Goal: Information Seeking & Learning: Learn about a topic

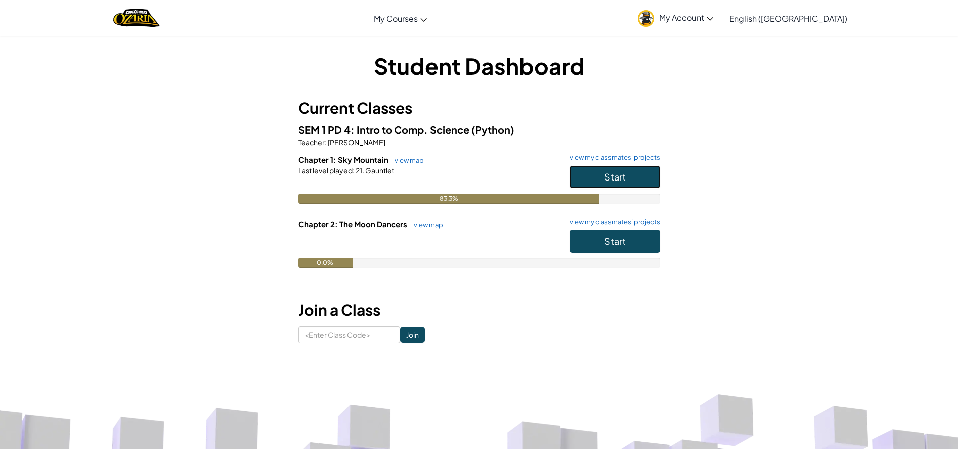
click at [590, 179] on button "Start" at bounding box center [615, 177] width 91 height 23
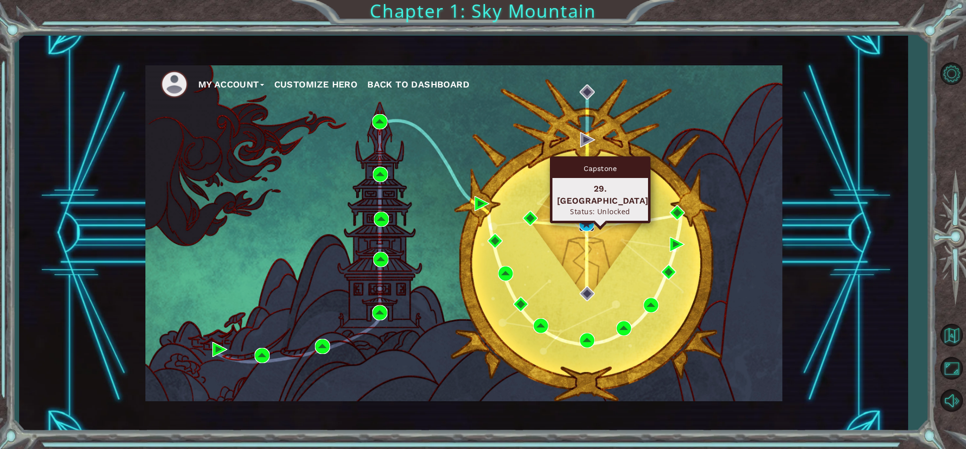
click at [589, 218] on img at bounding box center [586, 223] width 15 height 15
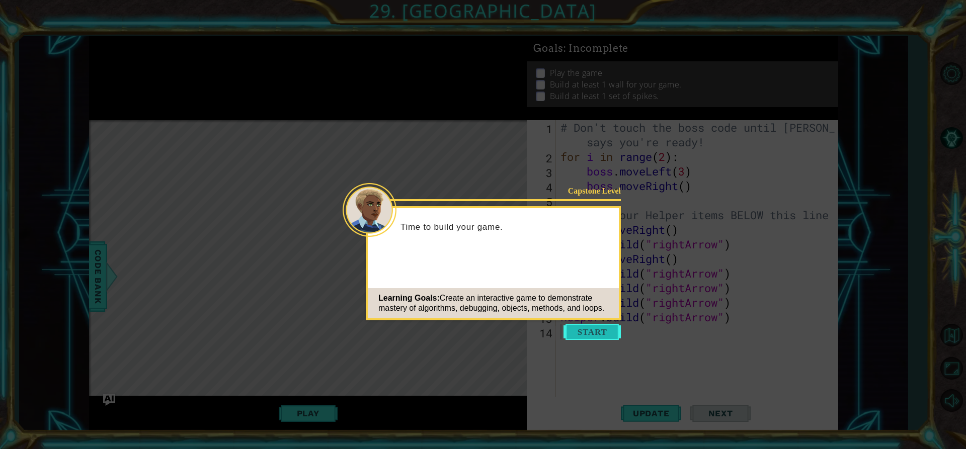
click at [579, 333] on button "Start" at bounding box center [591, 332] width 57 height 16
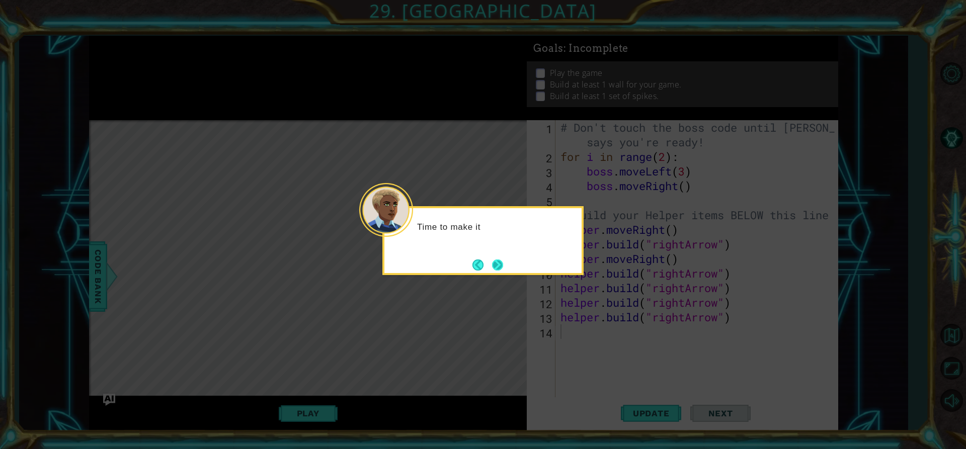
click at [502, 266] on button "Next" at bounding box center [497, 265] width 19 height 19
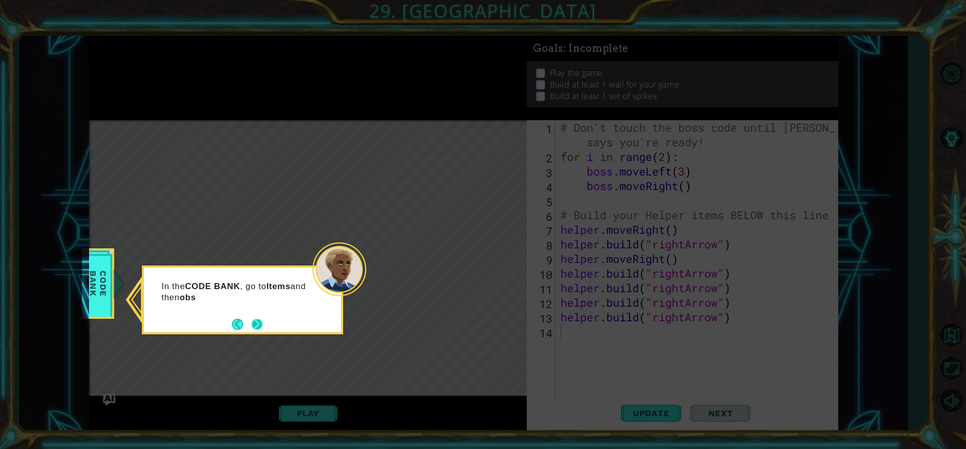
click at [256, 332] on button "Next" at bounding box center [258, 324] width 16 height 16
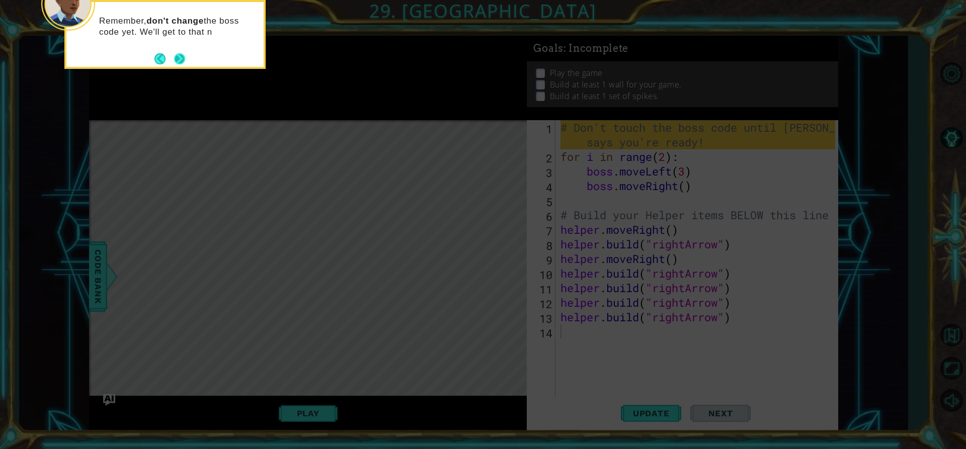
click at [184, 63] on button "Next" at bounding box center [180, 59] width 16 height 16
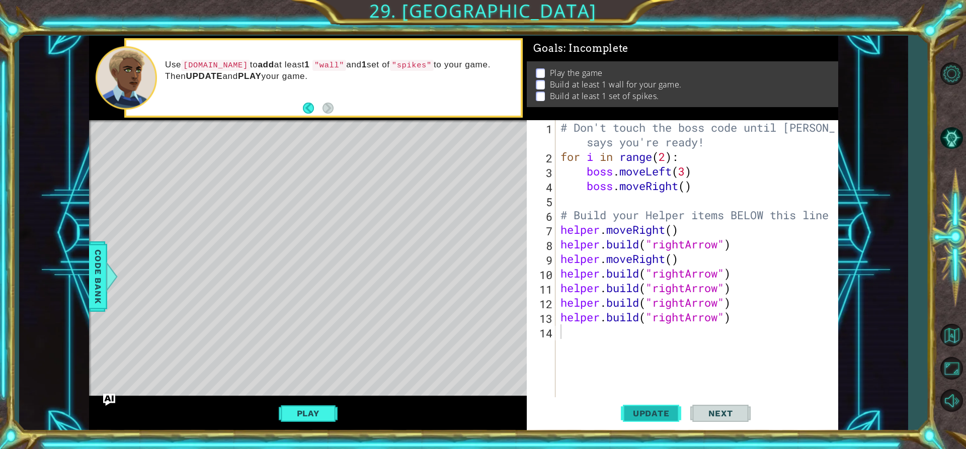
click at [628, 418] on span "Update" at bounding box center [651, 413] width 57 height 10
click at [332, 409] on button "Play" at bounding box center [308, 413] width 59 height 19
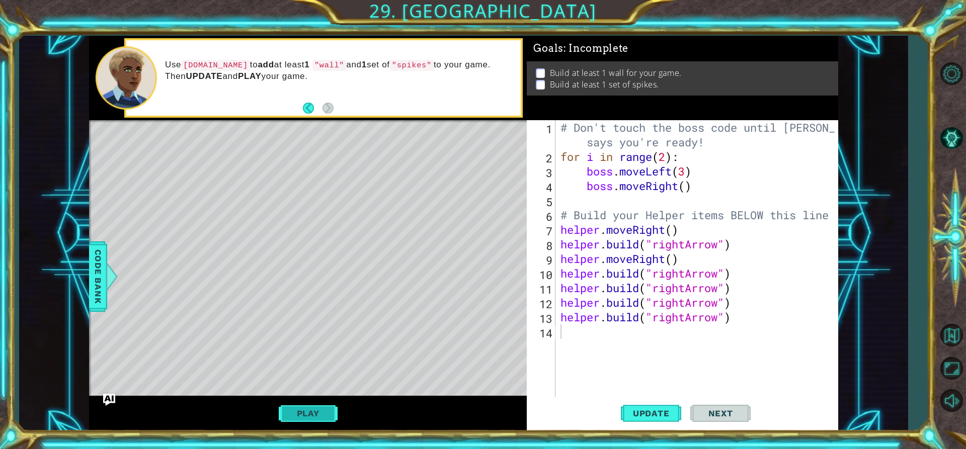
drag, startPoint x: 313, startPoint y: 402, endPoint x: 306, endPoint y: 414, distance: 13.7
click at [311, 405] on div "Play" at bounding box center [308, 413] width 438 height 35
click at [306, 414] on button "Play" at bounding box center [308, 413] width 59 height 19
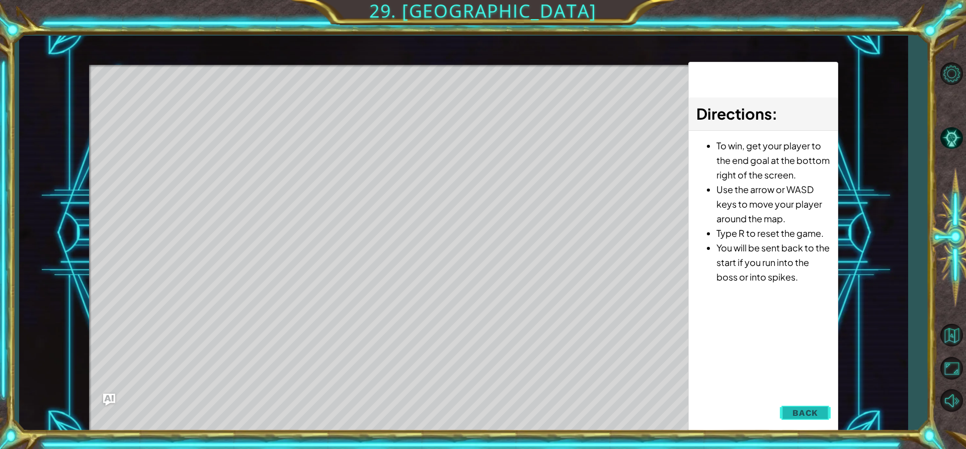
click at [805, 417] on span "Back" at bounding box center [805, 413] width 26 height 10
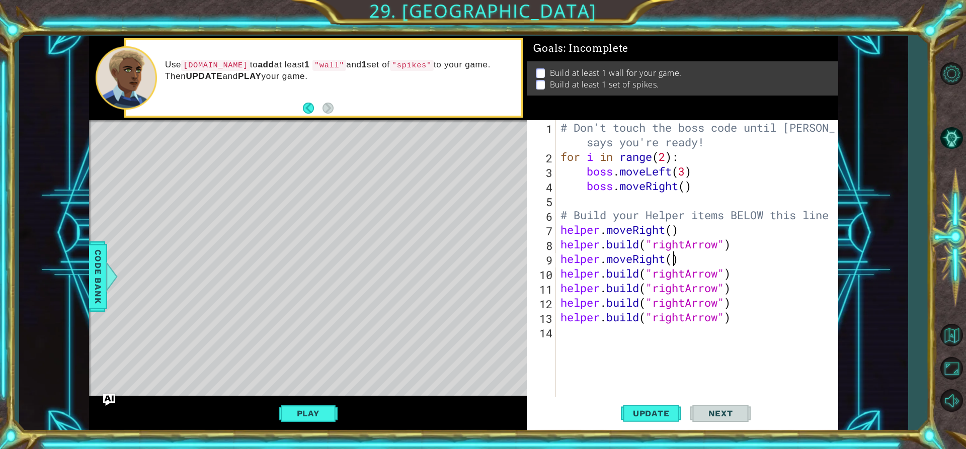
click at [674, 259] on div "# Don't touch the boss code until Vega says you're ready! for i in range ( 2 ) …" at bounding box center [699, 280] width 282 height 321
click at [553, 282] on div "10" at bounding box center [542, 275] width 27 height 15
type textarea "helper.build("rightArrow")"
click at [560, 279] on div "# Don't touch the boss code until Vega says you're ready! for i in range ( 2 ) …" at bounding box center [699, 280] width 282 height 321
click at [737, 274] on div "# Don't touch the boss code until Vega says you're ready! for i in range ( 2 ) …" at bounding box center [699, 280] width 282 height 321
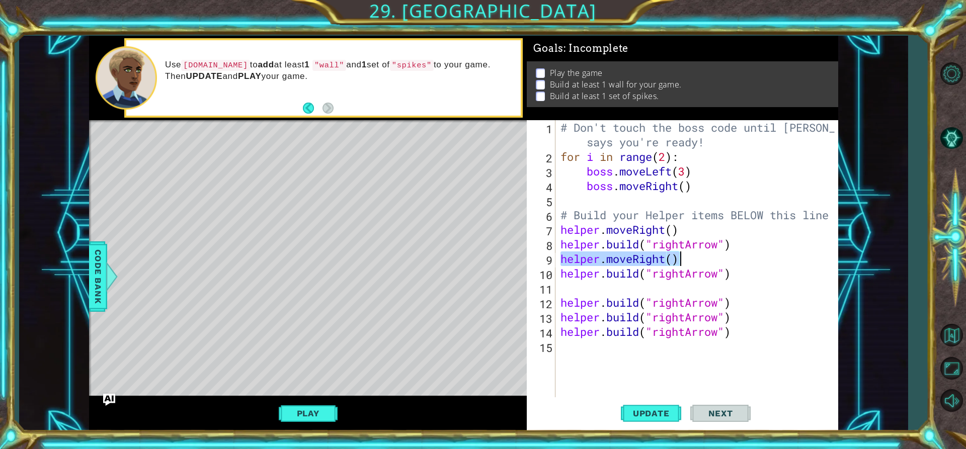
drag, startPoint x: 558, startPoint y: 260, endPoint x: 677, endPoint y: 260, distance: 118.7
click at [677, 260] on div "# Don't touch the boss code until Vega says you're ready! for i in range ( 2 ) …" at bounding box center [699, 280] width 282 height 321
type textarea "helper.moveRight()"
click at [586, 294] on div "# Don't touch the boss code until Vega says you're ready! for i in range ( 2 ) …" at bounding box center [699, 280] width 282 height 321
paste textarea "helper.moveRight()"
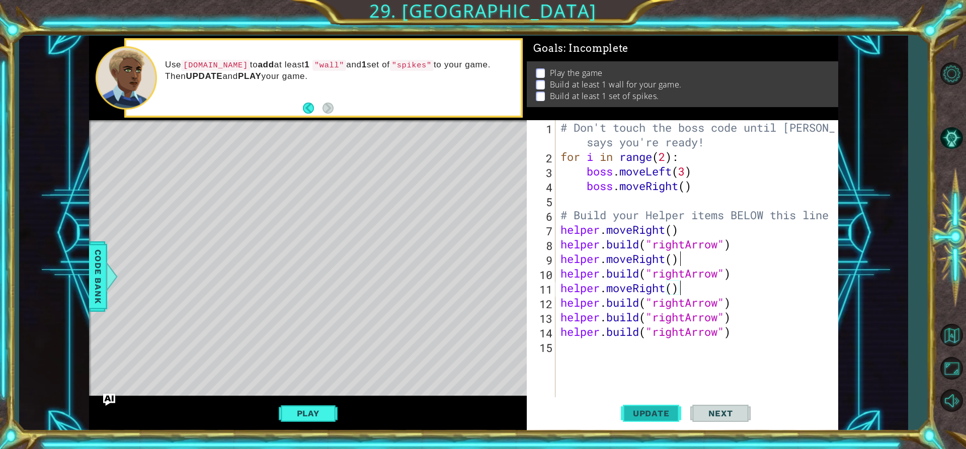
click at [660, 407] on button "Update" at bounding box center [651, 413] width 60 height 31
type textarea "helper.build("rightArrow")"
click at [731, 304] on div "# Don't touch the boss code until Vega says you're ready! for i in range ( 2 ) …" at bounding box center [699, 280] width 282 height 321
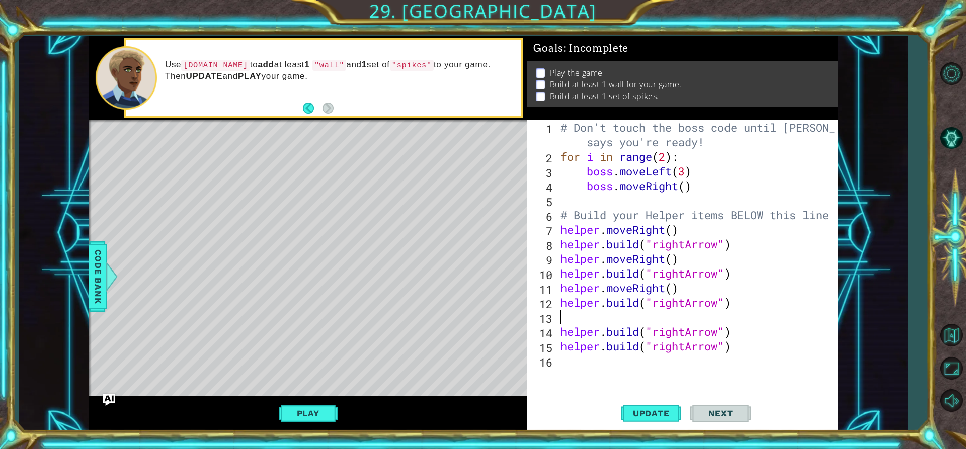
paste textarea "helper.moveRight()"
click at [740, 334] on div "# Don't touch the boss code until Vega says you're ready! for i in range ( 2 ) …" at bounding box center [699, 280] width 282 height 321
type textarea "helper.build("rightArrow")"
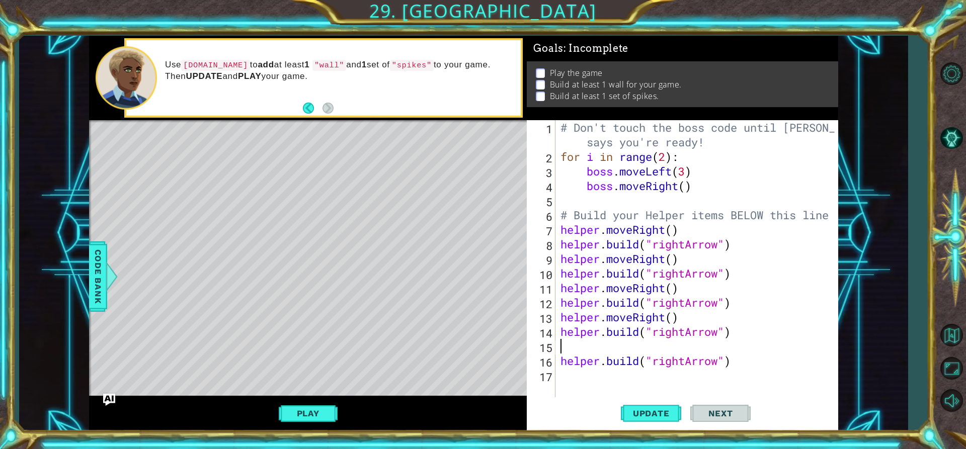
paste textarea "helper.moveRight()"
type textarea "helper.moveRight()"
click at [662, 408] on button "Update" at bounding box center [651, 413] width 60 height 31
click at [571, 372] on div "# Don't touch the boss code until Vega says you're ready! for i in range ( 2 ) …" at bounding box center [699, 280] width 282 height 321
paste textarea "helper.moveRight()"
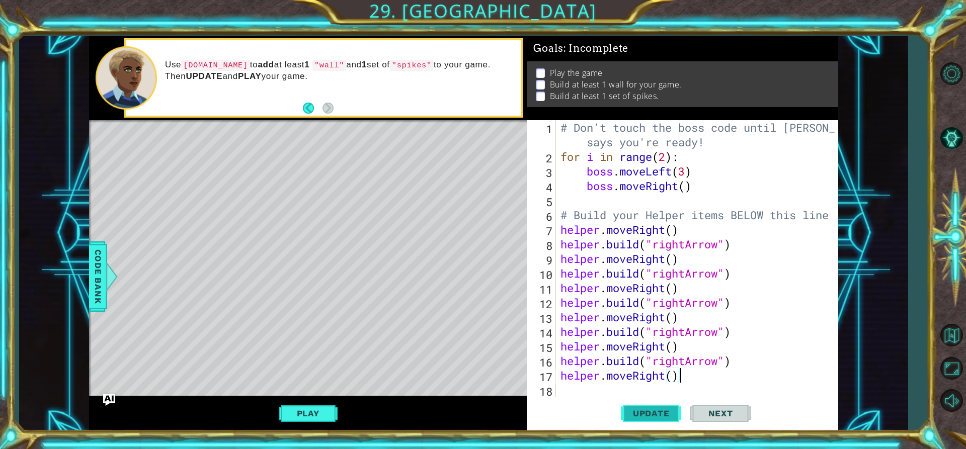
click at [645, 414] on span "Update" at bounding box center [651, 413] width 57 height 10
click at [556, 361] on div "helper.moveRight() 1 2 3 4 5 6 7 8 9 10 11 12 13 14 15 16 17 18 # Don't touch t…" at bounding box center [681, 258] width 308 height 277
click at [560, 364] on div "# Don't touch the boss code until Vega says you're ready! for i in range ( 2 ) …" at bounding box center [699, 280] width 282 height 321
type textarea "helper.build("rightArrow")"
click at [567, 394] on div "# Don't touch the boss code until Vega says you're ready! for i in range ( 2 ) …" at bounding box center [699, 280] width 282 height 321
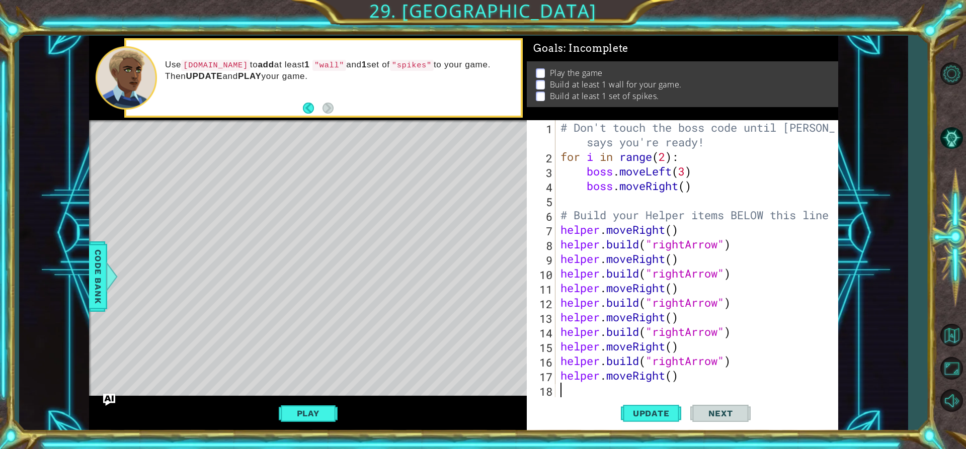
scroll to position [29, 0]
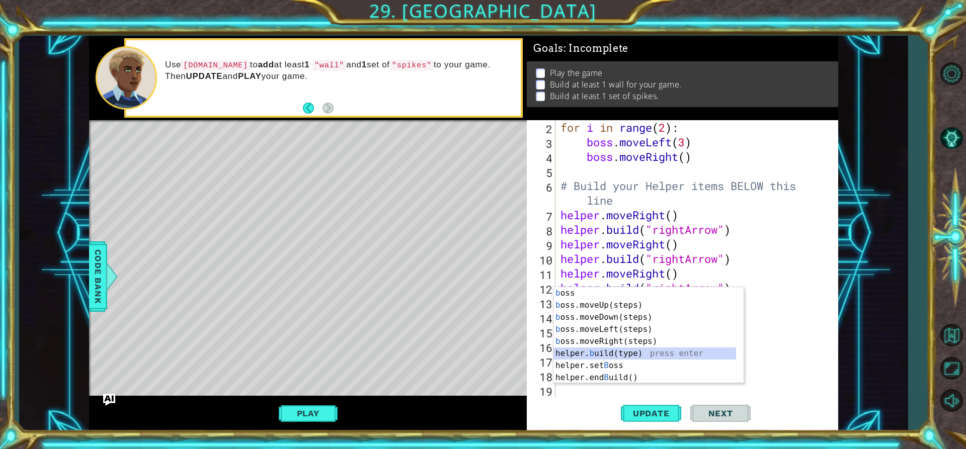
click at [583, 353] on div "b oss press enter b oss.moveUp(steps) press enter b oss.moveDown(steps) press e…" at bounding box center [644, 347] width 183 height 121
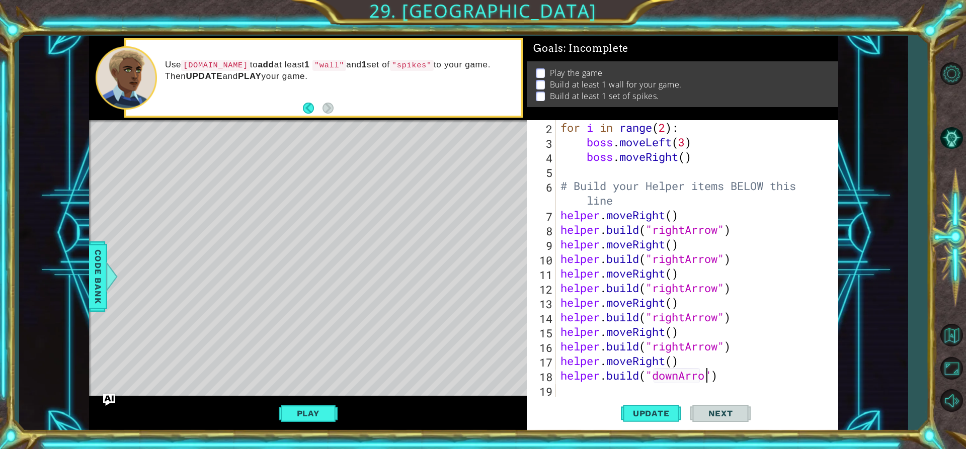
scroll to position [0, 7]
click at [674, 418] on span "Update" at bounding box center [651, 413] width 57 height 10
drag, startPoint x: 559, startPoint y: 363, endPoint x: 555, endPoint y: 370, distance: 8.1
click at [555, 370] on div "helper.build("downArrow") 2 3 4 5 6 7 8 9 10 11 12 13 14 15 16 17 18 19 for i i…" at bounding box center [681, 258] width 308 height 277
click at [555, 370] on div "18" at bounding box center [542, 377] width 27 height 15
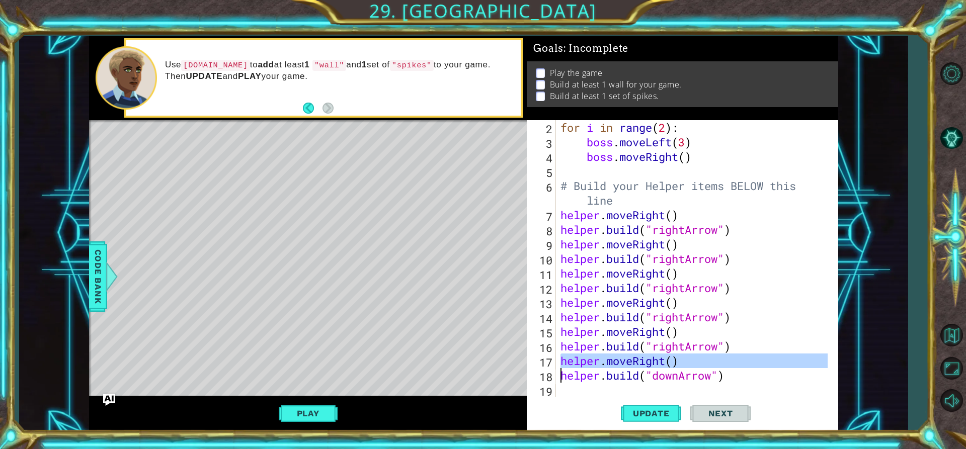
type textarea "helper.build("downArrow")"
click at [564, 385] on div "for i in range ( 2 ) : boss . moveLeft ( 3 ) boss . moveRight ( ) # Build your …" at bounding box center [695, 273] width 274 height 306
paste textarea "helper.moveRight()"
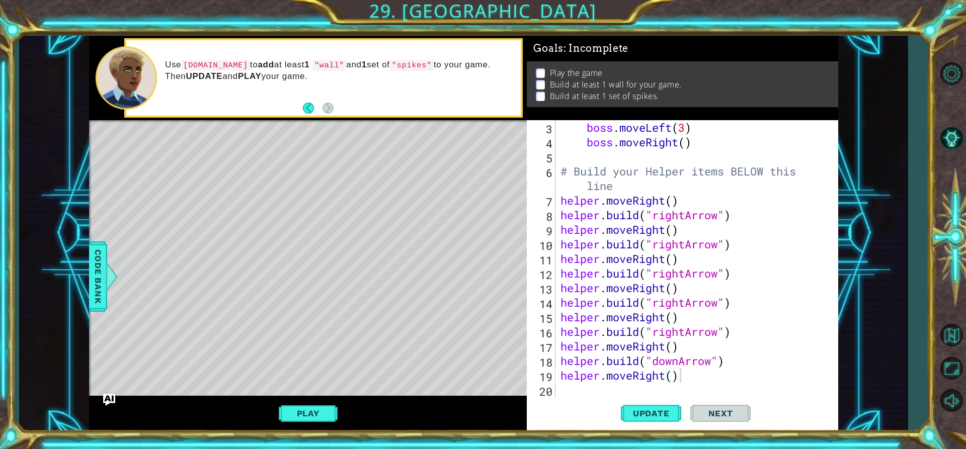
drag, startPoint x: 558, startPoint y: 359, endPoint x: 568, endPoint y: 363, distance: 11.1
click at [568, 363] on div "helper.moveRight() 3 4 5 6 7 8 9 10 11 12 13 14 15 16 17 18 19 20 boss . moveLe…" at bounding box center [681, 258] width 308 height 277
drag, startPoint x: 562, startPoint y: 362, endPoint x: 735, endPoint y: 367, distance: 173.6
click at [735, 367] on div "boss . moveLeft ( 3 ) boss . moveRight ( ) # Build your Helper items BELOW this…" at bounding box center [695, 273] width 274 height 306
type textarea "helper.build("downArrow")"
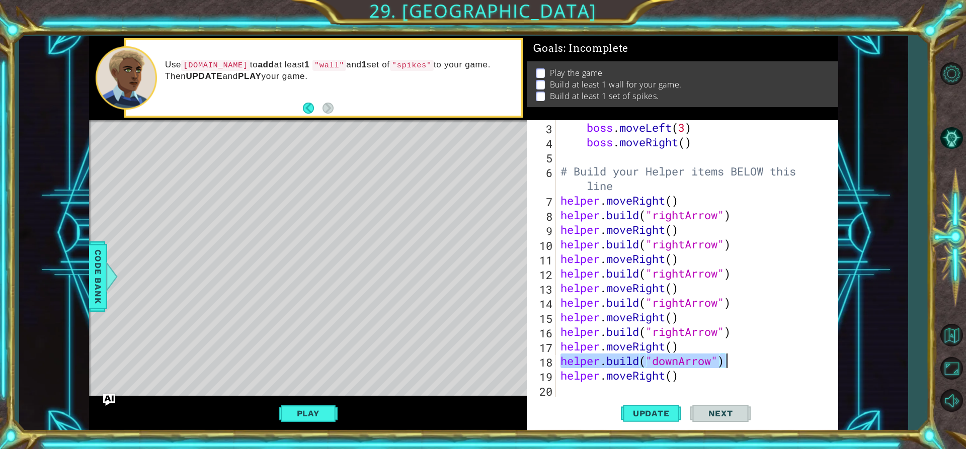
click at [601, 388] on div "boss . moveLeft ( 3 ) boss . moveRight ( ) # Build your Helper items BELOW this…" at bounding box center [695, 273] width 274 height 306
paste textarea "helper.build("downArrow")"
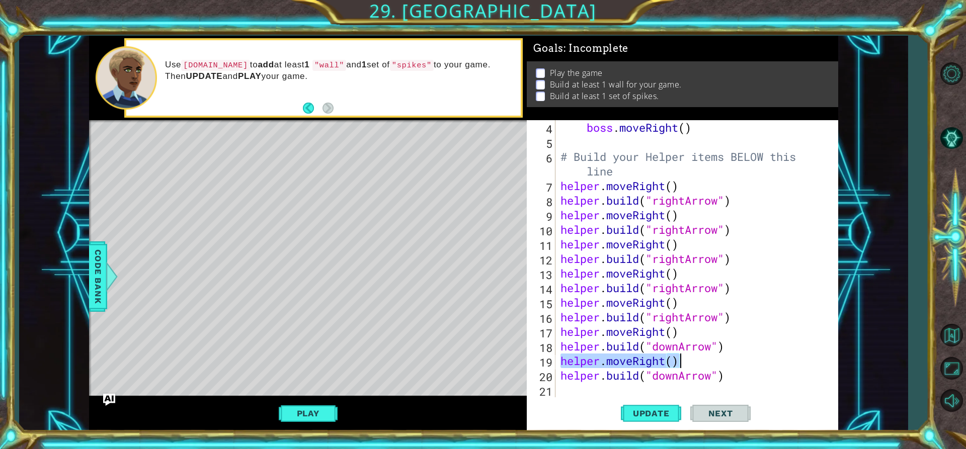
drag, startPoint x: 559, startPoint y: 361, endPoint x: 678, endPoint y: 362, distance: 118.7
click at [678, 362] on div "boss . moveRight ( ) # Build your Helper items BELOW this line helper . moveRig…" at bounding box center [695, 273] width 274 height 306
type textarea "helper.moveRight()"
click at [585, 391] on div "boss . moveRight ( ) # Build your Helper items BELOW this line helper . moveRig…" at bounding box center [695, 273] width 274 height 306
paste textarea "helper.moveRight()"
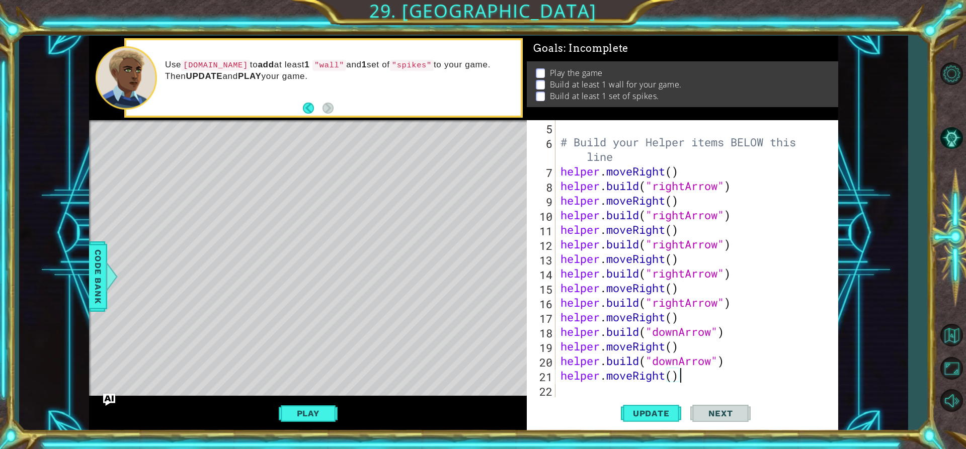
scroll to position [73, 0]
drag, startPoint x: 559, startPoint y: 362, endPoint x: 731, endPoint y: 363, distance: 172.0
click at [731, 363] on div "# Build your Helper items BELOW this line helper . moveRight ( ) helper . build…" at bounding box center [695, 273] width 274 height 306
type textarea "helper.build("downArrow")"
click at [614, 395] on div "# Build your Helper items BELOW this line helper . moveRight ( ) helper . build…" at bounding box center [695, 273] width 274 height 306
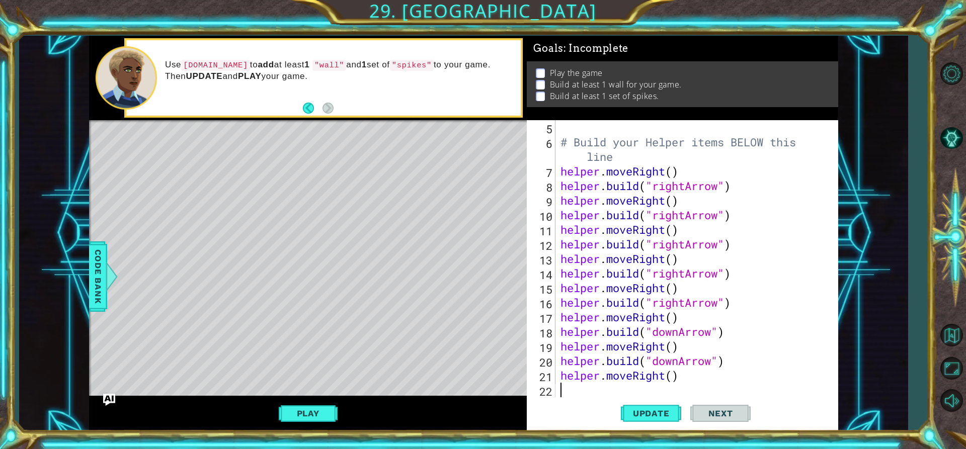
paste textarea "helper.build("downArrow")"
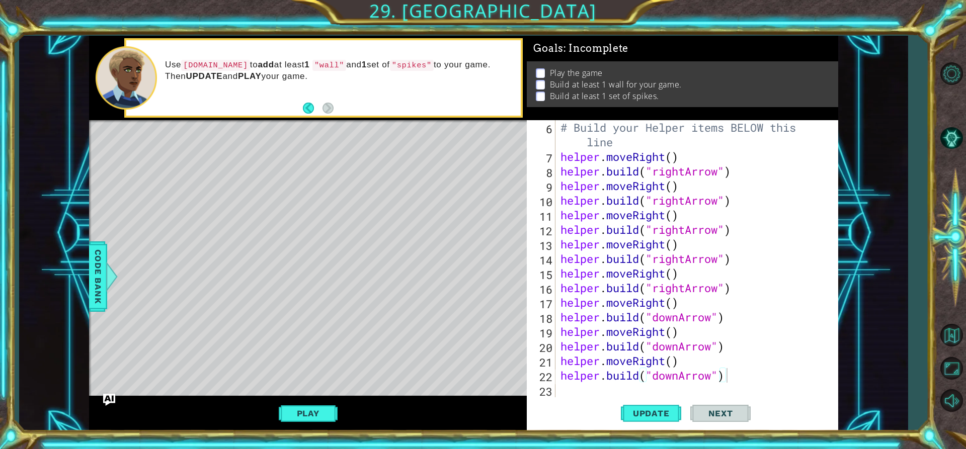
click at [556, 363] on div "helper.build("downArrow") 6 7 8 9 10 11 12 13 14 15 16 17 18 19 20 21 22 23 # B…" at bounding box center [681, 258] width 308 height 277
drag, startPoint x: 561, startPoint y: 361, endPoint x: 683, endPoint y: 364, distance: 121.8
click at [683, 364] on div "# Build your Helper items BELOW this line helper . moveRight ( ) helper . build…" at bounding box center [695, 280] width 274 height 321
type textarea "helper.moveRight()"
click at [565, 391] on div "# Build your Helper items BELOW this line helper . moveRight ( ) helper . build…" at bounding box center [695, 280] width 274 height 321
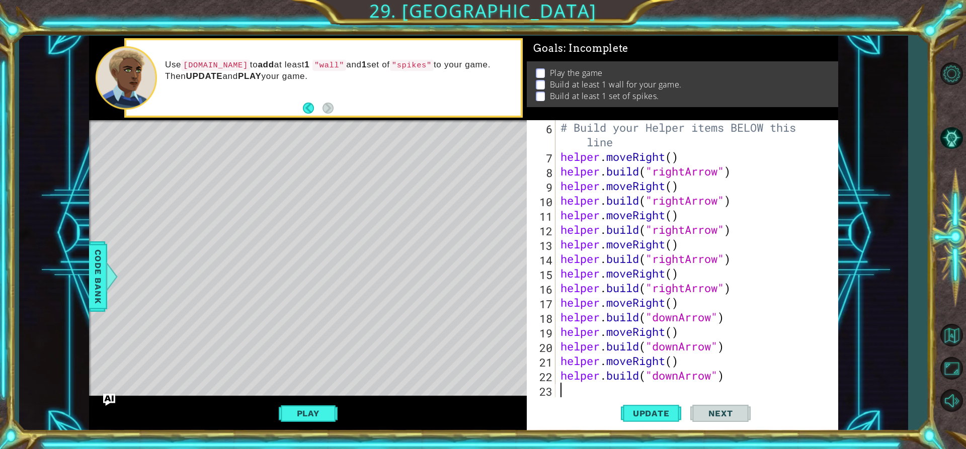
paste textarea "helper.moveRight()"
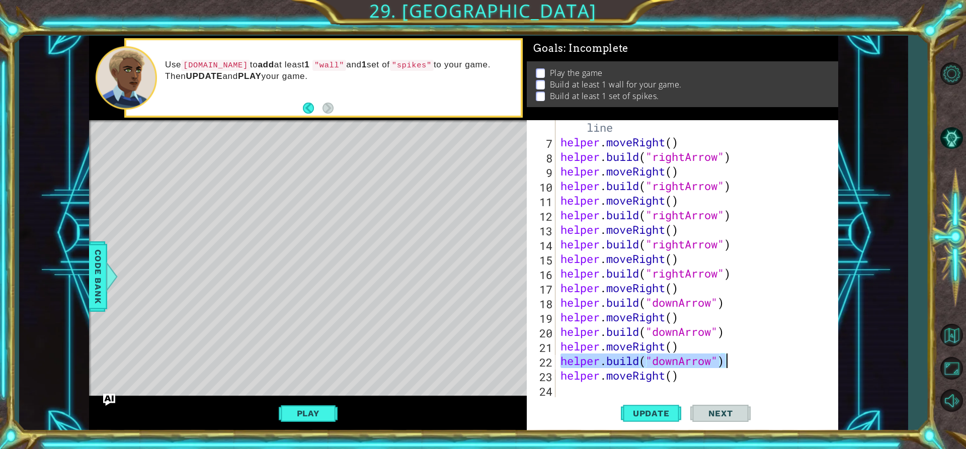
drag, startPoint x: 559, startPoint y: 361, endPoint x: 723, endPoint y: 361, distance: 164.0
click at [723, 361] on div "# Build your Helper items BELOW this line helper . moveRight ( ) helper . build…" at bounding box center [695, 266] width 274 height 321
type textarea "helper.build("downArrow")"
click at [618, 386] on div "# Build your Helper items BELOW this line helper . moveRight ( ) helper . build…" at bounding box center [695, 266] width 274 height 321
paste textarea "helper.build("downArrow")"
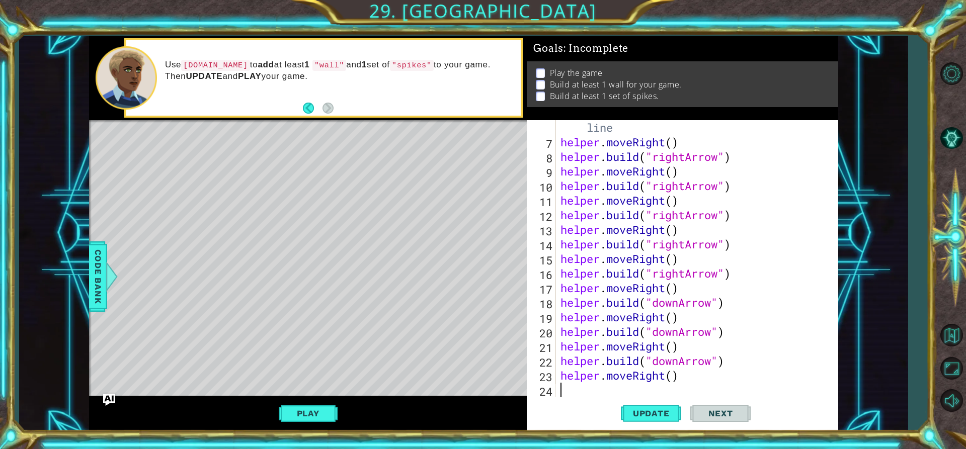
scroll to position [117, 0]
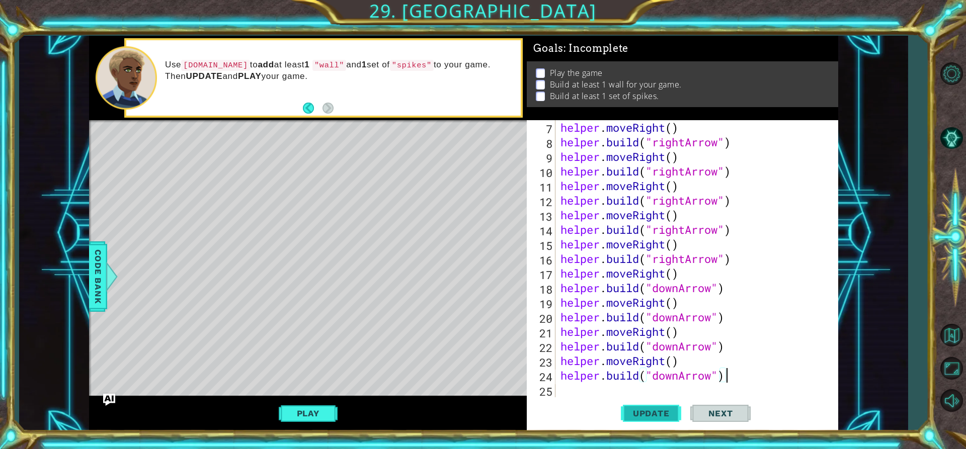
click at [656, 405] on button "Update" at bounding box center [651, 413] width 60 height 31
click at [639, 410] on span "Update" at bounding box center [651, 413] width 57 height 10
click at [645, 410] on span "Update" at bounding box center [651, 413] width 57 height 10
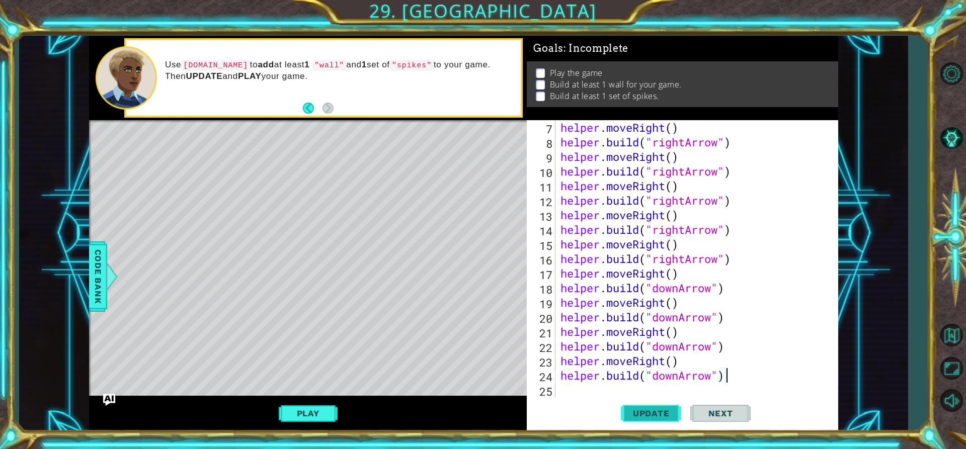
click at [645, 410] on span "Update" at bounding box center [651, 413] width 57 height 10
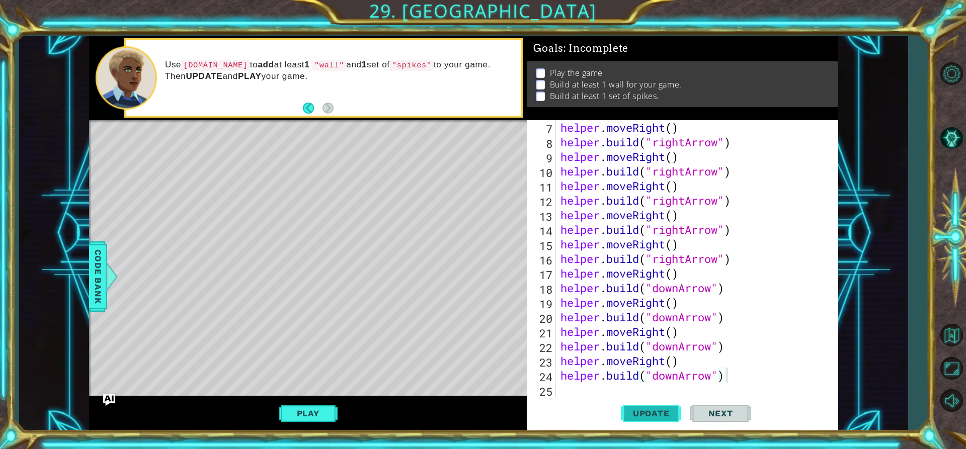
click at [645, 410] on span "Update" at bounding box center [651, 413] width 57 height 10
click at [665, 362] on div "helper . moveRight ( ) helper . build ( "rightArrow" ) helper . moveRight ( ) h…" at bounding box center [695, 273] width 274 height 306
click at [664, 332] on div "helper . moveRight ( ) helper . build ( "rightArrow" ) helper . moveRight ( ) h…" at bounding box center [695, 273] width 274 height 306
click at [715, 305] on div "helper . moveRight ( ) helper . build ( "rightArrow" ) helper . moveRight ( ) h…" at bounding box center [695, 273] width 274 height 306
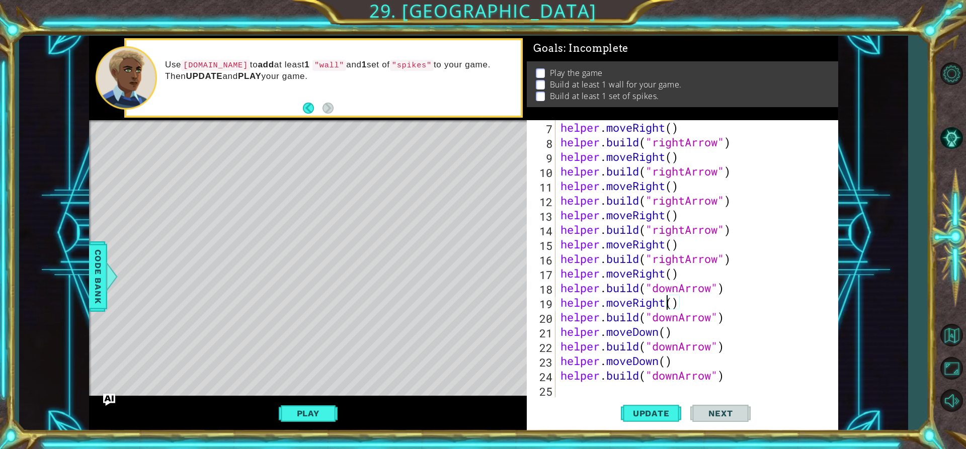
click at [666, 302] on div "helper . moveRight ( ) helper . build ( "rightArrow" ) helper . moveRight ( ) h…" at bounding box center [695, 273] width 274 height 306
click at [663, 275] on div "helper . moveRight ( ) helper . build ( "rightArrow" ) helper . moveRight ( ) h…" at bounding box center [695, 273] width 274 height 306
click at [665, 274] on div "helper . moveRight ( ) helper . build ( "rightArrow" ) helper . moveRight ( ) h…" at bounding box center [695, 273] width 274 height 306
click at [645, 420] on button "Update" at bounding box center [651, 413] width 60 height 31
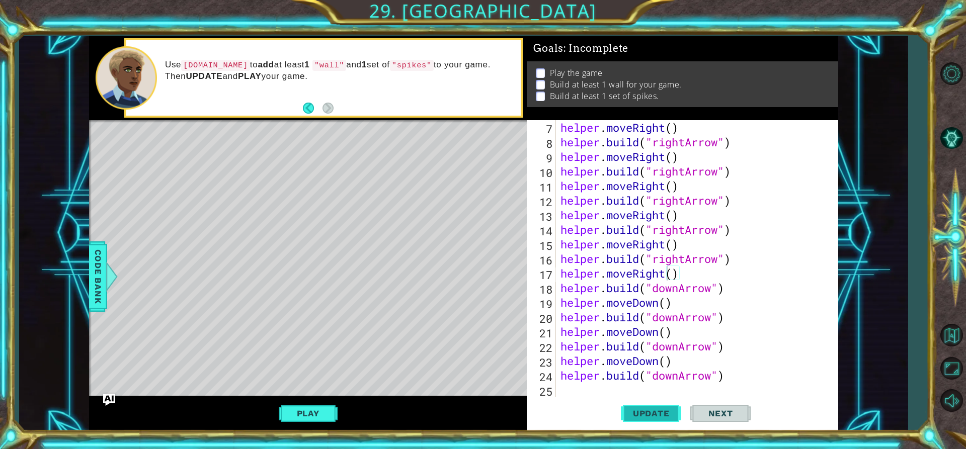
click at [642, 413] on span "Update" at bounding box center [651, 413] width 57 height 10
drag, startPoint x: 557, startPoint y: 361, endPoint x: 610, endPoint y: 368, distance: 53.2
click at [610, 368] on div "helper.moveRight() 7 8 9 10 11 12 13 14 15 16 17 18 19 20 21 22 23 24 25 helper…" at bounding box center [681, 258] width 308 height 277
drag, startPoint x: 559, startPoint y: 360, endPoint x: 677, endPoint y: 364, distance: 117.3
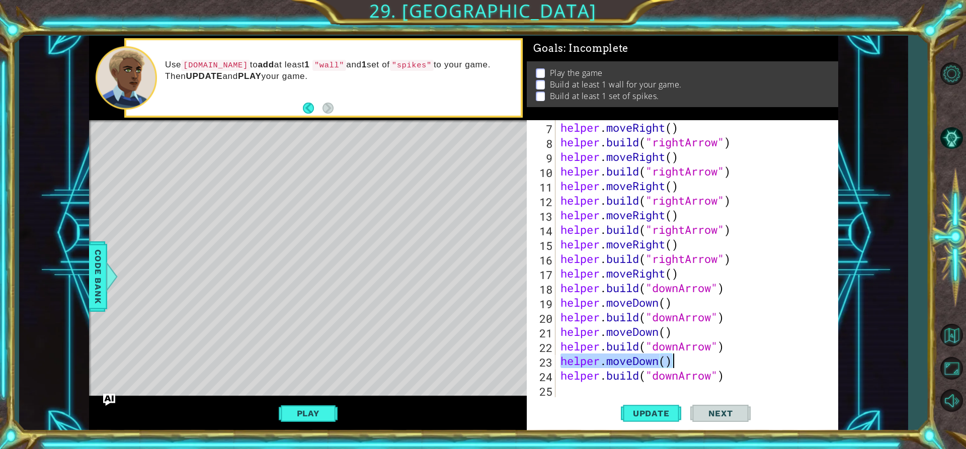
click at [677, 364] on div "helper . moveRight ( ) helper . build ( "rightArrow" ) helper . moveRight ( ) h…" at bounding box center [695, 273] width 274 height 306
type textarea "helper.moveDown()"
click at [613, 385] on div "helper . moveRight ( ) helper . build ( "rightArrow" ) helper . moveRight ( ) h…" at bounding box center [695, 273] width 274 height 306
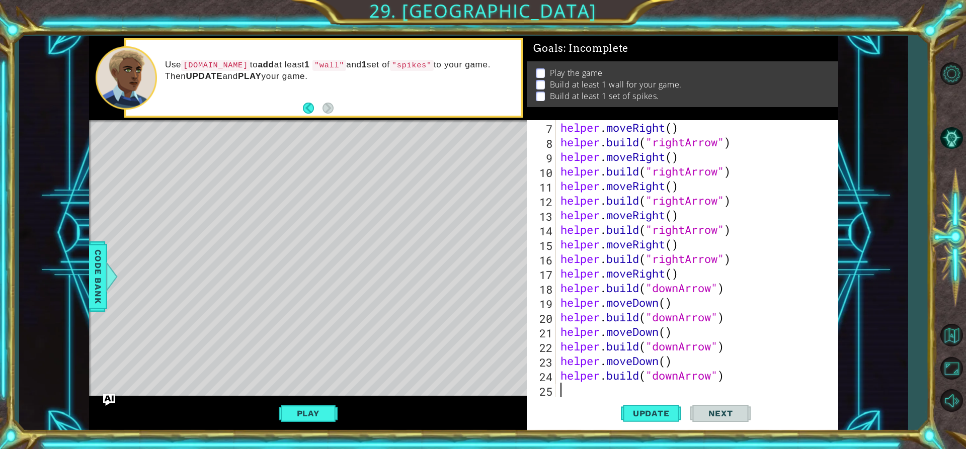
paste textarea "helper.moveDown()"
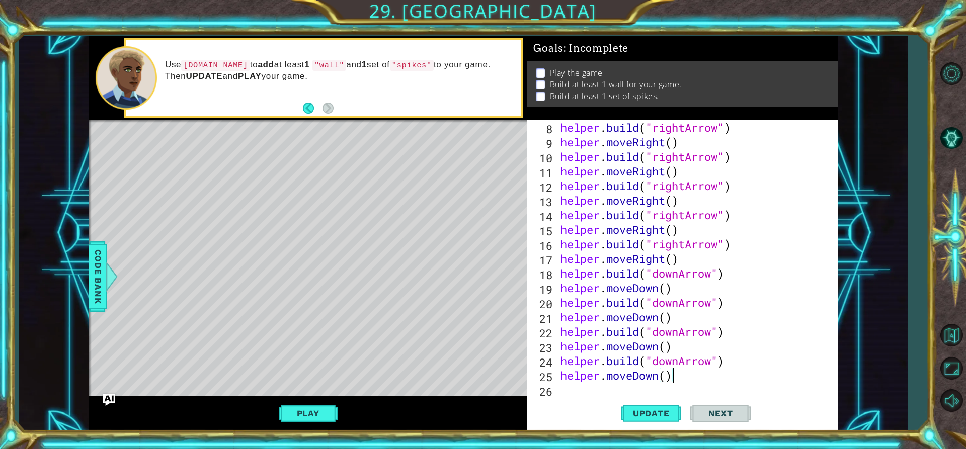
scroll to position [131, 0]
drag, startPoint x: 562, startPoint y: 362, endPoint x: 725, endPoint y: 365, distance: 163.0
click at [725, 365] on div "helper . build ( "rightArrow" ) helper . moveRight ( ) helper . build ( "rightA…" at bounding box center [695, 273] width 274 height 306
type textarea "helper.build("downArrow")"
click at [628, 387] on div "helper . build ( "rightArrow" ) helper . moveRight ( ) helper . build ( "rightA…" at bounding box center [695, 273] width 274 height 306
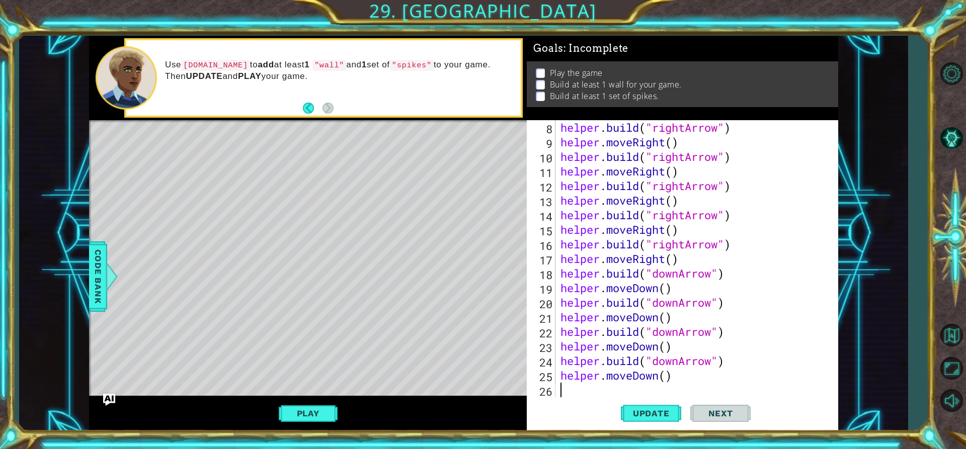
paste textarea "helper.build("downArrow")"
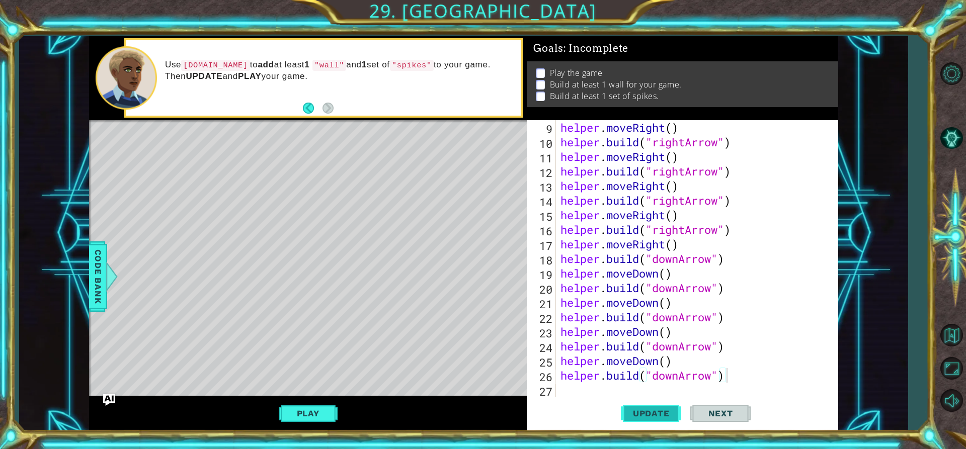
click at [638, 407] on button "Update" at bounding box center [651, 413] width 60 height 31
click at [316, 406] on button "Play" at bounding box center [308, 413] width 59 height 19
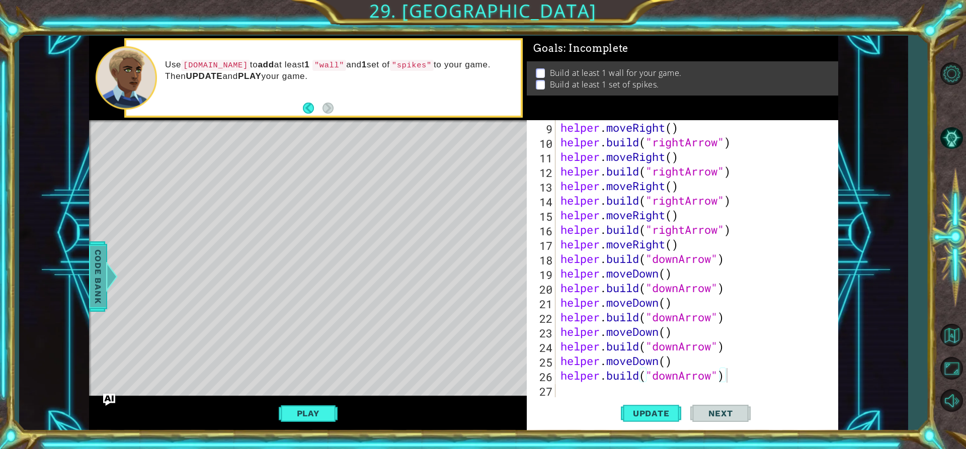
click at [106, 273] on div at bounding box center [111, 277] width 13 height 30
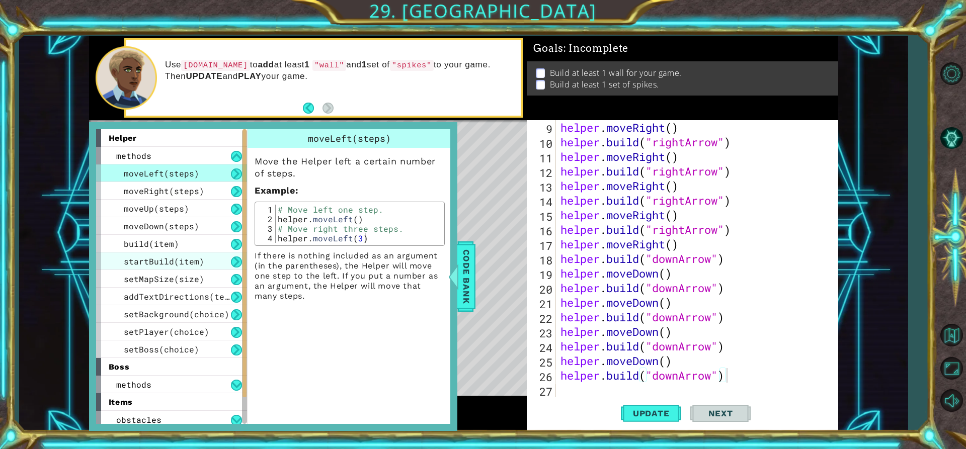
click at [151, 254] on div "startBuild(item)" at bounding box center [171, 262] width 151 height 18
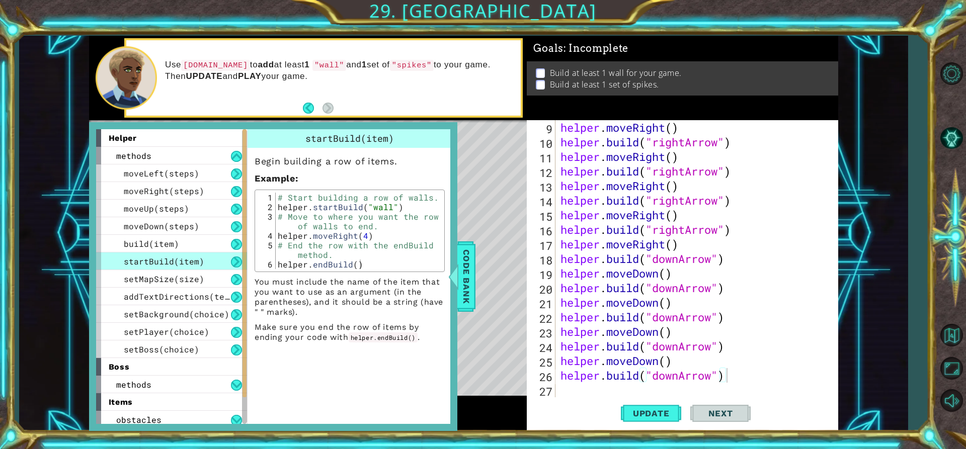
click at [151, 243] on span "build(item)" at bounding box center [151, 243] width 55 height 11
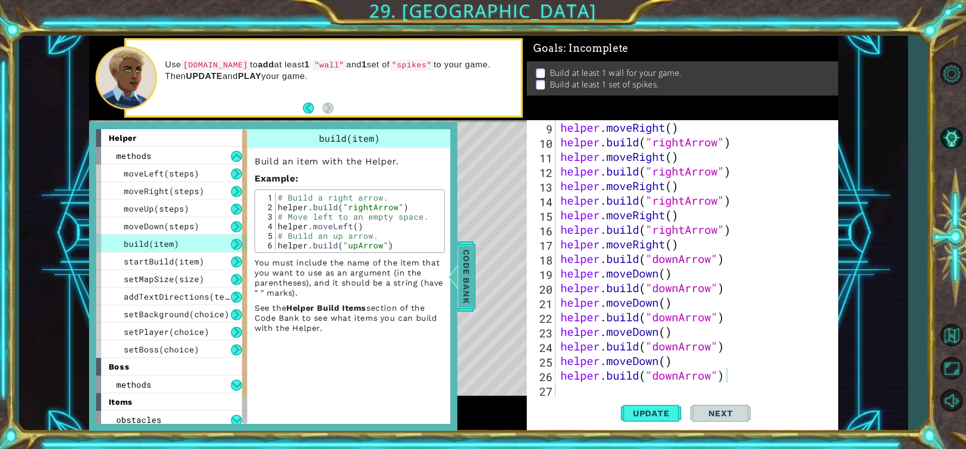
click at [460, 297] on span "Code Bank" at bounding box center [466, 276] width 16 height 61
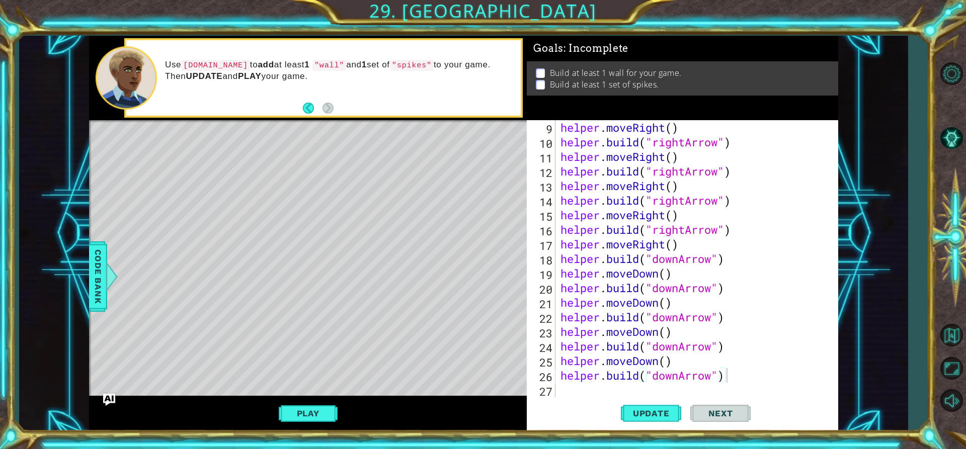
type textarea "helper.moveRight()"
click at [681, 188] on div "helper . moveRight ( ) helper . build ( "rightArrow" ) helper . moveRight ( ) h…" at bounding box center [695, 273] width 274 height 306
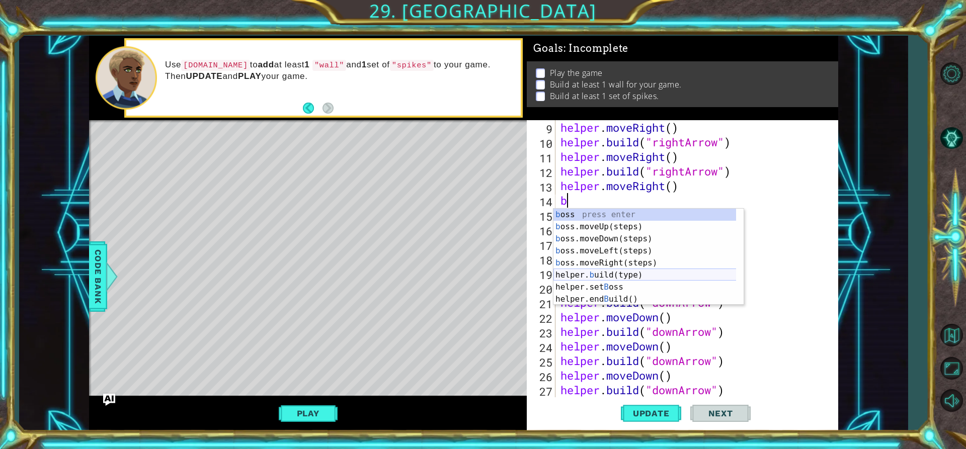
click at [614, 273] on div "b oss press enter b oss.moveUp(steps) press enter b oss.moveDown(steps) press e…" at bounding box center [648, 269] width 190 height 121
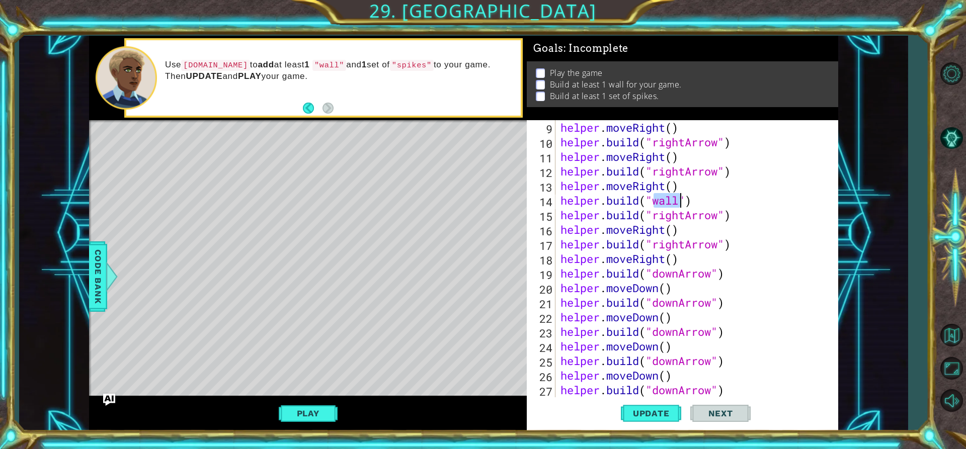
type textarea "[DOMAIN_NAME]("wall")"
click at [693, 203] on div "helper . moveRight ( ) helper . build ( "rightArrow" ) helper . moveRight ( ) h…" at bounding box center [695, 273] width 274 height 306
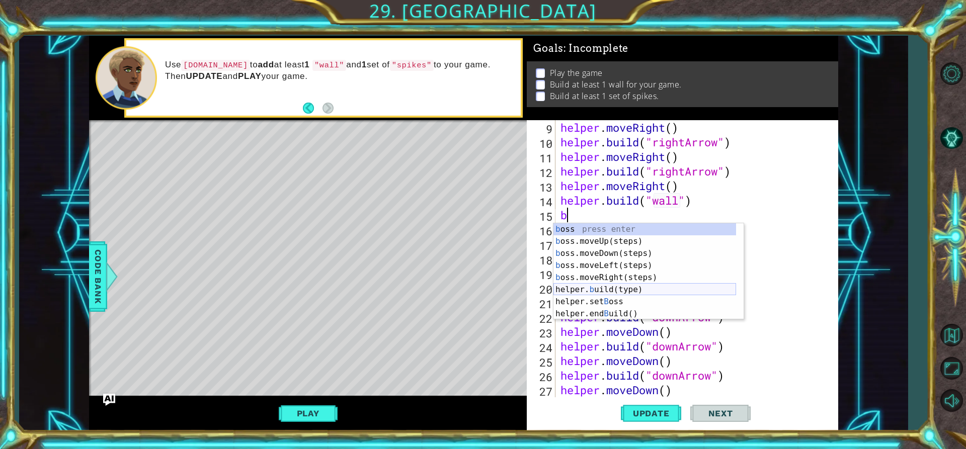
click at [616, 291] on div "b oss press enter b oss.moveUp(steps) press enter b oss.moveDown(steps) press e…" at bounding box center [644, 283] width 183 height 121
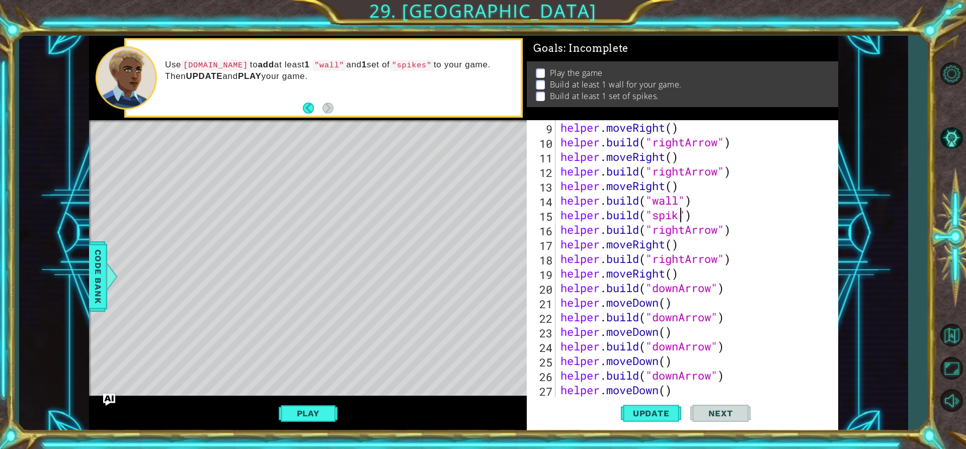
type textarea "helper.build("spike")"
click at [661, 408] on span "Update" at bounding box center [651, 413] width 57 height 10
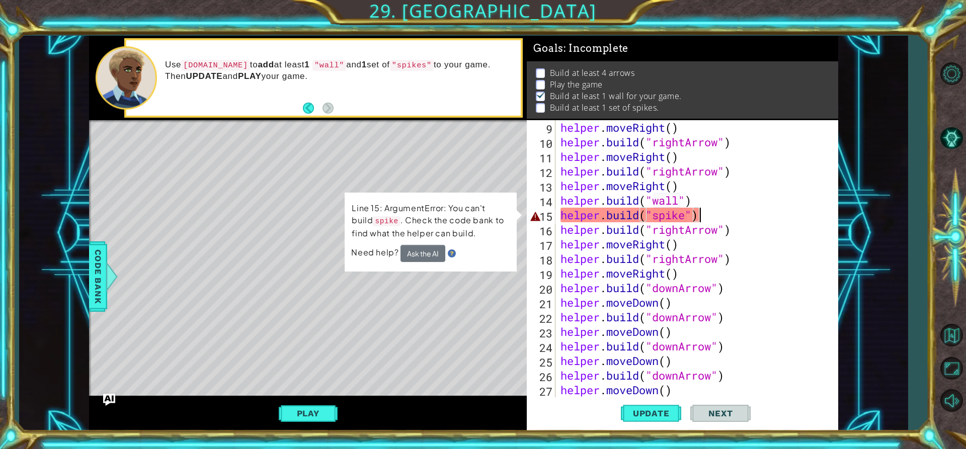
click at [704, 216] on div "helper . moveRight ( ) helper . build ( "rightArrow" ) helper . moveRight ( ) h…" at bounding box center [695, 273] width 274 height 306
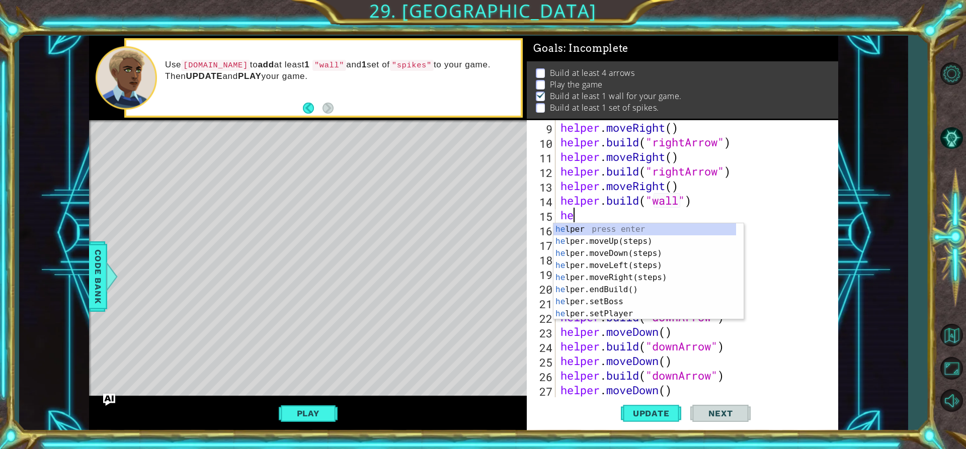
type textarea "h"
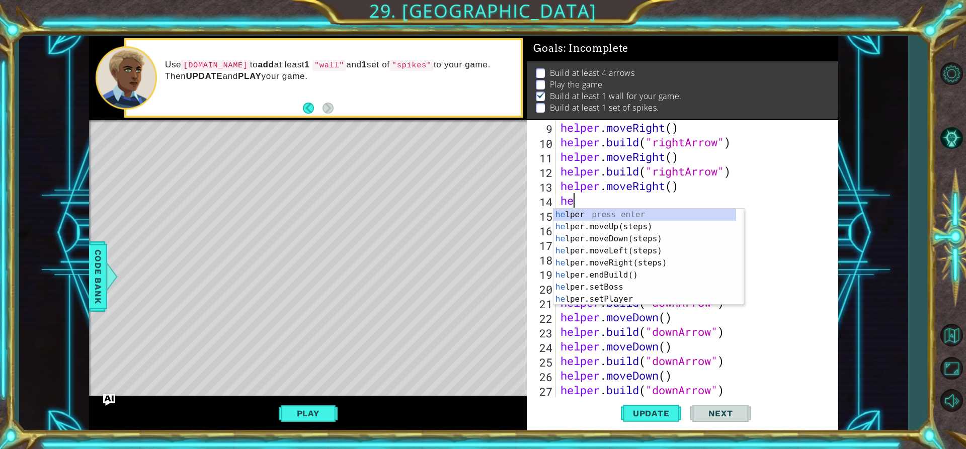
type textarea "h"
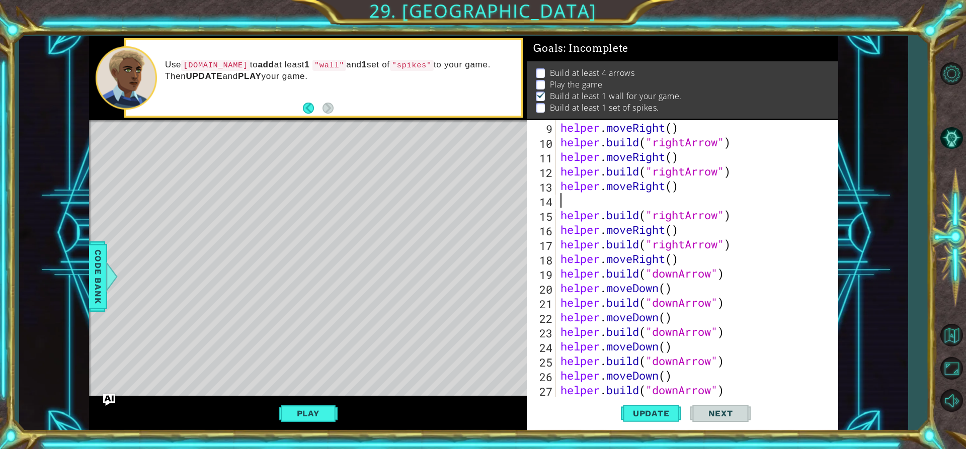
type textarea "helper.build("rightArrow")"
drag, startPoint x: 704, startPoint y: 216, endPoint x: 379, endPoint y: 209, distance: 325.1
click at [387, 213] on div "Level Map" at bounding box center [321, 268] width 465 height 296
click at [570, 200] on div "helper . moveRight ( ) helper . build ( "rightArrow" ) helper . moveRight ( ) h…" at bounding box center [695, 273] width 274 height 306
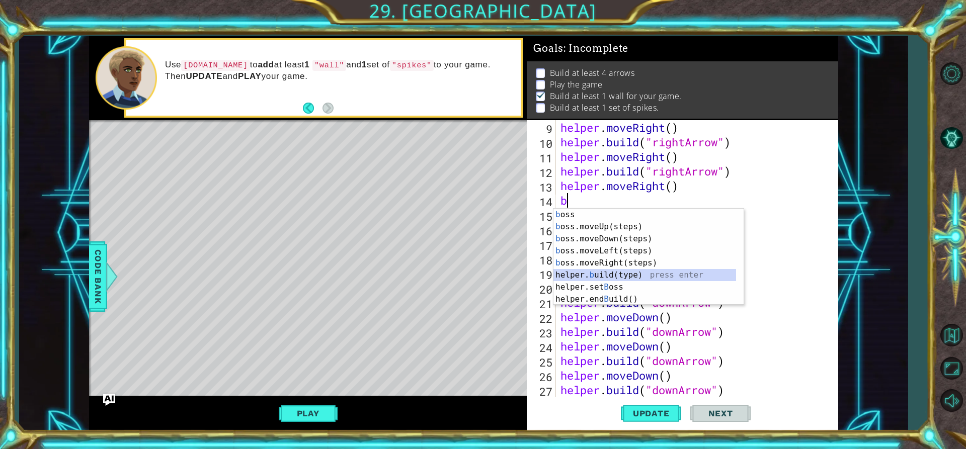
click at [611, 278] on div "b oss press enter b oss.moveUp(steps) press enter b oss.moveDown(steps) press e…" at bounding box center [644, 269] width 183 height 121
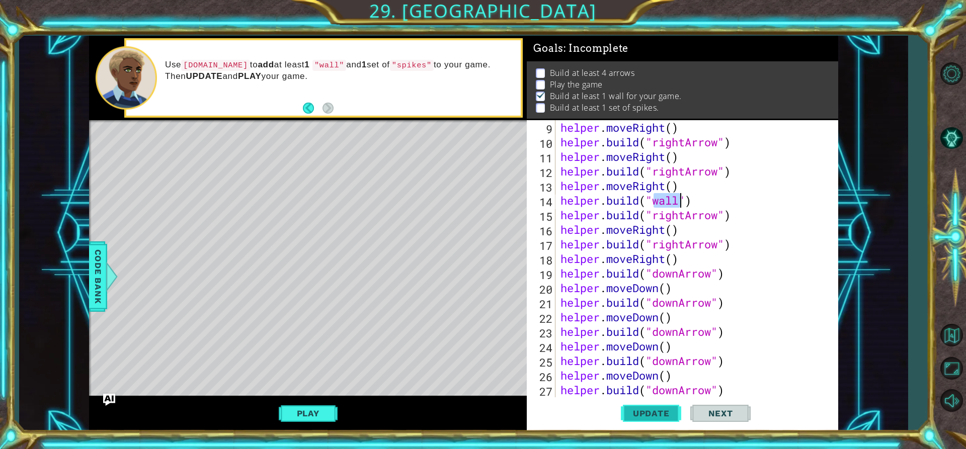
click at [656, 411] on span "Update" at bounding box center [651, 413] width 57 height 10
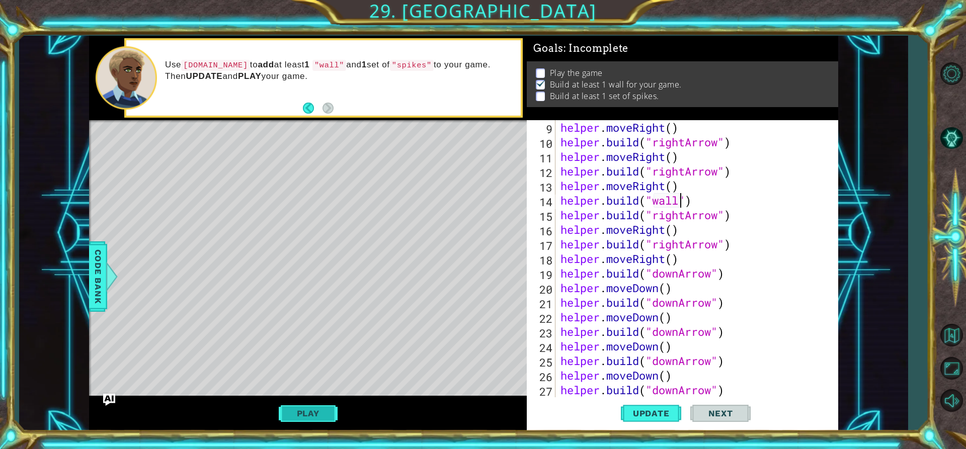
click at [331, 411] on button "Play" at bounding box center [308, 413] width 59 height 19
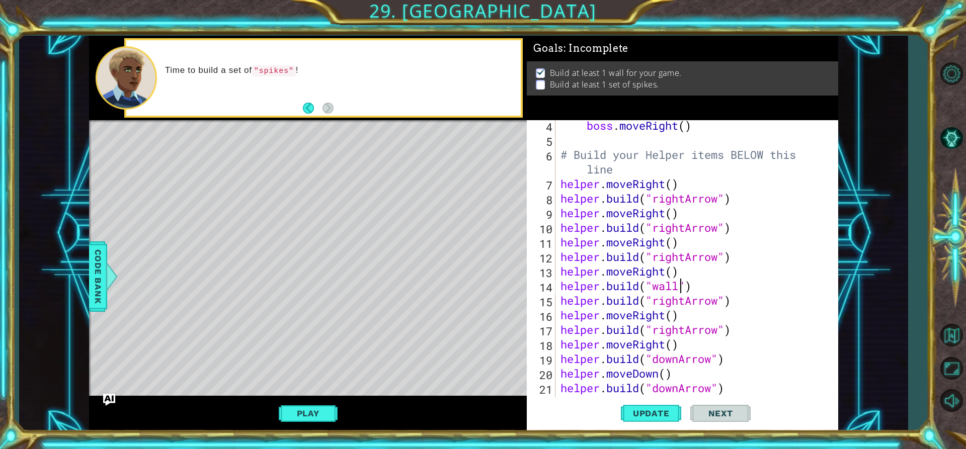
scroll to position [91, 0]
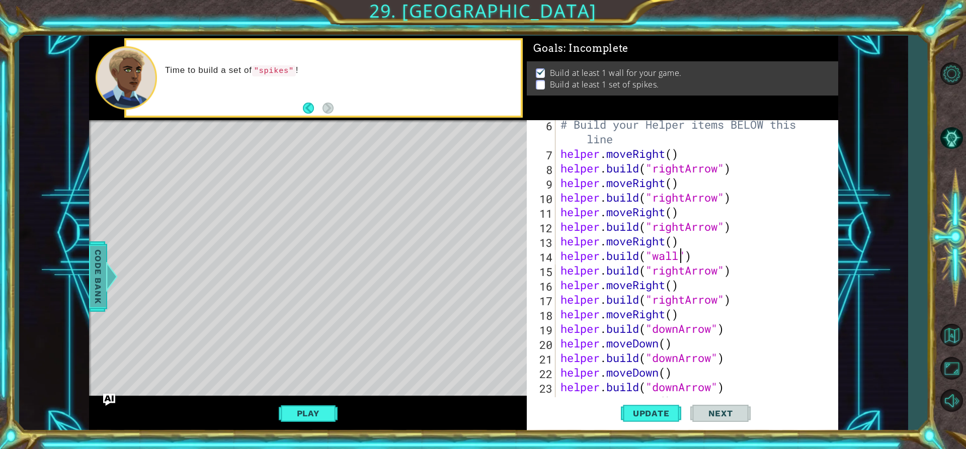
click at [104, 271] on span "Code Bank" at bounding box center [98, 276] width 16 height 61
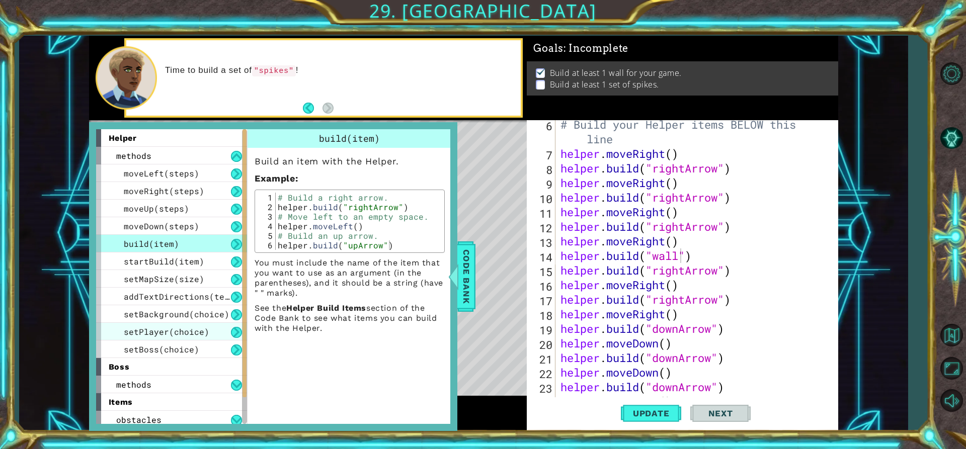
click at [162, 332] on span "setPlayer(choice)" at bounding box center [167, 331] width 86 height 11
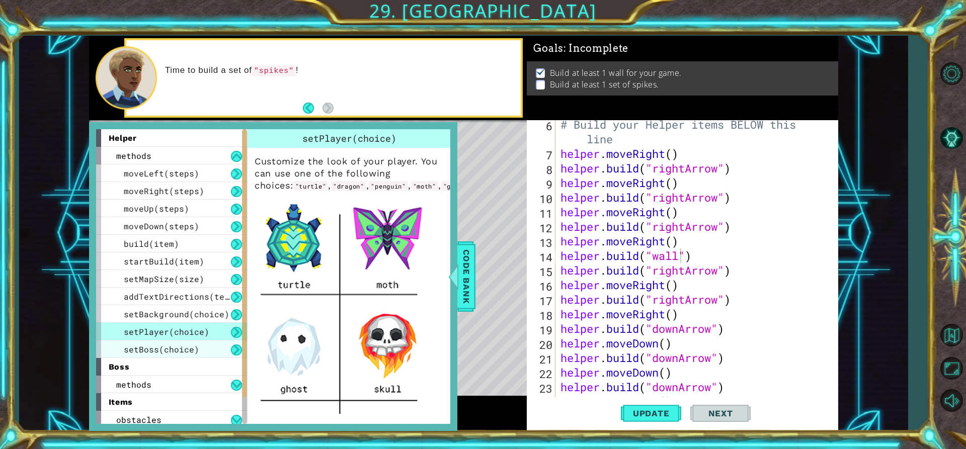
click at [149, 348] on span "setBoss(choice)" at bounding box center [161, 349] width 75 height 11
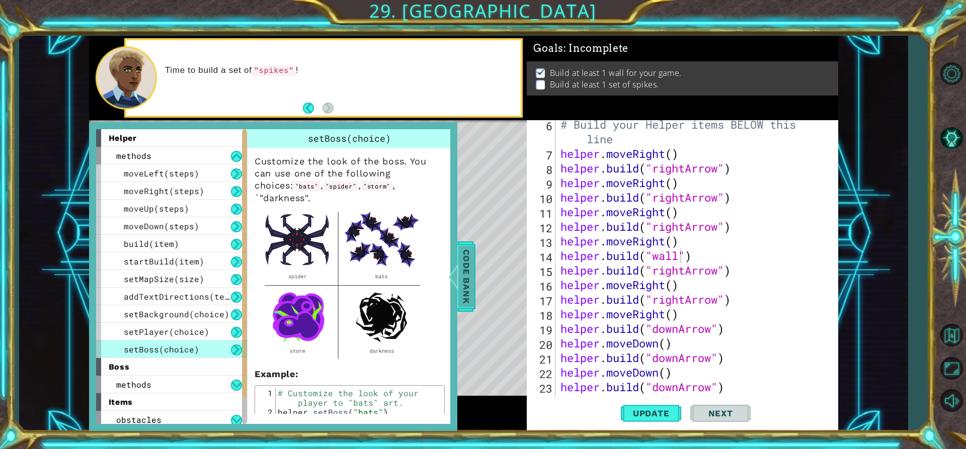
click at [464, 276] on span "Code Bank" at bounding box center [466, 276] width 16 height 61
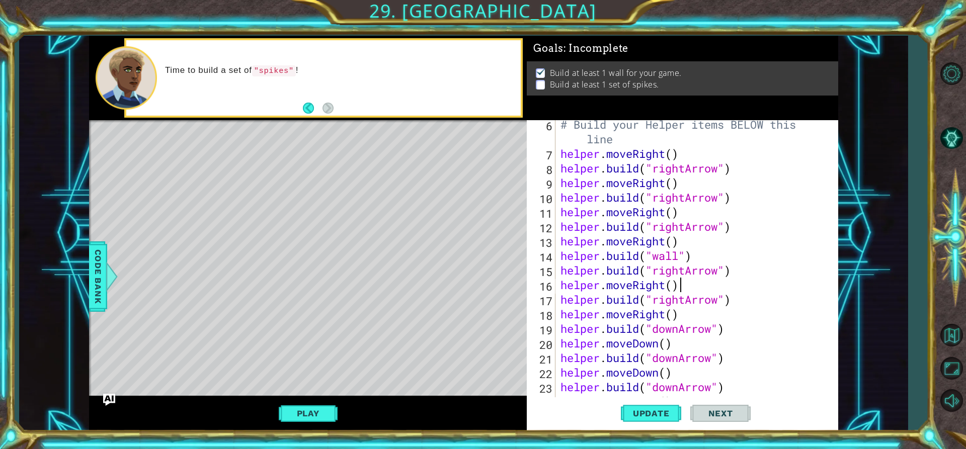
click at [683, 289] on div "# Build your Helper items BELOW this line helper . moveRight ( ) helper . build…" at bounding box center [695, 277] width 274 height 321
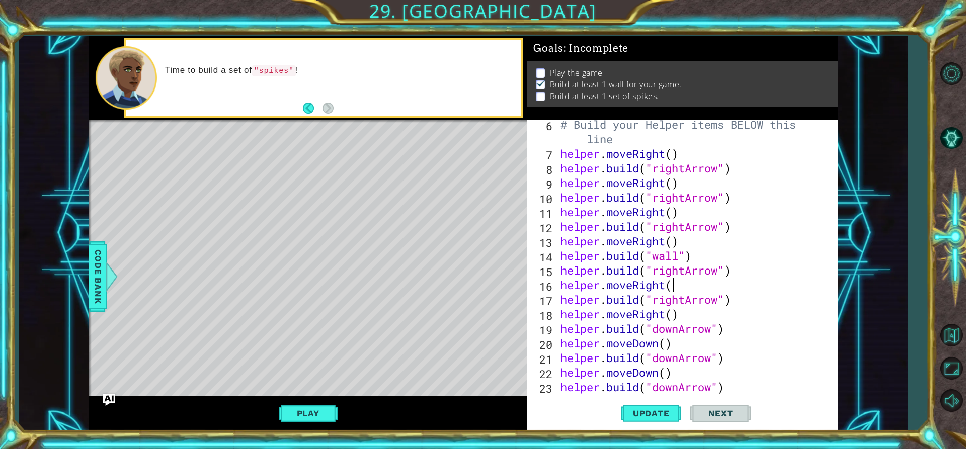
type textarea "helper.moveRight()"
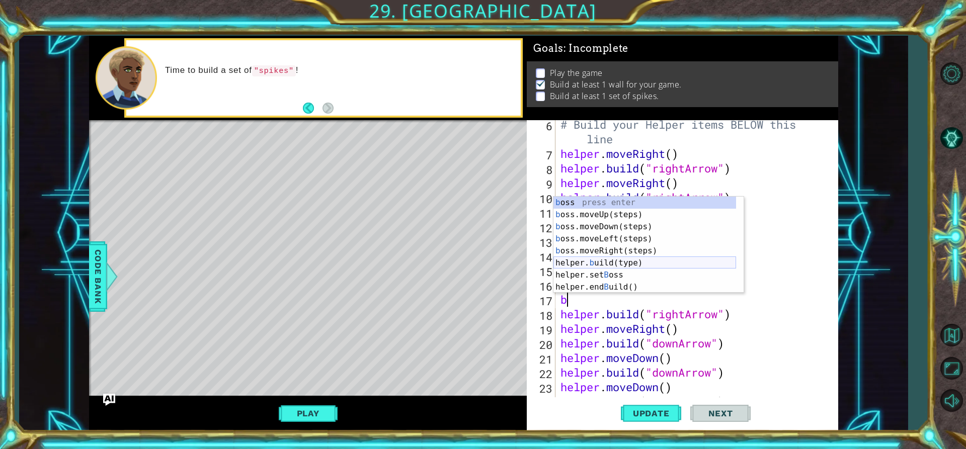
click at [629, 264] on div "b oss press enter b oss.moveUp(steps) press enter b oss.moveDown(steps) press e…" at bounding box center [644, 257] width 183 height 121
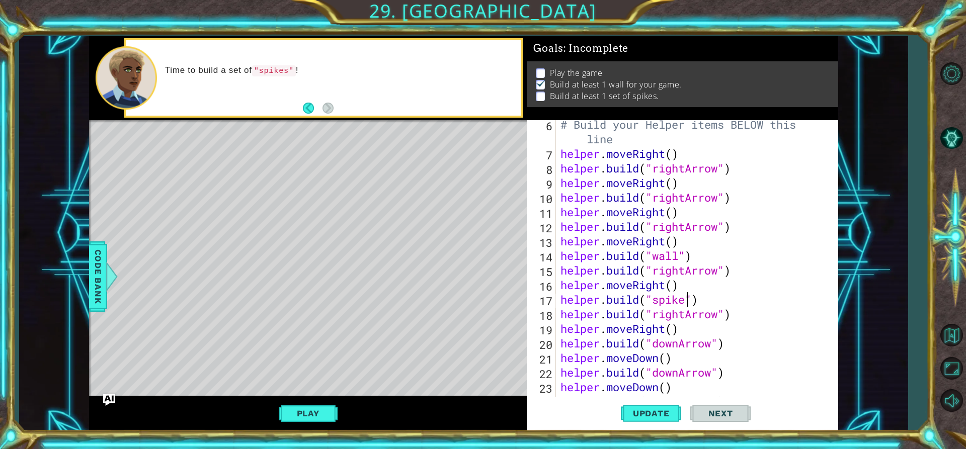
scroll to position [0, 6]
click at [652, 418] on span "Update" at bounding box center [651, 413] width 57 height 10
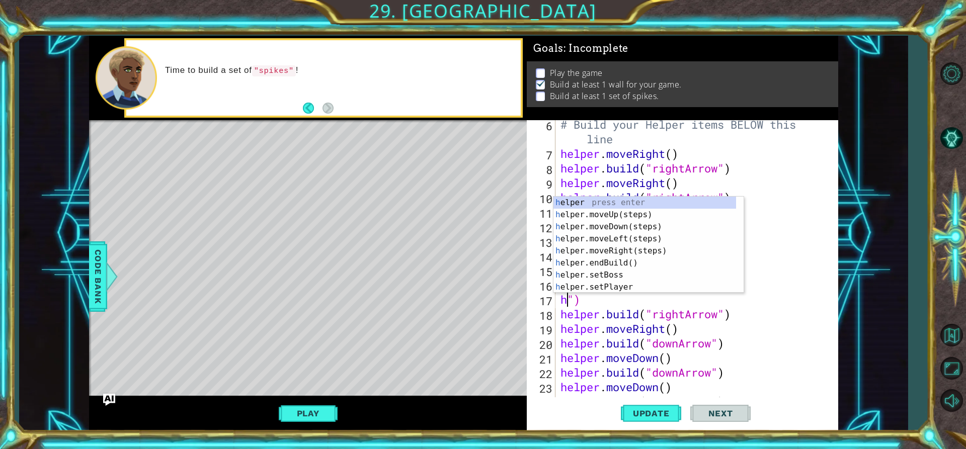
scroll to position [0, 0]
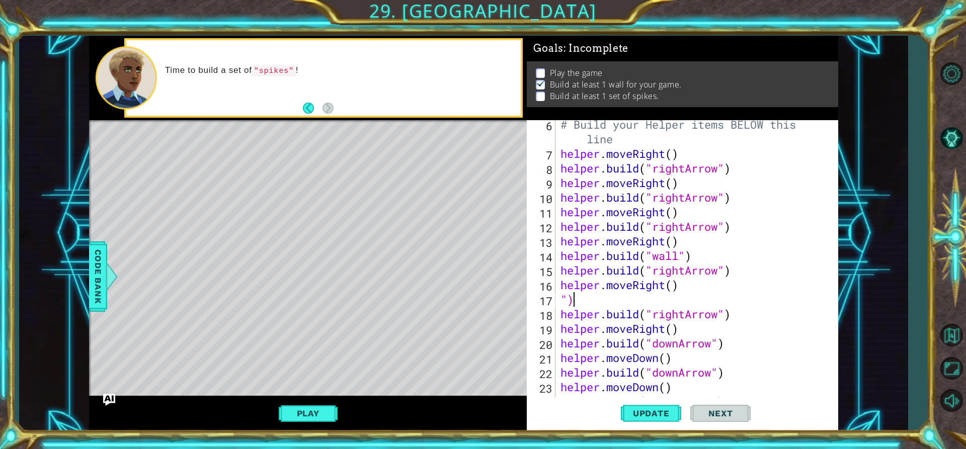
click at [594, 300] on div "# Build your Helper items BELOW this line helper . moveRight ( ) helper . build…" at bounding box center [695, 277] width 274 height 321
type textarea """
type textarea "helper.moveRight()"
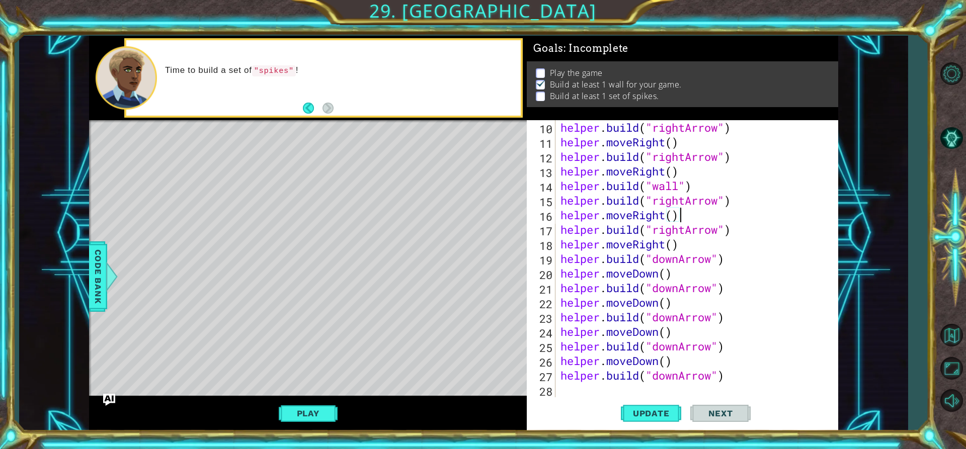
scroll to position [160, 0]
click at [589, 391] on div "helper . build ( "rightArrow" ) helper . moveRight ( ) helper . build ( "rightA…" at bounding box center [695, 273] width 274 height 306
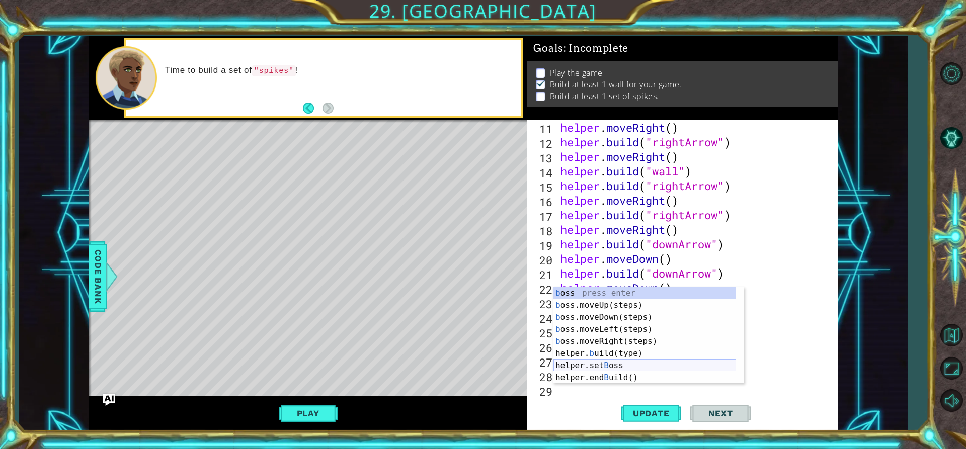
click at [595, 365] on div "b oss press enter b oss.moveUp(steps) press enter b oss.moveDown(steps) press e…" at bounding box center [644, 347] width 183 height 121
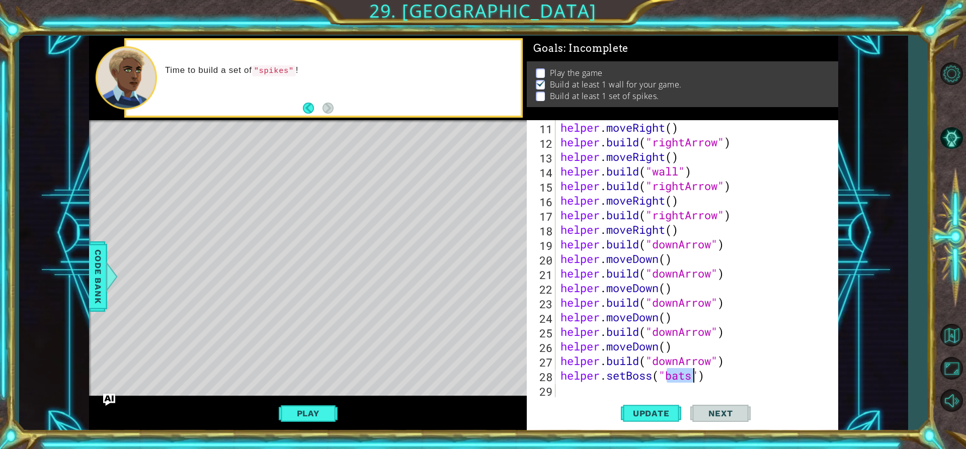
click at [710, 375] on div "helper . moveRight ( ) helper . build ( "rightArrow" ) helper . moveRight ( ) h…" at bounding box center [695, 273] width 274 height 306
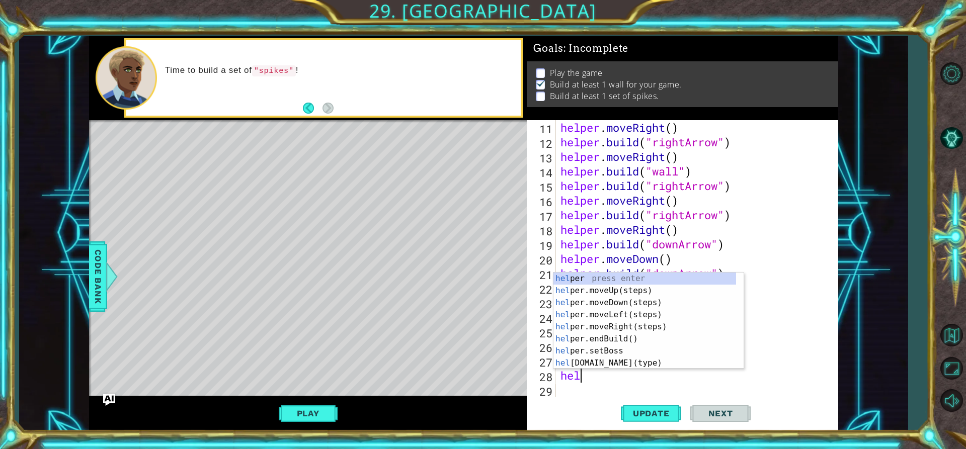
type textarea "h"
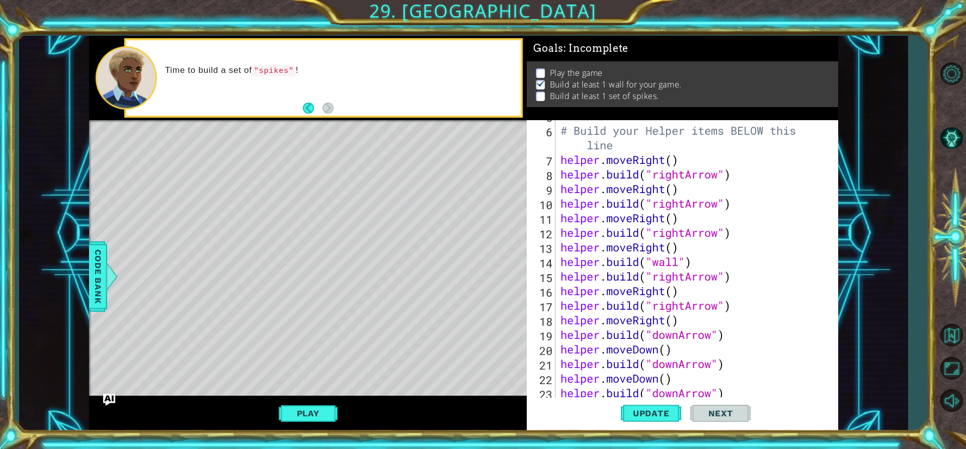
scroll to position [0, 0]
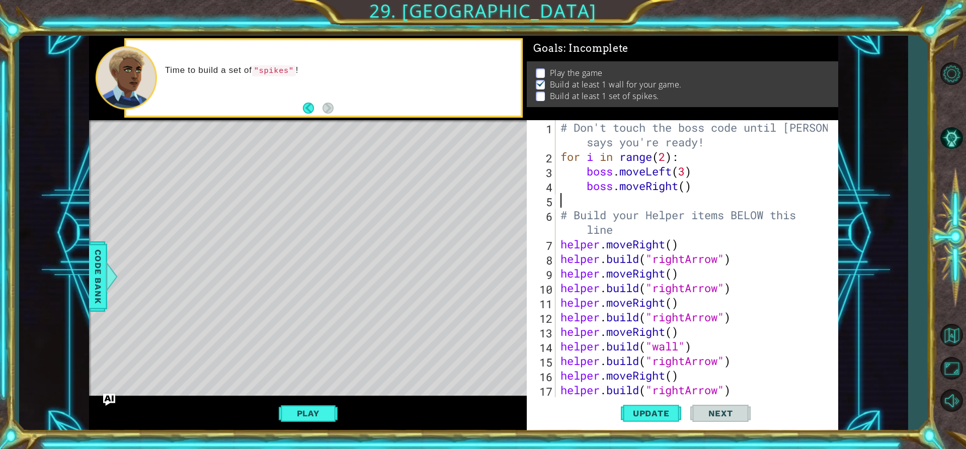
click at [567, 199] on div "# Don't touch the boss code until Vega says you're ready! for i in range ( 2 ) …" at bounding box center [695, 280] width 274 height 321
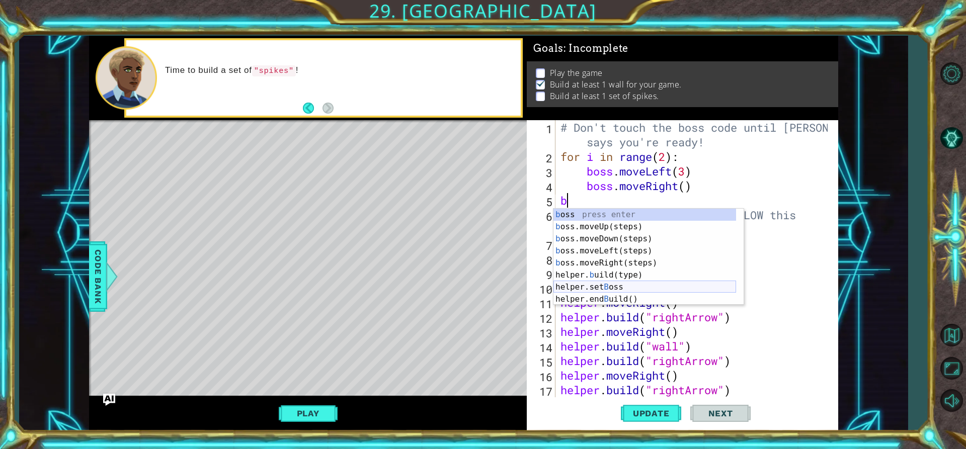
click at [604, 283] on div "b oss press enter b oss.moveUp(steps) press enter b oss.moveDown(steps) press e…" at bounding box center [644, 269] width 183 height 121
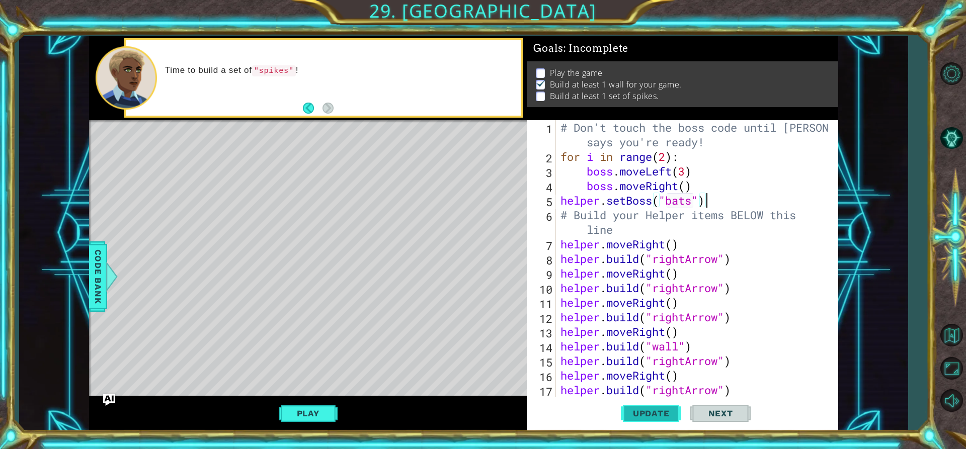
type textarea "helper.setBoss("bats")"
click at [629, 413] on span "Update" at bounding box center [651, 413] width 57 height 10
click at [314, 414] on button "Play" at bounding box center [308, 413] width 59 height 19
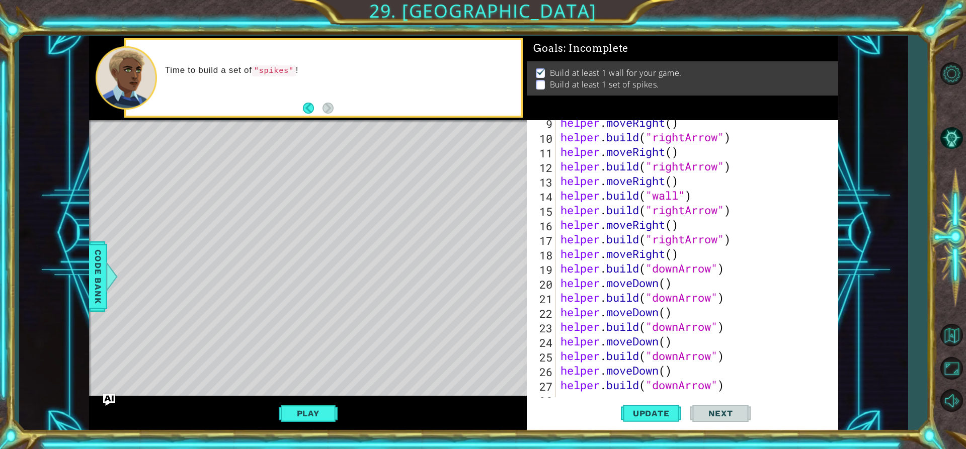
scroll to position [175, 0]
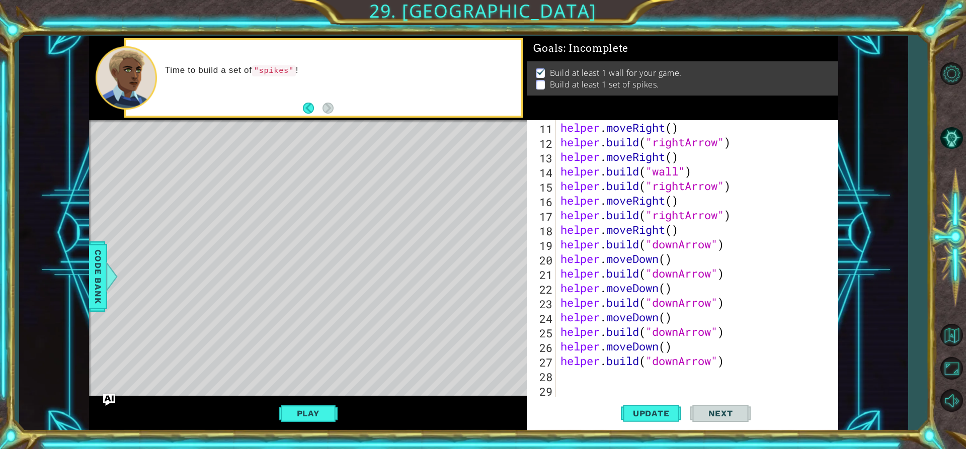
click at [574, 368] on div "helper . moveRight ( ) helper . build ( "rightArrow" ) helper . moveRight ( ) h…" at bounding box center [695, 273] width 274 height 306
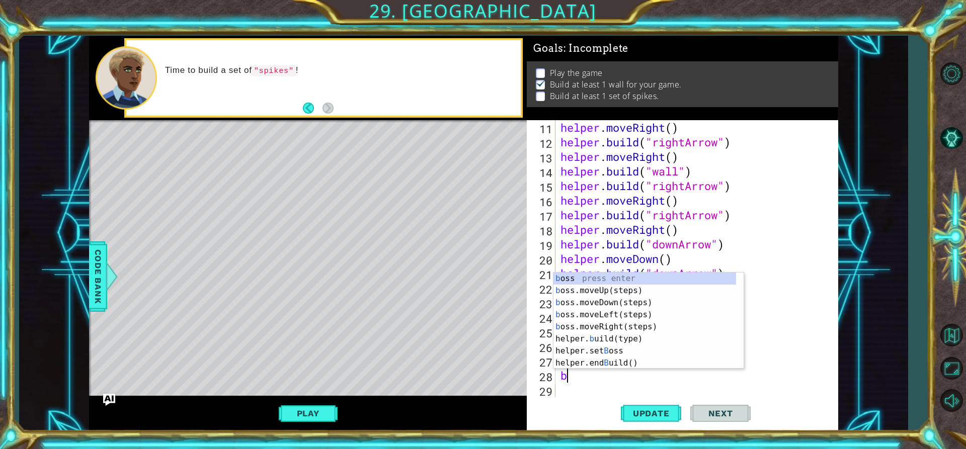
type textarea "b"
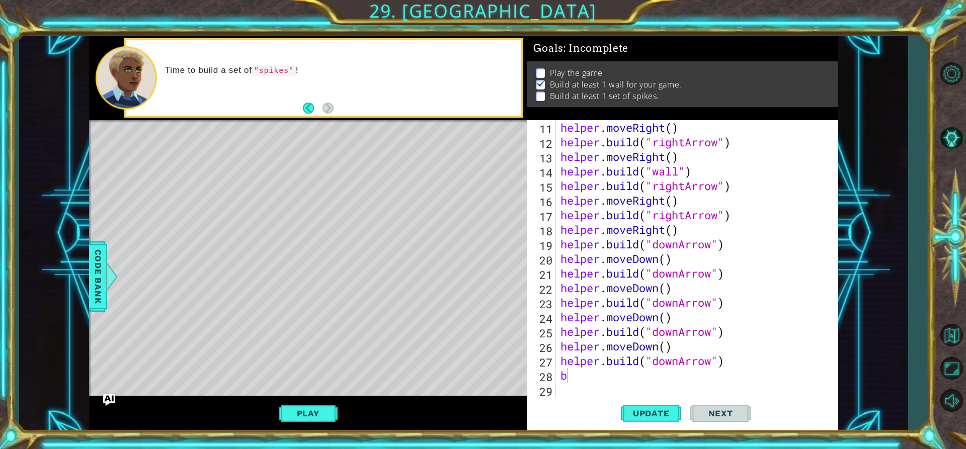
click at [521, 370] on div "Level Map" at bounding box center [321, 268] width 465 height 296
click at [574, 380] on div "helper . moveRight ( ) helper . build ( "rightArrow" ) helper . moveRight ( ) h…" at bounding box center [695, 273] width 274 height 306
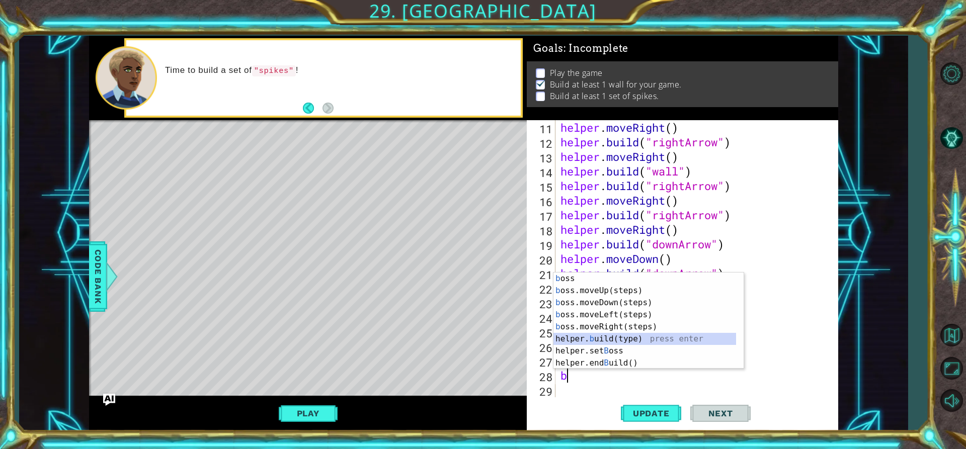
click at [607, 340] on div "b oss press enter b oss.moveUp(steps) press enter b oss.moveDown(steps) press e…" at bounding box center [644, 333] width 183 height 121
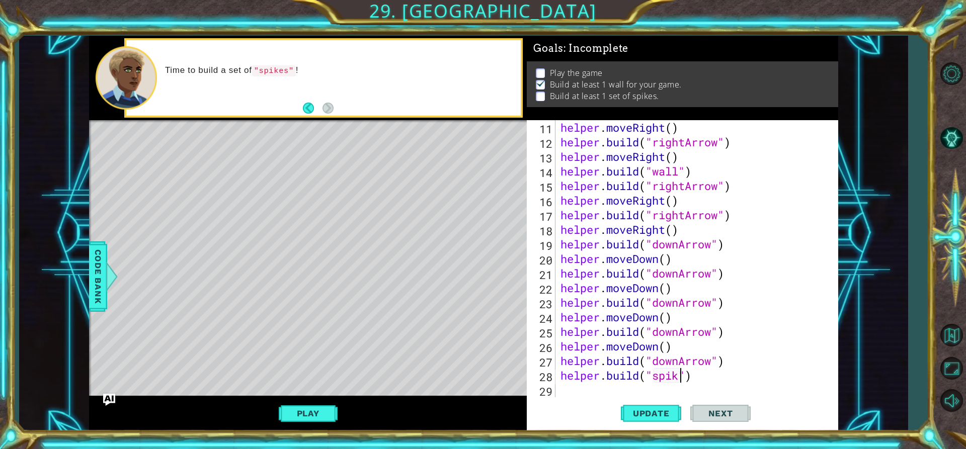
scroll to position [0, 6]
click at [668, 414] on span "Update" at bounding box center [651, 413] width 57 height 10
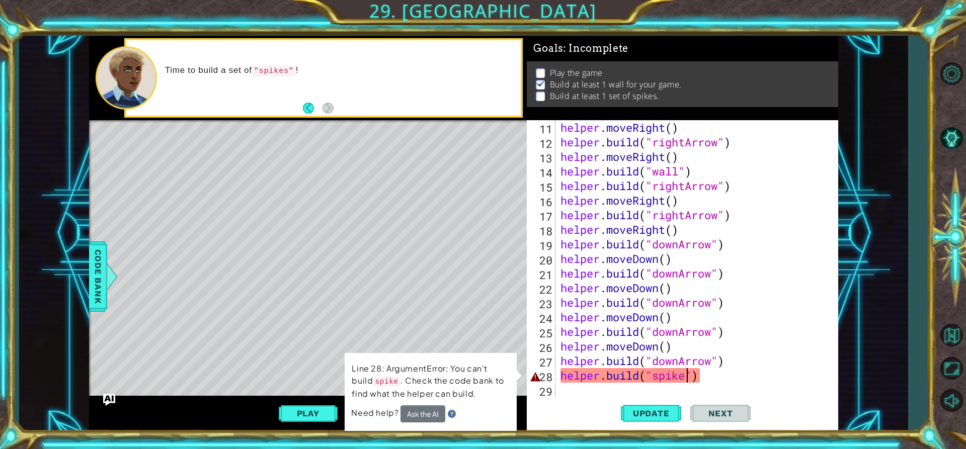
click at [701, 378] on div "helper . moveRight ( ) helper . build ( "rightArrow" ) helper . moveRight ( ) h…" at bounding box center [695, 273] width 274 height 306
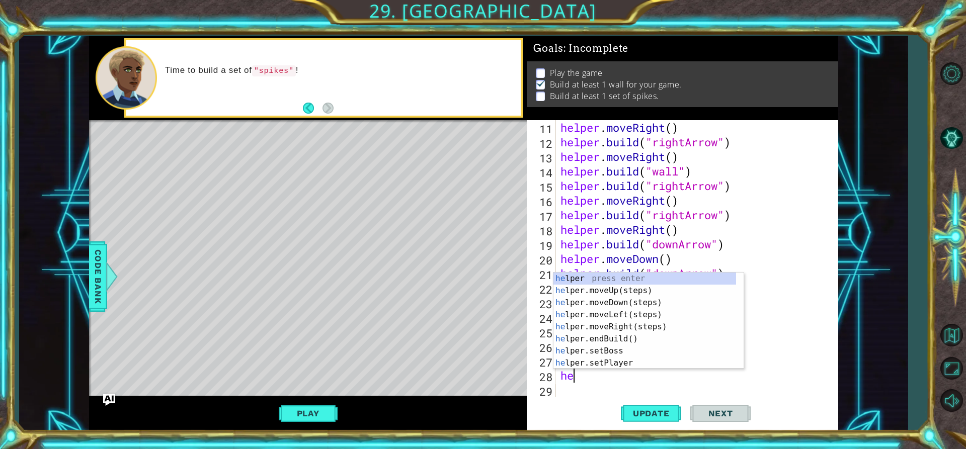
scroll to position [0, 0]
type textarea "h"
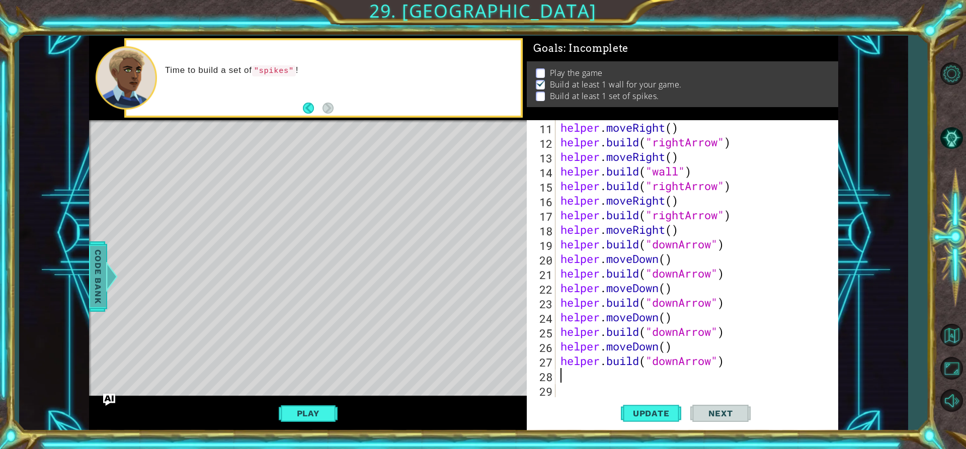
click at [100, 291] on span "Code Bank" at bounding box center [98, 276] width 16 height 61
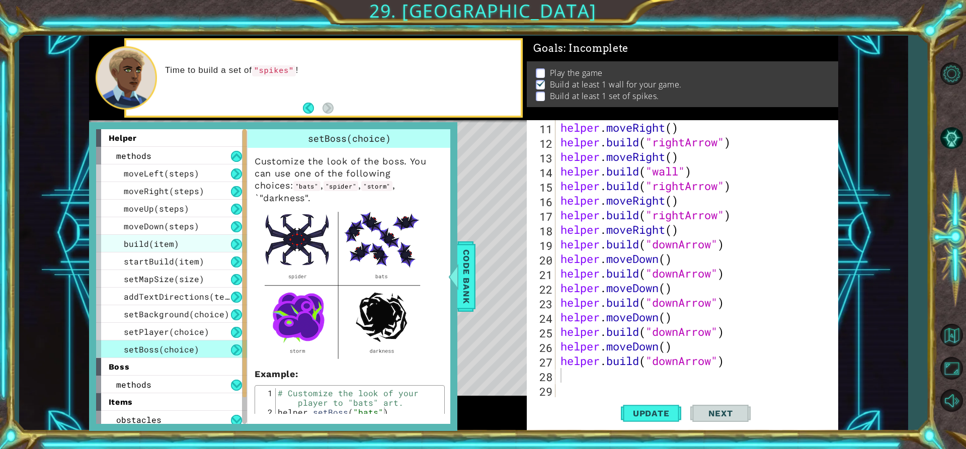
click at [151, 248] on span "build(item)" at bounding box center [151, 243] width 55 height 11
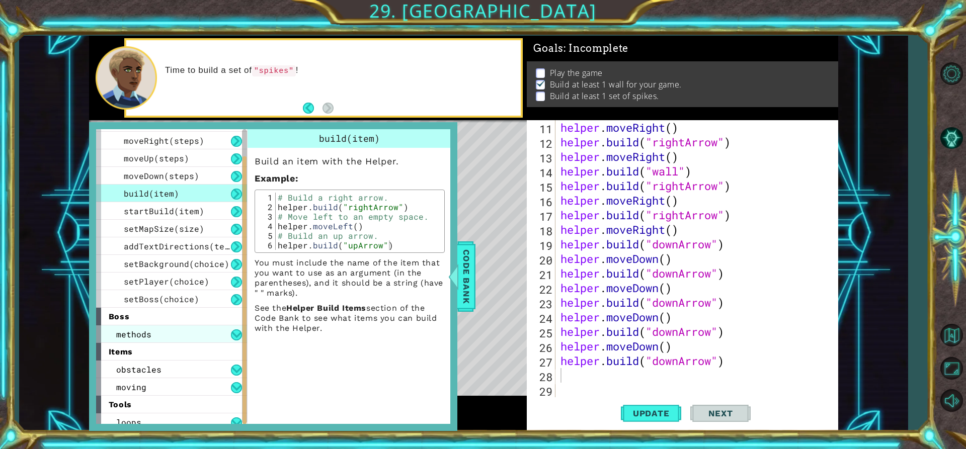
scroll to position [57, 0]
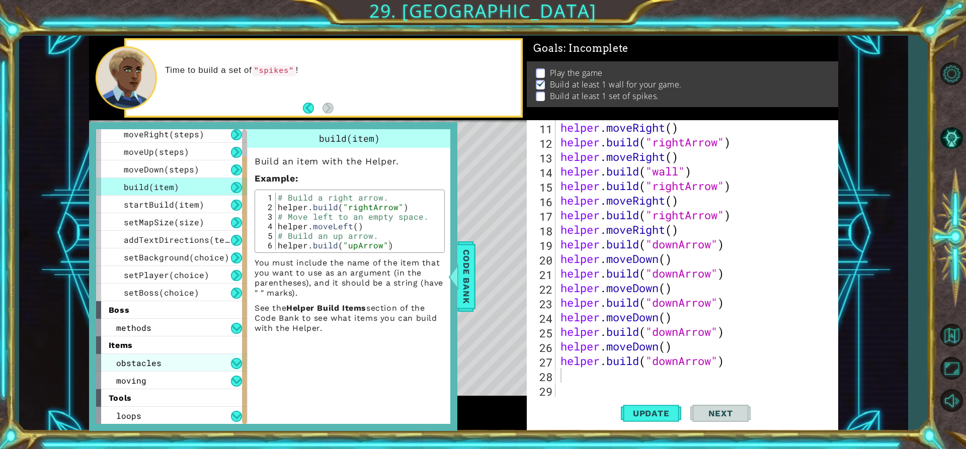
click at [173, 360] on div "obstacles" at bounding box center [171, 363] width 151 height 18
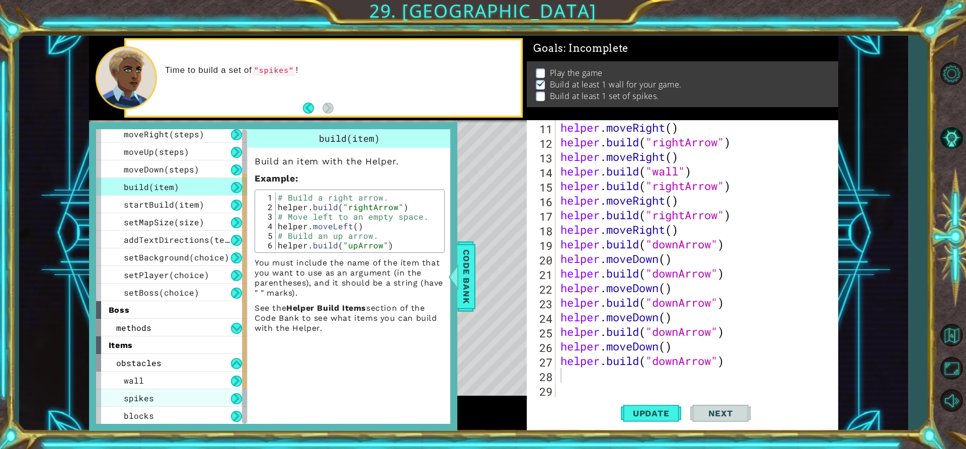
click at [163, 392] on div "spikes" at bounding box center [171, 398] width 151 height 18
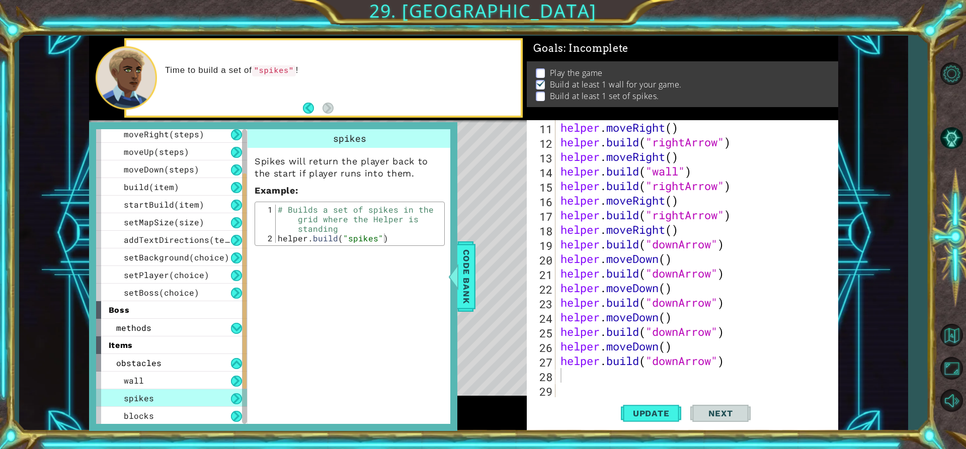
type textarea "helper.build("spikes")"
drag, startPoint x: 276, startPoint y: 236, endPoint x: 383, endPoint y: 236, distance: 106.6
click at [383, 236] on div "# Builds a set of spikes in the grid where the Helper is standing helper . buil…" at bounding box center [359, 243] width 166 height 76
click at [573, 375] on div "helper . moveRight ( ) helper . build ( "rightArrow" ) helper . moveRight ( ) h…" at bounding box center [695, 273] width 274 height 306
type textarea "V"
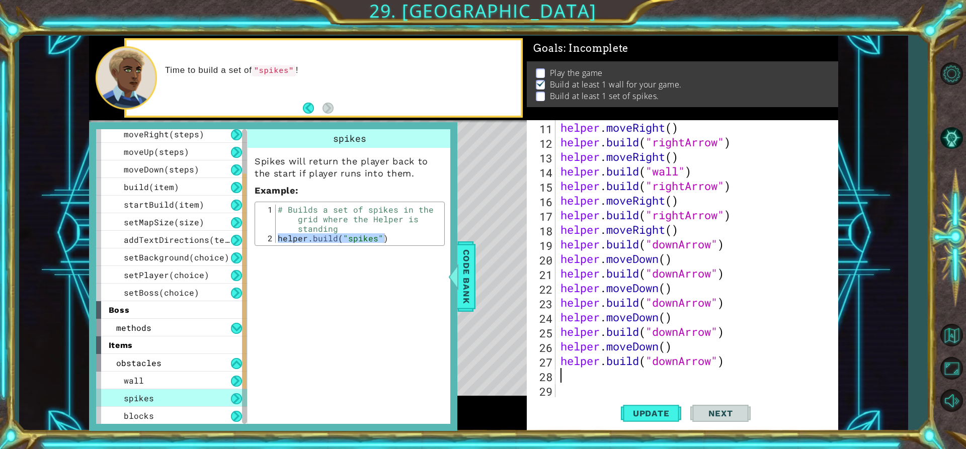
paste textarea "helper.build("downArrow")"
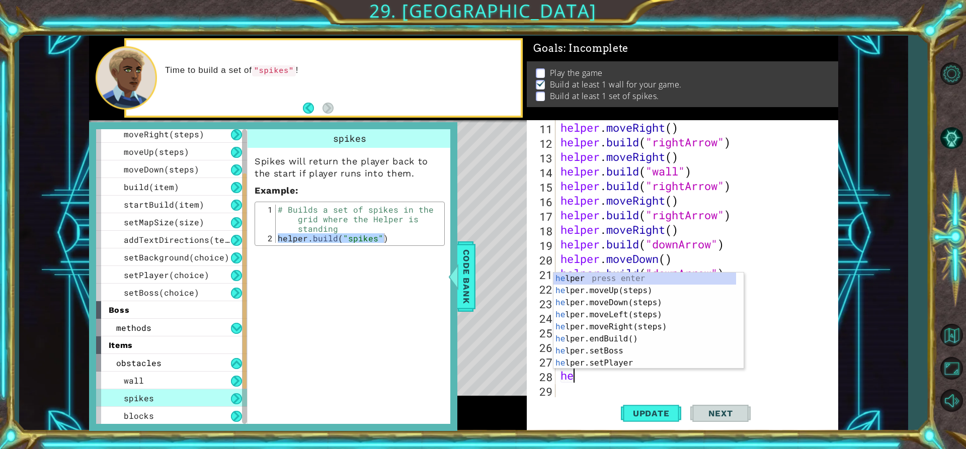
type textarea "h"
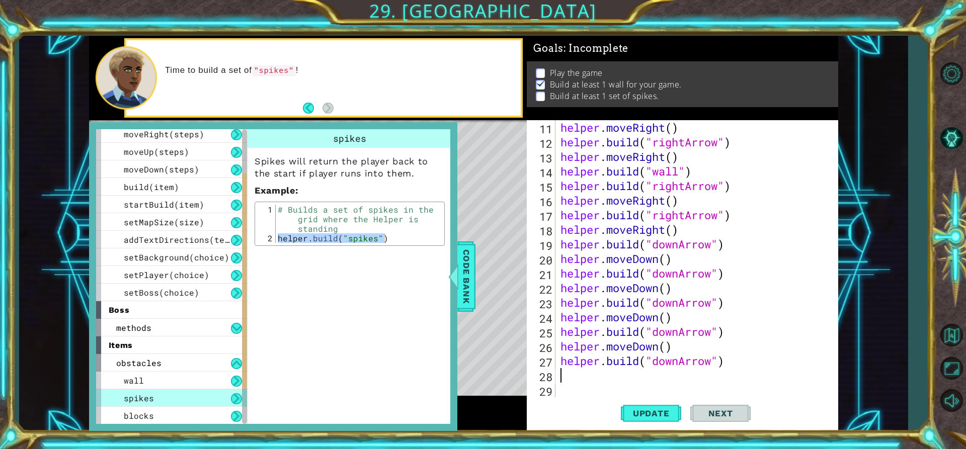
click at [279, 239] on div "# Builds a set of spikes in the grid where the Helper is standing helper . buil…" at bounding box center [359, 224] width 166 height 38
drag, startPoint x: 277, startPoint y: 237, endPoint x: 385, endPoint y: 238, distance: 107.7
click at [385, 238] on div "# Builds a set of spikes in the grid where the Helper is standing helper . buil…" at bounding box center [359, 243] width 166 height 76
click at [562, 372] on div "helper . moveRight ( ) helper . build ( "rightArrow" ) helper . moveRight ( ) h…" at bounding box center [695, 273] width 274 height 306
paste textarea "helper.build("spikes")"
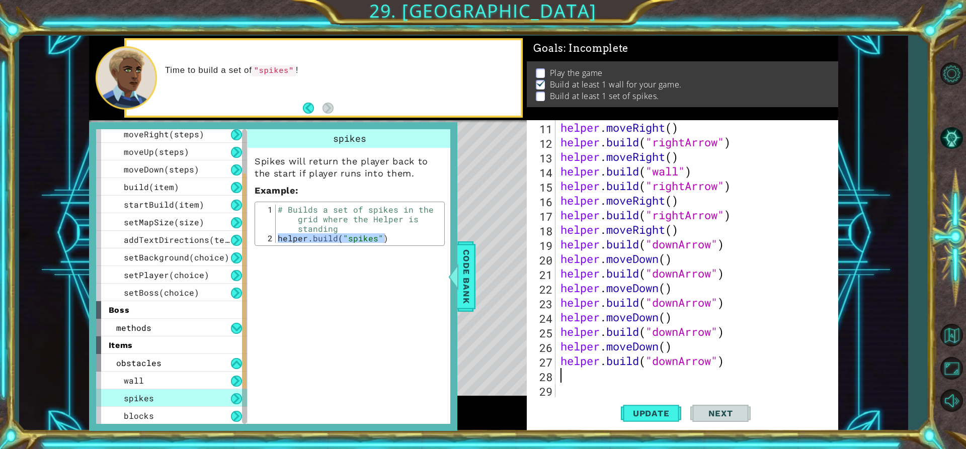
type textarea "helper.build("spikes")"
click at [646, 418] on span "Update" at bounding box center [651, 413] width 57 height 10
click at [464, 276] on span "Code Bank" at bounding box center [466, 276] width 16 height 61
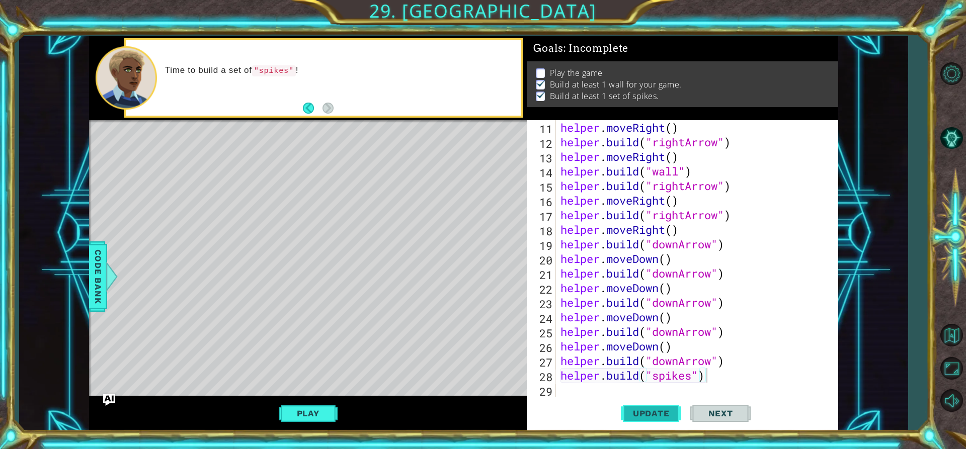
click at [660, 408] on button "Update" at bounding box center [651, 413] width 60 height 31
click at [314, 405] on button "Play" at bounding box center [308, 413] width 59 height 19
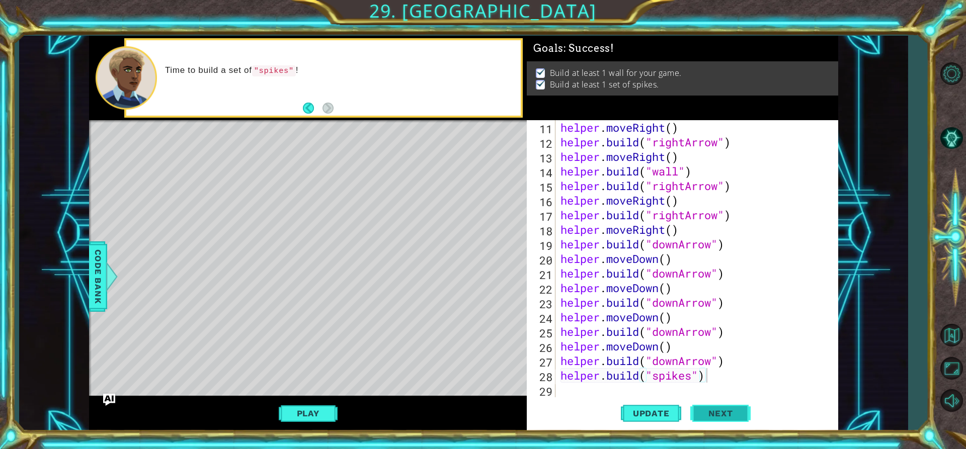
click at [710, 416] on span "Next" at bounding box center [720, 413] width 45 height 10
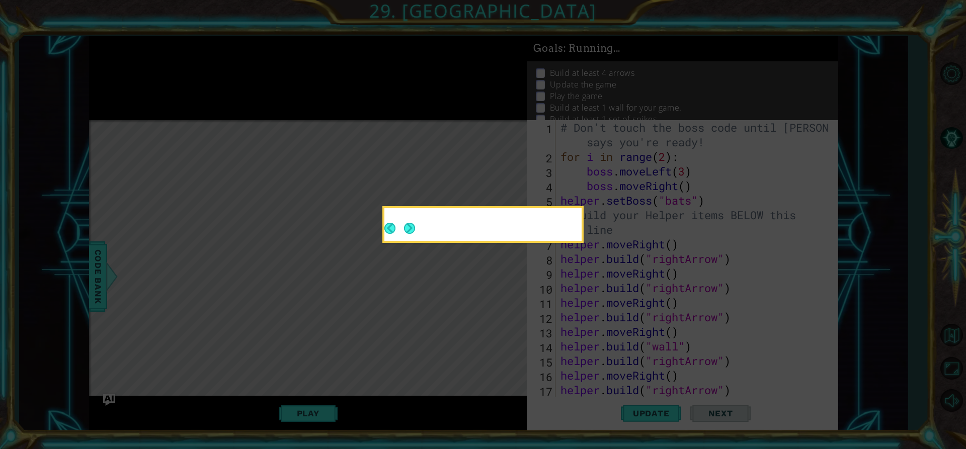
scroll to position [0, 0]
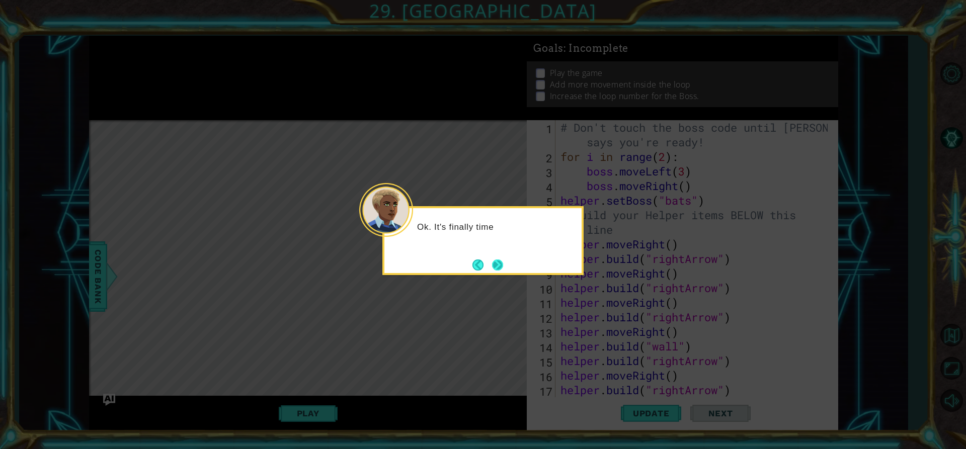
click at [499, 264] on button "Next" at bounding box center [497, 265] width 12 height 12
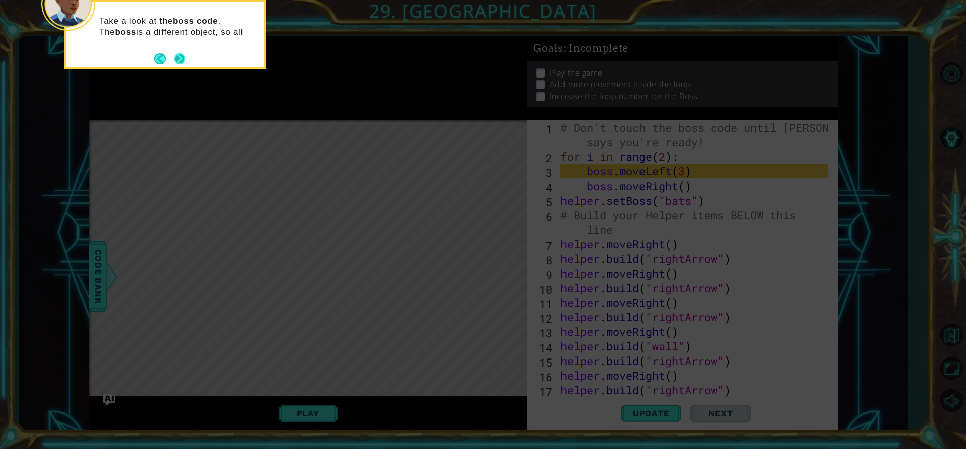
click at [175, 57] on button "Next" at bounding box center [179, 58] width 13 height 13
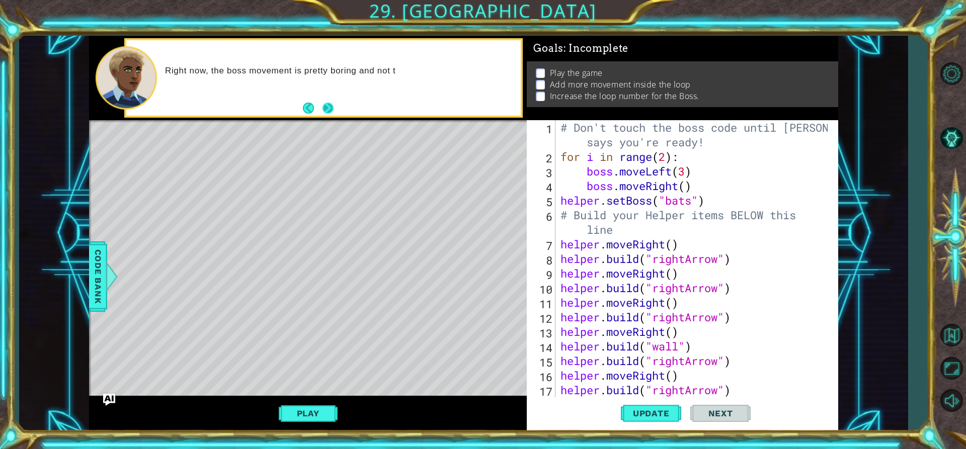
click at [325, 109] on button "Next" at bounding box center [328, 108] width 19 height 19
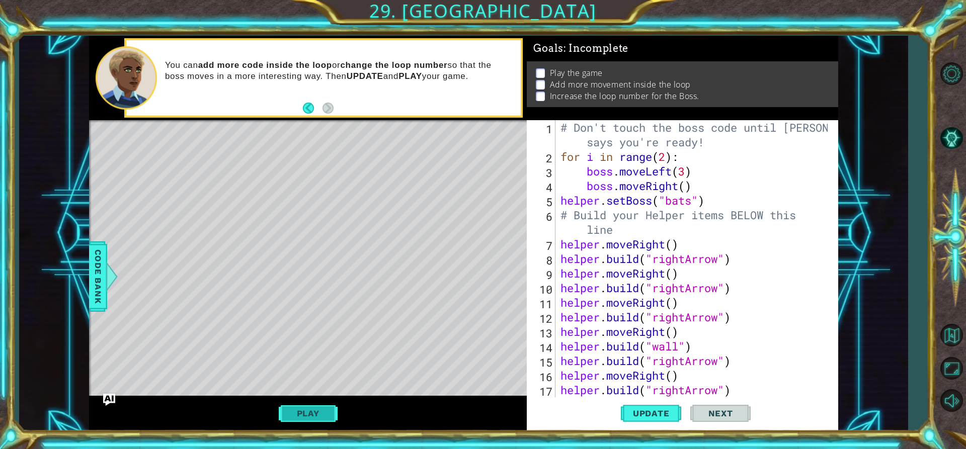
click at [303, 406] on button "Play" at bounding box center [308, 413] width 59 height 19
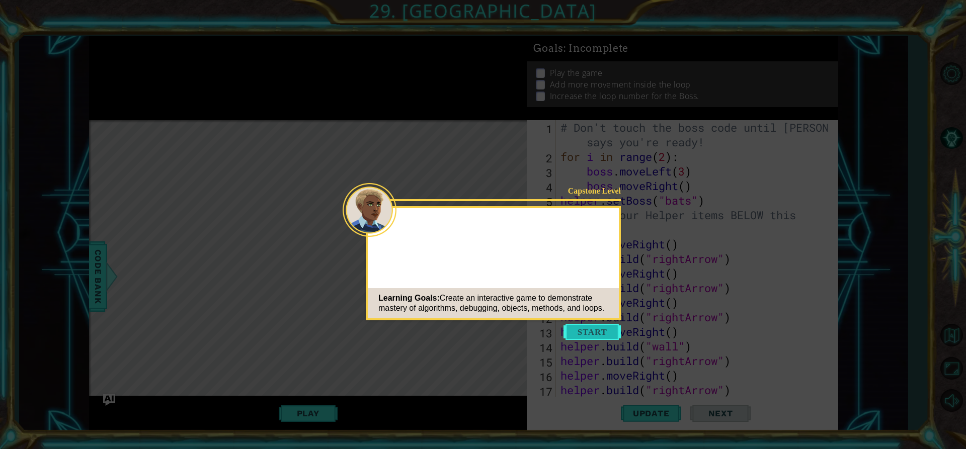
click at [598, 333] on button "Start" at bounding box center [591, 332] width 57 height 16
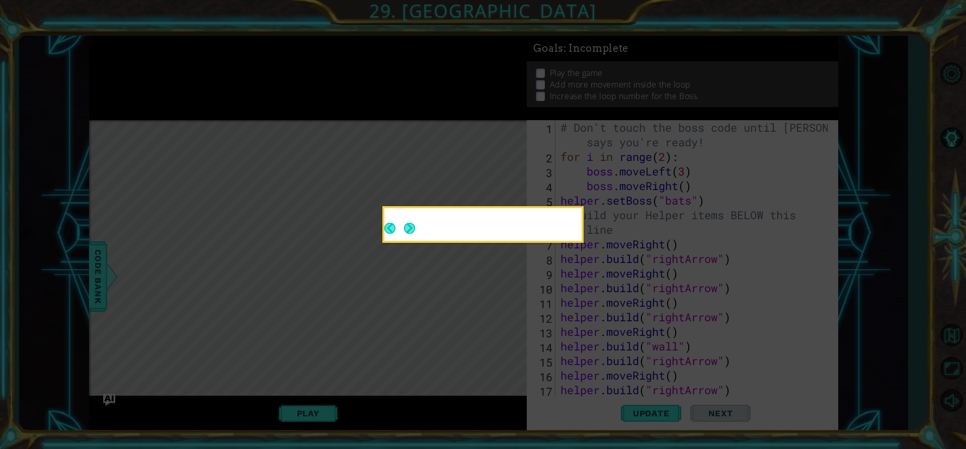
click at [415, 227] on div at bounding box center [482, 226] width 197 height 29
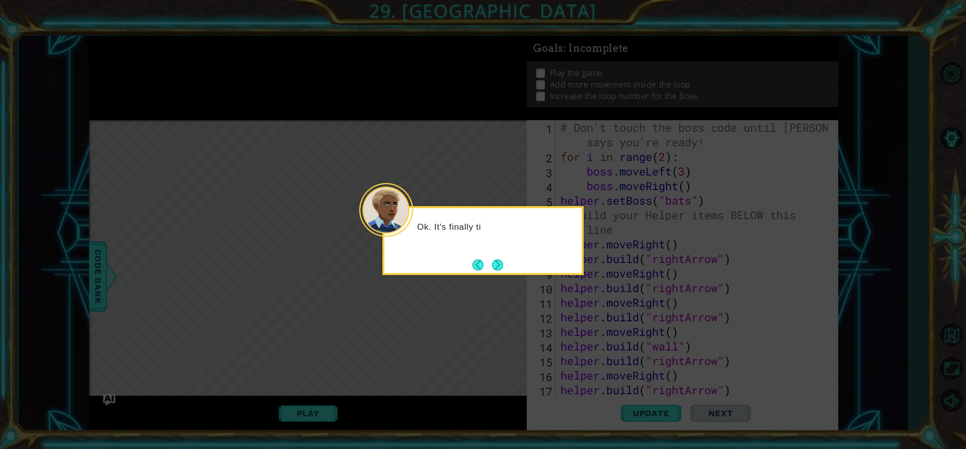
click at [504, 269] on div "Ok. It's finally ti" at bounding box center [482, 240] width 201 height 69
click at [495, 266] on button "Next" at bounding box center [497, 265] width 14 height 14
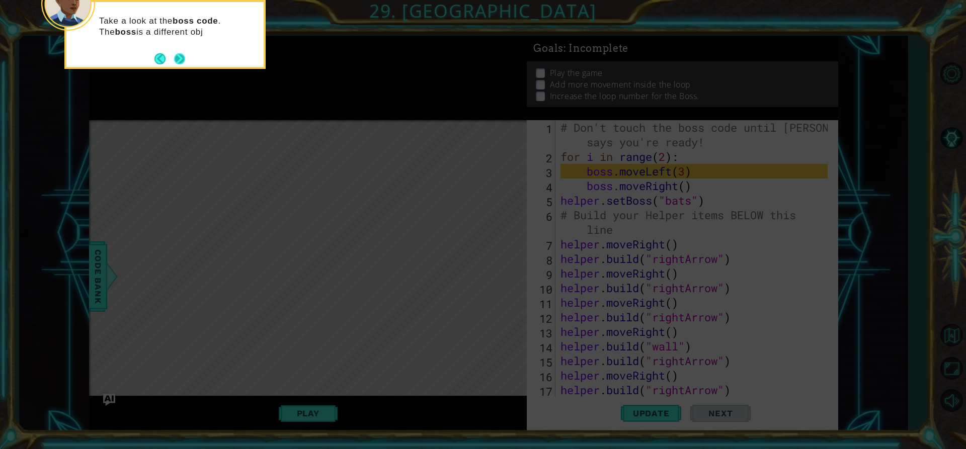
click at [174, 56] on button "Next" at bounding box center [180, 59] width 12 height 12
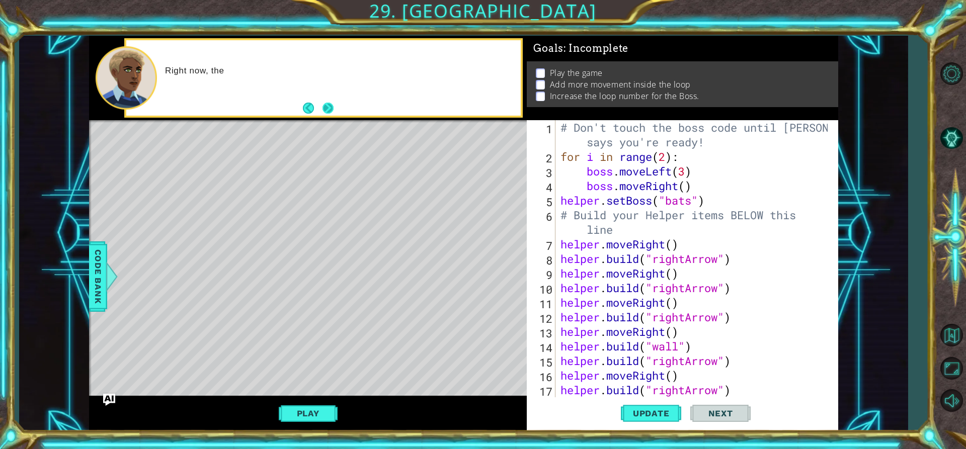
click at [325, 105] on button "Next" at bounding box center [328, 109] width 12 height 12
click at [687, 173] on div "# Don't touch the boss code until [PERSON_NAME] says you're ready! for i in ran…" at bounding box center [695, 280] width 274 height 321
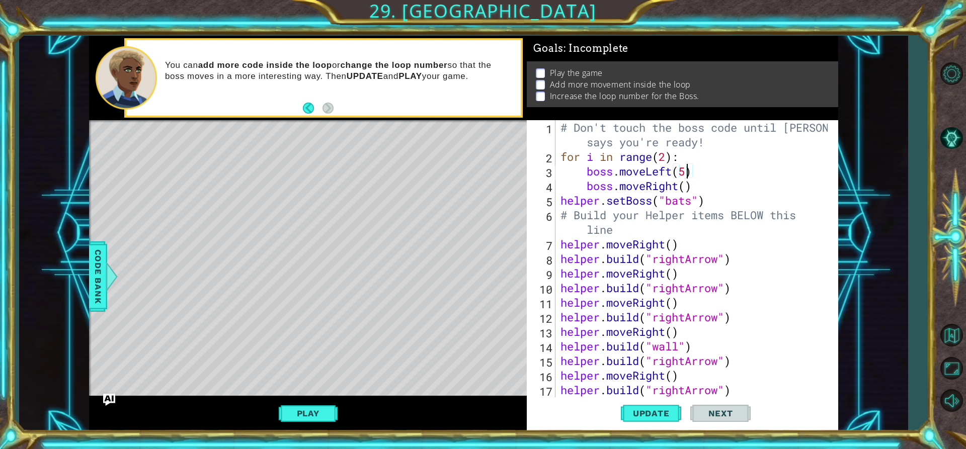
scroll to position [0, 6]
click at [685, 188] on div "# Don't touch the boss code until [PERSON_NAME] says you're ready! for i in ran…" at bounding box center [695, 280] width 274 height 321
click at [654, 408] on span "Update" at bounding box center [651, 413] width 57 height 10
click at [321, 408] on button "Play" at bounding box center [308, 413] width 59 height 19
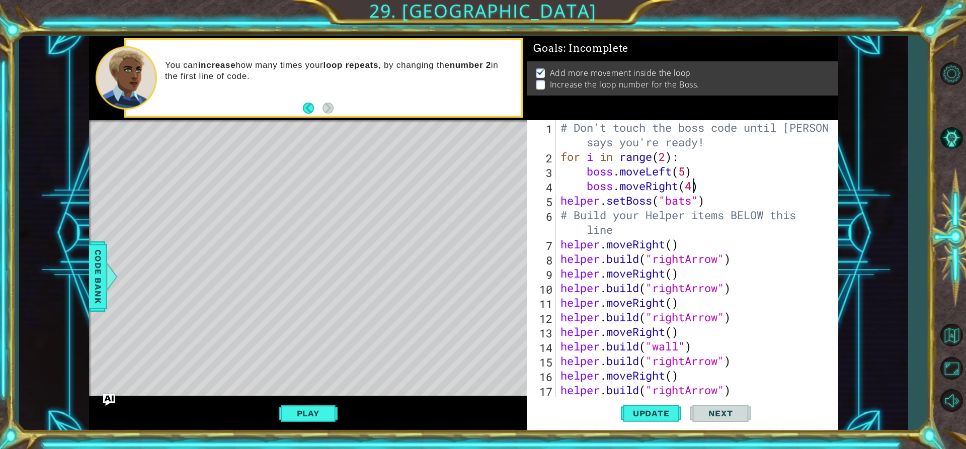
click at [667, 160] on div "# Don't touch the boss code until [PERSON_NAME] says you're ready! for i in ran…" at bounding box center [695, 280] width 274 height 321
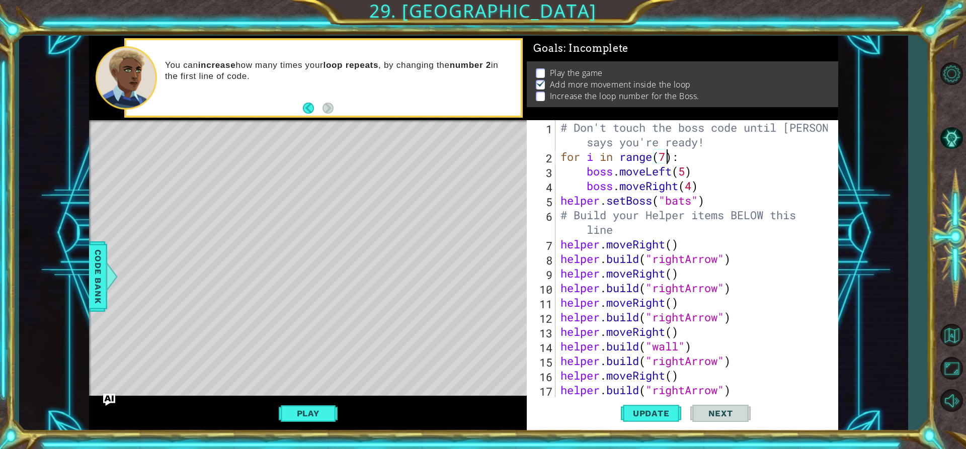
scroll to position [0, 5]
type textarea "for i in range(7):"
click at [666, 407] on button "Update" at bounding box center [651, 413] width 60 height 31
click at [663, 408] on span "Update" at bounding box center [651, 413] width 57 height 10
click at [331, 410] on button "Play" at bounding box center [308, 413] width 59 height 19
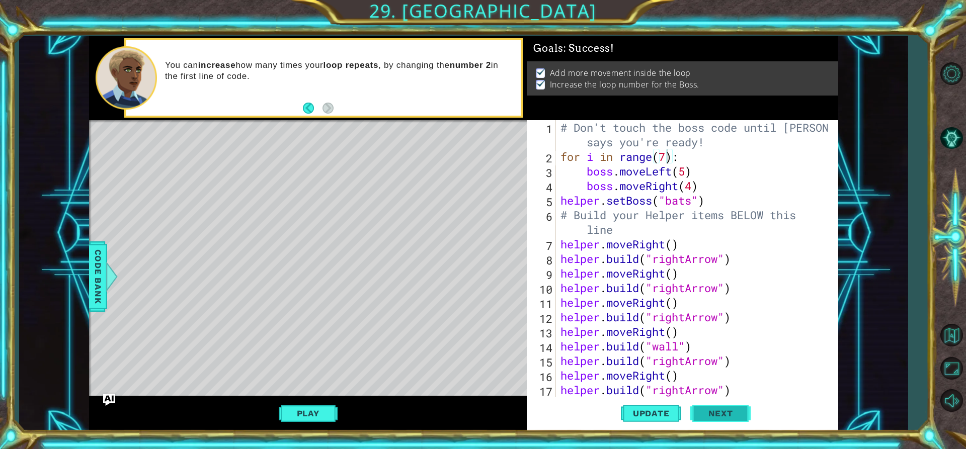
click at [710, 411] on span "Next" at bounding box center [720, 416] width 45 height 10
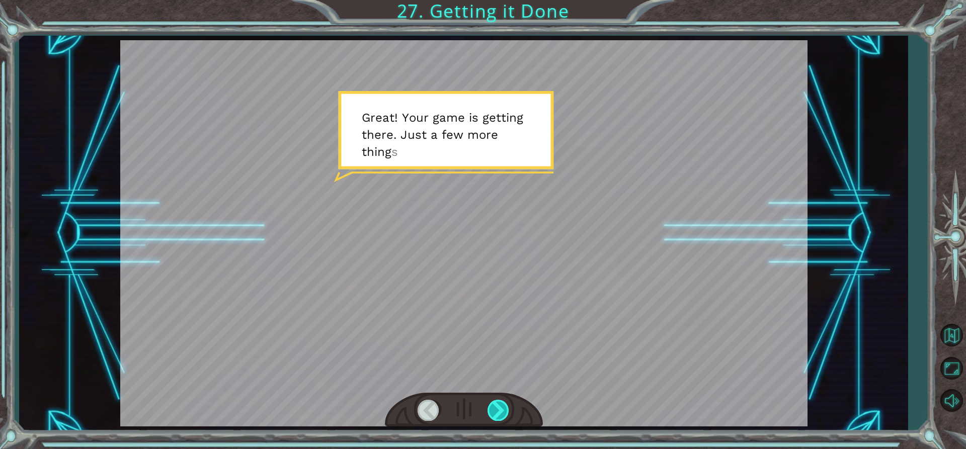
click at [500, 409] on div at bounding box center [498, 410] width 23 height 21
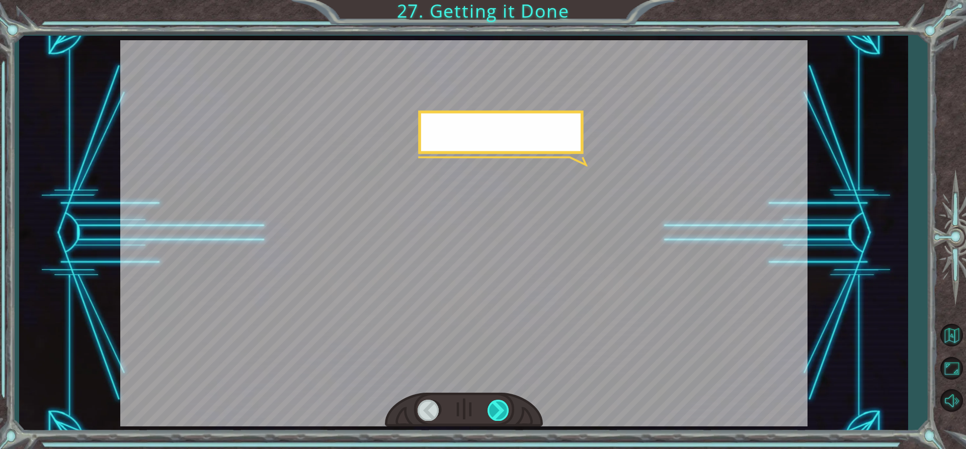
click at [500, 409] on div at bounding box center [498, 410] width 23 height 21
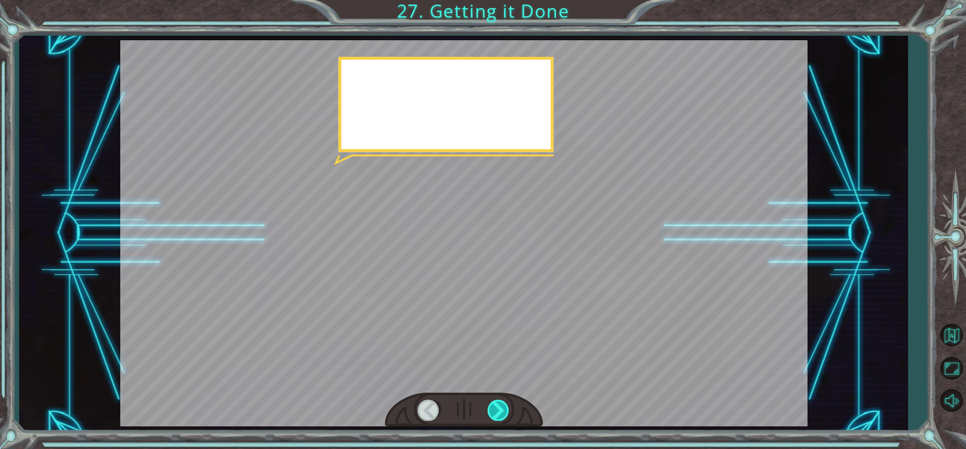
click at [500, 409] on div at bounding box center [498, 410] width 23 height 21
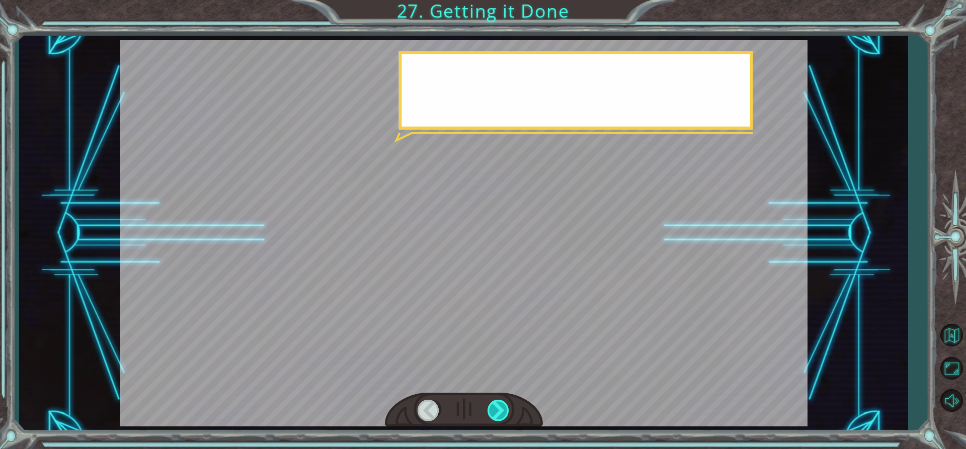
click at [500, 409] on div at bounding box center [498, 410] width 23 height 21
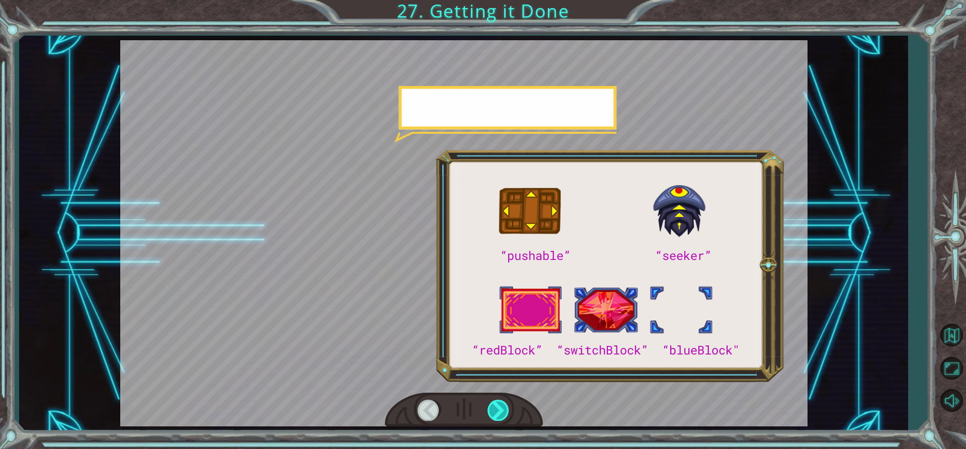
click at [500, 409] on div at bounding box center [498, 410] width 23 height 21
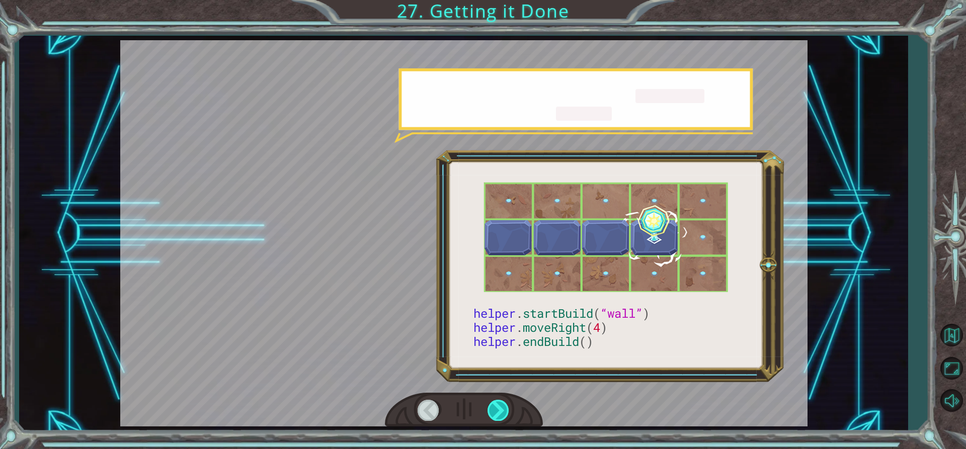
click at [500, 409] on div at bounding box center [498, 410] width 23 height 21
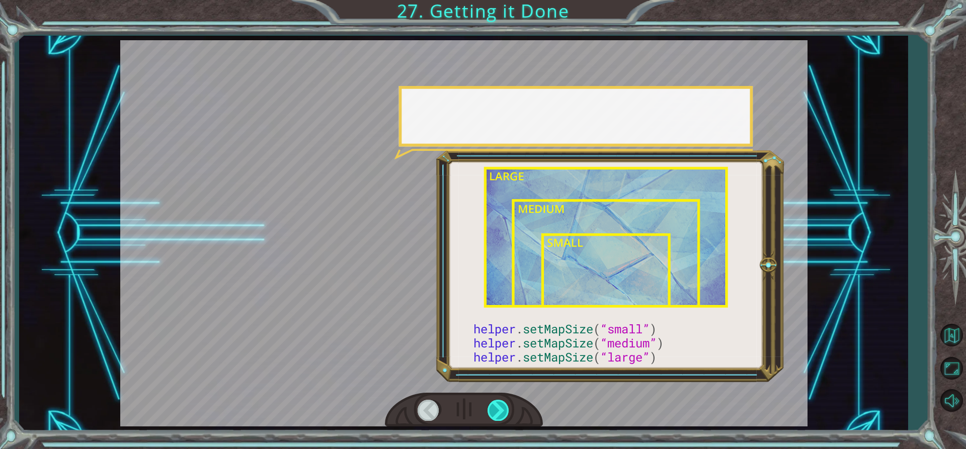
click at [500, 409] on div at bounding box center [498, 410] width 23 height 21
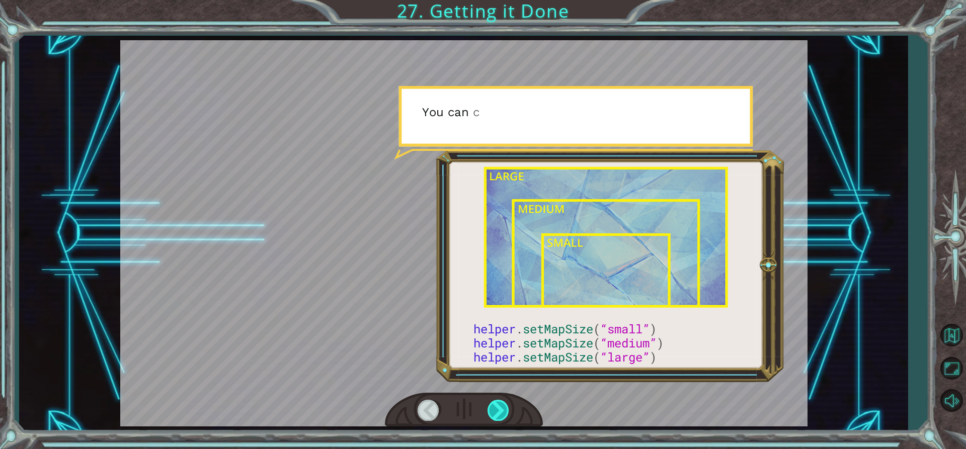
click at [500, 409] on div at bounding box center [498, 410] width 23 height 21
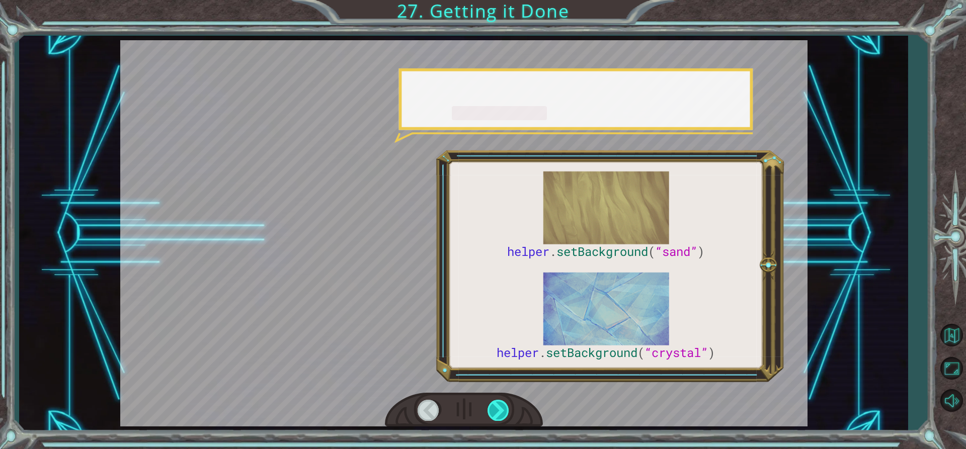
click at [500, 409] on div at bounding box center [498, 410] width 23 height 21
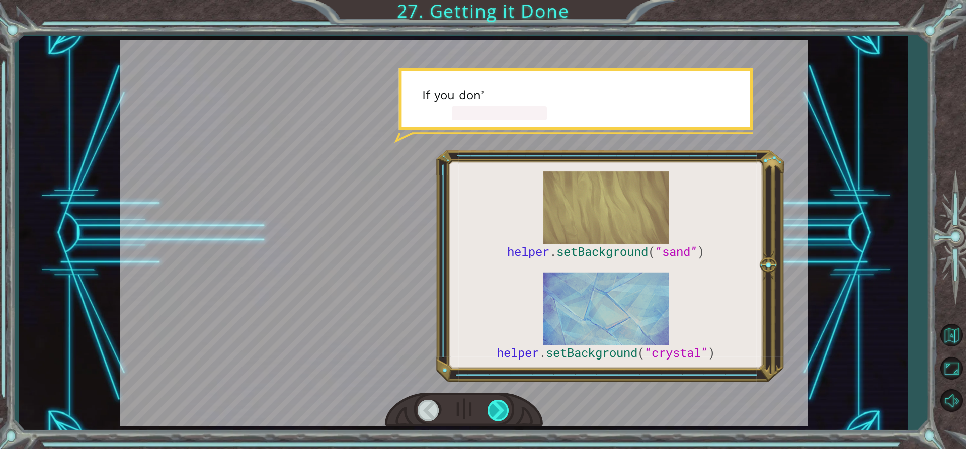
click at [500, 409] on div at bounding box center [498, 410] width 23 height 21
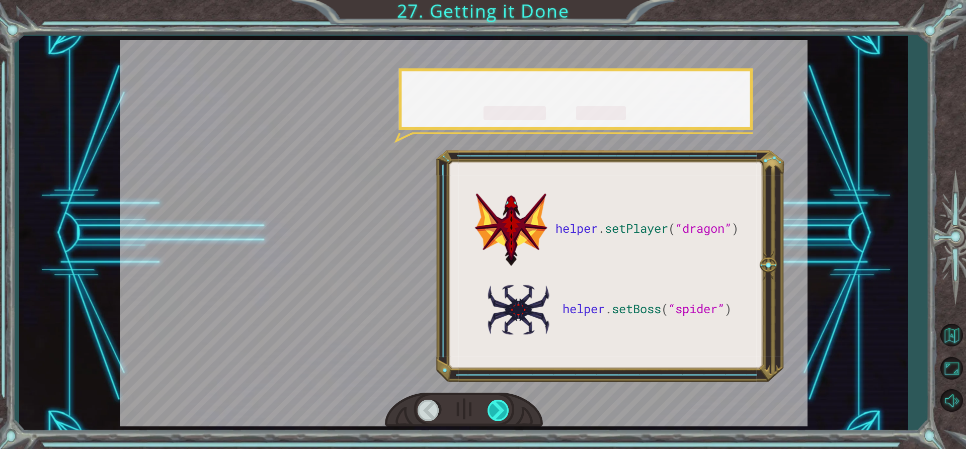
click at [500, 409] on div at bounding box center [498, 410] width 23 height 21
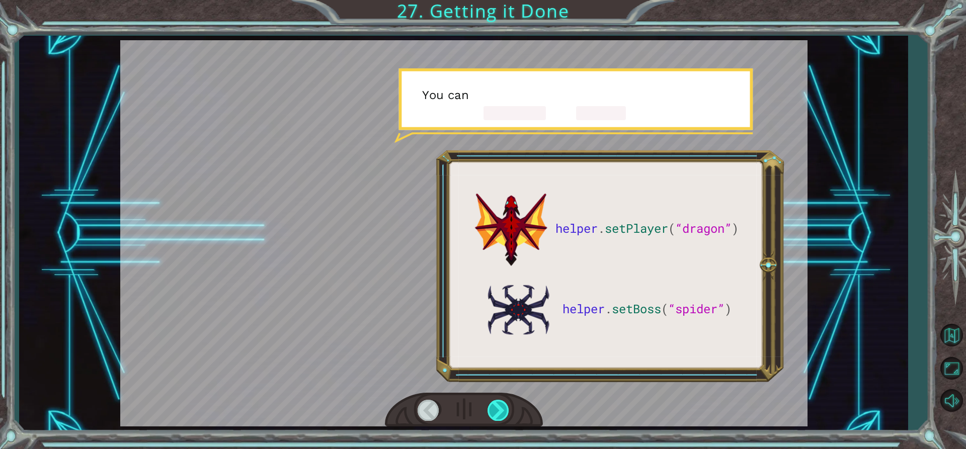
click at [500, 409] on div at bounding box center [498, 410] width 23 height 21
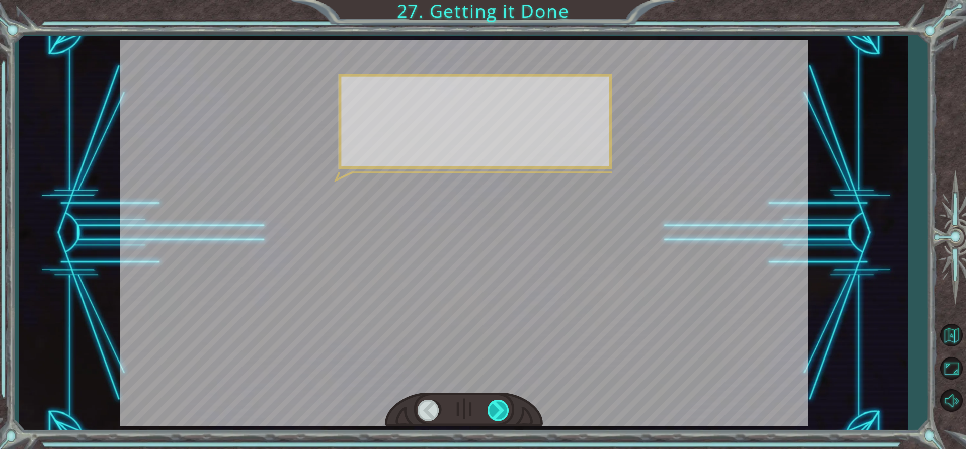
click at [500, 409] on div at bounding box center [498, 410] width 23 height 21
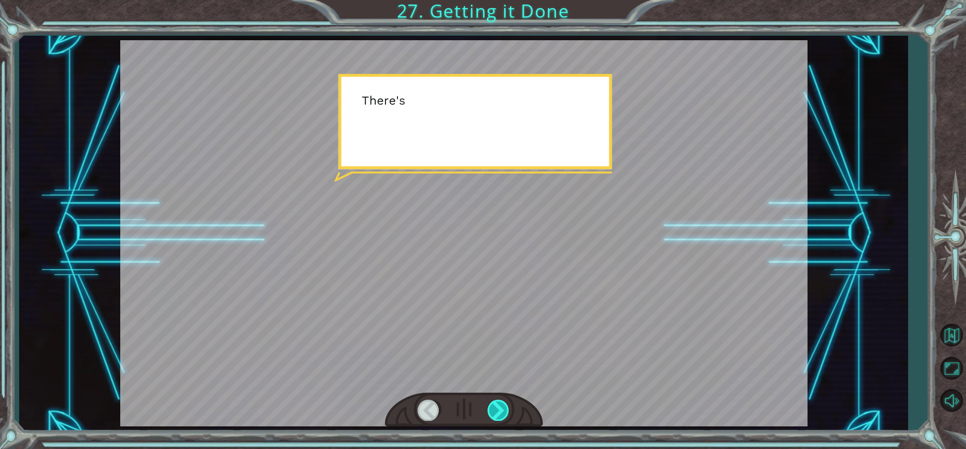
click at [500, 409] on div at bounding box center [498, 410] width 23 height 21
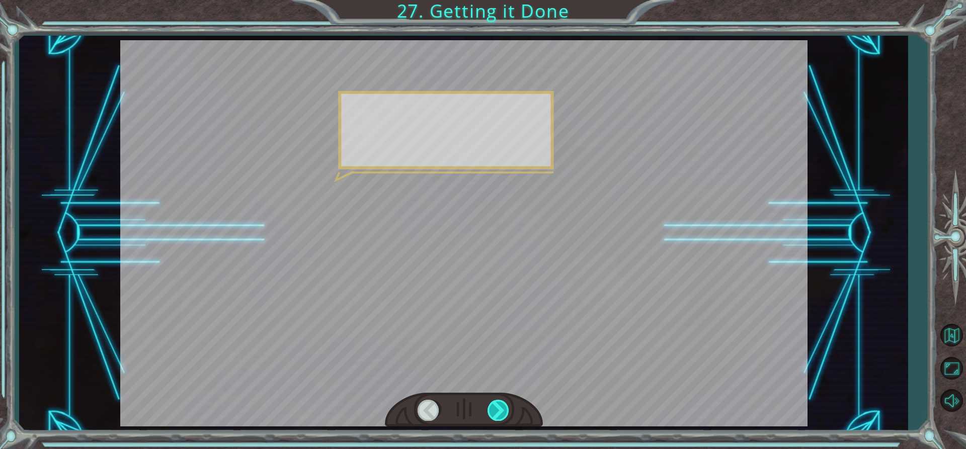
click at [500, 409] on div at bounding box center [498, 410] width 23 height 21
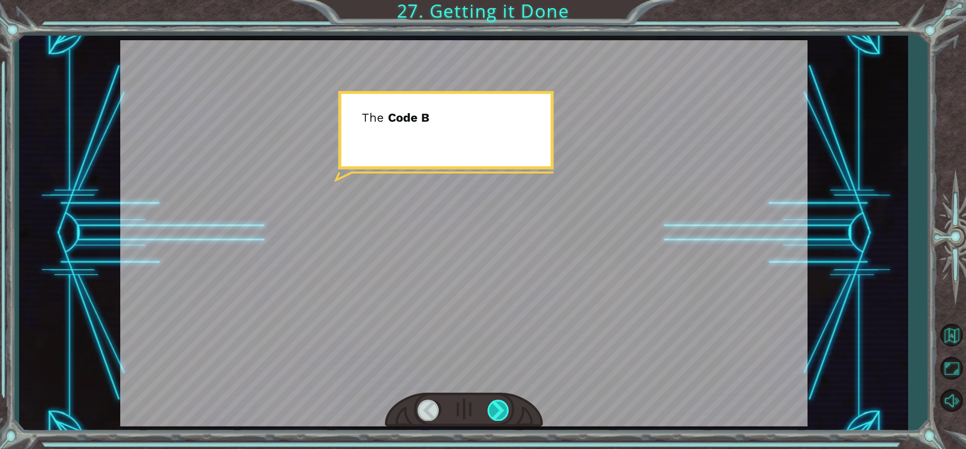
click at [500, 409] on div at bounding box center [498, 410] width 23 height 21
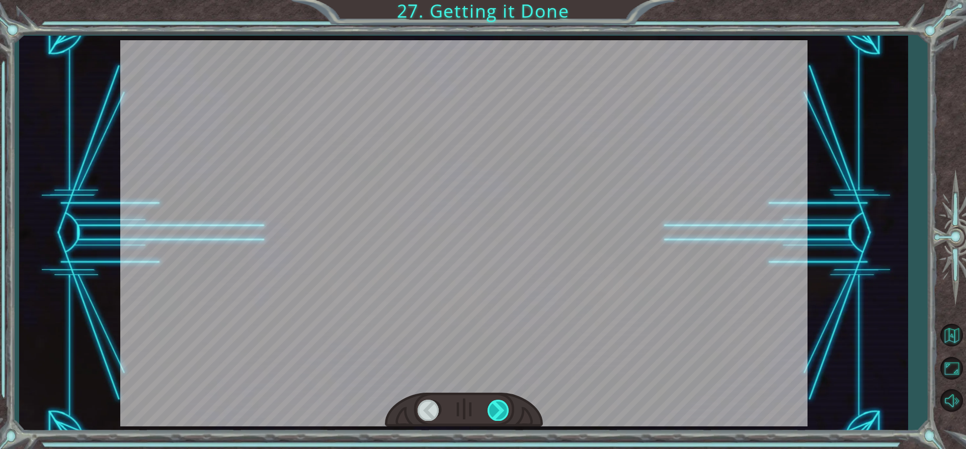
click at [500, 409] on div at bounding box center [498, 410] width 23 height 21
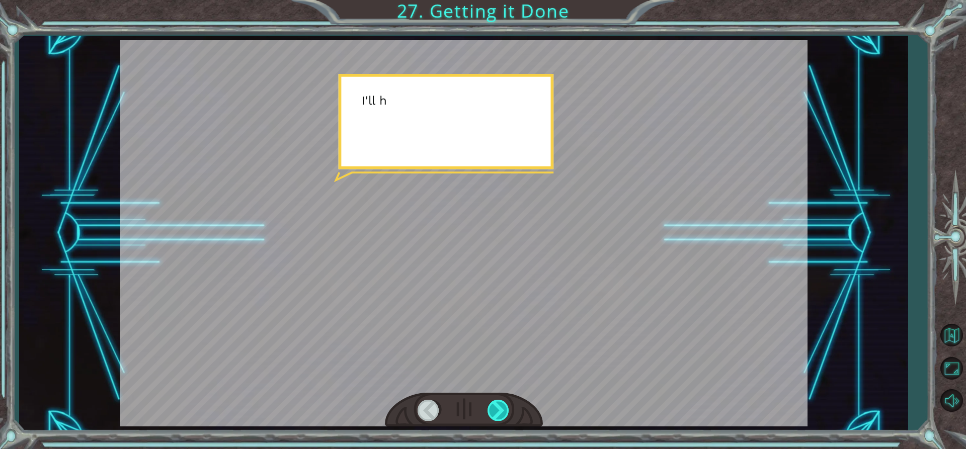
click at [500, 409] on div at bounding box center [498, 410] width 23 height 21
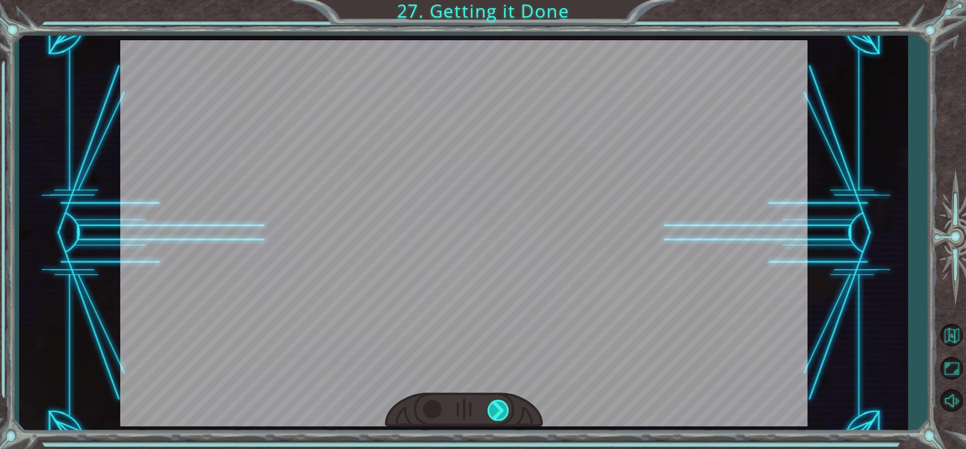
click at [500, 0] on div "helper . setPlayer ( “dragon” ) helper . setBoss ( “spider” ) G r e a t ! Y o u…" at bounding box center [483, 0] width 966 height 0
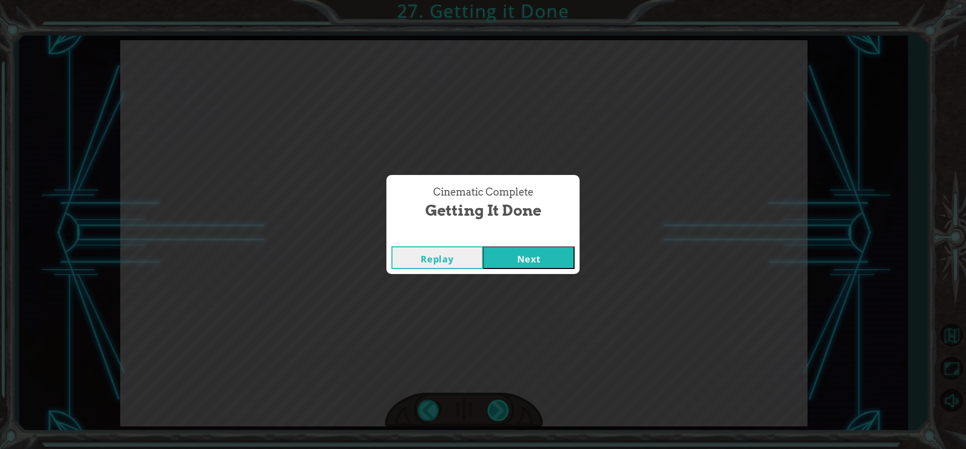
click at [500, 409] on div "Cinematic Complete Getting it Done Replay Next" at bounding box center [483, 224] width 966 height 449
click at [509, 261] on button "Next" at bounding box center [529, 257] width 92 height 23
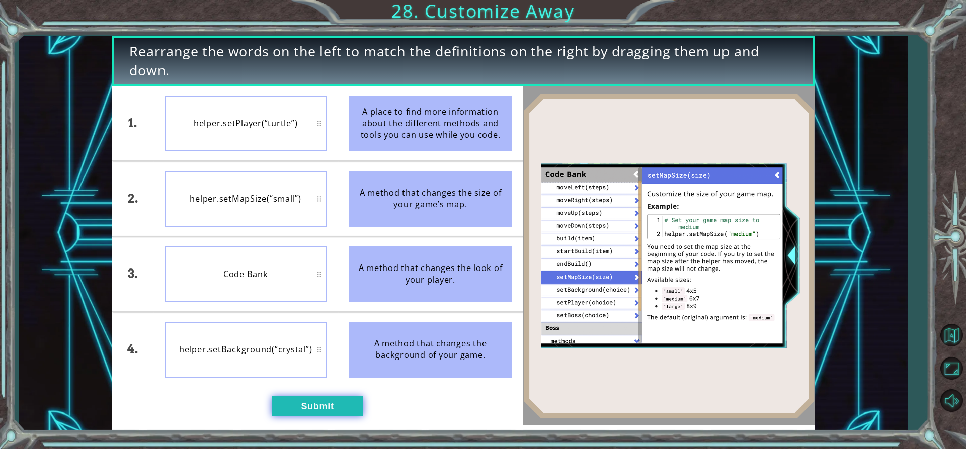
click at [320, 405] on button "Submit" at bounding box center [318, 406] width 92 height 20
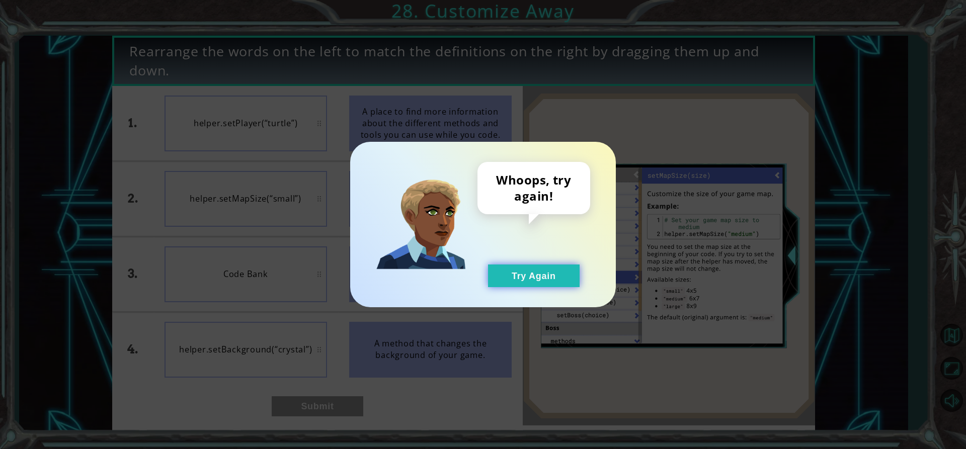
click at [511, 280] on button "Try Again" at bounding box center [534, 276] width 92 height 23
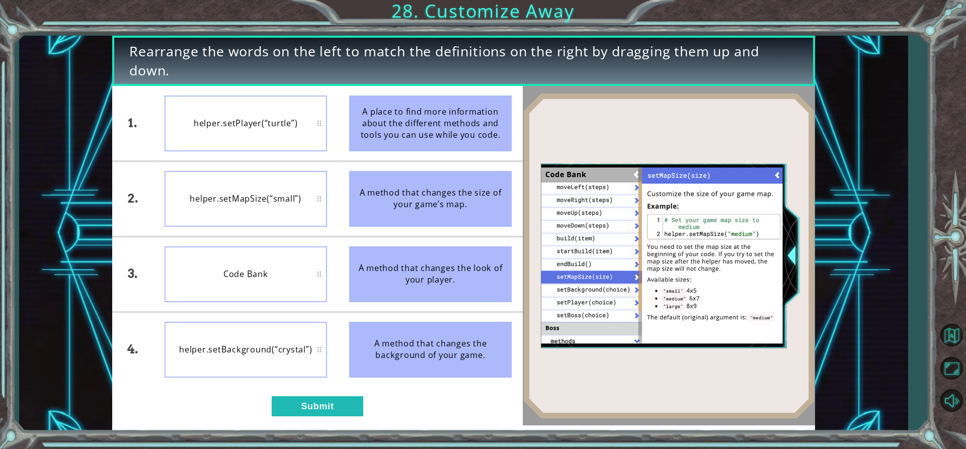
click at [350, 202] on div "A method that changes the size of your game’s map." at bounding box center [430, 199] width 162 height 56
drag, startPoint x: 380, startPoint y: 192, endPoint x: 430, endPoint y: 125, distance: 83.5
click at [354, 180] on div "A method that changes the size of your game’s map." at bounding box center [430, 199] width 162 height 56
drag, startPoint x: 430, startPoint y: 125, endPoint x: 352, endPoint y: 137, distance: 79.0
click at [387, 155] on li "A place to find more information about the different methods and tools you can …" at bounding box center [430, 123] width 185 height 74
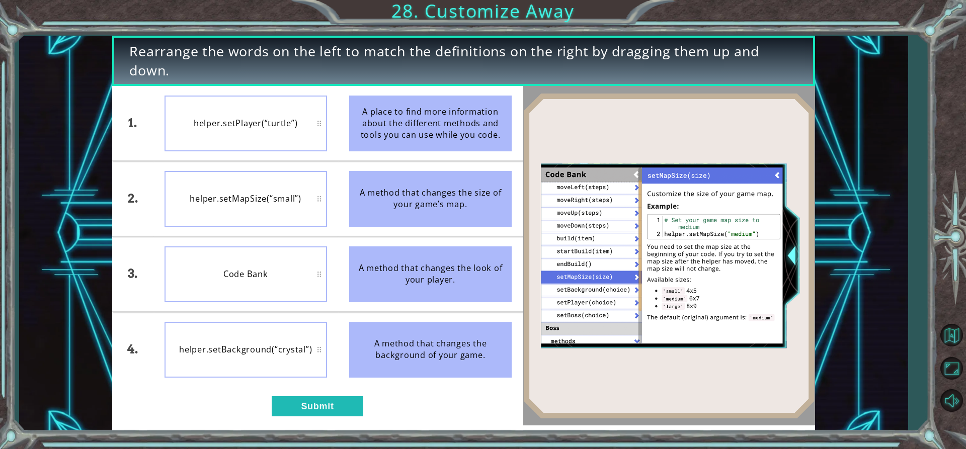
click at [255, 210] on div "helper.setMapSize(“small”)" at bounding box center [246, 199] width 162 height 56
click at [304, 399] on button "Submit" at bounding box center [318, 406] width 92 height 20
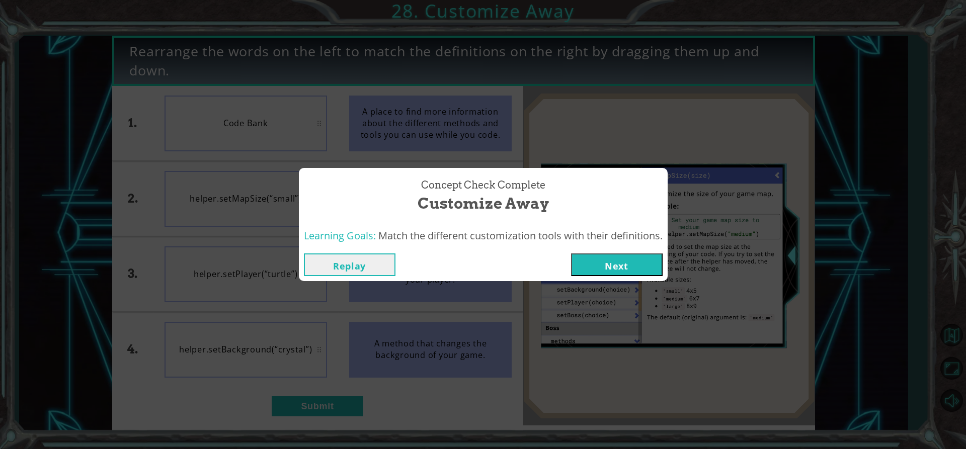
click at [611, 265] on button "Next" at bounding box center [617, 265] width 92 height 23
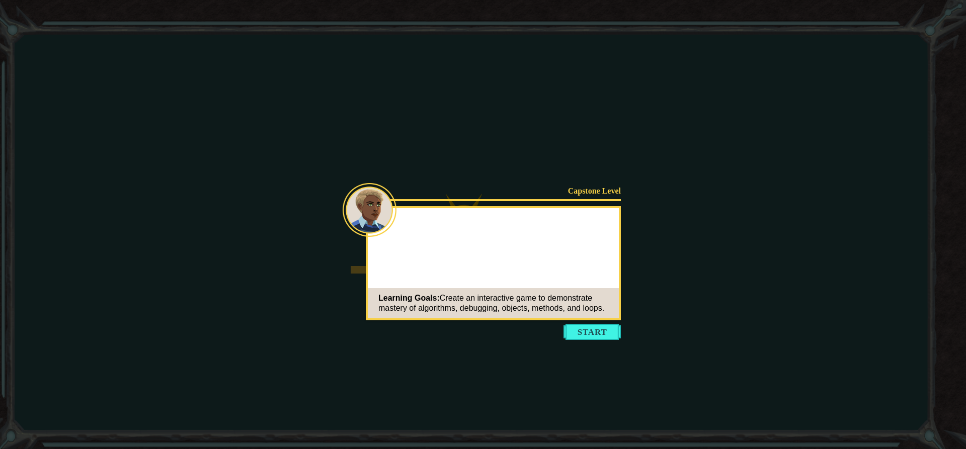
click at [588, 327] on button "Start" at bounding box center [591, 332] width 57 height 16
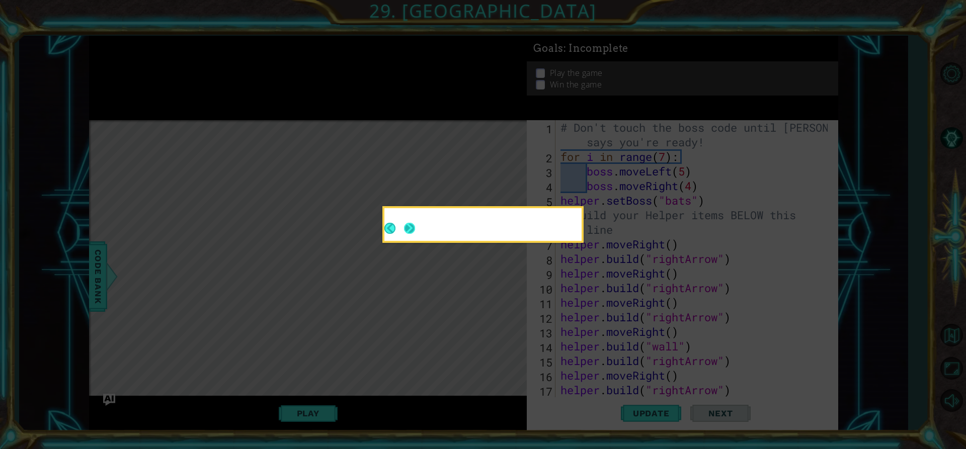
click at [411, 230] on div at bounding box center [482, 224] width 197 height 33
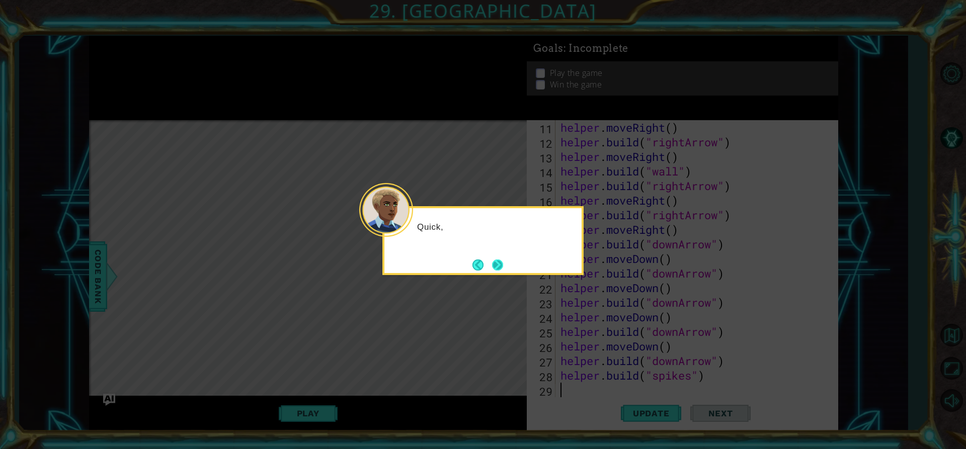
scroll to position [175, 0]
click at [499, 270] on button "Next" at bounding box center [497, 265] width 13 height 13
click at [497, 263] on button "Next" at bounding box center [498, 265] width 14 height 14
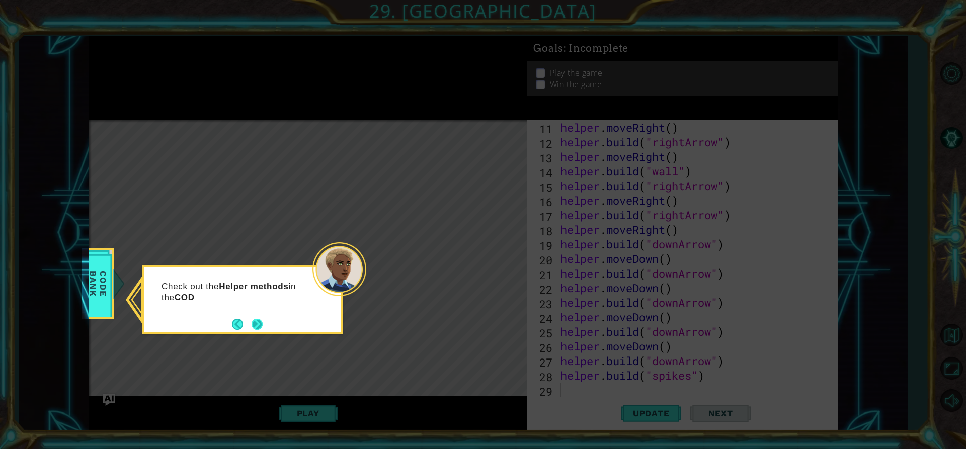
click at [258, 322] on button "Next" at bounding box center [257, 324] width 12 height 12
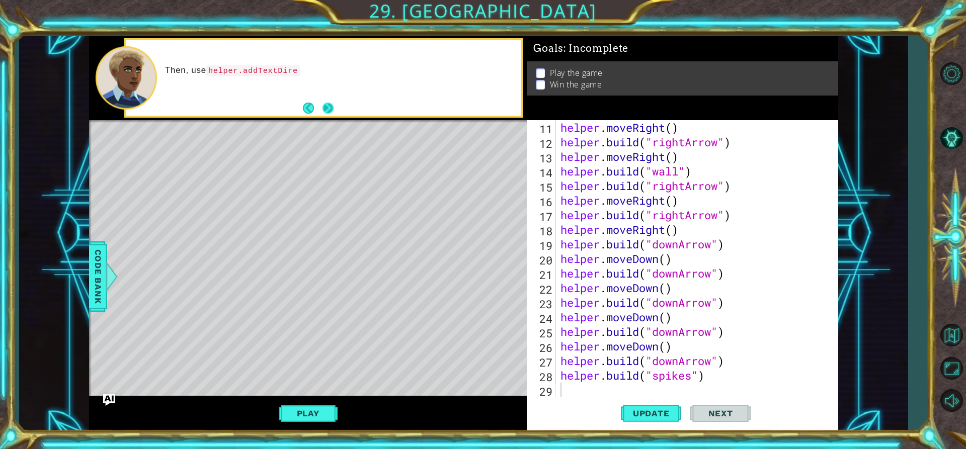
click at [323, 104] on button "Next" at bounding box center [327, 108] width 11 height 11
click at [326, 106] on button "Next" at bounding box center [328, 108] width 12 height 12
click at [677, 420] on button "Update" at bounding box center [651, 413] width 60 height 31
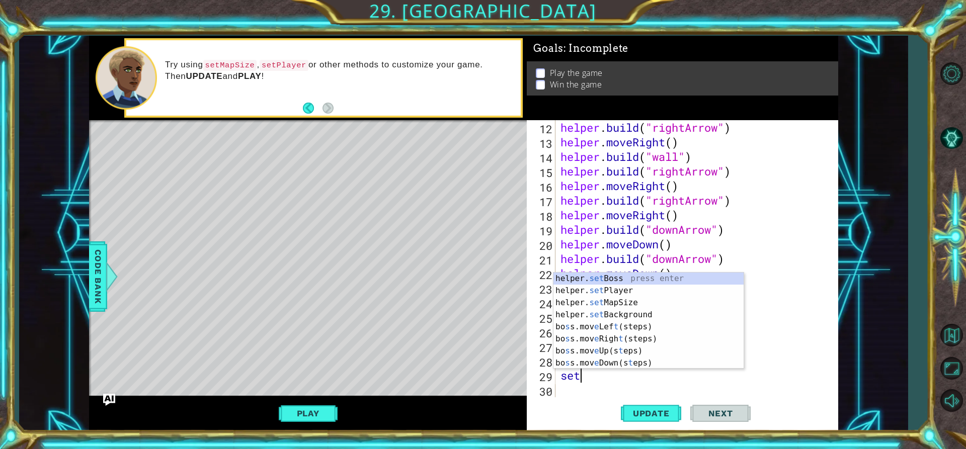
scroll to position [0, 1]
click at [616, 304] on div "helper. set Boss press enter helper. set Player press enter helper. set MapSize…" at bounding box center [648, 333] width 190 height 121
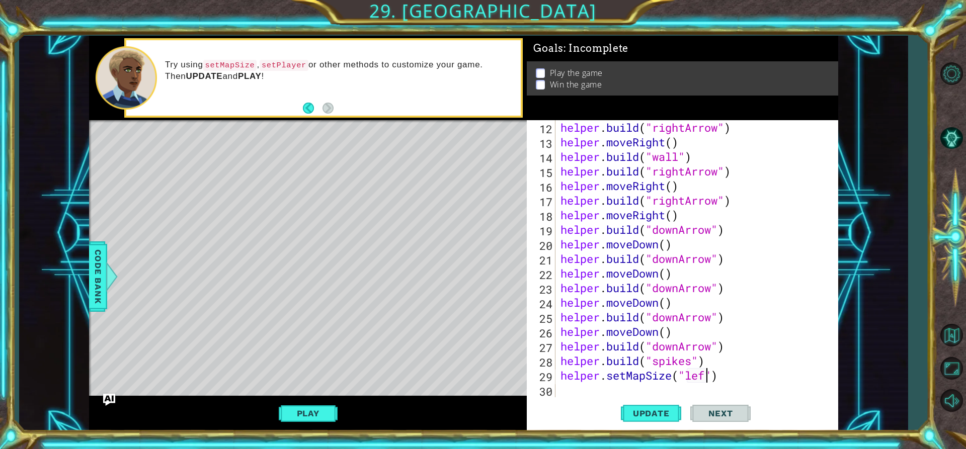
scroll to position [0, 7]
type textarea "helper.setMapSize("left")"
click at [662, 417] on span "Update" at bounding box center [651, 413] width 57 height 10
click at [734, 386] on div "helper . build ( "rightArrow" ) helper . moveRight ( ) helper . build ( "wall" …" at bounding box center [695, 273] width 274 height 306
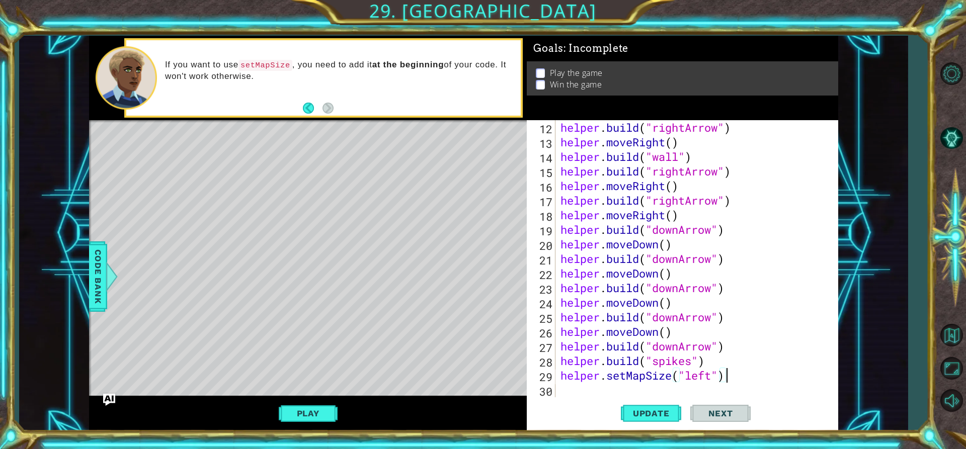
click at [726, 370] on div "helper . build ( "rightArrow" ) helper . moveRight ( ) helper . build ( "wall" …" at bounding box center [695, 273] width 274 height 306
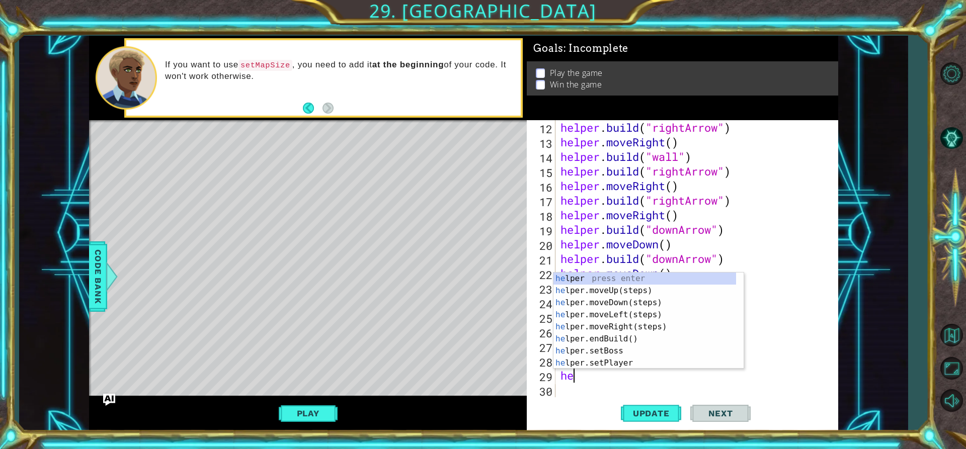
type textarea "h"
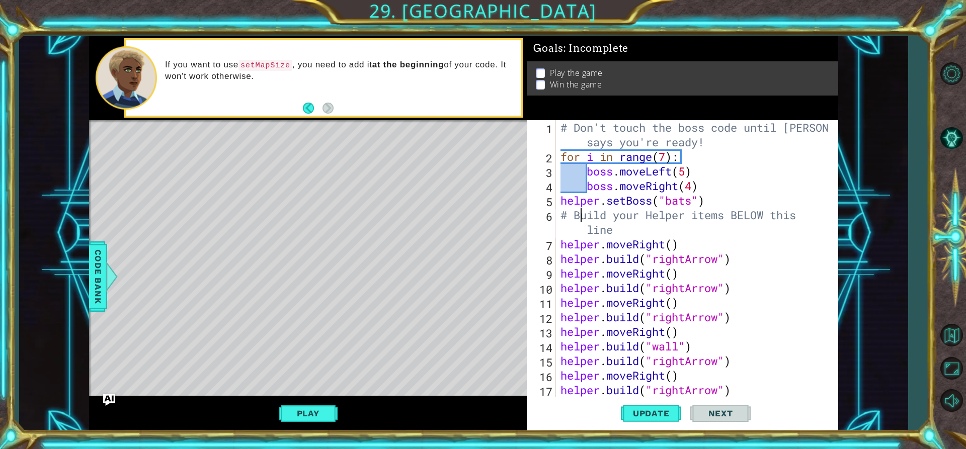
click at [581, 218] on div "# Don't touch the boss code until [PERSON_NAME] says you're ready! for i in ran…" at bounding box center [695, 280] width 274 height 321
type textarea "# Build your Helper items BELOW this line"
click at [569, 214] on div "# Don't touch the boss code until [PERSON_NAME] says you're ready! for i in ran…" at bounding box center [695, 280] width 274 height 321
click at [619, 229] on div "# Don't touch the boss code until [PERSON_NAME] says you're ready! for i in ran…" at bounding box center [695, 280] width 274 height 321
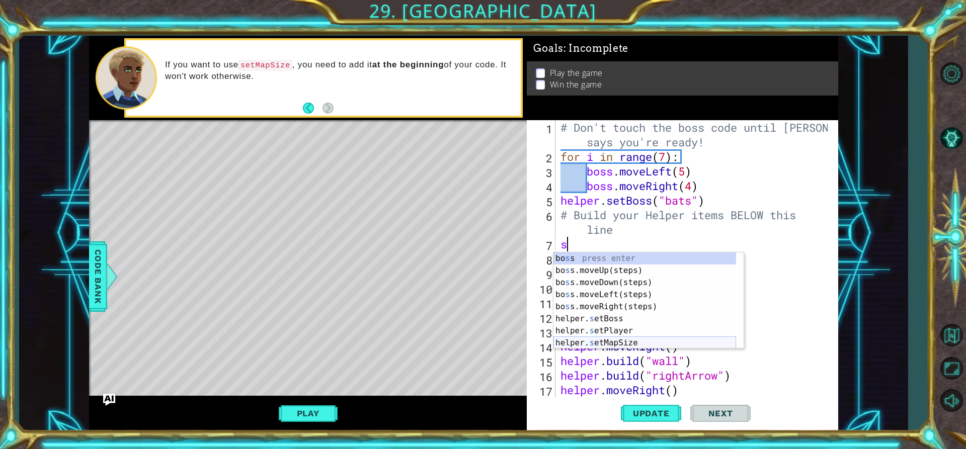
click at [604, 340] on div "[PERSON_NAME] s s press enter bo s s.moveUp(steps) press enter bo s s.moveDown(…" at bounding box center [644, 313] width 183 height 121
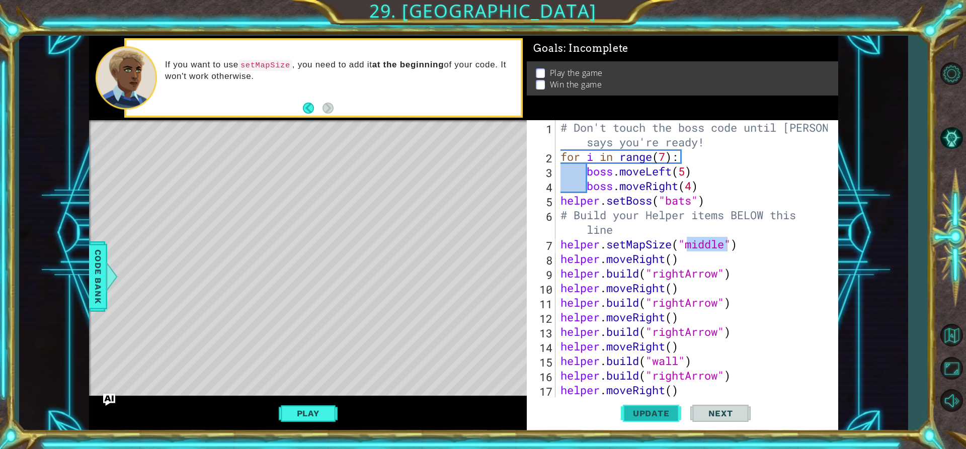
click at [660, 408] on span "Update" at bounding box center [651, 413] width 57 height 10
type textarea "helper.setMapSize("small")"
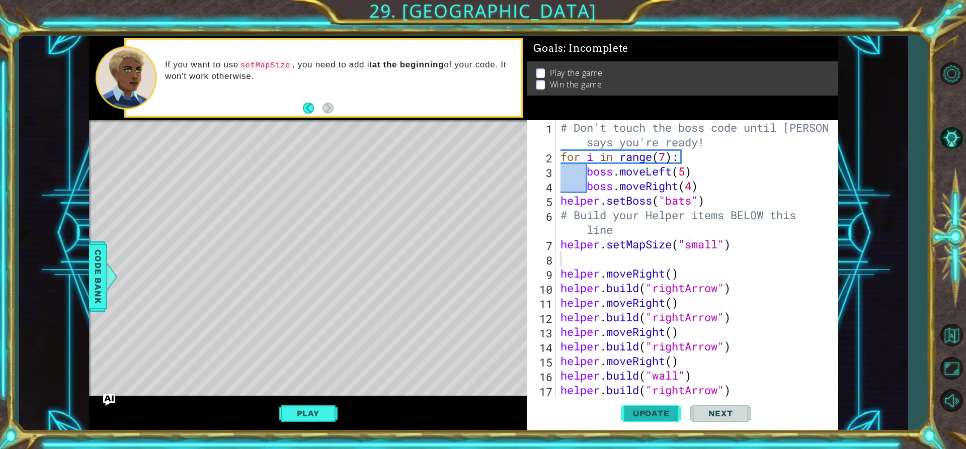
click at [646, 421] on button "Update" at bounding box center [651, 413] width 60 height 31
click at [655, 407] on button "Update" at bounding box center [651, 413] width 60 height 31
click at [570, 174] on div "# Don't touch the boss code until [PERSON_NAME] says you're ready! for i in ran…" at bounding box center [695, 280] width 274 height 321
type textarea "boss.moveLeft(5)"
click at [564, 261] on div "# Don't touch the boss code until [PERSON_NAME] says you're ready! for i in ran…" at bounding box center [695, 280] width 274 height 321
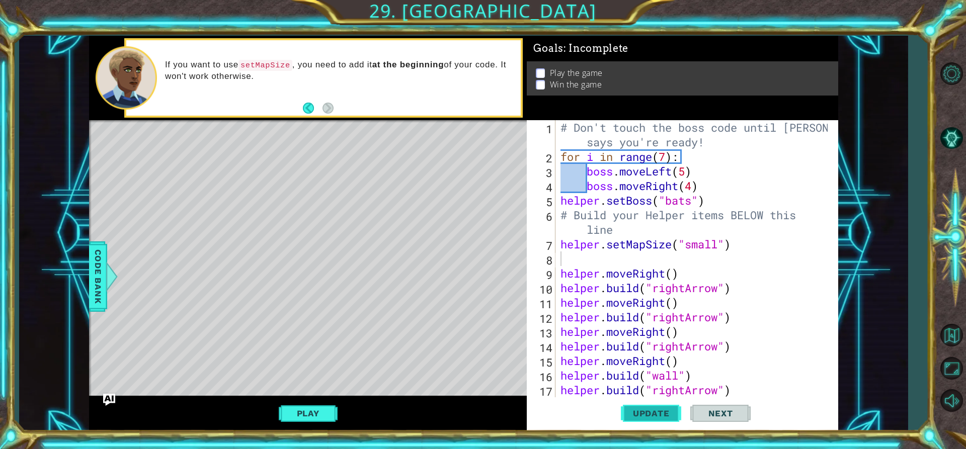
click at [654, 417] on span "Update" at bounding box center [651, 413] width 57 height 10
click at [332, 413] on button "Play" at bounding box center [308, 413] width 59 height 19
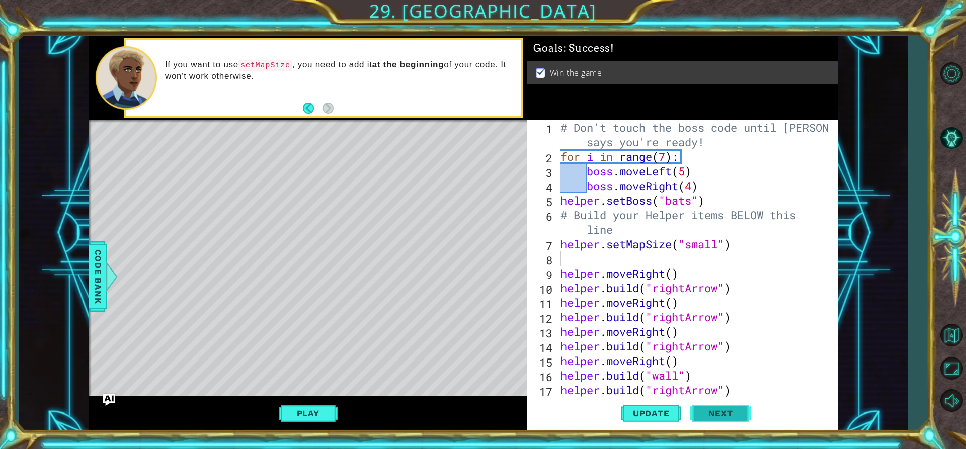
click at [705, 409] on span "Next" at bounding box center [720, 413] width 45 height 10
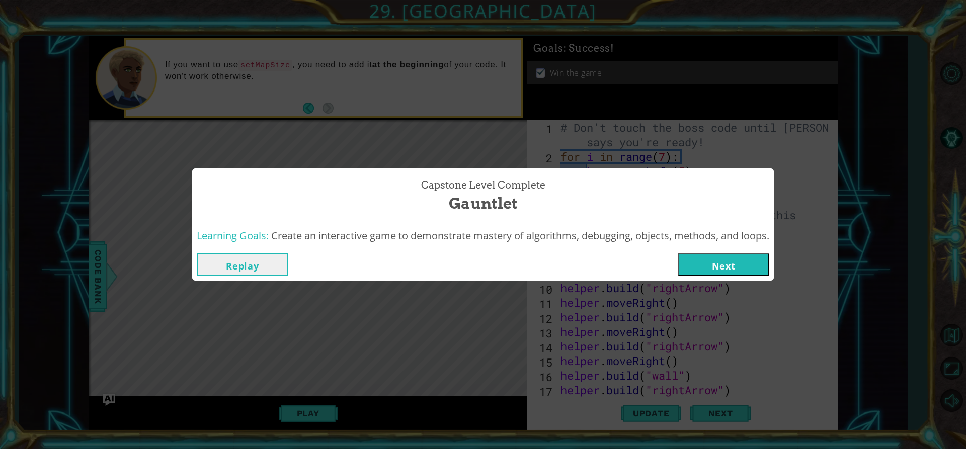
click at [718, 273] on button "Next" at bounding box center [724, 265] width 92 height 23
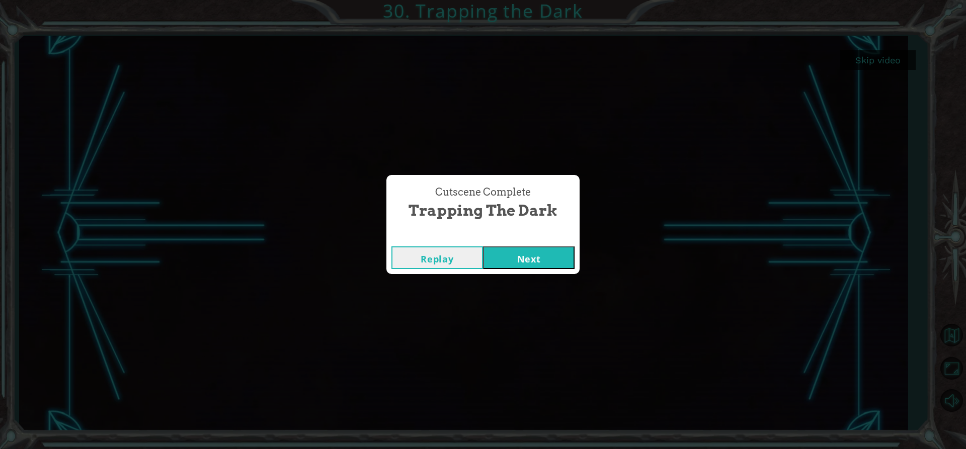
click at [517, 266] on button "Next" at bounding box center [529, 257] width 92 height 23
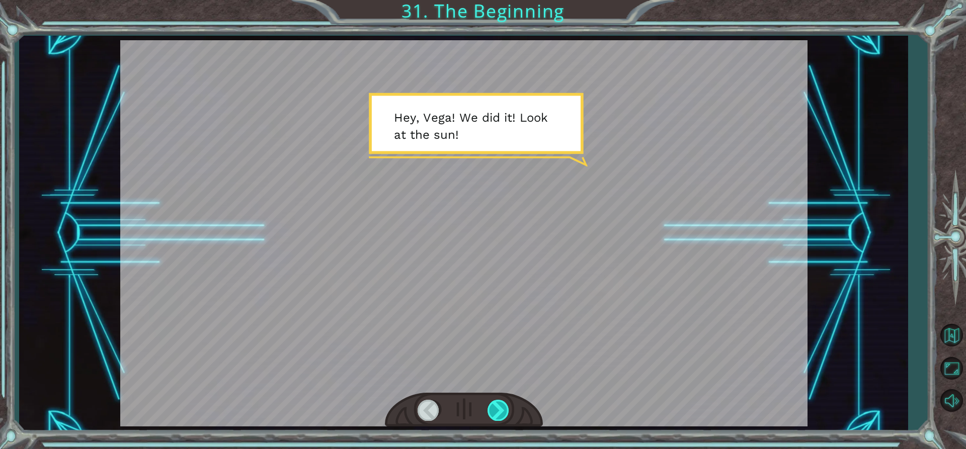
click at [504, 412] on div at bounding box center [498, 410] width 23 height 21
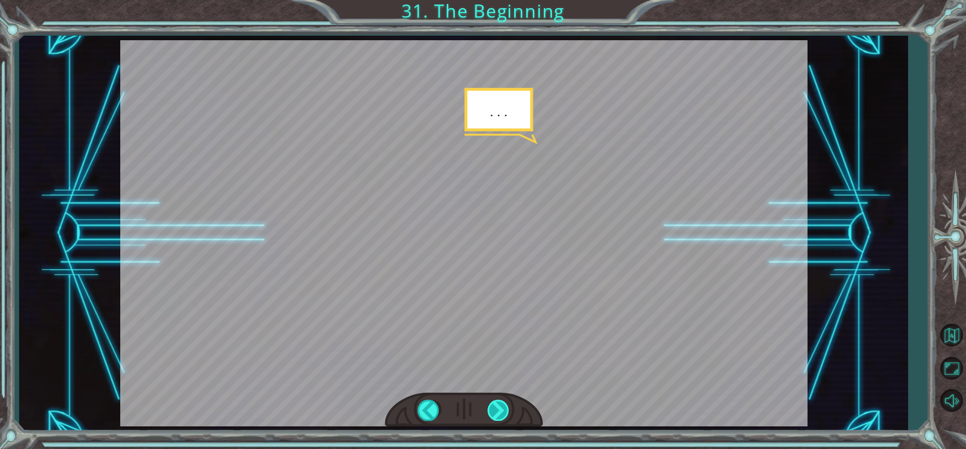
click at [504, 412] on div at bounding box center [498, 410] width 23 height 21
click at [498, 414] on div at bounding box center [498, 410] width 23 height 21
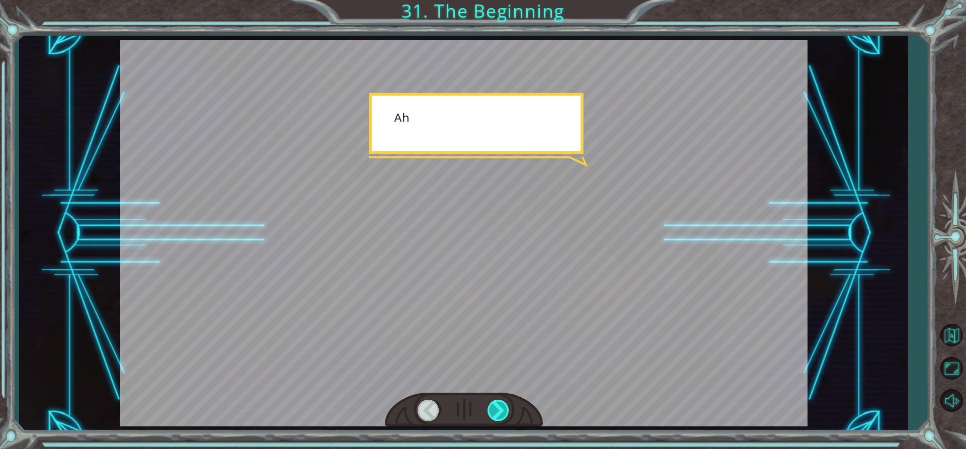
click at [498, 414] on div at bounding box center [498, 410] width 23 height 21
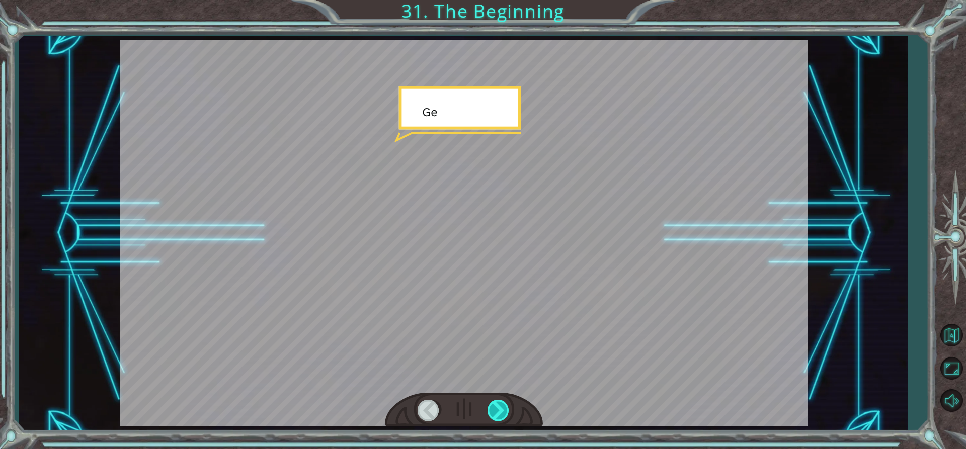
click at [498, 414] on div at bounding box center [498, 410] width 23 height 21
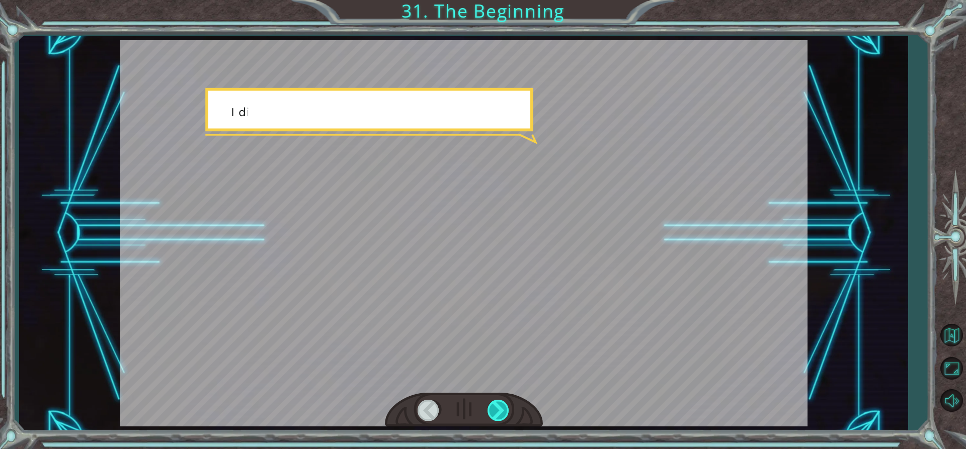
click at [498, 414] on div at bounding box center [498, 410] width 23 height 21
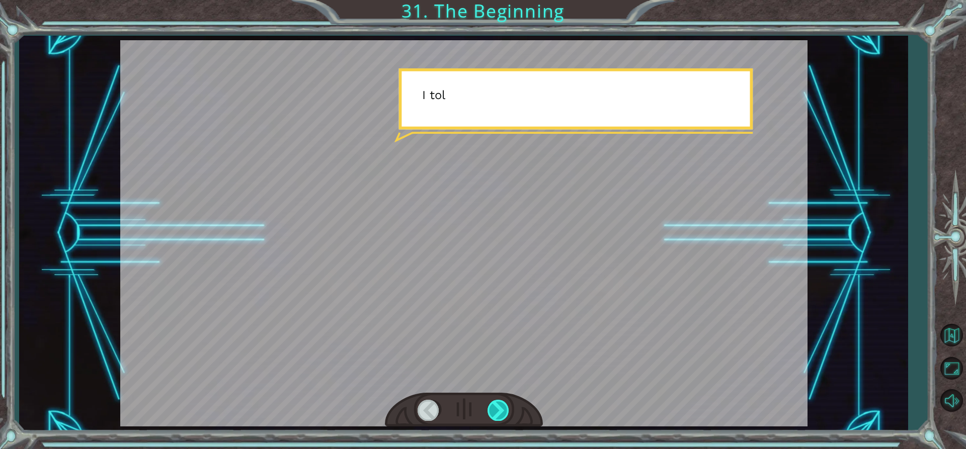
click at [498, 414] on div at bounding box center [498, 410] width 23 height 21
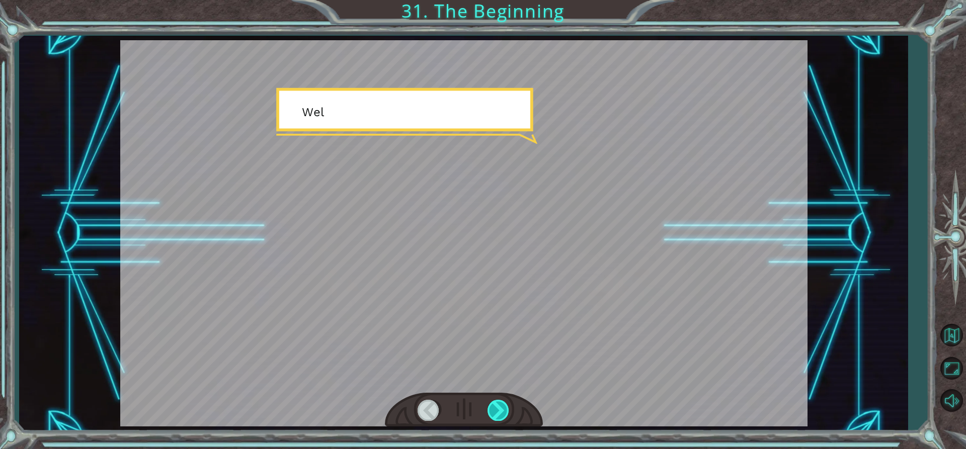
click at [498, 414] on div at bounding box center [498, 410] width 23 height 21
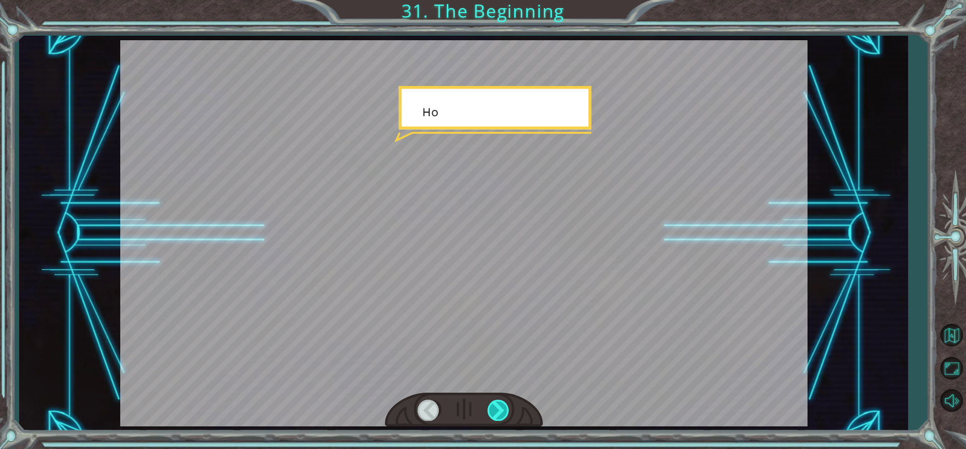
click at [498, 414] on div at bounding box center [498, 410] width 23 height 21
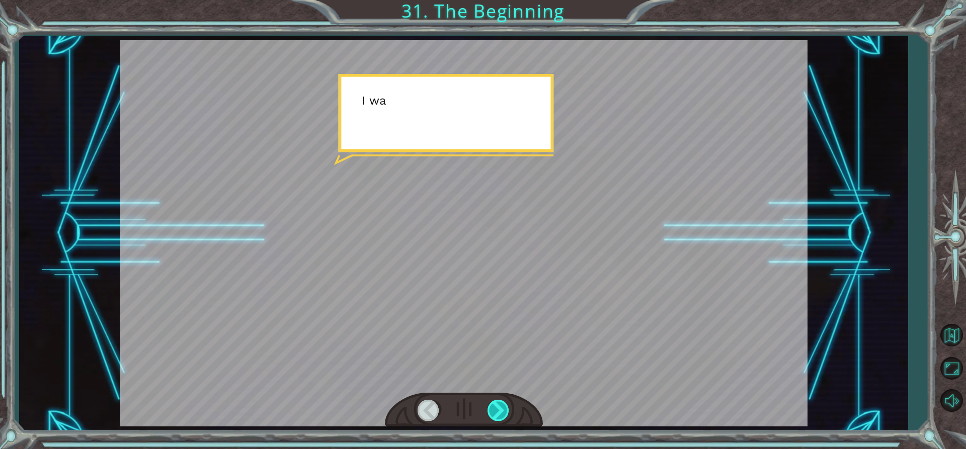
click at [498, 414] on div at bounding box center [498, 410] width 23 height 21
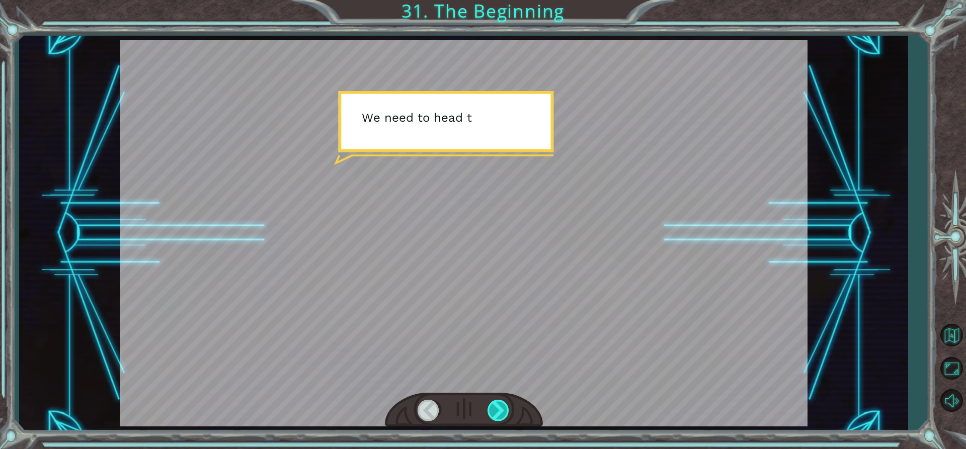
click at [498, 414] on div at bounding box center [498, 410] width 23 height 21
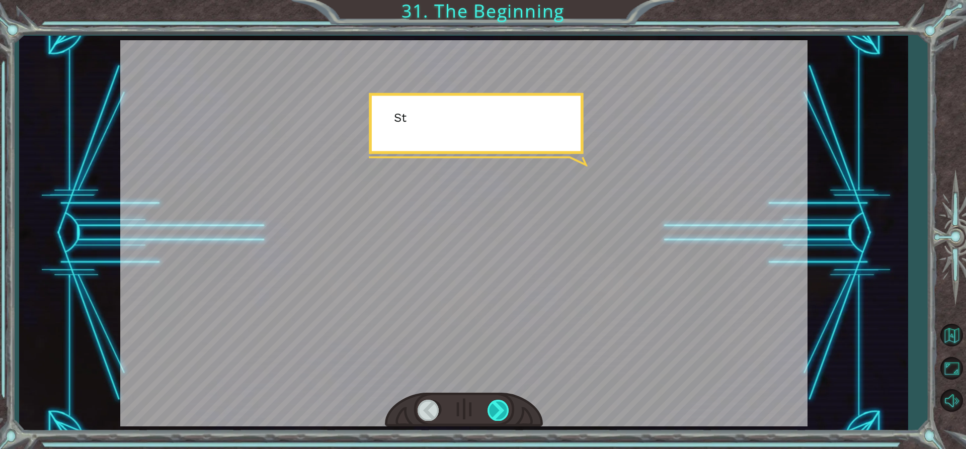
click at [498, 414] on div at bounding box center [498, 410] width 23 height 21
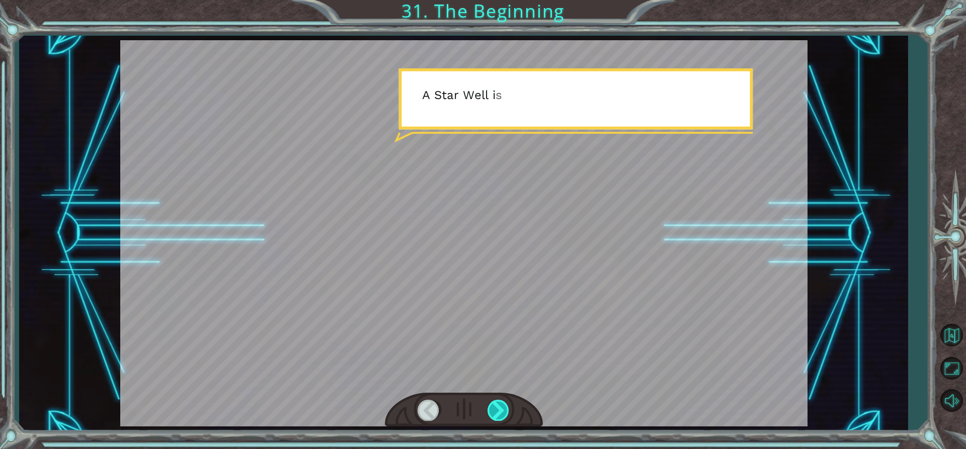
click at [498, 414] on div at bounding box center [498, 410] width 23 height 21
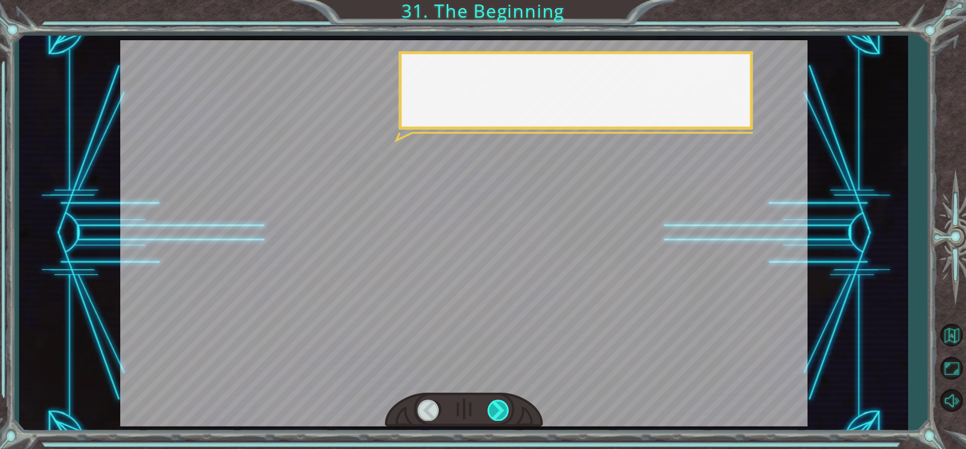
click at [498, 414] on div at bounding box center [498, 410] width 23 height 21
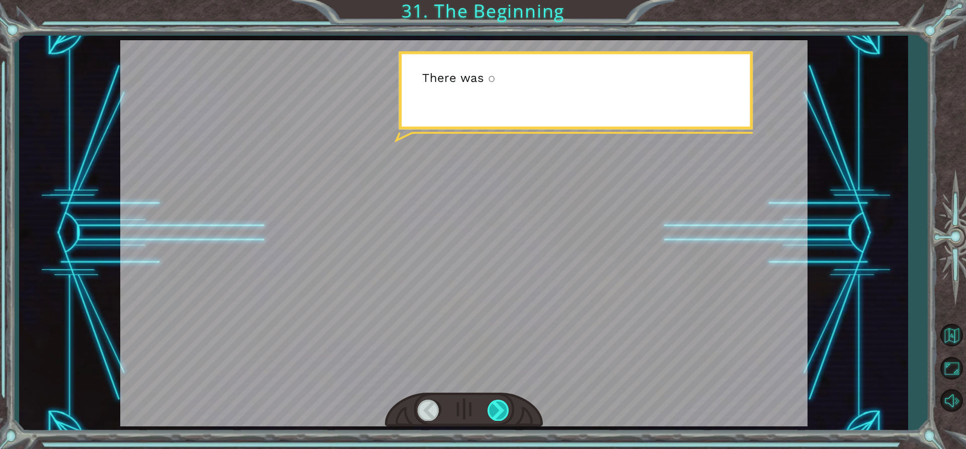
click at [498, 414] on div at bounding box center [498, 410] width 23 height 21
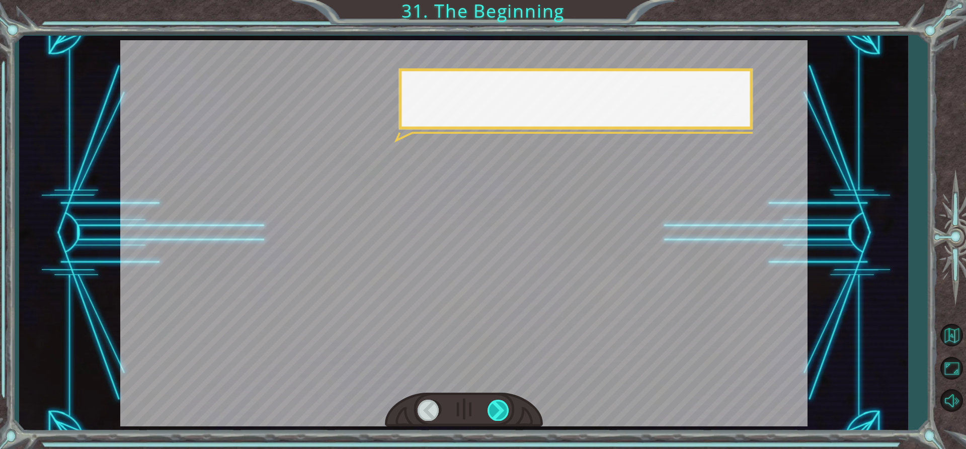
click at [498, 414] on div at bounding box center [498, 410] width 23 height 21
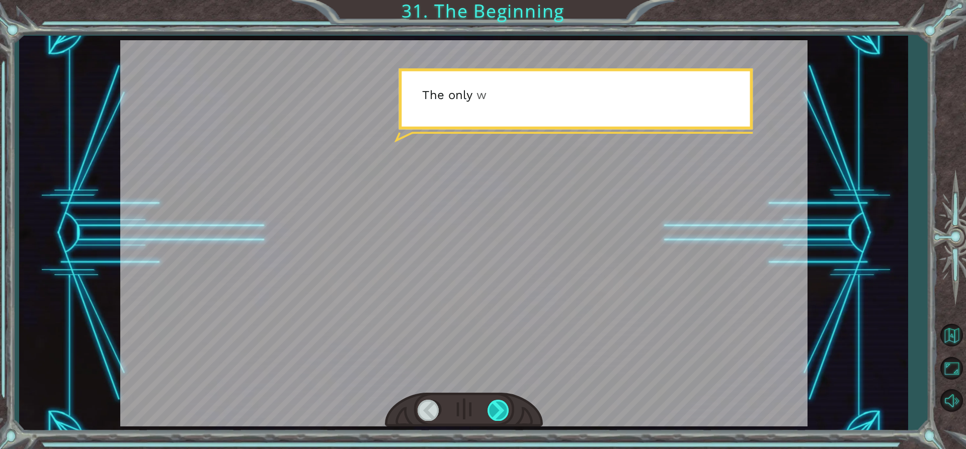
click at [498, 414] on div at bounding box center [498, 410] width 23 height 21
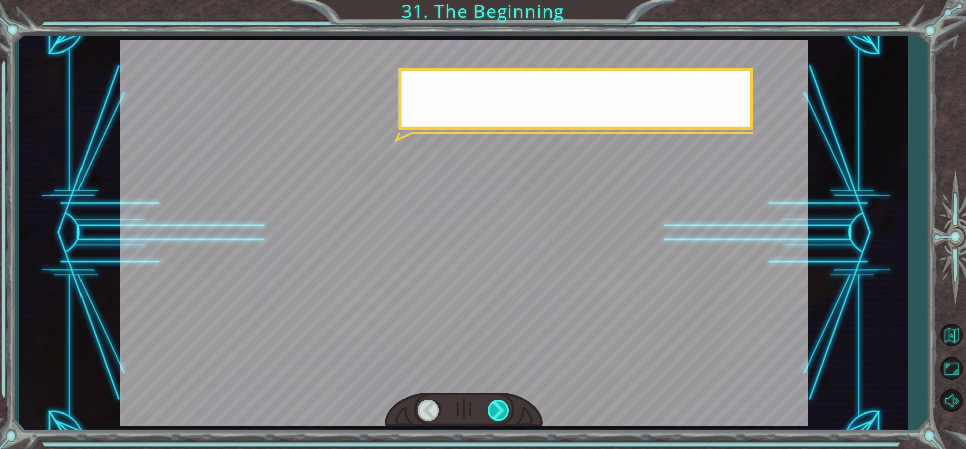
click at [498, 414] on div at bounding box center [498, 410] width 23 height 21
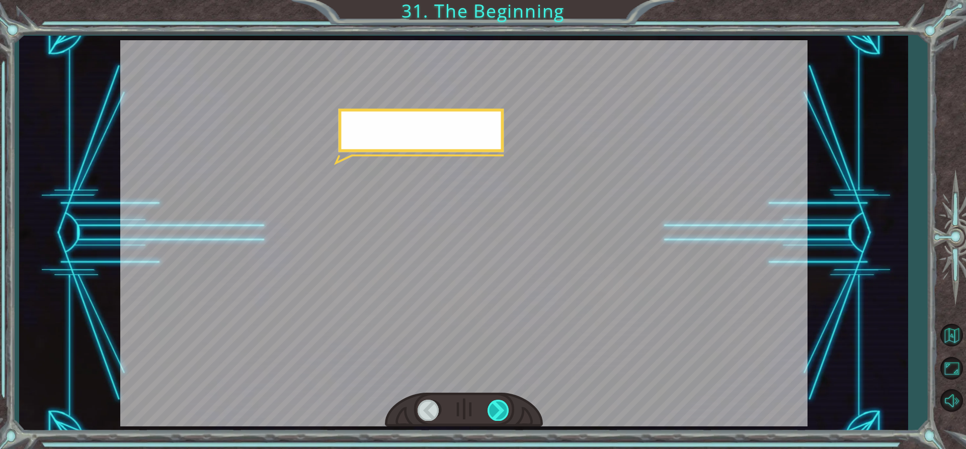
click at [498, 414] on div at bounding box center [498, 410] width 23 height 21
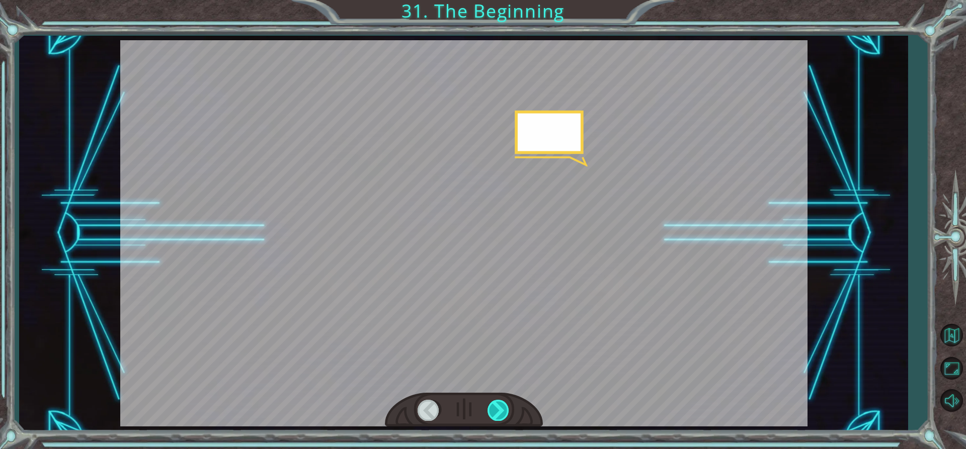
click at [498, 414] on div at bounding box center [498, 410] width 23 height 21
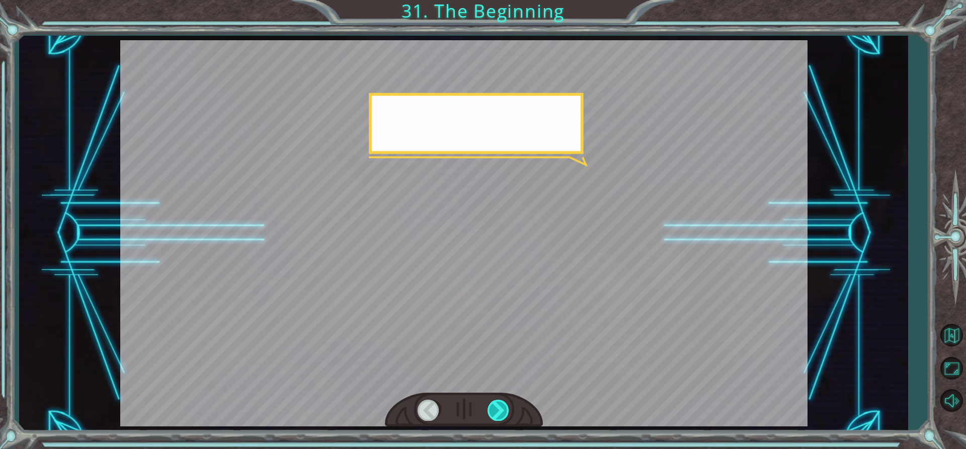
click at [498, 414] on div at bounding box center [498, 410] width 23 height 21
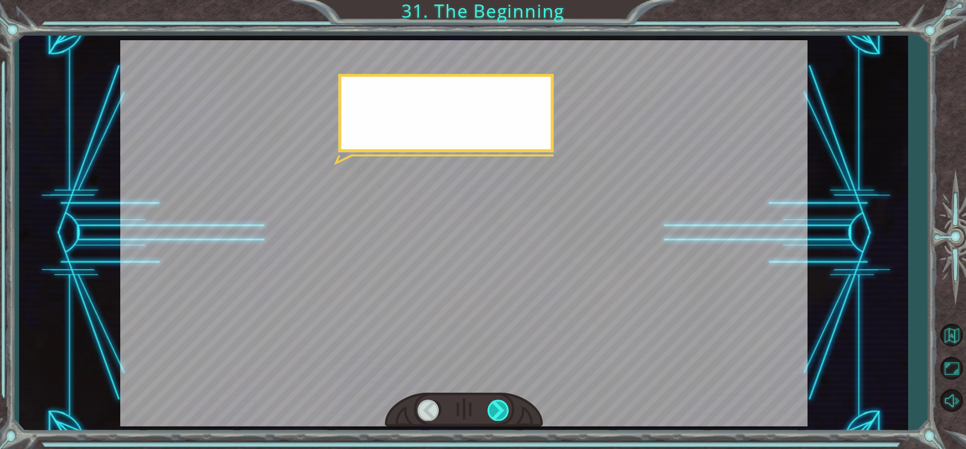
click at [498, 414] on div at bounding box center [498, 410] width 23 height 21
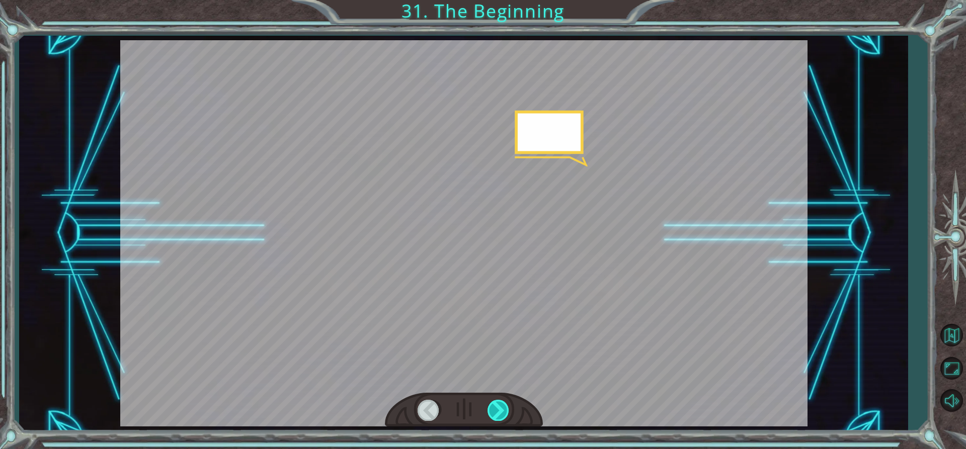
click at [498, 414] on div at bounding box center [498, 410] width 23 height 21
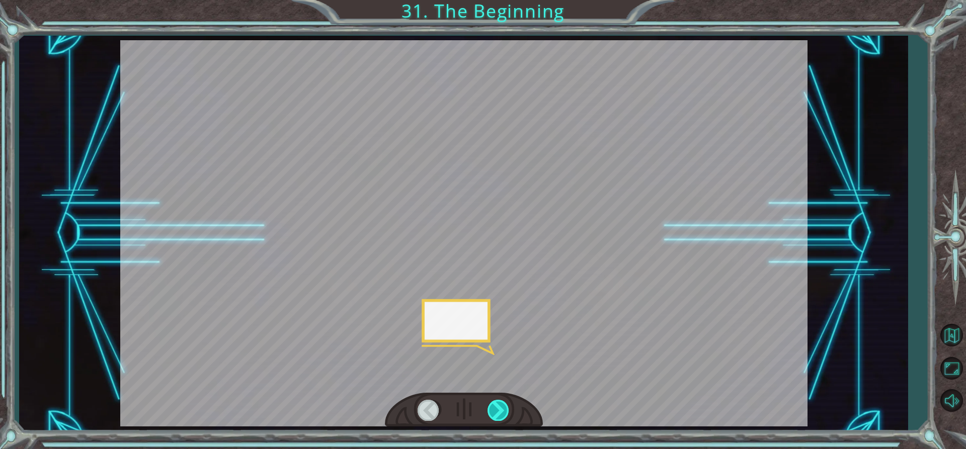
click at [498, 414] on div at bounding box center [498, 410] width 23 height 21
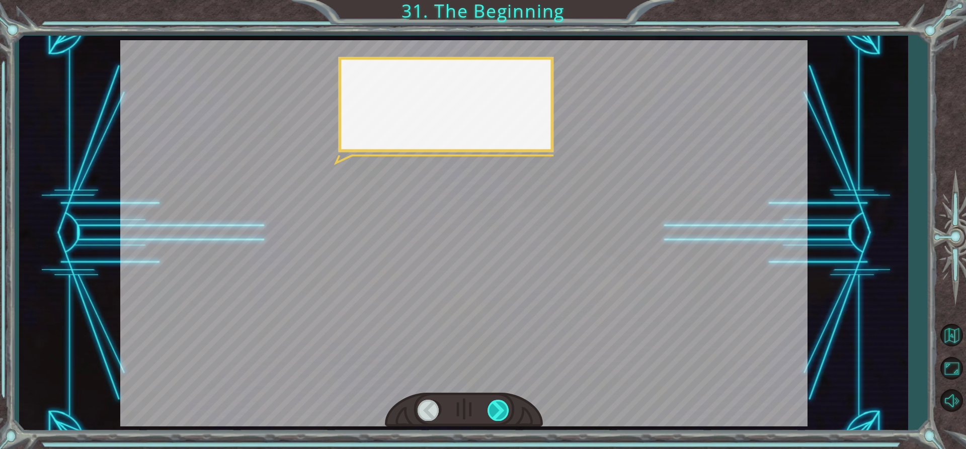
click at [498, 414] on div at bounding box center [498, 410] width 23 height 21
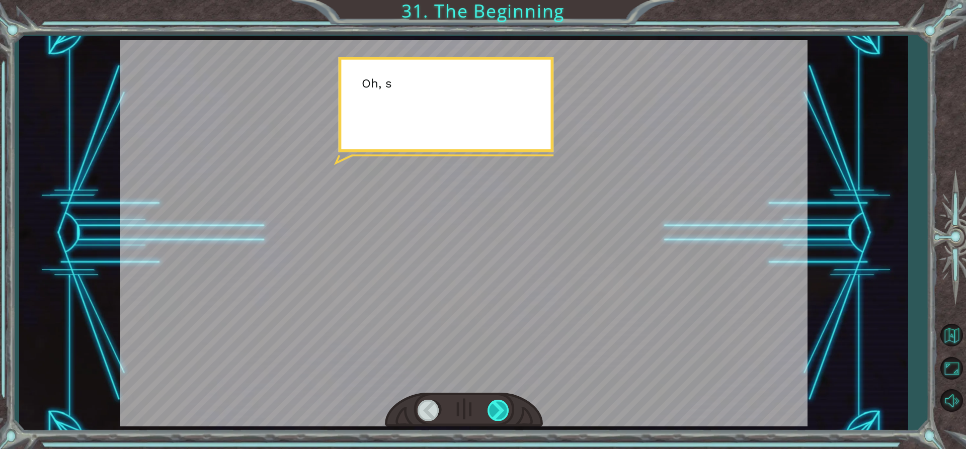
click at [498, 414] on div at bounding box center [498, 410] width 23 height 21
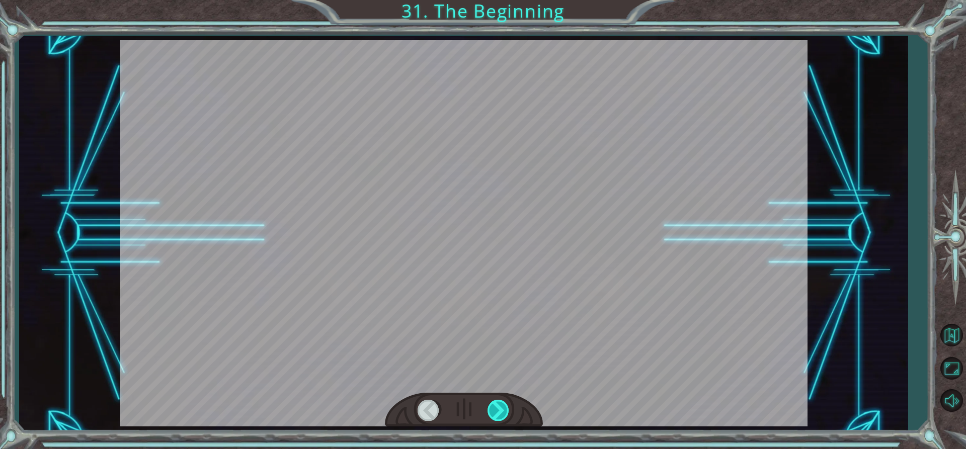
click at [498, 414] on div at bounding box center [498, 410] width 23 height 21
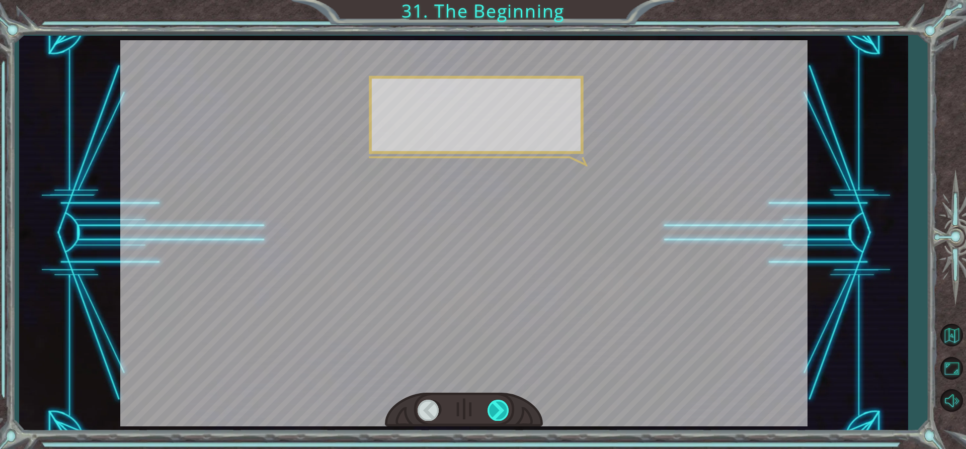
click at [498, 414] on div at bounding box center [498, 410] width 23 height 21
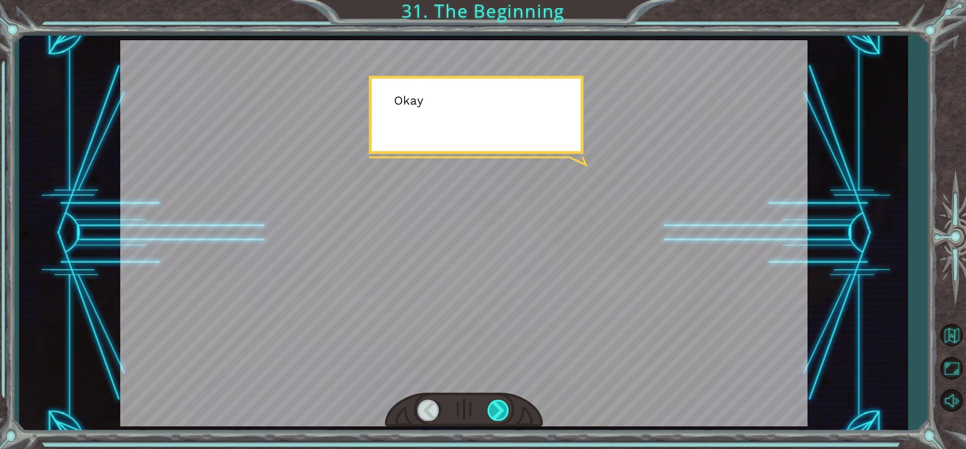
click at [498, 414] on div at bounding box center [498, 410] width 23 height 21
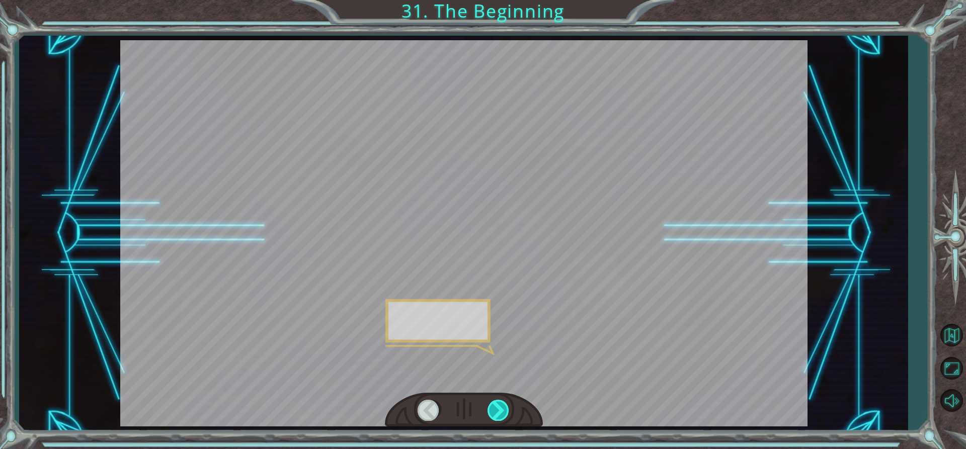
click at [498, 414] on div at bounding box center [498, 410] width 23 height 21
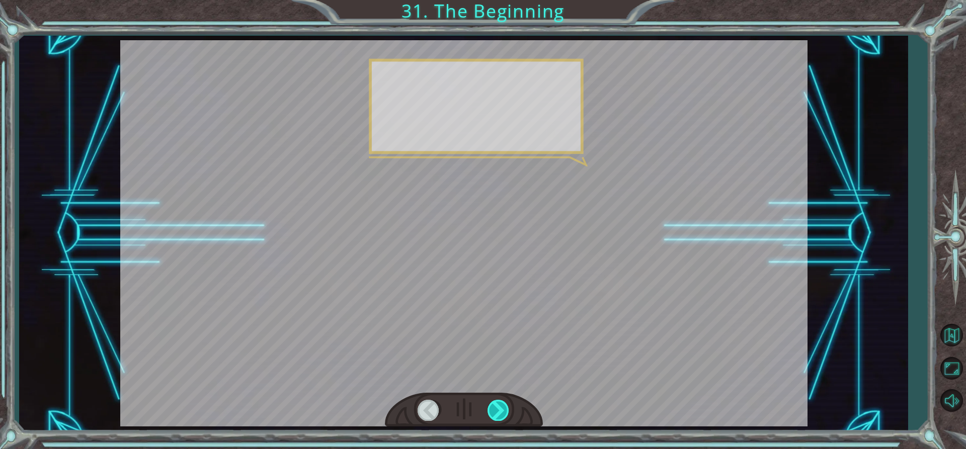
click at [498, 414] on div at bounding box center [498, 410] width 23 height 21
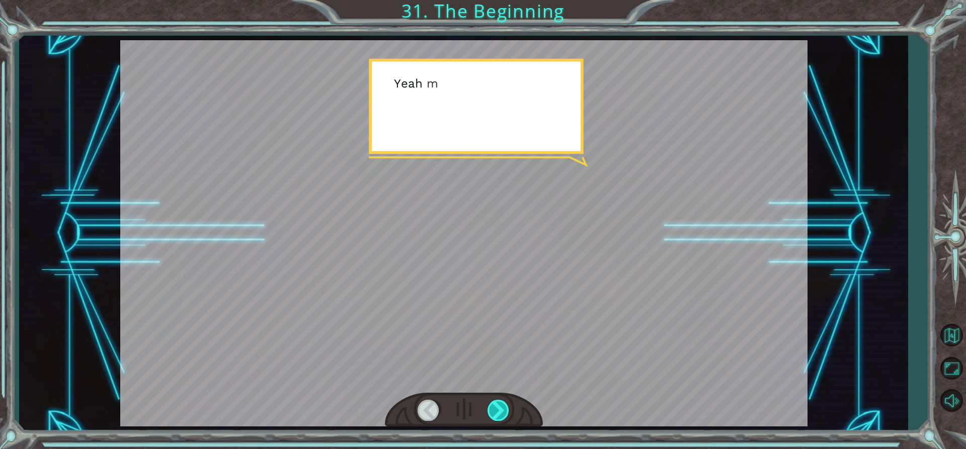
click at [498, 414] on div at bounding box center [498, 410] width 23 height 21
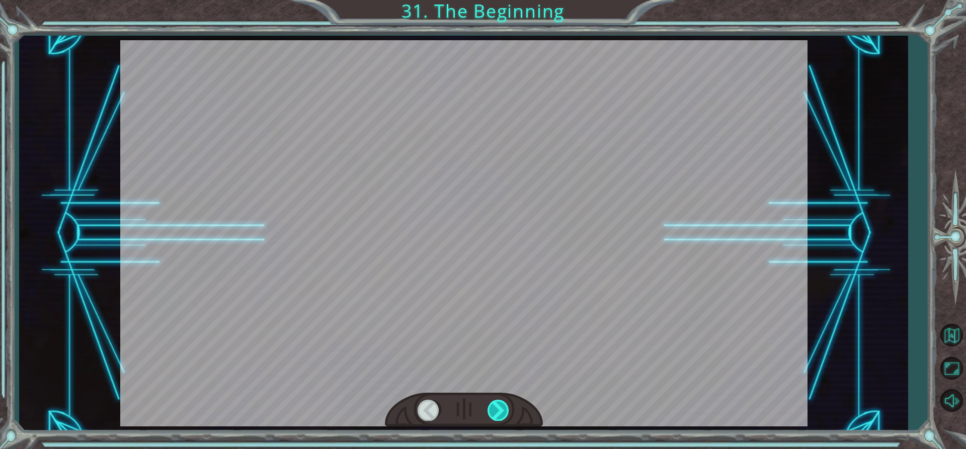
click at [498, 414] on div at bounding box center [498, 410] width 23 height 21
click at [498, 0] on div "Temporary Text H e y , V e g a ! W e d i d i t ! L o o k a t t h e s u n ! . . …" at bounding box center [483, 0] width 966 height 0
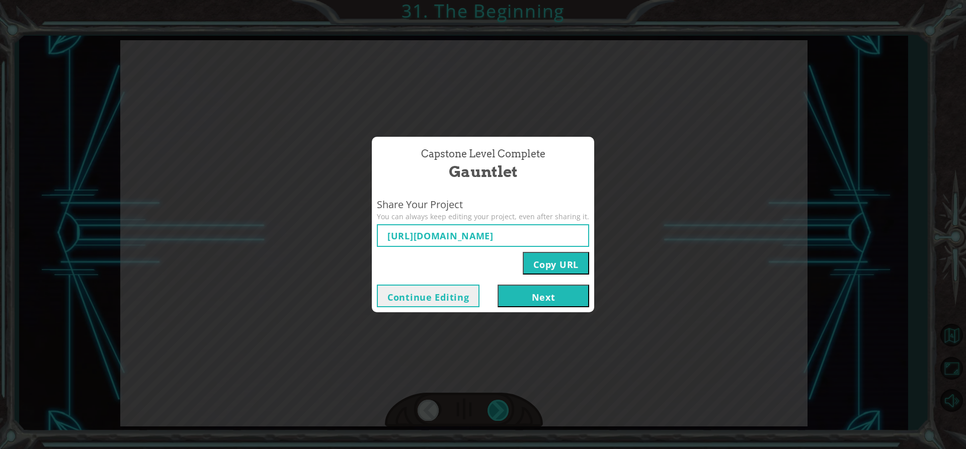
click at [498, 414] on div "Capstone Level Complete Gauntlet Share Your Project You can always keep editing…" at bounding box center [483, 224] width 966 height 449
click at [541, 290] on button "Next" at bounding box center [544, 296] width 92 height 23
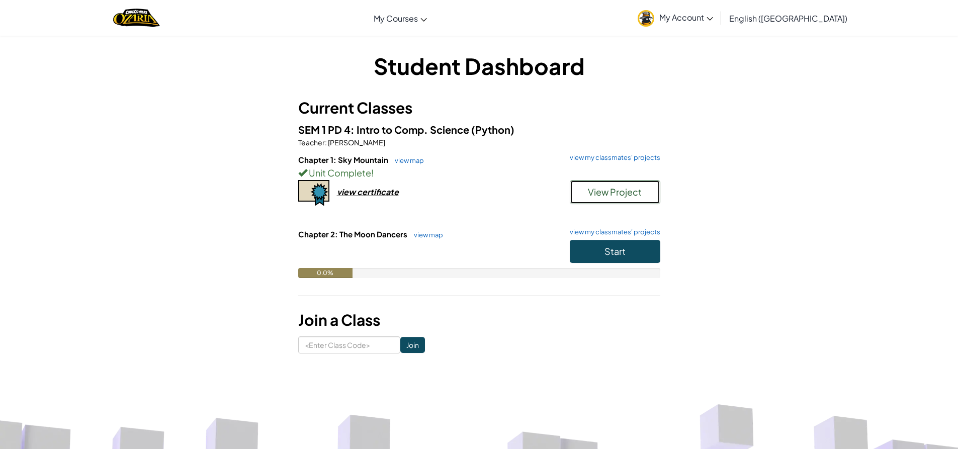
click at [630, 195] on span "View Project" at bounding box center [615, 192] width 54 height 12
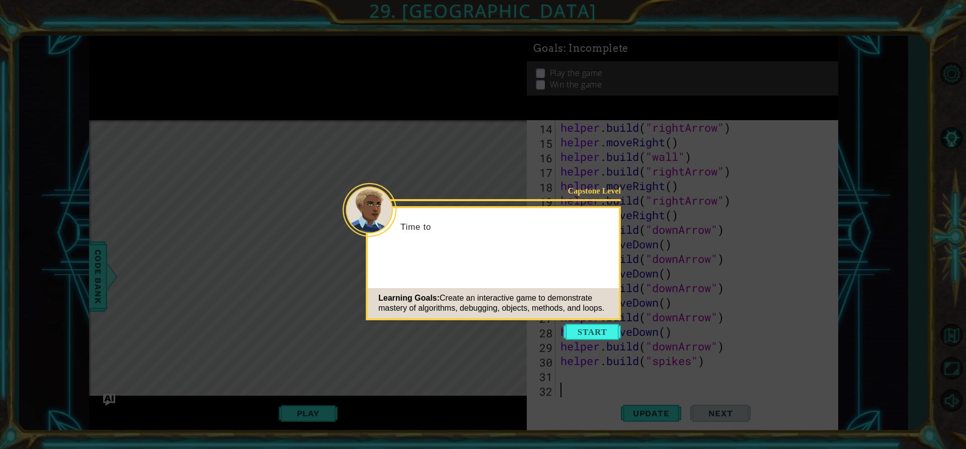
scroll to position [219, 0]
click at [570, 335] on button "Start" at bounding box center [591, 332] width 57 height 16
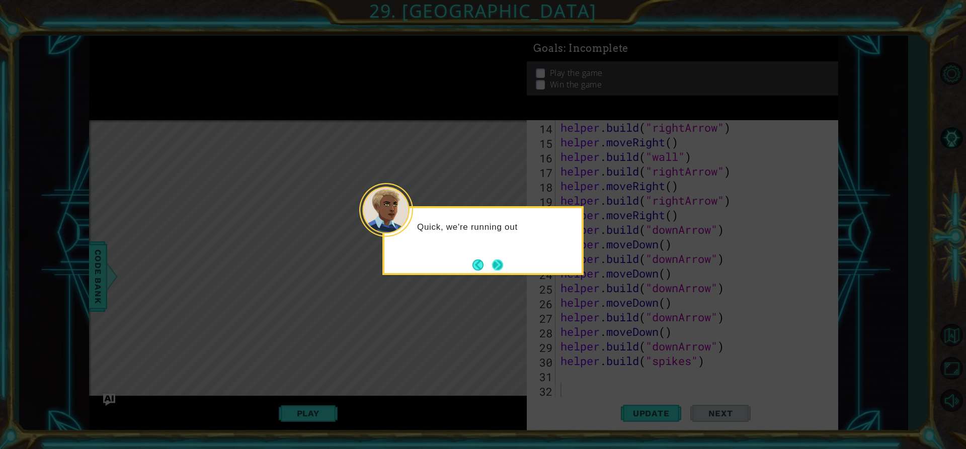
click at [496, 266] on button "Next" at bounding box center [498, 265] width 14 height 14
click at [499, 266] on button "Next" at bounding box center [497, 265] width 15 height 15
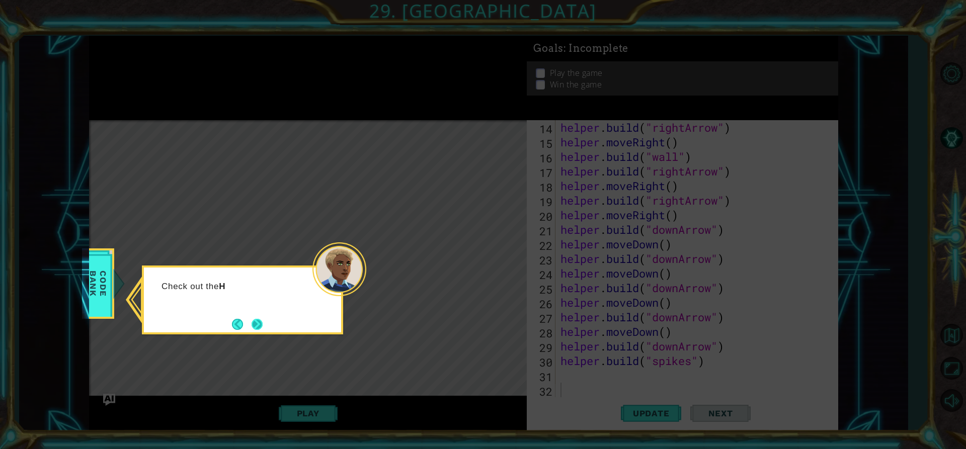
click at [260, 318] on button "Next" at bounding box center [258, 324] width 12 height 12
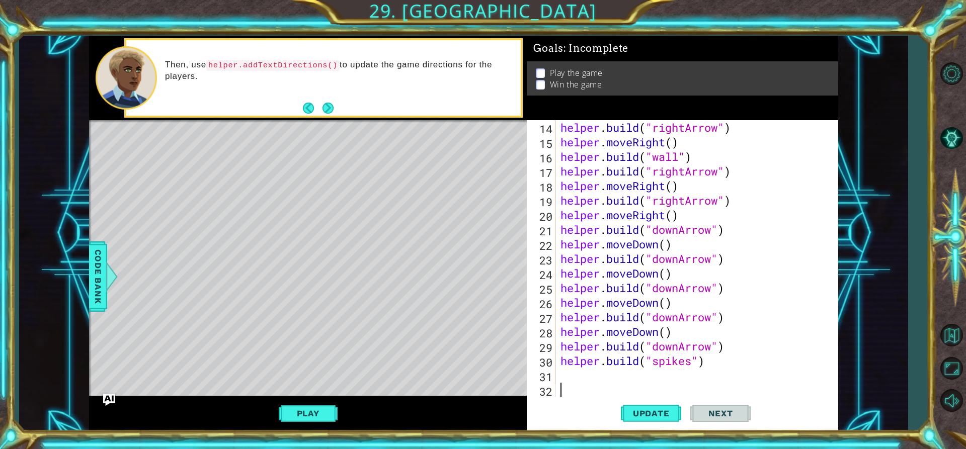
click at [715, 415] on span "Next" at bounding box center [720, 413] width 45 height 10
click at [639, 406] on button "Update" at bounding box center [651, 413] width 60 height 31
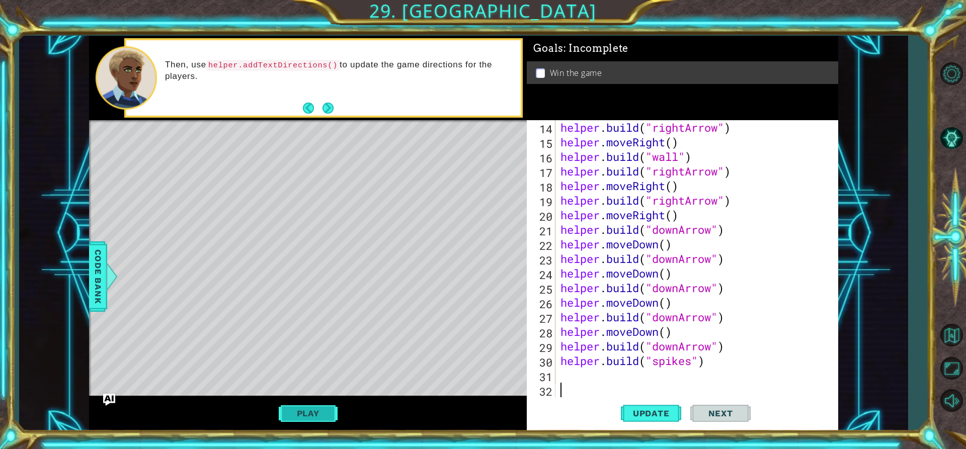
click at [322, 412] on button "Play" at bounding box center [308, 413] width 59 height 19
click at [715, 415] on span "Next" at bounding box center [720, 411] width 45 height 10
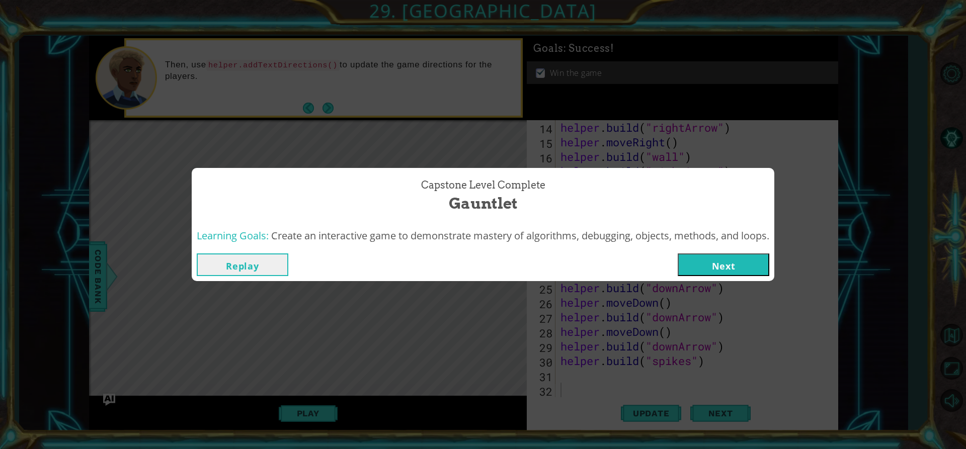
click at [716, 270] on button "Next" at bounding box center [724, 265] width 92 height 23
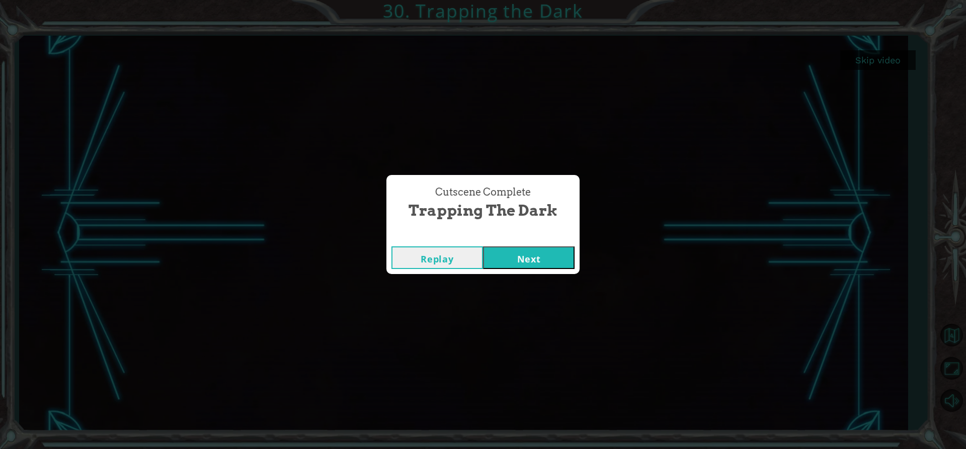
click at [499, 259] on button "Next" at bounding box center [529, 257] width 92 height 23
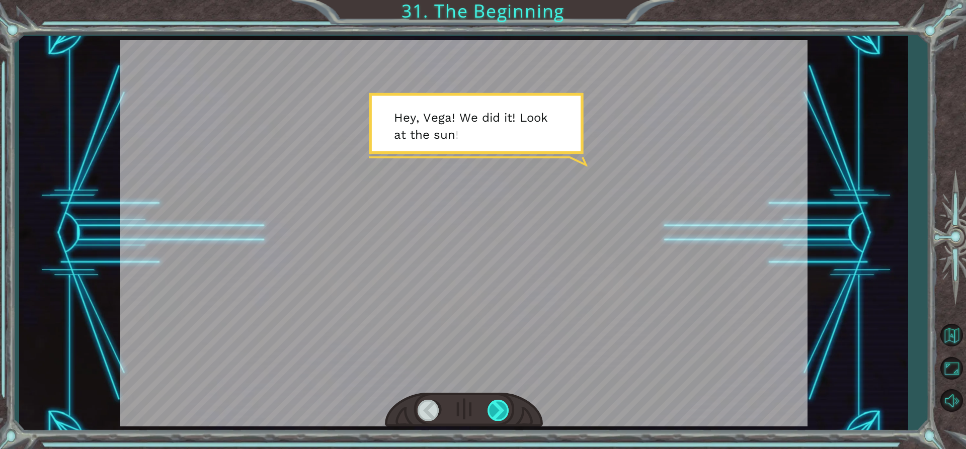
click at [498, 407] on div at bounding box center [498, 410] width 23 height 21
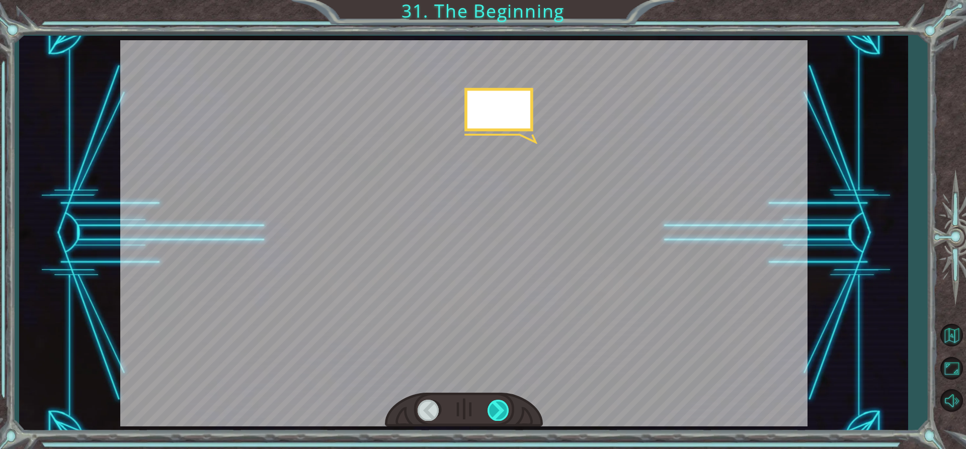
click at [498, 407] on div at bounding box center [498, 410] width 23 height 21
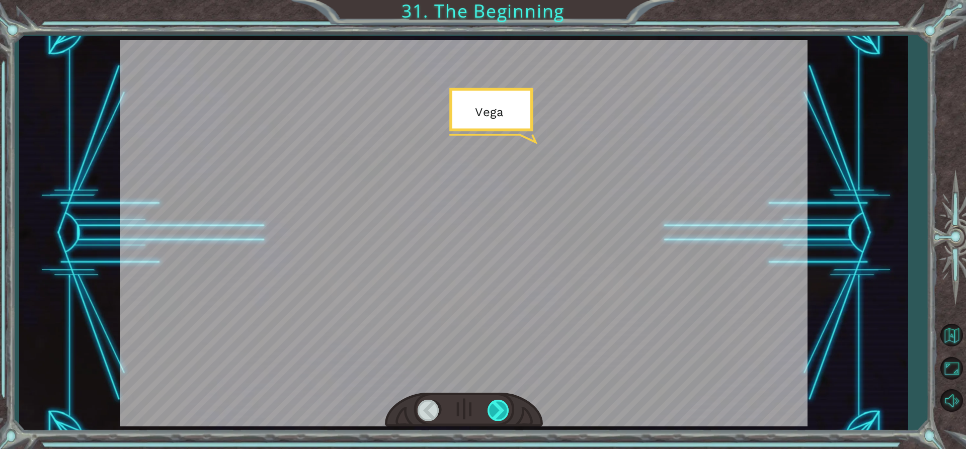
click at [498, 407] on div at bounding box center [498, 410] width 23 height 21
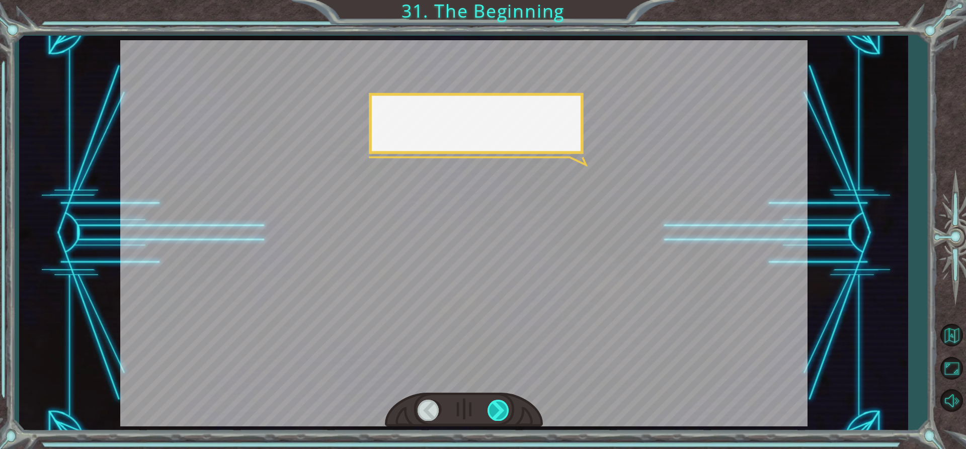
click at [498, 407] on div at bounding box center [498, 410] width 23 height 21
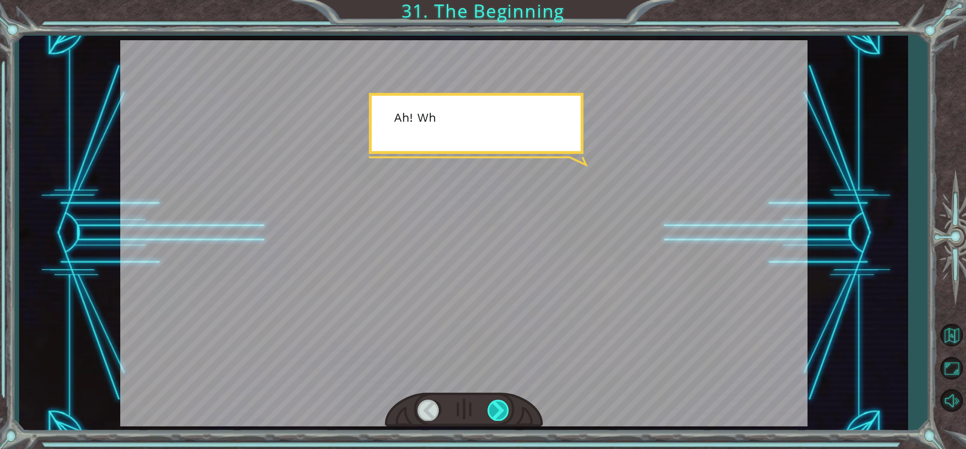
click at [498, 407] on div at bounding box center [498, 410] width 23 height 21
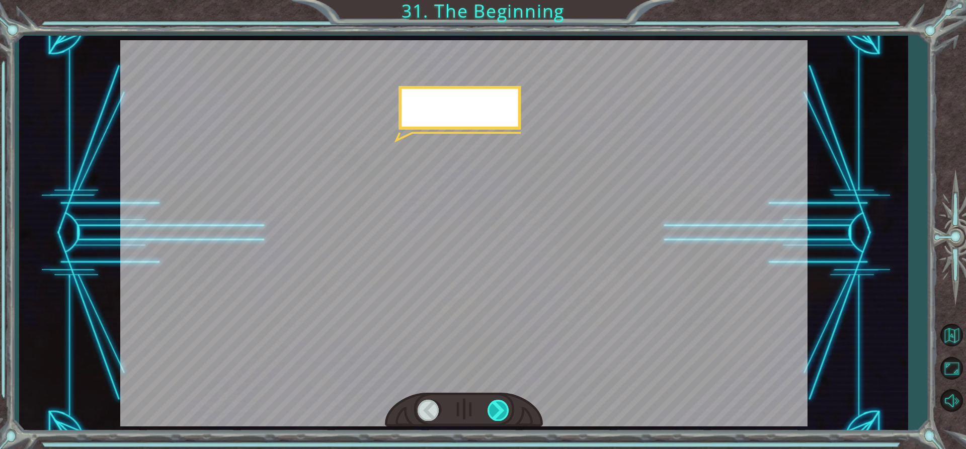
click at [498, 407] on div at bounding box center [498, 410] width 23 height 21
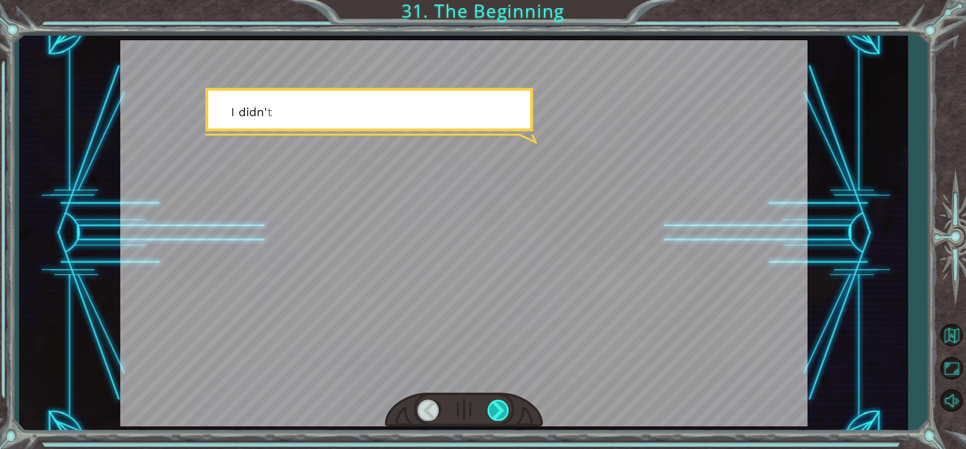
click at [498, 407] on div at bounding box center [498, 410] width 23 height 21
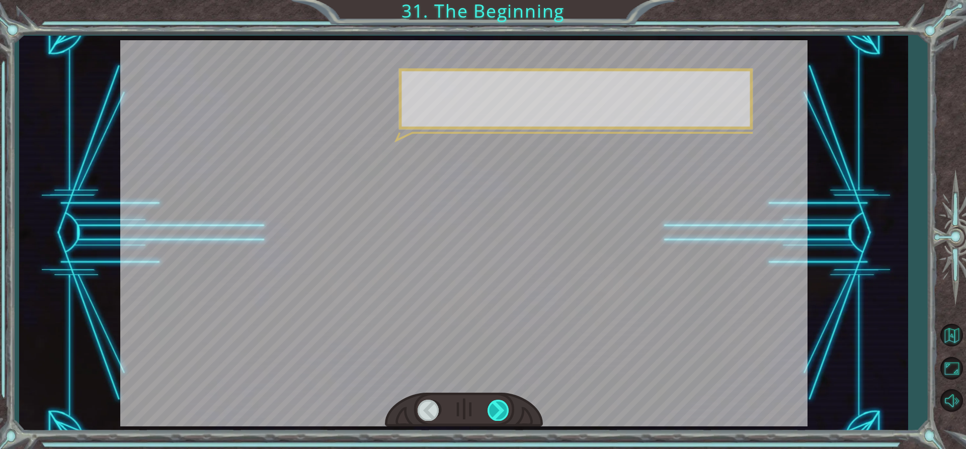
click at [498, 407] on div at bounding box center [498, 410] width 23 height 21
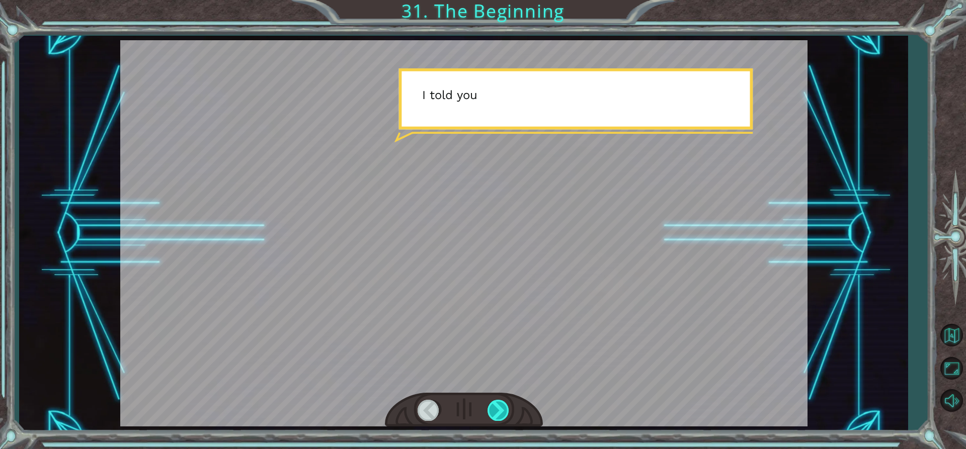
click at [498, 407] on div at bounding box center [498, 410] width 23 height 21
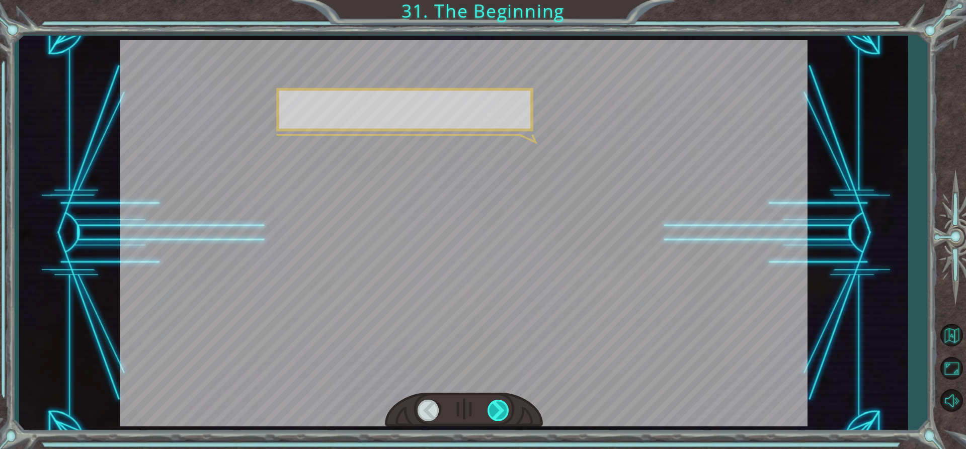
click at [498, 407] on div at bounding box center [498, 410] width 23 height 21
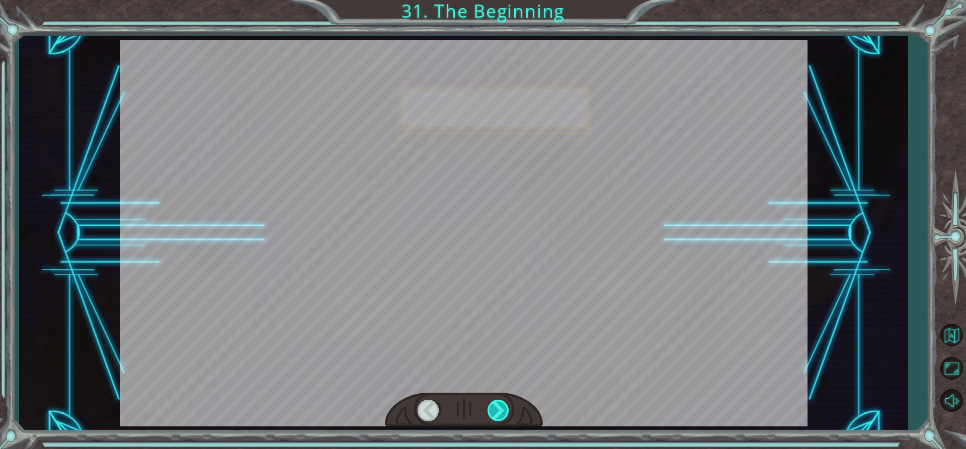
click at [498, 407] on div at bounding box center [498, 410] width 23 height 21
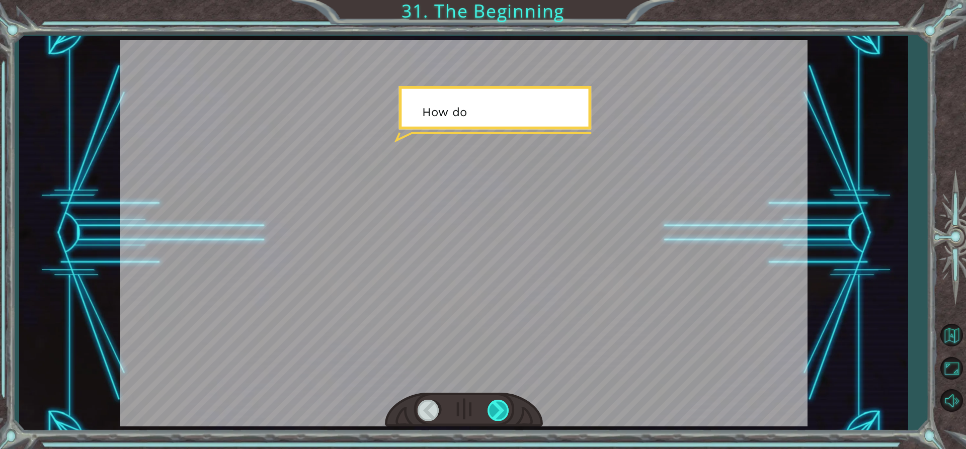
click at [498, 407] on div at bounding box center [498, 410] width 23 height 21
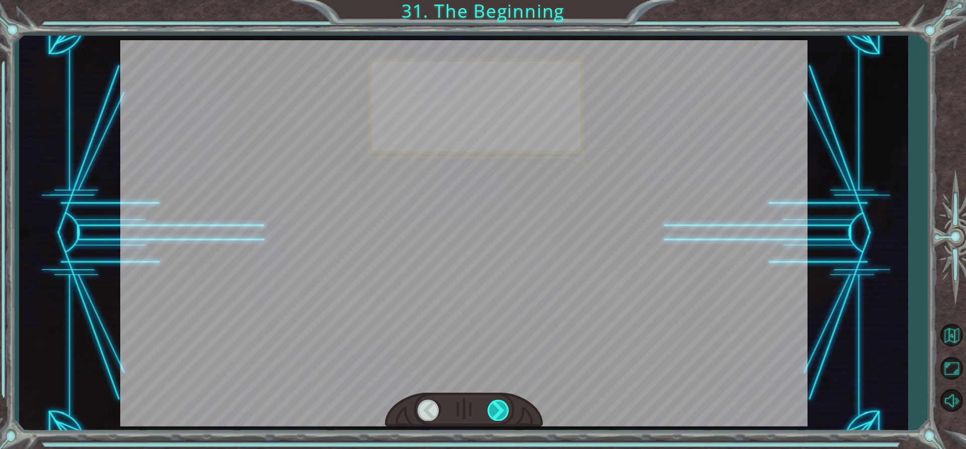
click at [498, 407] on div at bounding box center [498, 410] width 23 height 21
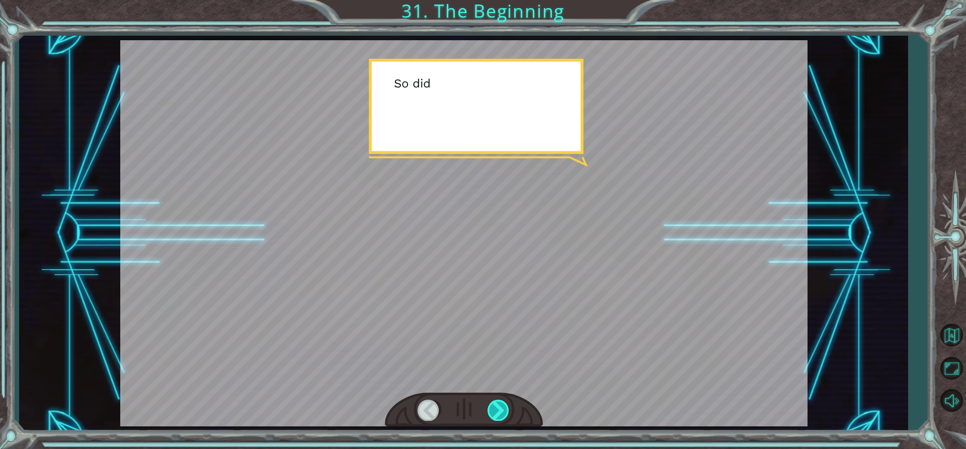
click at [498, 407] on div at bounding box center [498, 410] width 23 height 21
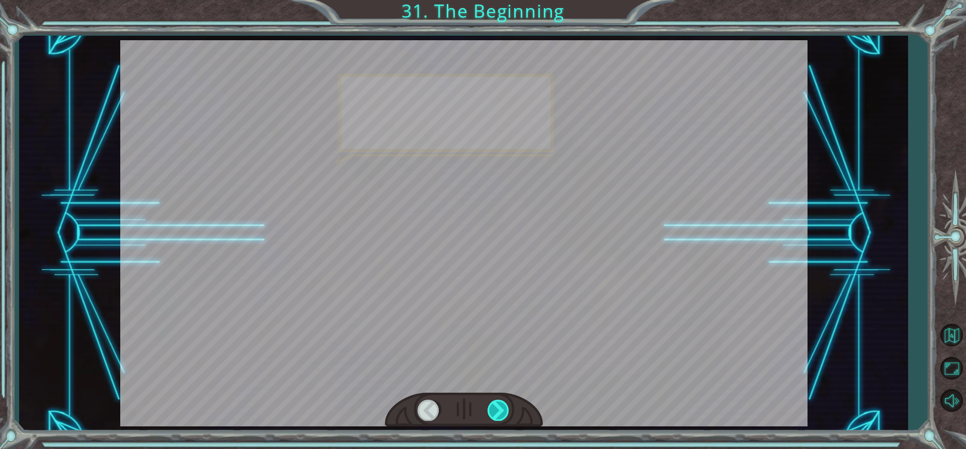
click at [498, 407] on div at bounding box center [498, 410] width 23 height 21
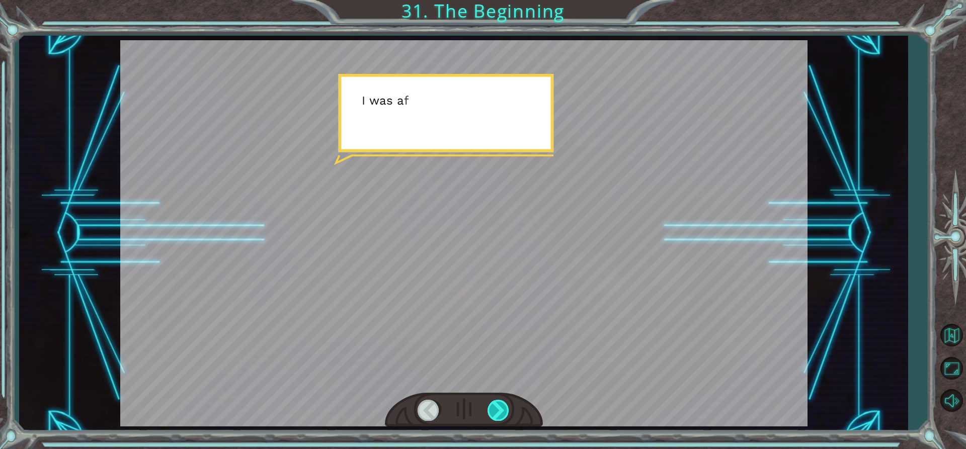
click at [498, 407] on div at bounding box center [498, 410] width 23 height 21
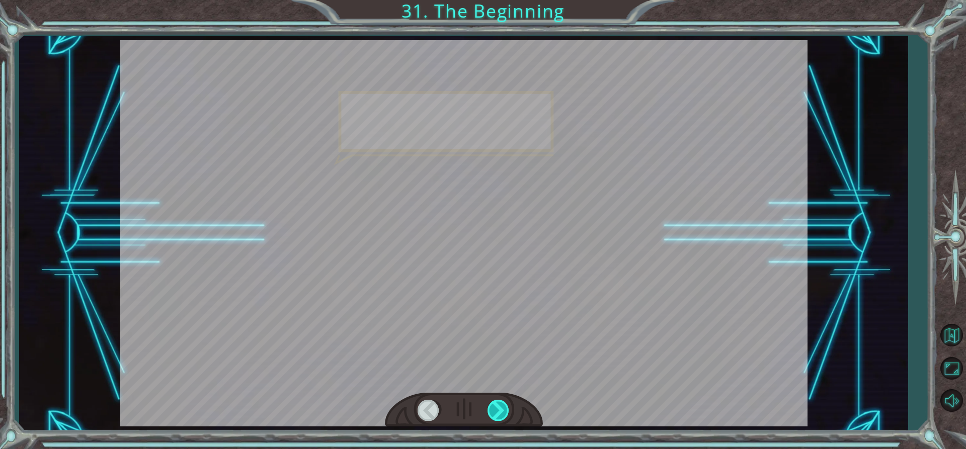
click at [498, 407] on div at bounding box center [498, 410] width 23 height 21
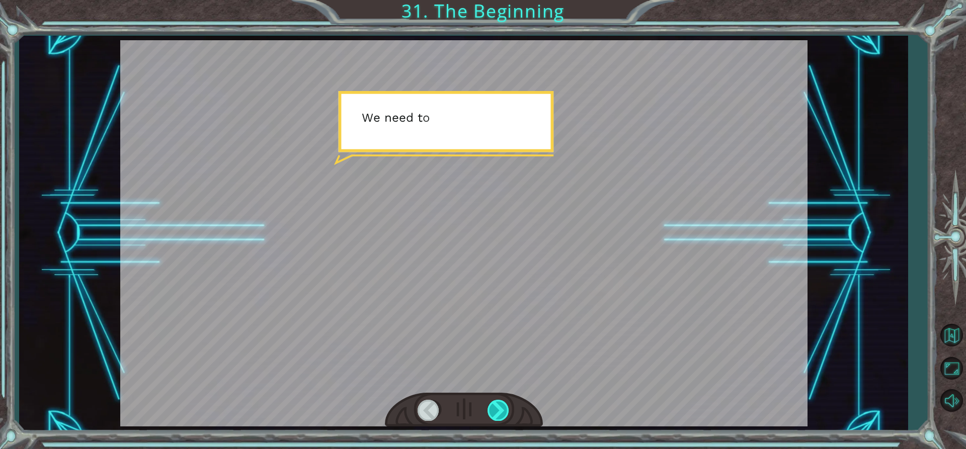
click at [498, 407] on div at bounding box center [498, 410] width 23 height 21
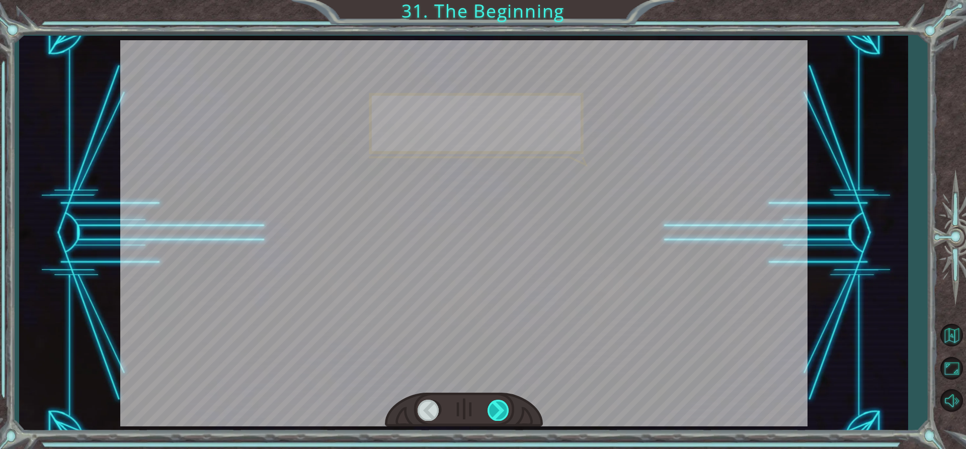
click at [498, 407] on div at bounding box center [498, 410] width 23 height 21
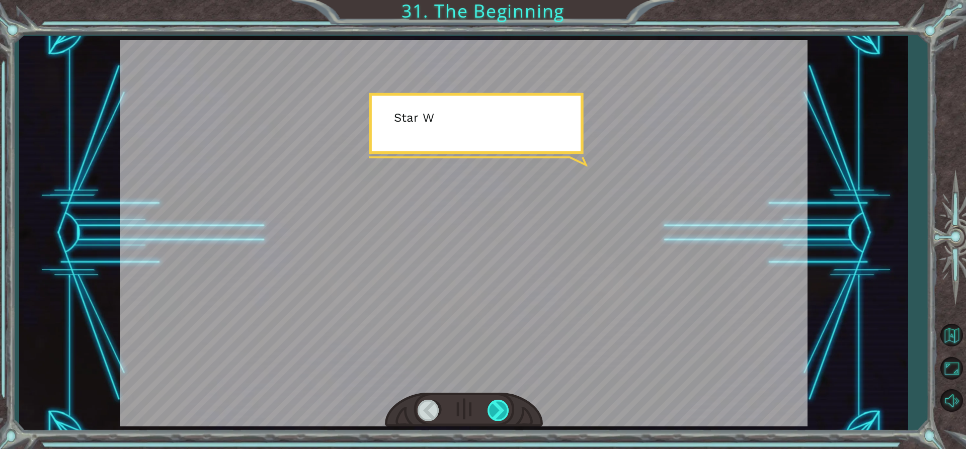
click at [498, 407] on div at bounding box center [498, 410] width 23 height 21
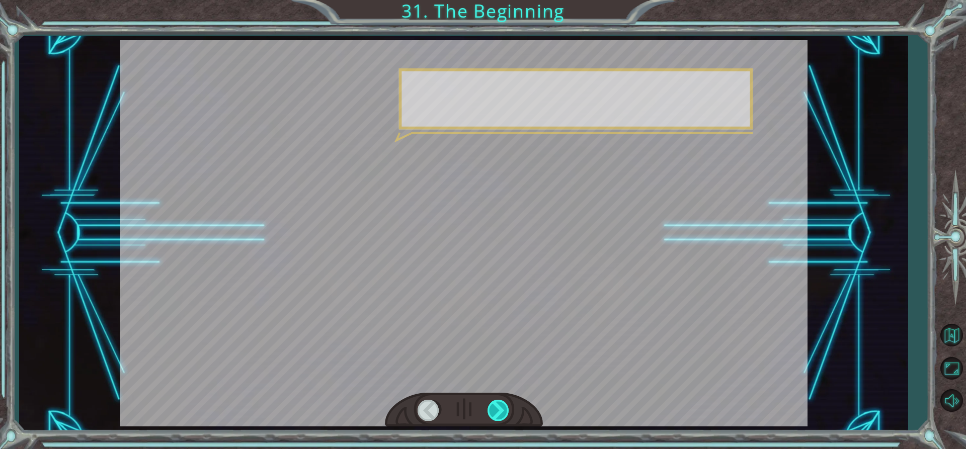
click at [498, 407] on div at bounding box center [498, 410] width 23 height 21
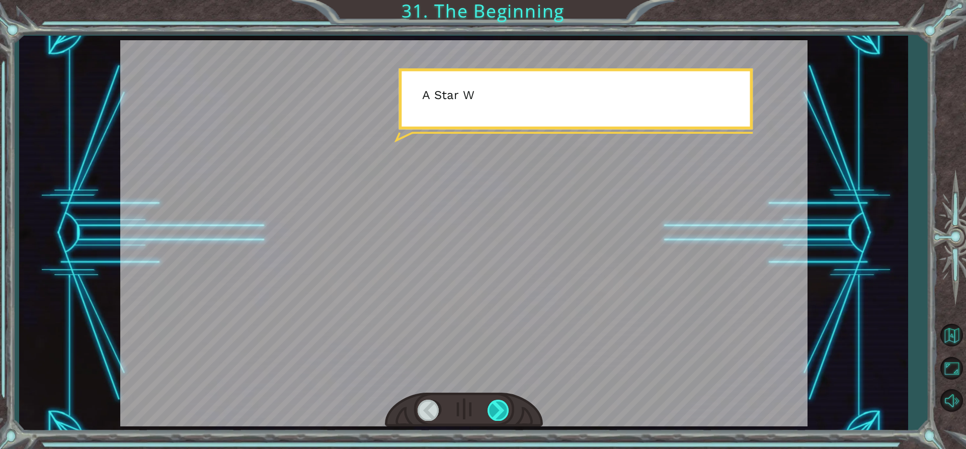
click at [498, 407] on div at bounding box center [498, 410] width 23 height 21
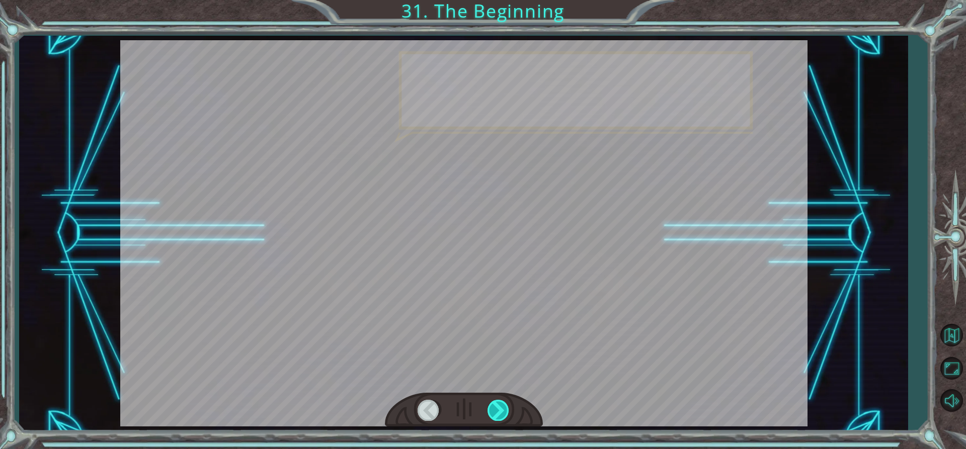
click at [498, 407] on div at bounding box center [498, 410] width 23 height 21
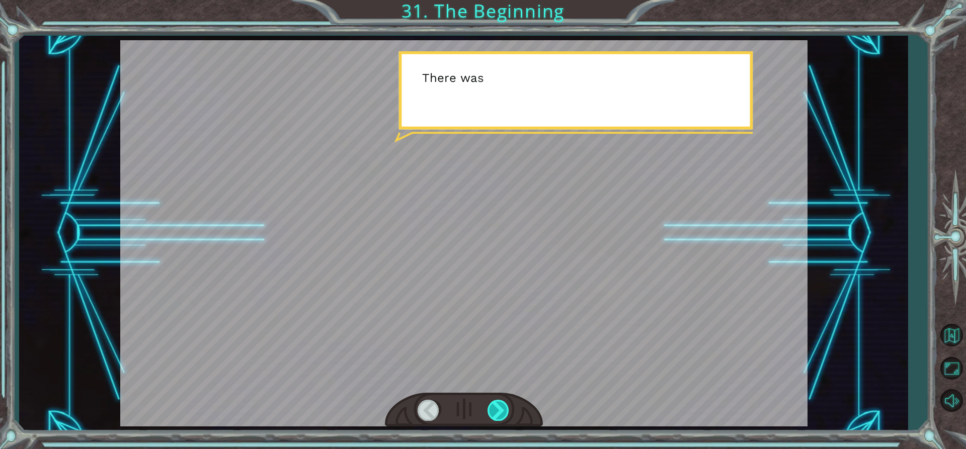
click at [498, 407] on div at bounding box center [498, 410] width 23 height 21
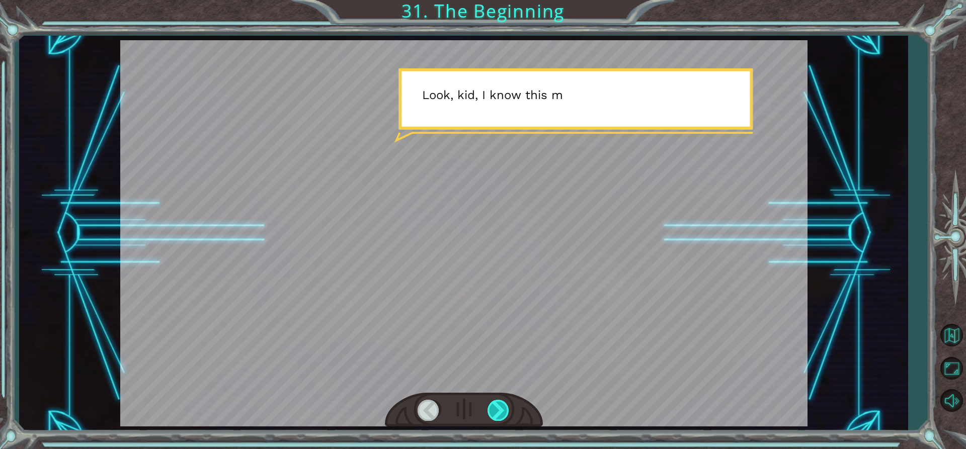
click at [499, 418] on div at bounding box center [498, 410] width 23 height 21
click at [496, 413] on div at bounding box center [498, 410] width 23 height 21
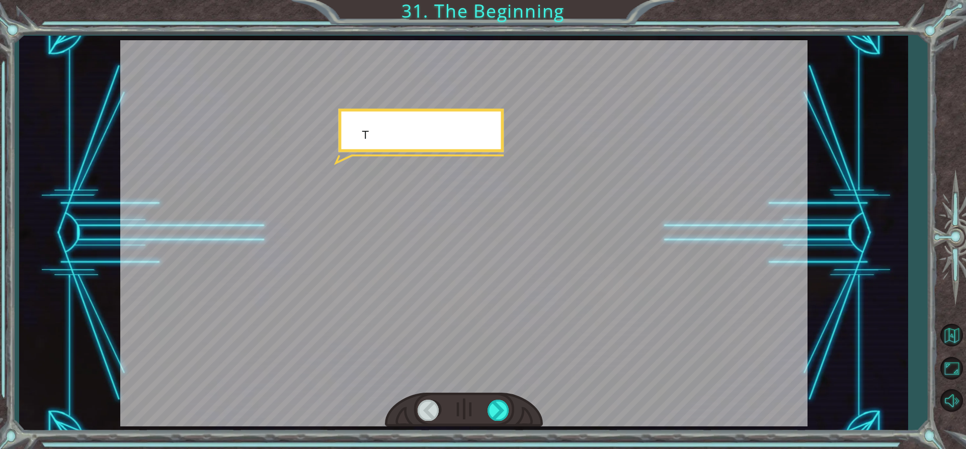
click at [430, 406] on div at bounding box center [429, 410] width 23 height 21
click at [488, 408] on div at bounding box center [498, 410] width 23 height 21
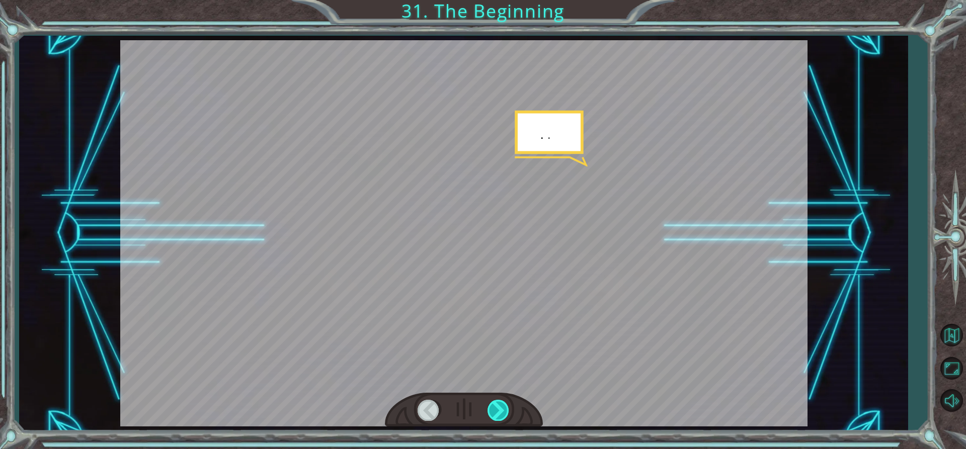
click at [496, 408] on div at bounding box center [498, 410] width 23 height 21
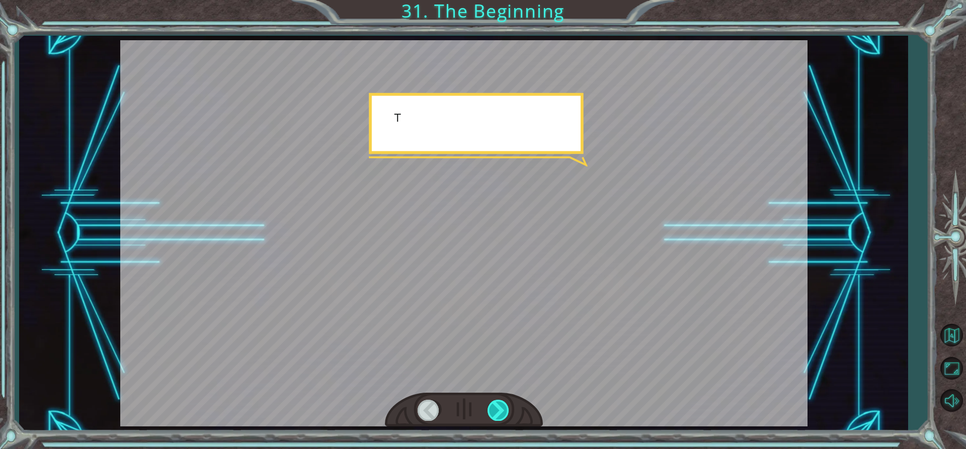
click at [496, 408] on div at bounding box center [498, 410] width 23 height 21
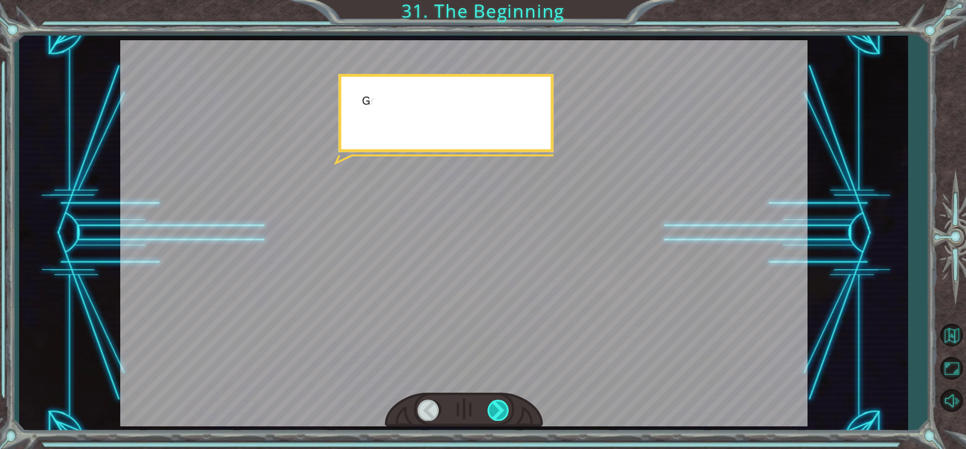
click at [496, 408] on div at bounding box center [498, 410] width 23 height 21
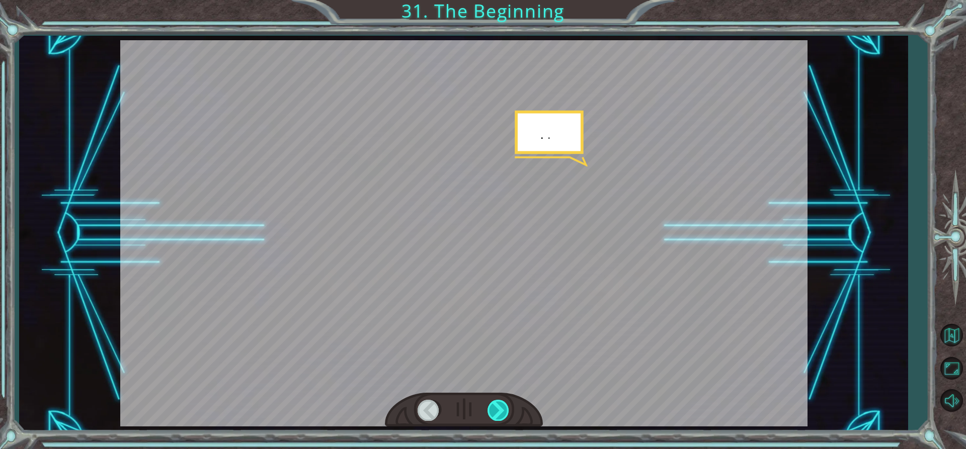
click at [496, 408] on div at bounding box center [498, 410] width 23 height 21
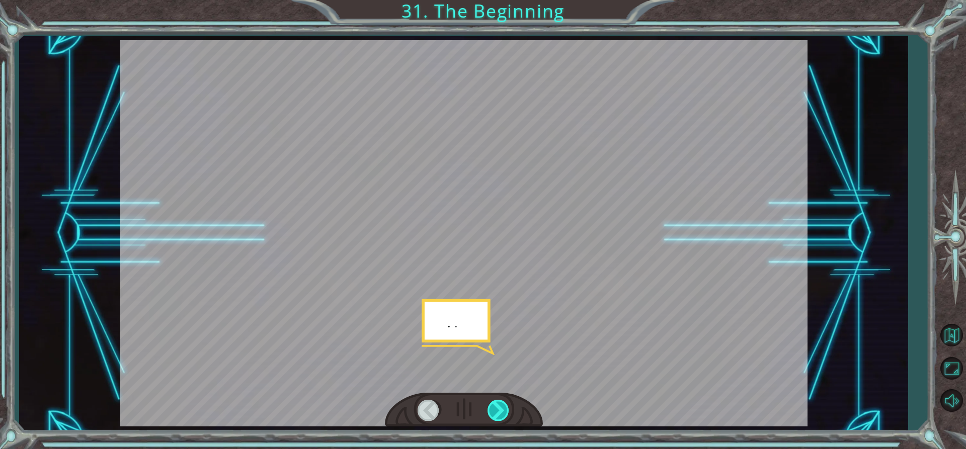
click at [496, 408] on div at bounding box center [498, 410] width 23 height 21
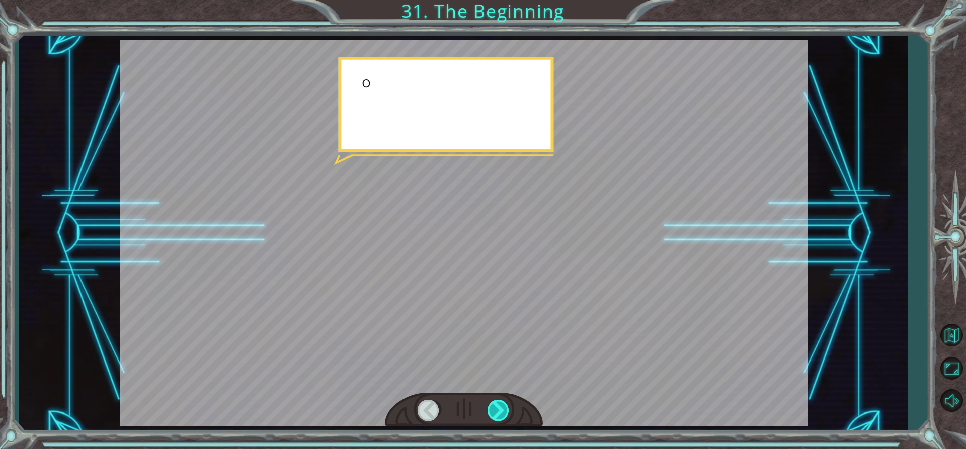
click at [496, 408] on div at bounding box center [498, 410] width 23 height 21
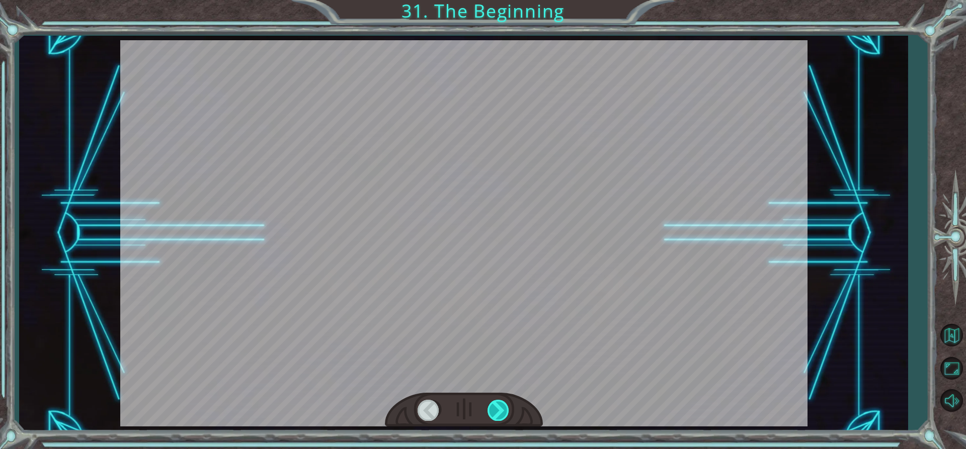
click at [496, 408] on div at bounding box center [498, 410] width 23 height 21
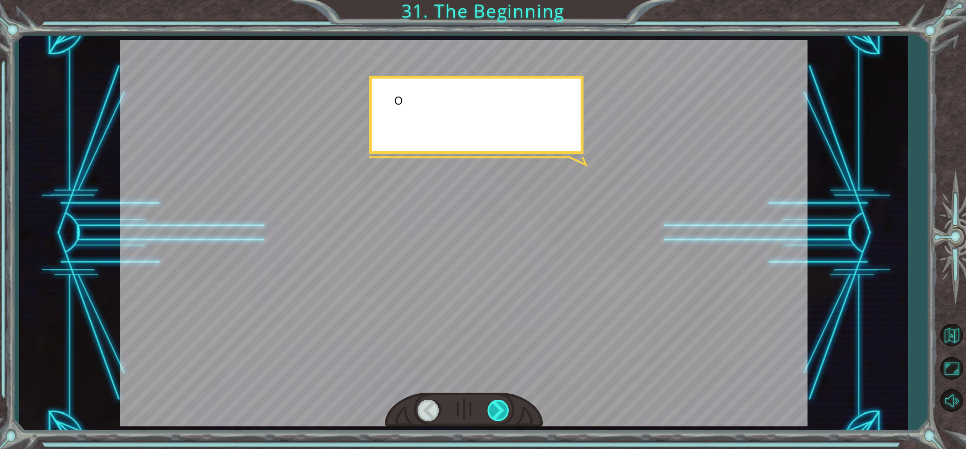
click at [496, 408] on div at bounding box center [498, 410] width 23 height 21
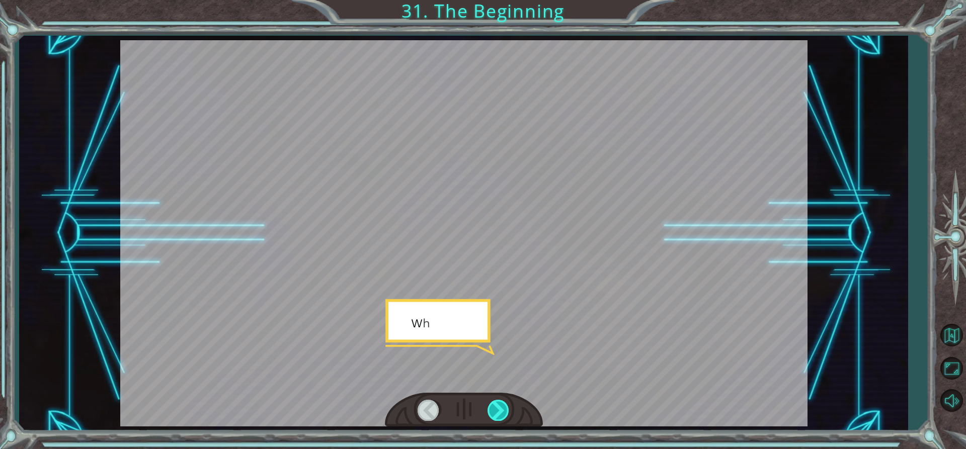
click at [496, 408] on div at bounding box center [498, 410] width 23 height 21
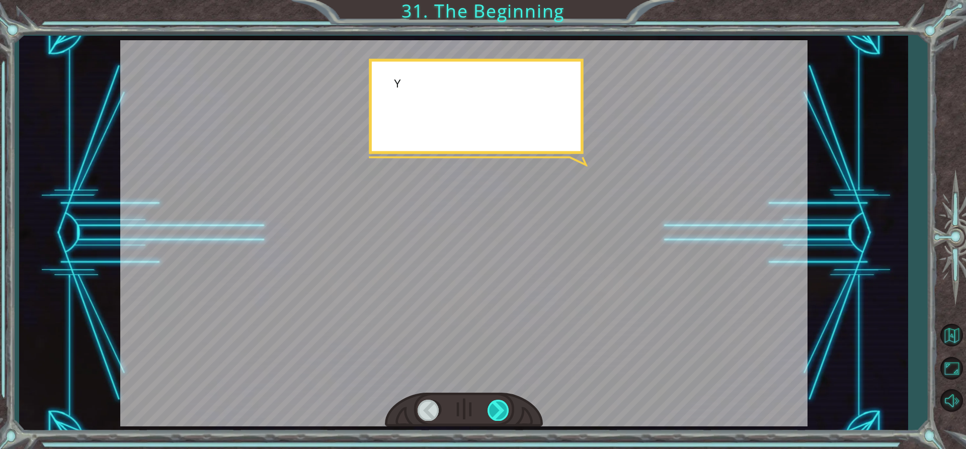
click at [496, 408] on div at bounding box center [498, 410] width 23 height 21
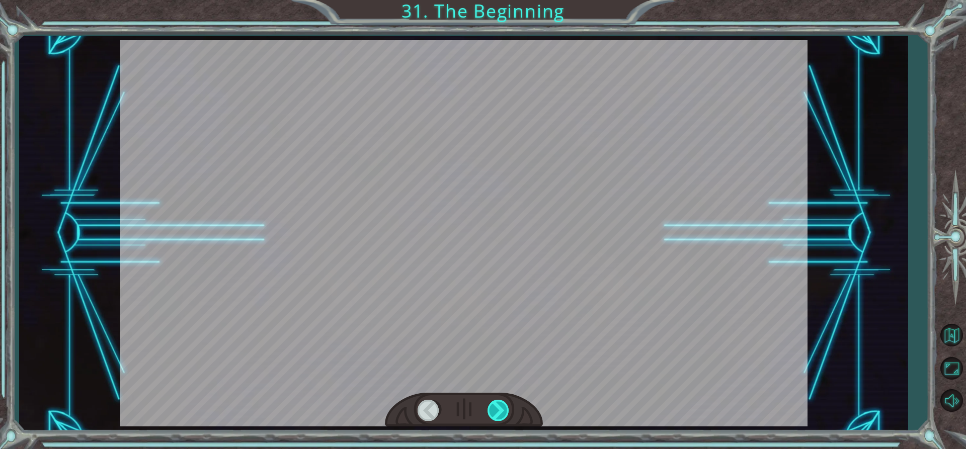
click at [496, 408] on div at bounding box center [498, 410] width 23 height 21
click at [496, 0] on div "Temporary Text H e y , V e g a ! W e d i d i t ! L o o k a t t h e s u n ! . . …" at bounding box center [483, 0] width 966 height 0
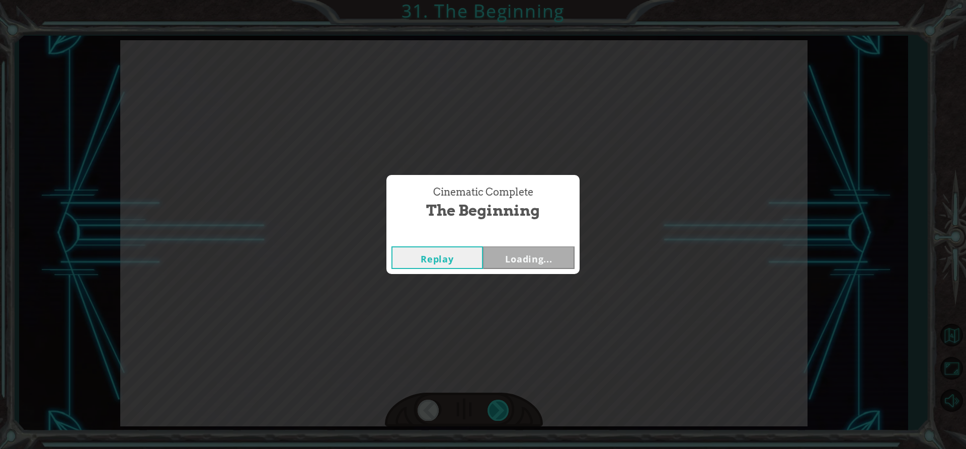
click at [496, 408] on div "Cinematic Complete The Beginning Replay Loading..." at bounding box center [483, 224] width 966 height 449
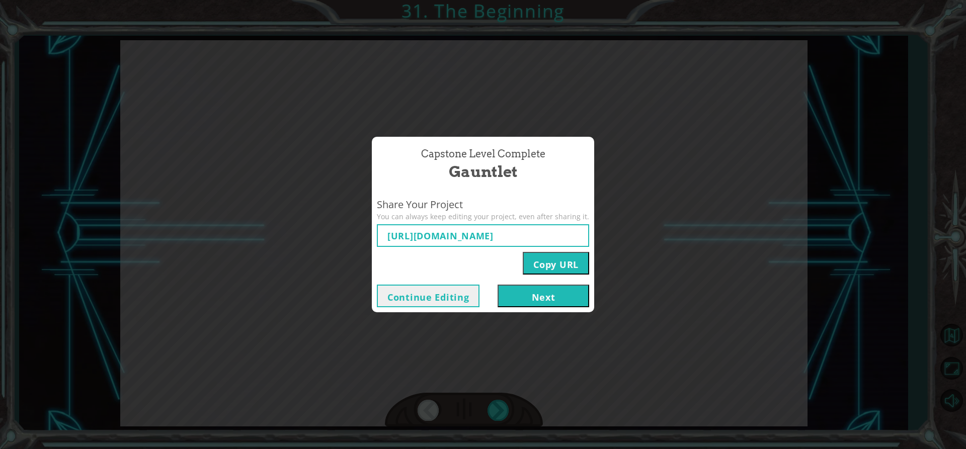
click at [458, 292] on button "Continue Editing" at bounding box center [428, 296] width 103 height 23
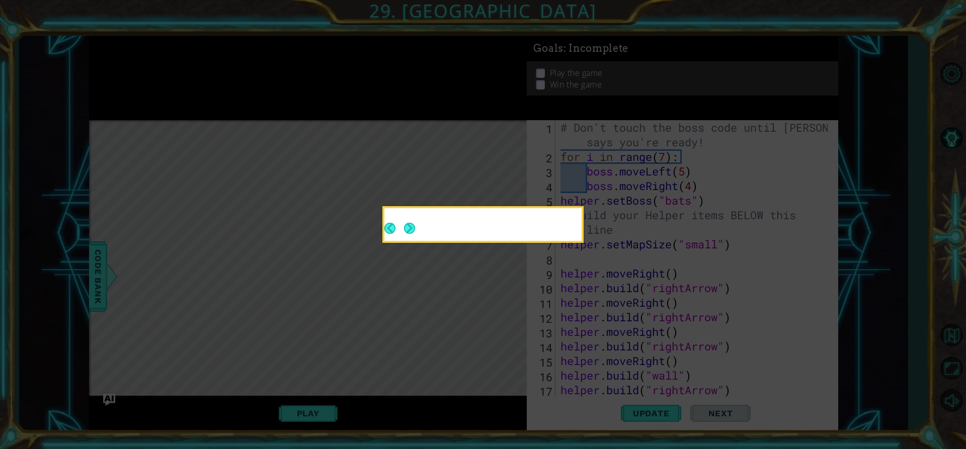
click at [403, 227] on div at bounding box center [482, 224] width 197 height 33
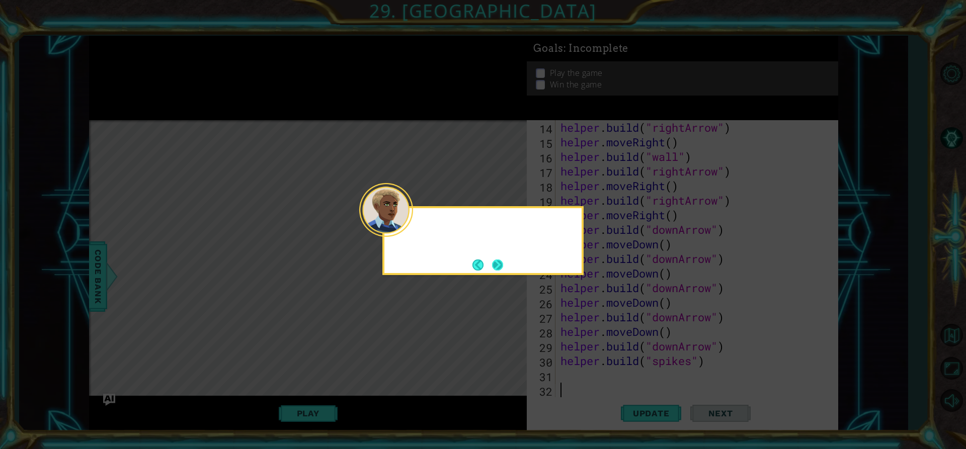
scroll to position [219, 0]
click at [501, 261] on button "Next" at bounding box center [497, 265] width 11 height 11
click at [501, 264] on button "Next" at bounding box center [497, 265] width 14 height 14
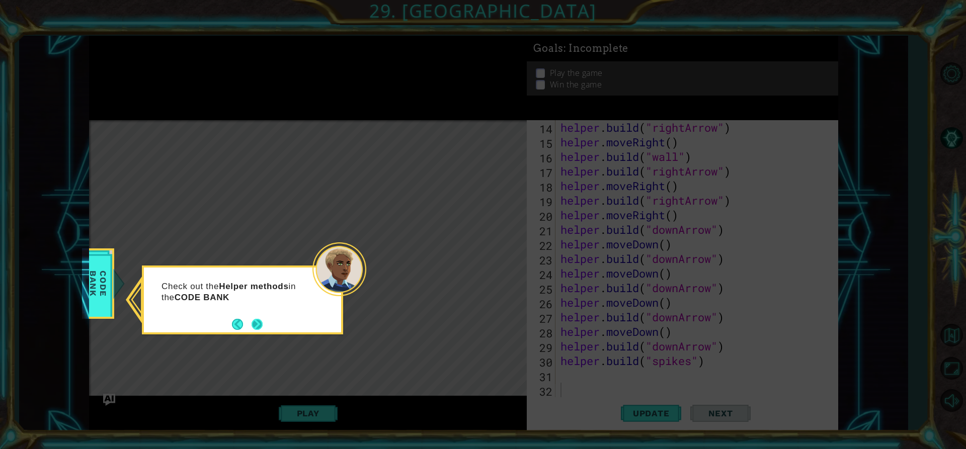
click at [257, 327] on button "Next" at bounding box center [257, 324] width 11 height 11
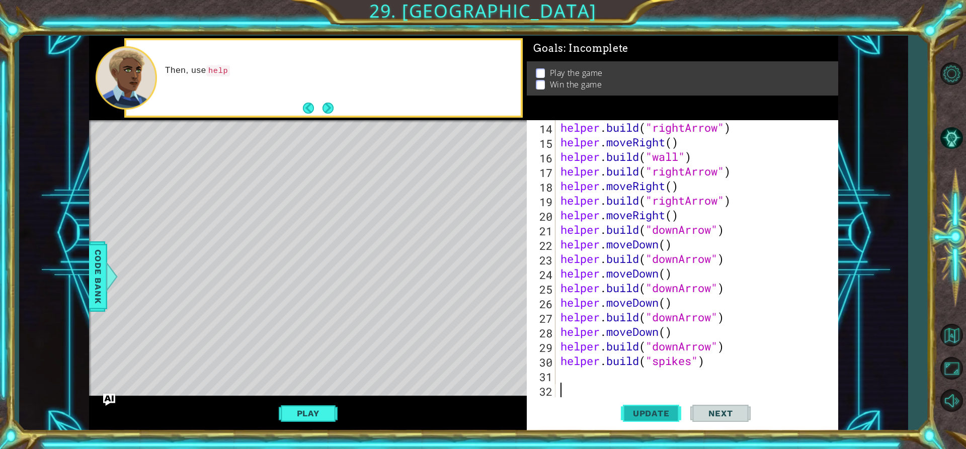
click at [638, 414] on span "Update" at bounding box center [651, 413] width 57 height 10
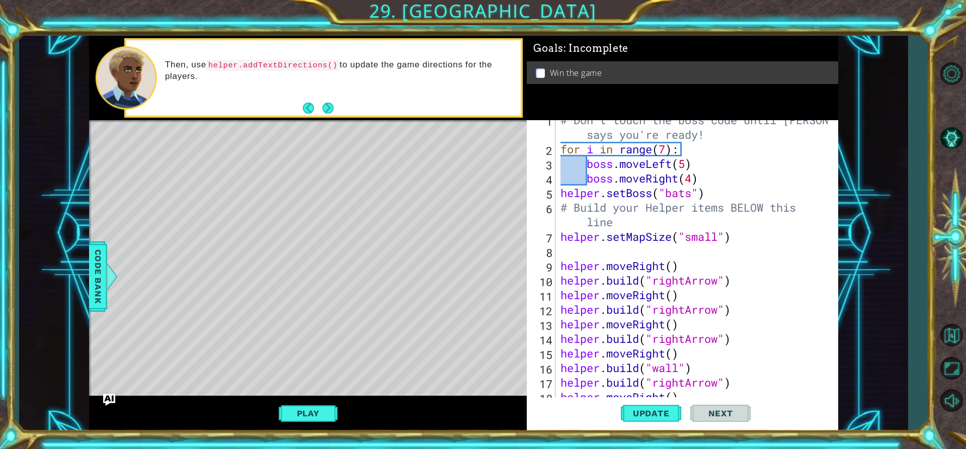
scroll to position [0, 0]
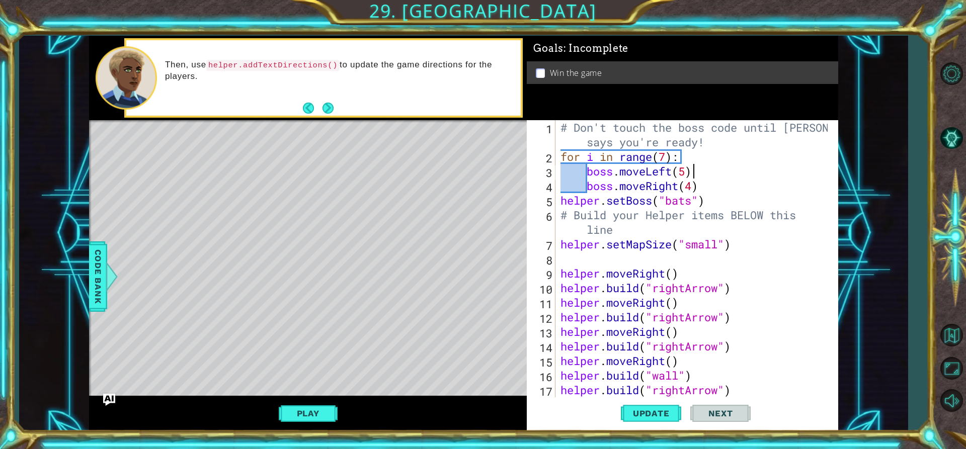
click at [702, 172] on div "# Don't touch the boss code until [PERSON_NAME] says you're ready! for i in ran…" at bounding box center [695, 280] width 274 height 321
type textarea "boss.moveLeft(5)"
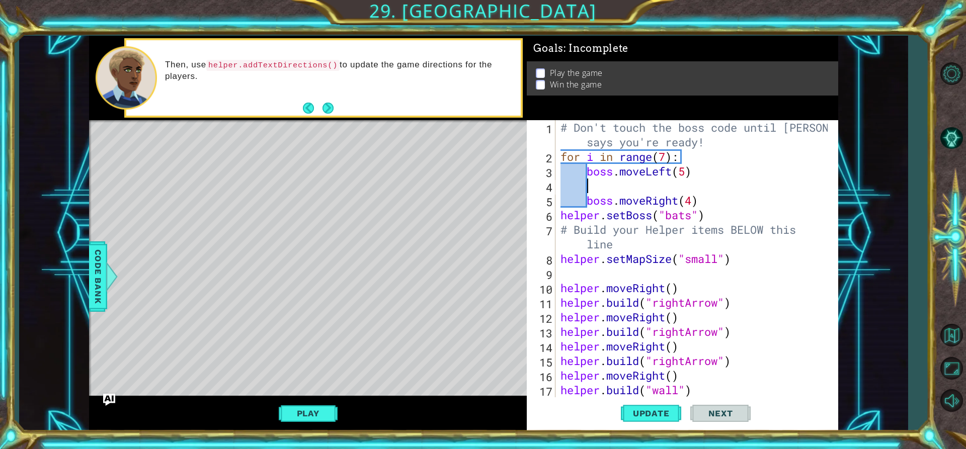
type textarea "b"
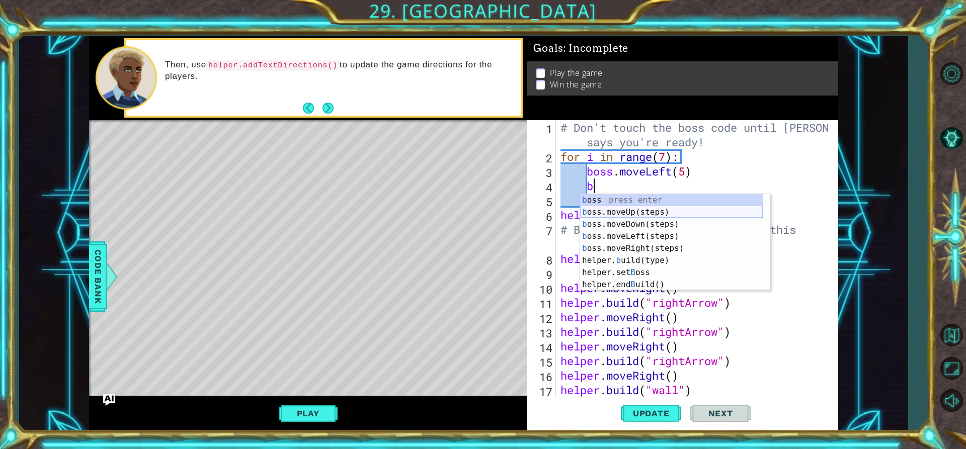
click at [640, 210] on div "b oss press enter b oss.moveUp(steps) press enter b oss.moveDown(steps) press e…" at bounding box center [671, 254] width 183 height 121
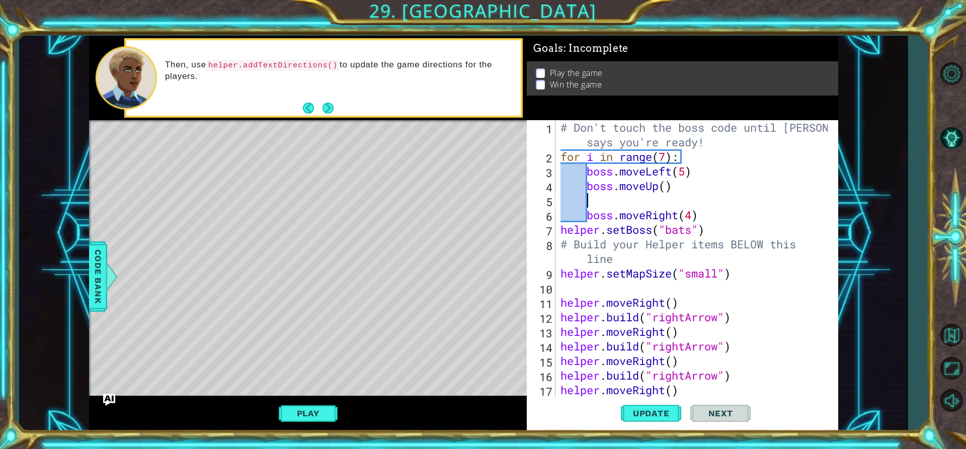
scroll to position [0, 1]
click at [667, 190] on div "# Don't touch the boss code until [PERSON_NAME] says you're ready! for i in ran…" at bounding box center [695, 280] width 274 height 321
type textarea "boss.moveUp(1)"
click at [614, 199] on div "# Don't touch the boss code until [PERSON_NAME] says you're ready! for i in ran…" at bounding box center [695, 280] width 274 height 321
type textarea "b"
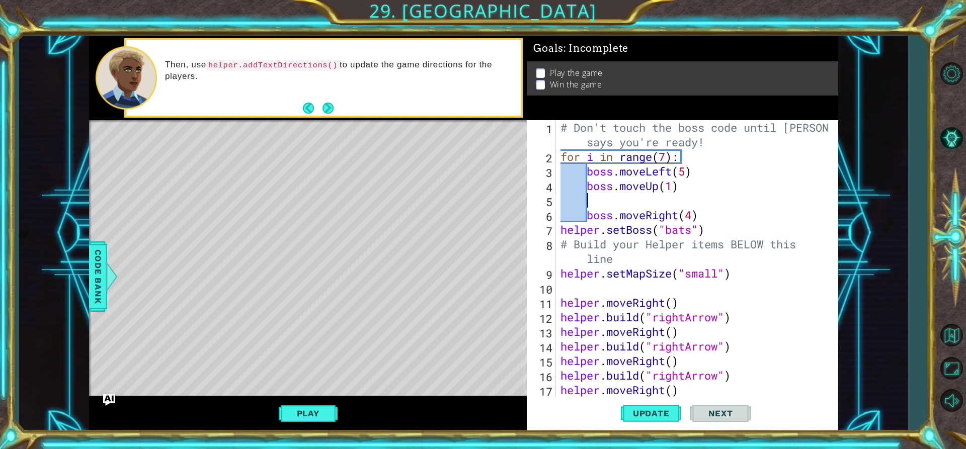
scroll to position [0, 1]
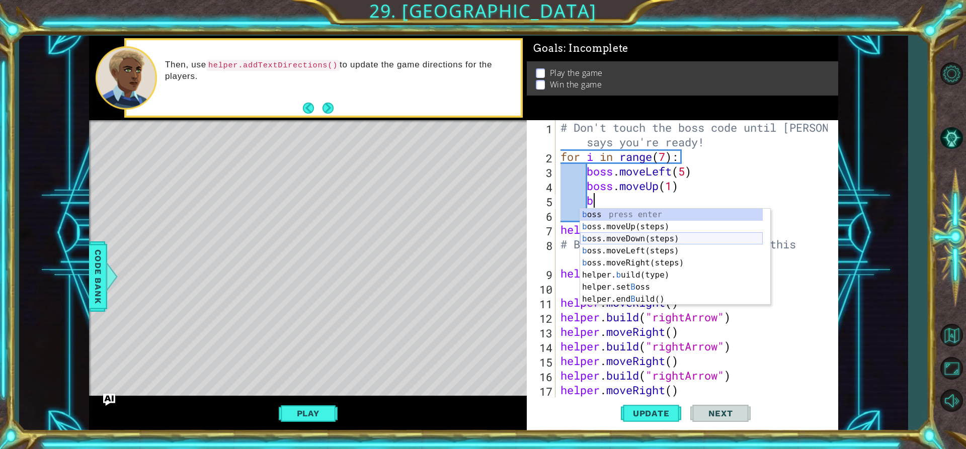
click at [625, 238] on div "b oss press enter b oss.moveUp(steps) press enter b oss.moveDown(steps) press e…" at bounding box center [671, 269] width 183 height 121
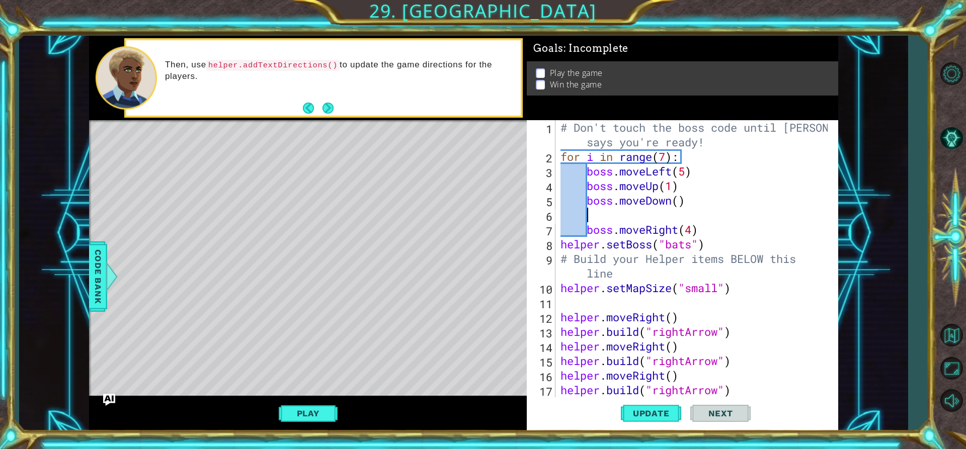
click at [680, 205] on div "# Don't touch the boss code until [PERSON_NAME] says you're ready! for i in ran…" at bounding box center [695, 280] width 274 height 321
click at [650, 407] on button "Update" at bounding box center [651, 413] width 60 height 31
click at [307, 410] on button "Play" at bounding box center [308, 413] width 59 height 19
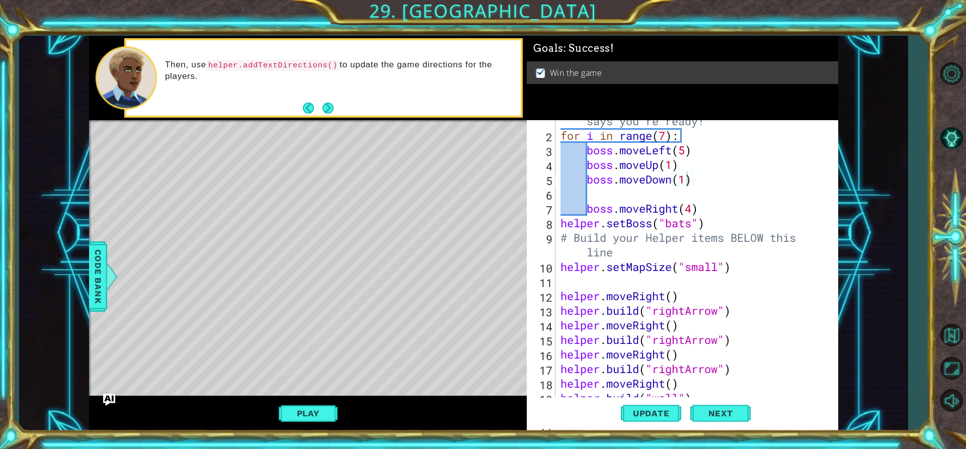
scroll to position [21, 0]
click at [716, 272] on div "# Don't touch the boss code until [PERSON_NAME] says you're ready! for i in ran…" at bounding box center [695, 259] width 274 height 321
click at [718, 269] on div "# Don't touch the boss code until [PERSON_NAME] says you're ready! for i in ran…" at bounding box center [695, 259] width 274 height 321
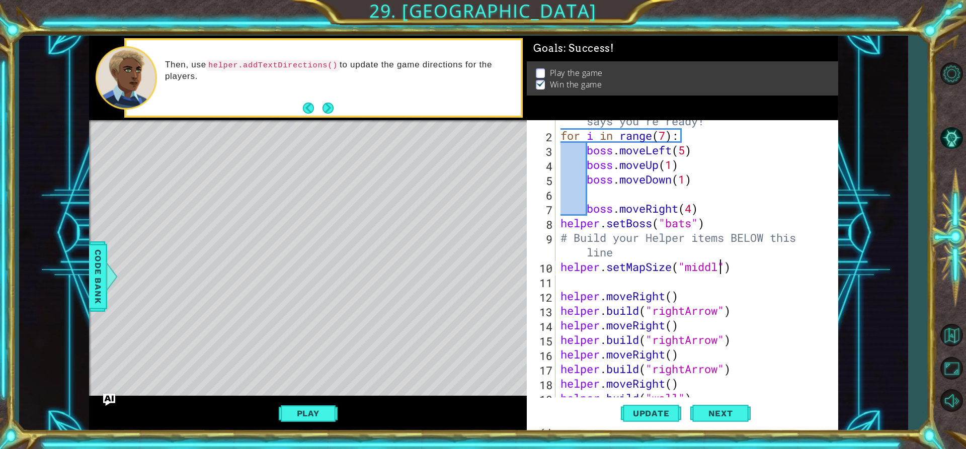
scroll to position [0, 8]
type textarea "helper.setMapSize("middle")"
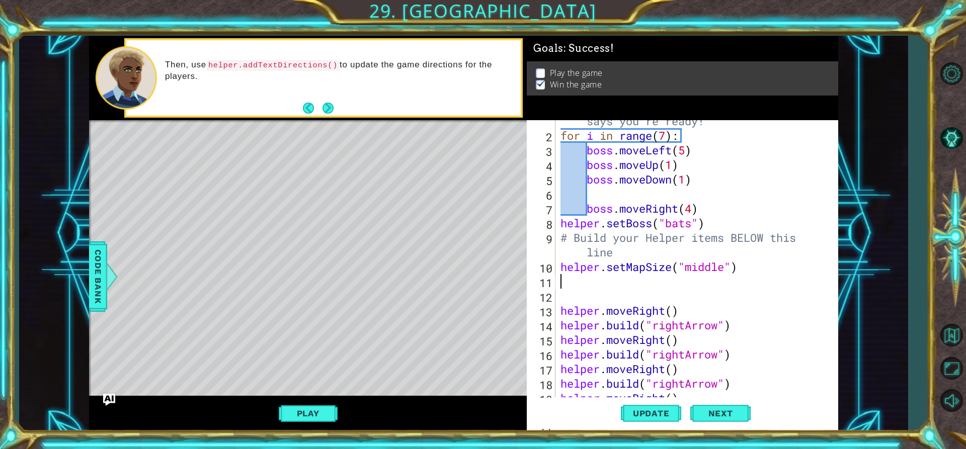
scroll to position [0, 0]
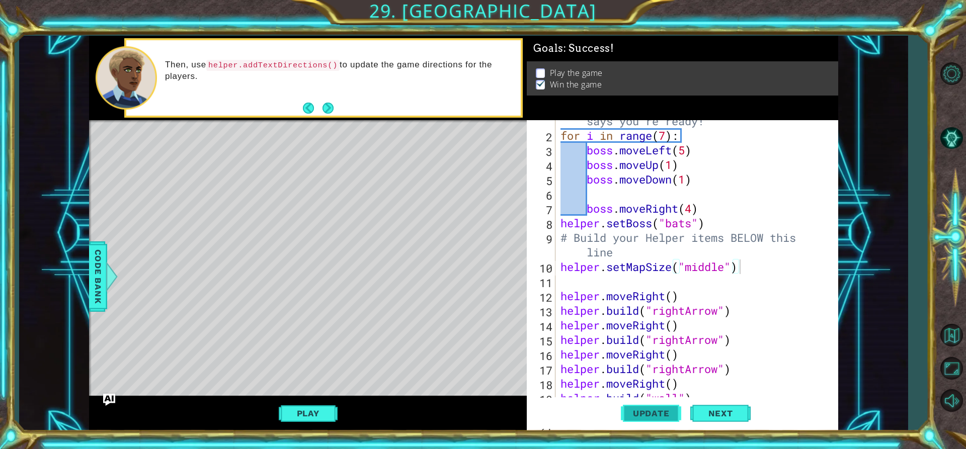
click at [659, 412] on span "Update" at bounding box center [651, 413] width 57 height 10
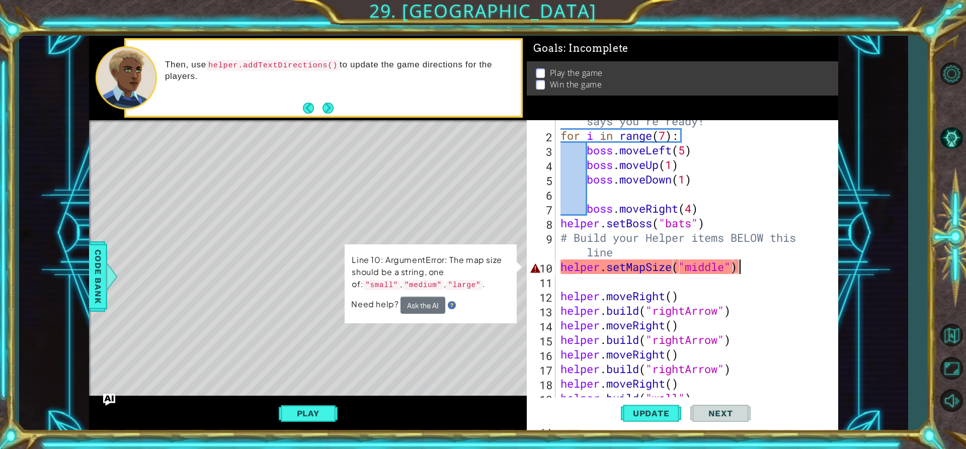
click at [725, 268] on div "# Don't touch the boss code until [PERSON_NAME] says you're ready! for i in ran…" at bounding box center [695, 259] width 274 height 321
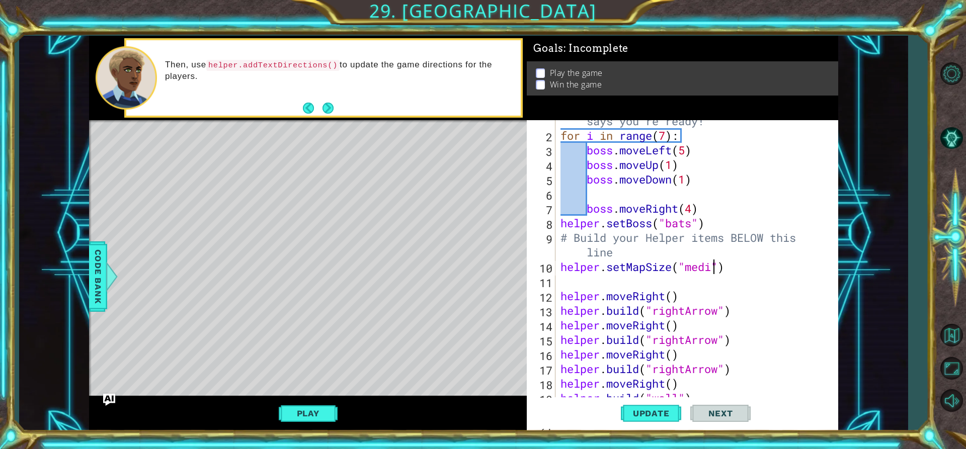
scroll to position [0, 8]
click at [652, 404] on button "Update" at bounding box center [651, 413] width 60 height 31
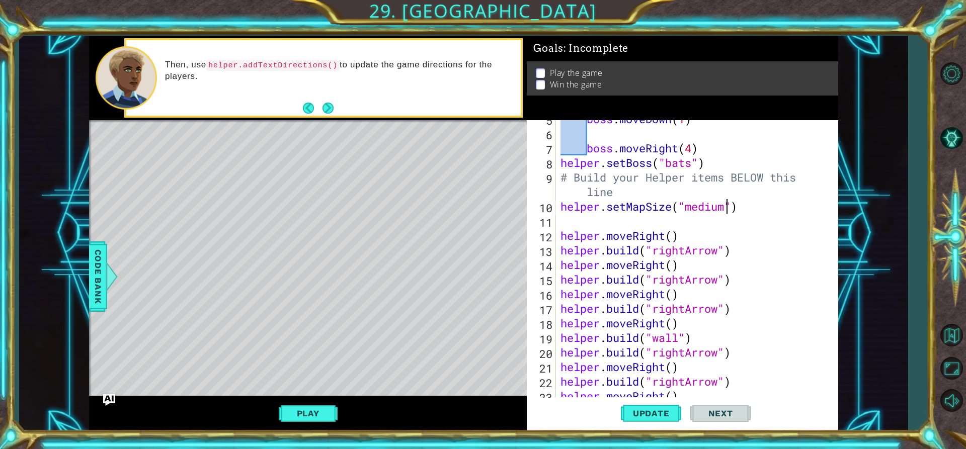
scroll to position [81, 0]
click at [656, 407] on button "Update" at bounding box center [651, 413] width 60 height 31
click at [701, 341] on div "boss . moveDown ( 1 ) boss . moveRight ( 4 ) helper . setBoss ( "bats" ) # Buil…" at bounding box center [695, 265] width 274 height 306
type textarea "[DOMAIN_NAME]("wall")"
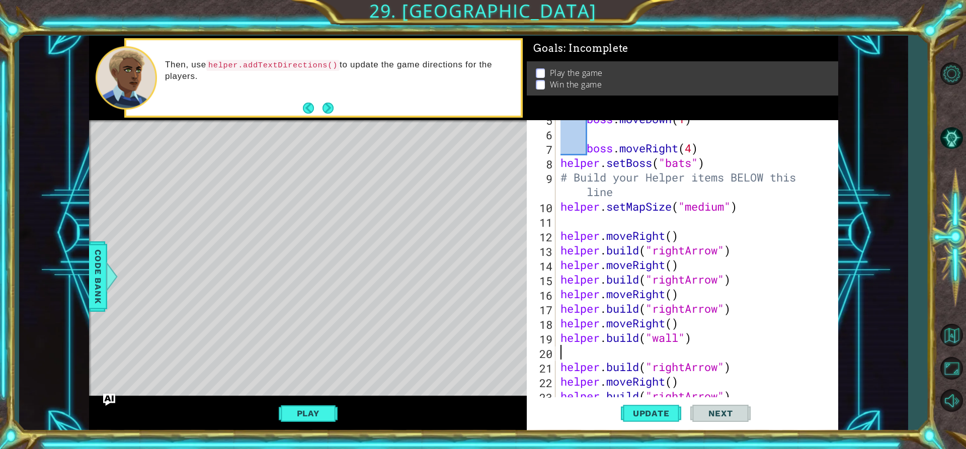
type textarea "m"
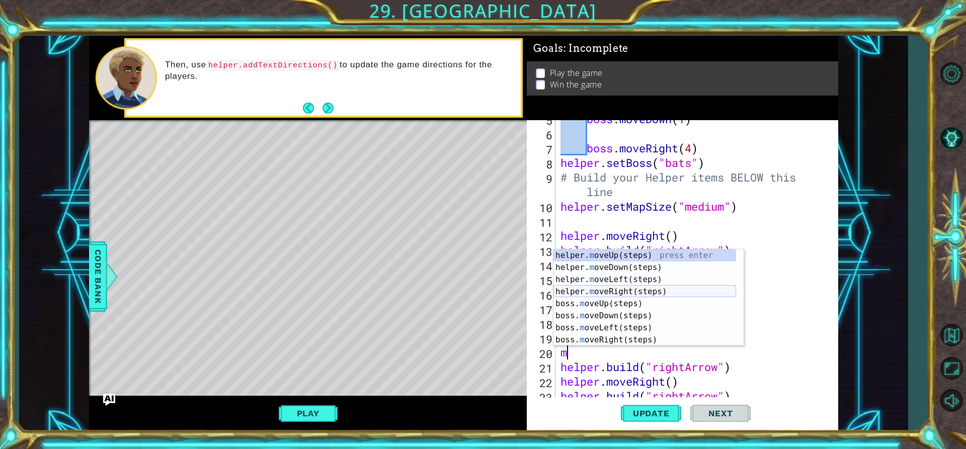
click at [599, 293] on div "helper. m oveUp(steps) press enter helper. m oveDown(steps) press enter helper.…" at bounding box center [644, 310] width 183 height 121
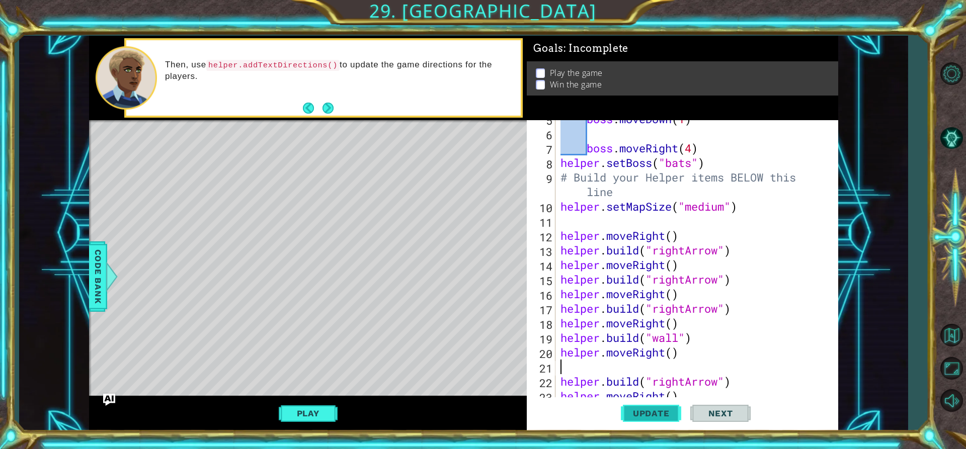
click at [653, 407] on button "Update" at bounding box center [651, 413] width 60 height 31
click at [319, 410] on button "Play" at bounding box center [308, 413] width 59 height 19
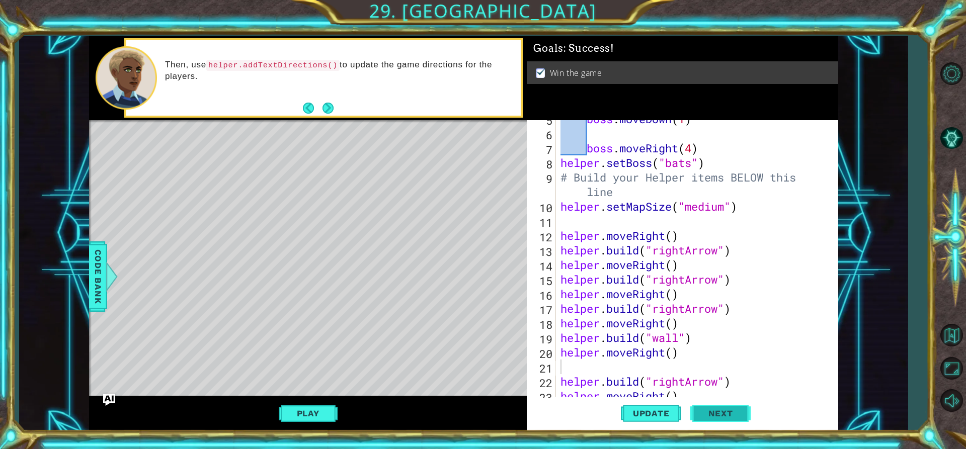
click at [697, 407] on button "Next" at bounding box center [720, 415] width 60 height 31
type input "[URL][DOMAIN_NAME]"
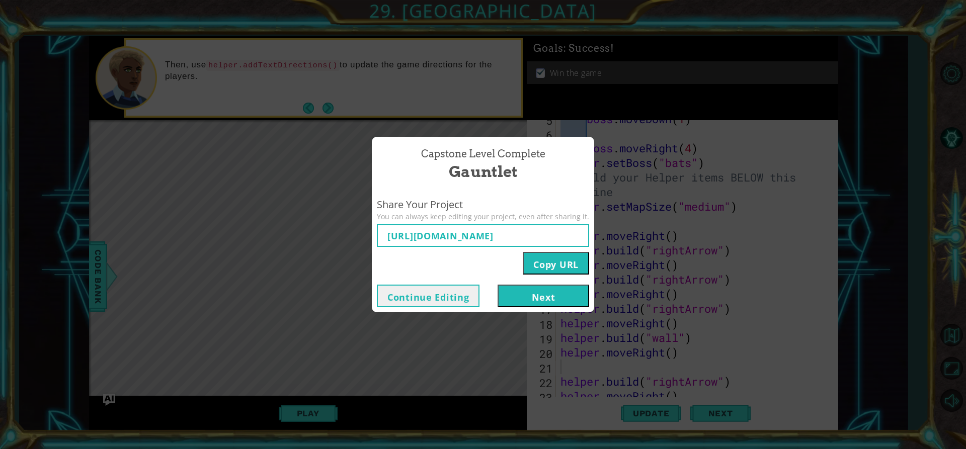
click at [536, 291] on button "Next" at bounding box center [544, 296] width 92 height 23
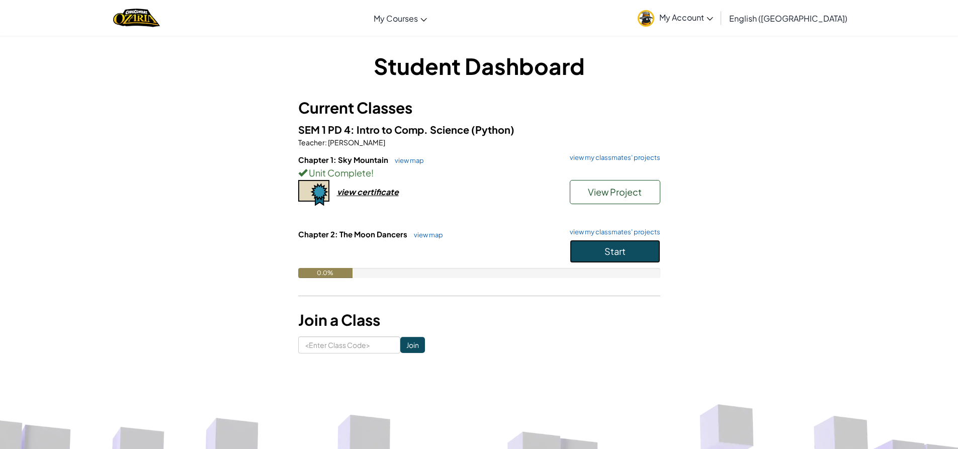
click at [607, 243] on button "Start" at bounding box center [615, 251] width 91 height 23
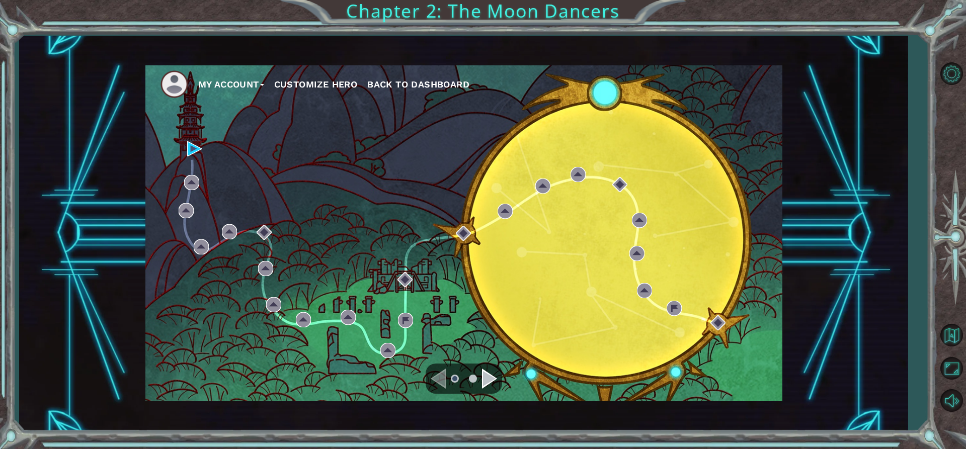
click at [487, 378] on div "Navigate to the next page" at bounding box center [489, 379] width 15 height 20
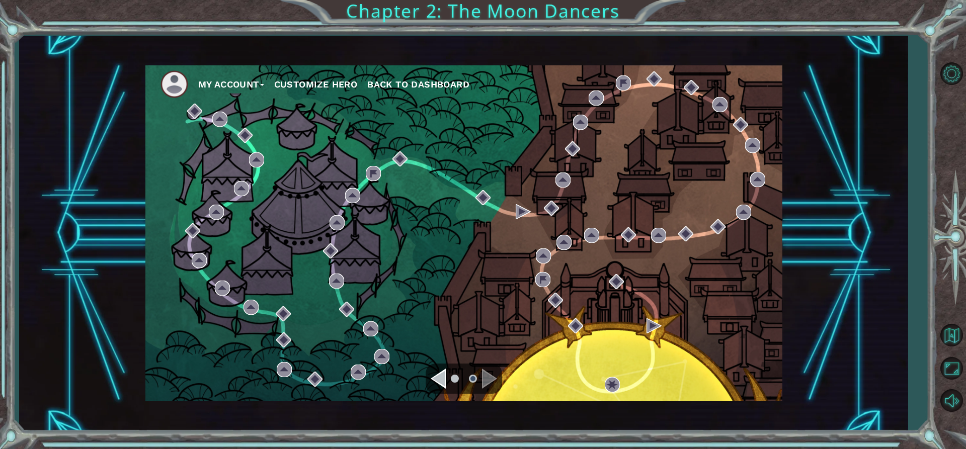
click at [438, 380] on div "Navigate to the previous page" at bounding box center [438, 379] width 15 height 20
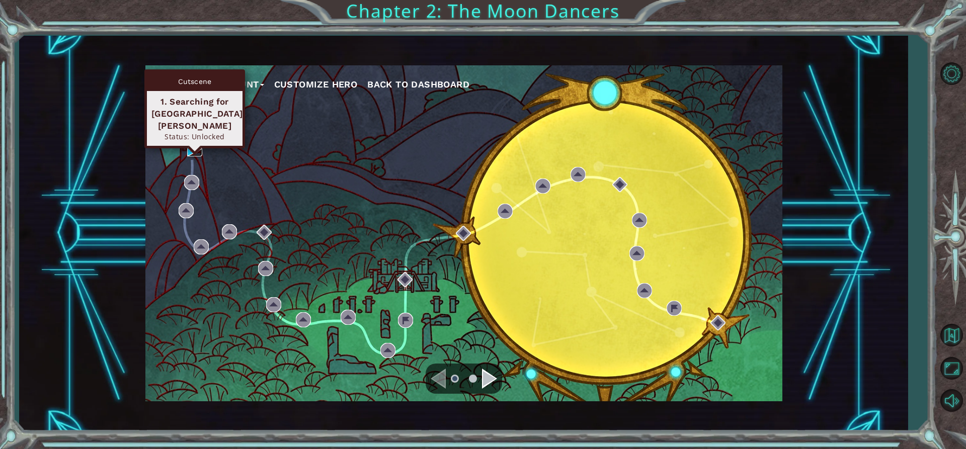
click at [195, 146] on img at bounding box center [194, 148] width 15 height 15
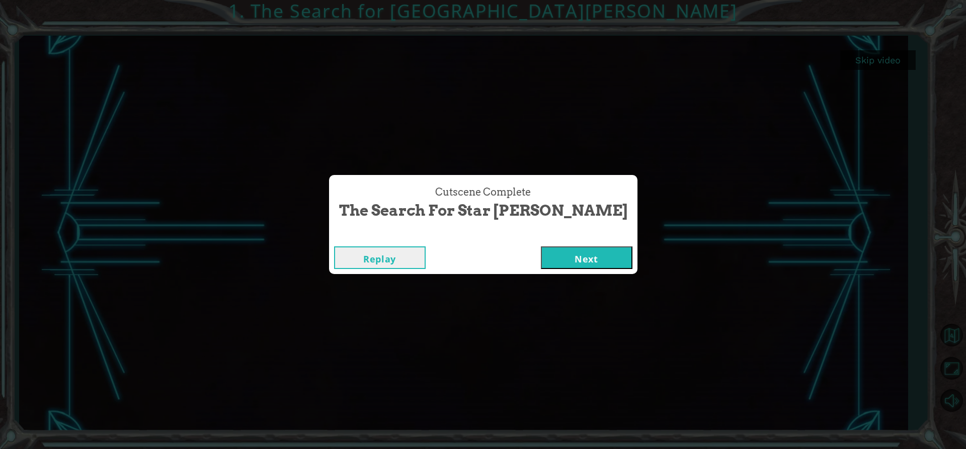
click at [541, 255] on button "Next" at bounding box center [587, 257] width 92 height 23
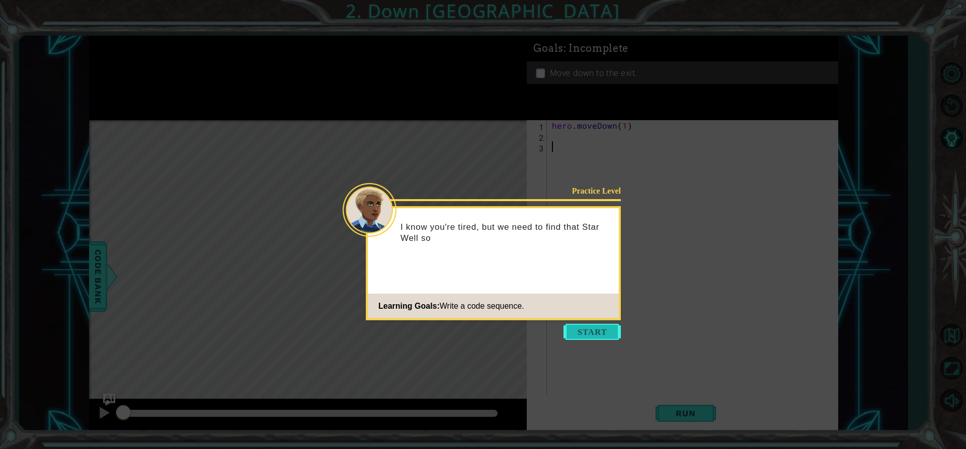
click at [592, 326] on button "Start" at bounding box center [591, 332] width 57 height 16
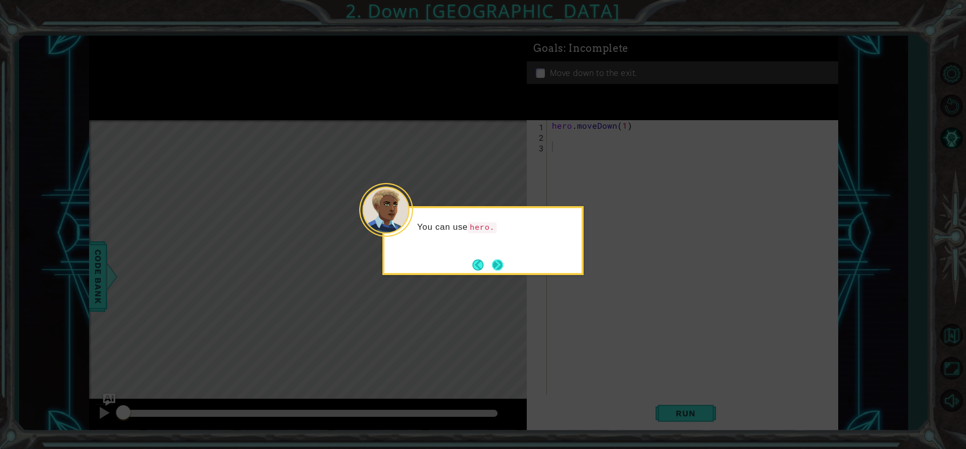
click at [497, 266] on button "Next" at bounding box center [497, 265] width 13 height 13
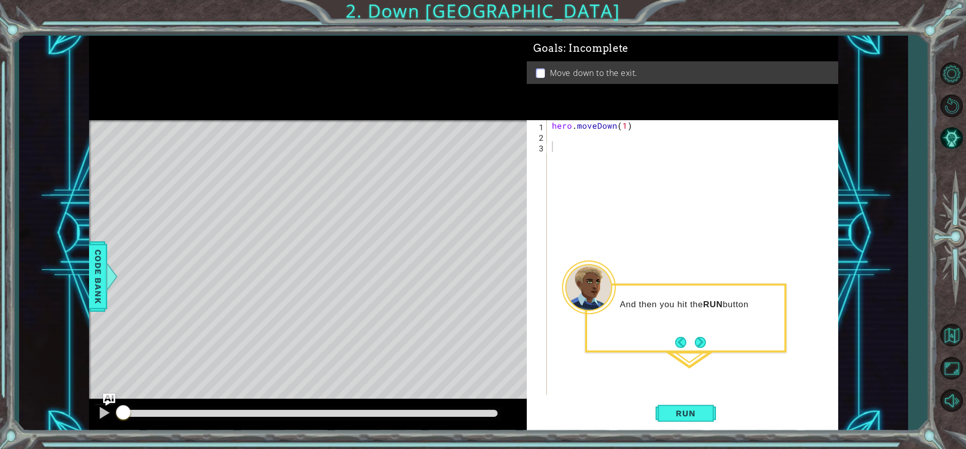
click at [703, 346] on button "Next" at bounding box center [700, 343] width 14 height 14
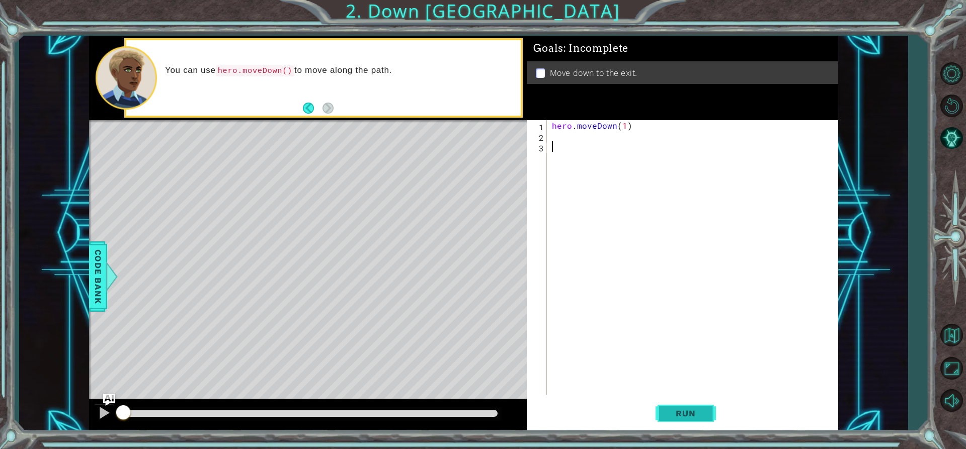
click at [675, 416] on span "Run" at bounding box center [686, 413] width 40 height 10
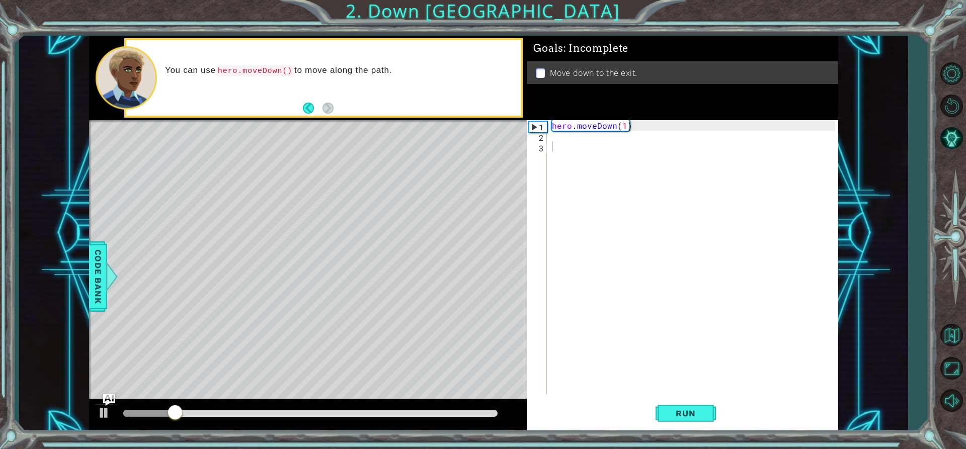
click at [548, 138] on div "1 2 3 hero . moveDown ( 1 ) ההההההההההההההההההההההההההההההההההההההההההההההההההה…" at bounding box center [681, 257] width 308 height 275
click at [553, 135] on div "hero . moveDown ( 1 )" at bounding box center [695, 268] width 290 height 296
click at [589, 146] on div "hero. m oveDown press enter" at bounding box center [640, 160] width 190 height 36
type textarea "hero.moveDown(1)"
click at [686, 415] on span "Run" at bounding box center [686, 413] width 40 height 10
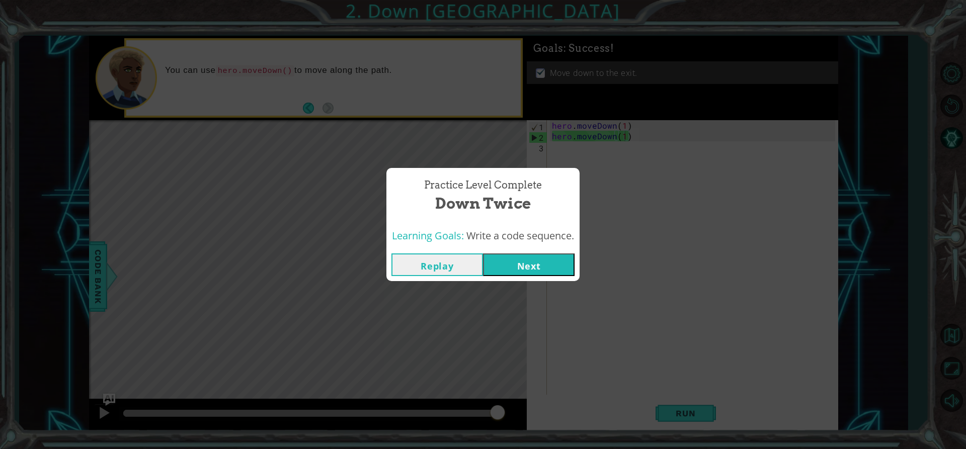
click at [544, 269] on button "Next" at bounding box center [529, 265] width 92 height 23
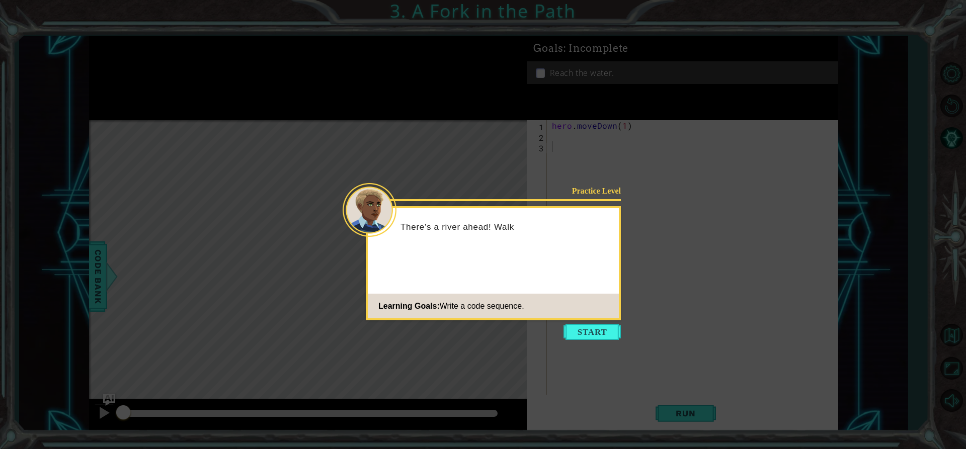
click at [588, 320] on icon at bounding box center [483, 224] width 966 height 449
click at [591, 326] on button "Start" at bounding box center [591, 332] width 57 height 16
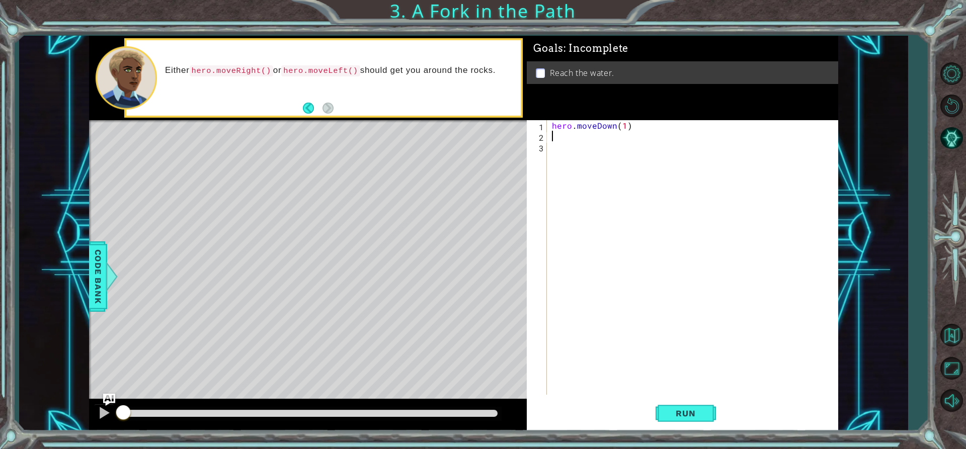
click at [553, 136] on div "hero . moveDown ( 1 )" at bounding box center [695, 268] width 290 height 296
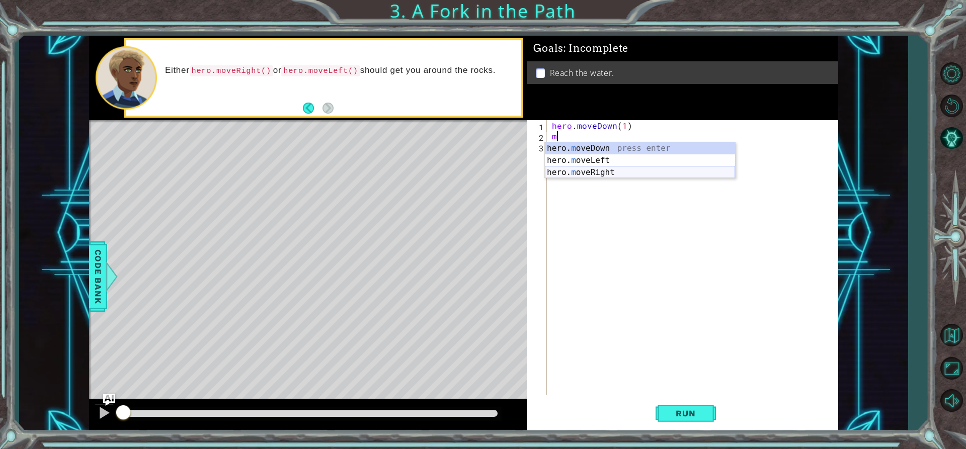
click at [575, 170] on div "hero. m oveDown press enter hero. m oveLeft press enter hero. m oveRight press …" at bounding box center [640, 172] width 190 height 60
type textarea "hero.moveRight(1)"
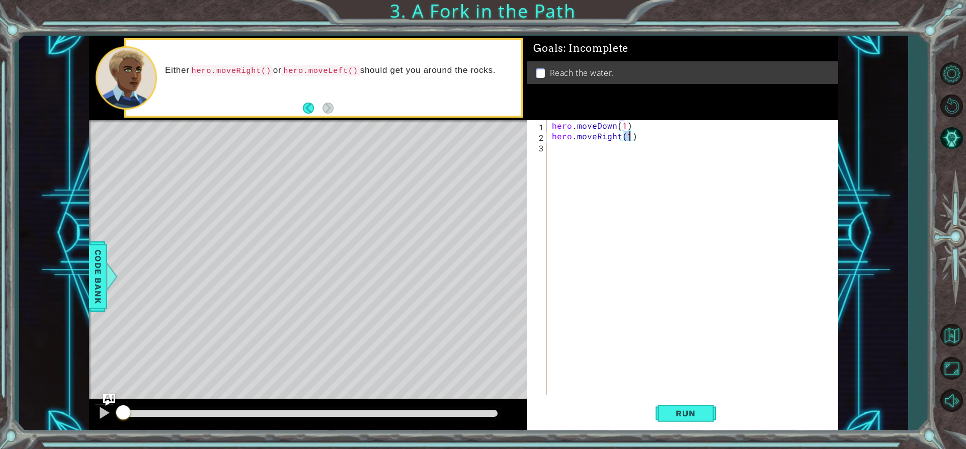
click at [573, 159] on div "hero . moveDown ( 1 ) hero . moveRight ( 1 )" at bounding box center [695, 268] width 290 height 296
click at [568, 159] on div "hero. m oveDown press enter hero. m oveLeft press enter hero. m oveRight press …" at bounding box center [640, 183] width 190 height 60
type textarea "hero.moveDown(1)"
click at [674, 408] on span "Run" at bounding box center [686, 413] width 40 height 10
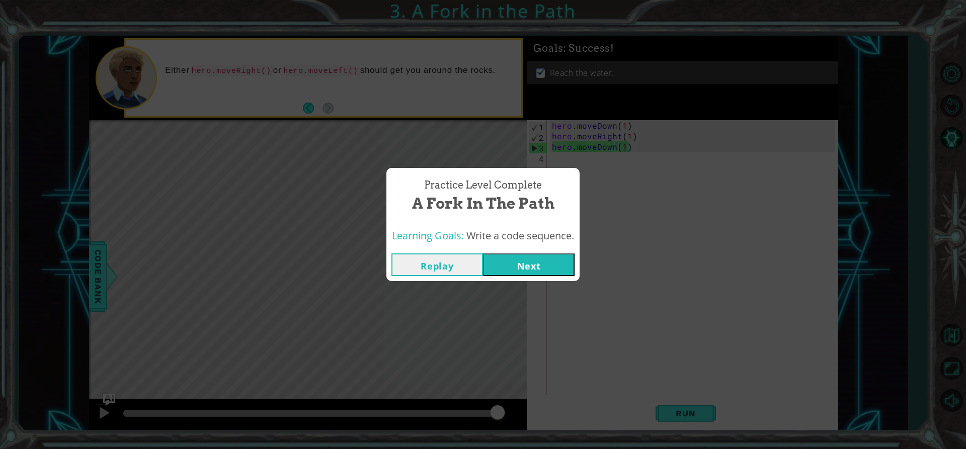
click at [527, 262] on button "Next" at bounding box center [529, 265] width 92 height 23
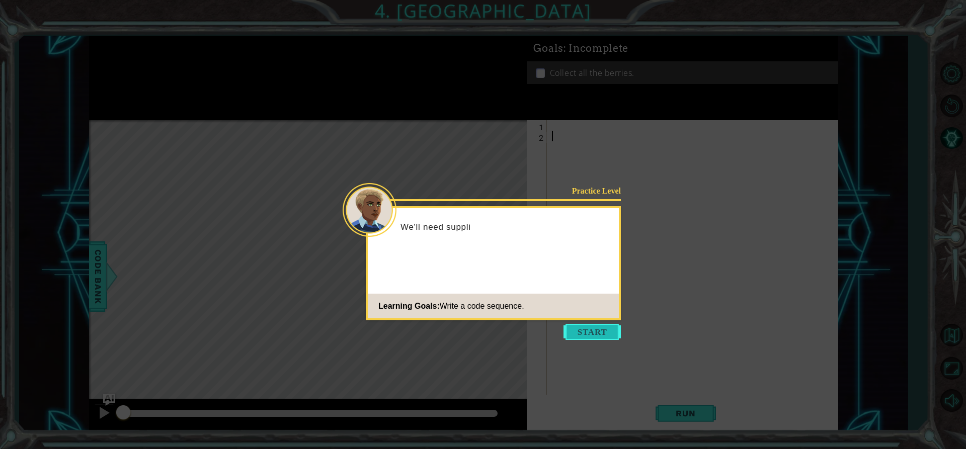
click at [588, 336] on button "Start" at bounding box center [591, 332] width 57 height 16
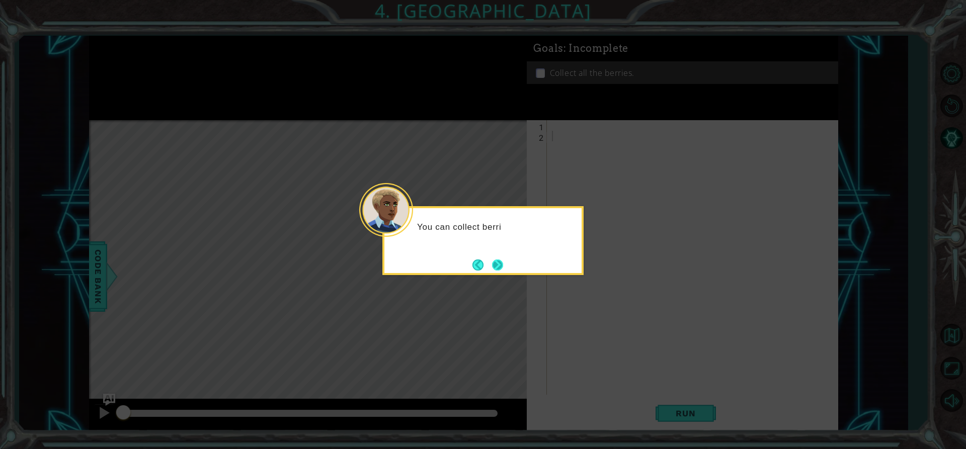
click at [499, 272] on button "Next" at bounding box center [497, 265] width 13 height 13
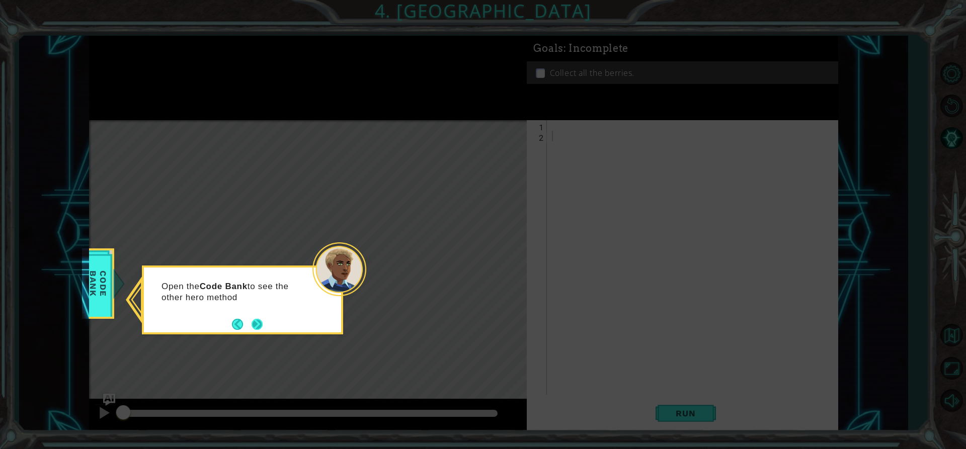
click at [252, 324] on button "Next" at bounding box center [257, 324] width 14 height 14
click at [259, 320] on button "Next" at bounding box center [257, 324] width 15 height 15
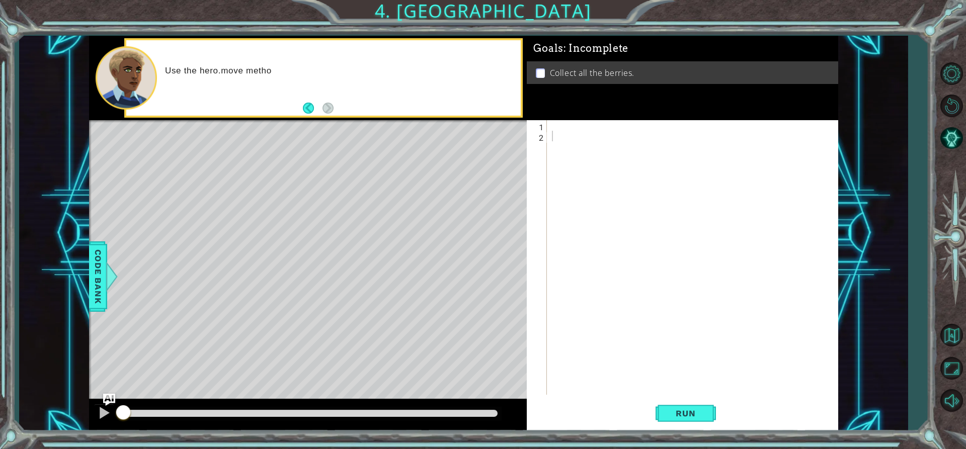
click at [406, 256] on div "Level Map" at bounding box center [321, 268] width 465 height 296
click at [561, 131] on div at bounding box center [695, 268] width 290 height 296
click at [553, 129] on div at bounding box center [695, 268] width 290 height 296
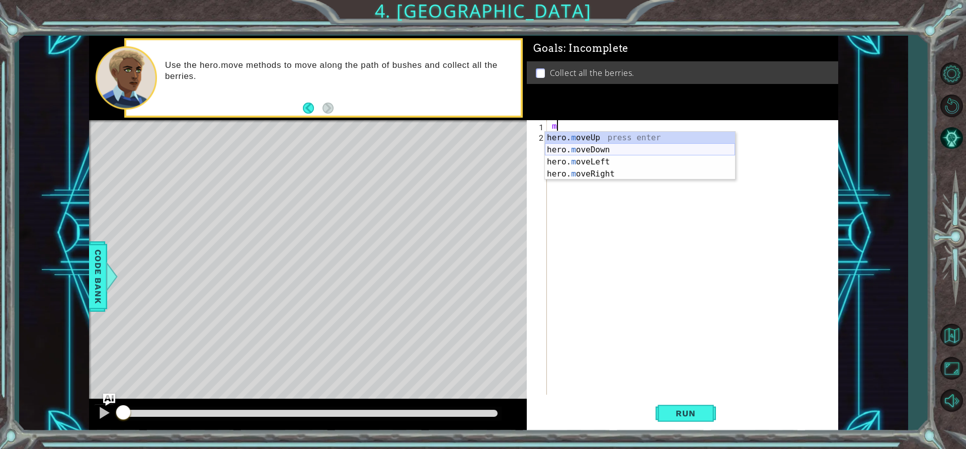
click at [573, 147] on div "hero. m oveUp press enter hero. m oveDown press enter hero. m oveLeft press ent…" at bounding box center [640, 168] width 190 height 72
type textarea "hero.moveDown(1)"
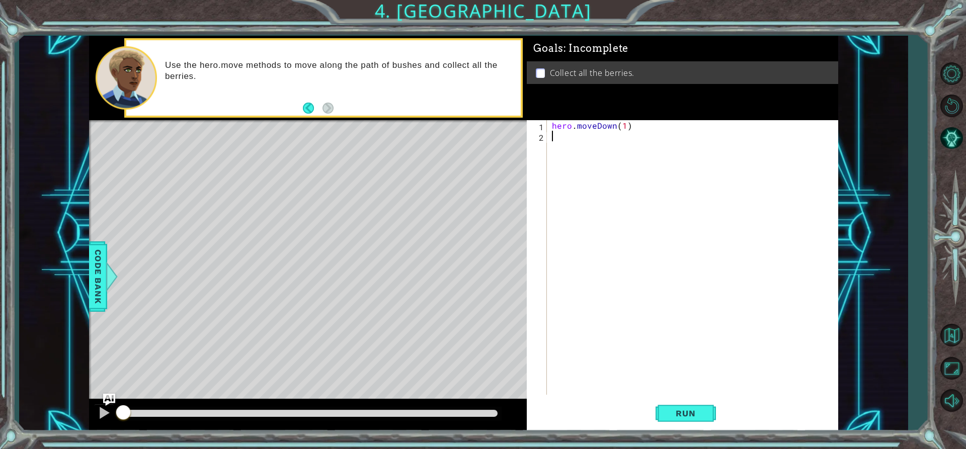
click at [559, 139] on div "hero . moveDown ( 1 )" at bounding box center [695, 268] width 290 height 296
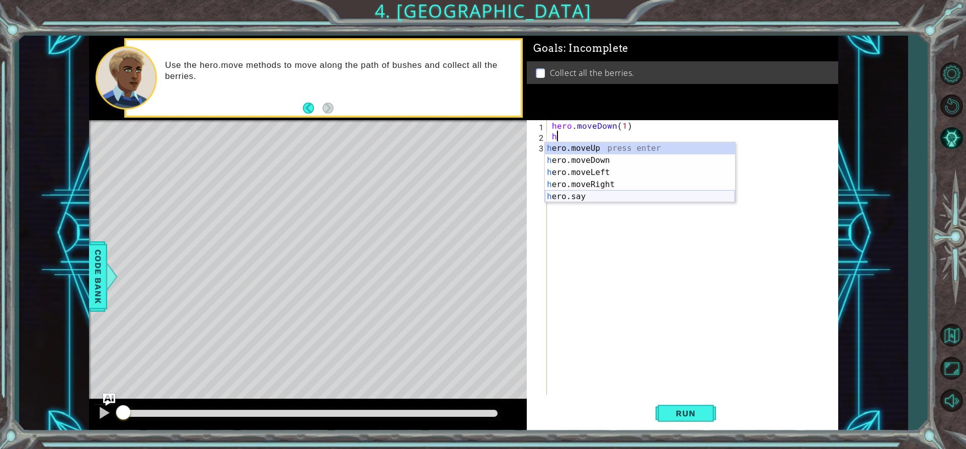
click at [577, 196] on div "h ero.moveUp press enter h ero.moveDown press enter h ero.moveLeft press enter …" at bounding box center [640, 184] width 190 height 85
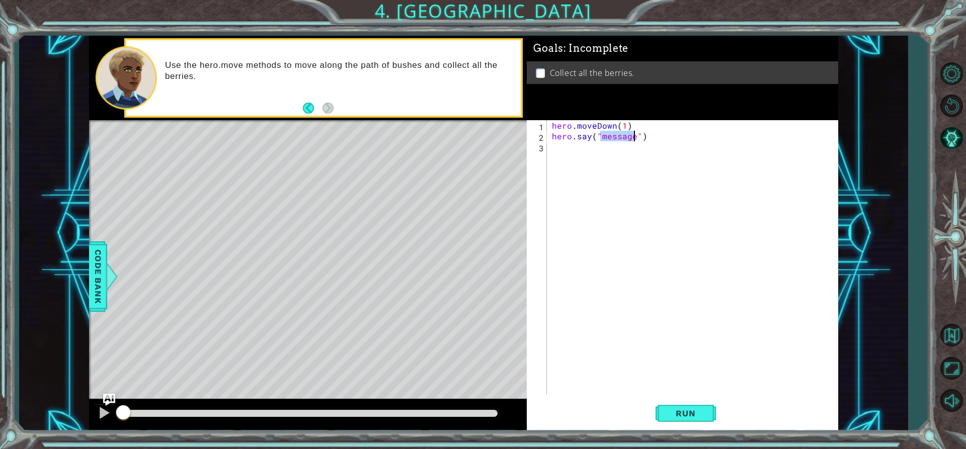
click at [649, 139] on div "hero . moveDown ( 1 ) hero . say ( "message" )" at bounding box center [695, 268] width 290 height 296
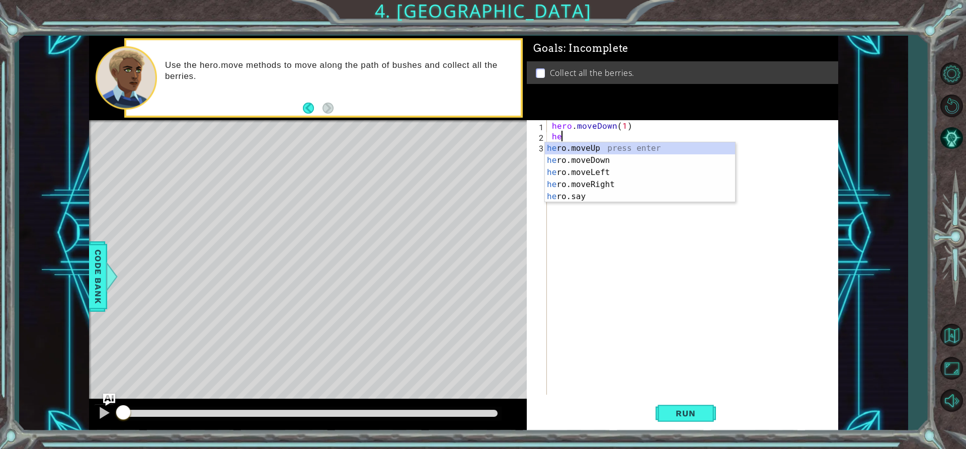
type textarea "h"
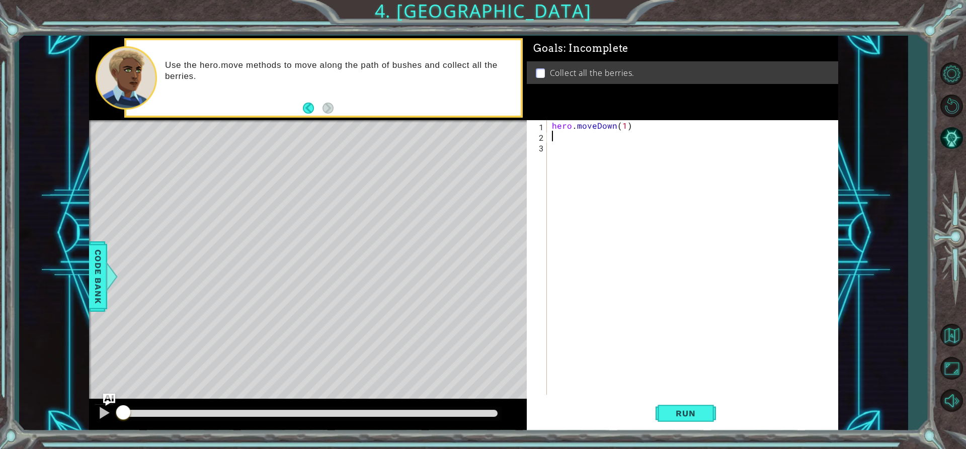
type textarea "h"
type textarea "c"
type textarea "p"
type textarea "g"
click at [105, 265] on span "Code Bank" at bounding box center [98, 276] width 16 height 61
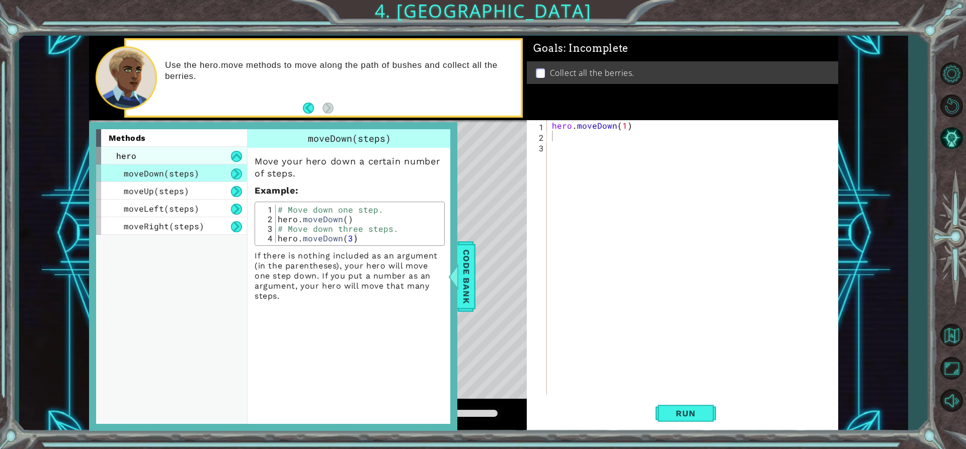
click at [133, 158] on span "hero" at bounding box center [126, 155] width 20 height 11
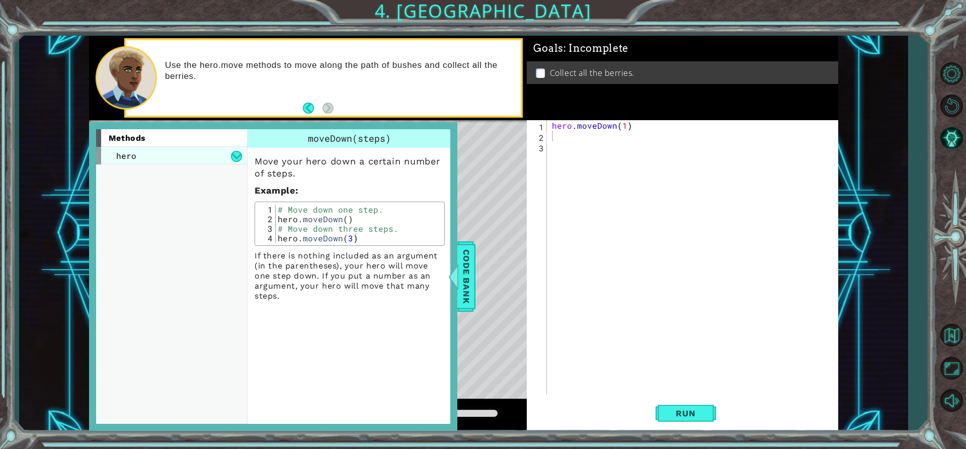
click at [155, 154] on div "hero" at bounding box center [171, 156] width 151 height 18
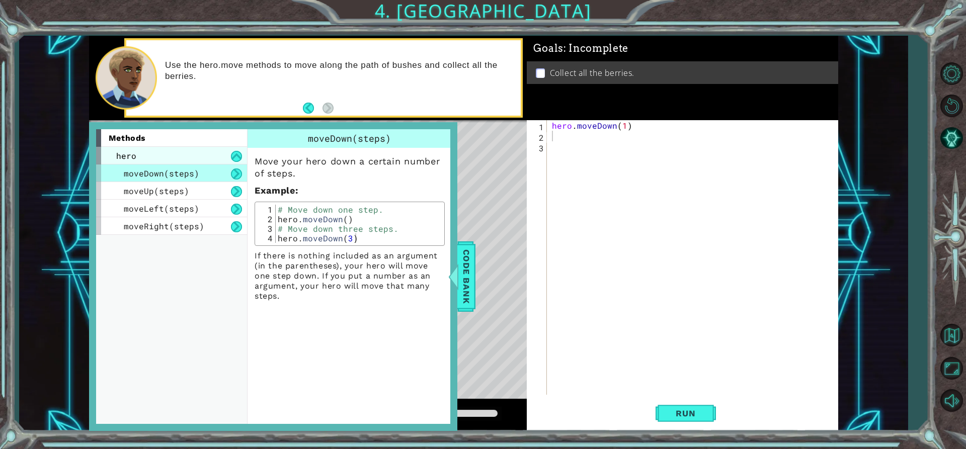
click at [173, 154] on div "hero" at bounding box center [171, 156] width 151 height 18
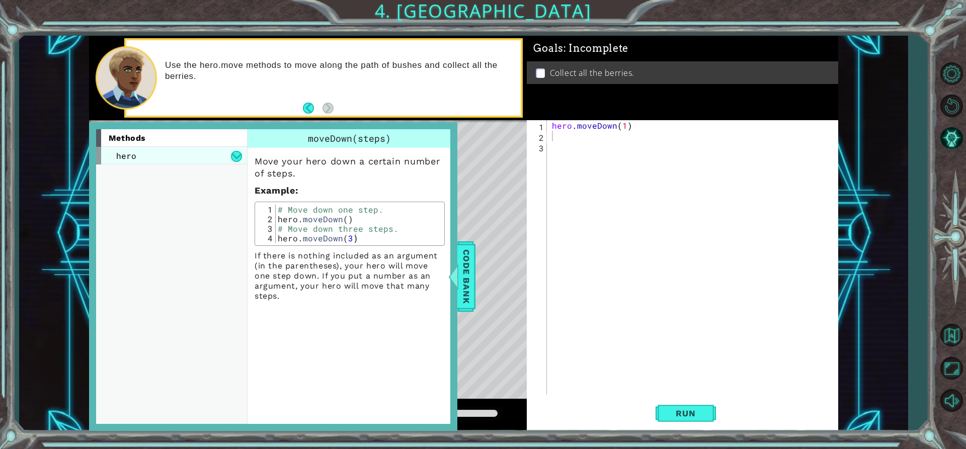
click at [199, 153] on div "hero" at bounding box center [171, 156] width 151 height 18
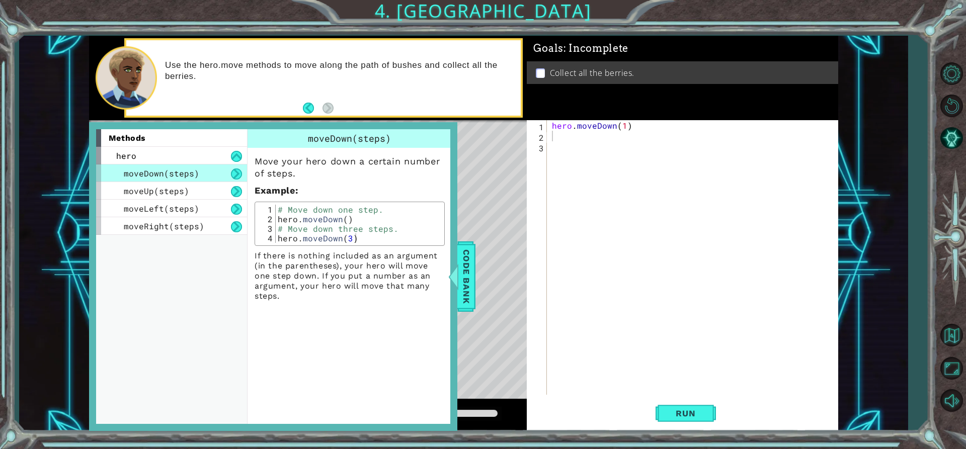
drag, startPoint x: 419, startPoint y: 200, endPoint x: 446, endPoint y: 186, distance: 30.8
click at [420, 200] on div "Move your hero down a certain number of steps. Example : 1 2 3 4 # Move down on…" at bounding box center [350, 224] width 204 height 153
click at [461, 250] on span "Code Bank" at bounding box center [466, 276] width 16 height 61
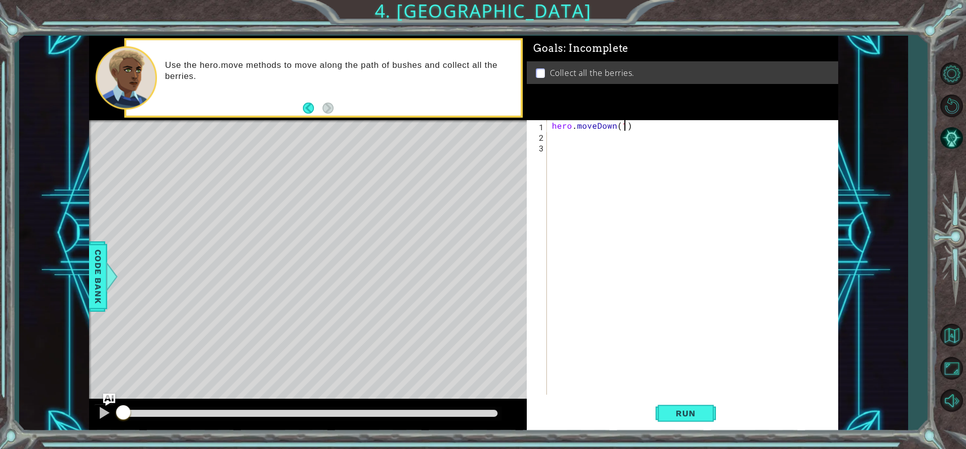
click at [626, 127] on div "hero . moveDown ( 1 )" at bounding box center [695, 268] width 290 height 296
type textarea "hero.moveDown(3)"
click at [553, 133] on div "hero . moveDown ( 3 )" at bounding box center [695, 268] width 290 height 296
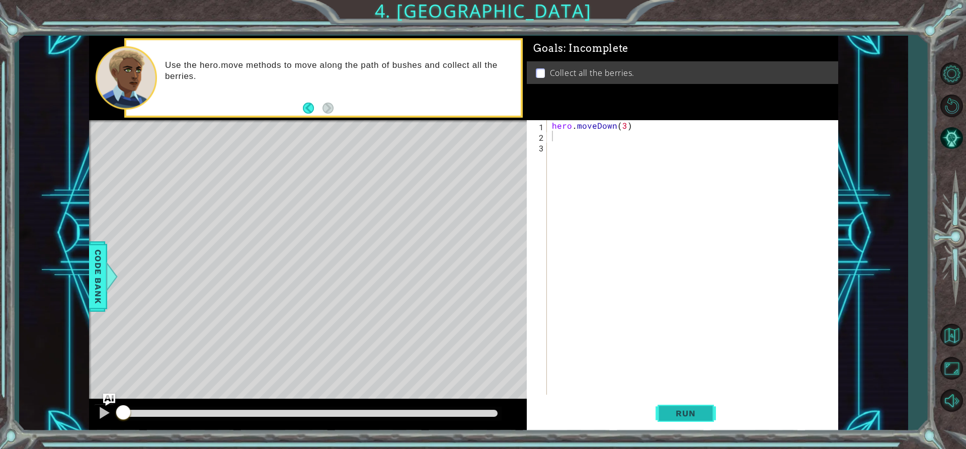
click at [688, 413] on span "Run" at bounding box center [686, 413] width 40 height 10
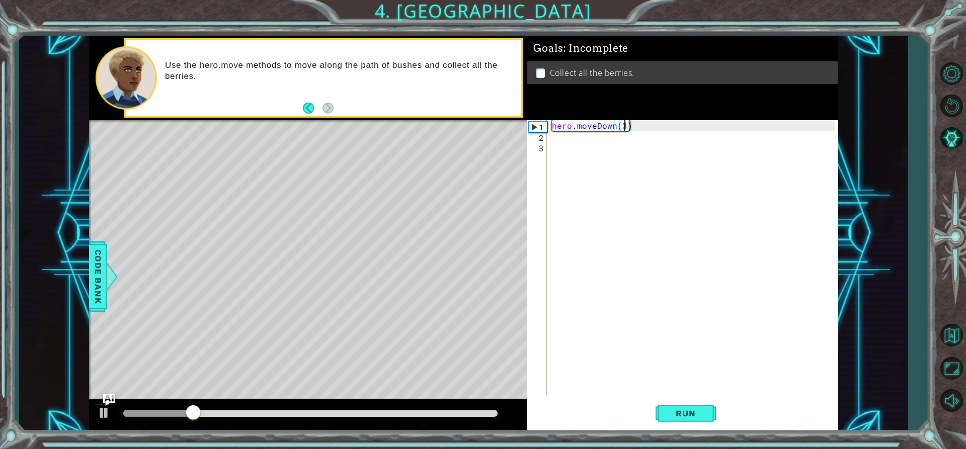
click at [625, 129] on div "hero . moveDown ( 3 )" at bounding box center [695, 268] width 290 height 296
type textarea "hero.moveDown(2)"
click at [550, 137] on div "hero . moveDown ( 2 )" at bounding box center [695, 268] width 290 height 296
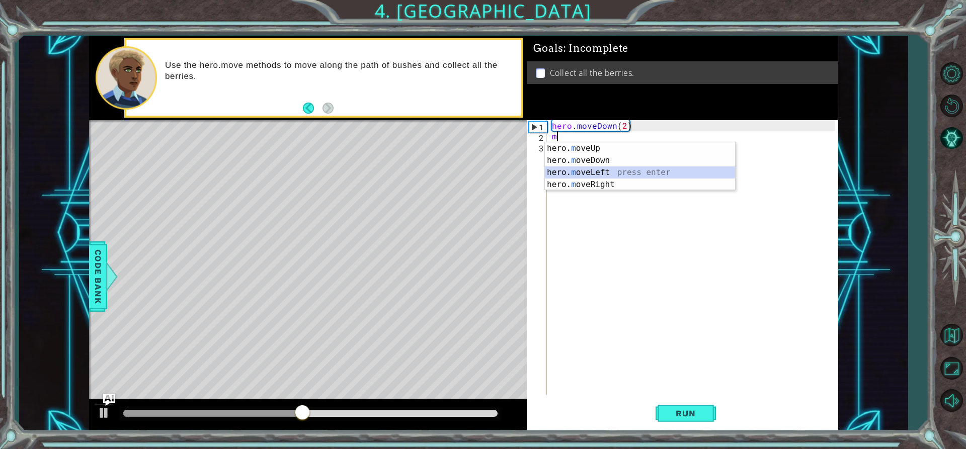
click at [587, 175] on div "hero. m oveUp press enter hero. m oveDown press enter hero. m oveLeft press ent…" at bounding box center [640, 178] width 190 height 72
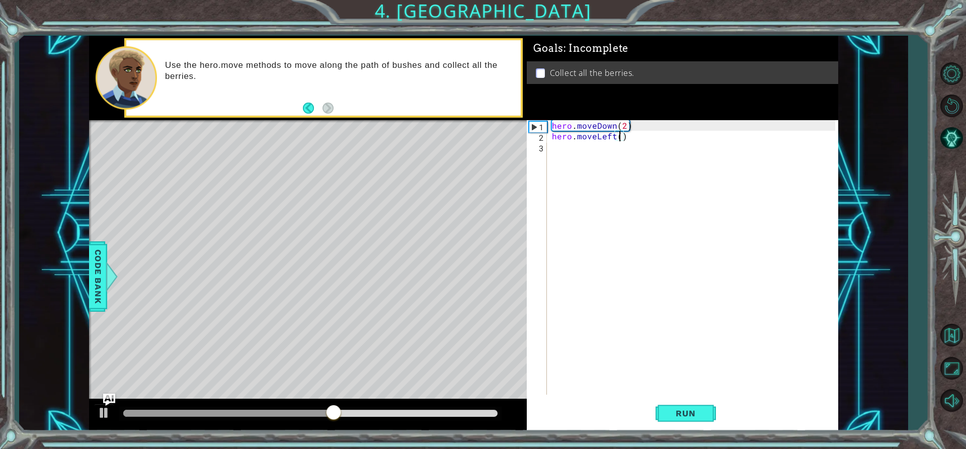
type textarea "hero.moveLeft(2)"
click at [566, 149] on div "hero . moveDown ( 2 ) hero . moveLeft ( 2 )" at bounding box center [695, 268] width 290 height 296
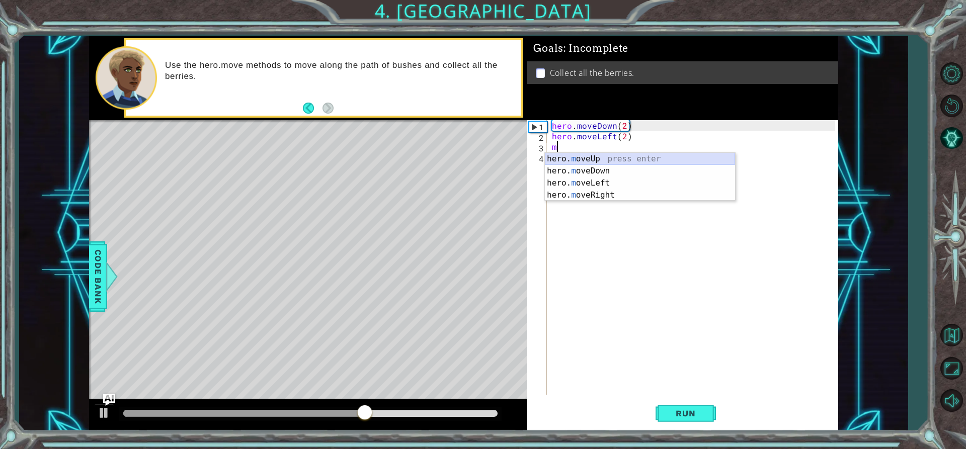
click at [574, 160] on div "hero. m oveUp press enter hero. m oveDown press enter hero. m oveLeft press ent…" at bounding box center [640, 189] width 190 height 72
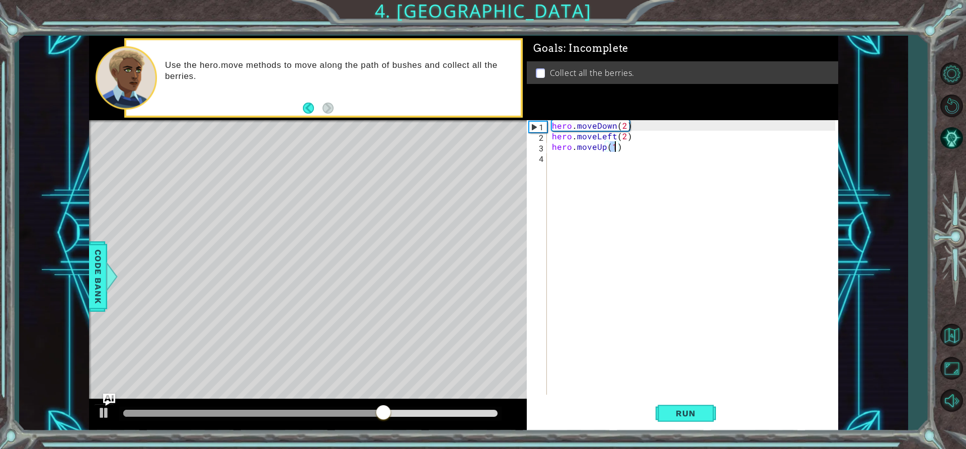
type textarea "hero.moveUp(2)"
click at [574, 160] on div "hero . moveDown ( 2 ) hero . moveLeft ( 2 ) hero . moveUp ( 2 )" at bounding box center [695, 268] width 290 height 296
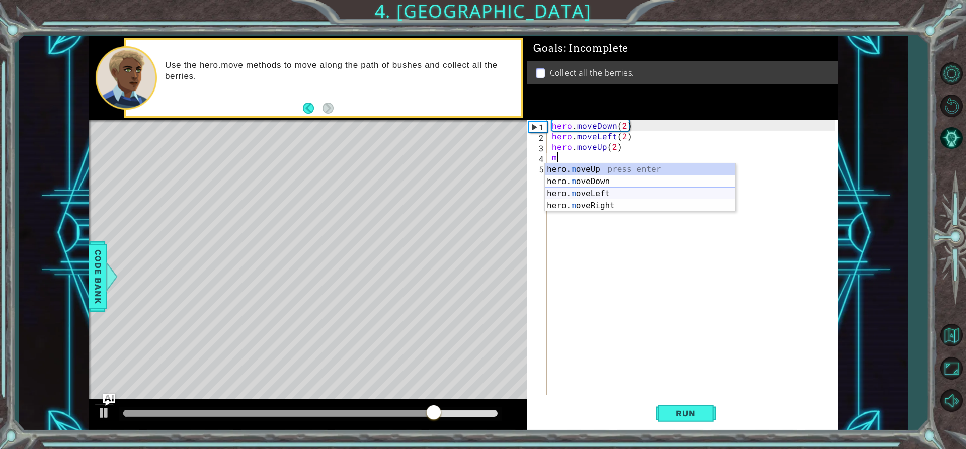
click at [588, 199] on div "hero. m oveUp press enter hero. m oveDown press enter hero. m oveLeft press ent…" at bounding box center [640, 199] width 190 height 72
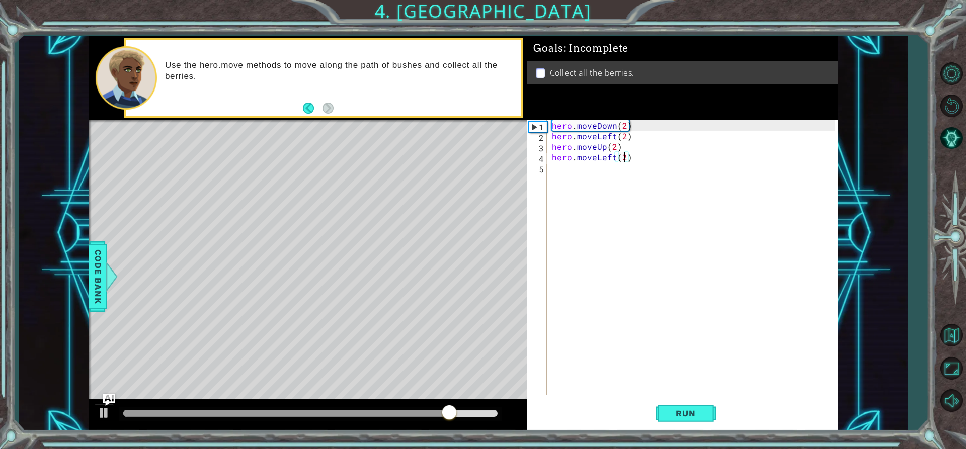
scroll to position [0, 5]
type textarea "hero.moveLeft(2)"
click at [669, 412] on span "Run" at bounding box center [686, 413] width 40 height 10
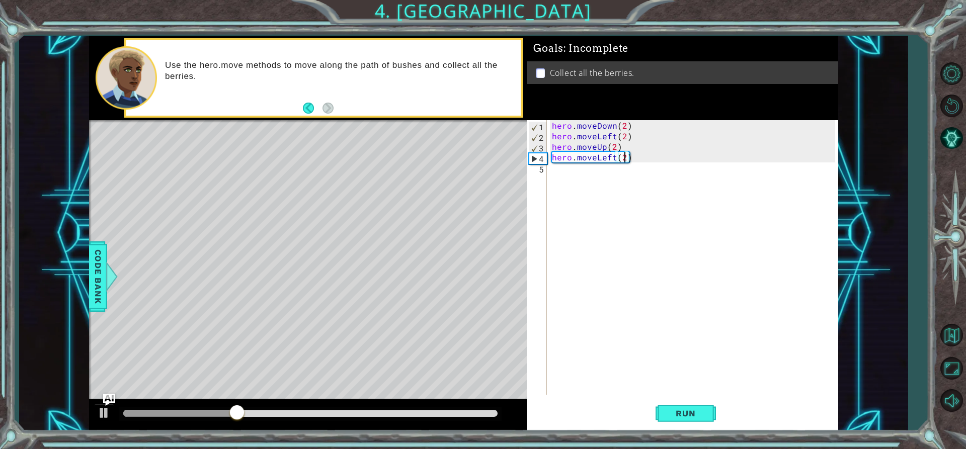
click at [613, 162] on div "hero . moveDown ( 2 ) hero . moveLeft ( 2 ) hero . moveUp ( 2 ) hero . moveLeft…" at bounding box center [695, 268] width 290 height 296
click at [613, 161] on div "hero . moveDown ( 2 ) hero . moveLeft ( 2 ) hero . moveUp ( 2 ) hero . moveLeft…" at bounding box center [695, 268] width 290 height 296
click at [608, 170] on div "hero.moveR ight press enter" at bounding box center [640, 181] width 190 height 36
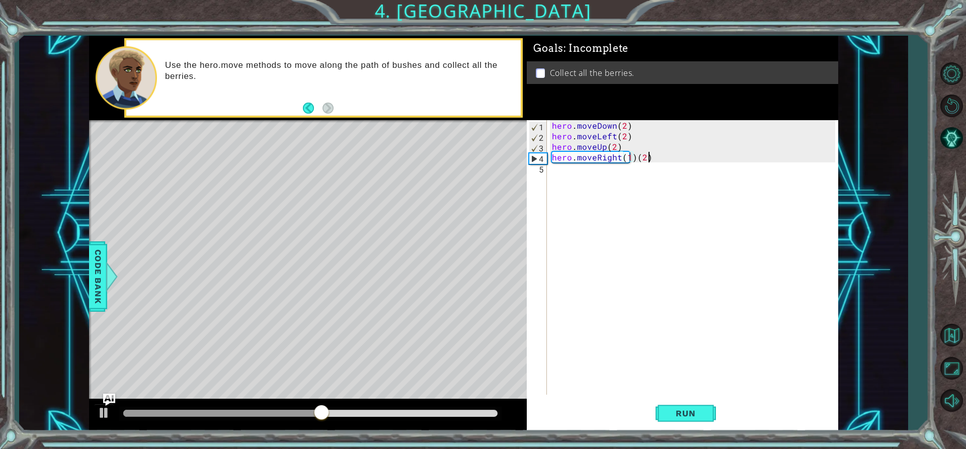
click at [650, 160] on div "hero . moveDown ( 2 ) hero . moveLeft ( 2 ) hero . moveUp ( 2 ) hero . moveRigh…" at bounding box center [695, 268] width 290 height 296
type textarea "hero.moveRight(1)"
click at [667, 405] on button "Run" at bounding box center [685, 413] width 60 height 31
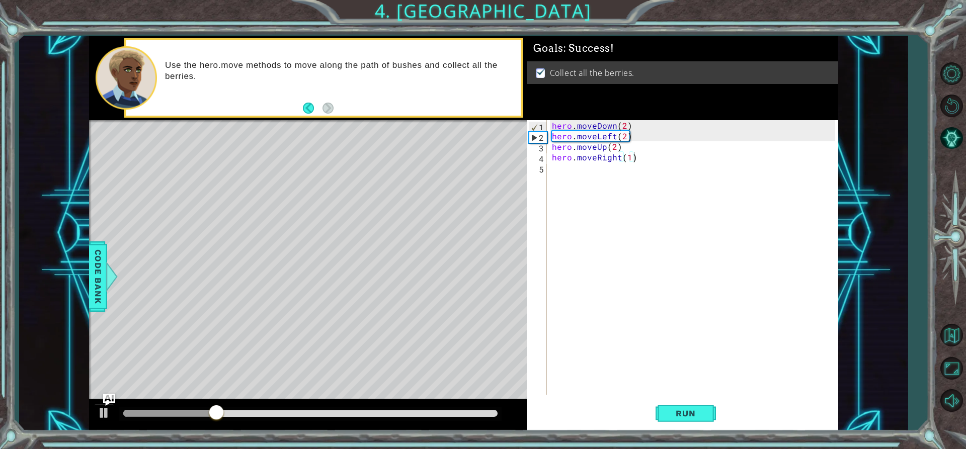
click at [353, 418] on div at bounding box center [310, 414] width 383 height 14
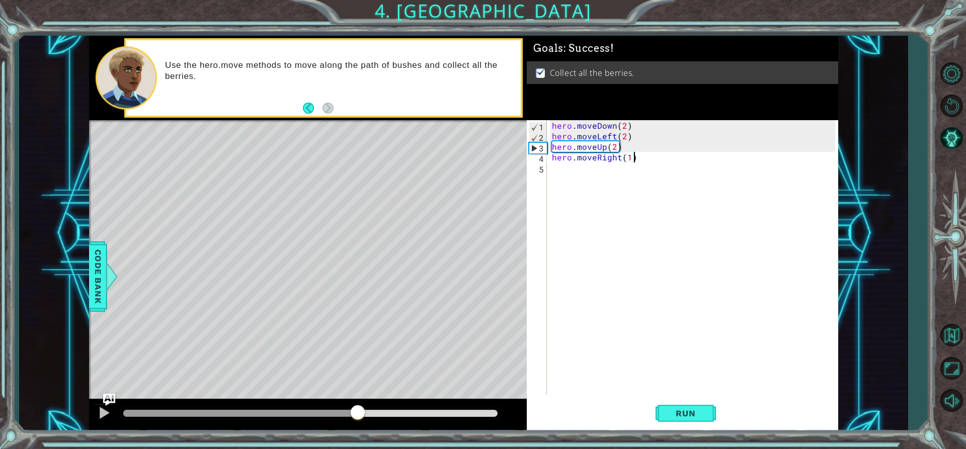
click at [359, 412] on div at bounding box center [310, 413] width 375 height 7
click at [108, 413] on div at bounding box center [104, 412] width 13 height 13
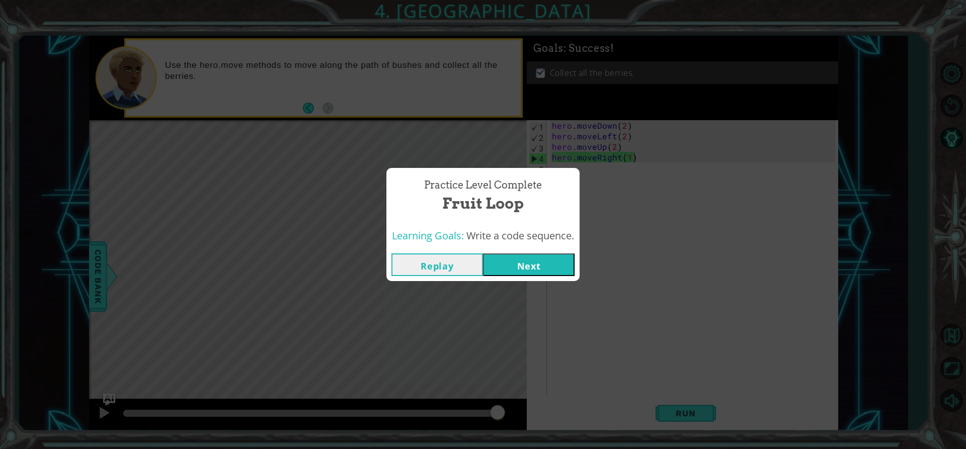
click at [542, 256] on button "Next" at bounding box center [529, 265] width 92 height 23
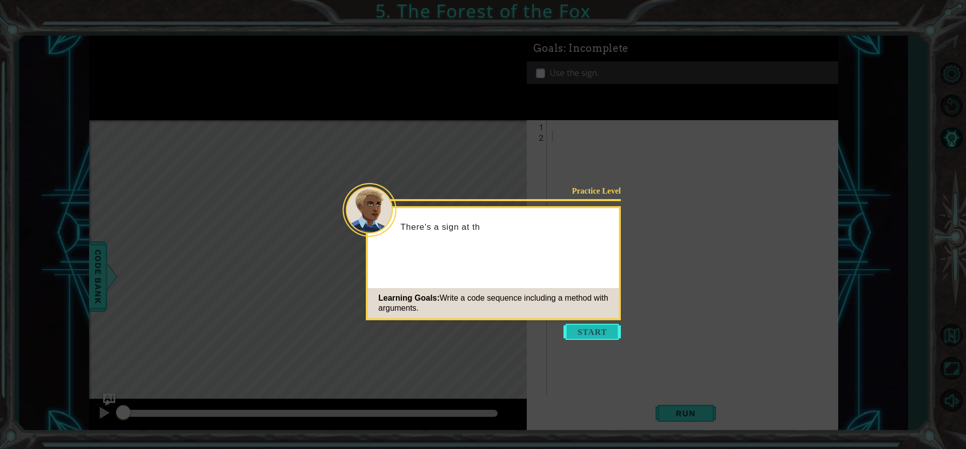
click at [587, 333] on button "Start" at bounding box center [591, 332] width 57 height 16
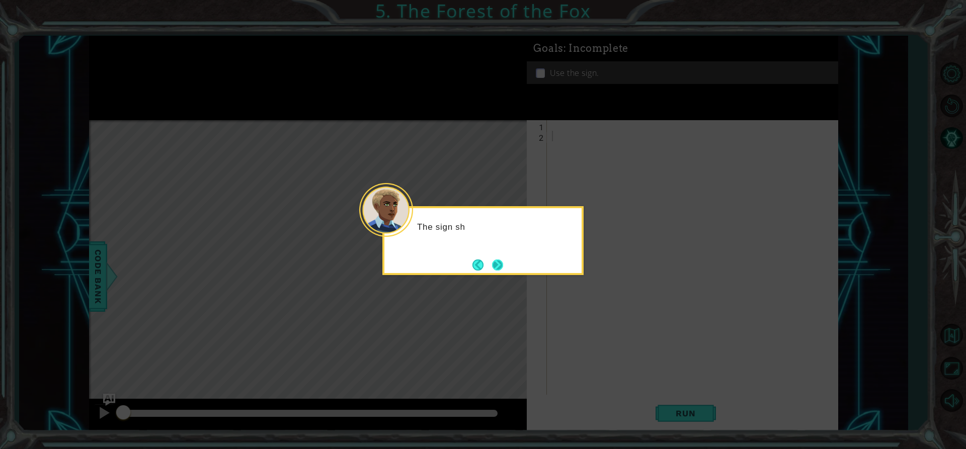
click at [501, 269] on button "Next" at bounding box center [497, 265] width 14 height 14
click at [501, 269] on button "Next" at bounding box center [497, 265] width 15 height 15
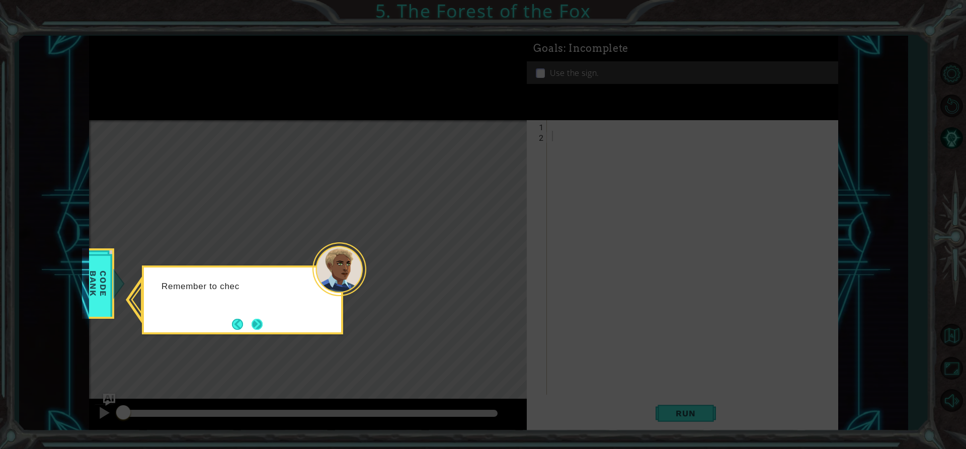
click at [251, 319] on button "Next" at bounding box center [257, 324] width 12 height 12
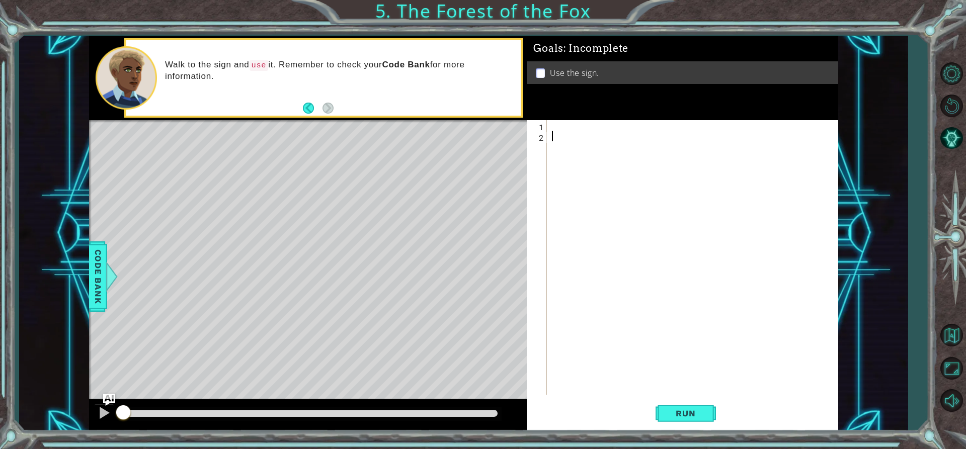
click at [553, 120] on div "Goals : Incomplete Use the sign." at bounding box center [682, 78] width 311 height 84
click at [554, 120] on div at bounding box center [695, 268] width 290 height 296
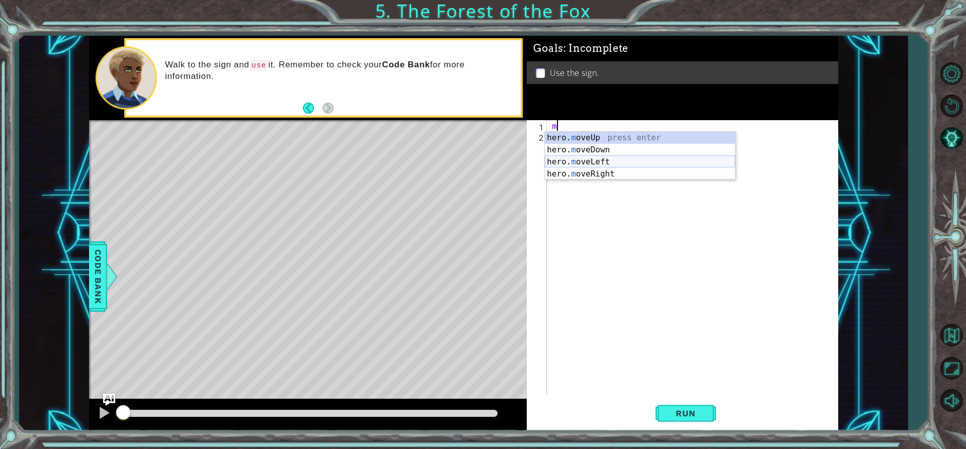
click at [589, 158] on div "hero. m oveUp press enter hero. m oveDown press enter hero. m oveLeft press ent…" at bounding box center [640, 168] width 190 height 72
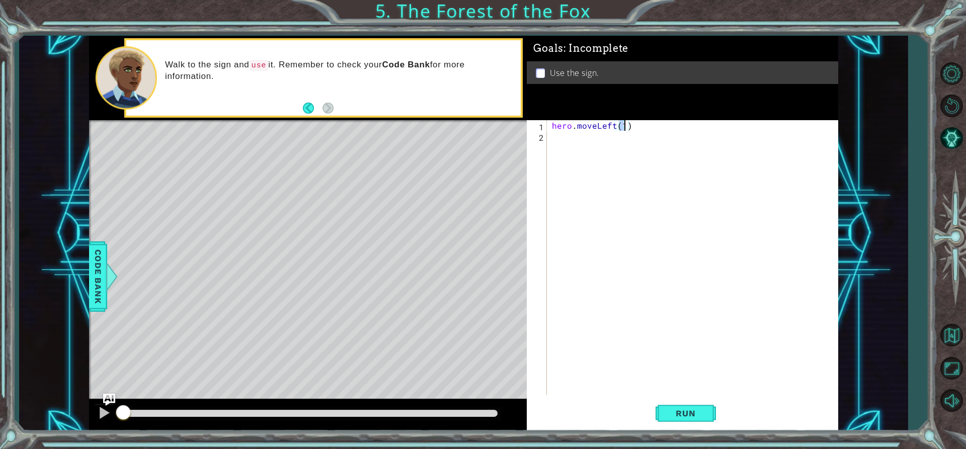
scroll to position [0, 5]
type textarea "hero.moveLeft(1)"
click at [552, 135] on div "hero . moveLeft ( 1 )" at bounding box center [695, 268] width 290 height 296
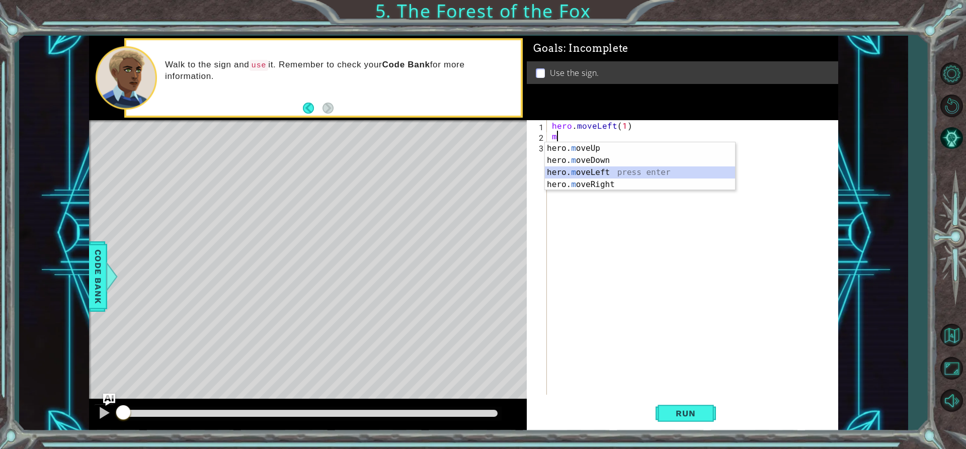
click at [598, 168] on div "hero. m oveUp press enter hero. m oveDown press enter hero. m oveLeft press ent…" at bounding box center [640, 178] width 190 height 72
type textarea "hero.moveLeft(1)"
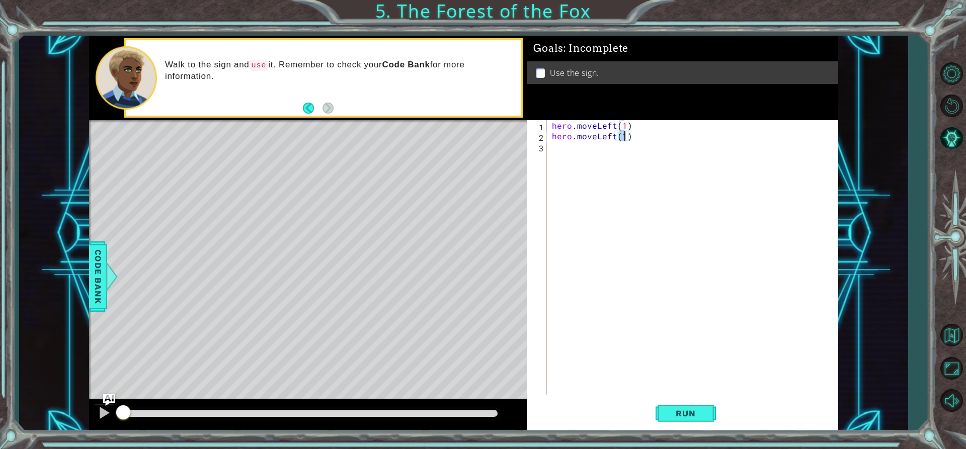
click at [572, 149] on div "hero . moveLeft ( 1 ) hero . moveLeft ( 1 )" at bounding box center [695, 268] width 290 height 296
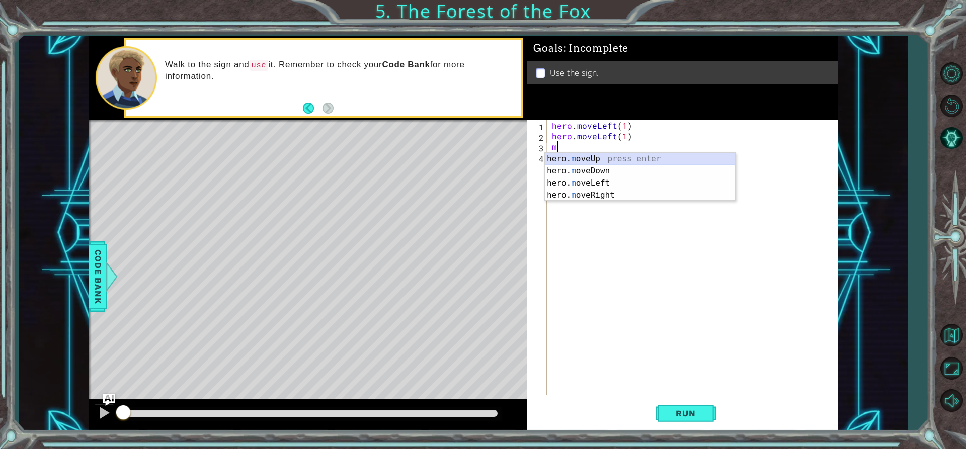
click at [571, 158] on div "hero. m oveUp press enter hero. m oveDown press enter hero. m oveLeft press ent…" at bounding box center [640, 189] width 190 height 72
type textarea "hero.moveUp(1)"
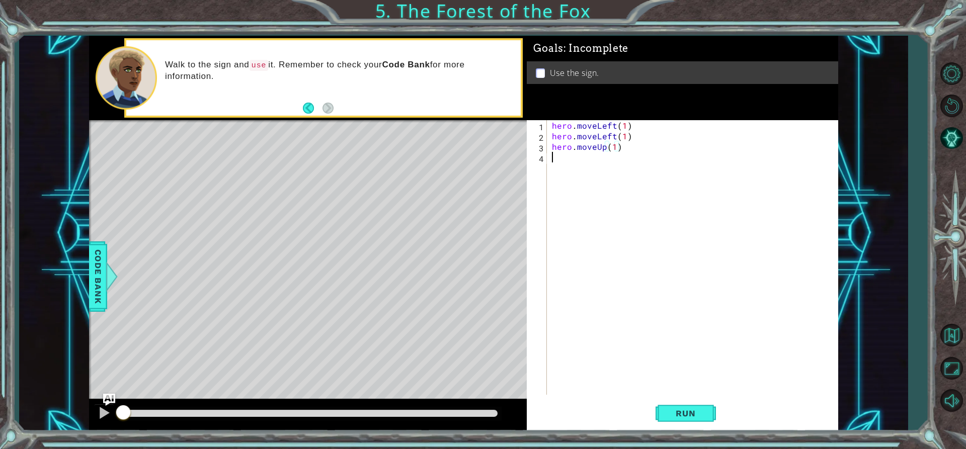
click at [578, 162] on div "hero . moveLeft ( 1 ) hero . moveLeft ( 1 ) hero . moveUp ( 1 )" at bounding box center [695, 268] width 290 height 296
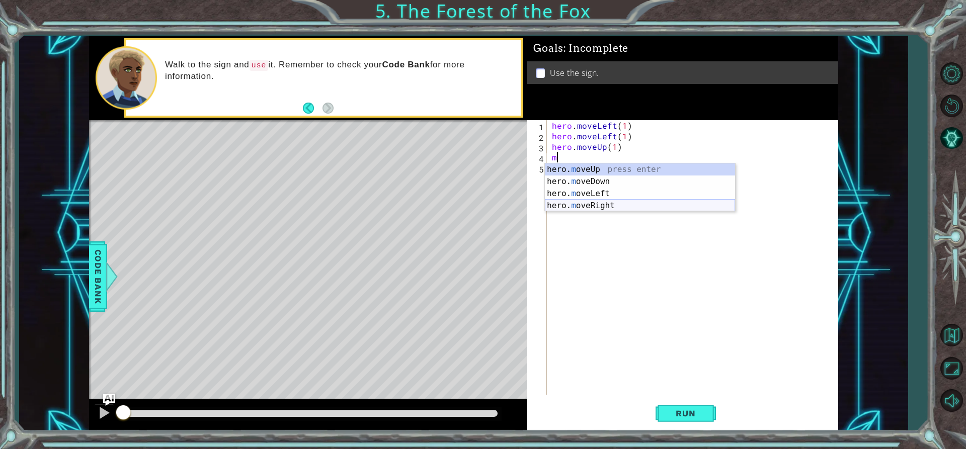
click at [582, 201] on div "hero. m oveUp press enter hero. m oveDown press enter hero. m oveLeft press ent…" at bounding box center [640, 199] width 190 height 72
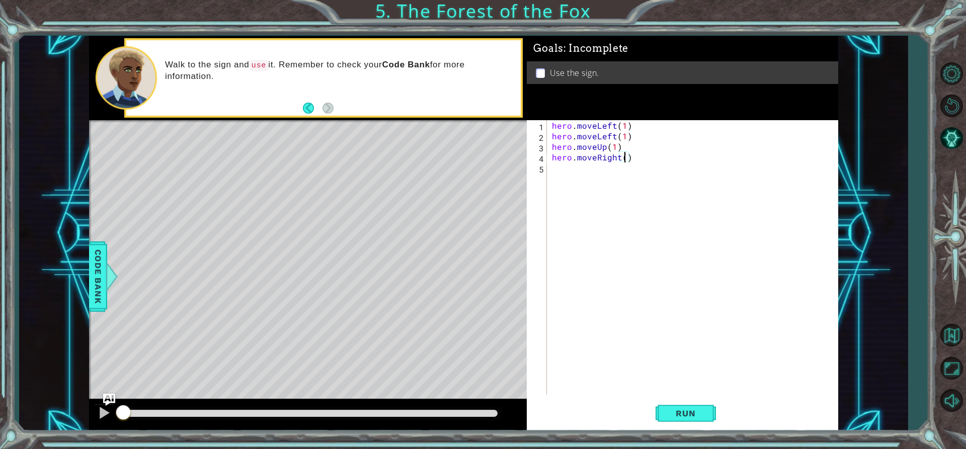
type textarea "hero.moveRight(2)"
click at [591, 173] on div "hero . moveLeft ( 1 ) hero . moveLeft ( 1 ) hero . moveUp ( 1 ) hero . moveRigh…" at bounding box center [695, 268] width 290 height 296
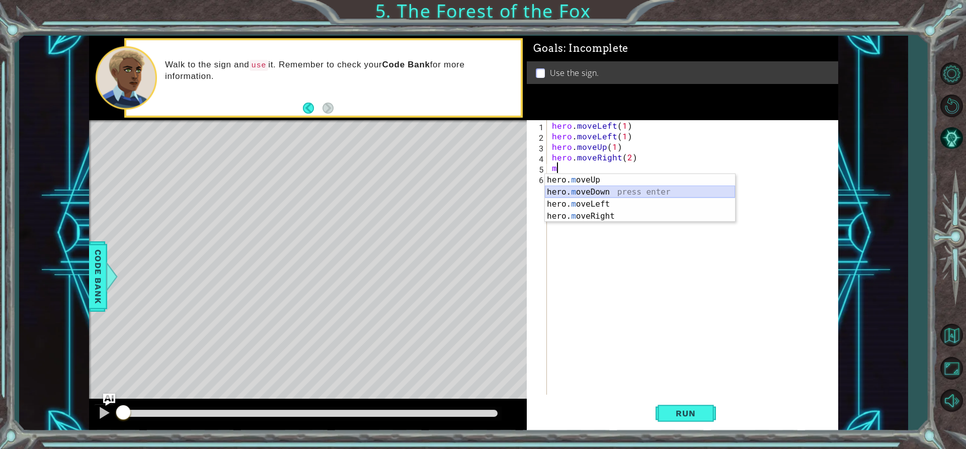
click at [586, 191] on div "hero. m oveUp press enter hero. m oveDown press enter hero. m oveLeft press ent…" at bounding box center [640, 210] width 190 height 72
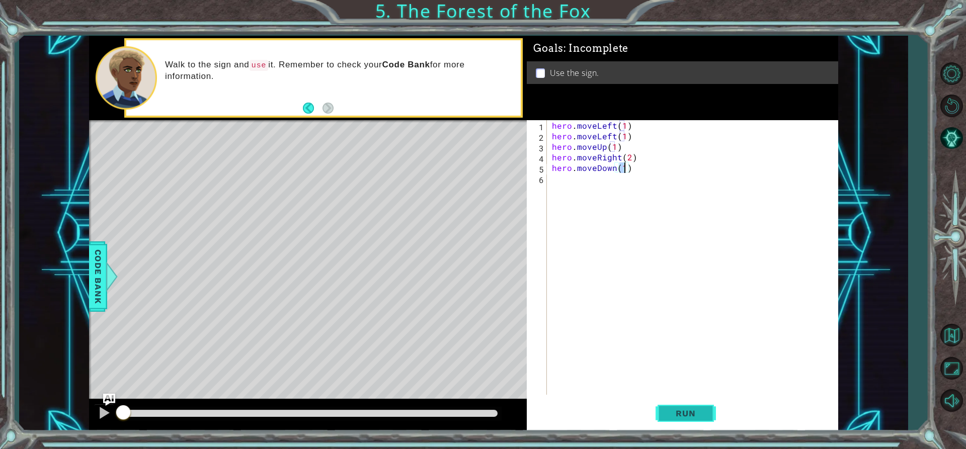
click at [679, 405] on button "Run" at bounding box center [685, 413] width 60 height 31
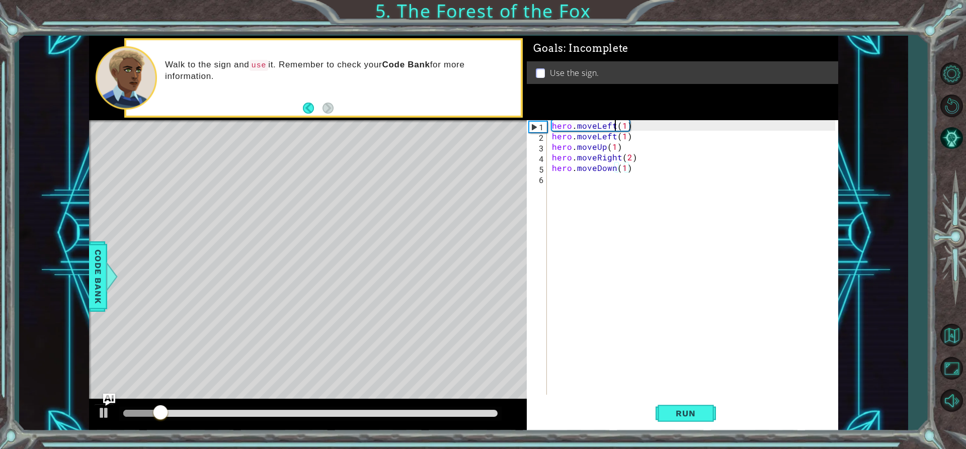
click at [613, 125] on div "hero . moveLeft ( 1 ) hero . moveLeft ( 1 ) hero . moveUp ( 1 ) hero . moveRigh…" at bounding box center [695, 268] width 290 height 296
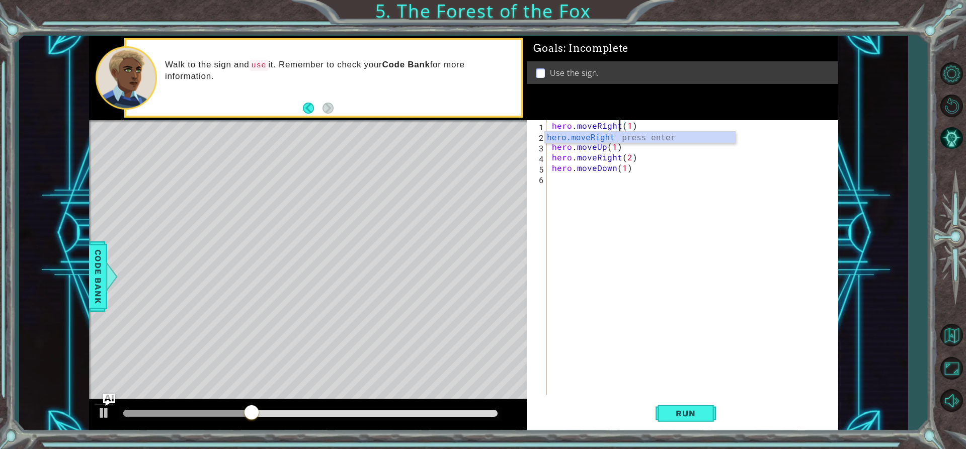
scroll to position [0, 5]
click at [663, 421] on button "Run" at bounding box center [685, 413] width 60 height 31
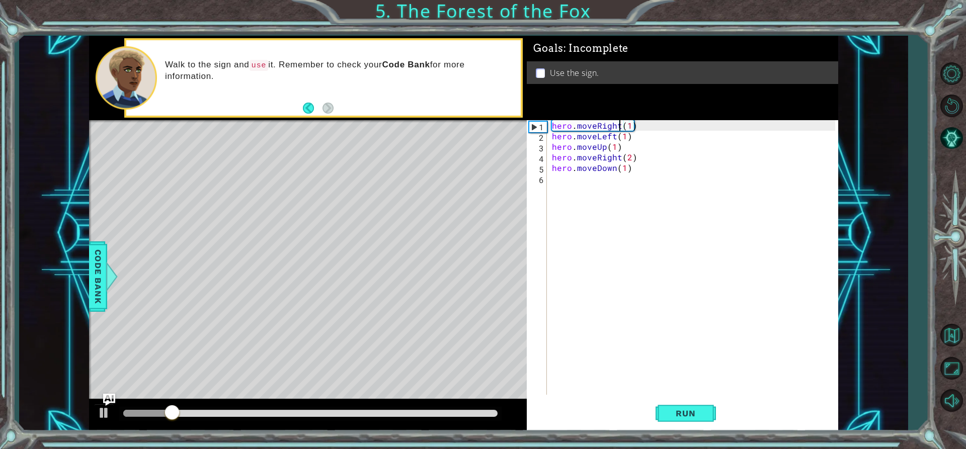
click at [614, 136] on div "hero . moveRight ( 1 ) hero . moveLeft ( 1 ) hero . moveUp ( 1 ) hero . moveRig…" at bounding box center [695, 268] width 290 height 296
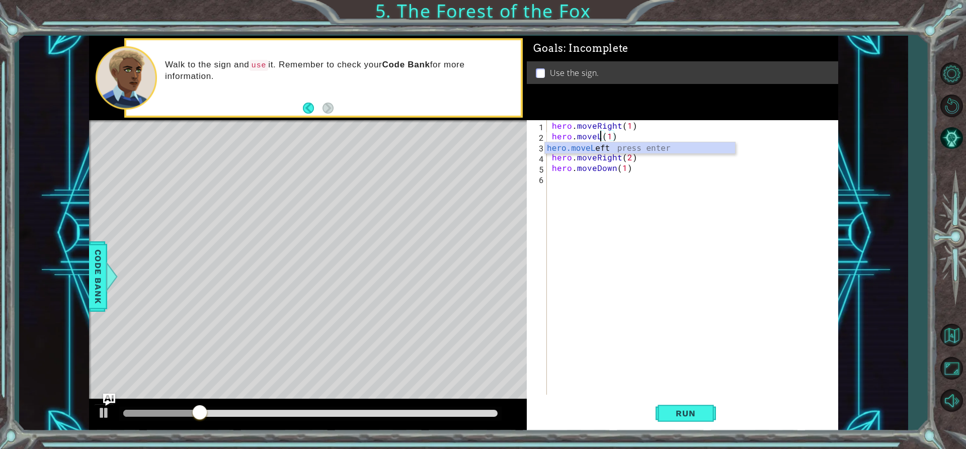
scroll to position [0, 3]
click at [579, 148] on div "hero.move Up press enter hero.move Down press enter hero.move Left press enter …" at bounding box center [640, 178] width 190 height 72
click at [642, 141] on div "hero . moveRight ( 1 ) hero . moveUp ( 1 ) ( 1 ) hero . moveUp ( 1 ) hero . mov…" at bounding box center [695, 268] width 290 height 296
click at [617, 148] on div "hero . moveRight ( 1 ) hero . moveUp ( 1 ) ( 1 ) hero . moveUp ( 1 ) hero . mov…" at bounding box center [695, 268] width 290 height 296
click at [640, 170] on div "hero . moveRight ( 1 ) hero . moveUp ( 1 ) ( 1 ) hero . moveUp ( 1 ) hero . mov…" at bounding box center [695, 268] width 290 height 296
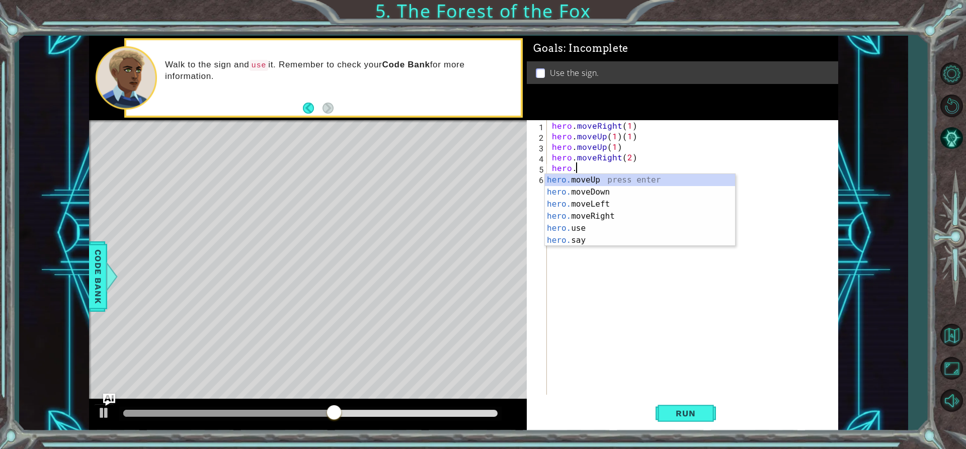
scroll to position [0, 0]
type textarea "h"
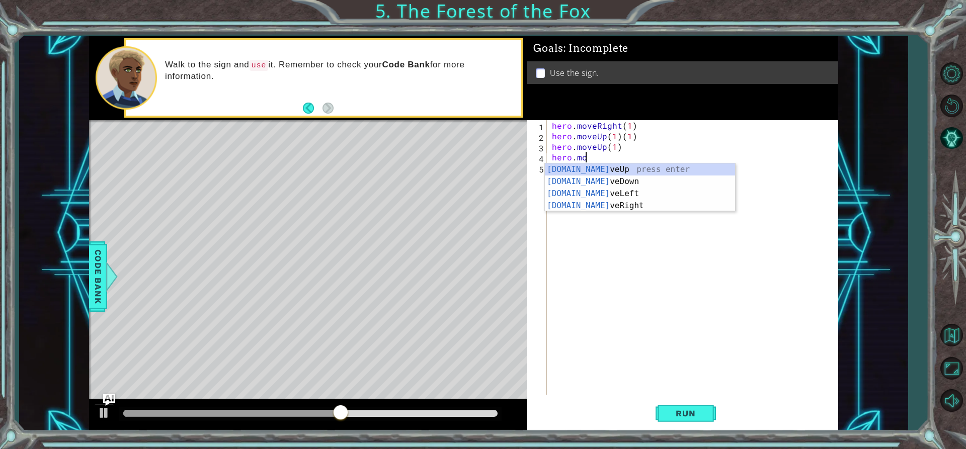
type textarea "h"
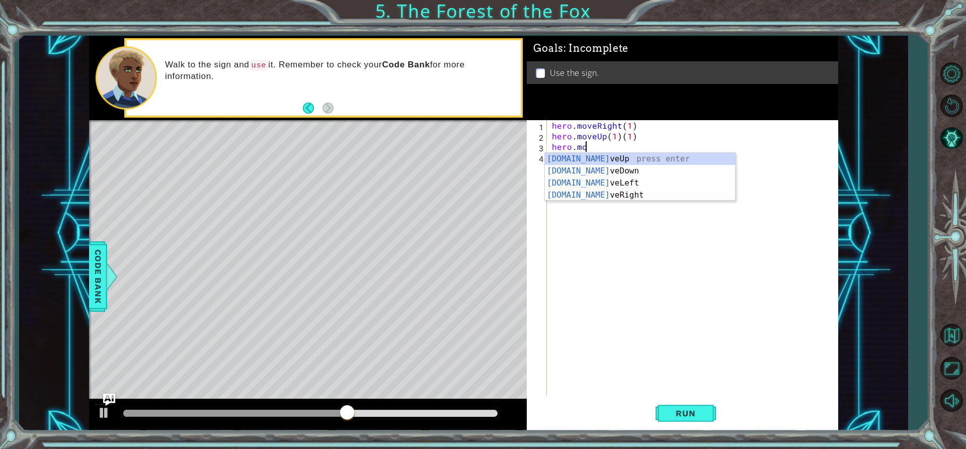
type textarea "h"
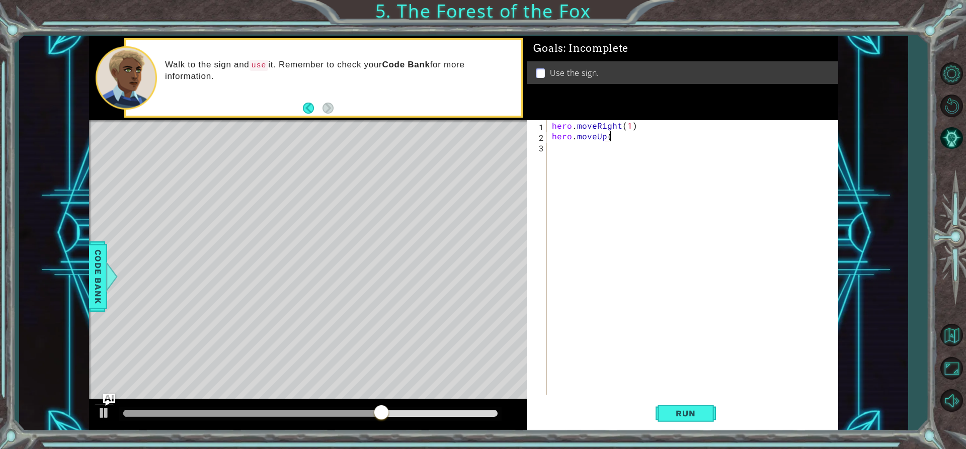
scroll to position [0, 4]
type textarea "hero.moveUp(1)"
click at [581, 153] on div "hero . moveRight ( 1 ) hero . moveUp ( 1 )" at bounding box center [695, 268] width 290 height 296
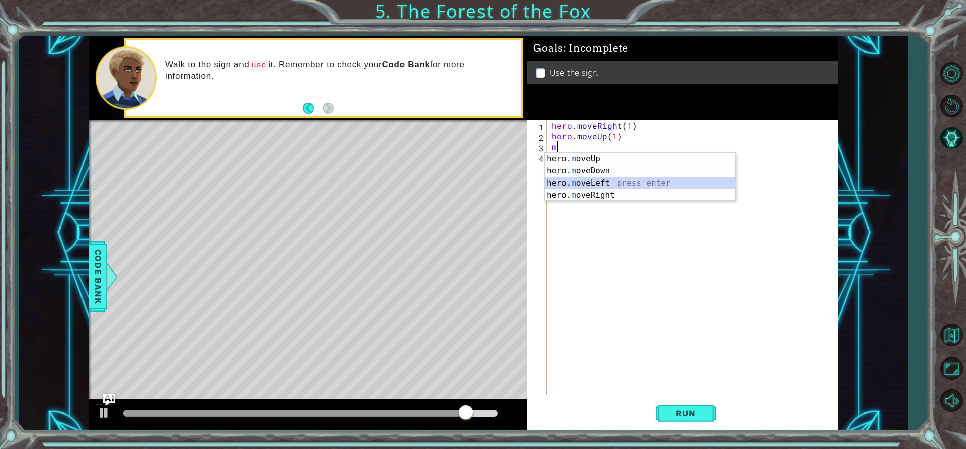
click at [592, 183] on div "hero. m oveUp press enter hero. m oveDown press enter hero. m oveLeft press ent…" at bounding box center [640, 189] width 190 height 72
type textarea "hero.moveLeft(1)"
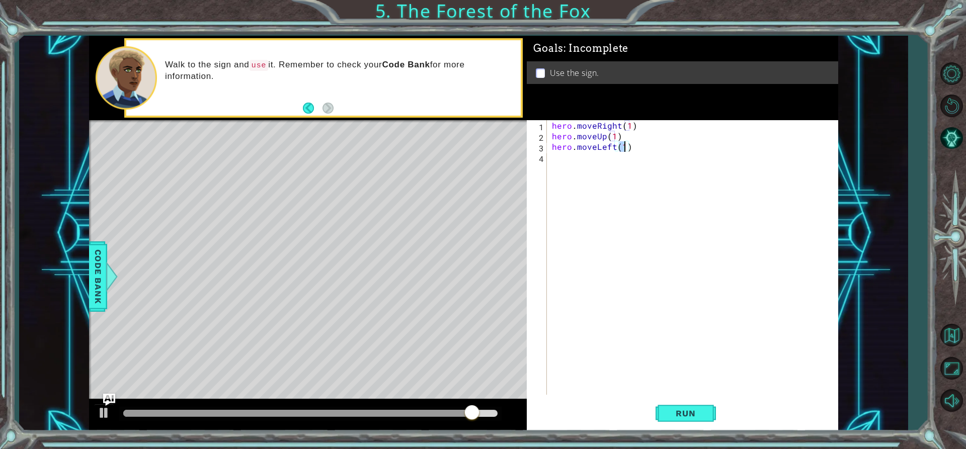
click at [566, 159] on div "hero . moveRight ( 1 ) hero . moveUp ( 1 ) hero . moveLeft ( 1 )" at bounding box center [695, 268] width 290 height 296
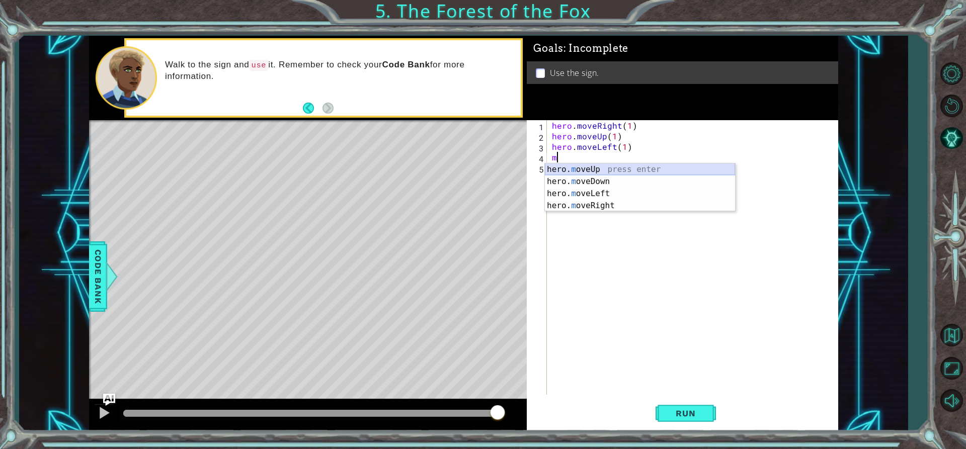
click at [578, 172] on div "hero. m oveUp press enter hero. m oveDown press enter hero. m oveLeft press ent…" at bounding box center [640, 199] width 190 height 72
type textarea "hero.moveUp(1)"
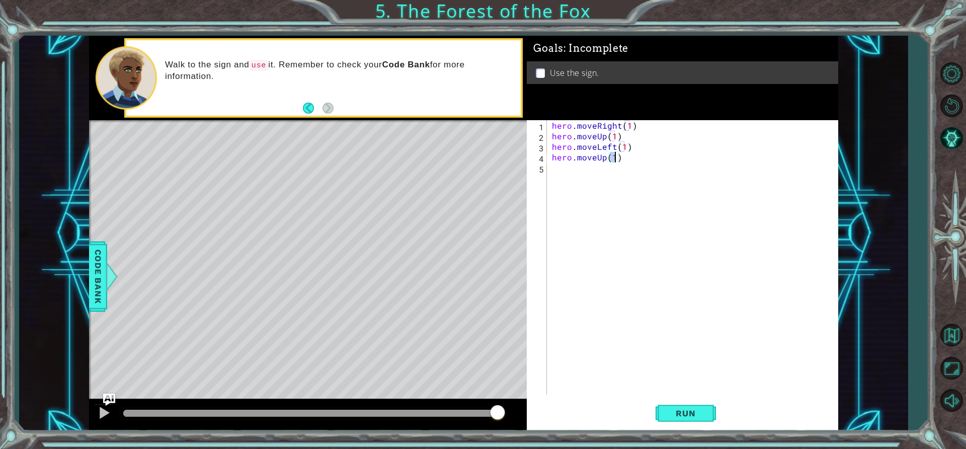
click at [579, 172] on div "hero . moveRight ( 1 ) hero . moveUp ( 1 ) hero . moveLeft ( 1 ) hero . moveUp …" at bounding box center [695, 268] width 290 height 296
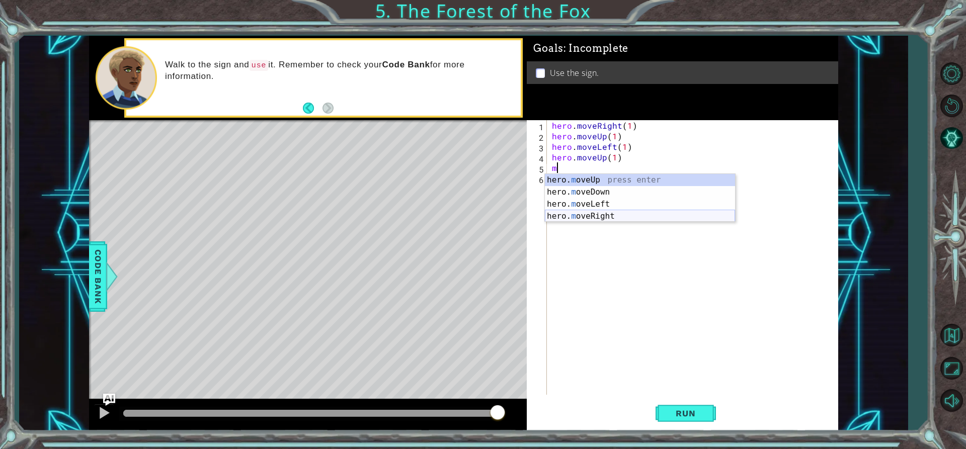
click at [588, 212] on div "hero. m oveUp press enter hero. m oveDown press enter hero. m oveLeft press ent…" at bounding box center [640, 210] width 190 height 72
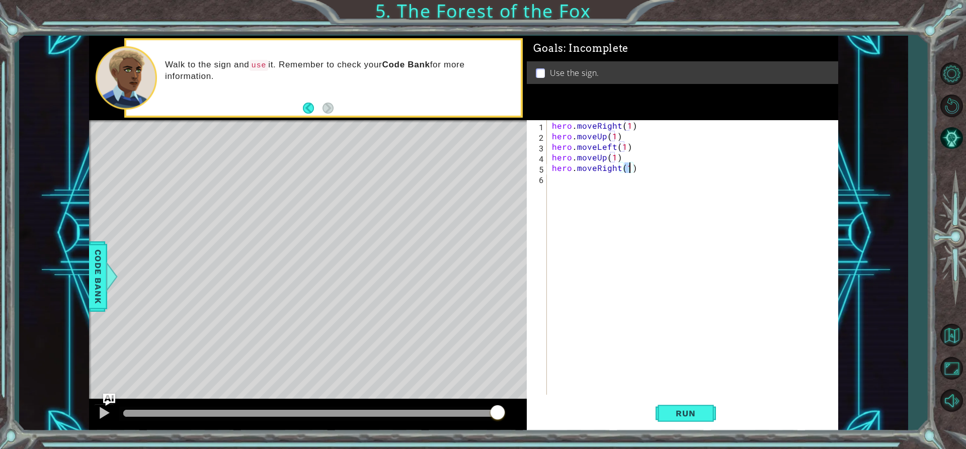
scroll to position [0, 5]
type textarea "hero.moveRight(2)"
click at [556, 180] on div "hero . moveRight ( 1 ) hero . moveUp ( 1 ) hero . moveLeft ( 1 ) hero . moveUp …" at bounding box center [695, 268] width 290 height 296
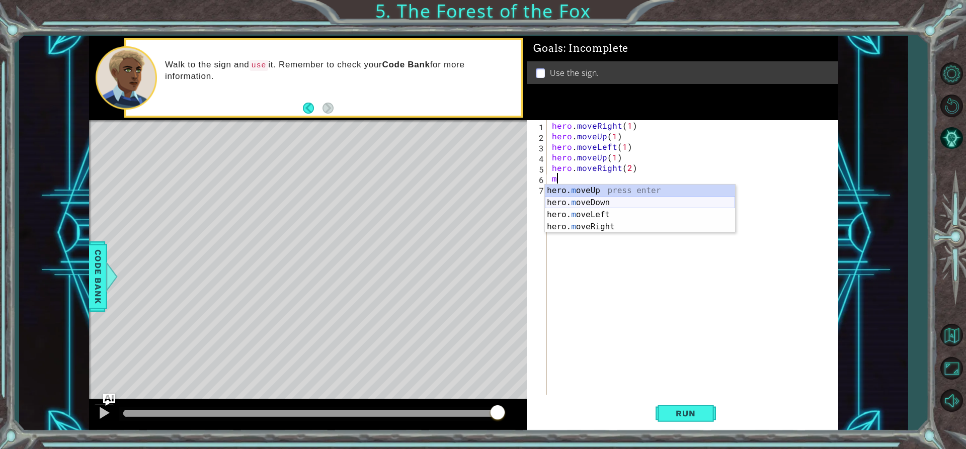
click at [582, 202] on div "hero. m oveUp press enter hero. m oveDown press enter hero. m oveLeft press ent…" at bounding box center [640, 221] width 190 height 72
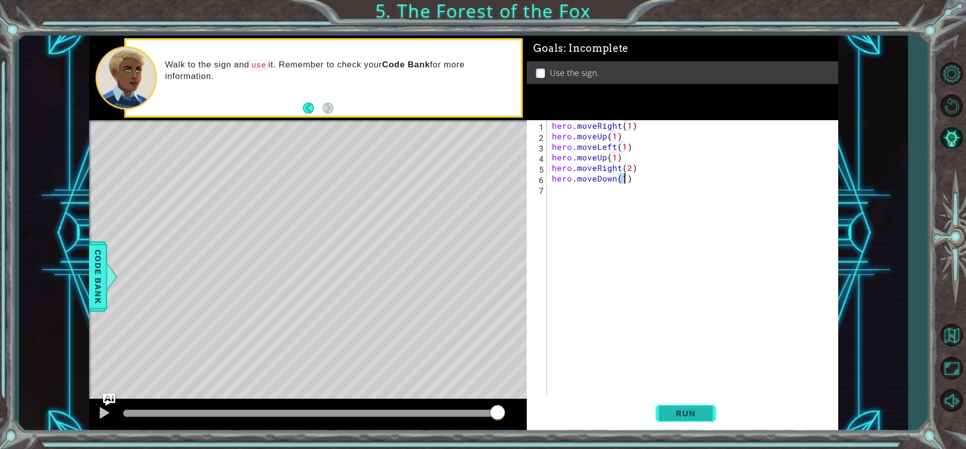
type textarea "hero.moveDown(1)"
click at [676, 413] on span "Run" at bounding box center [686, 413] width 40 height 10
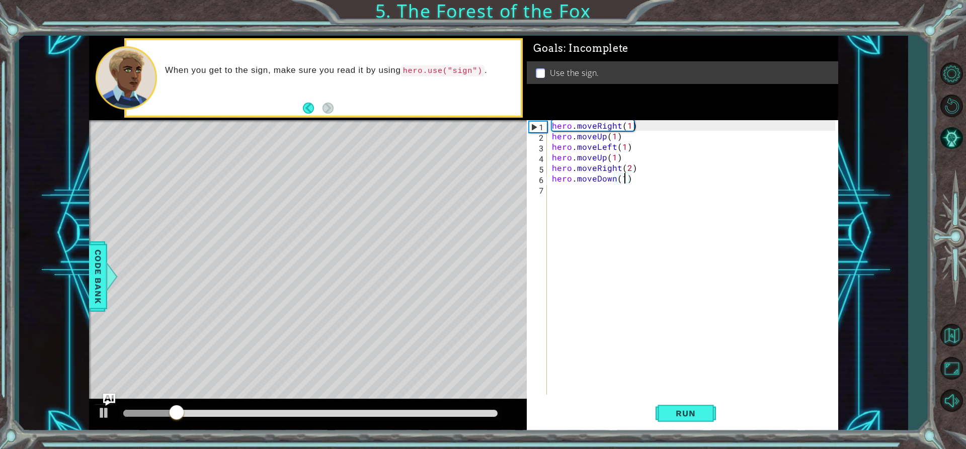
click at [561, 195] on div "hero . moveRight ( 1 ) hero . moveUp ( 1 ) hero . moveLeft ( 1 ) hero . moveUp …" at bounding box center [695, 268] width 290 height 296
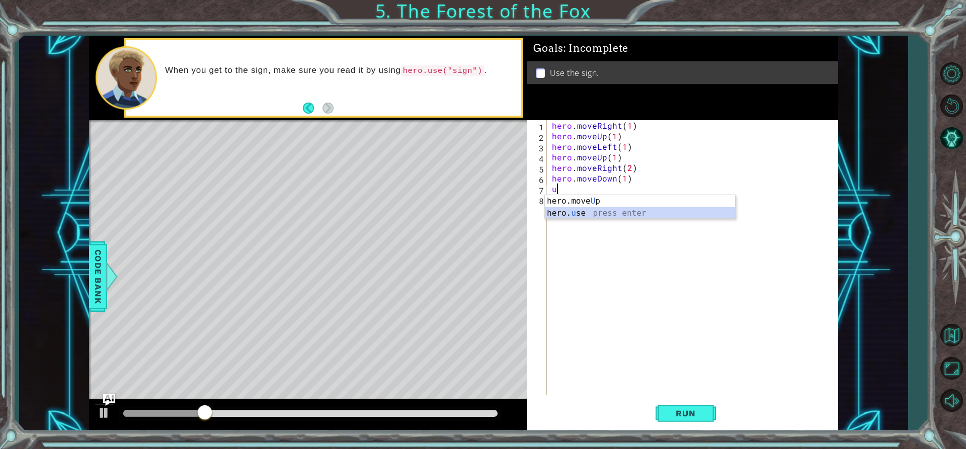
click at [570, 210] on div "hero.move U p press enter hero. u se press enter" at bounding box center [640, 219] width 190 height 48
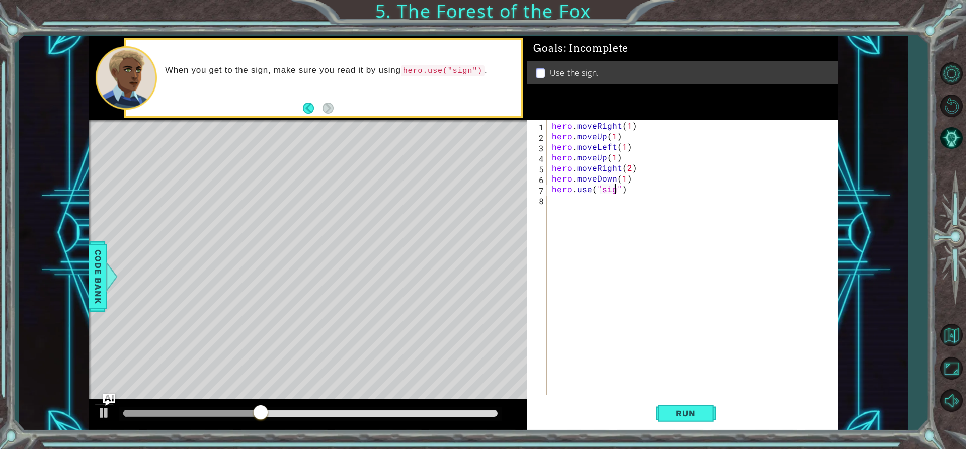
type textarea "hero.use("sign")"
click at [673, 408] on button "Run" at bounding box center [685, 413] width 60 height 31
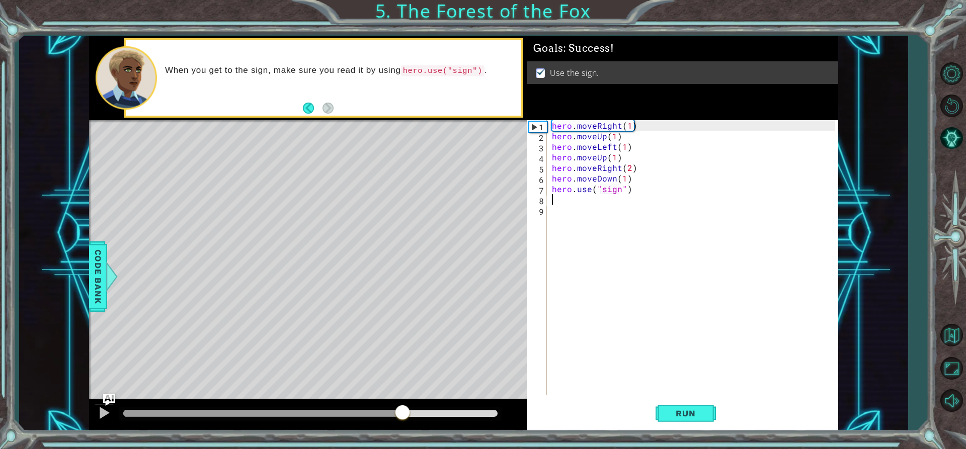
drag, startPoint x: 197, startPoint y: 410, endPoint x: 409, endPoint y: 432, distance: 213.4
click at [409, 433] on div "1 ההההההההההההההההההההההההההההההההההההההההההההההההההההההההההההההההההההההההההההה…" at bounding box center [483, 224] width 966 height 449
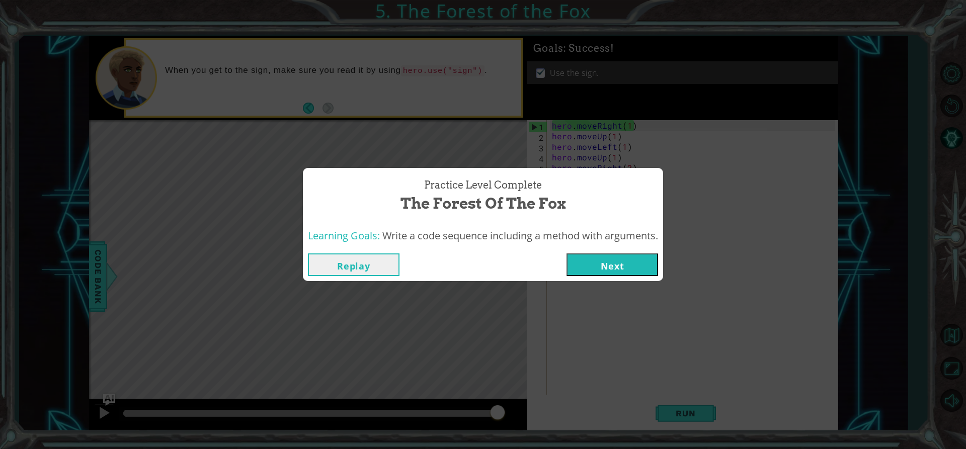
click at [609, 263] on button "Next" at bounding box center [612, 265] width 92 height 23
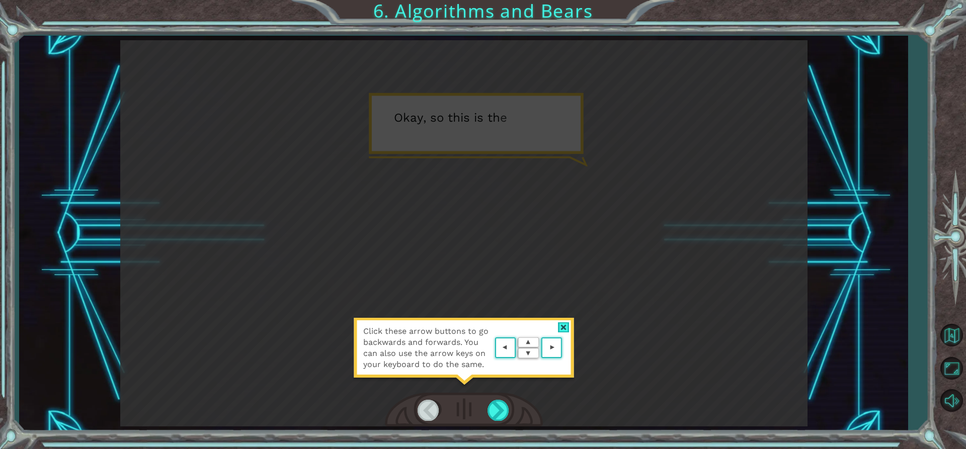
click at [566, 324] on div at bounding box center [564, 327] width 12 height 11
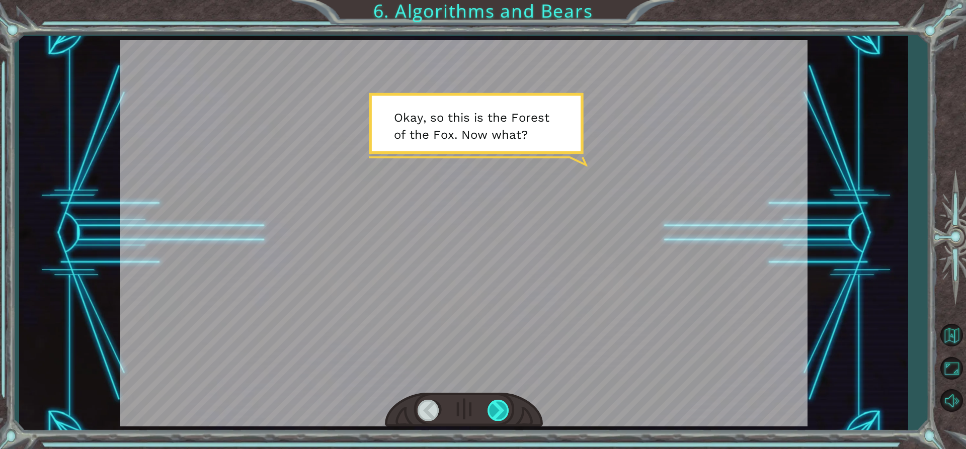
click at [508, 416] on div at bounding box center [498, 410] width 23 height 21
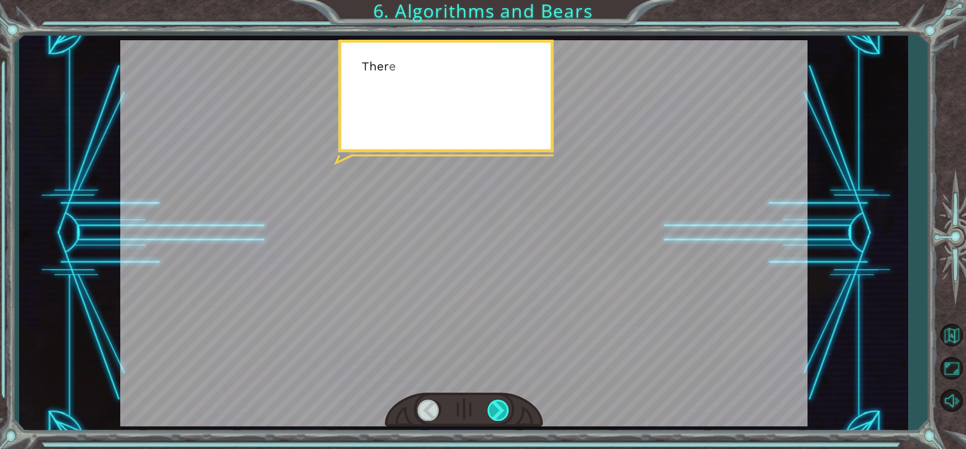
click at [508, 416] on div at bounding box center [498, 410] width 23 height 21
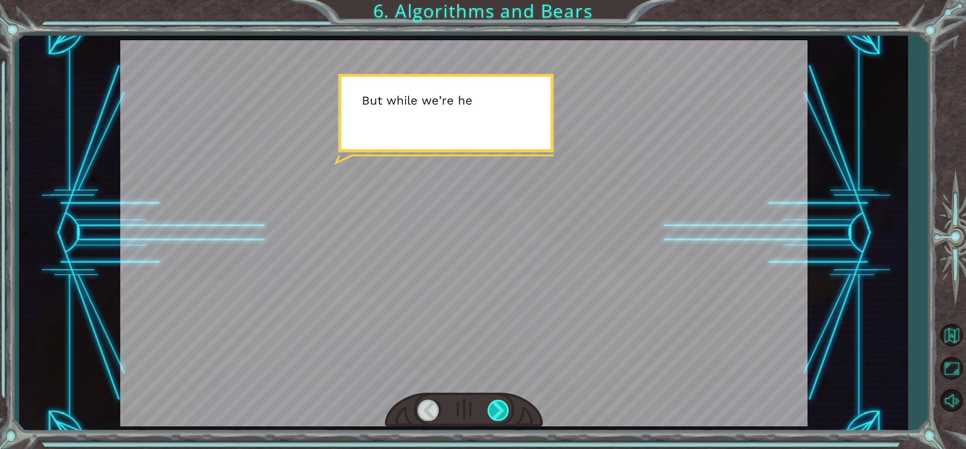
click at [508, 416] on div at bounding box center [498, 410] width 23 height 21
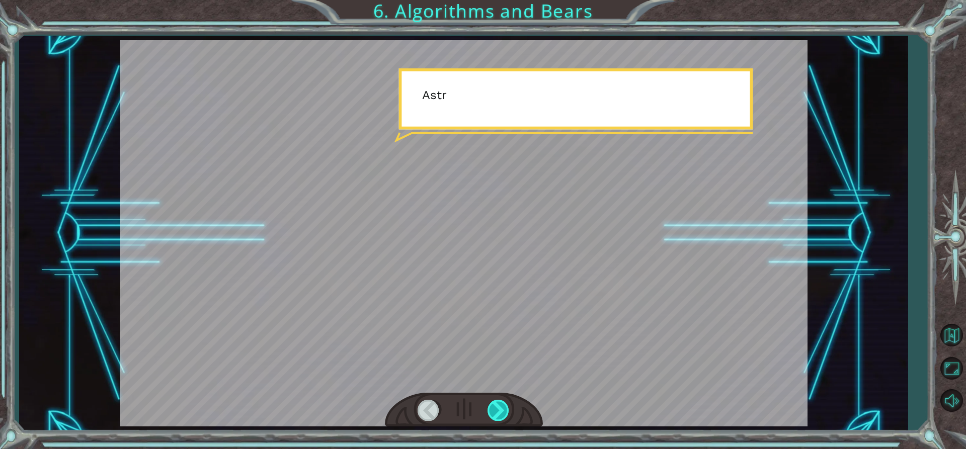
click at [508, 416] on div at bounding box center [498, 410] width 23 height 21
click at [503, 411] on div at bounding box center [498, 410] width 23 height 21
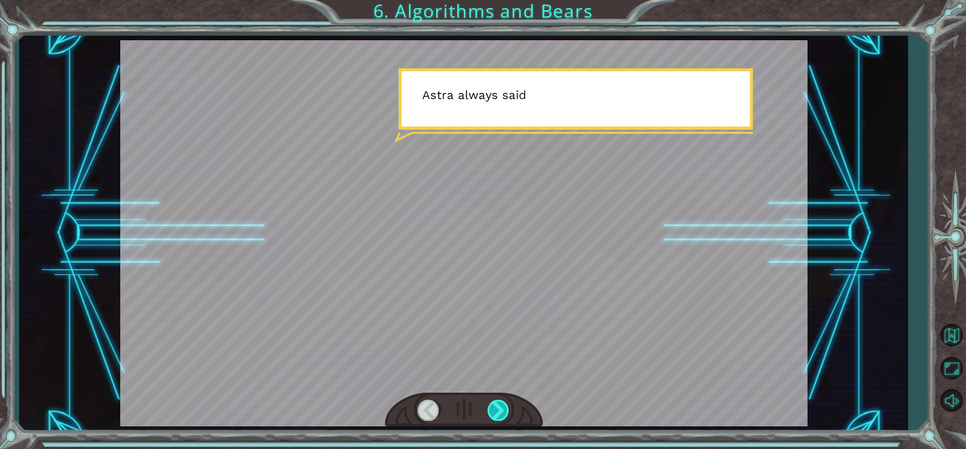
click at [503, 411] on div at bounding box center [498, 410] width 23 height 21
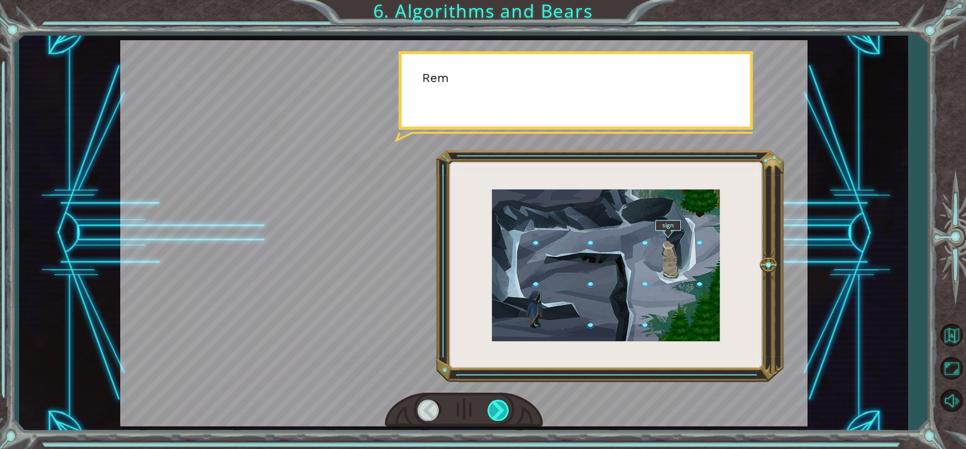
click at [502, 411] on div at bounding box center [498, 410] width 23 height 21
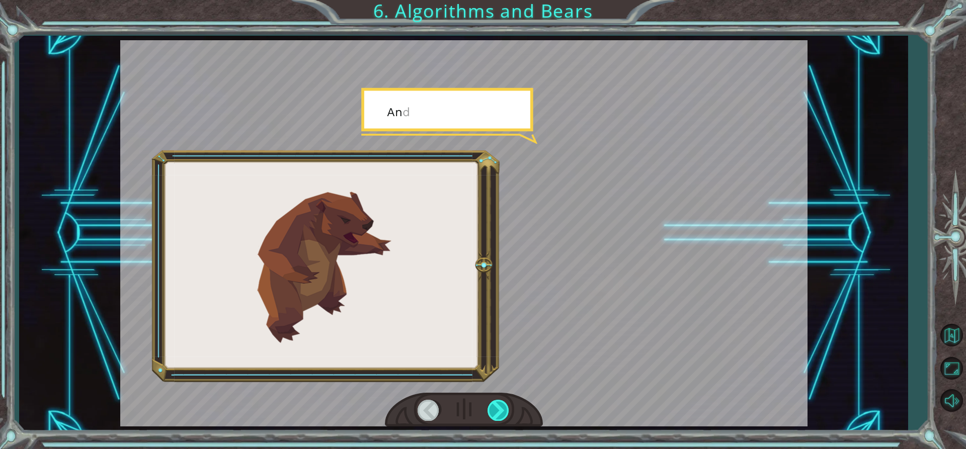
click at [502, 411] on div at bounding box center [498, 410] width 23 height 21
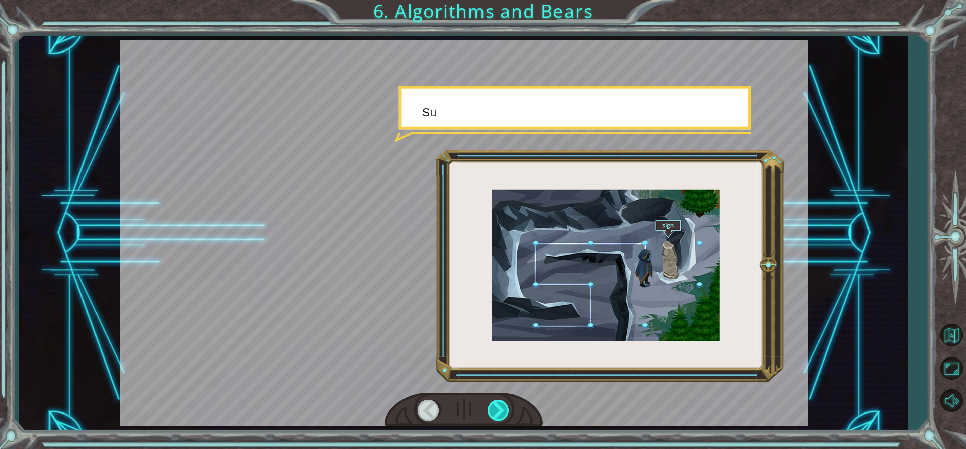
click at [502, 411] on div at bounding box center [498, 410] width 23 height 21
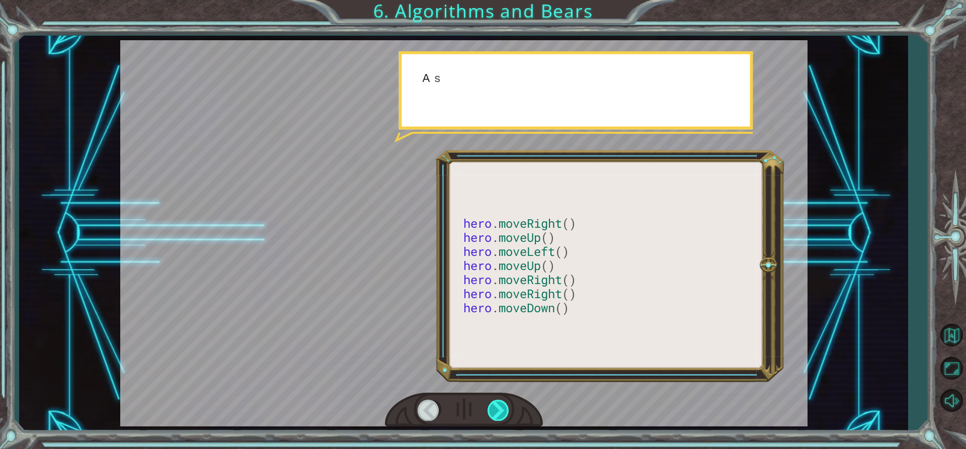
click at [502, 411] on div at bounding box center [498, 410] width 23 height 21
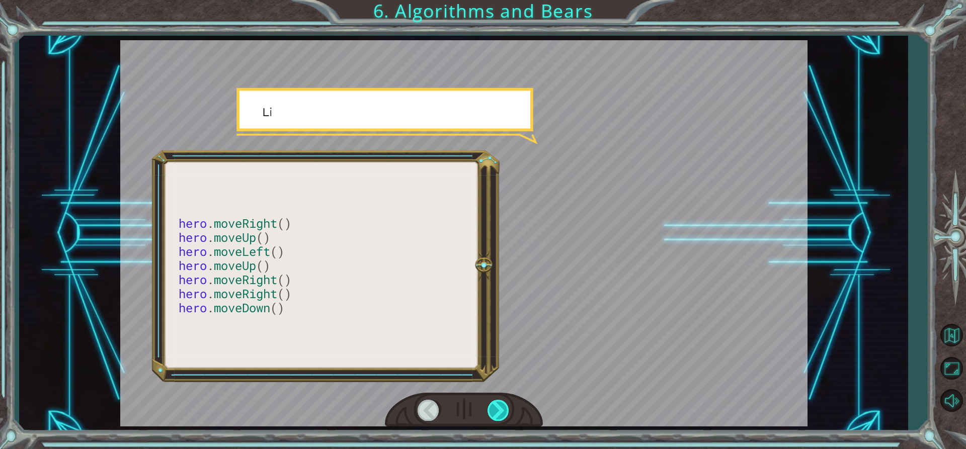
click at [502, 411] on div at bounding box center [498, 410] width 23 height 21
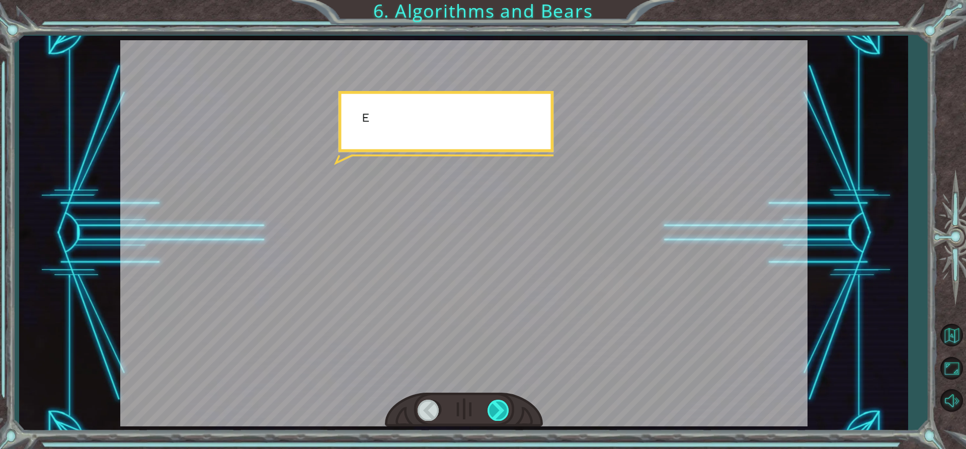
click at [502, 411] on div at bounding box center [498, 410] width 23 height 21
click at [502, 0] on div "hero . moveRight () hero . moveUp () hero . moveLeft () hero . moveUp () hero .…" at bounding box center [483, 0] width 966 height 0
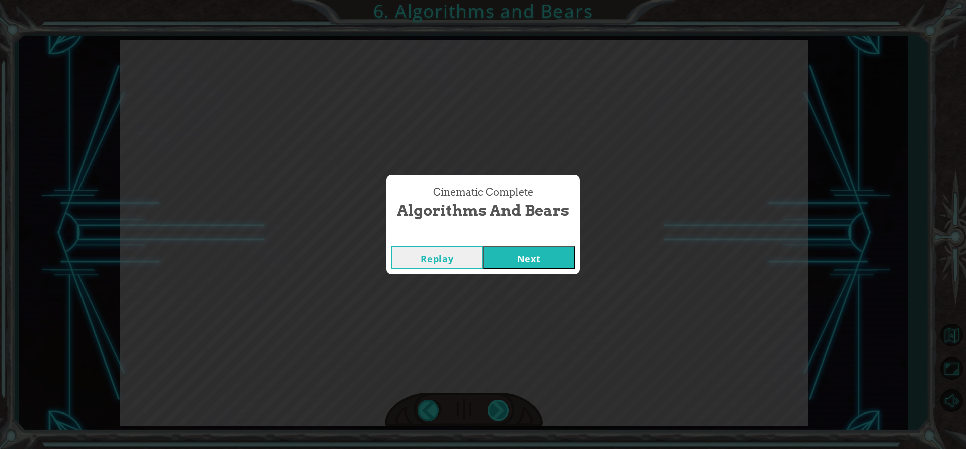
click at [502, 411] on div "Cinematic Complete Algorithms and Bears Replay Next" at bounding box center [483, 224] width 966 height 449
click at [510, 263] on button "Next" at bounding box center [529, 257] width 92 height 23
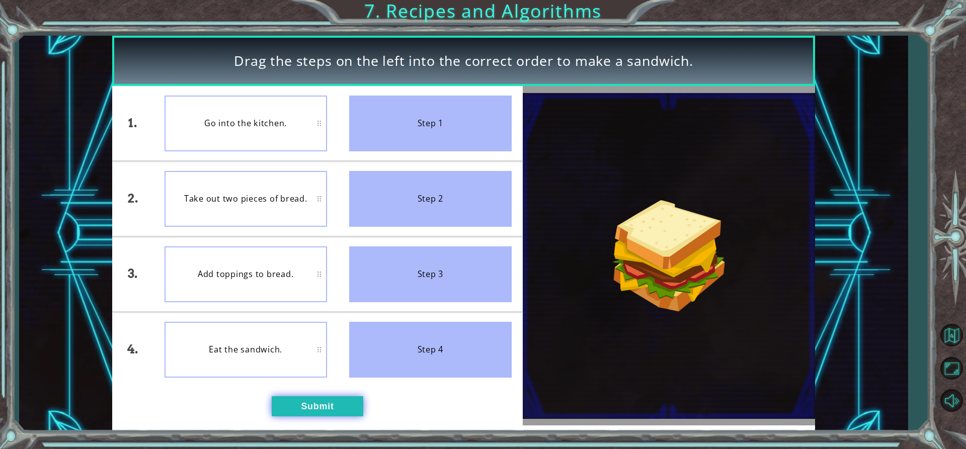
click at [289, 403] on button "Submit" at bounding box center [318, 406] width 92 height 20
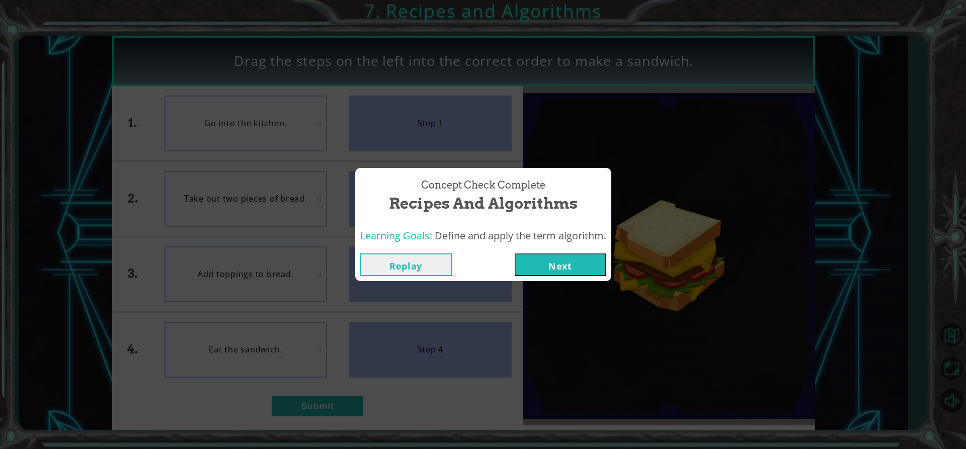
click at [533, 255] on button "Next" at bounding box center [561, 265] width 92 height 23
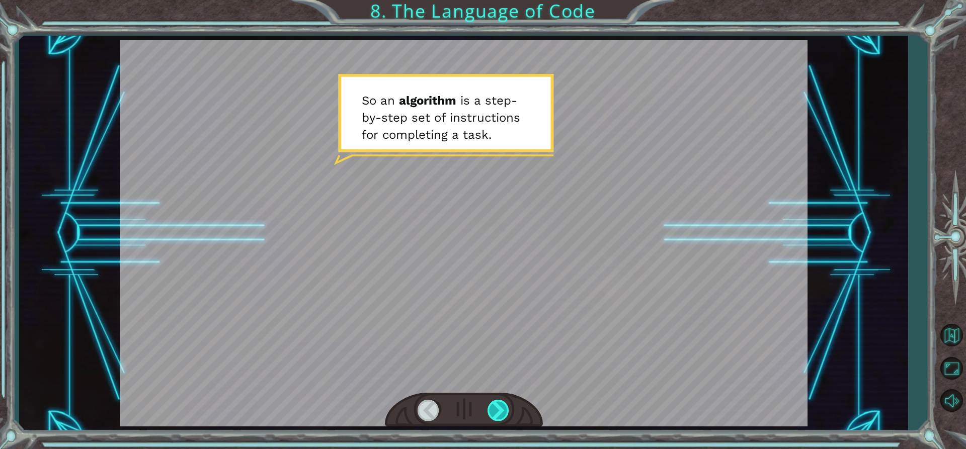
click at [503, 412] on div at bounding box center [498, 410] width 23 height 21
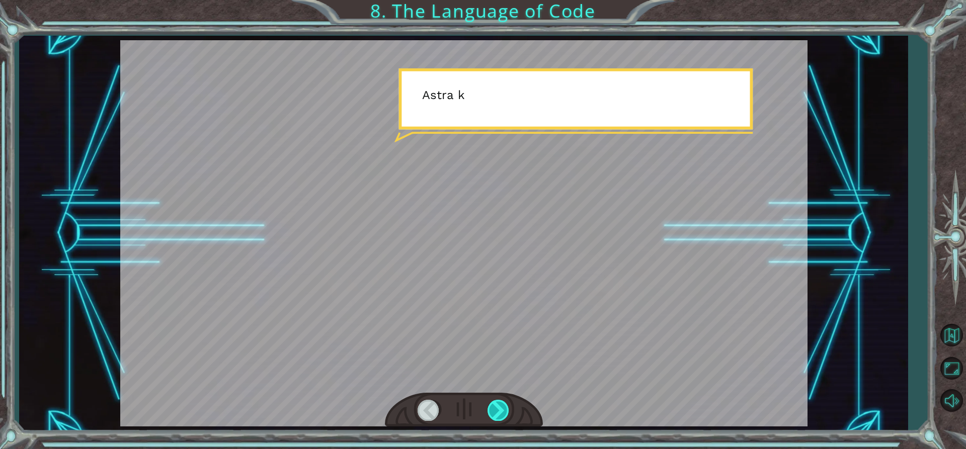
click at [503, 412] on div at bounding box center [498, 410] width 23 height 21
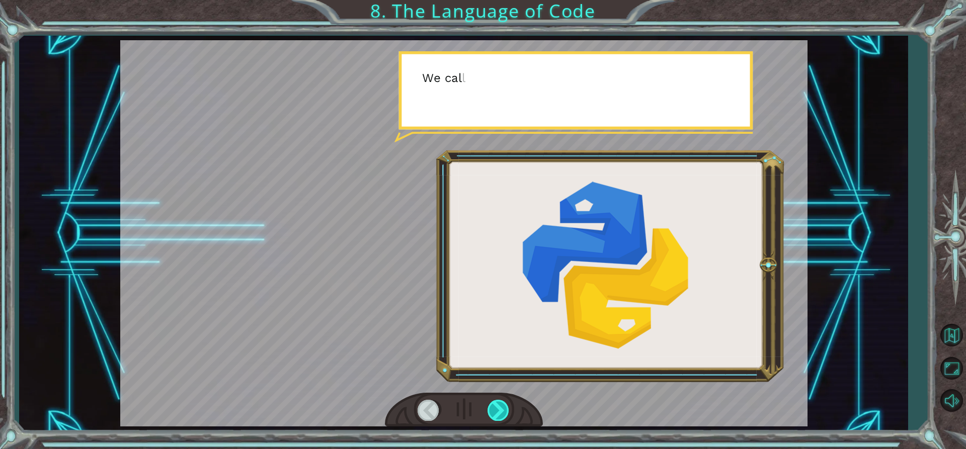
click at [503, 412] on div at bounding box center [498, 410] width 23 height 21
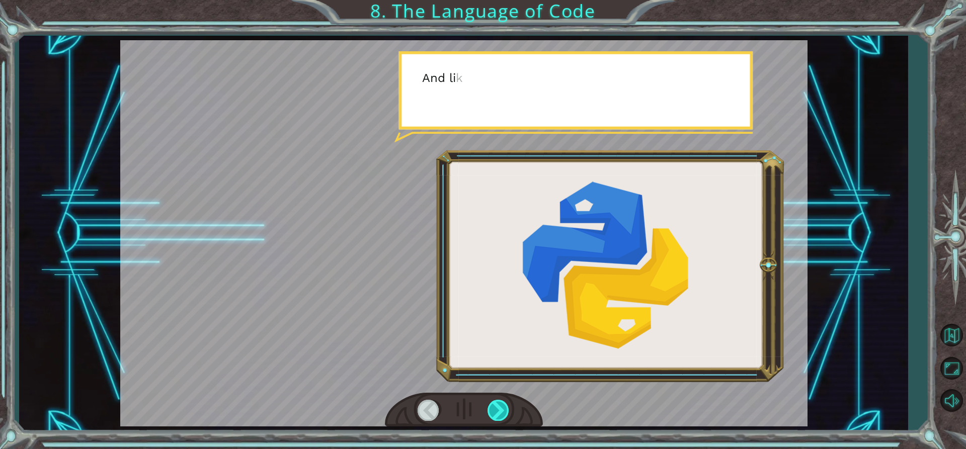
click at [503, 412] on div at bounding box center [498, 410] width 23 height 21
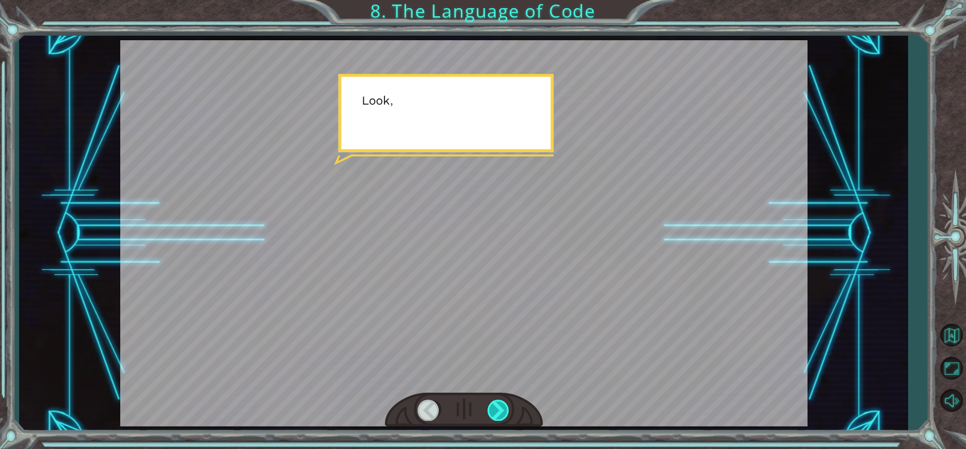
click at [503, 412] on div at bounding box center [498, 410] width 23 height 21
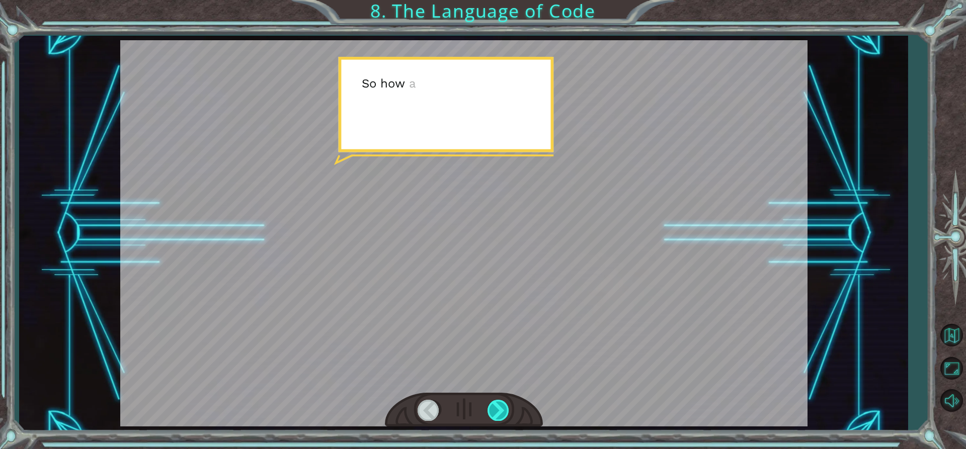
click at [503, 412] on div at bounding box center [498, 410] width 23 height 21
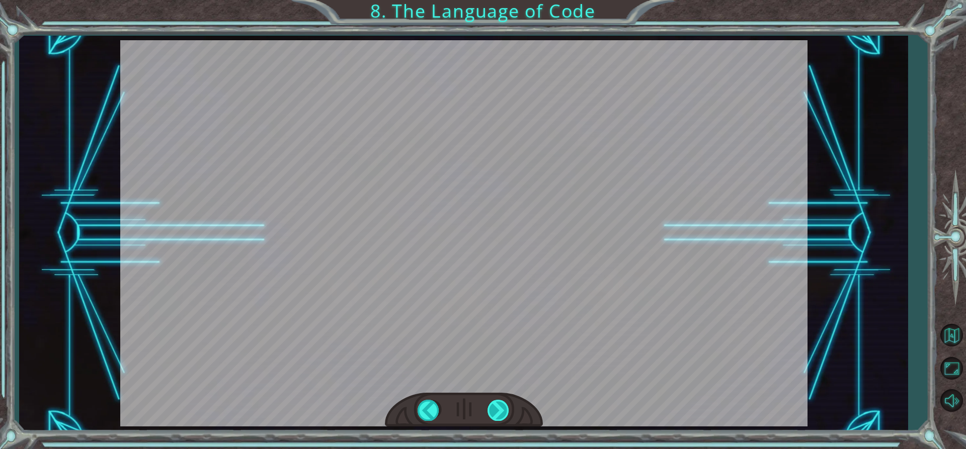
click at [503, 412] on div at bounding box center [498, 410] width 23 height 21
click at [503, 0] on div "S o a n a l g o r i t h m i s a s t e p - b y - s t e p s e t o f i n s t r u c…" at bounding box center [483, 0] width 966 height 0
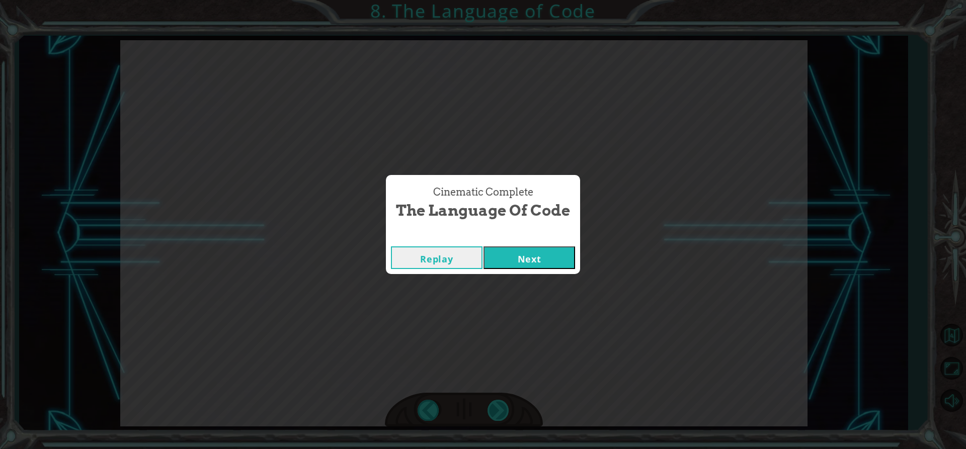
click at [503, 412] on div "Cinematic Complete The Language of Code Replay Next" at bounding box center [483, 224] width 966 height 449
click at [511, 254] on button "Next" at bounding box center [529, 257] width 92 height 23
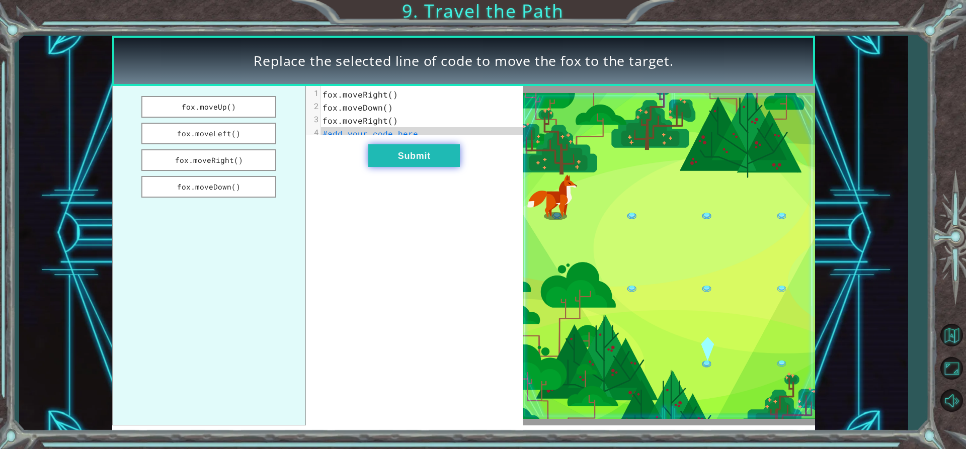
click at [420, 164] on button "Submit" at bounding box center [414, 155] width 92 height 23
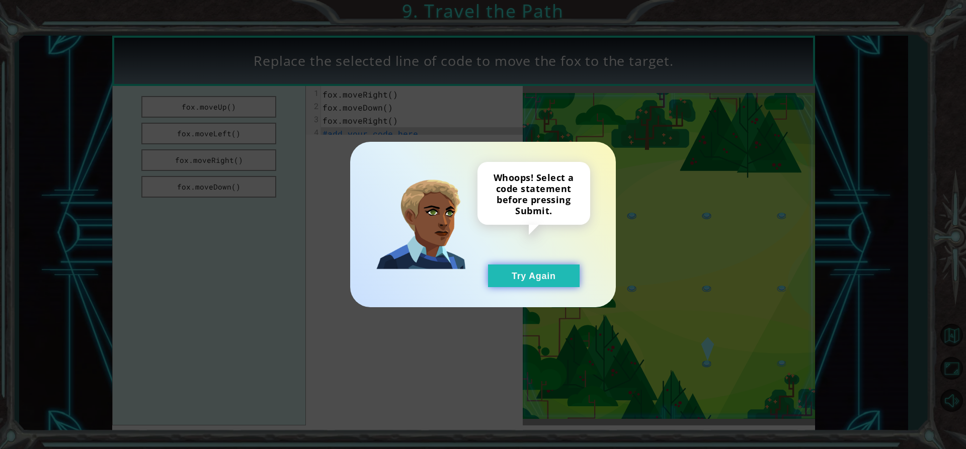
click at [515, 281] on button "Try Again" at bounding box center [534, 276] width 92 height 23
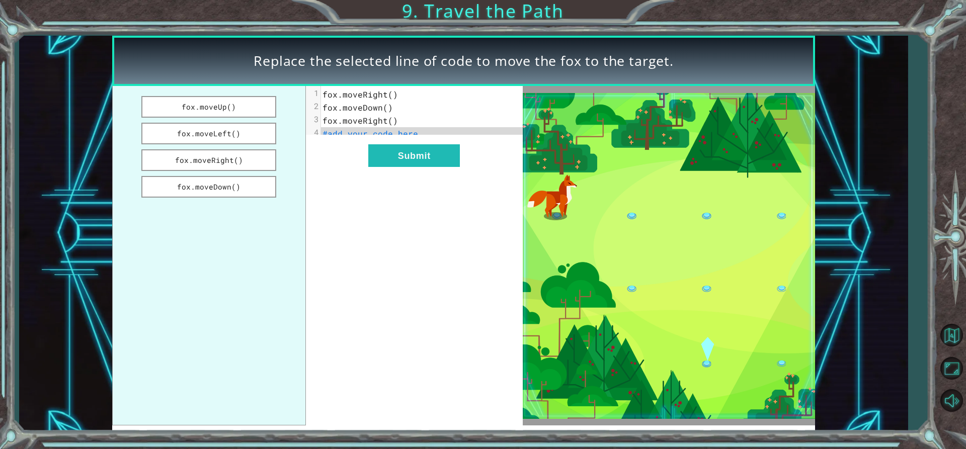
drag, startPoint x: 236, startPoint y: 186, endPoint x: 345, endPoint y: 157, distance: 111.8
click at [345, 157] on div "fox.moveUp() fox.moveLeft() fox.moveRight() fox.moveDown() xxxxxxxxxx 4 1 fox.m…" at bounding box center [317, 256] width 410 height 340
click at [236, 187] on button "fox.moveDown()" at bounding box center [208, 187] width 135 height 22
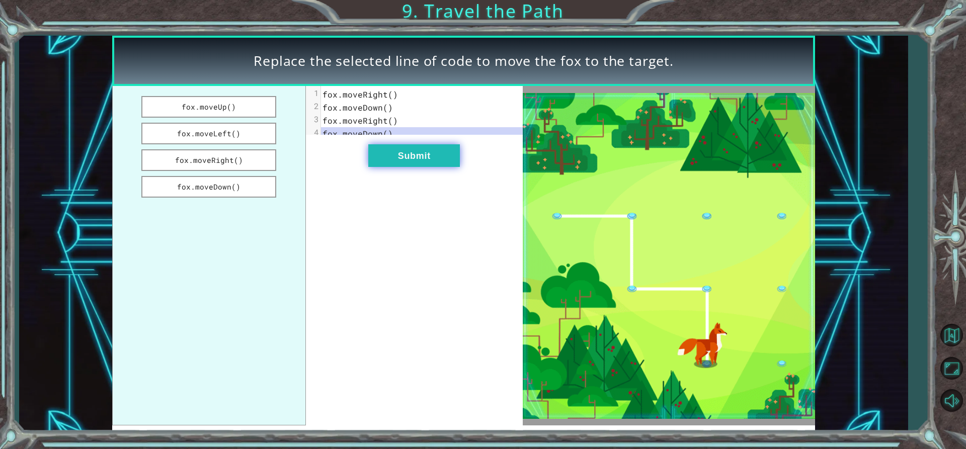
click at [395, 166] on button "Submit" at bounding box center [414, 155] width 92 height 23
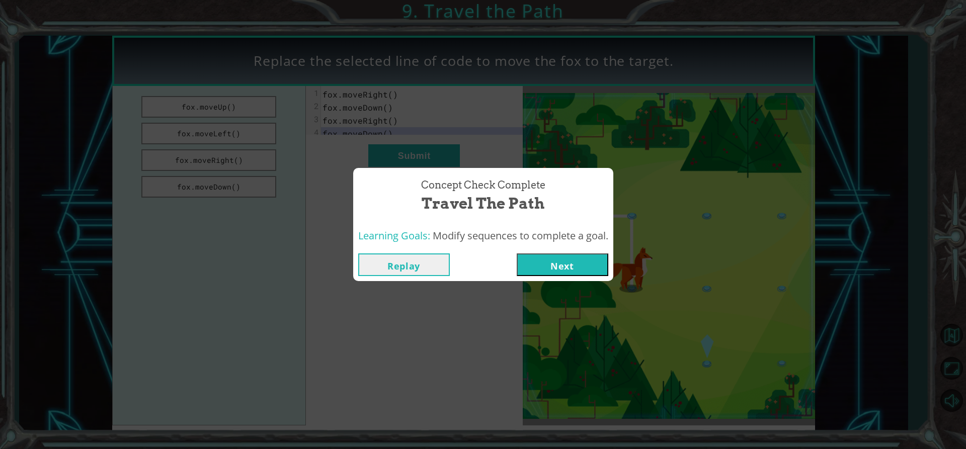
click at [538, 260] on button "Next" at bounding box center [563, 265] width 92 height 23
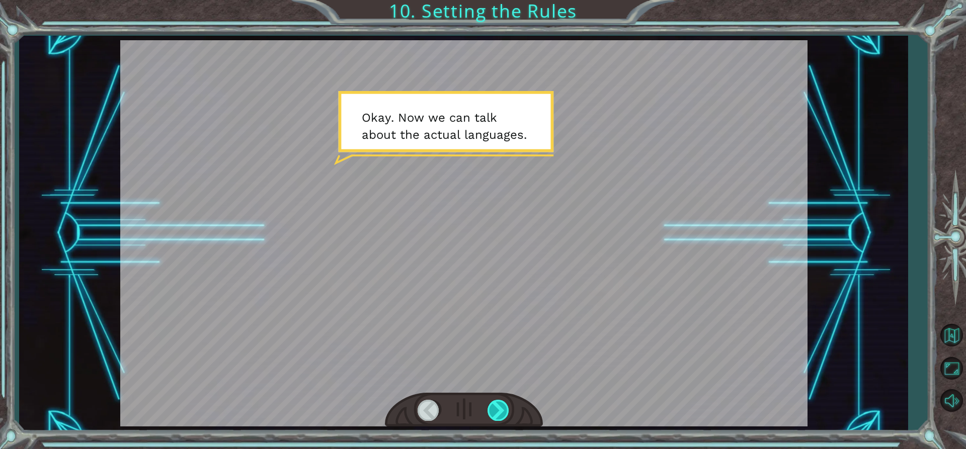
click at [505, 400] on div at bounding box center [498, 410] width 23 height 21
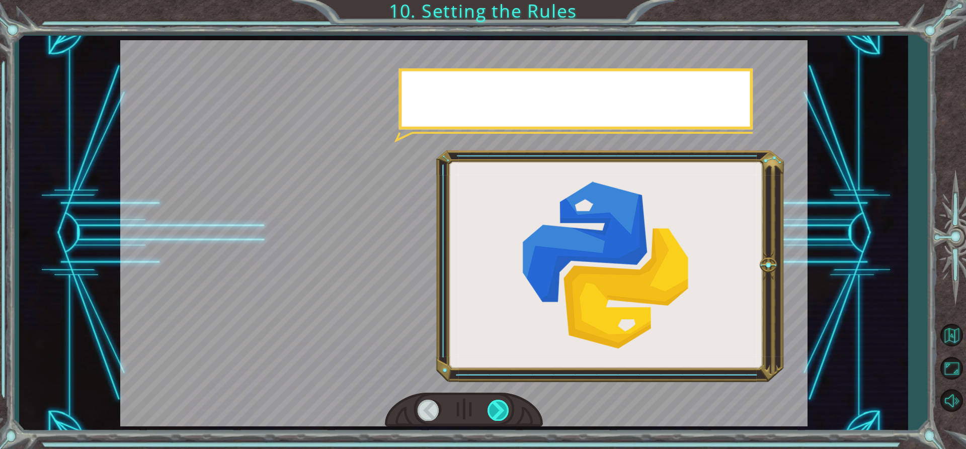
click at [505, 400] on div at bounding box center [498, 410] width 23 height 21
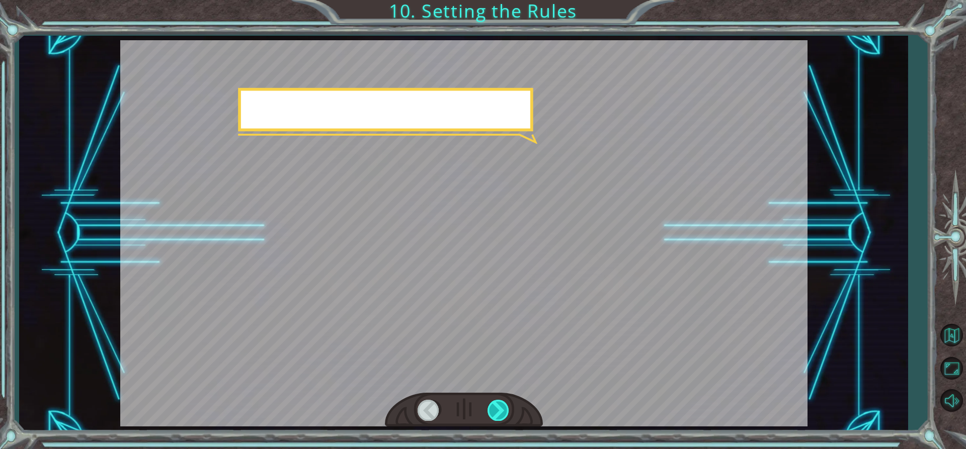
click at [505, 400] on div at bounding box center [498, 410] width 23 height 21
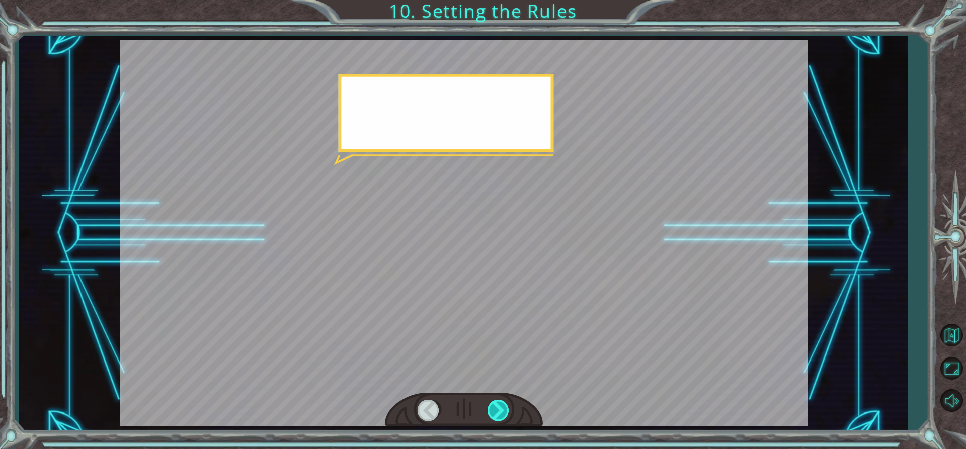
drag, startPoint x: 505, startPoint y: 400, endPoint x: 496, endPoint y: 406, distance: 11.6
click at [504, 401] on div at bounding box center [498, 410] width 23 height 21
click at [495, 407] on div at bounding box center [498, 410] width 23 height 21
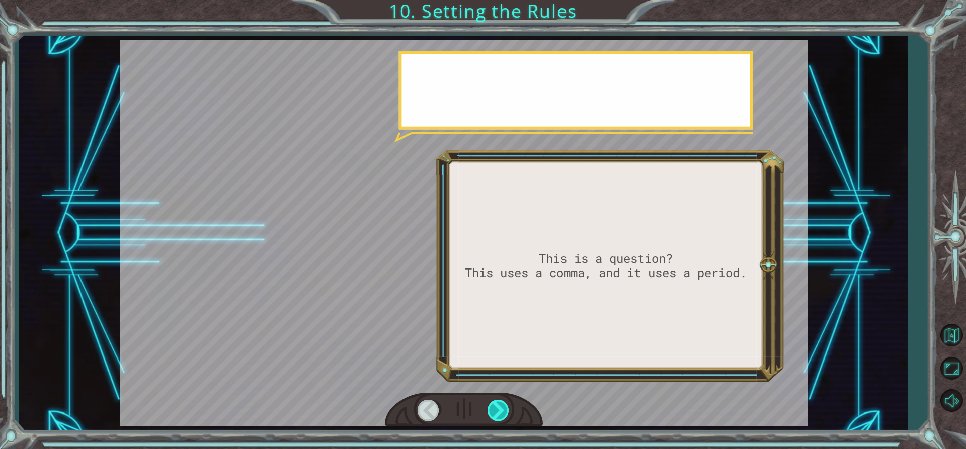
click at [495, 407] on div at bounding box center [498, 410] width 23 height 21
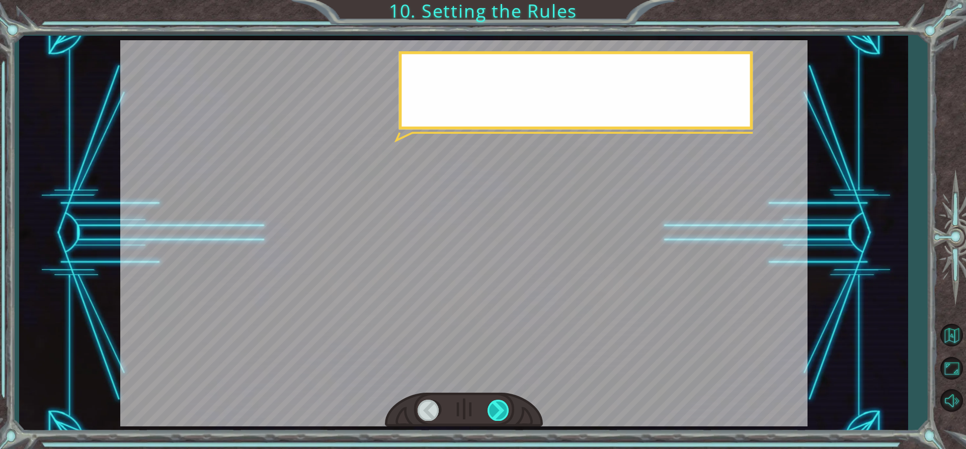
click at [495, 407] on div at bounding box center [498, 410] width 23 height 21
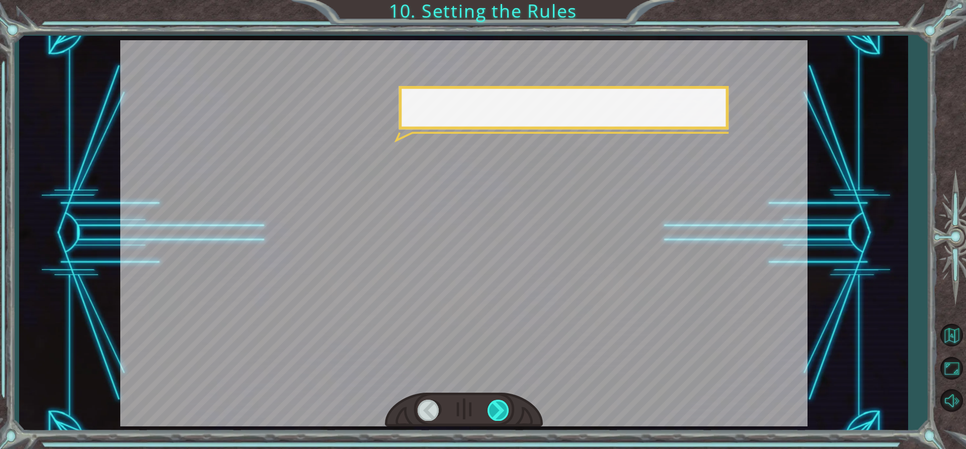
click at [495, 407] on div at bounding box center [498, 410] width 23 height 21
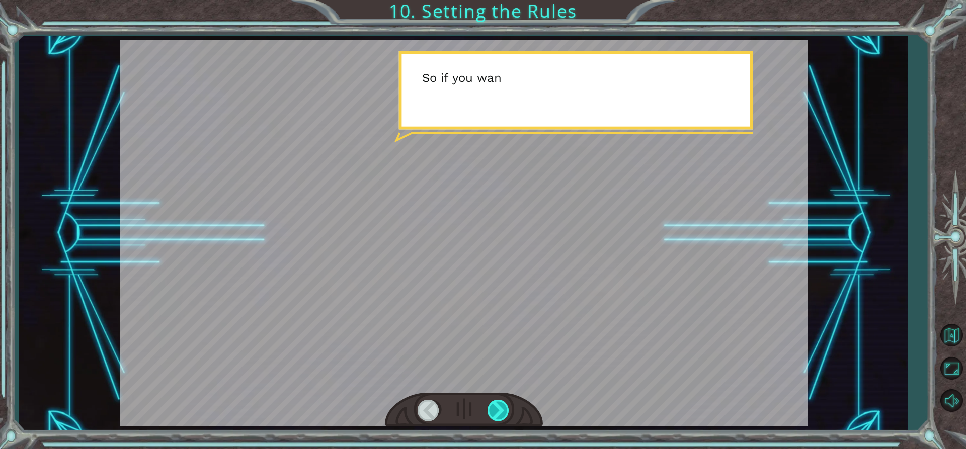
click at [495, 407] on div at bounding box center [498, 410] width 23 height 21
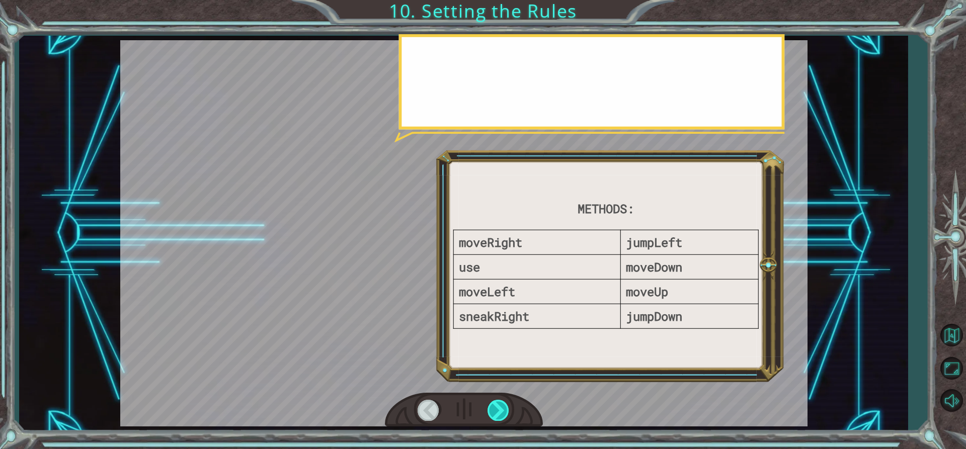
click at [495, 407] on div at bounding box center [498, 410] width 23 height 21
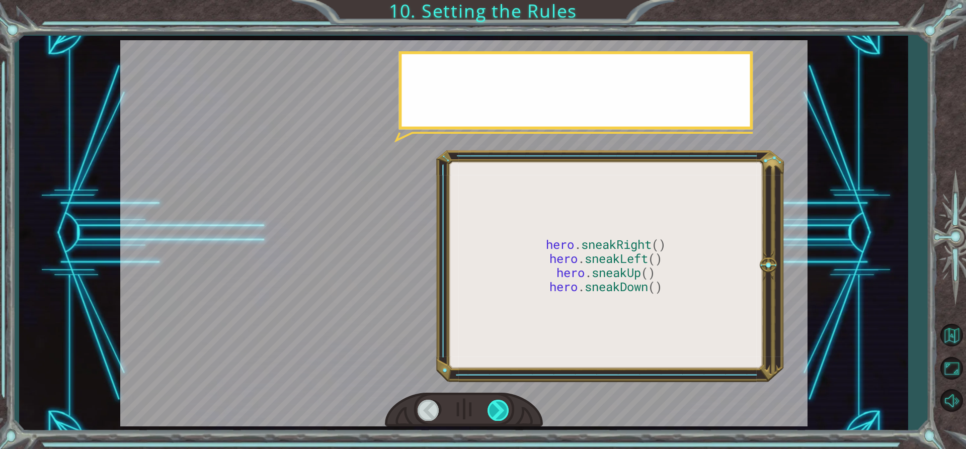
click at [495, 407] on div at bounding box center [498, 410] width 23 height 21
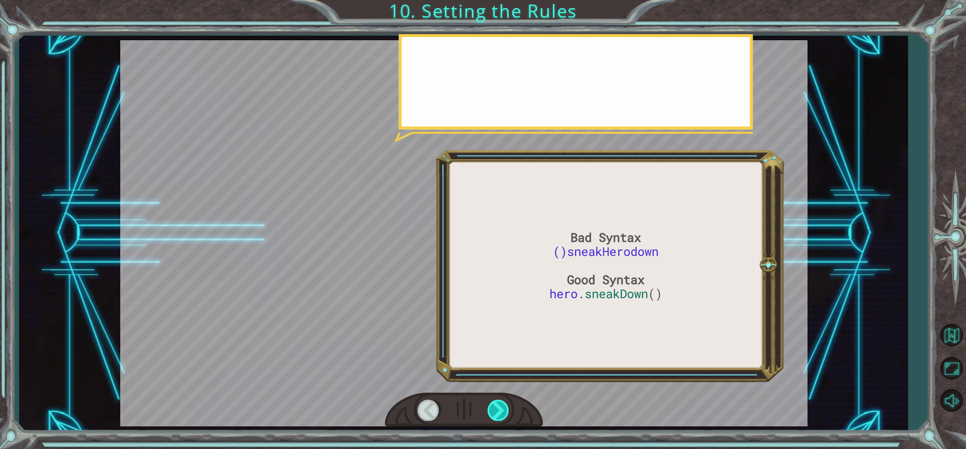
click at [495, 407] on div at bounding box center [498, 410] width 23 height 21
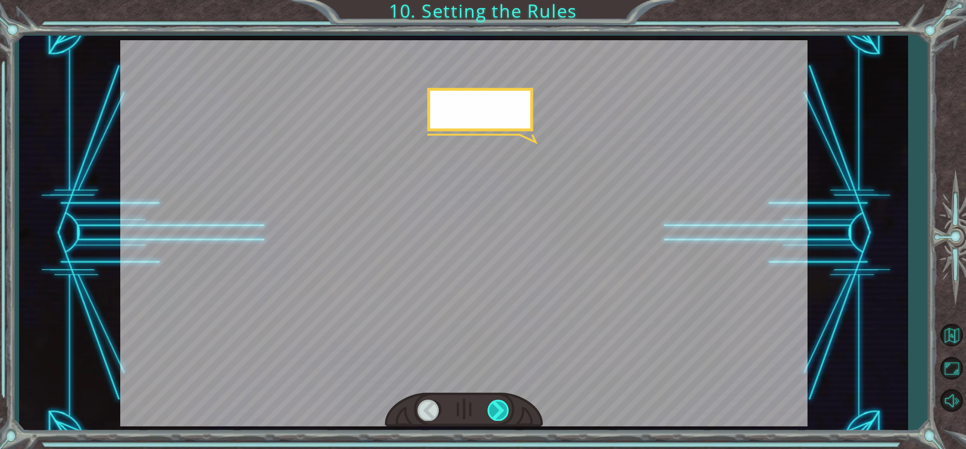
click at [495, 407] on div at bounding box center [498, 410] width 23 height 21
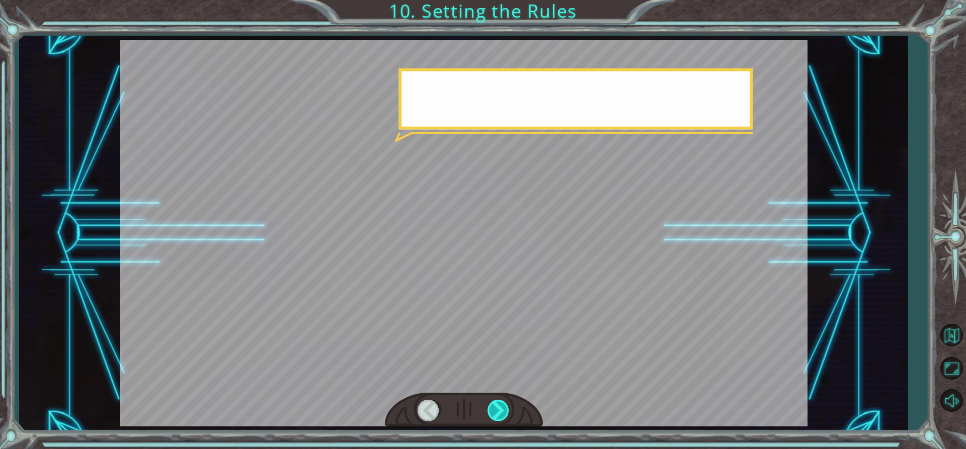
click at [495, 407] on div at bounding box center [498, 410] width 23 height 21
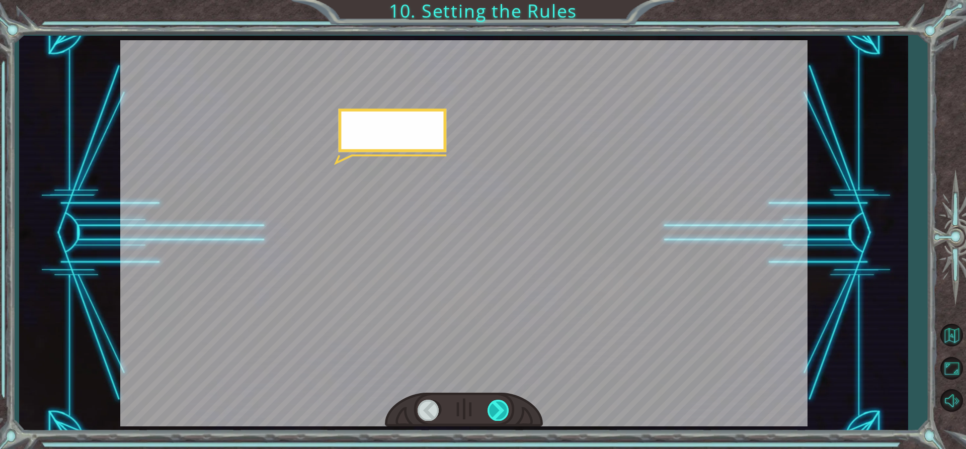
click at [495, 407] on div at bounding box center [498, 410] width 23 height 21
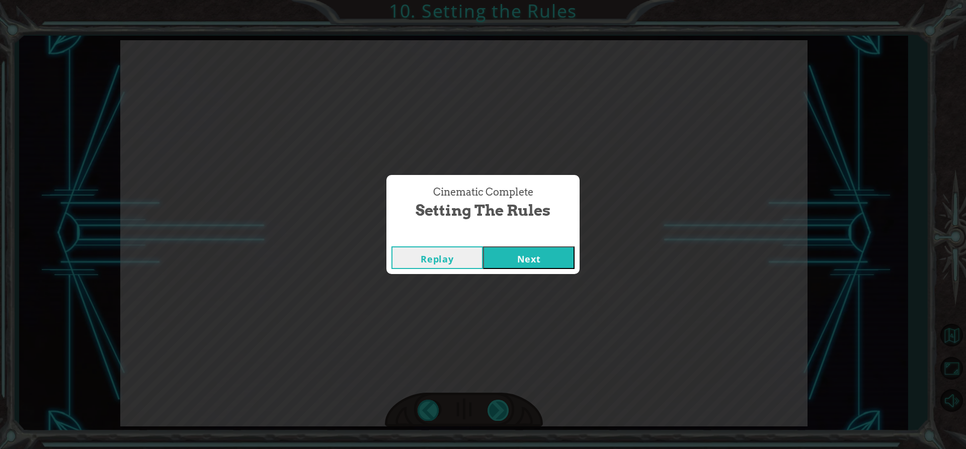
click at [495, 407] on div "Cinematic Complete Setting the Rules Replay Next" at bounding box center [483, 224] width 966 height 449
click at [506, 248] on button "Next" at bounding box center [529, 257] width 92 height 23
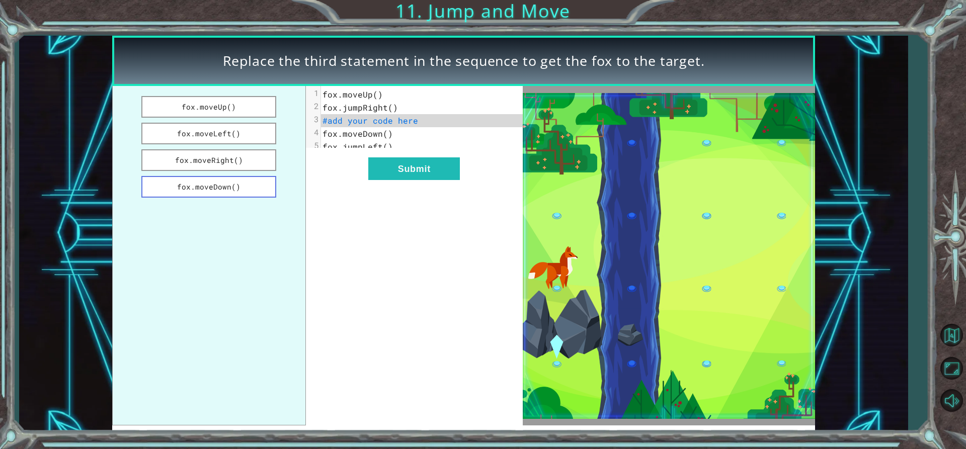
click at [226, 179] on button "fox.moveDown()" at bounding box center [208, 187] width 135 height 22
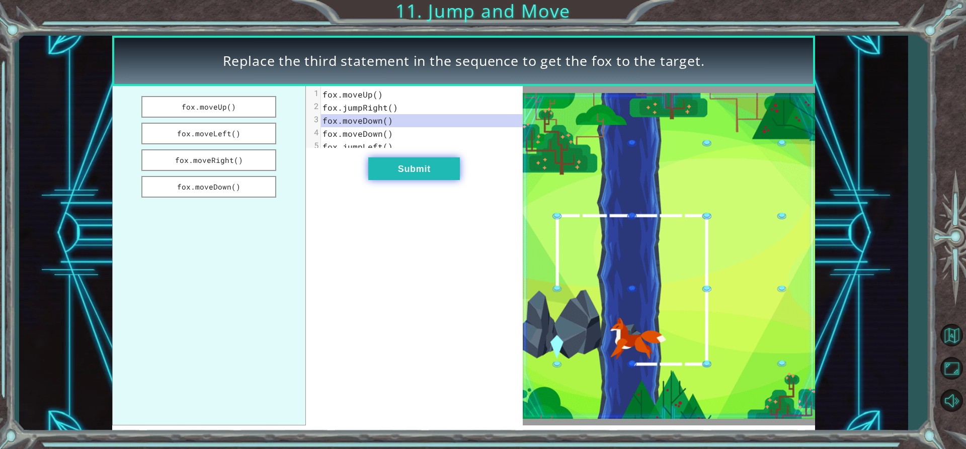
click at [401, 167] on button "Submit" at bounding box center [414, 168] width 92 height 23
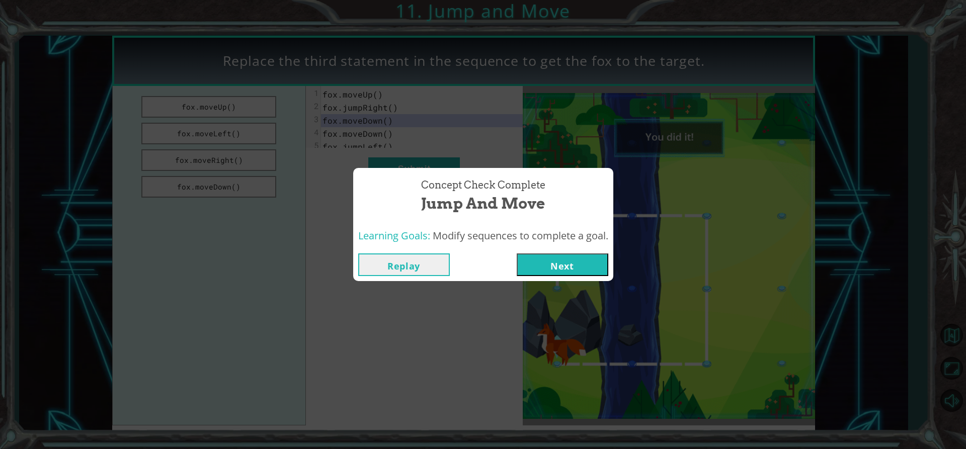
click at [574, 264] on button "Next" at bounding box center [563, 265] width 92 height 23
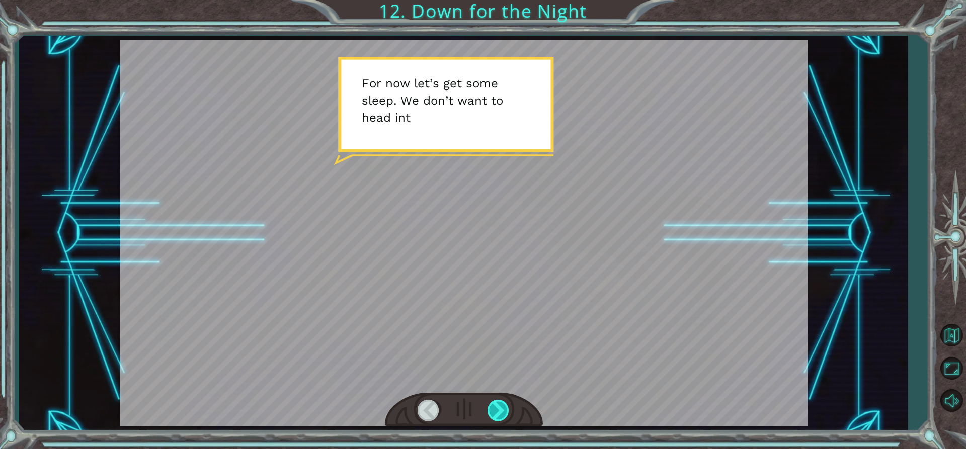
click at [496, 404] on div at bounding box center [498, 410] width 23 height 21
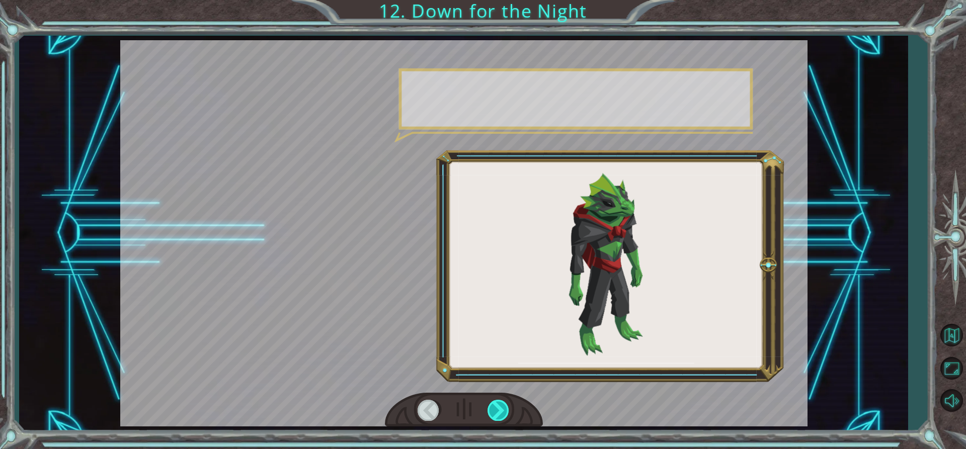
click at [496, 404] on div at bounding box center [498, 410] width 23 height 21
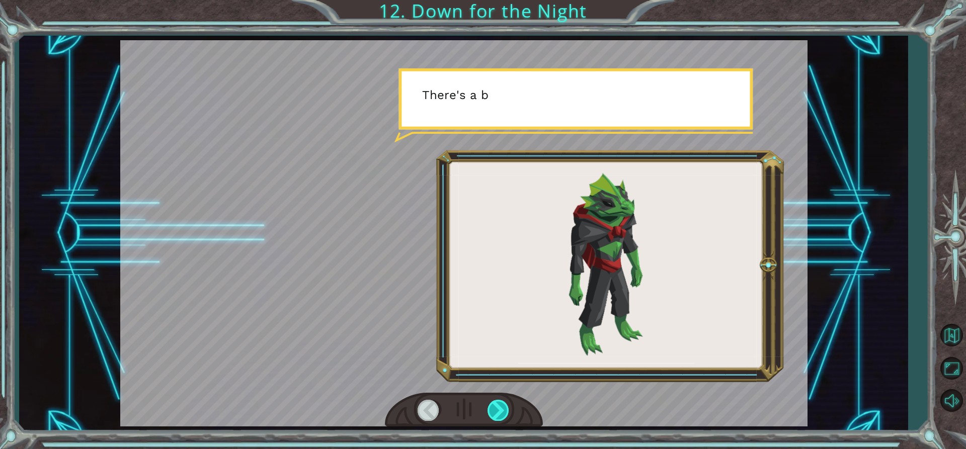
click at [496, 404] on div at bounding box center [498, 410] width 23 height 21
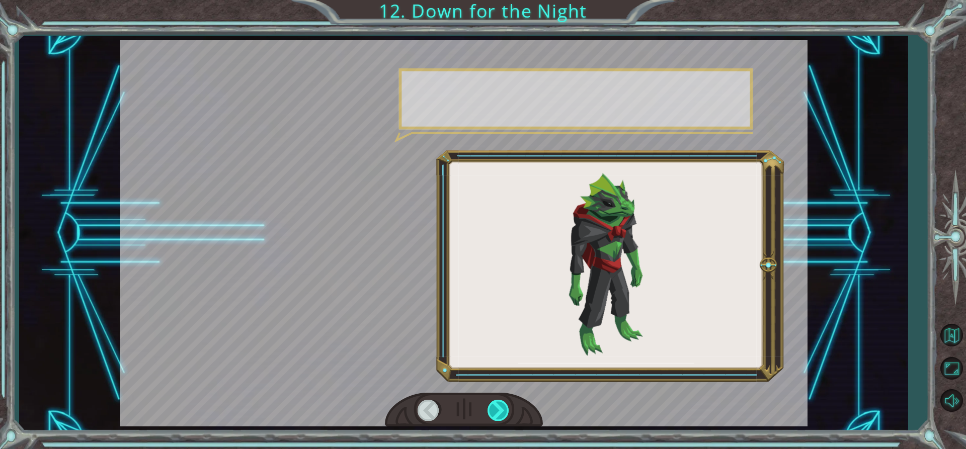
click at [496, 404] on div at bounding box center [498, 410] width 23 height 21
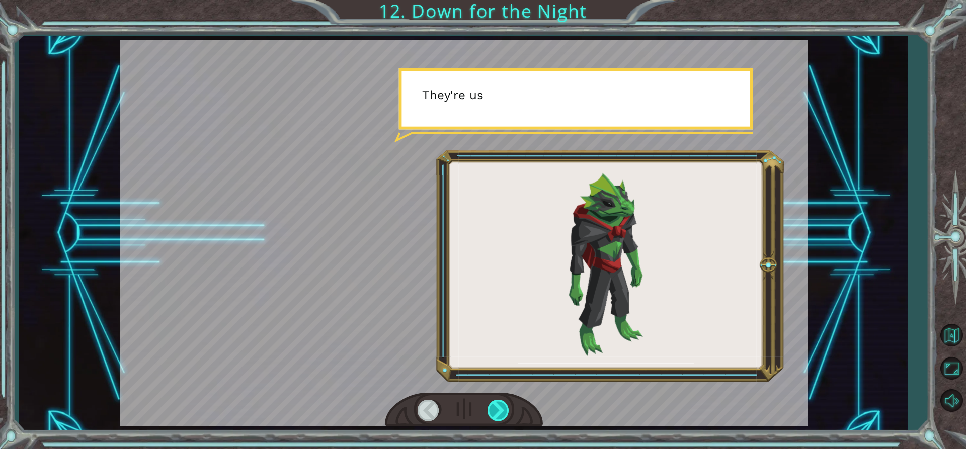
click at [496, 404] on div at bounding box center [498, 410] width 23 height 21
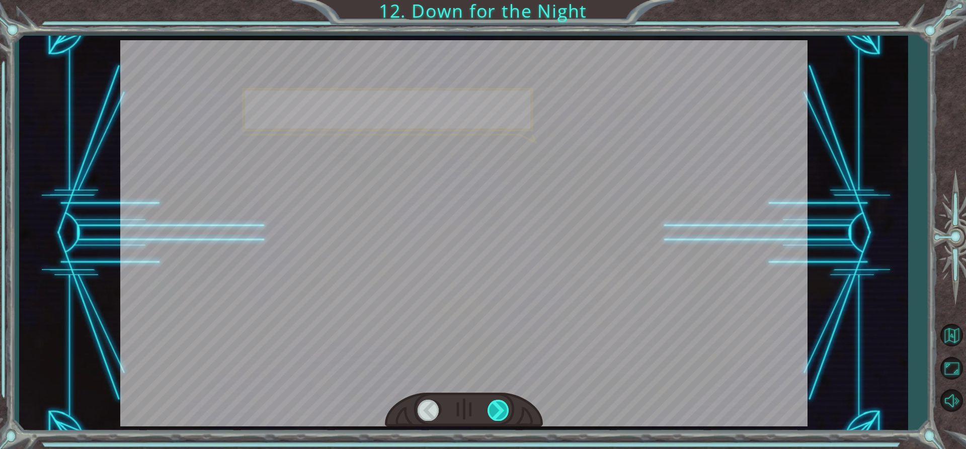
click at [496, 404] on div at bounding box center [498, 410] width 23 height 21
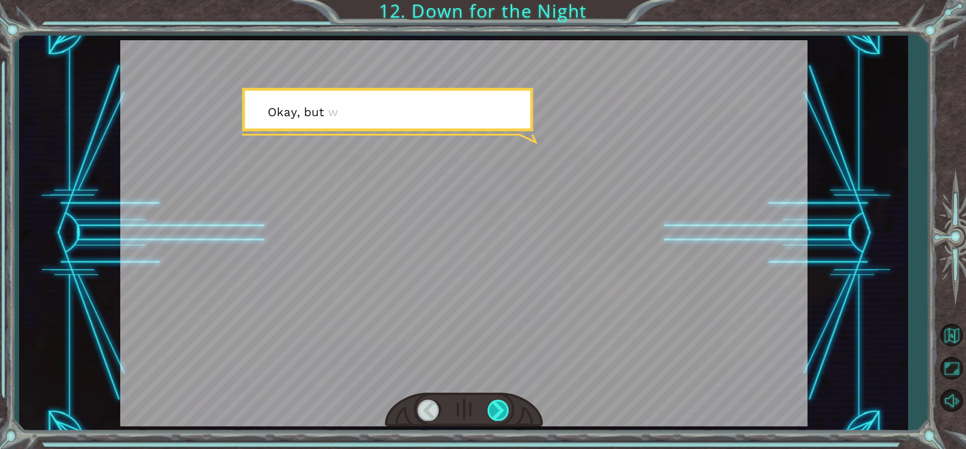
click at [496, 404] on div at bounding box center [498, 410] width 23 height 21
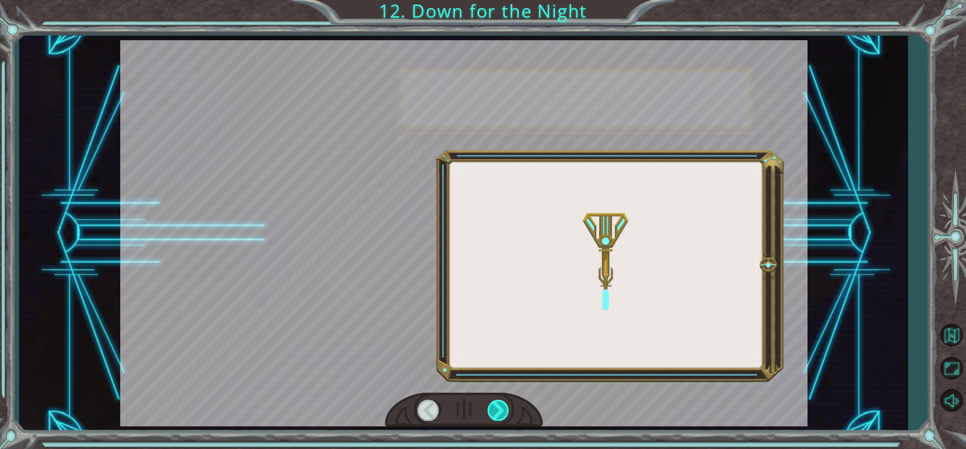
click at [496, 404] on div at bounding box center [498, 410] width 23 height 21
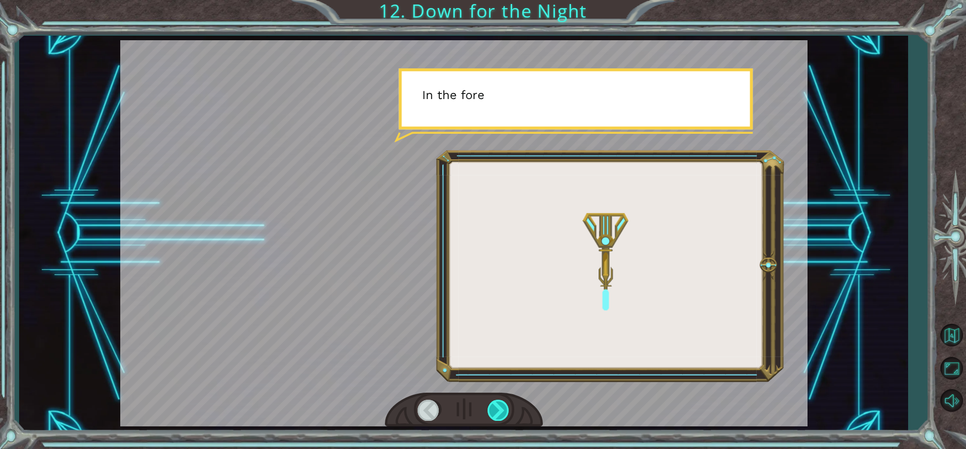
click at [496, 404] on div at bounding box center [498, 410] width 23 height 21
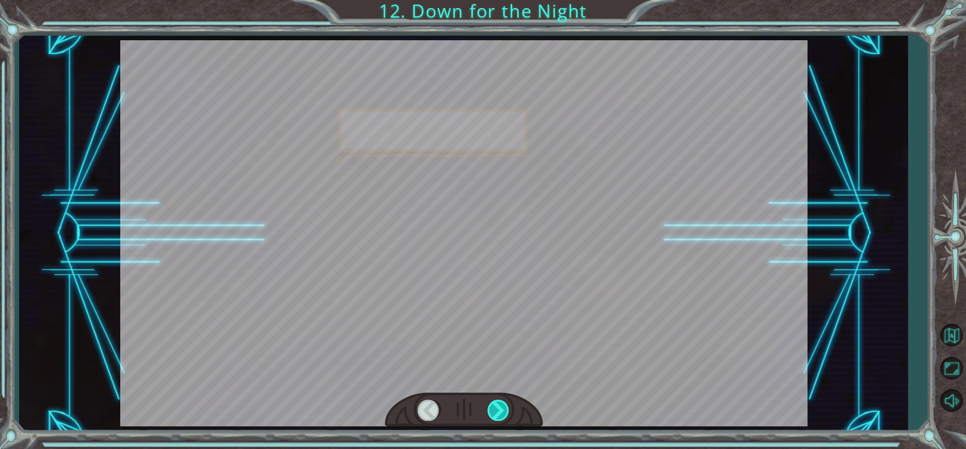
click at [496, 404] on div at bounding box center [498, 410] width 23 height 21
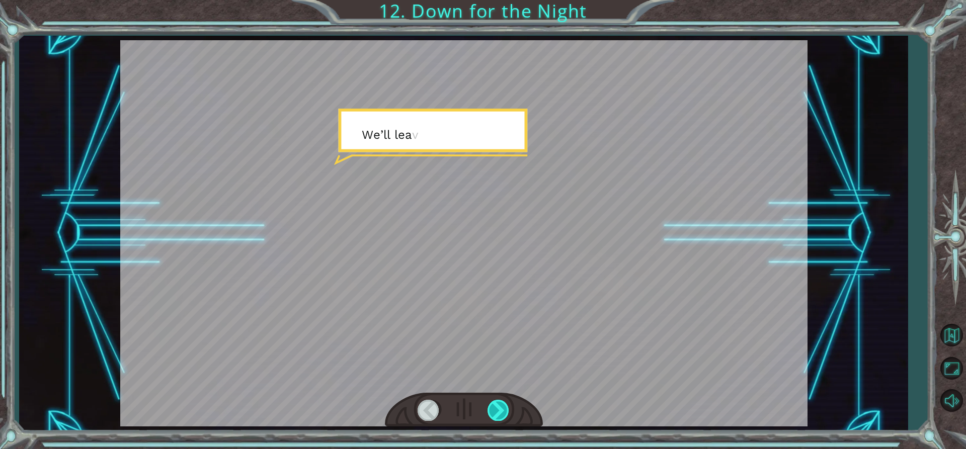
click at [496, 404] on div at bounding box center [498, 410] width 23 height 21
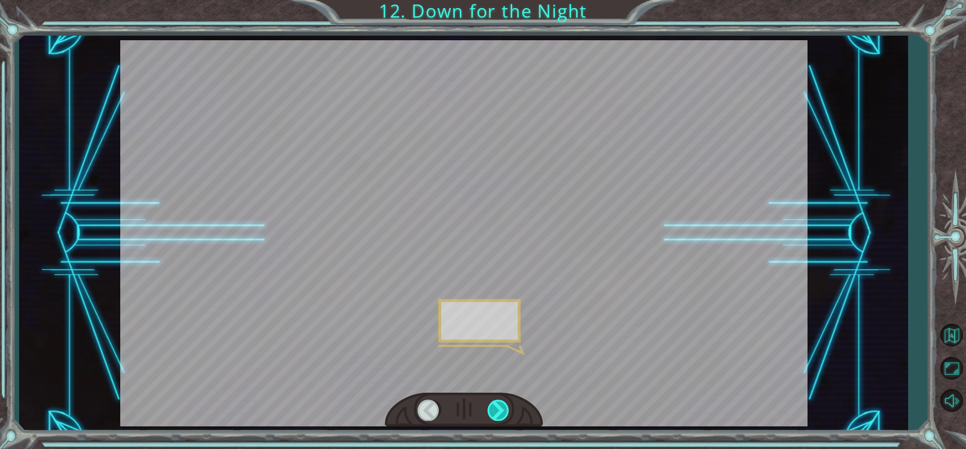
click at [496, 404] on div at bounding box center [498, 410] width 23 height 21
click at [496, 0] on div "F o r n o w l e t ’ s g e t s o m e s l e e p . W e d o n ’ t w a n t t o h e a…" at bounding box center [483, 0] width 966 height 0
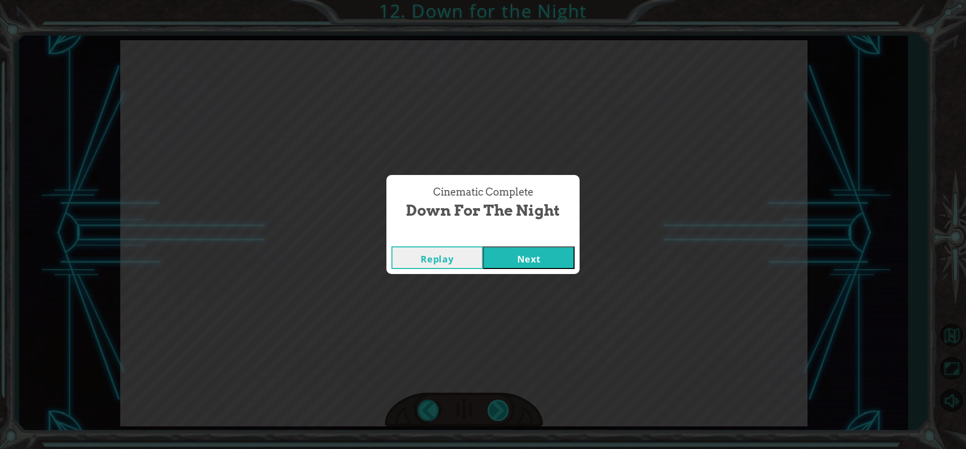
click at [496, 404] on div "Cinematic Complete Down for the Night Replay Next" at bounding box center [483, 224] width 966 height 449
click at [541, 264] on button "Next" at bounding box center [529, 257] width 92 height 23
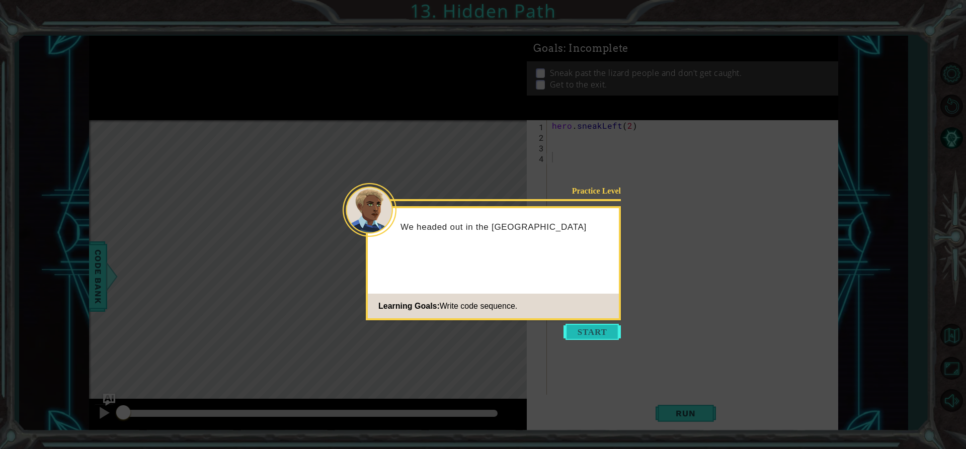
click at [594, 334] on button "Start" at bounding box center [591, 332] width 57 height 16
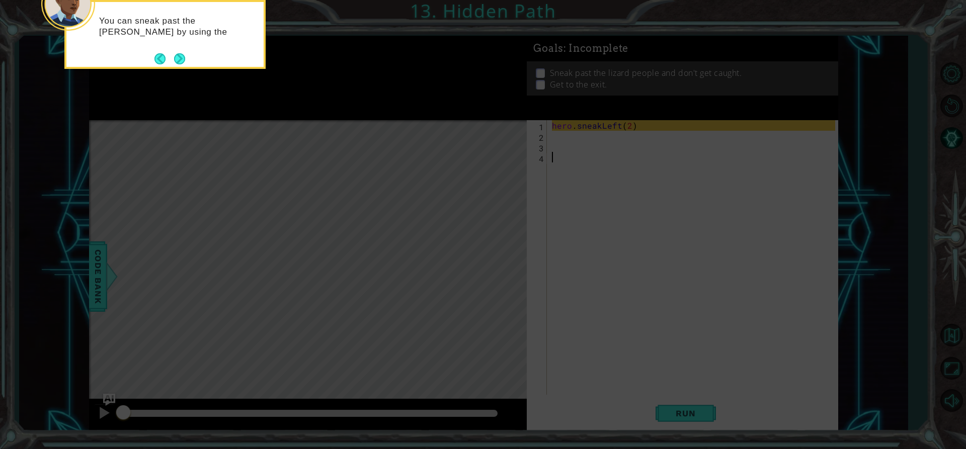
click at [179, 58] on button "Next" at bounding box center [180, 59] width 12 height 12
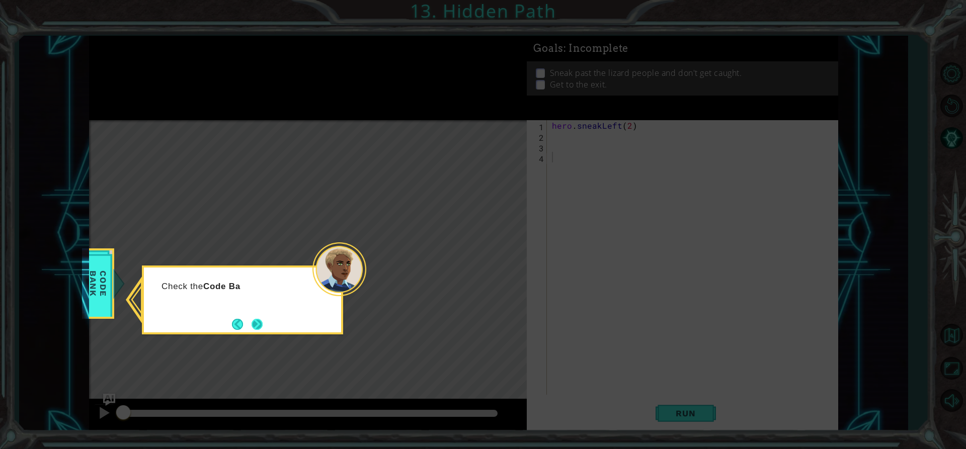
click at [259, 322] on button "Next" at bounding box center [258, 324] width 12 height 12
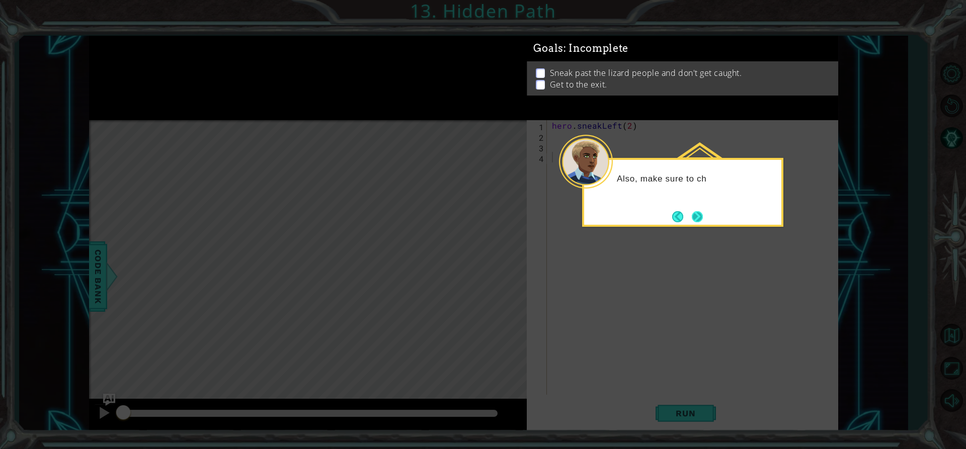
click at [697, 216] on button "Next" at bounding box center [697, 216] width 14 height 14
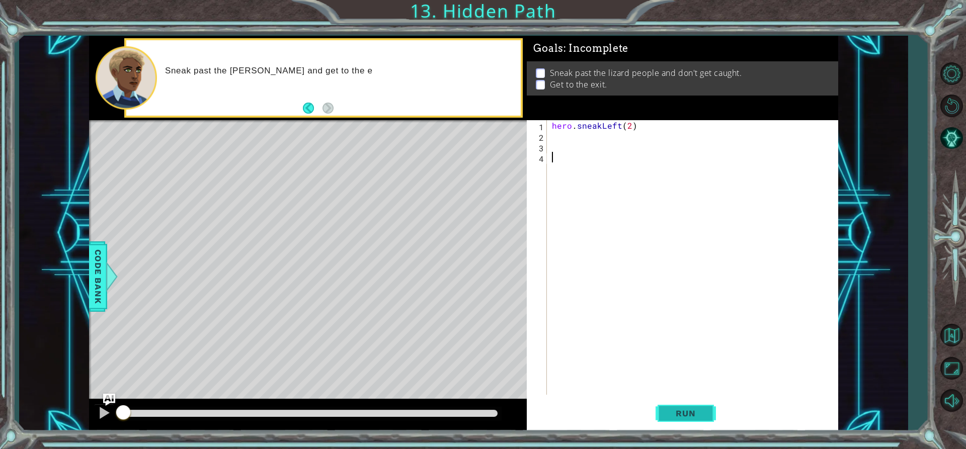
click at [696, 411] on span "Run" at bounding box center [686, 413] width 40 height 10
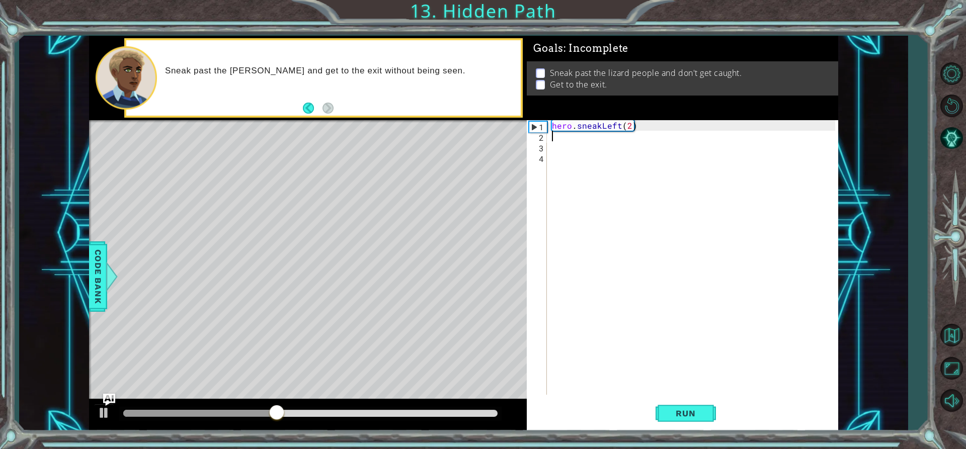
click at [552, 140] on div "hero . sneakLeft ( 2 )" at bounding box center [695, 268] width 290 height 296
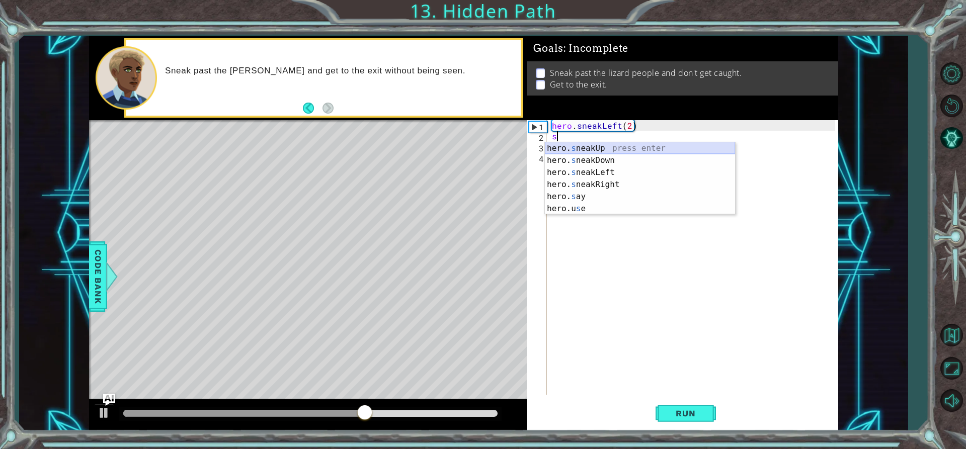
click at [572, 146] on div "hero. s neakUp press enter hero. s neakDown press enter hero. s neakLeft press …" at bounding box center [640, 190] width 190 height 97
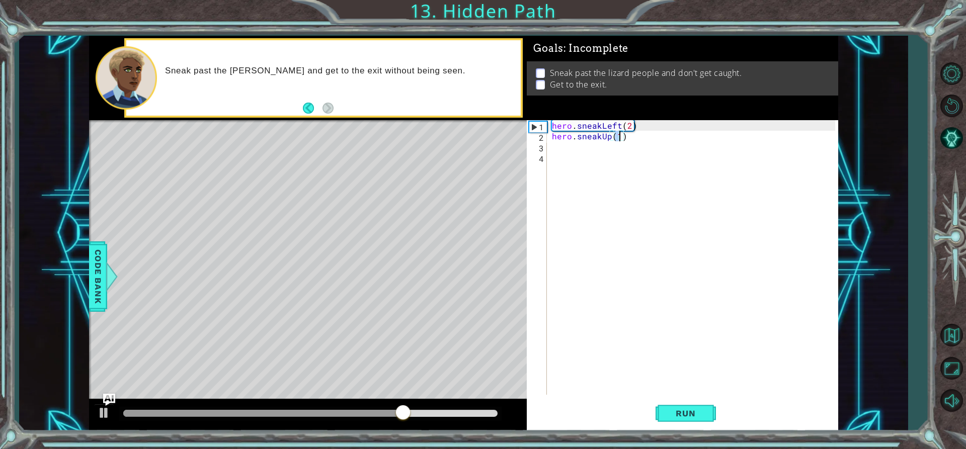
scroll to position [0, 4]
type textarea "hero.sneakUp(2)"
click at [671, 416] on span "Run" at bounding box center [686, 413] width 40 height 10
drag, startPoint x: 447, startPoint y: 421, endPoint x: 463, endPoint y: 413, distance: 18.0
click at [463, 413] on div at bounding box center [310, 414] width 383 height 14
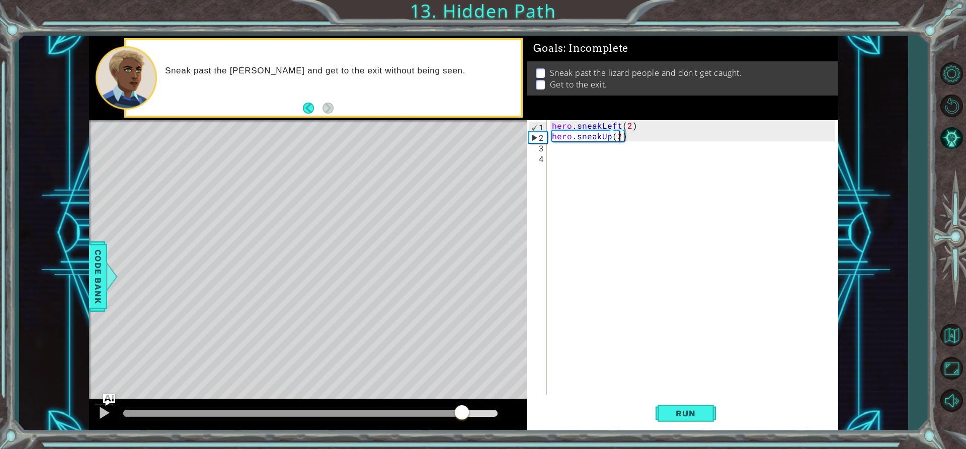
click at [463, 413] on div at bounding box center [310, 413] width 375 height 7
click at [555, 153] on div "hero . sneakLeft ( 2 ) hero . sneakUp ( 2 )" at bounding box center [695, 268] width 290 height 296
click at [555, 146] on div "hero . sneakLeft ( 2 ) hero . sneakUp ( 2 )" at bounding box center [695, 268] width 290 height 296
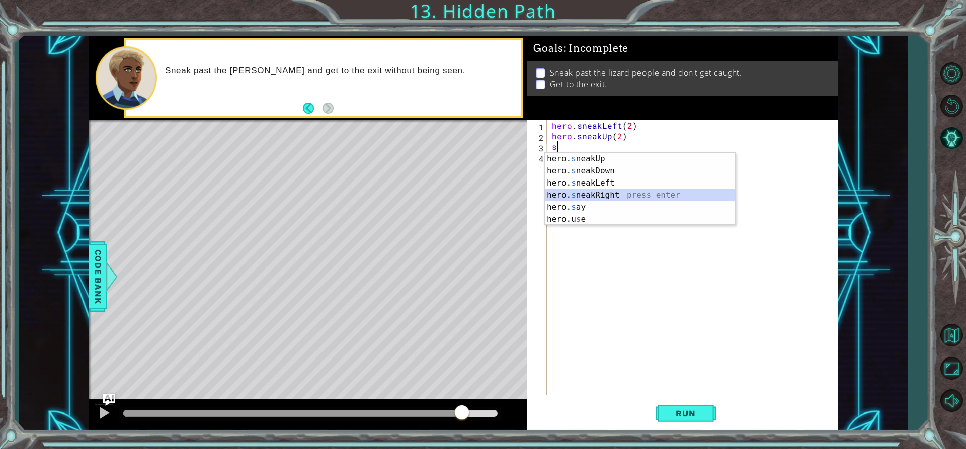
click at [576, 190] on div "hero. s neakUp press enter hero. s neakDown press enter hero. s neakLeft press …" at bounding box center [640, 201] width 190 height 97
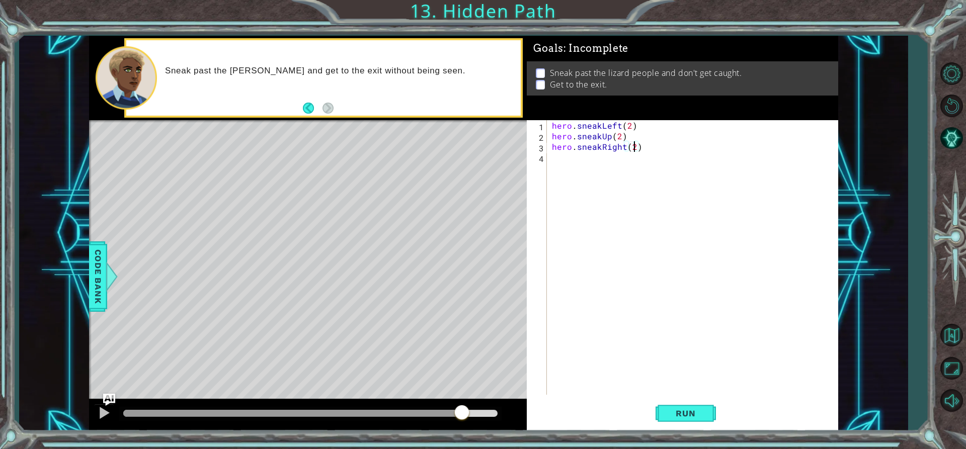
scroll to position [0, 5]
type textarea "hero.sneakRight(2)"
click at [678, 417] on span "Run" at bounding box center [686, 413] width 40 height 10
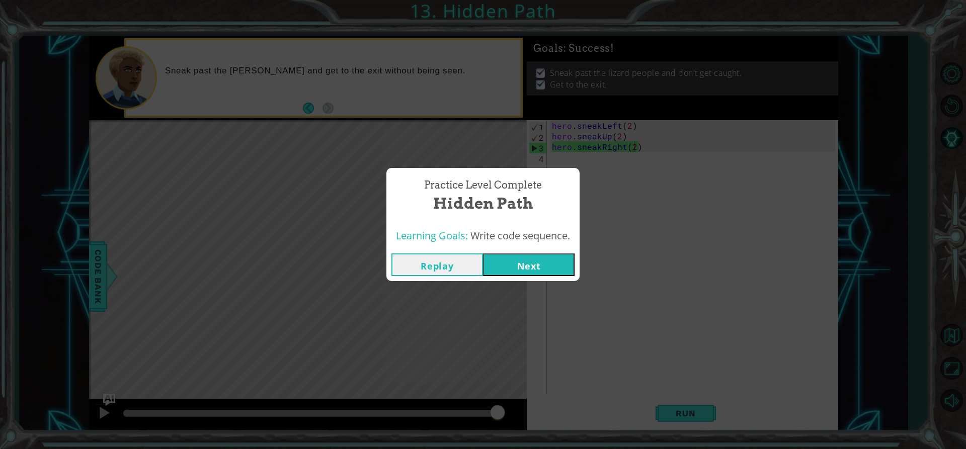
click at [509, 267] on button "Next" at bounding box center [529, 265] width 92 height 23
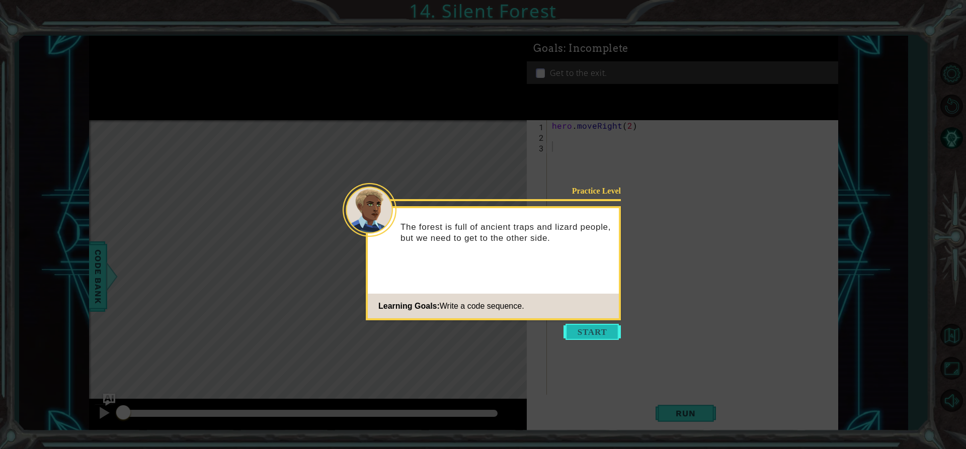
click at [580, 333] on button "Start" at bounding box center [591, 332] width 57 height 16
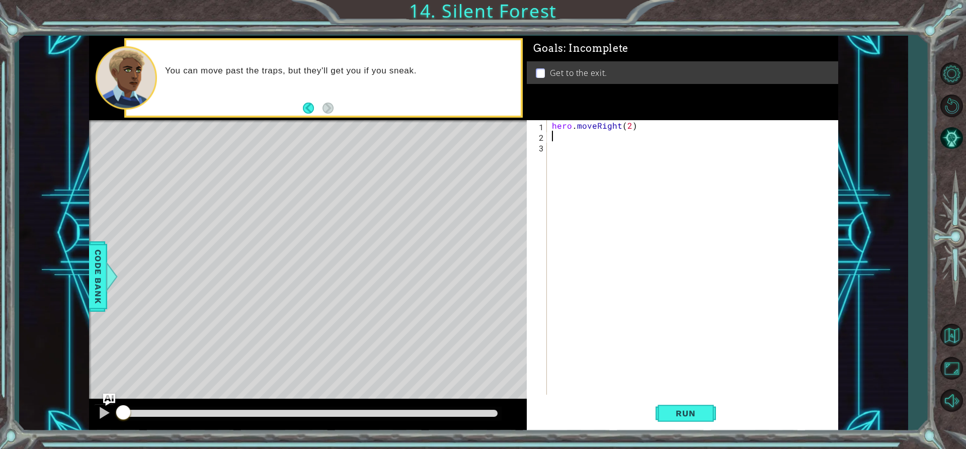
click at [550, 135] on div "hero . moveRight ( 2 )" at bounding box center [695, 268] width 290 height 296
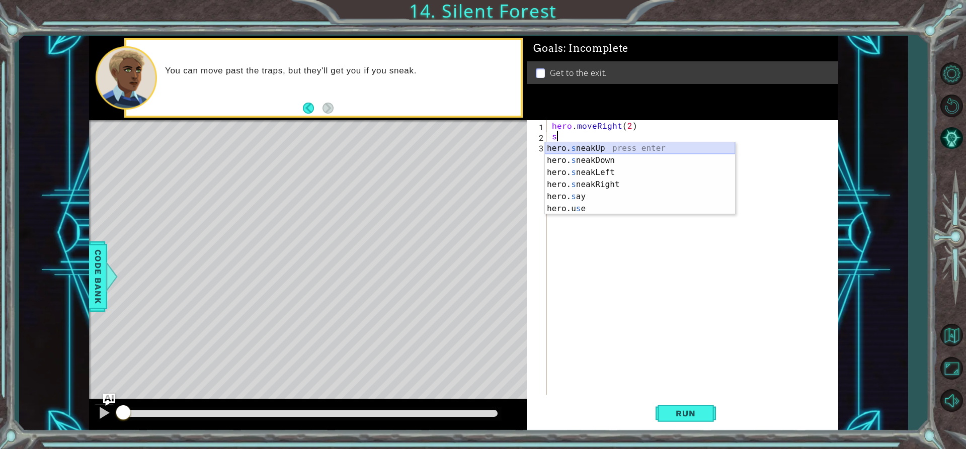
click at [595, 153] on div "hero. s neakUp press enter hero. s neakDown press enter hero. s neakLeft press …" at bounding box center [640, 190] width 190 height 97
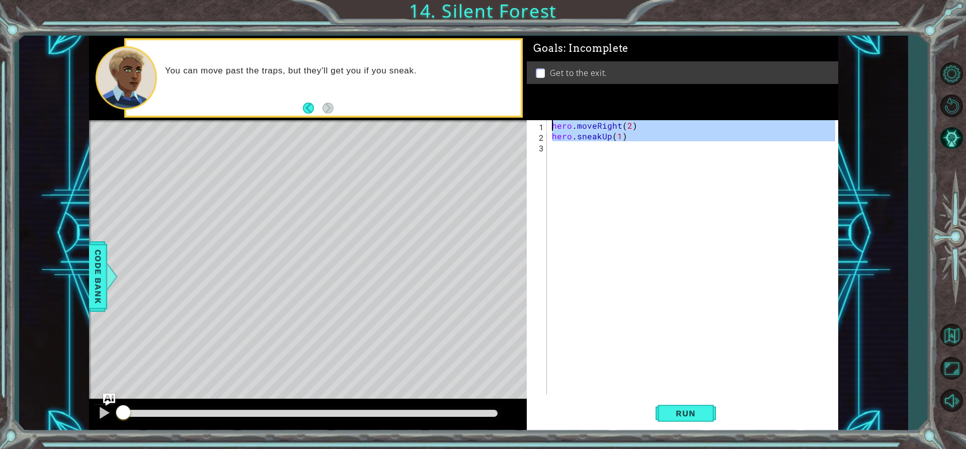
click at [567, 148] on div "hero . moveRight ( 2 ) hero . sneakUp ( 1 )" at bounding box center [695, 268] width 290 height 296
type textarea "hero.moveRight(2) hero.sneakUp(1)"
click at [565, 151] on div "hero . moveRight ( 2 ) hero . sneakUp ( 1 )" at bounding box center [692, 257] width 285 height 275
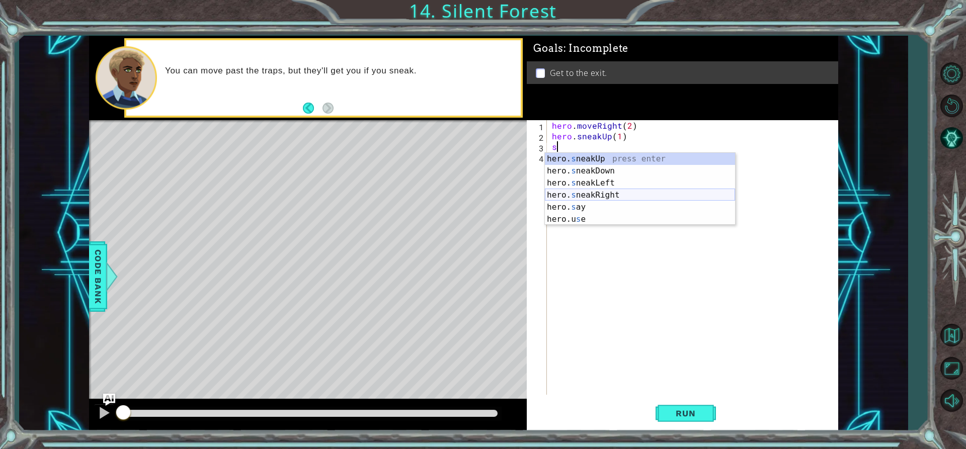
click at [586, 193] on div "hero. s neakUp press enter hero. s neakDown press enter hero. s neakLeft press …" at bounding box center [640, 201] width 190 height 97
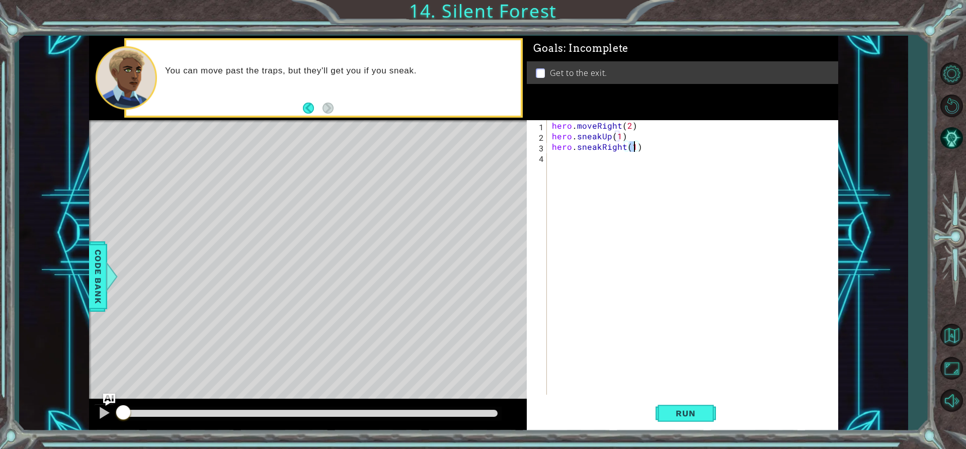
scroll to position [0, 5]
type textarea "hero.sneakRight(2)"
click at [568, 158] on div "hero . moveRight ( 2 ) hero . sneakUp ( 1 ) hero . sneakRight ( 2 )" at bounding box center [695, 268] width 290 height 296
click at [665, 412] on button "Run" at bounding box center [685, 413] width 60 height 31
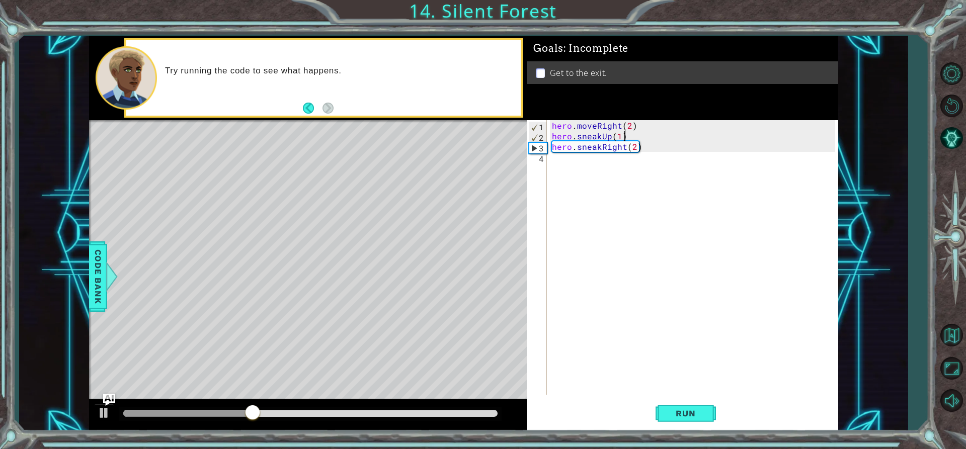
click at [623, 135] on div "hero . moveRight ( 2 ) hero . sneakUp ( 1 ) hero . sneakRight ( 2 )" at bounding box center [695, 268] width 290 height 296
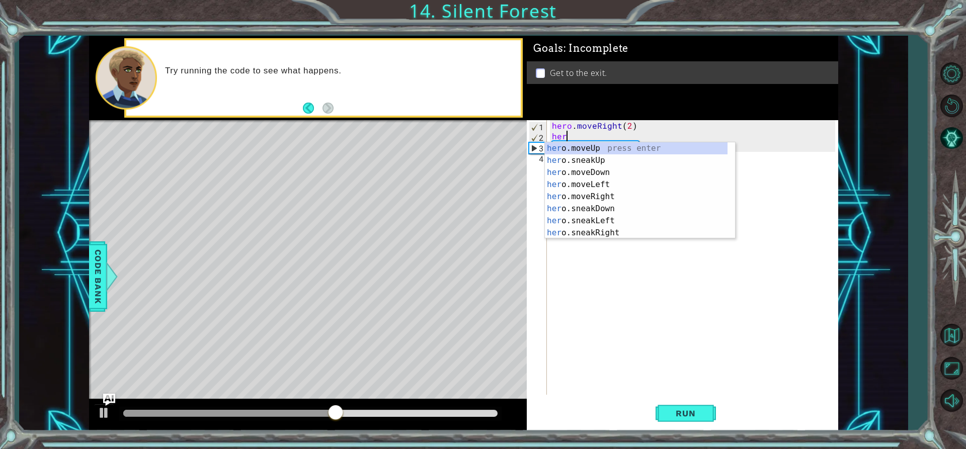
type textarea "h"
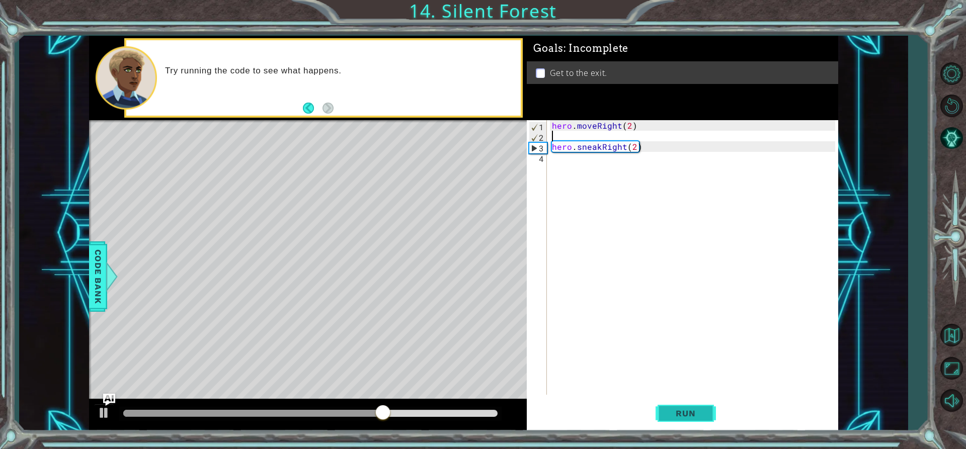
click at [668, 408] on span "Run" at bounding box center [686, 413] width 40 height 10
click at [572, 136] on div "hero . moveRight ( 2 ) hero . sneakRight ( 2 )" at bounding box center [695, 268] width 290 height 296
type textarea "m"
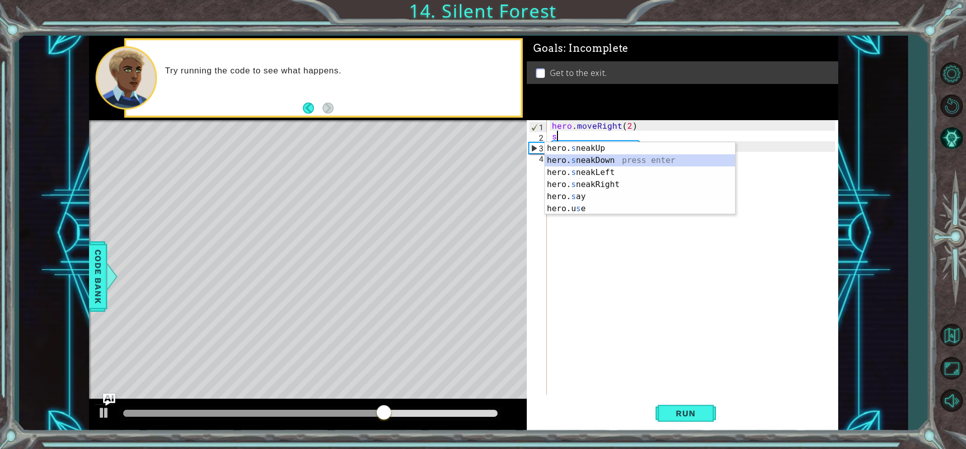
click at [578, 160] on div "hero. s neakUp press enter hero. s neakDown press enter hero. s neakLeft press …" at bounding box center [640, 190] width 190 height 97
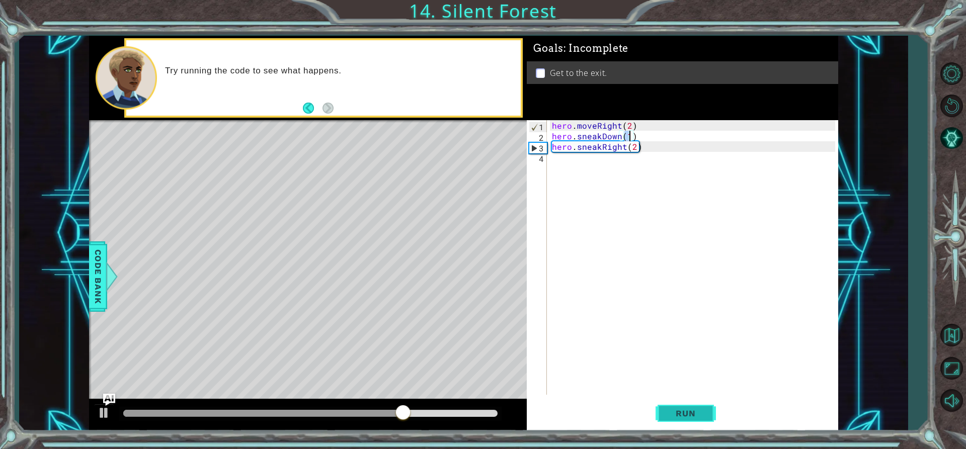
type textarea "hero.sneakDown(1)"
click at [681, 413] on span "Run" at bounding box center [686, 413] width 40 height 10
click at [566, 157] on div "hero . moveRight ( 2 ) hero . sneakDown ( 1 ) hero . sneakRight ( 2 )" at bounding box center [695, 268] width 290 height 296
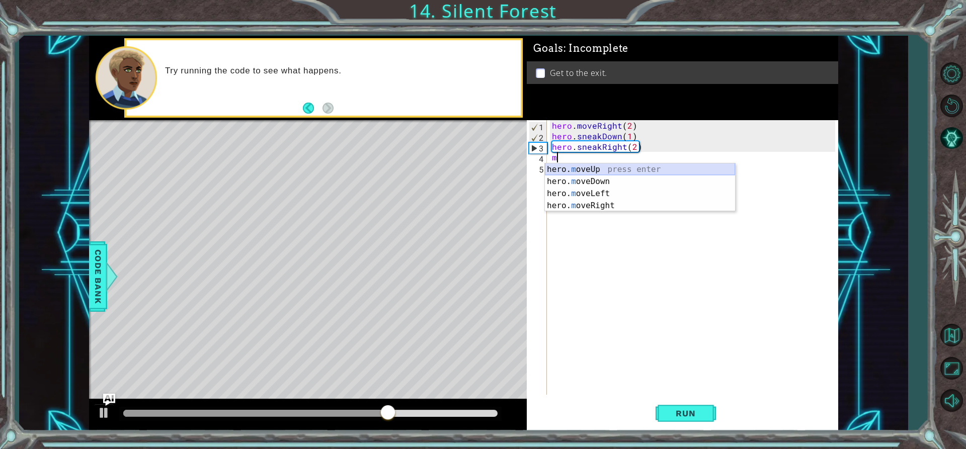
click at [569, 174] on div "hero. m oveUp press enter hero. m oveDown press enter hero. m oveLeft press ent…" at bounding box center [640, 199] width 190 height 72
type textarea "hero.moveUp(1)"
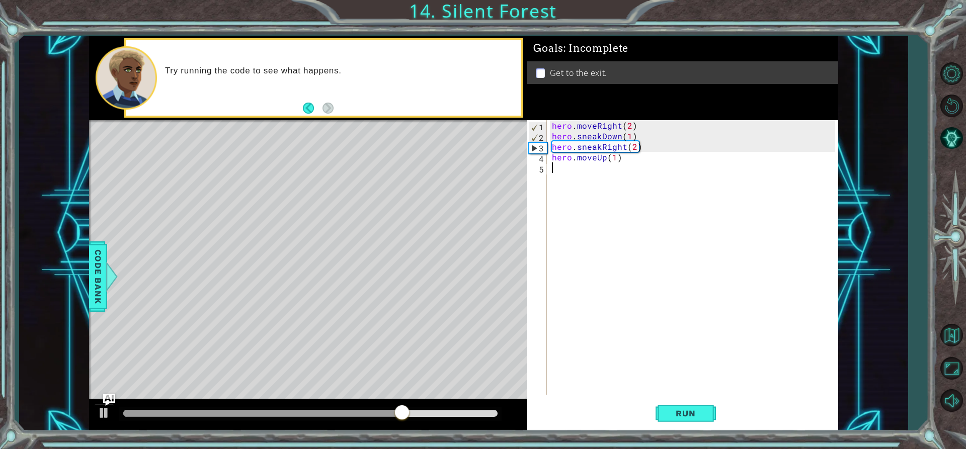
click at [568, 173] on div "hero . moveRight ( 2 ) hero . sneakDown ( 1 ) hero . sneakRight ( 2 ) hero . mo…" at bounding box center [695, 268] width 290 height 296
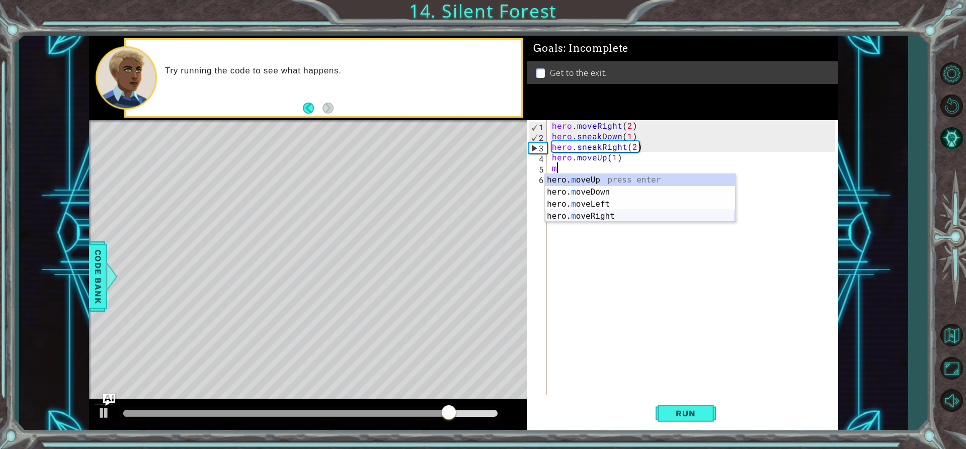
click at [589, 213] on div "hero. m oveUp press enter hero. m oveDown press enter hero. m oveLeft press ent…" at bounding box center [640, 210] width 190 height 72
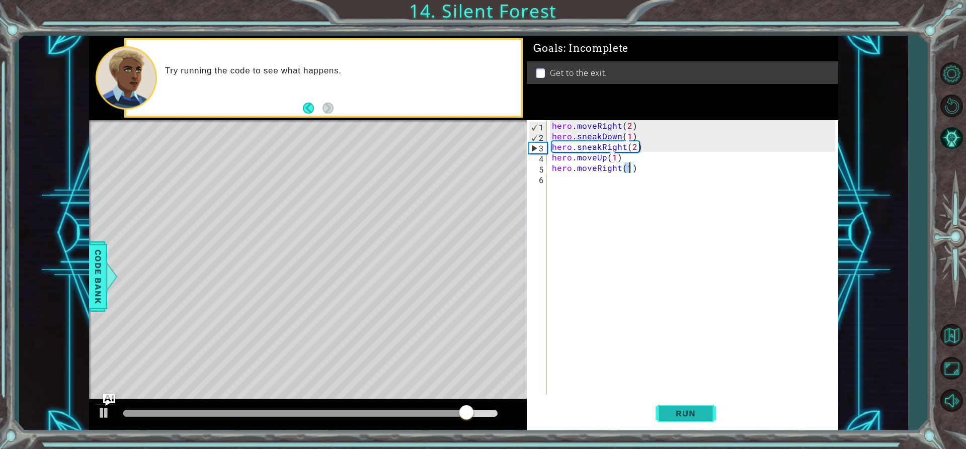
type textarea "hero.moveRight(1)"
click at [681, 421] on button "Run" at bounding box center [685, 413] width 60 height 31
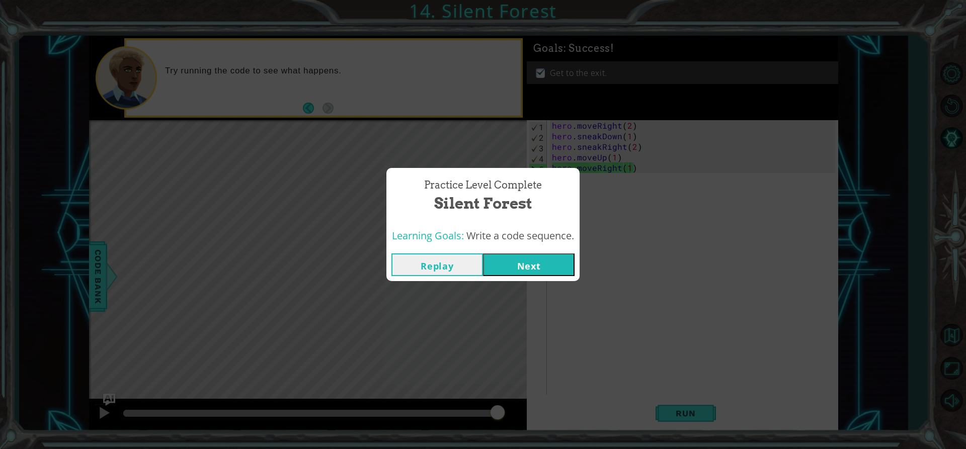
click at [498, 268] on button "Next" at bounding box center [529, 265] width 92 height 23
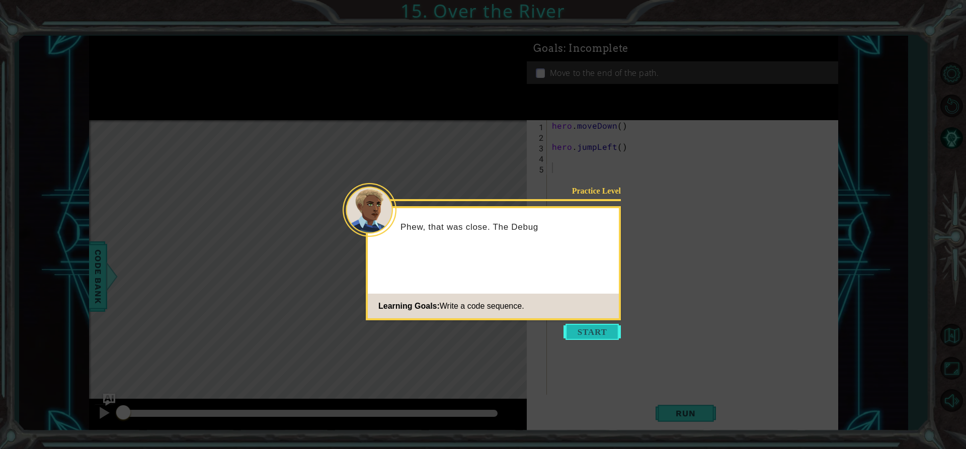
click at [585, 332] on button "Start" at bounding box center [591, 332] width 57 height 16
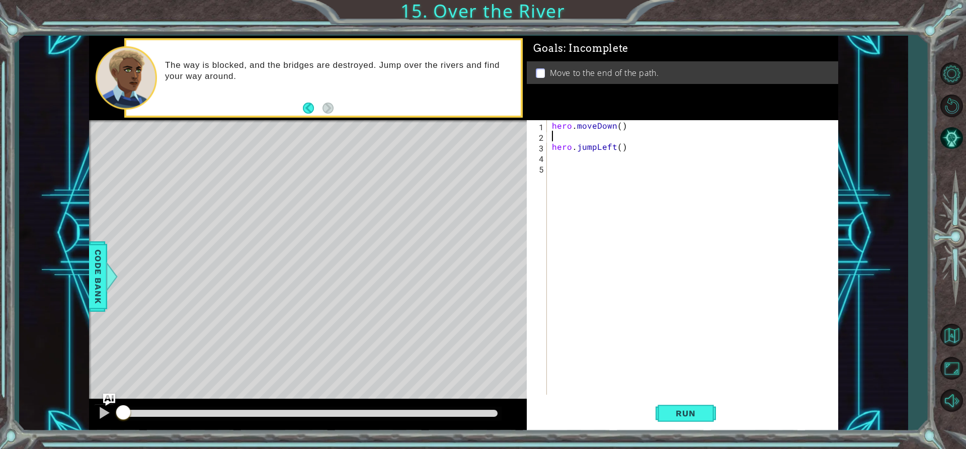
click at [584, 132] on div "hero . moveDown ( ) hero . jumpLeft ( )" at bounding box center [695, 268] width 290 height 296
click at [558, 156] on div "hero . moveDown ( ) hero . jumpLeft ( )" at bounding box center [695, 268] width 290 height 296
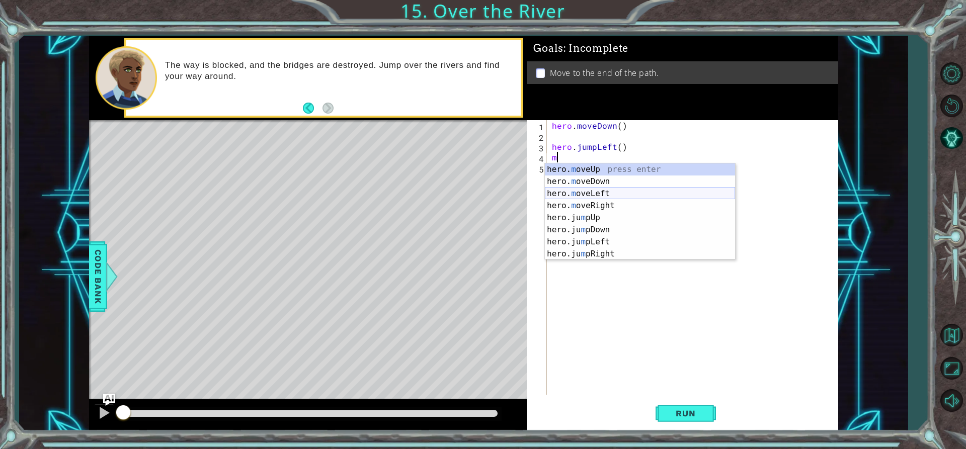
click at [603, 191] on div "hero. m oveUp press enter hero. m oveDown press enter hero. m oveLeft press ent…" at bounding box center [640, 223] width 190 height 121
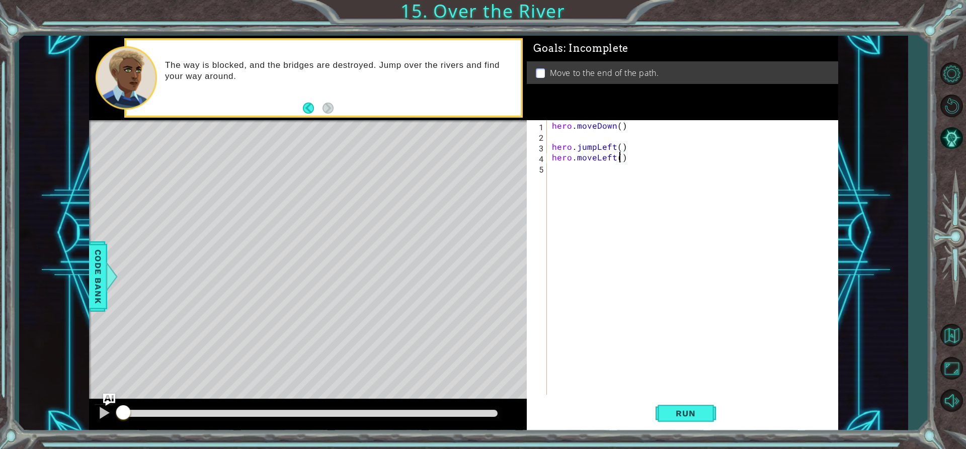
scroll to position [0, 5]
click at [689, 413] on span "Run" at bounding box center [686, 413] width 40 height 10
drag, startPoint x: 479, startPoint y: 406, endPoint x: 471, endPoint y: 414, distance: 11.1
click at [478, 410] on div at bounding box center [308, 415] width 438 height 32
click at [469, 415] on div at bounding box center [310, 413] width 375 height 7
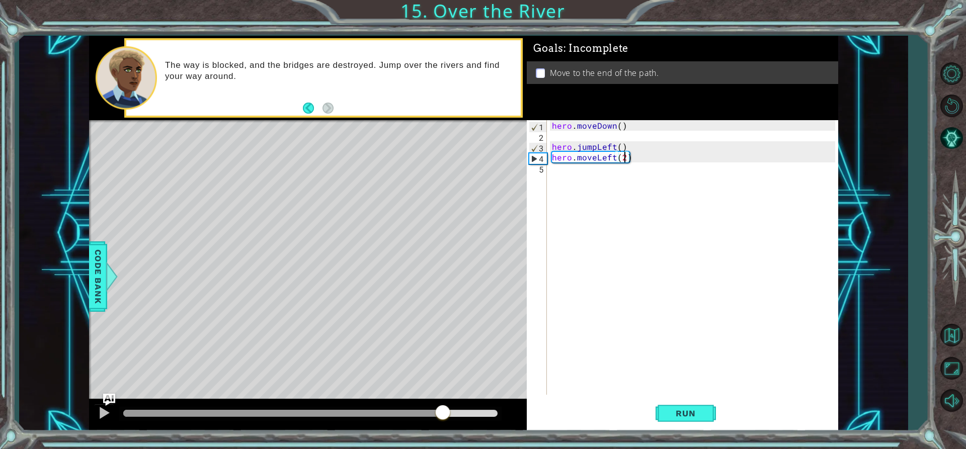
drag, startPoint x: 468, startPoint y: 415, endPoint x: 442, endPoint y: 410, distance: 26.1
click at [442, 410] on div at bounding box center [443, 413] width 18 height 18
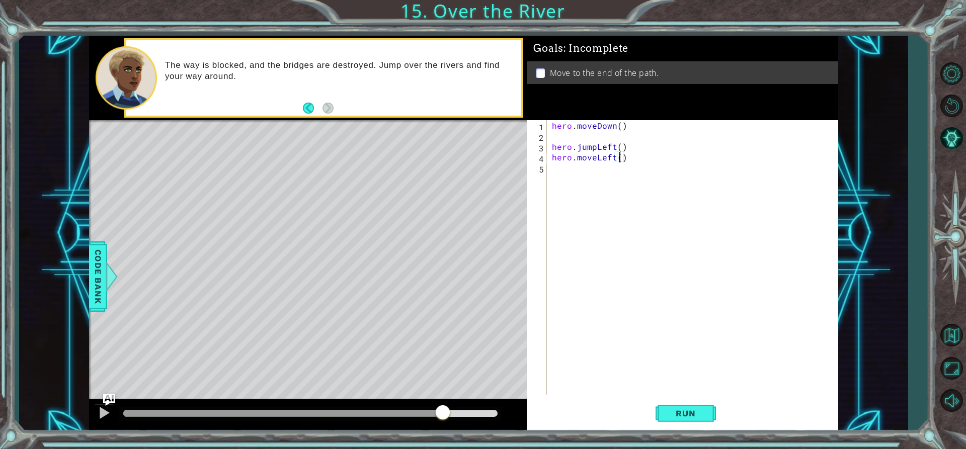
type textarea "hero.moveLeft(1)"
click at [580, 168] on div "hero . moveDown ( ) hero . jumpLeft ( ) hero . moveLeft ( 1 )" at bounding box center [695, 268] width 290 height 296
type textarea "j"
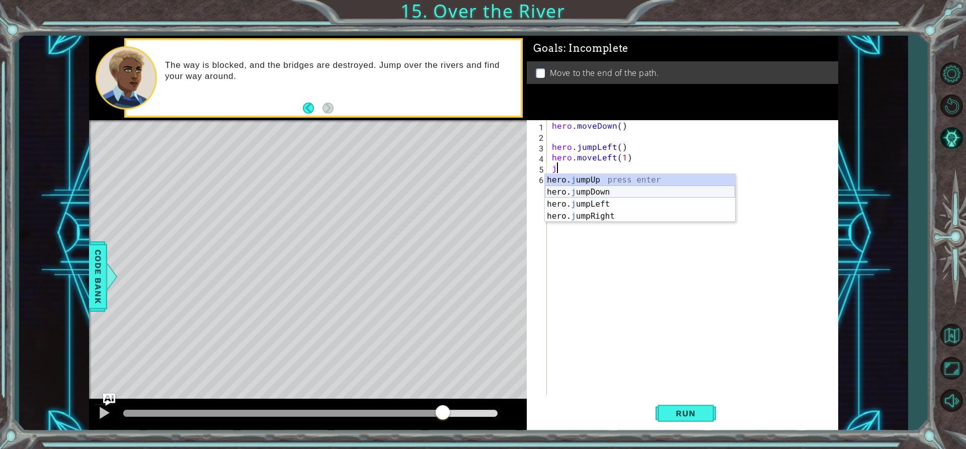
click at [595, 196] on div "hero. j umpUp press enter hero. j umpDown press enter hero. j umpLeft press ent…" at bounding box center [640, 210] width 190 height 72
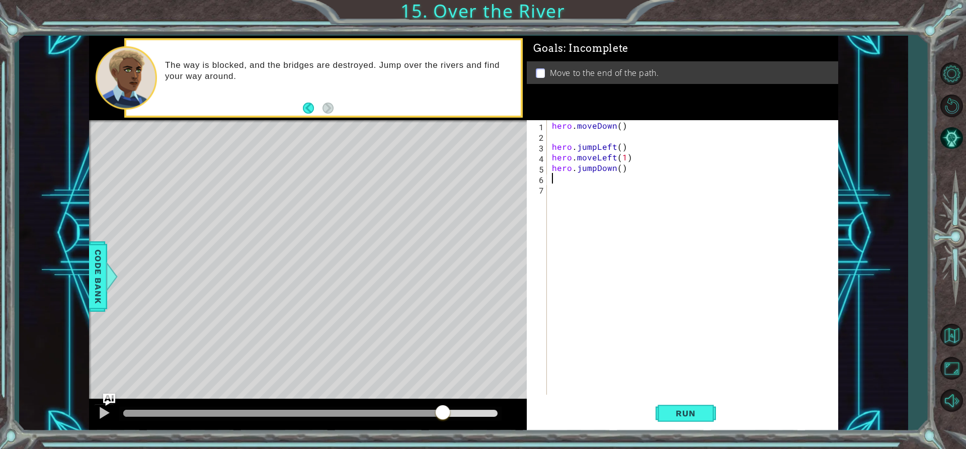
type textarea "j"
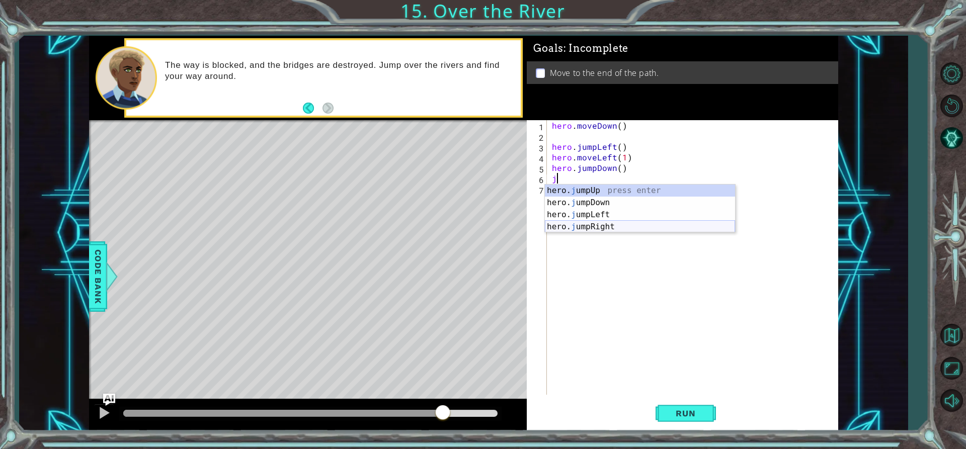
click at [583, 222] on div "hero. j umpUp press enter hero. j umpDown press enter hero. j umpLeft press ent…" at bounding box center [640, 221] width 190 height 72
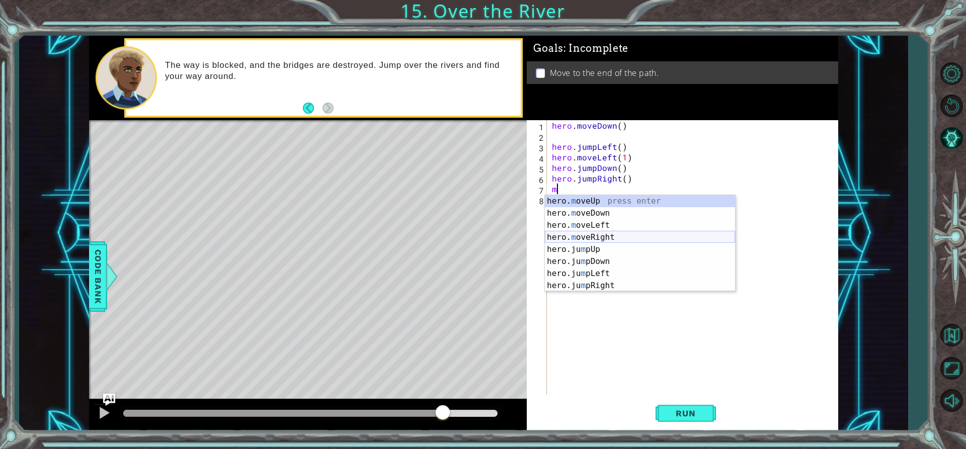
click at [586, 234] on div "hero. m oveUp press enter hero. m oveDown press enter hero. m oveLeft press ent…" at bounding box center [640, 255] width 190 height 121
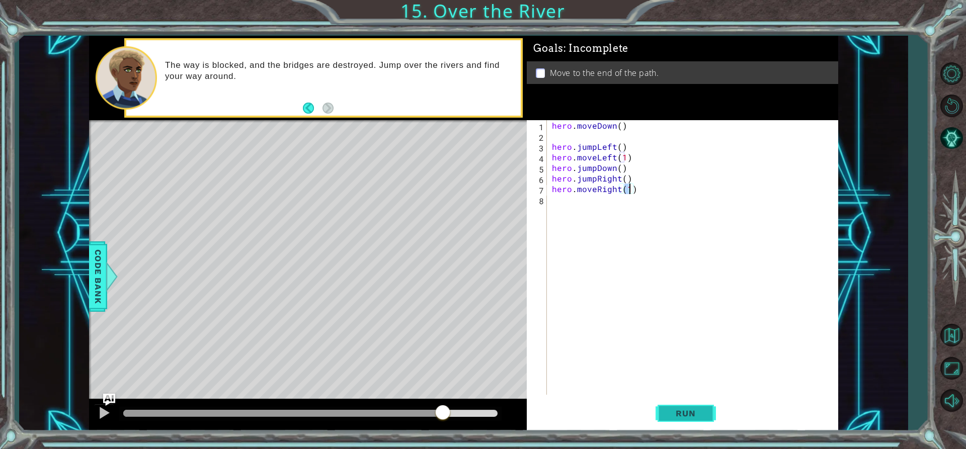
type textarea "hero.moveRight(1)"
click at [665, 415] on button "Run" at bounding box center [685, 413] width 60 height 31
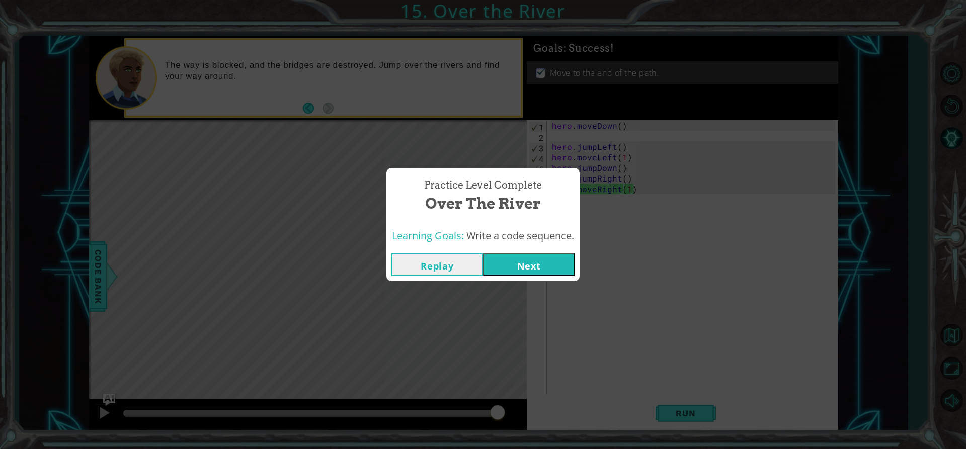
click at [522, 273] on button "Next" at bounding box center [529, 265] width 92 height 23
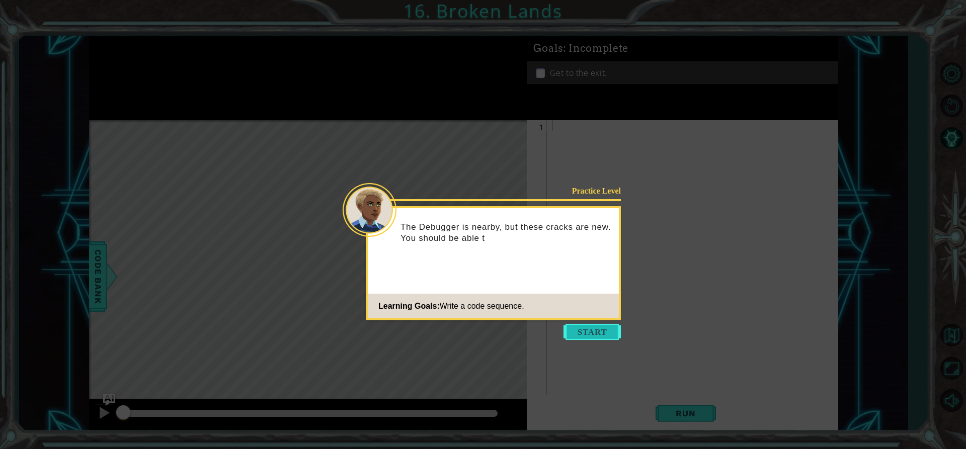
click at [573, 333] on button "Start" at bounding box center [591, 332] width 57 height 16
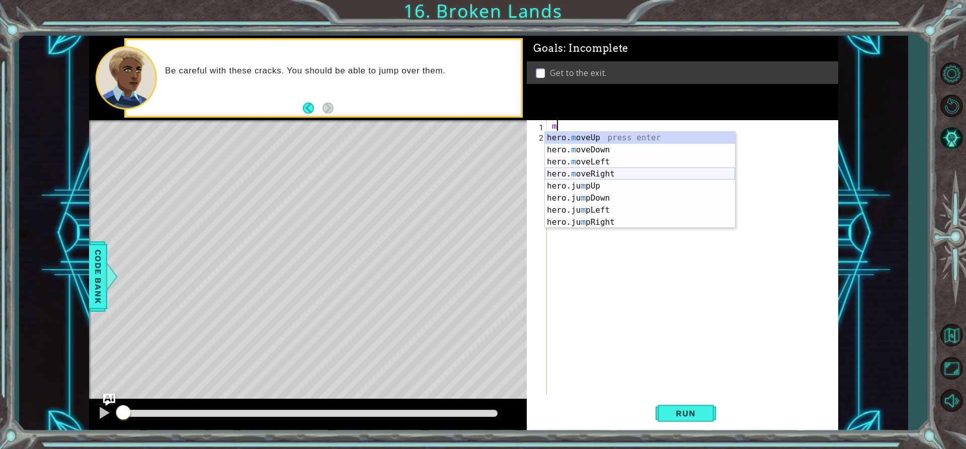
click at [580, 174] on div "hero. m oveUp press enter hero. m oveDown press enter hero. m oveLeft press ent…" at bounding box center [640, 192] width 190 height 121
type textarea "hero.moveRight(1)"
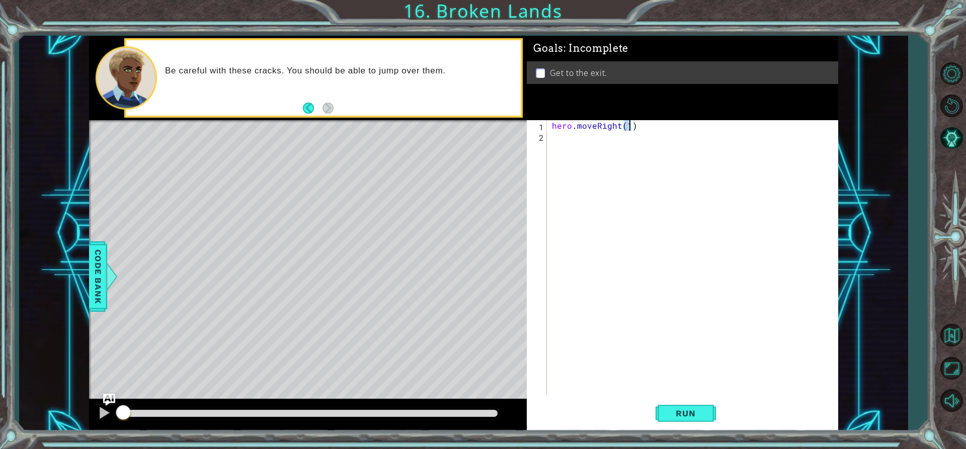
click at [561, 136] on div "hero . moveRight ( 1 )" at bounding box center [695, 268] width 290 height 296
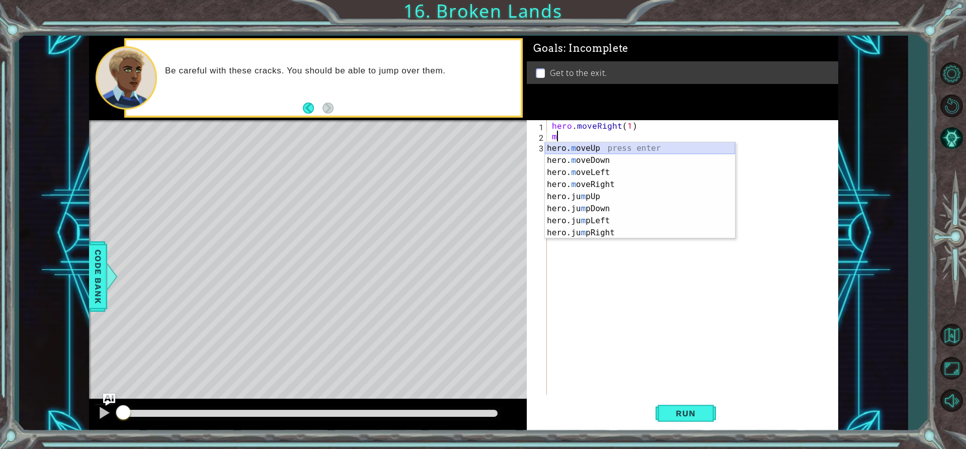
click at [573, 150] on div "hero. m oveUp press enter hero. m oveDown press enter hero. m oveLeft press ent…" at bounding box center [640, 202] width 190 height 121
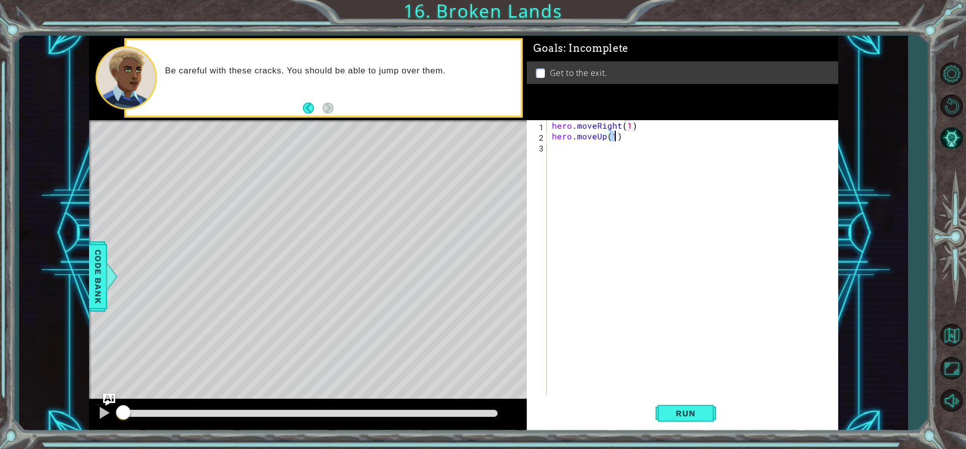
type textarea "hero.moveUp(1)"
click at [547, 146] on div "hero.moveUp(1) 1 2 3 hero . moveRight ( 1 ) hero . moveUp ( 1 ) ההההההההההההההה…" at bounding box center [681, 257] width 308 height 275
click at [548, 146] on div "hero.moveUp(1) 1 2 3 hero . moveRight ( 1 ) hero . moveUp ( 1 ) ההההההההההההההה…" at bounding box center [681, 257] width 308 height 275
click at [550, 148] on div "hero . moveRight ( 1 ) hero . moveUp ( 1 )" at bounding box center [695, 268] width 290 height 296
type textarea "j"
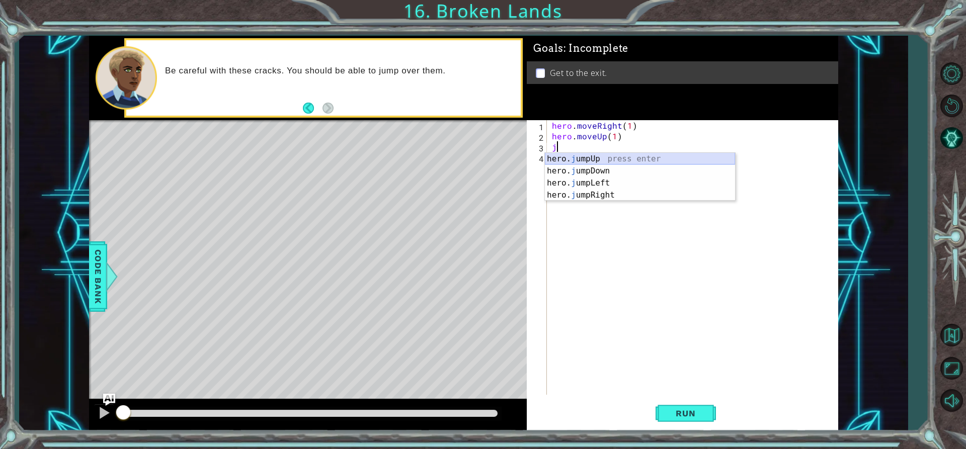
click at [558, 157] on div "hero. j umpUp press enter hero. j umpDown press enter hero. j umpLeft press ent…" at bounding box center [640, 189] width 190 height 72
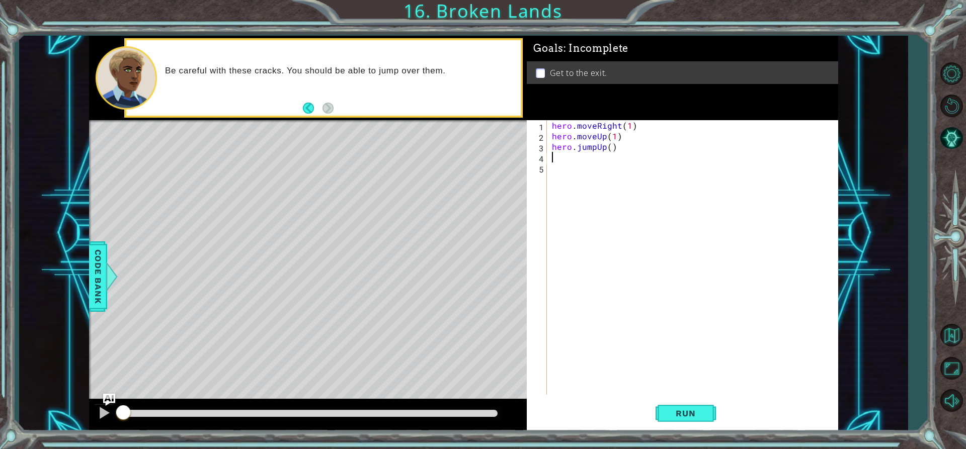
type textarea "j"
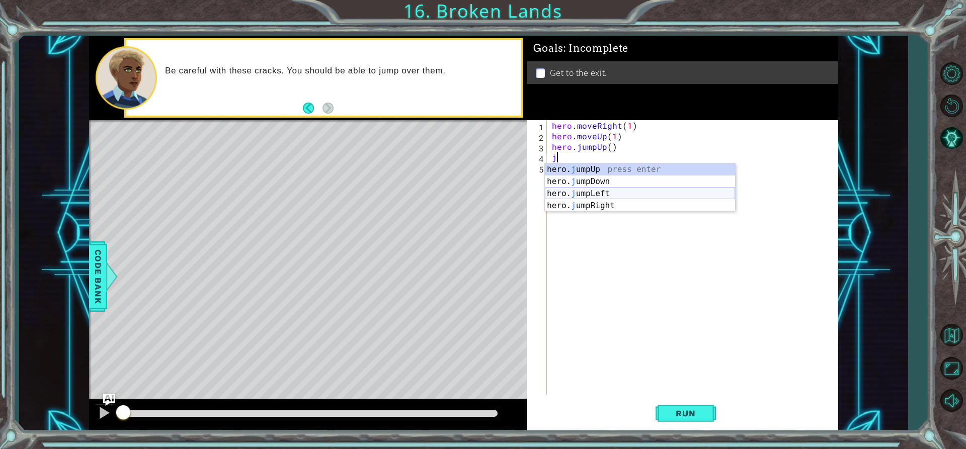
click at [581, 200] on div "hero. j umpUp press enter hero. j umpDown press enter hero. j umpLeft press ent…" at bounding box center [640, 199] width 190 height 72
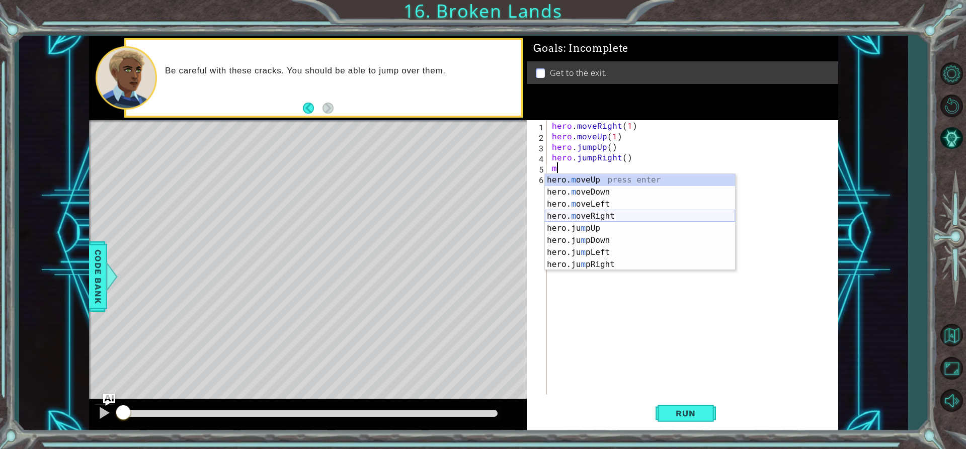
click at [595, 214] on div "hero. m oveUp press enter hero. m oveDown press enter hero. m oveLeft press ent…" at bounding box center [640, 234] width 190 height 121
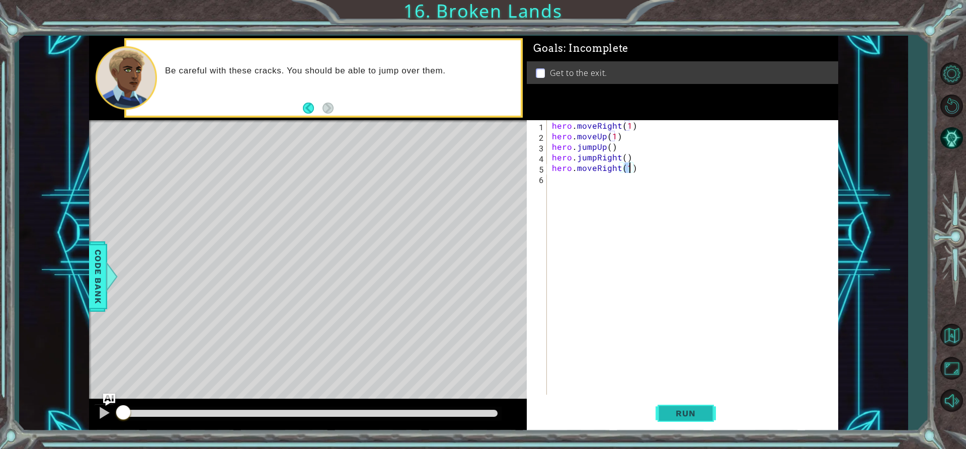
type textarea "hero.moveRight(1)"
click at [669, 413] on span "Run" at bounding box center [686, 413] width 40 height 10
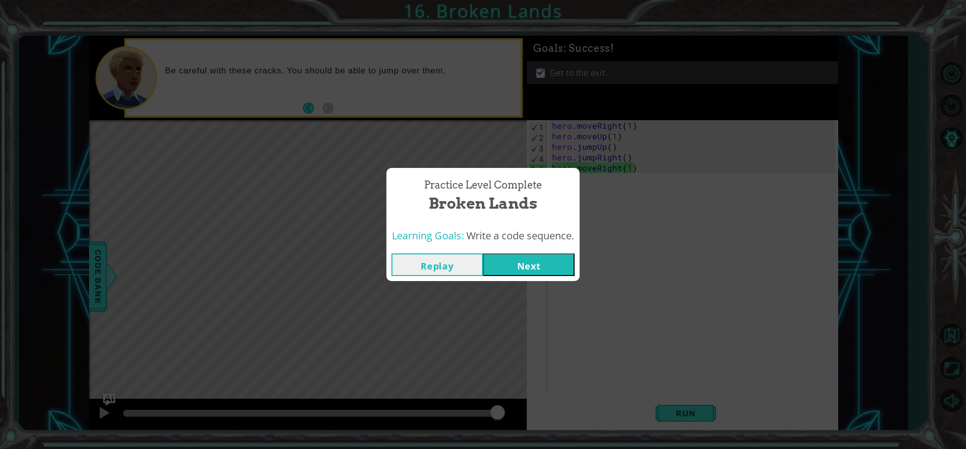
click at [497, 255] on button "Next" at bounding box center [529, 265] width 92 height 23
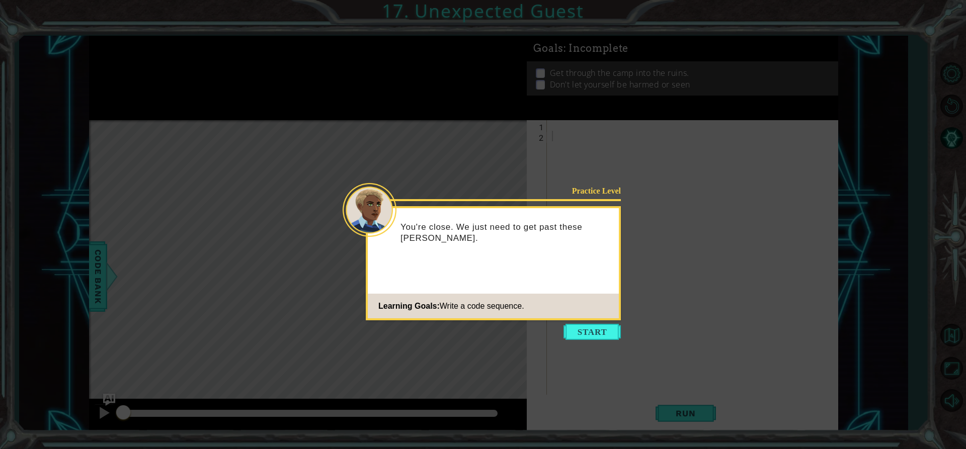
click at [589, 323] on icon at bounding box center [483, 224] width 966 height 449
click at [590, 328] on button "Start" at bounding box center [591, 332] width 57 height 16
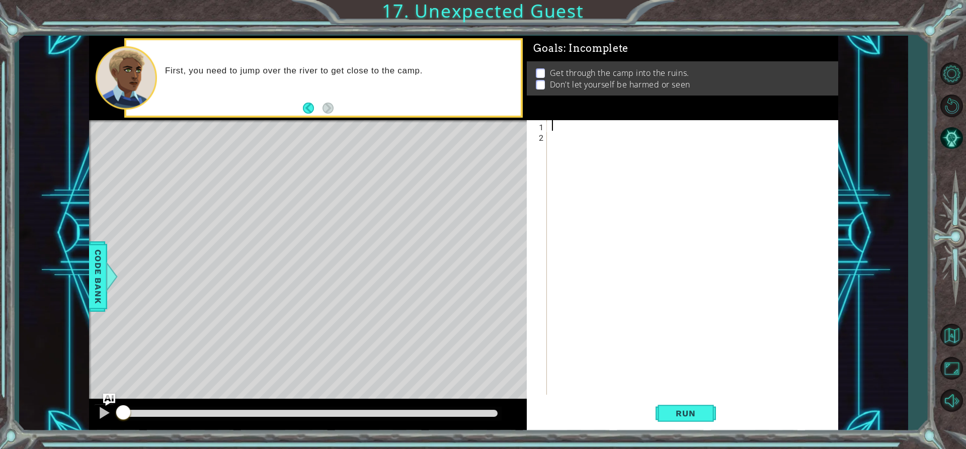
click at [553, 123] on div at bounding box center [695, 268] width 290 height 296
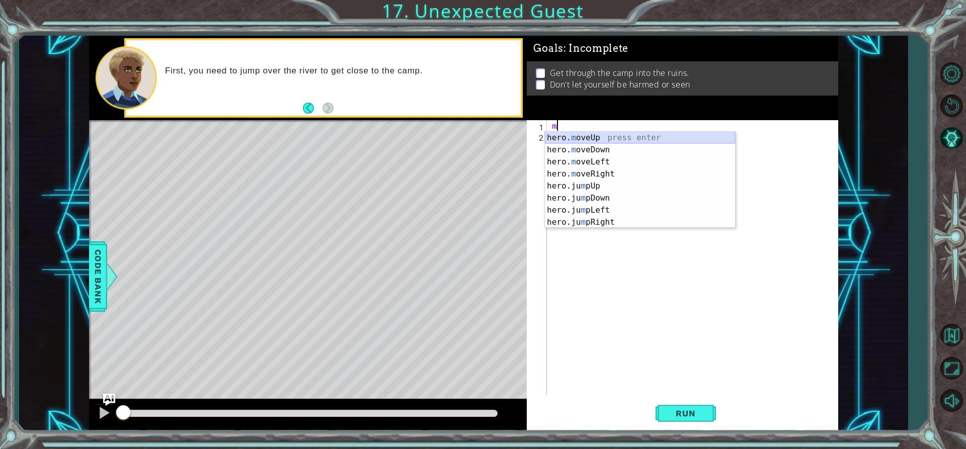
click at [585, 139] on div "hero. m oveUp press enter hero. m oveDown press enter hero. m oveLeft press ent…" at bounding box center [640, 192] width 190 height 121
type textarea "hero.moveUp(1)"
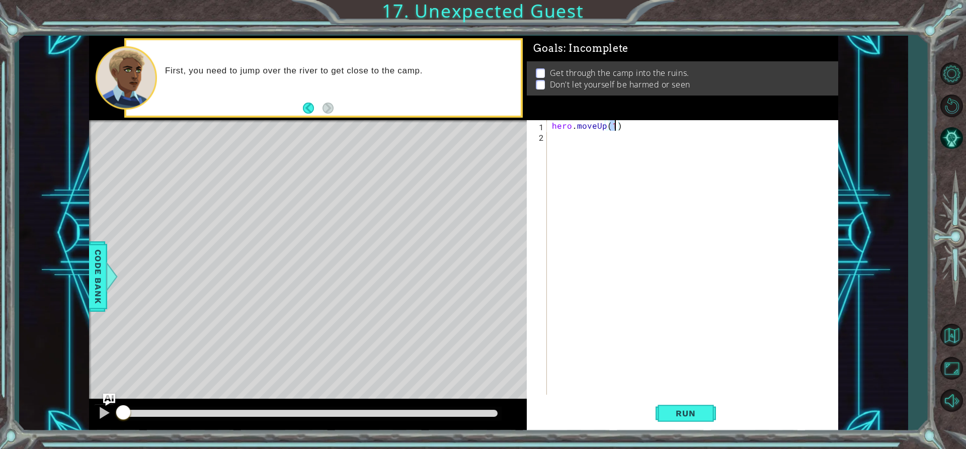
click at [593, 150] on div "hero . moveUp ( 1 )" at bounding box center [695, 268] width 290 height 296
type textarea "j"
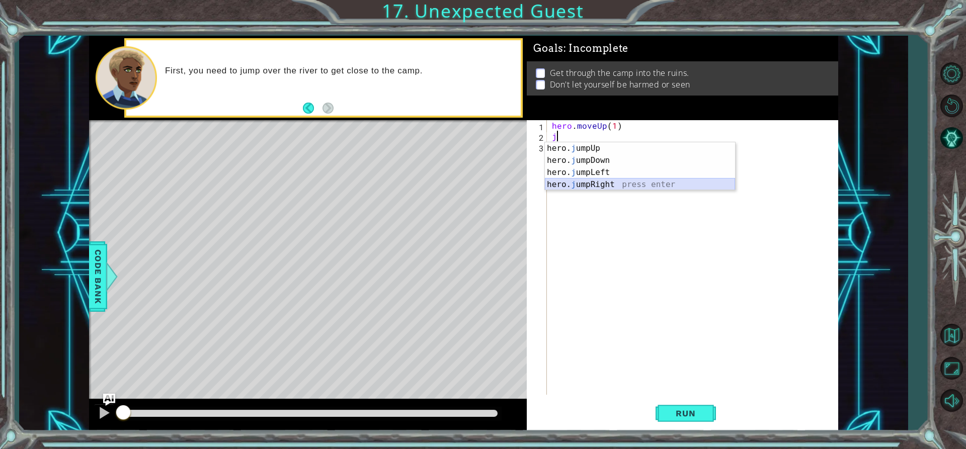
click at [605, 181] on div "hero. j umpUp press enter hero. j umpDown press enter hero. j umpLeft press ent…" at bounding box center [640, 178] width 190 height 72
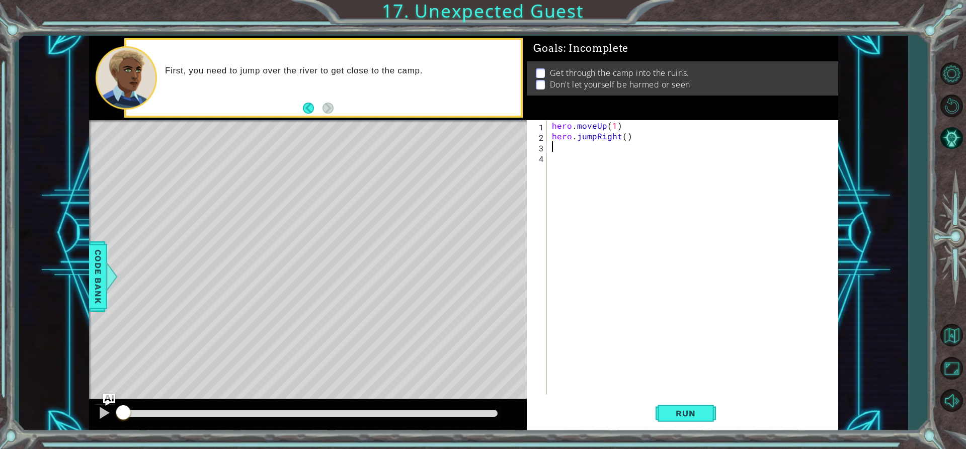
type textarea "j"
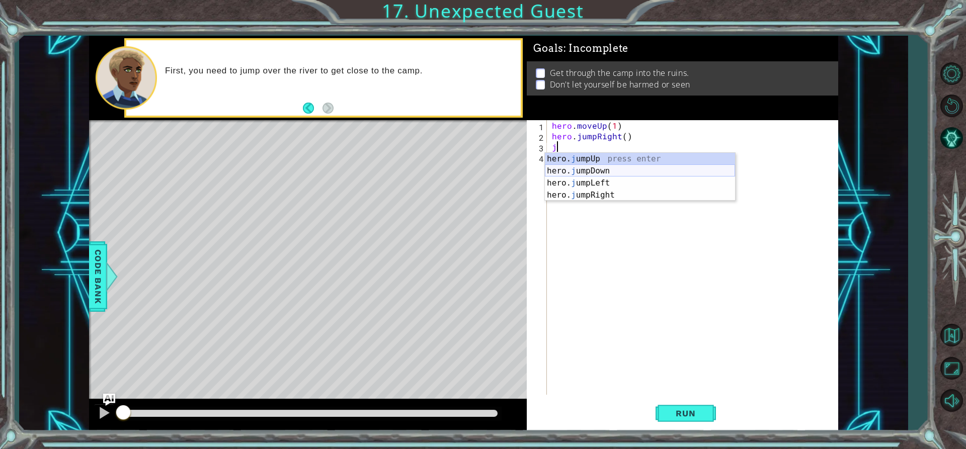
click at [573, 167] on div "hero. j umpUp press enter hero. j umpDown press enter hero. j umpLeft press ent…" at bounding box center [640, 189] width 190 height 72
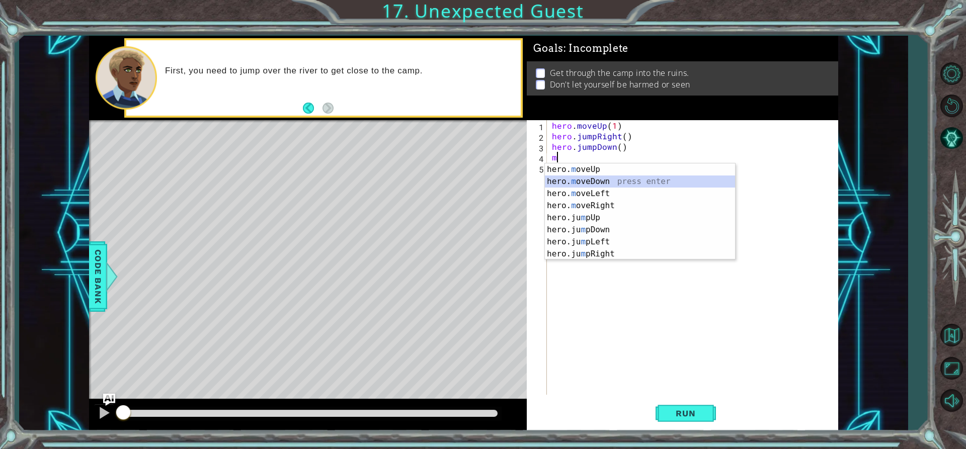
click at [575, 180] on div "hero. m oveUp press enter hero. m oveDown press enter hero. m oveLeft press ent…" at bounding box center [640, 223] width 190 height 121
type textarea "hero.moveDown(1)"
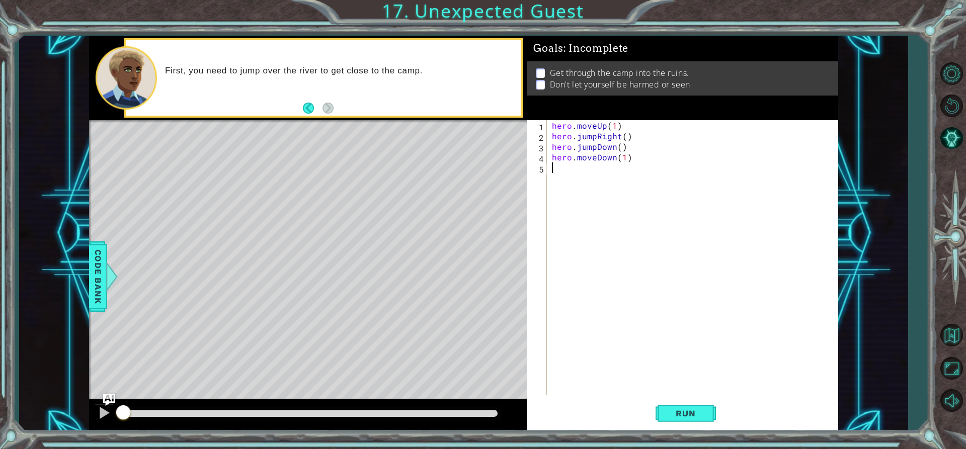
click at [564, 167] on div "hero . moveUp ( 1 ) hero . jumpRight ( ) hero . jumpDown ( ) hero . moveDown ( …" at bounding box center [695, 268] width 290 height 296
type textarea "j"
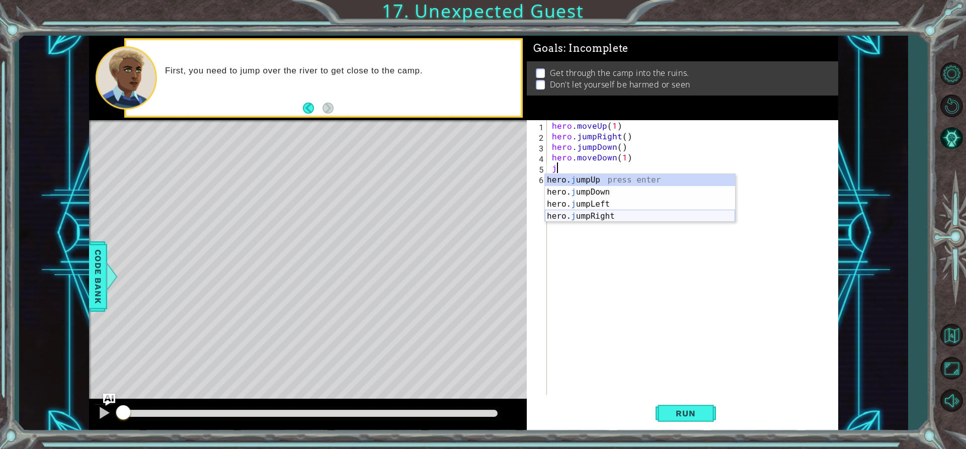
click at [588, 213] on div "hero. j umpUp press enter hero. j umpDown press enter hero. j umpLeft press ent…" at bounding box center [640, 210] width 190 height 72
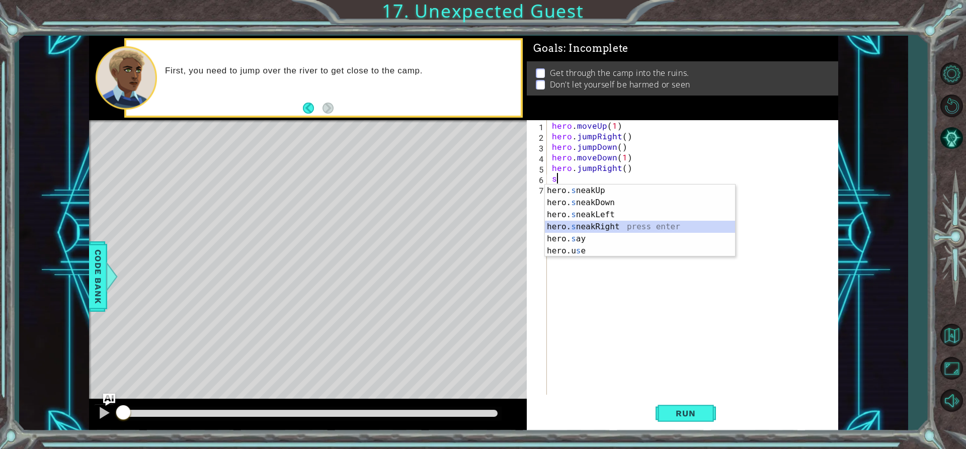
click at [587, 225] on div "hero. s neakUp press enter hero. s neakDown press enter hero. s neakLeft press …" at bounding box center [640, 233] width 190 height 97
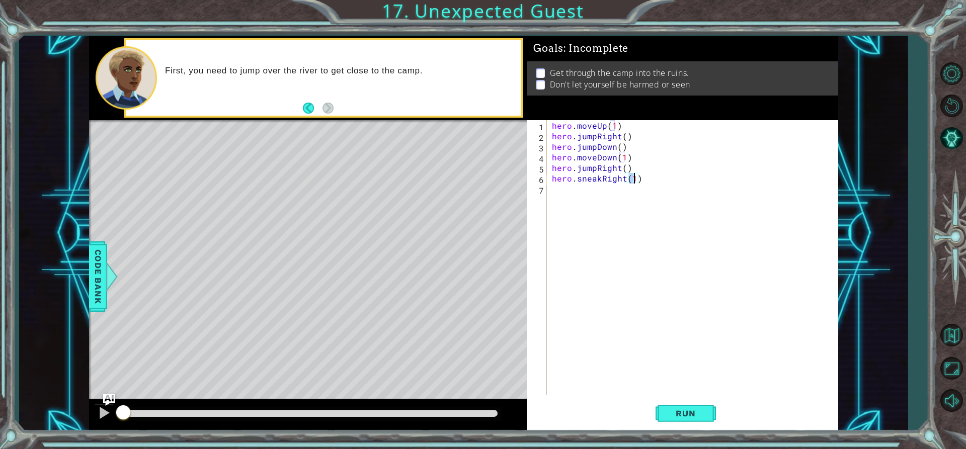
type textarea "hero.sneakRight(2)"
click at [571, 194] on div "hero . moveUp ( 1 ) hero . jumpRight ( ) hero . jumpDown ( ) hero . moveDown ( …" at bounding box center [695, 268] width 290 height 296
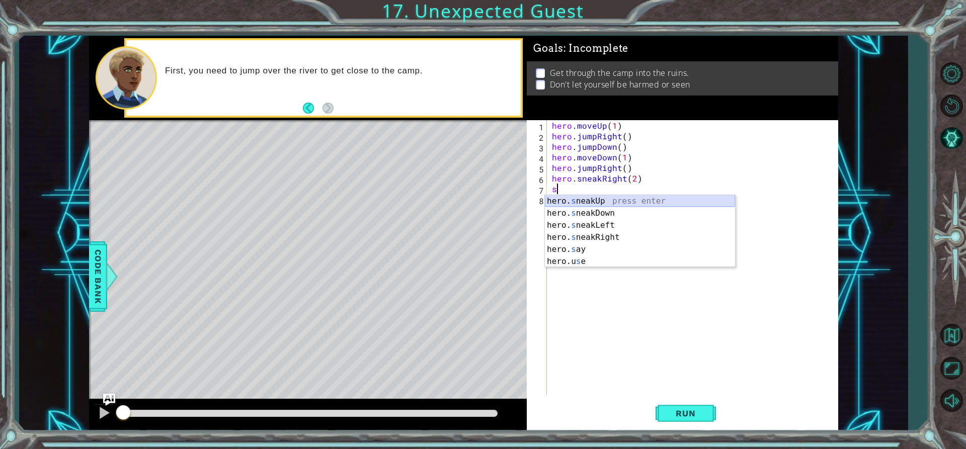
click at [575, 200] on div "hero. s neakUp press enter hero. s neakDown press enter hero. s neakLeft press …" at bounding box center [640, 243] width 190 height 97
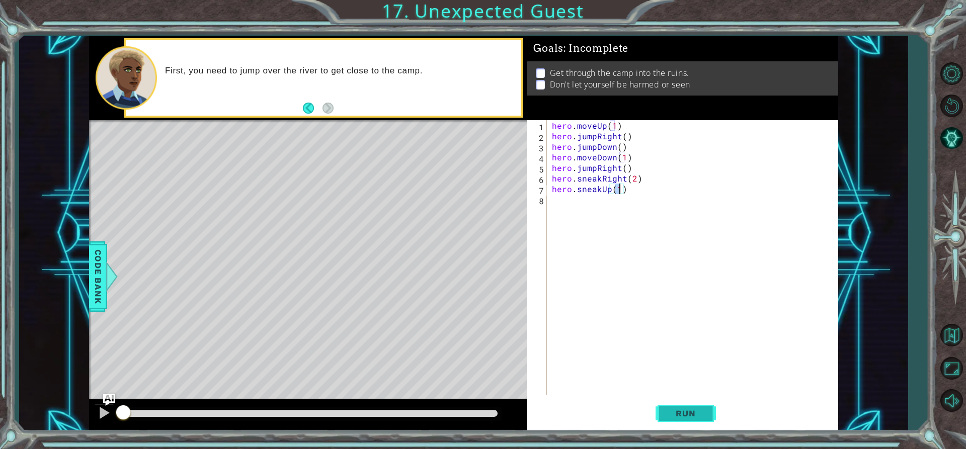
click at [680, 409] on span "Run" at bounding box center [686, 413] width 40 height 10
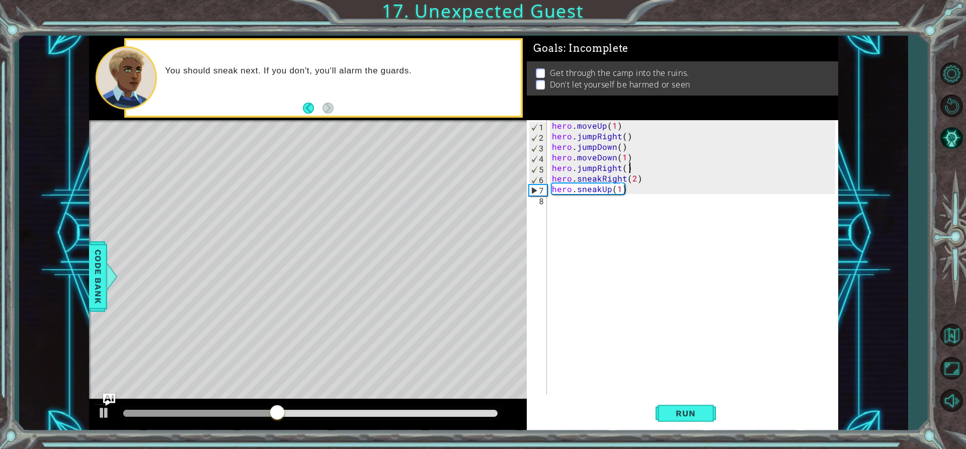
click at [633, 169] on div "hero . moveUp ( 1 ) hero . jumpRight ( ) hero . jumpDown ( ) hero . moveDown ( …" at bounding box center [695, 268] width 290 height 296
click at [668, 414] on span "Run" at bounding box center [686, 413] width 40 height 10
click at [633, 171] on div "hero . moveUp ( 1 ) hero . jumpRight ( ) hero . jumpDown ( ) hero . moveDown ( …" at bounding box center [695, 268] width 290 height 296
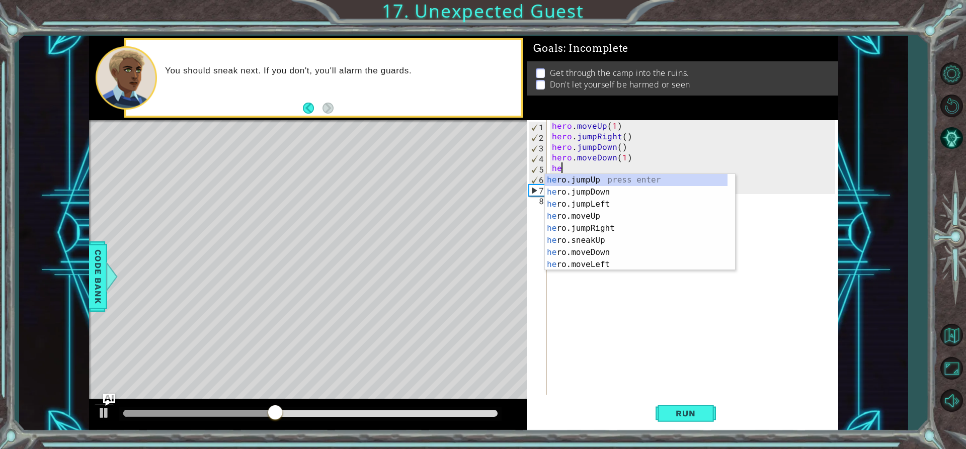
type textarea "h"
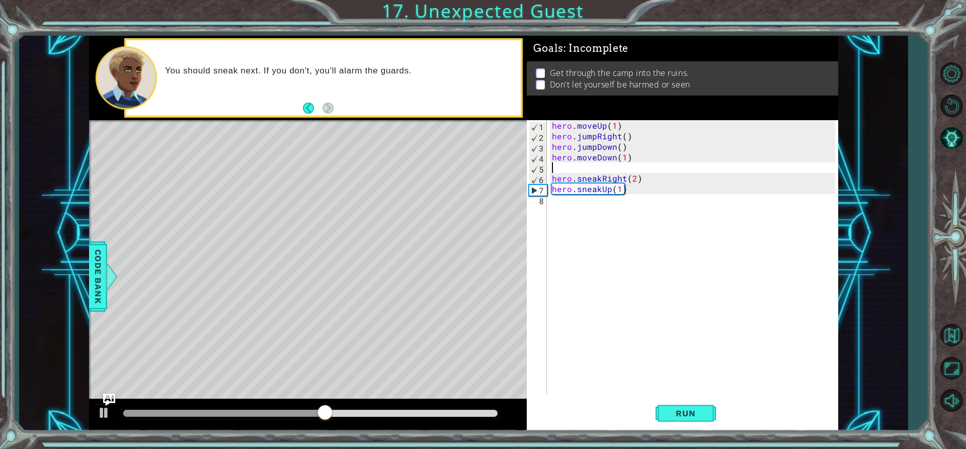
click at [633, 158] on div "hero . moveUp ( 1 ) hero . jumpRight ( ) hero . jumpDown ( ) hero . moveDown ( …" at bounding box center [695, 268] width 290 height 296
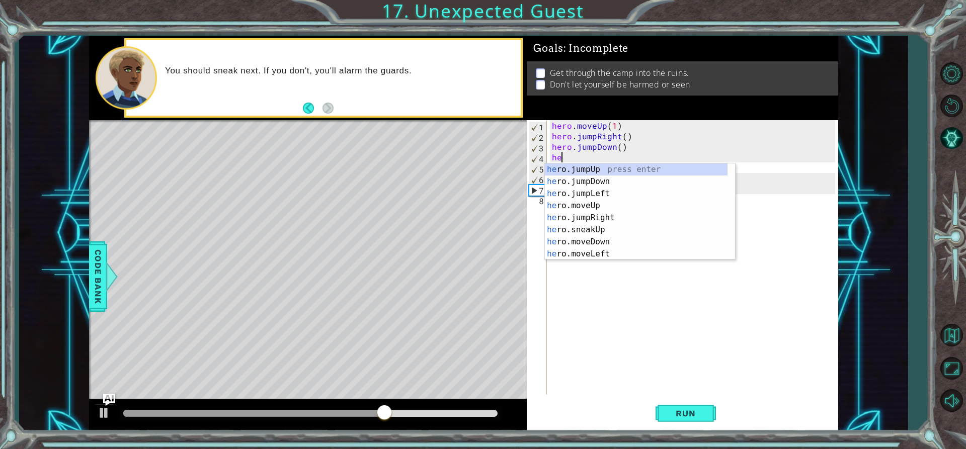
type textarea "h"
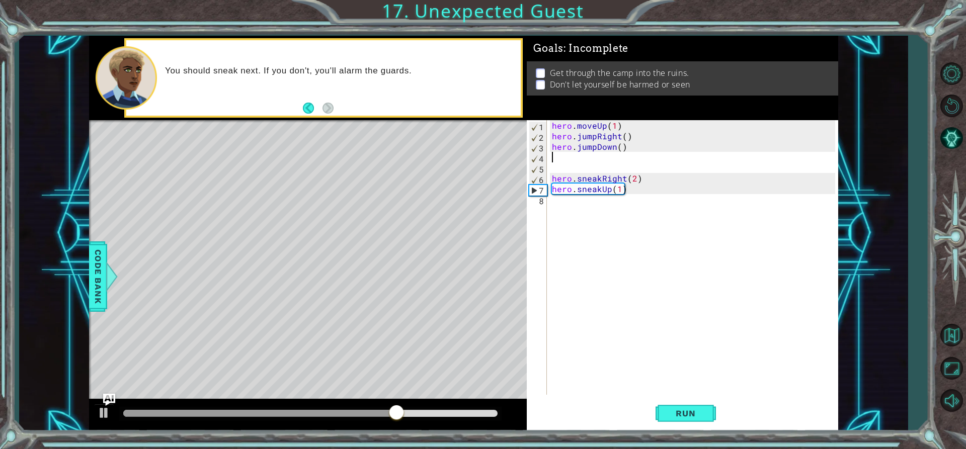
type textarea "hero.jumpDown()"
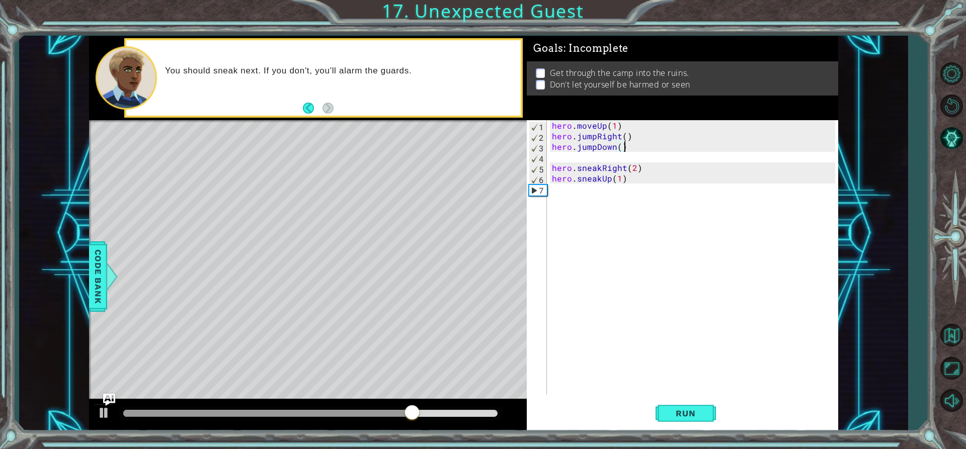
click at [634, 158] on div "hero . moveUp ( 1 ) hero . jumpRight ( ) hero . jumpDown ( ) hero . sneakRight …" at bounding box center [695, 268] width 290 height 296
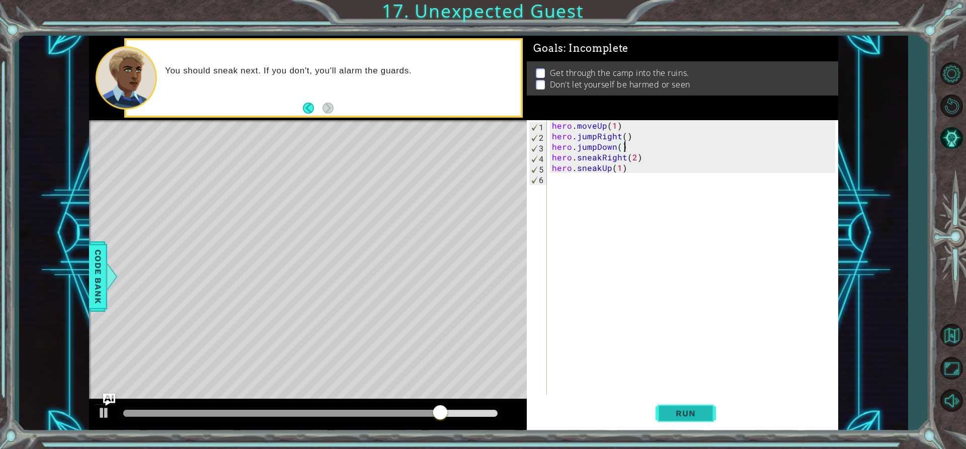
click at [675, 401] on button "Run" at bounding box center [685, 413] width 60 height 31
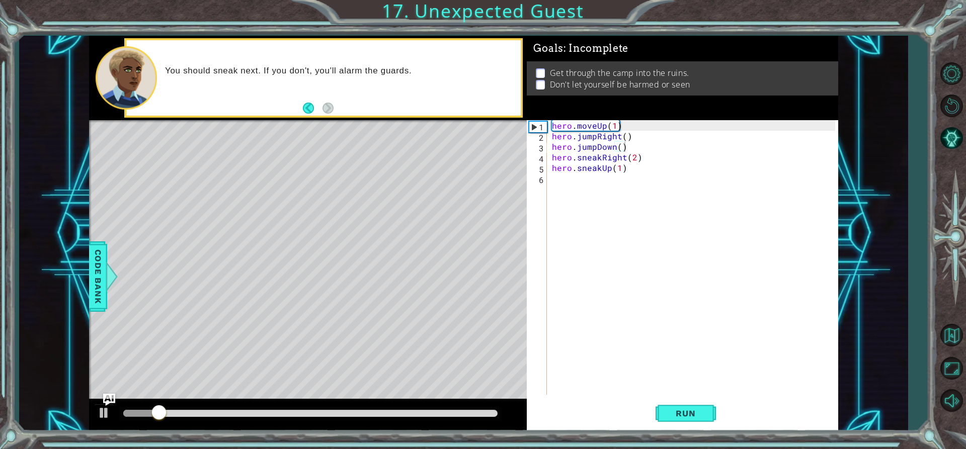
click at [393, 405] on div at bounding box center [308, 415] width 438 height 32
click at [392, 411] on div at bounding box center [310, 413] width 375 height 7
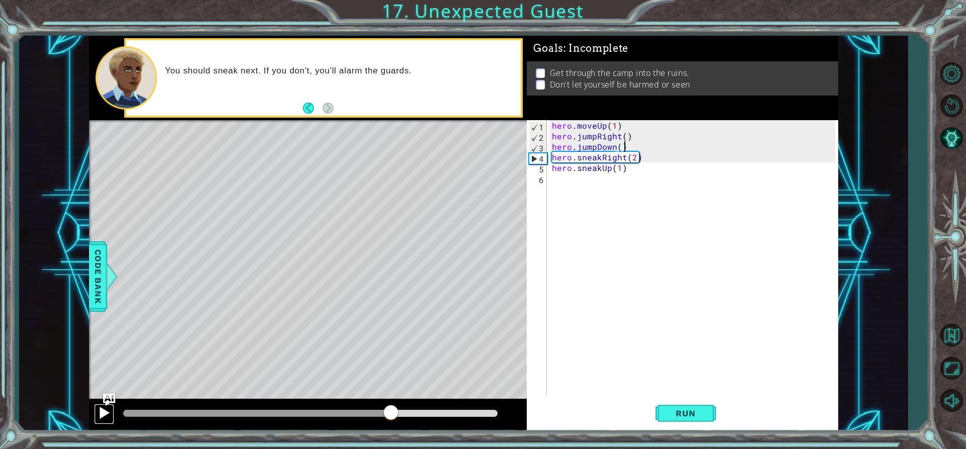
click at [102, 415] on div at bounding box center [104, 412] width 13 height 13
click at [632, 160] on div "hero . moveUp ( 1 ) hero . jumpRight ( ) hero . jumpDown ( ) hero . sneakRight …" at bounding box center [695, 268] width 290 height 296
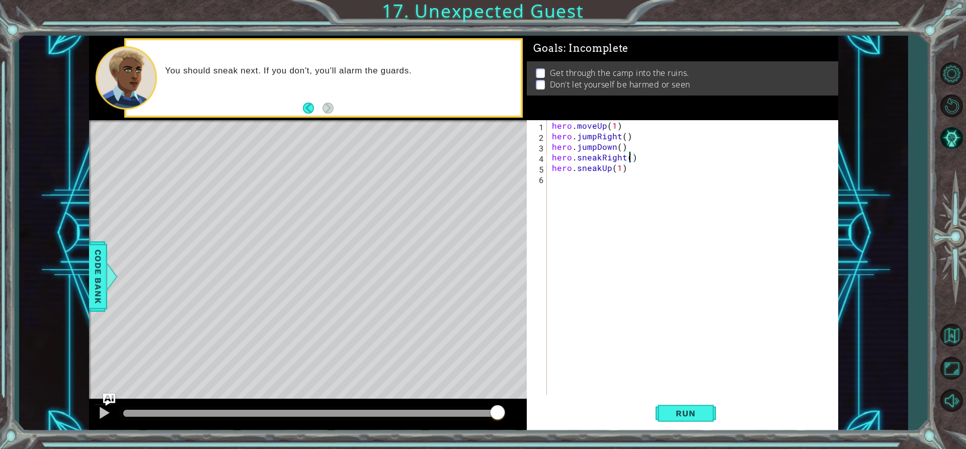
scroll to position [0, 5]
click at [610, 170] on div "hero . moveUp ( 1 ) hero . jumpRight ( ) hero . jumpDown ( ) hero . sneakRight …" at bounding box center [695, 268] width 290 height 296
click at [665, 171] on div "hero . moveUp ( 1 ) hero . jumpRight ( ) hero . jumpDown ( ) hero . sneakRight …" at bounding box center [695, 268] width 290 height 296
type textarea "hero.sneakDown(1)"
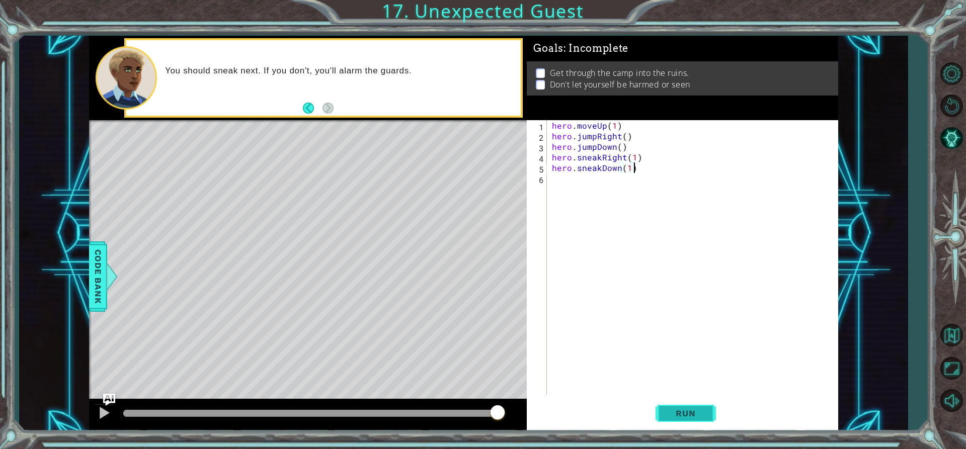
click at [679, 411] on button "Run" at bounding box center [685, 413] width 60 height 31
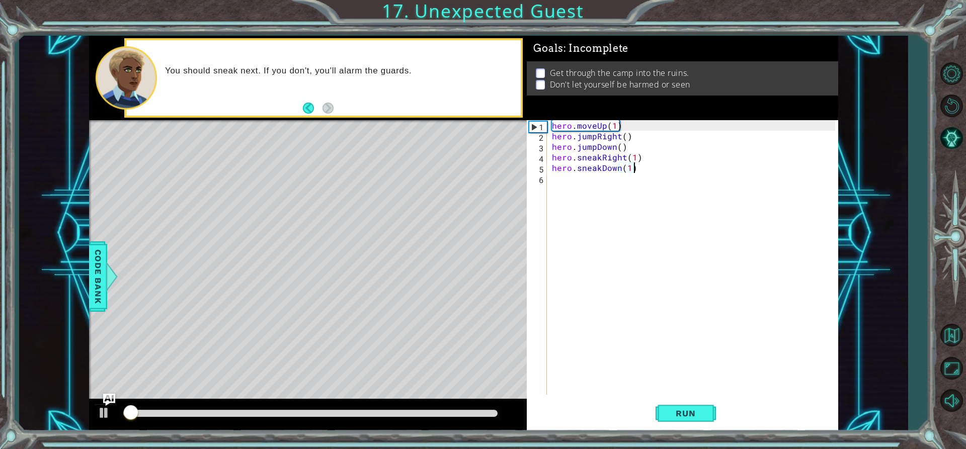
drag, startPoint x: 476, startPoint y: 418, endPoint x: 471, endPoint y: 414, distance: 6.4
click at [475, 417] on div at bounding box center [310, 414] width 383 height 14
click at [471, 414] on div at bounding box center [310, 413] width 375 height 7
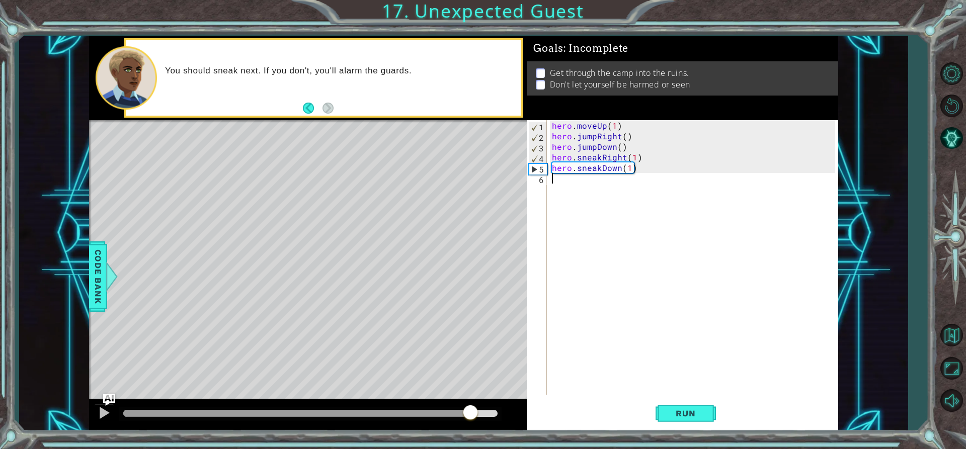
click at [560, 179] on div "hero . moveUp ( 1 ) hero . jumpRight ( ) hero . jumpDown ( ) hero . sneakRight …" at bounding box center [695, 268] width 290 height 296
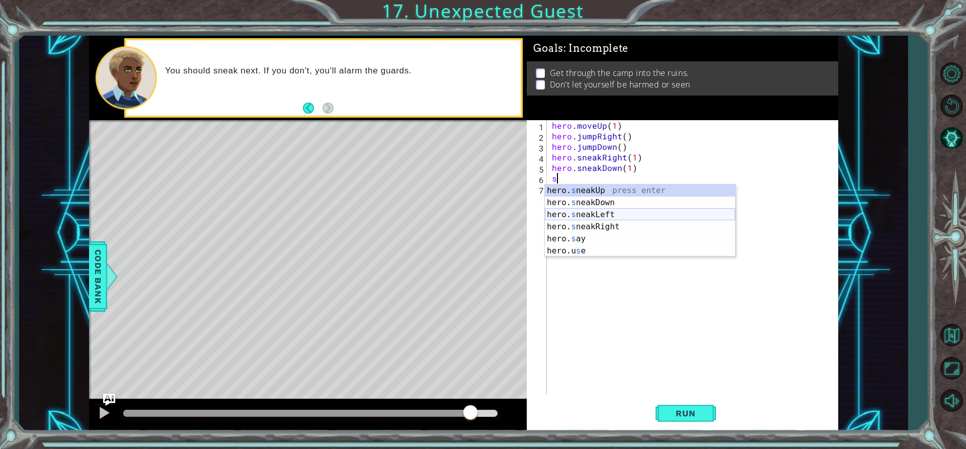
click at [603, 213] on div "hero. s neakUp press enter hero. s neakDown press enter hero. s neakLeft press …" at bounding box center [640, 233] width 190 height 97
type textarea ")"
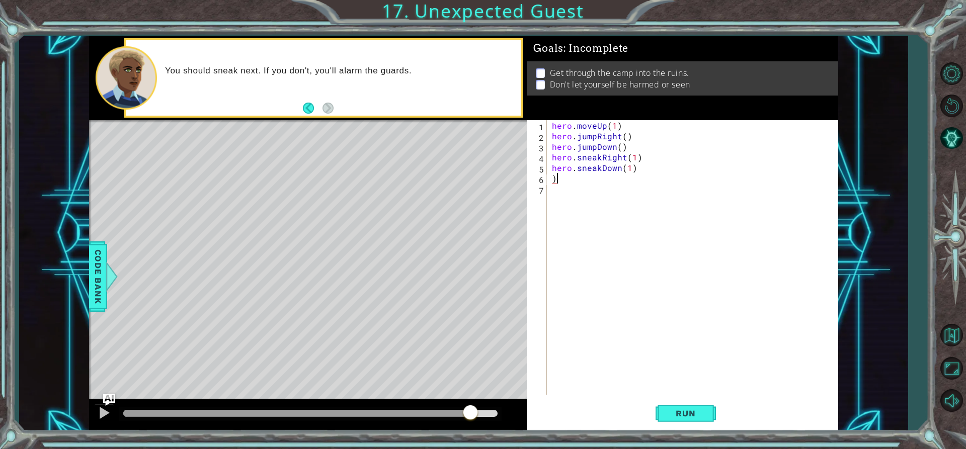
click at [581, 179] on div "hero . moveUp ( 1 ) hero . jumpRight ( ) hero . jumpDown ( ) hero . sneakRight …" at bounding box center [695, 268] width 290 height 296
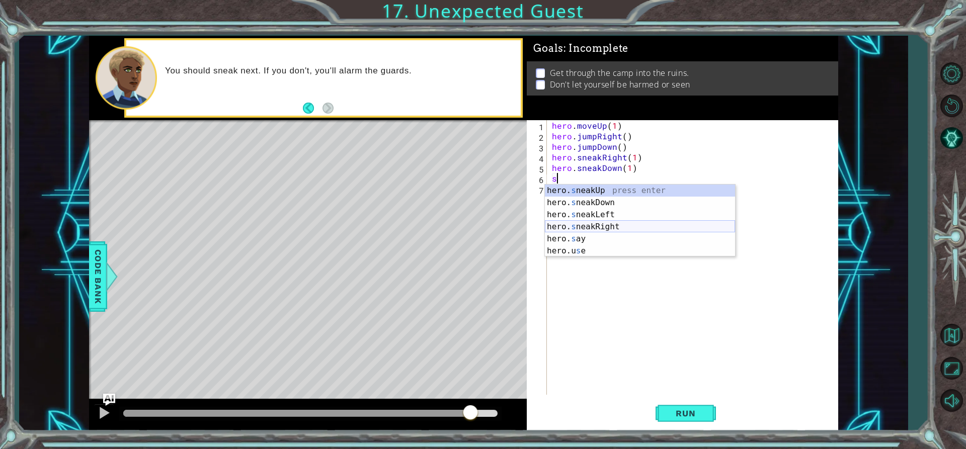
click at [598, 224] on div "hero. s neakUp press enter hero. s neakDown press enter hero. s neakLeft press …" at bounding box center [640, 233] width 190 height 97
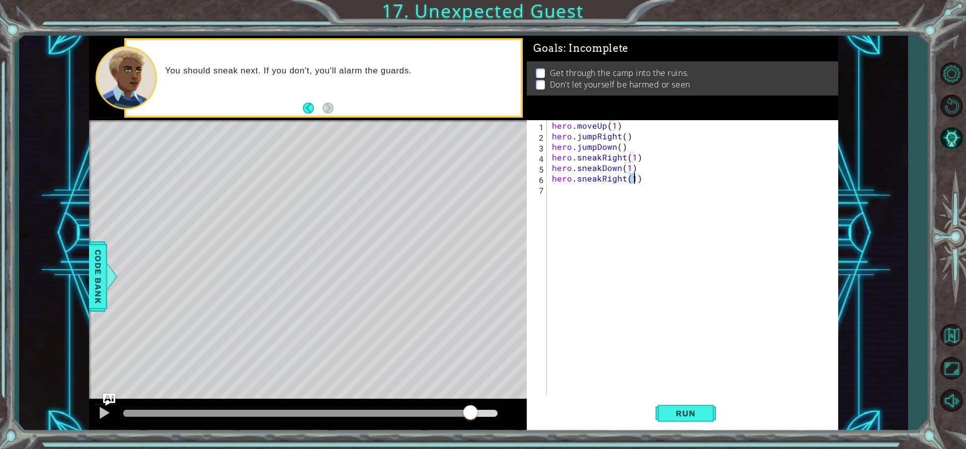
type textarea "hero.sneakRight(2)"
click at [566, 192] on div "hero . moveUp ( 1 ) hero . jumpRight ( ) hero . jumpDown ( ) hero . sneakRight …" at bounding box center [695, 268] width 290 height 296
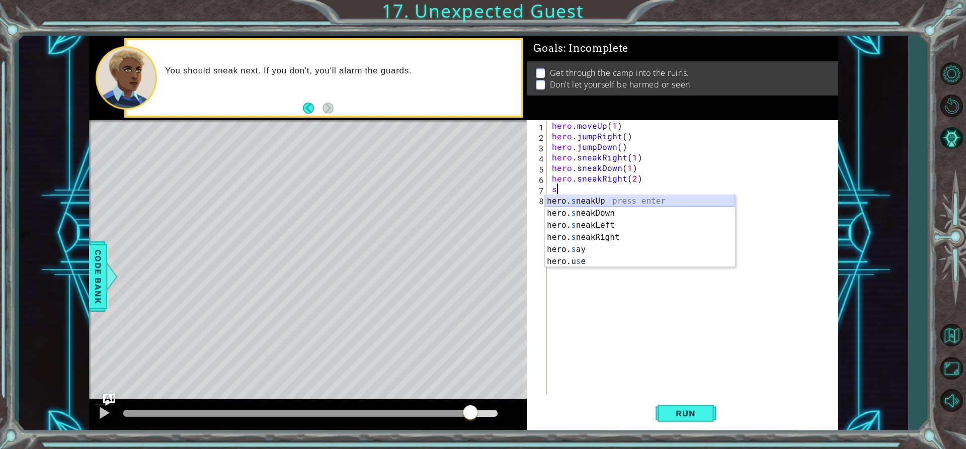
click at [596, 199] on div "hero. s neakUp press enter hero. s neakDown press enter hero. s neakLeft press …" at bounding box center [640, 243] width 190 height 97
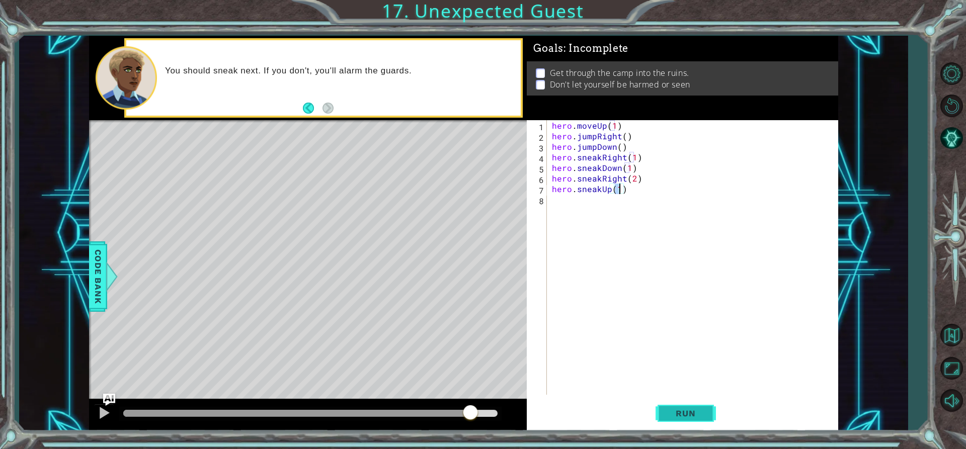
type textarea "hero.sneakUp(1)"
click at [686, 413] on span "Run" at bounding box center [686, 413] width 40 height 10
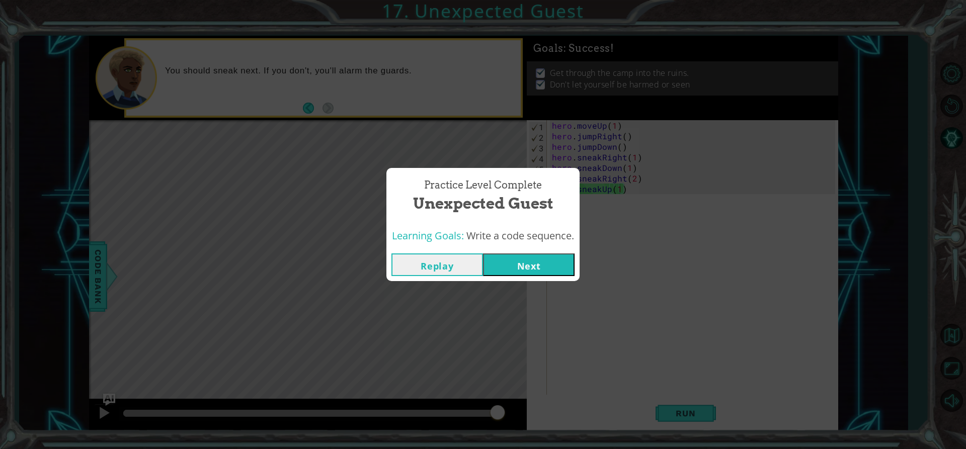
click at [524, 259] on button "Next" at bounding box center [529, 265] width 92 height 23
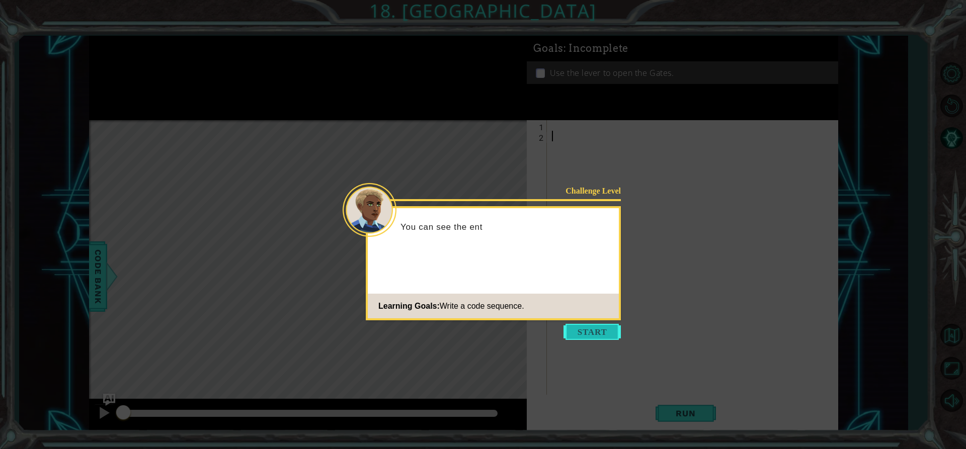
click at [588, 333] on button "Start" at bounding box center [591, 332] width 57 height 16
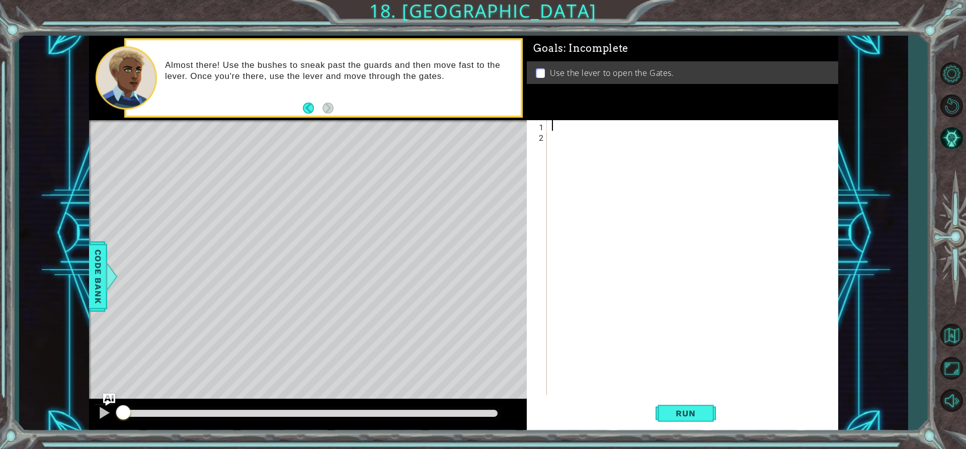
click at [555, 128] on div at bounding box center [695, 268] width 290 height 296
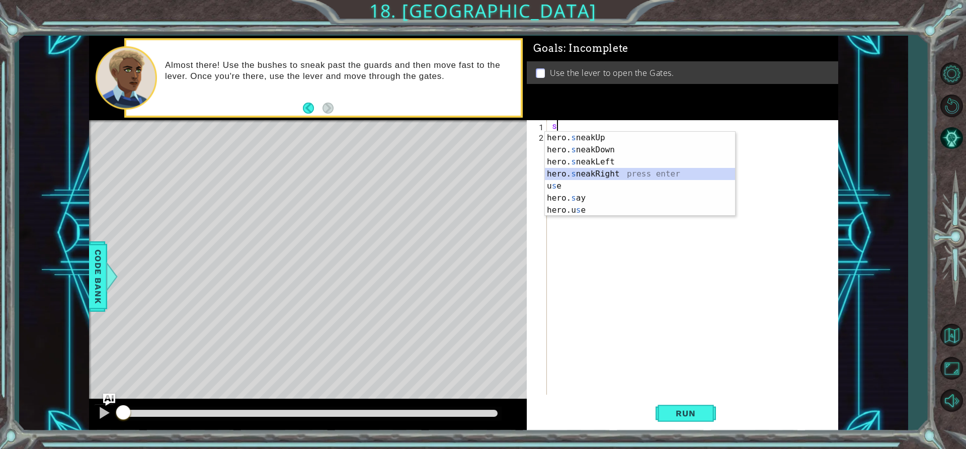
click at [594, 170] on div "hero. s neakUp press enter hero. s neakDown press enter hero. s neakLeft press …" at bounding box center [640, 186] width 190 height 109
type textarea "hero.sneakRight(1)"
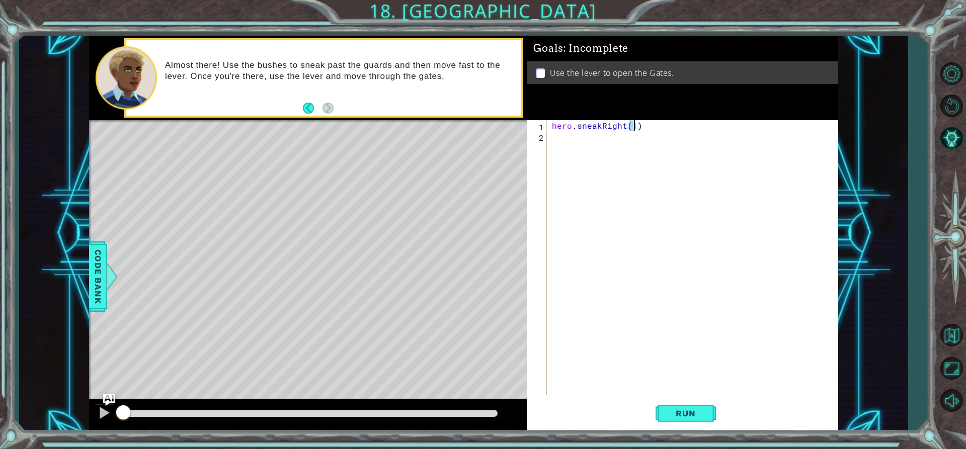
click at [564, 138] on div "hero . sneakRight ( 1 )" at bounding box center [695, 268] width 290 height 296
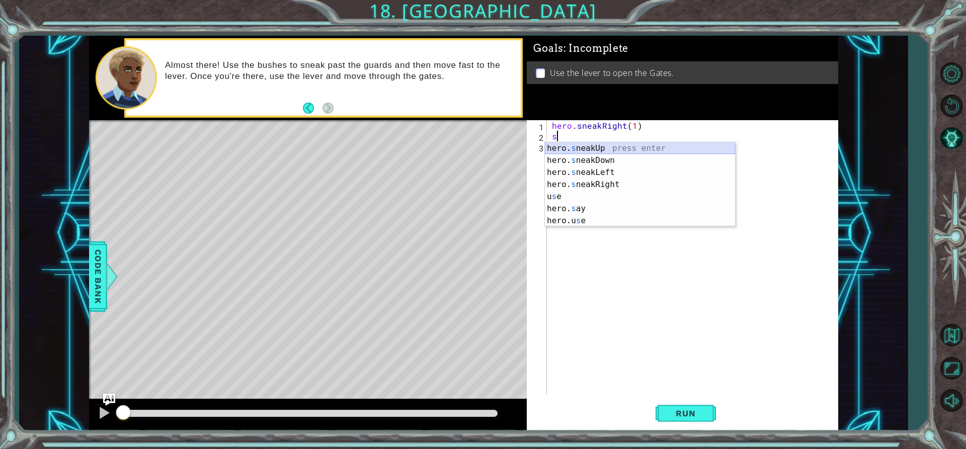
click at [572, 149] on div "hero. s neakUp press enter hero. s neakDown press enter hero. s neakLeft press …" at bounding box center [640, 196] width 190 height 109
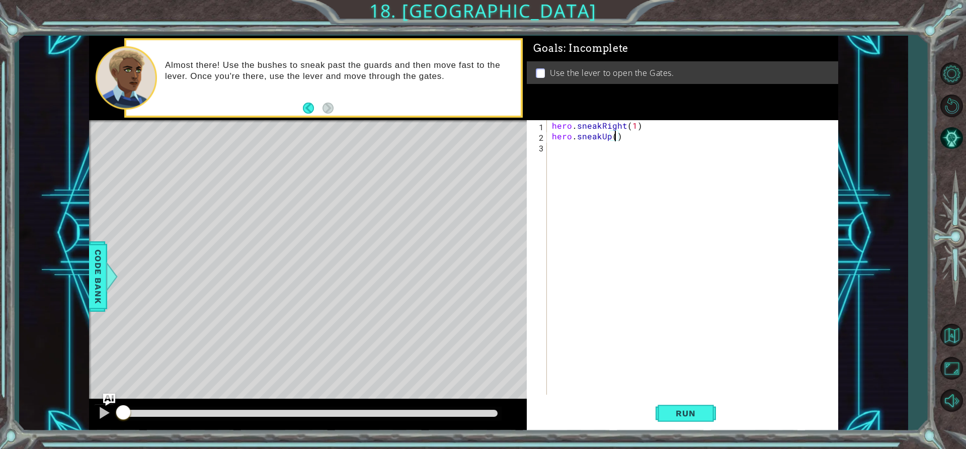
scroll to position [0, 4]
type textarea "hero.sneakUp(2)"
click at [562, 148] on div "hero . sneakRight ( 1 ) hero . sneakUp ( 2 )" at bounding box center [695, 268] width 290 height 296
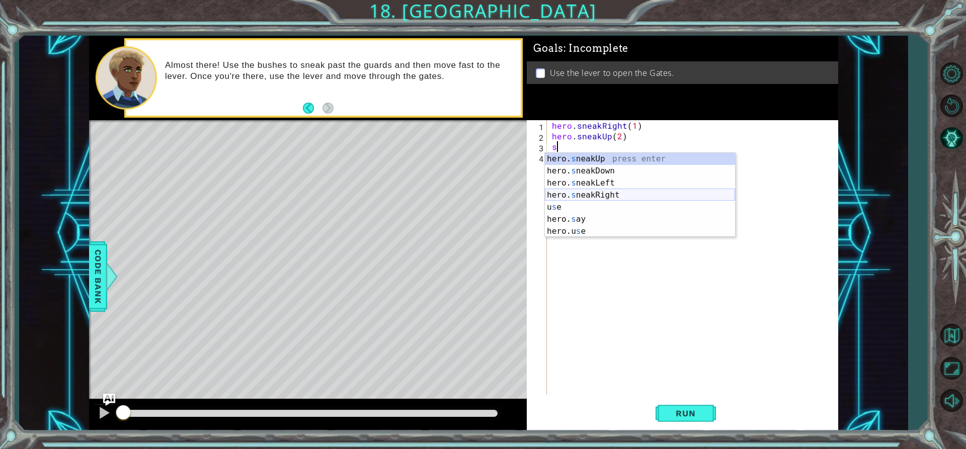
click at [596, 192] on div "hero. s neakUp press enter hero. s neakDown press enter hero. s neakLeft press …" at bounding box center [640, 207] width 190 height 109
type textarea "hero.sneakRight(1)"
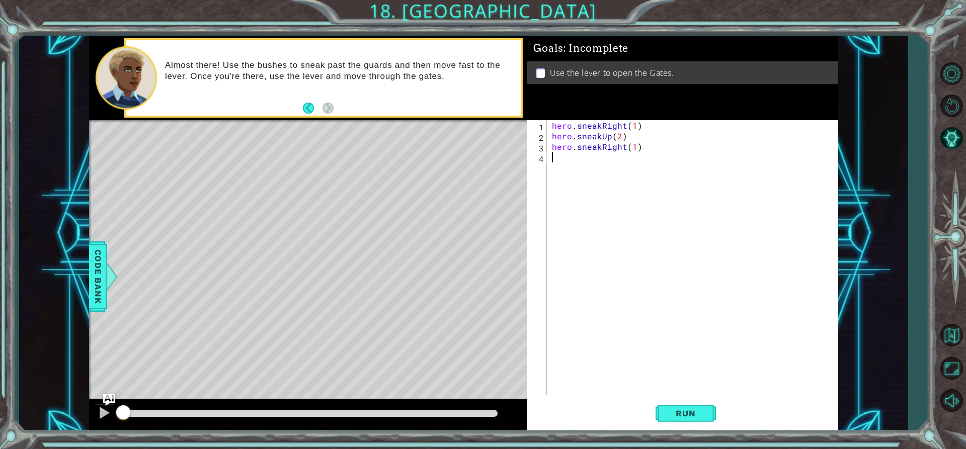
click at [558, 157] on div "hero . sneakRight ( 1 ) hero . sneakUp ( 2 ) hero . sneakRight ( 1 )" at bounding box center [695, 268] width 290 height 296
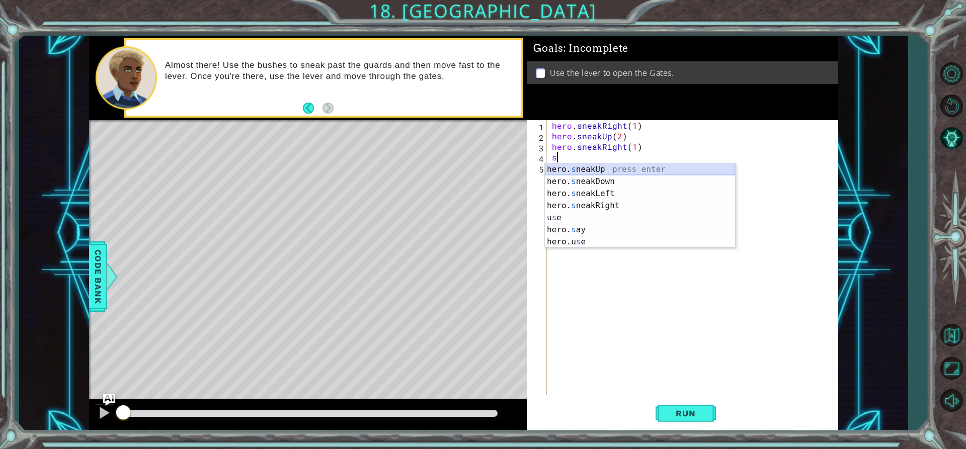
click at [563, 170] on div "hero. s neakUp press enter hero. s neakDown press enter hero. s neakLeft press …" at bounding box center [640, 217] width 190 height 109
type textarea "hero.sneakUp(1)"
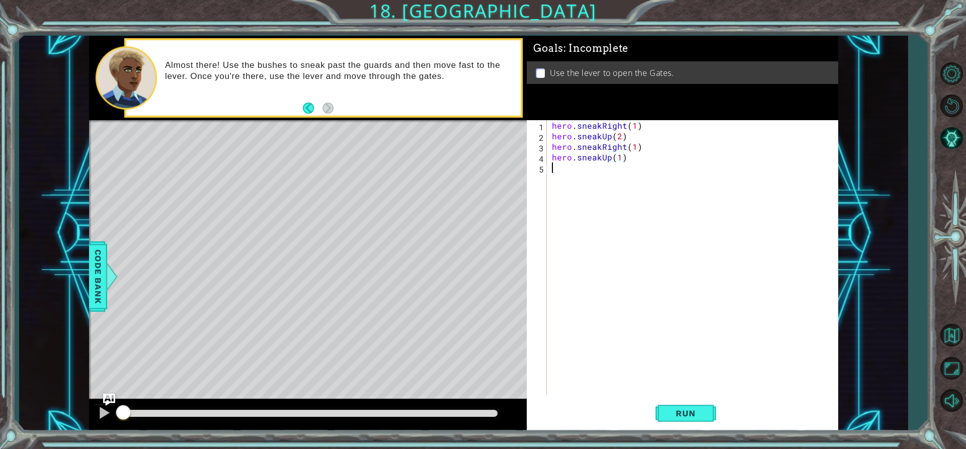
click at [566, 176] on div "hero . sneakRight ( 1 ) hero . sneakUp ( 2 ) hero . sneakRight ( 1 ) hero . sne…" at bounding box center [695, 268] width 290 height 296
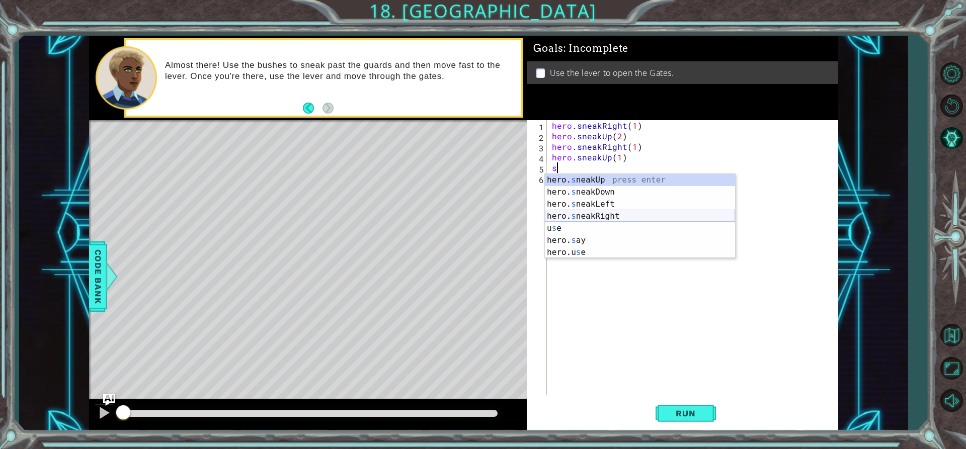
click at [576, 212] on div "hero. s neakUp press enter hero. s neakDown press enter hero. s neakLeft press …" at bounding box center [640, 228] width 190 height 109
type textarea "hero.sneakRight(1)"
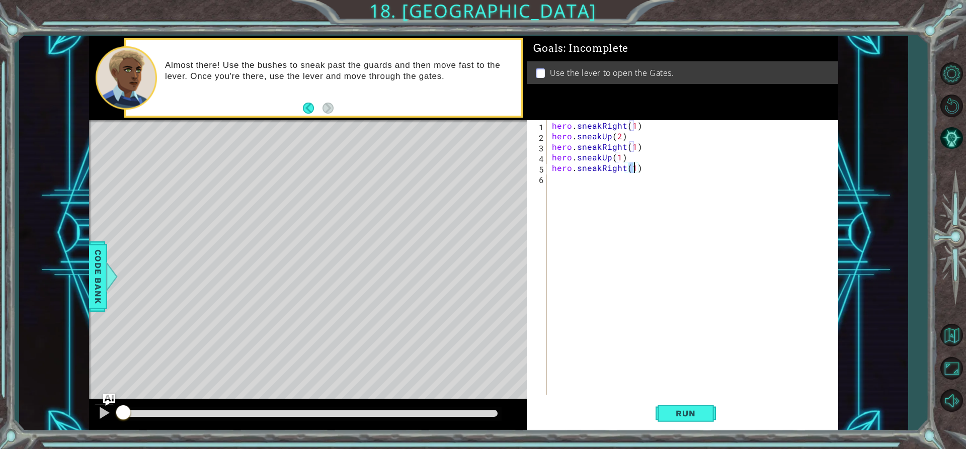
click at [566, 172] on div "hero . sneakRight ( 1 ) hero . sneakUp ( 2 ) hero . sneakRight ( 1 ) hero . sne…" at bounding box center [695, 268] width 290 height 296
click at [566, 177] on div "hero . sneakRight ( 1 ) hero . sneakUp ( 2 ) hero . sneakRight ( 1 ) hero . sne…" at bounding box center [695, 268] width 290 height 296
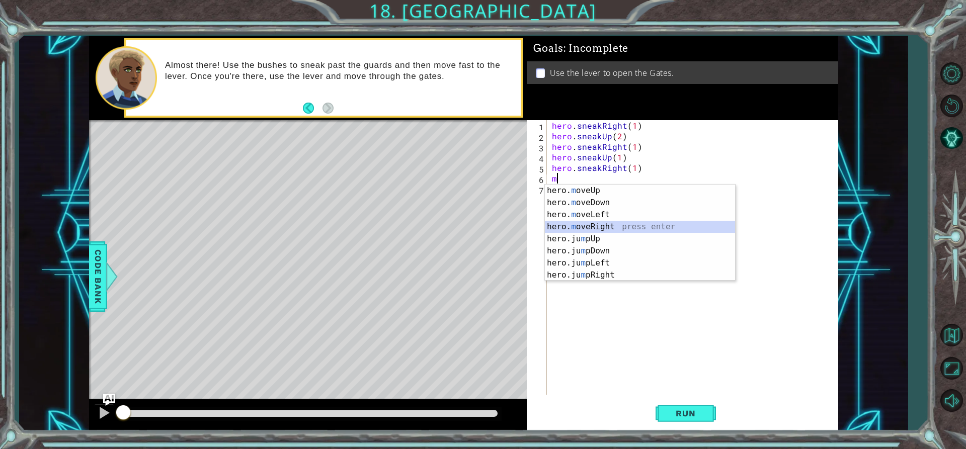
click at [581, 227] on div "hero. m oveUp press enter hero. m oveDown press enter hero. m oveLeft press ent…" at bounding box center [640, 245] width 190 height 121
type textarea "hero.moveRight(1)"
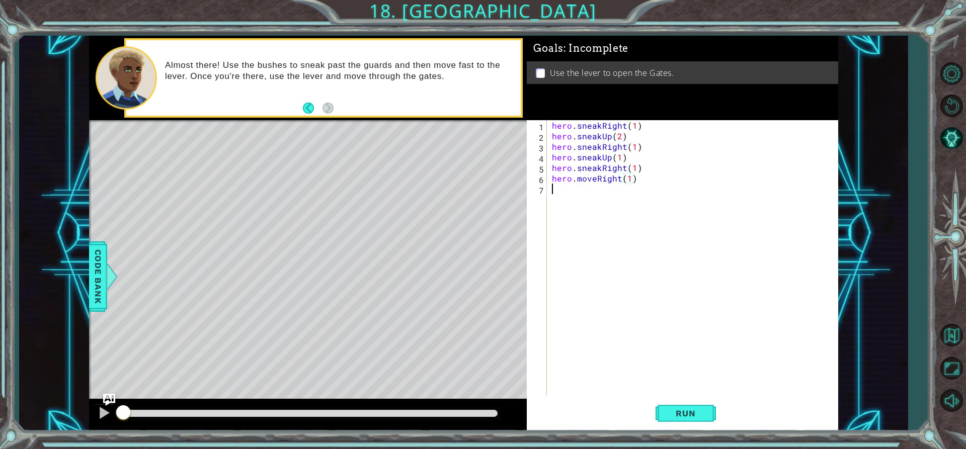
click at [553, 189] on div "hero . sneakRight ( 1 ) hero . sneakUp ( 2 ) hero . sneakRight ( 1 ) hero . sne…" at bounding box center [695, 268] width 290 height 296
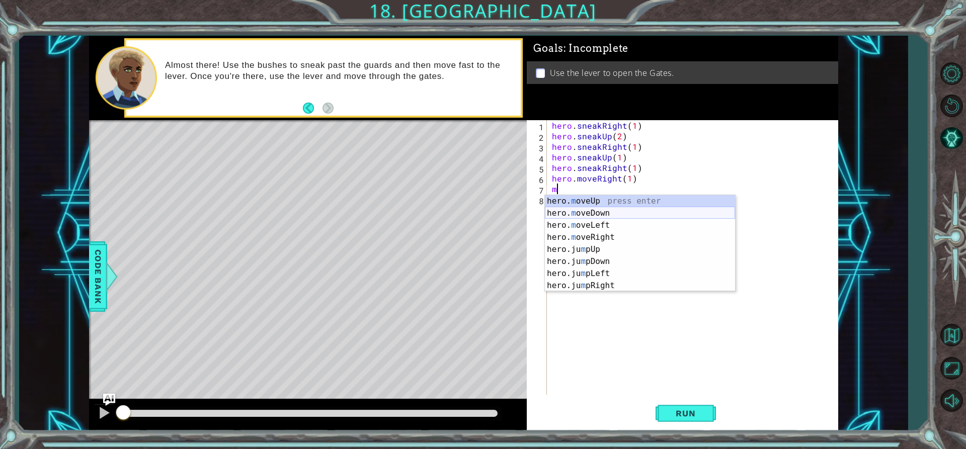
click at [579, 213] on div "hero. m oveUp press enter hero. m oveDown press enter hero. m oveLeft press ent…" at bounding box center [640, 255] width 190 height 121
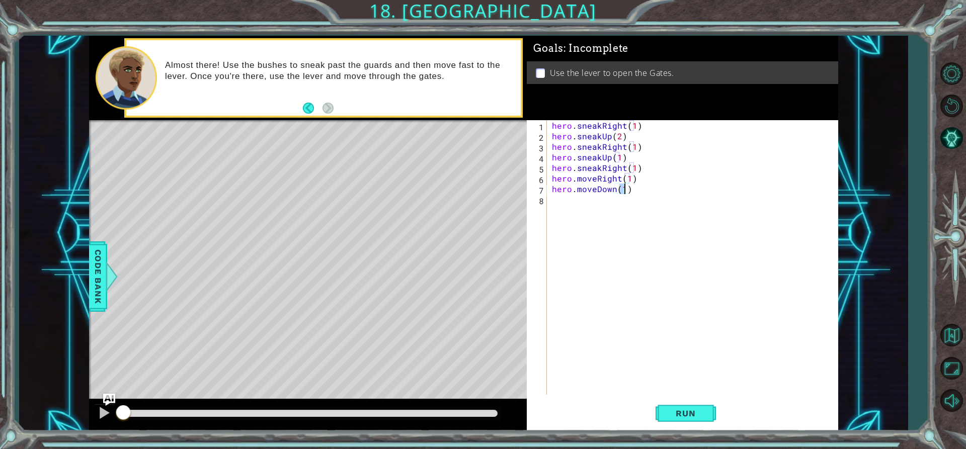
click at [567, 201] on div "hero . sneakRight ( 1 ) hero . sneakUp ( 2 ) hero . sneakRight ( 1 ) hero . sne…" at bounding box center [695, 268] width 290 height 296
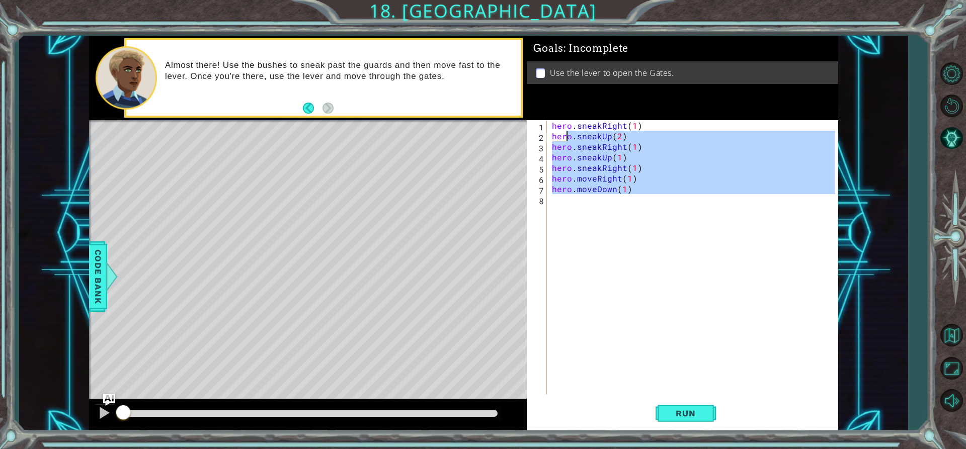
type textarea "hero.sneakUp(2) hero.sneakRight(1)"
click at [566, 206] on div "hero . sneakRight ( 1 ) hero . sneakUp ( 2 ) hero . sneakRight ( 1 ) hero . sne…" at bounding box center [692, 257] width 285 height 275
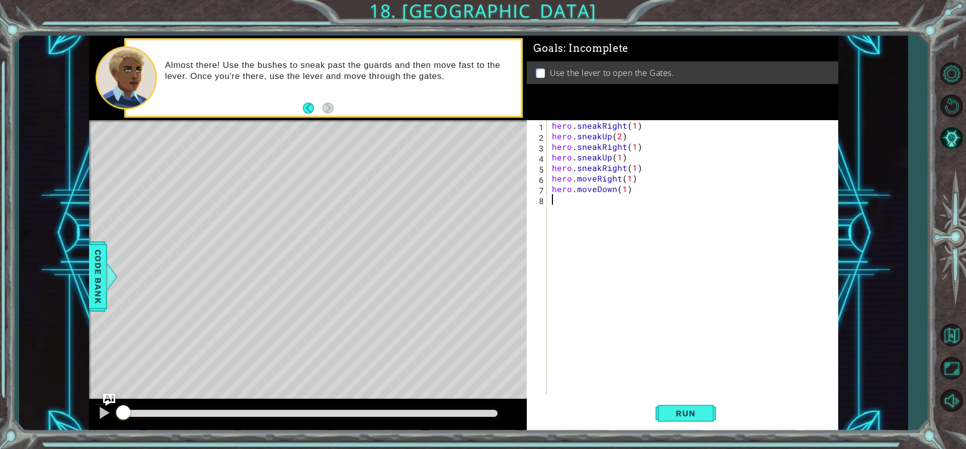
type textarea "j"
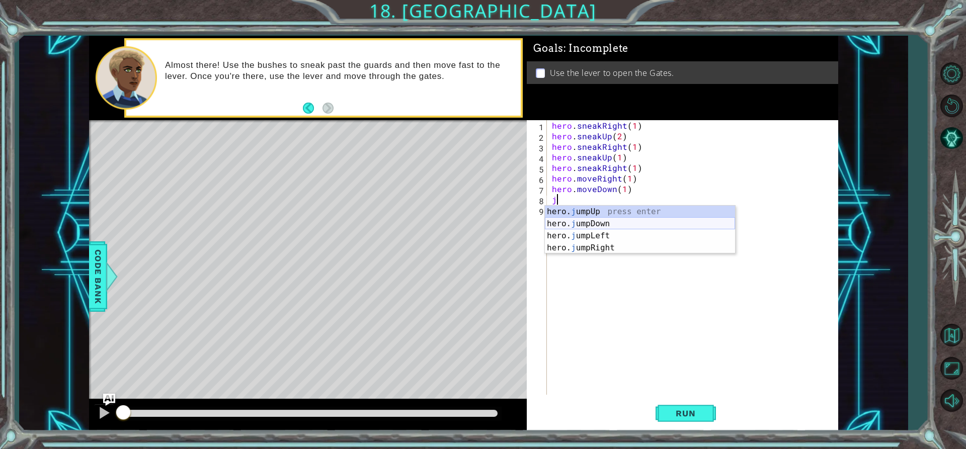
click at [570, 225] on div "hero. j umpUp press enter hero. j umpDown press enter hero. j umpLeft press ent…" at bounding box center [640, 242] width 190 height 72
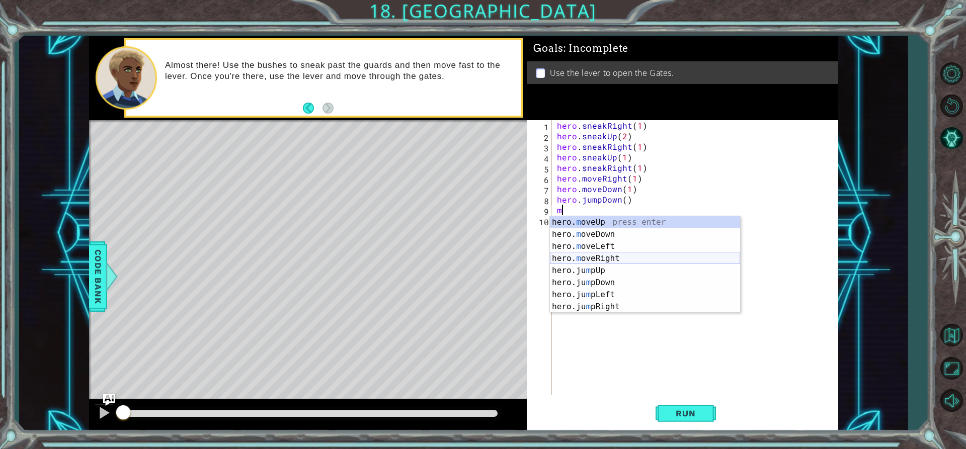
click at [589, 258] on div "hero. m oveUp press enter hero. m oveDown press enter hero. m oveLeft press ent…" at bounding box center [645, 276] width 190 height 121
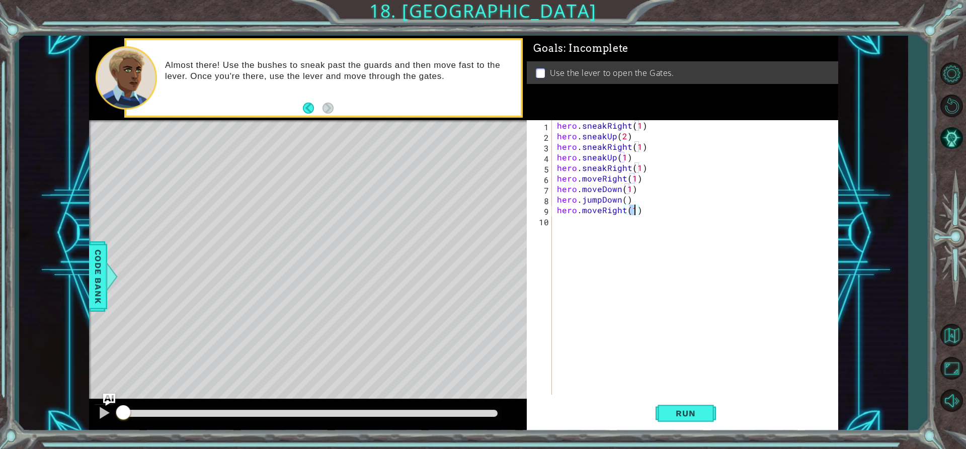
type textarea "hero.moveRight(2)"
click at [557, 220] on div "hero . sneakRight ( 1 ) hero . sneakUp ( 2 ) hero . sneakRight ( 1 ) hero . sne…" at bounding box center [698, 268] width 286 height 296
type textarea "j"
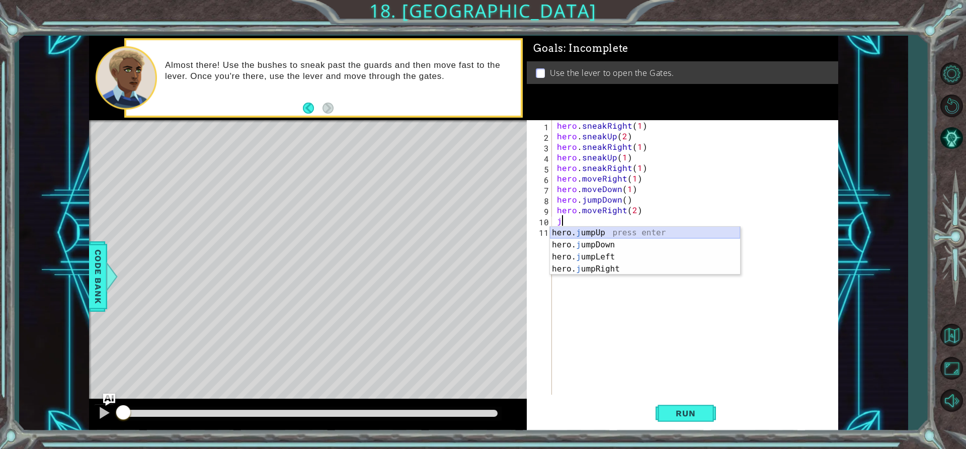
click at [597, 231] on div "hero. j umpUp press enter hero. j umpDown press enter hero. j umpLeft press ent…" at bounding box center [645, 263] width 190 height 72
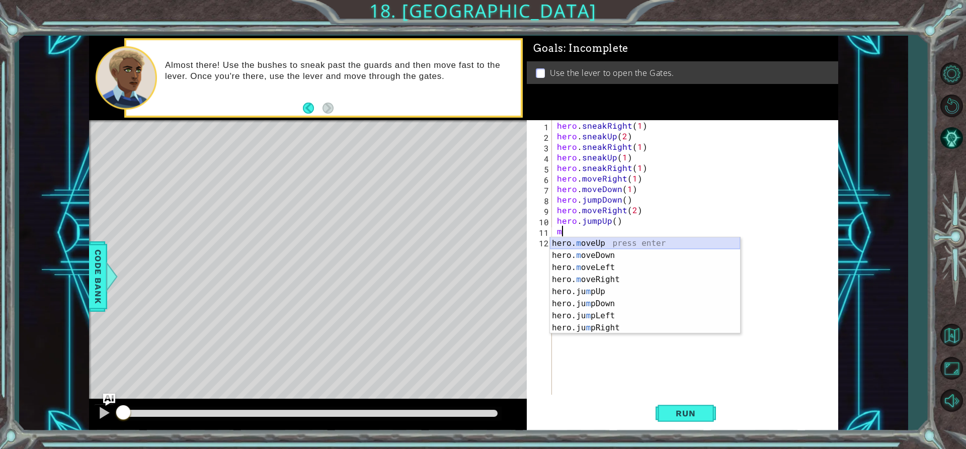
click at [578, 239] on div "hero. m oveUp press enter hero. m oveDown press enter hero. m oveLeft press ent…" at bounding box center [645, 297] width 190 height 121
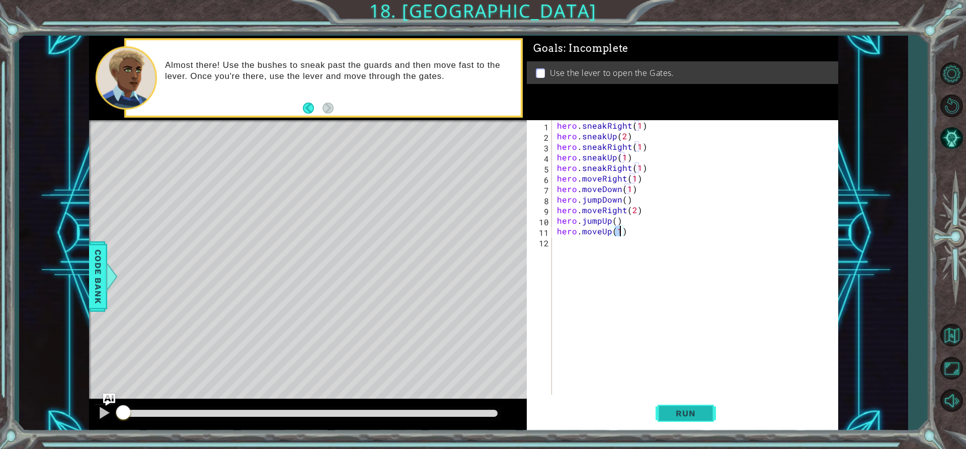
type textarea "hero.moveUp(1)"
click at [682, 407] on button "Run" at bounding box center [685, 413] width 60 height 31
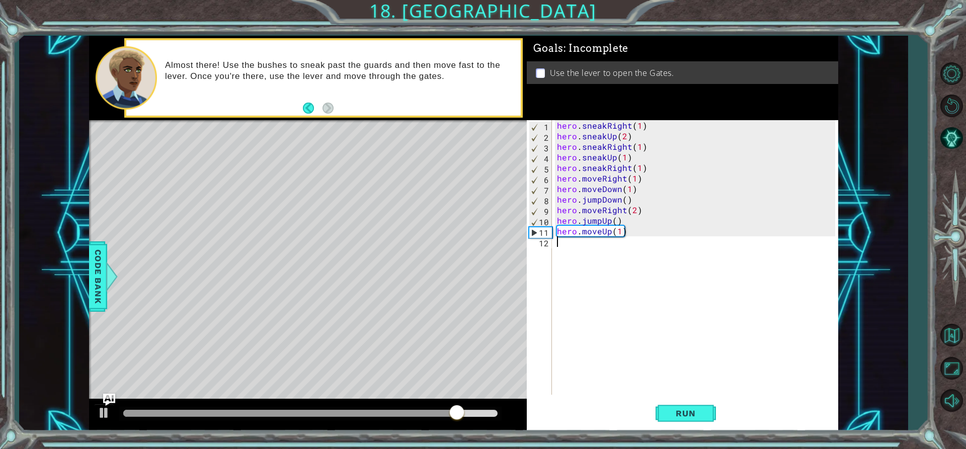
click at [566, 246] on div "hero . sneakRight ( 1 ) hero . sneakUp ( 2 ) hero . sneakRight ( 1 ) hero . sne…" at bounding box center [698, 268] width 286 height 296
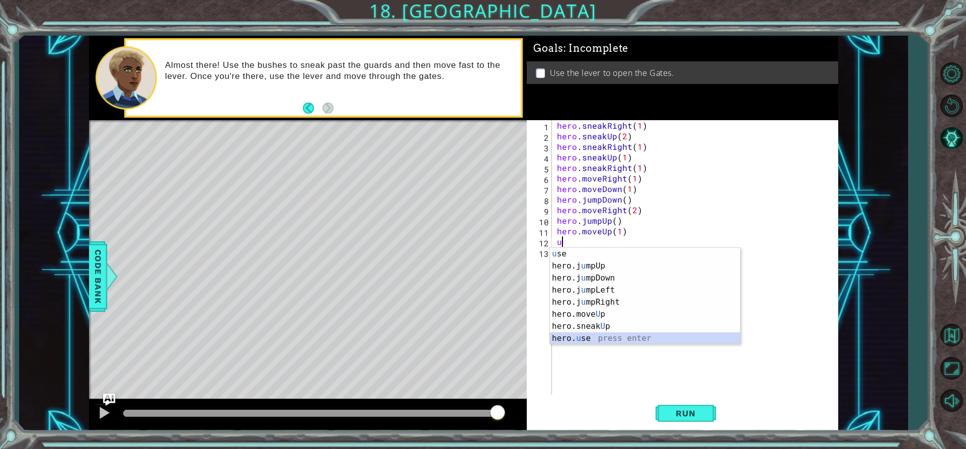
click at [587, 337] on div "u se press enter hero.j u mpUp press enter hero.j u mpDown press enter hero.j u…" at bounding box center [645, 308] width 190 height 121
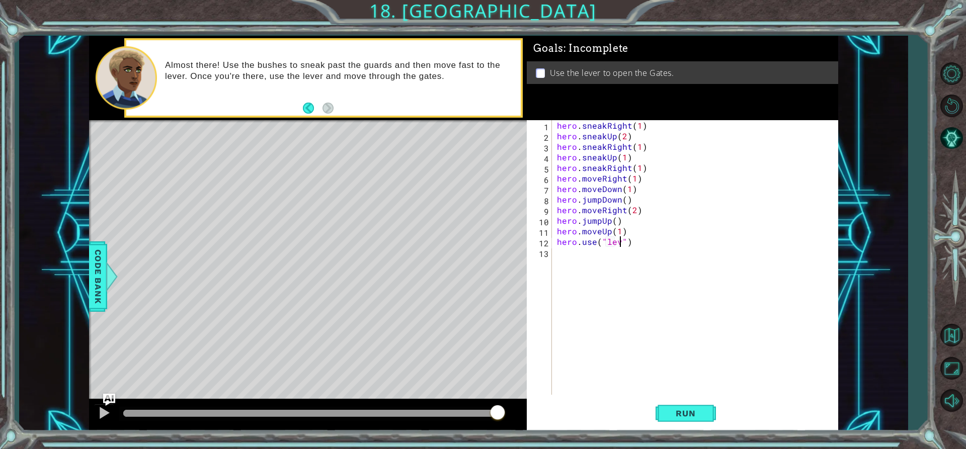
scroll to position [0, 5]
type textarea "hero.use("lever")"
click at [676, 414] on span "Run" at bounding box center [686, 413] width 40 height 10
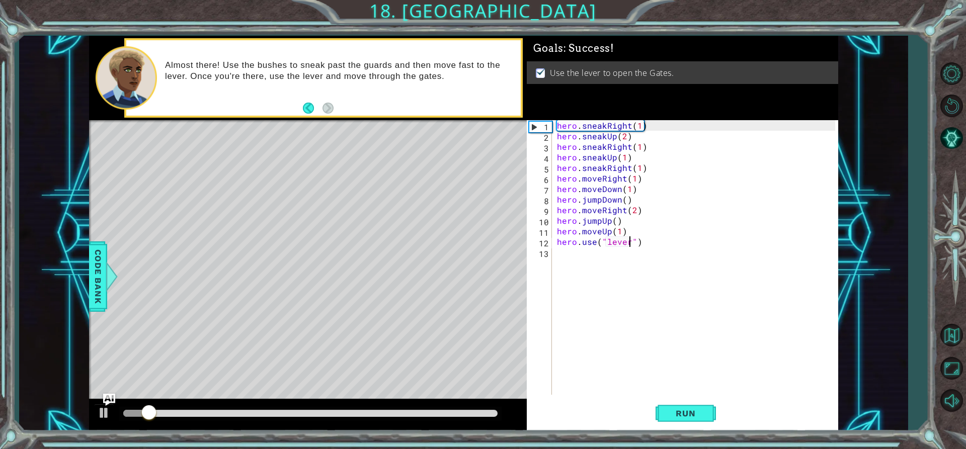
click at [459, 410] on div at bounding box center [310, 413] width 375 height 7
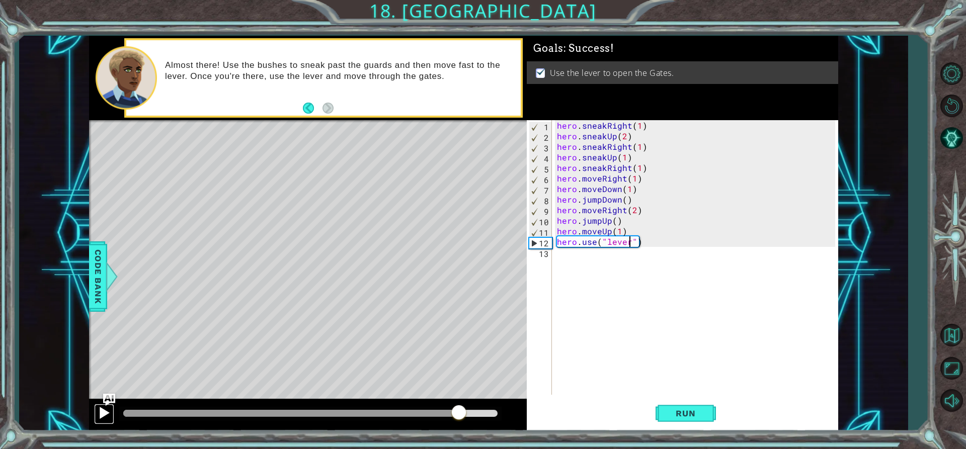
click at [99, 411] on div at bounding box center [104, 412] width 13 height 13
click at [100, 411] on div at bounding box center [104, 412] width 13 height 13
click at [100, 410] on div at bounding box center [104, 412] width 13 height 13
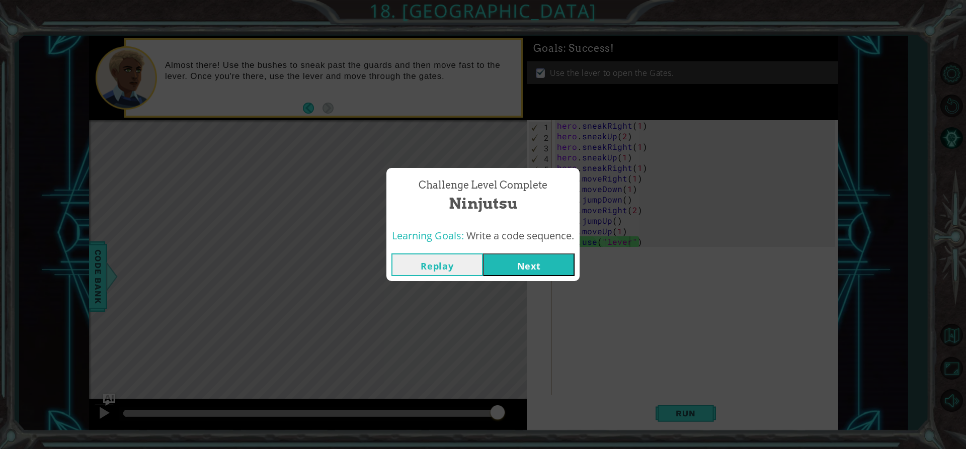
click at [535, 267] on button "Next" at bounding box center [529, 265] width 92 height 23
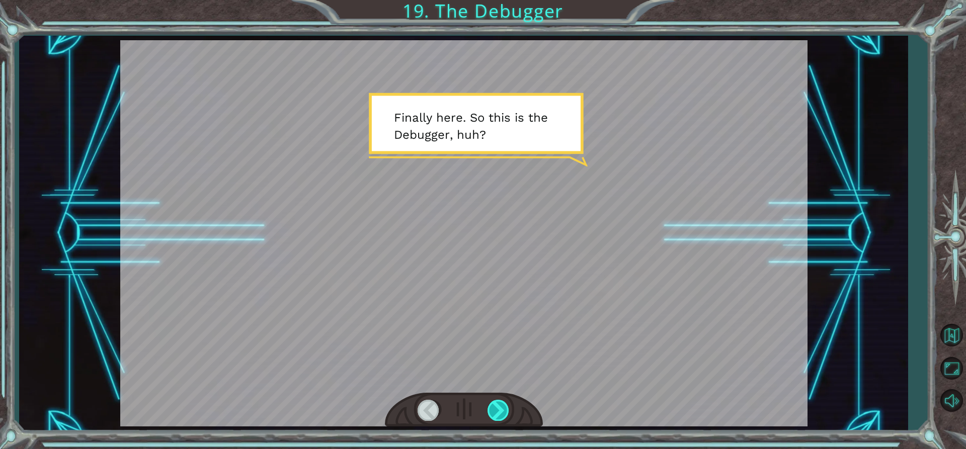
click at [503, 415] on div at bounding box center [498, 410] width 23 height 21
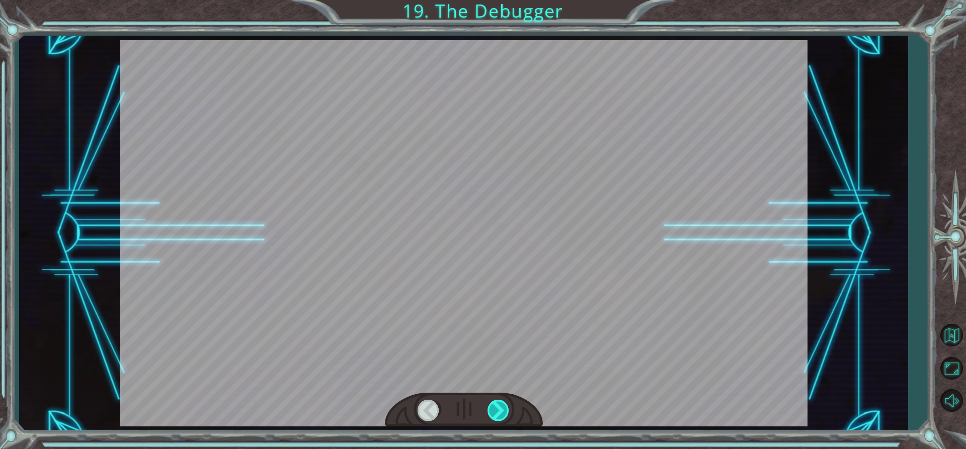
click at [503, 415] on div at bounding box center [498, 410] width 23 height 21
click at [501, 411] on div at bounding box center [498, 410] width 23 height 21
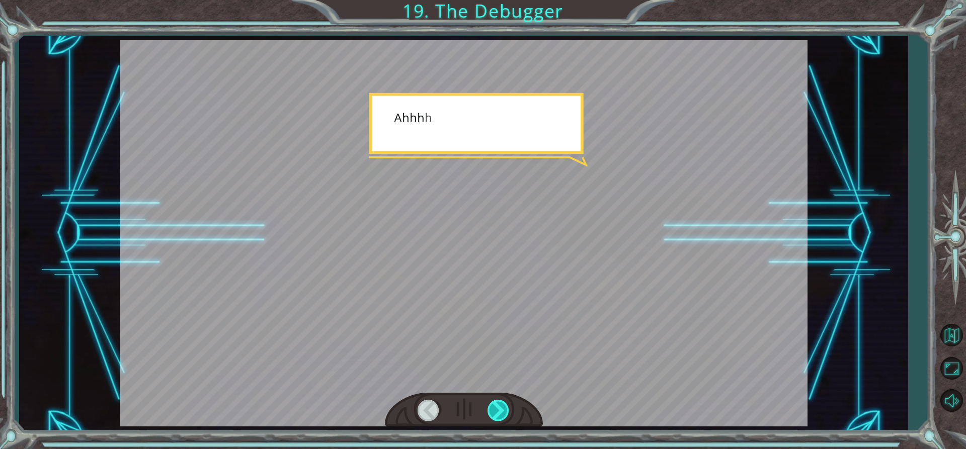
click at [501, 411] on div at bounding box center [498, 410] width 23 height 21
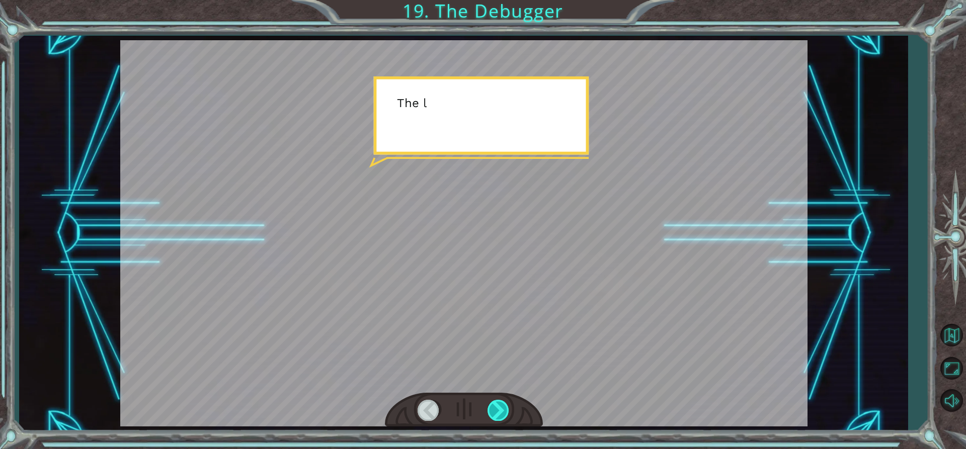
click at [500, 411] on div at bounding box center [498, 410] width 23 height 21
click at [500, 410] on div at bounding box center [498, 410] width 23 height 21
click at [501, 410] on div at bounding box center [498, 410] width 23 height 21
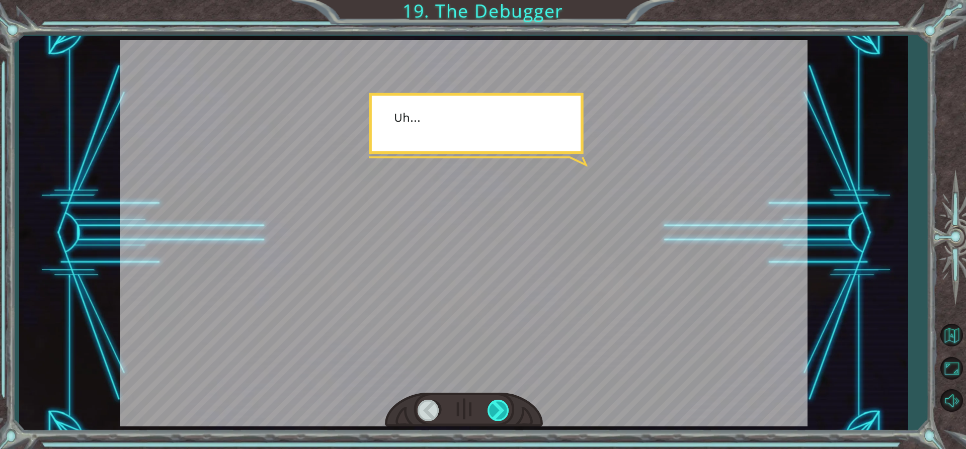
click at [504, 412] on div at bounding box center [498, 410] width 23 height 21
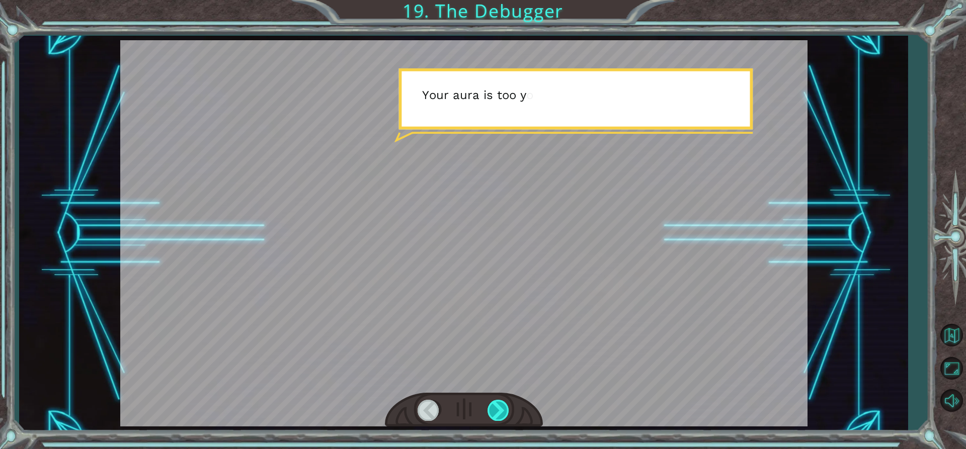
click at [504, 412] on div at bounding box center [498, 410] width 23 height 21
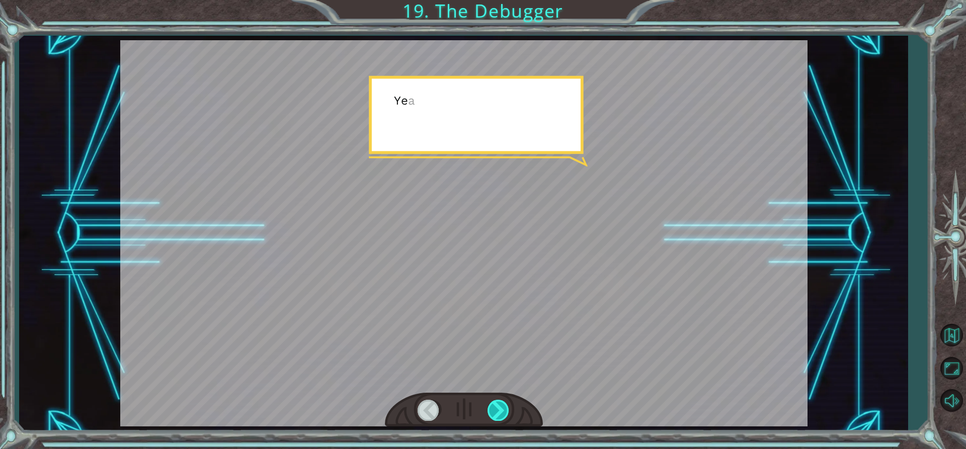
click at [503, 412] on div at bounding box center [498, 410] width 23 height 21
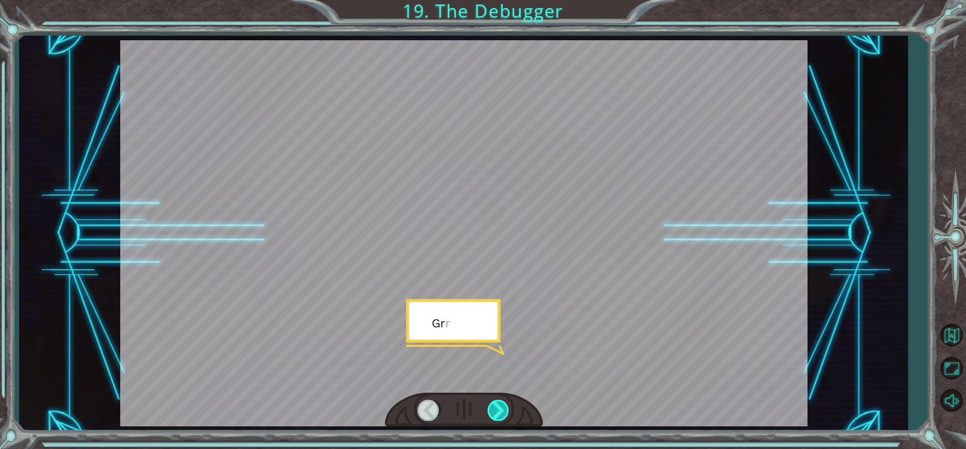
click at [501, 410] on div at bounding box center [498, 410] width 23 height 21
click at [500, 410] on div at bounding box center [498, 410] width 23 height 21
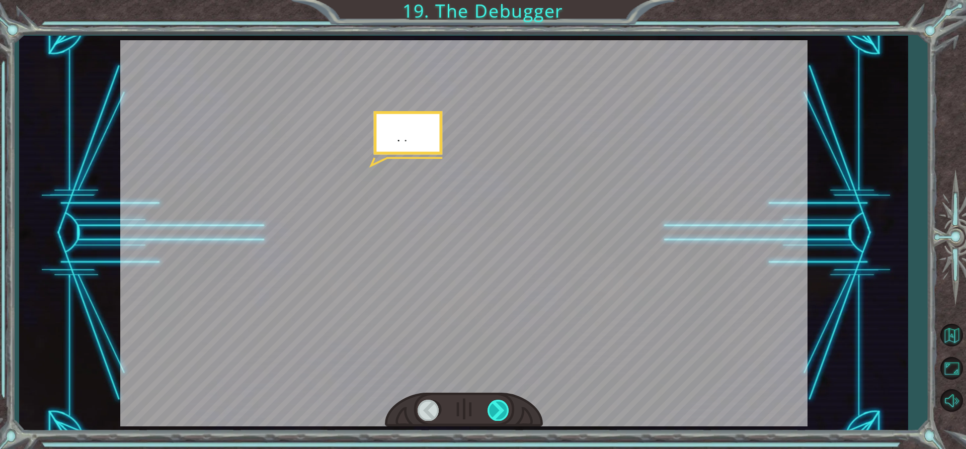
click at [500, 410] on div at bounding box center [498, 410] width 23 height 21
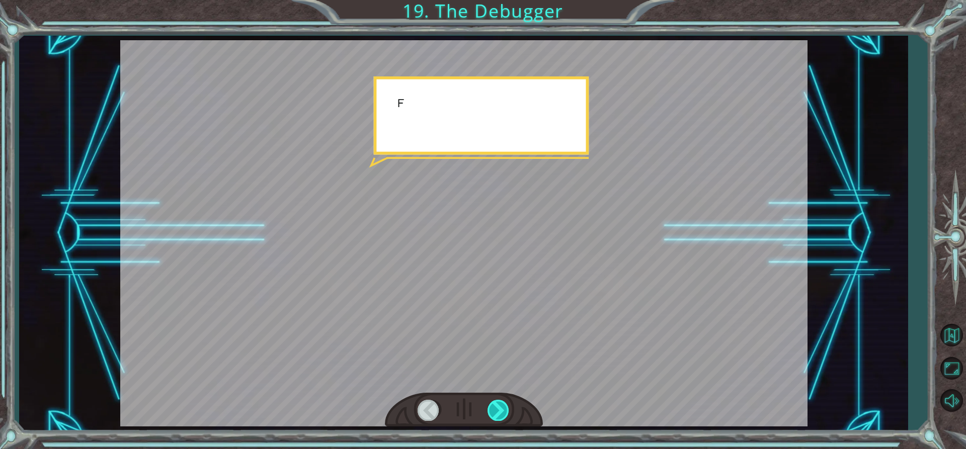
click at [499, 410] on div at bounding box center [498, 410] width 23 height 21
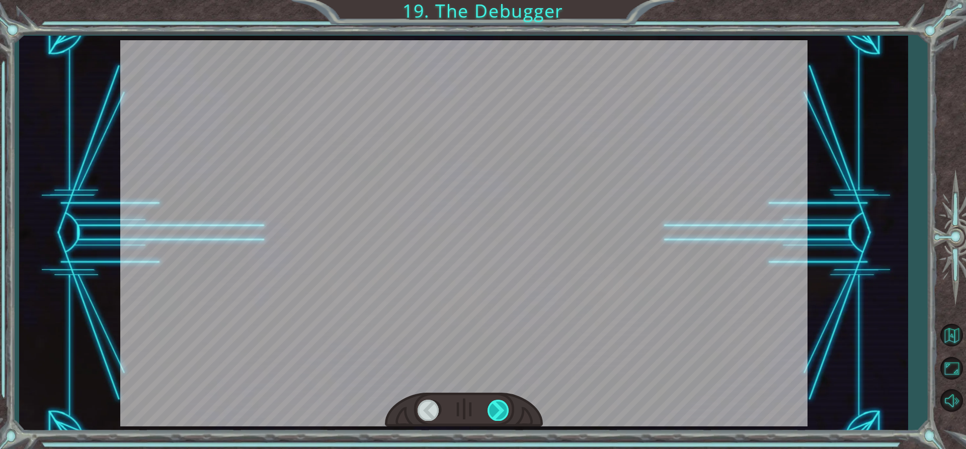
click at [499, 410] on div at bounding box center [498, 410] width 23 height 21
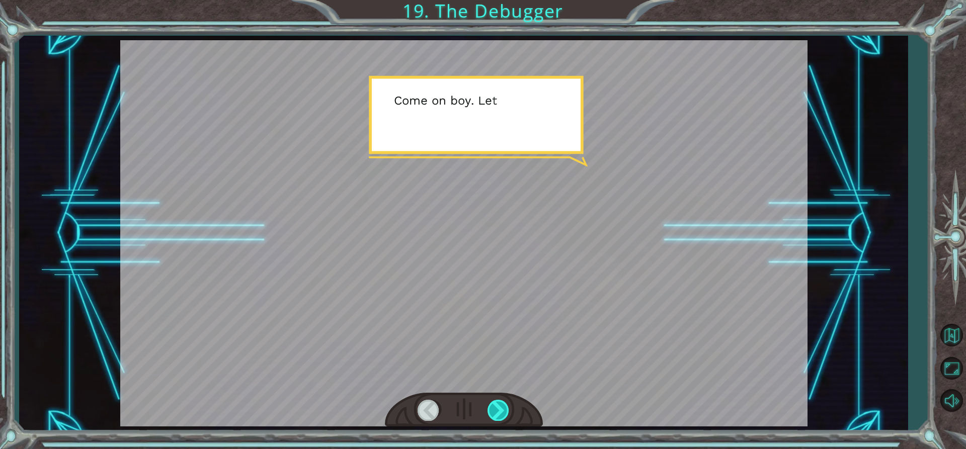
click at [499, 410] on div at bounding box center [498, 410] width 23 height 21
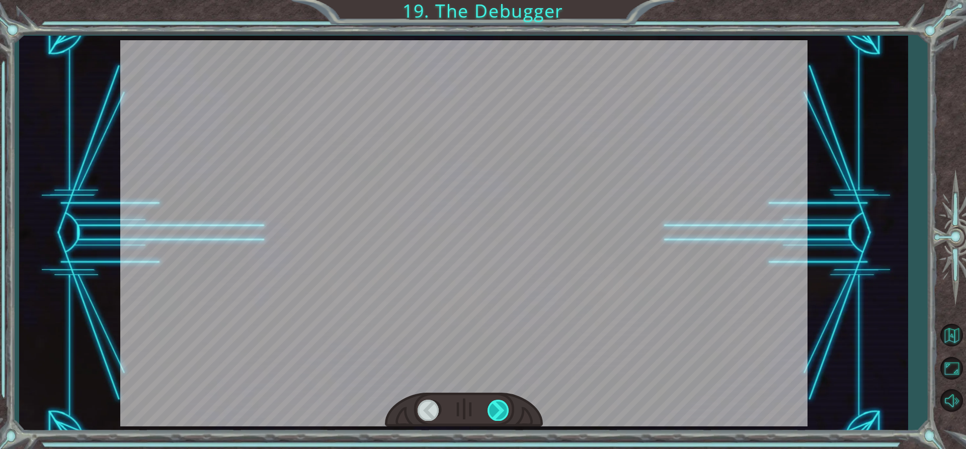
click at [499, 410] on div at bounding box center [498, 410] width 23 height 21
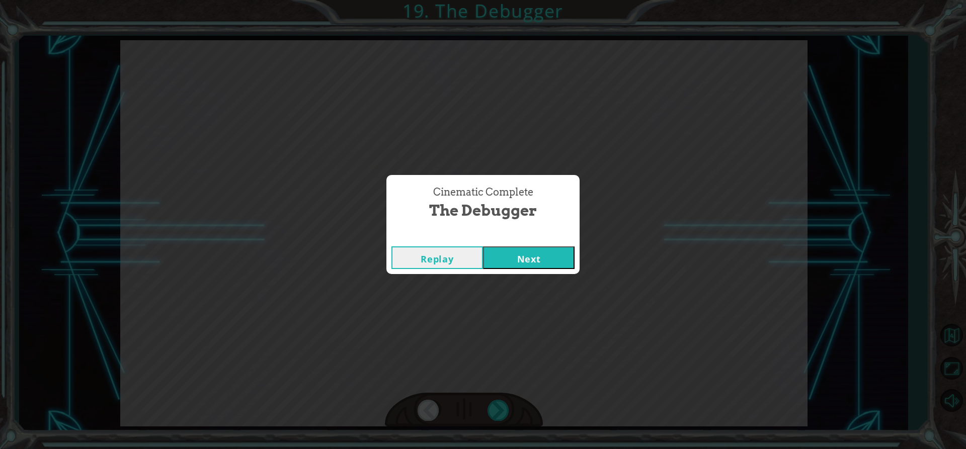
click at [532, 250] on button "Next" at bounding box center [529, 257] width 92 height 23
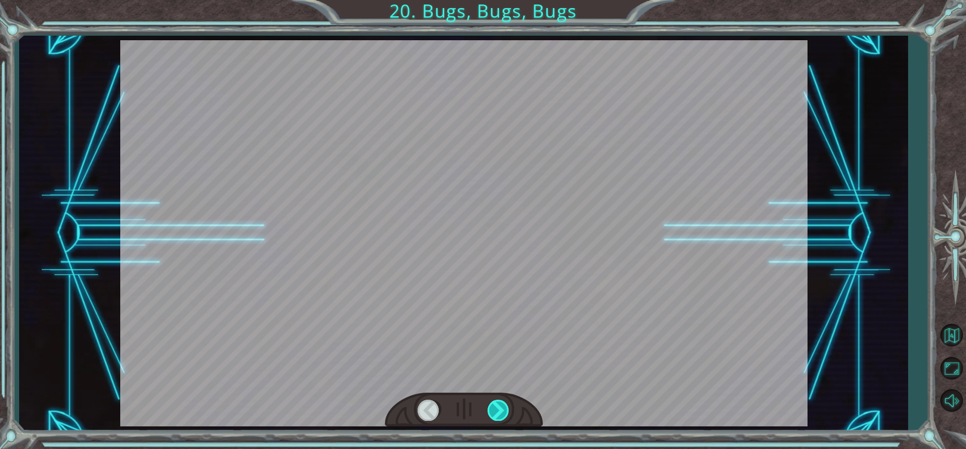
click at [499, 412] on div at bounding box center [498, 410] width 23 height 21
click at [500, 412] on div at bounding box center [498, 410] width 23 height 21
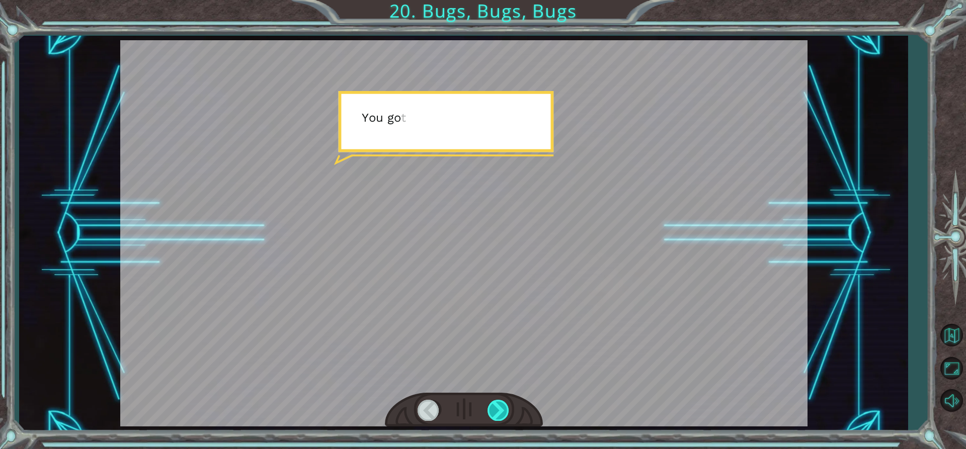
click at [500, 412] on div at bounding box center [498, 410] width 23 height 21
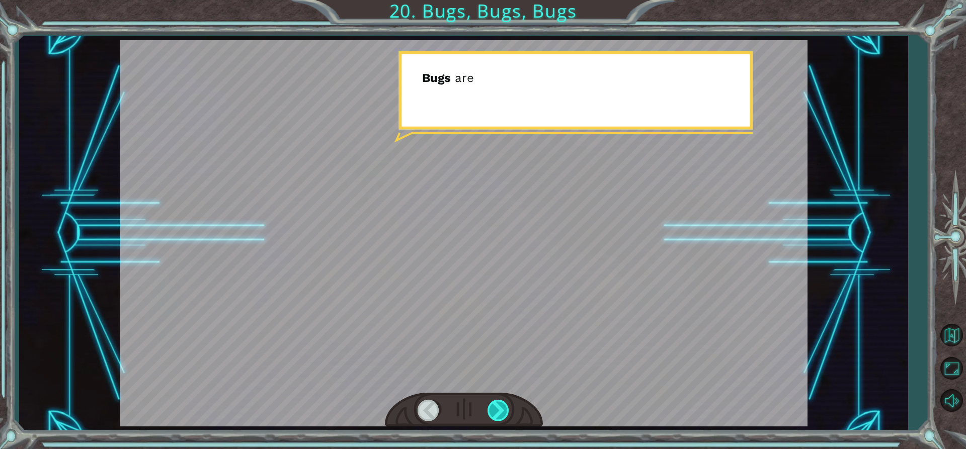
click at [500, 412] on div at bounding box center [498, 410] width 23 height 21
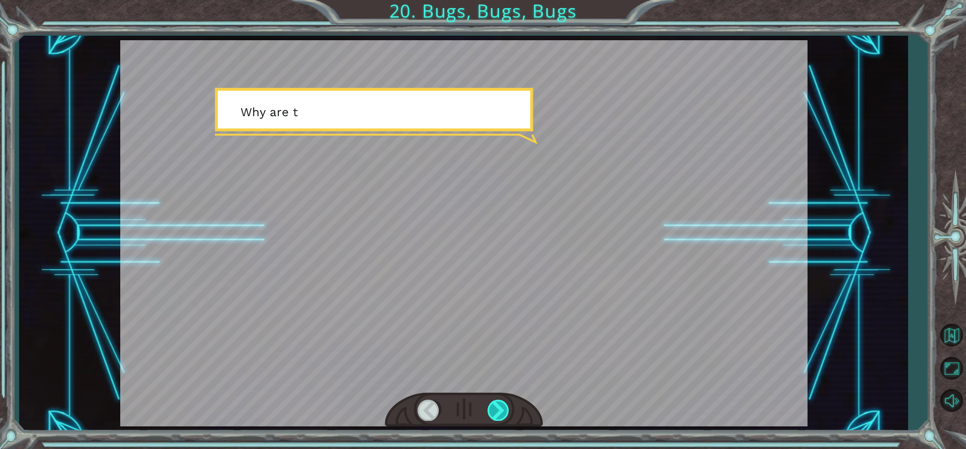
click at [500, 412] on div at bounding box center [498, 410] width 23 height 21
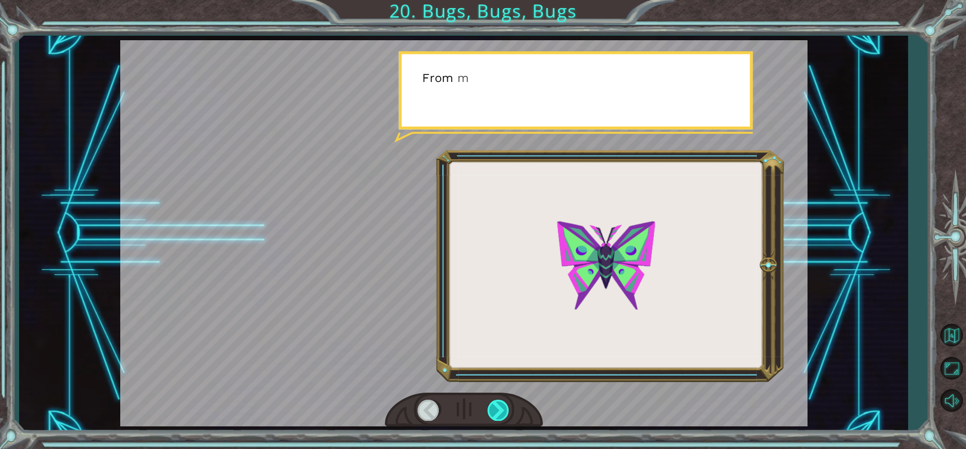
click at [500, 412] on div at bounding box center [498, 410] width 23 height 21
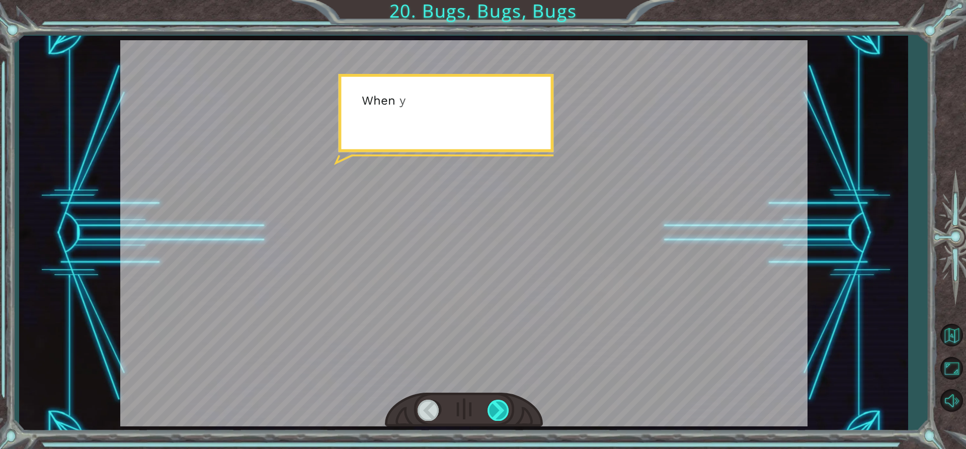
click at [500, 412] on div at bounding box center [498, 410] width 23 height 21
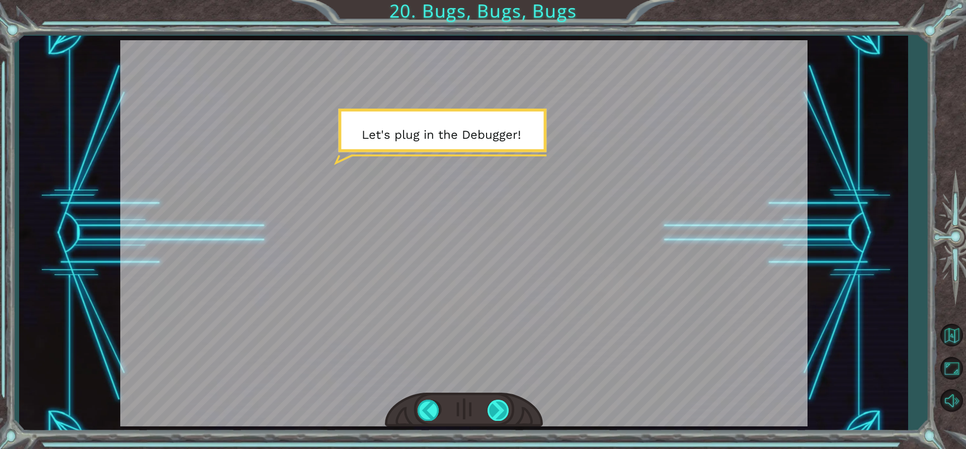
click at [501, 413] on div at bounding box center [498, 410] width 23 height 21
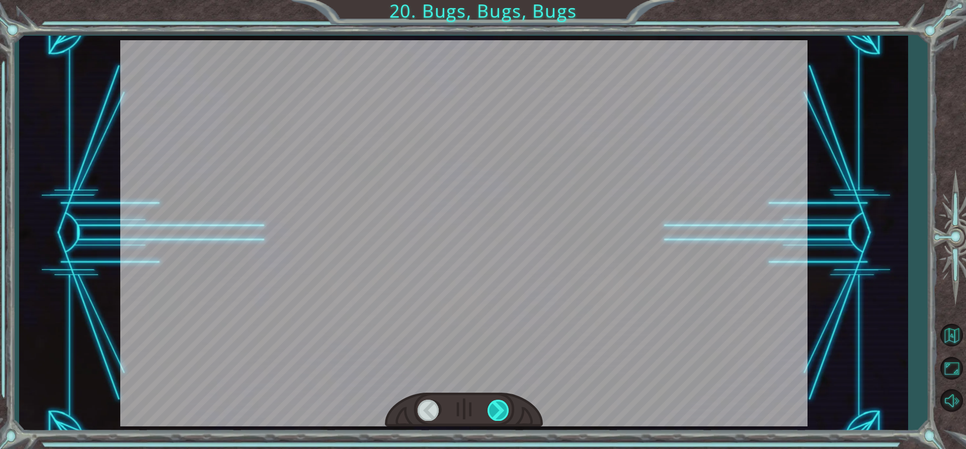
click at [501, 413] on div at bounding box center [498, 410] width 23 height 21
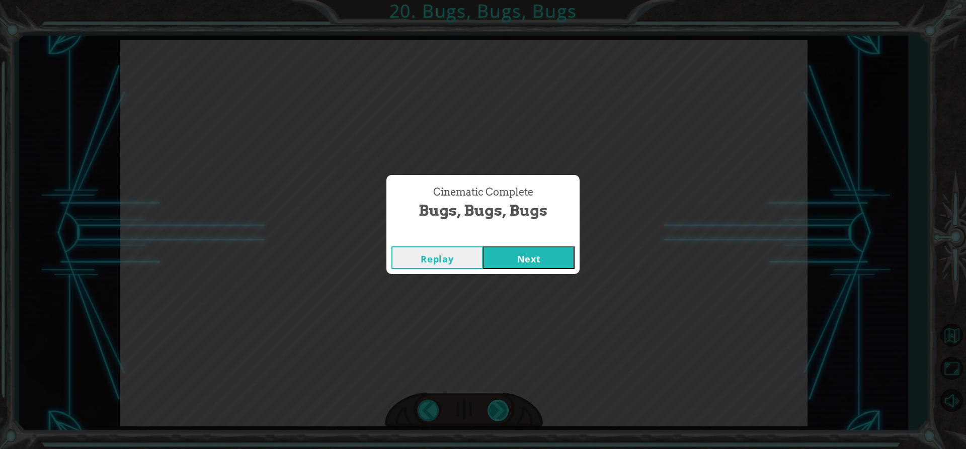
click at [501, 413] on div "Cinematic Complete Bugs, Bugs, Bugs Replay Next" at bounding box center [483, 224] width 966 height 449
click at [505, 267] on button "Next" at bounding box center [529, 257] width 92 height 23
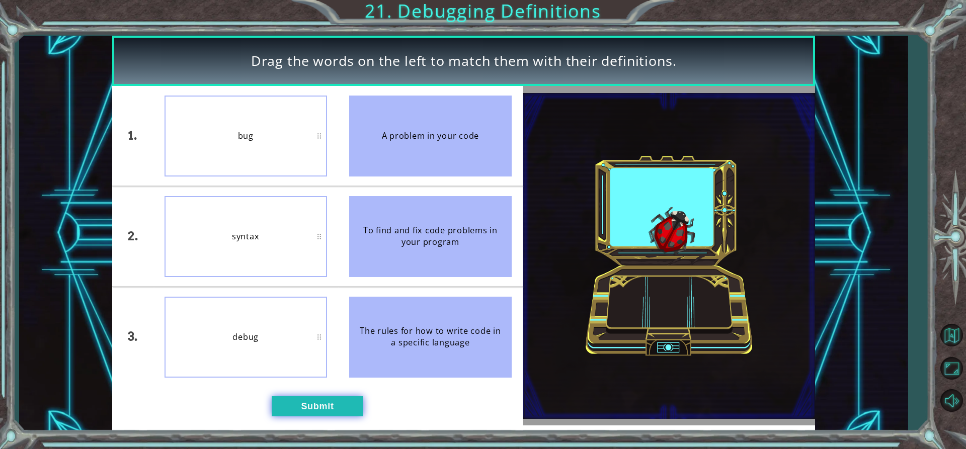
click at [296, 415] on button "Submit" at bounding box center [318, 406] width 92 height 20
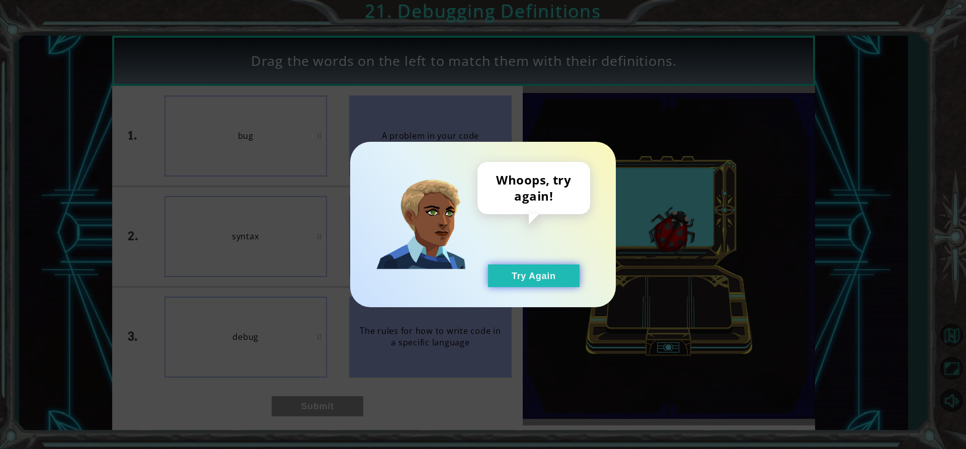
click at [519, 286] on div "Whoops, try again! Try Again" at bounding box center [483, 225] width 266 height 166
click at [518, 274] on button "Try Again" at bounding box center [534, 276] width 92 height 23
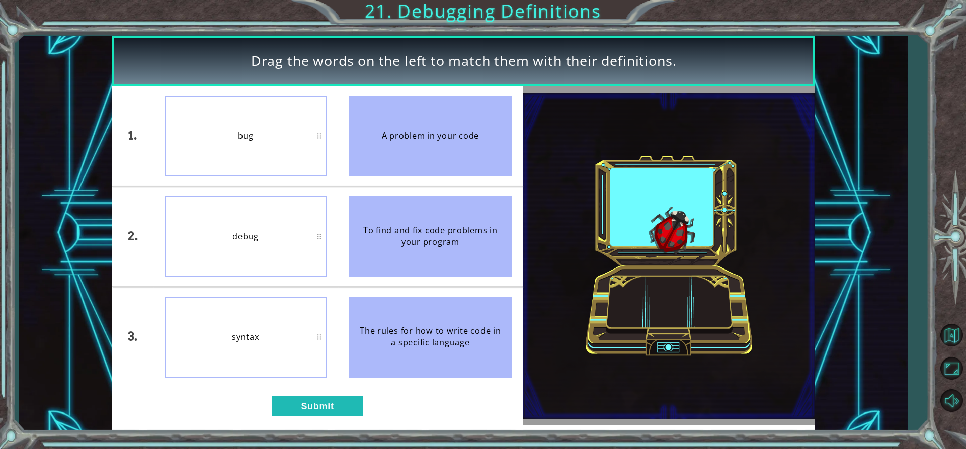
click at [310, 423] on div "1. 2. 3. bug debug syntax A problem in your code To find and fix code problems …" at bounding box center [317, 256] width 410 height 340
click at [306, 404] on button "Submit" at bounding box center [318, 406] width 92 height 20
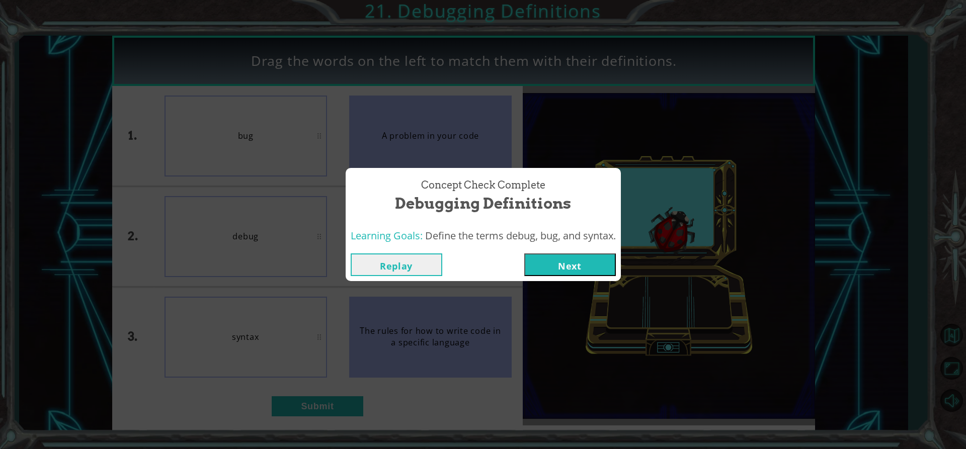
click at [588, 258] on button "Next" at bounding box center [570, 265] width 92 height 23
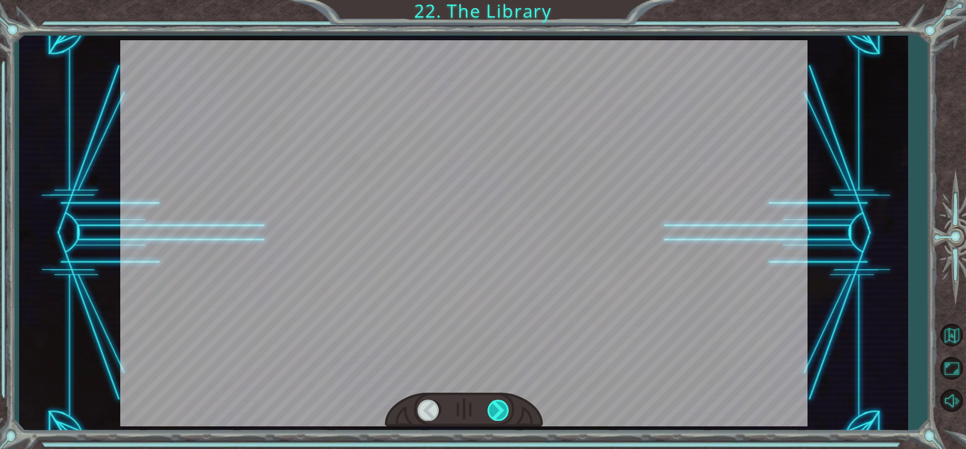
click at [499, 412] on div at bounding box center [498, 410] width 23 height 21
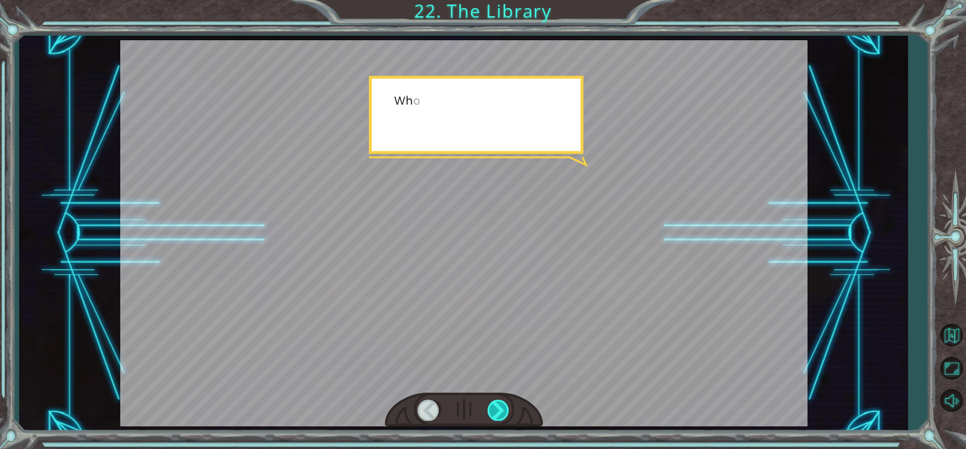
click at [499, 412] on div at bounding box center [498, 410] width 23 height 21
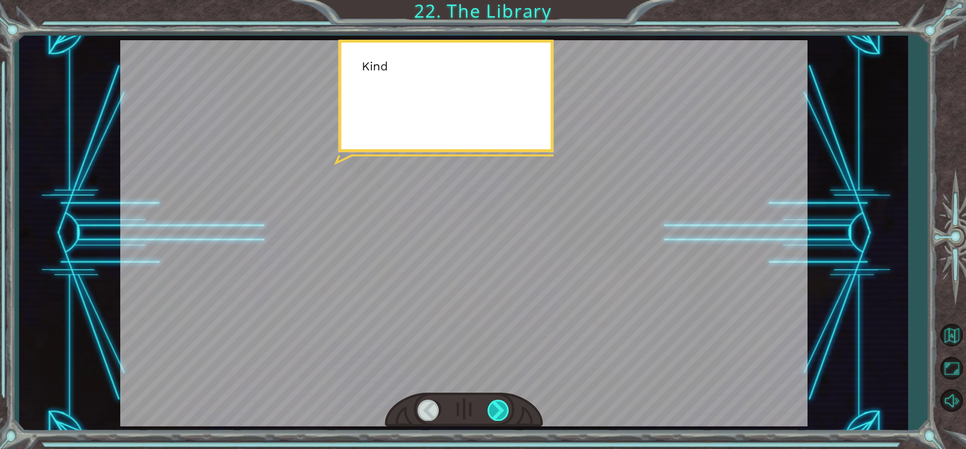
click at [499, 412] on div at bounding box center [498, 410] width 23 height 21
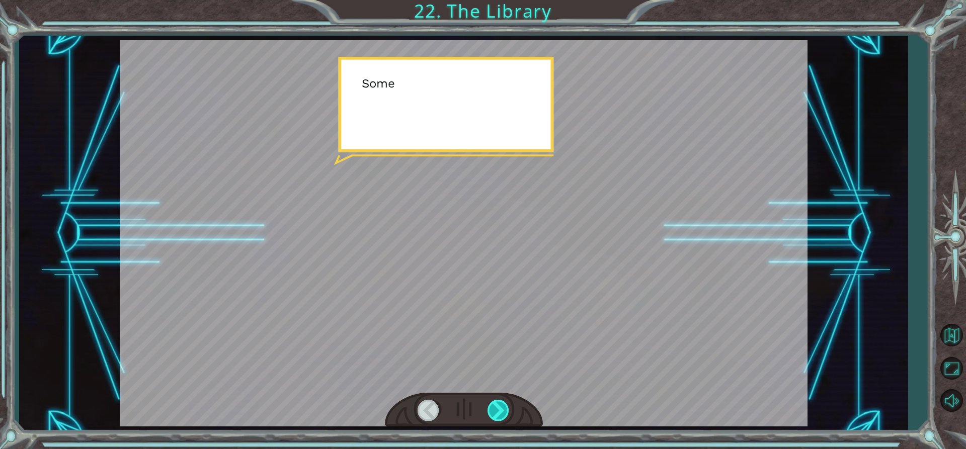
click at [499, 412] on div at bounding box center [498, 410] width 23 height 21
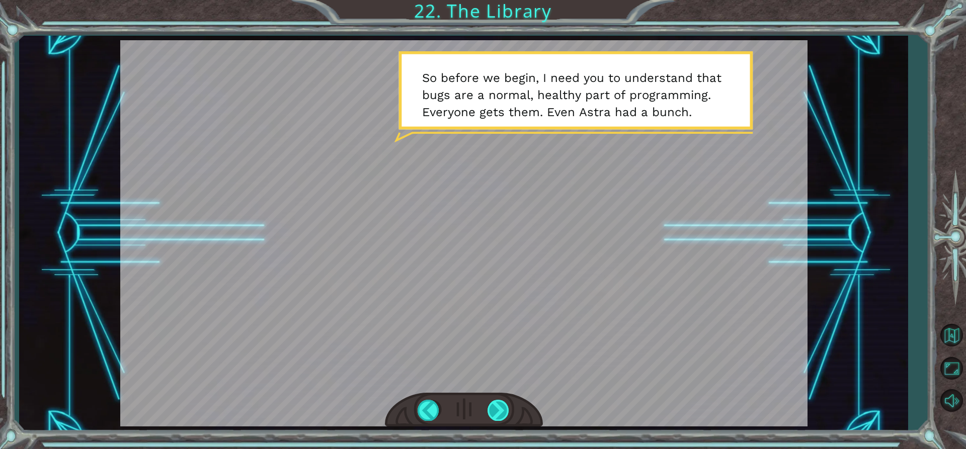
click at [504, 414] on div at bounding box center [498, 410] width 23 height 21
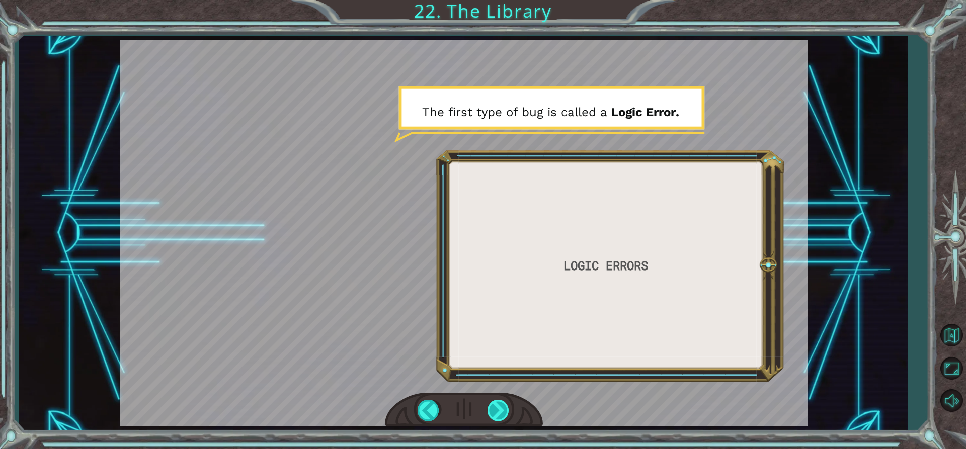
click at [503, 411] on div at bounding box center [498, 410] width 23 height 21
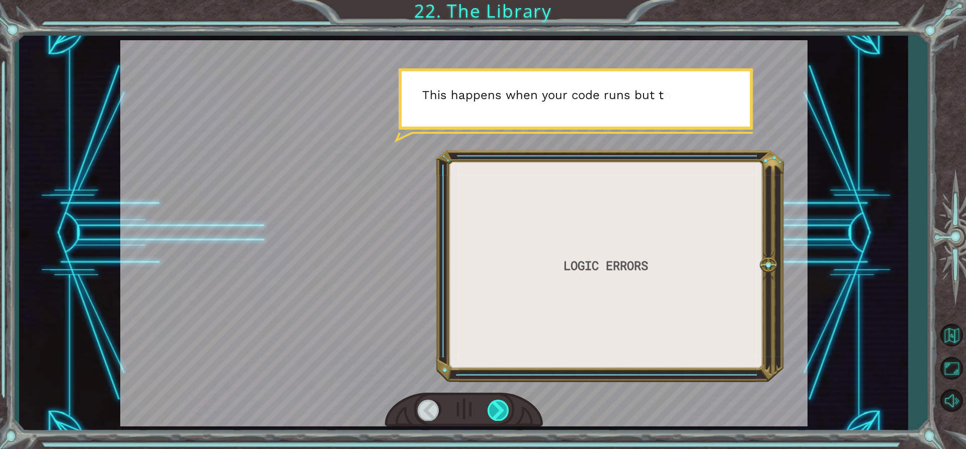
click at [503, 411] on div at bounding box center [498, 410] width 23 height 21
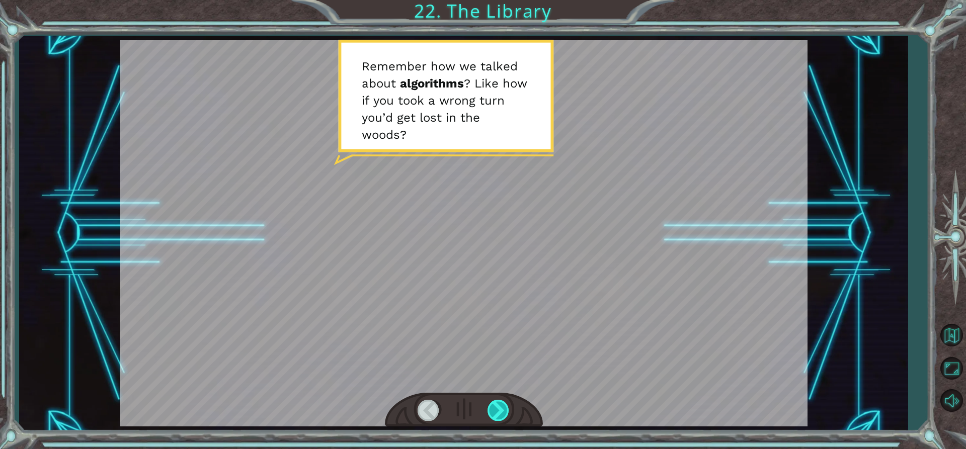
click at [503, 411] on div at bounding box center [498, 410] width 23 height 21
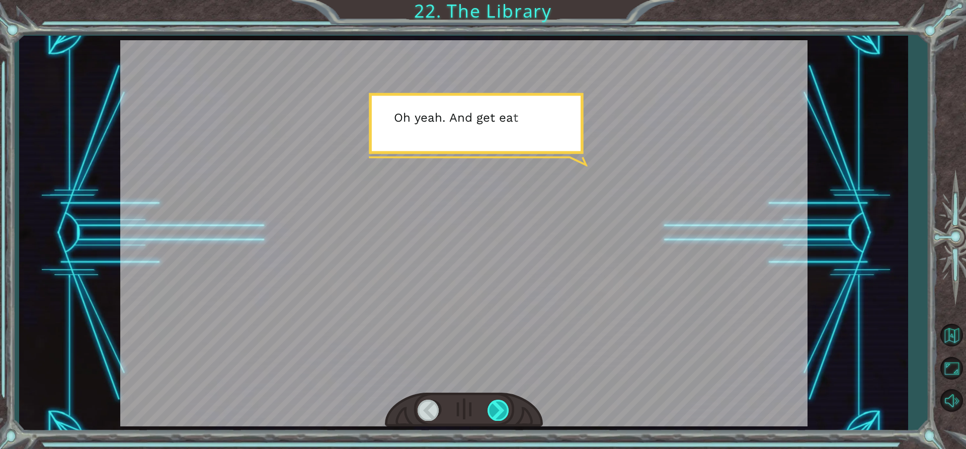
click at [503, 411] on div at bounding box center [498, 410] width 23 height 21
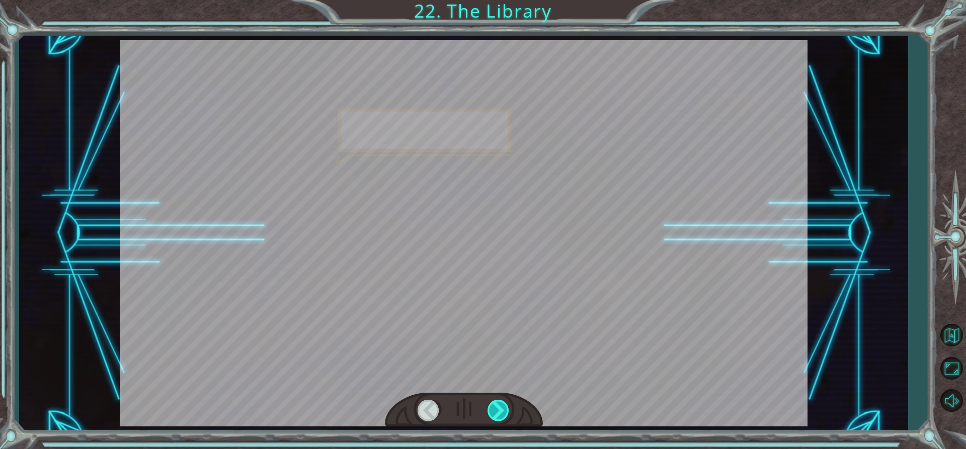
click at [503, 411] on div at bounding box center [498, 410] width 23 height 21
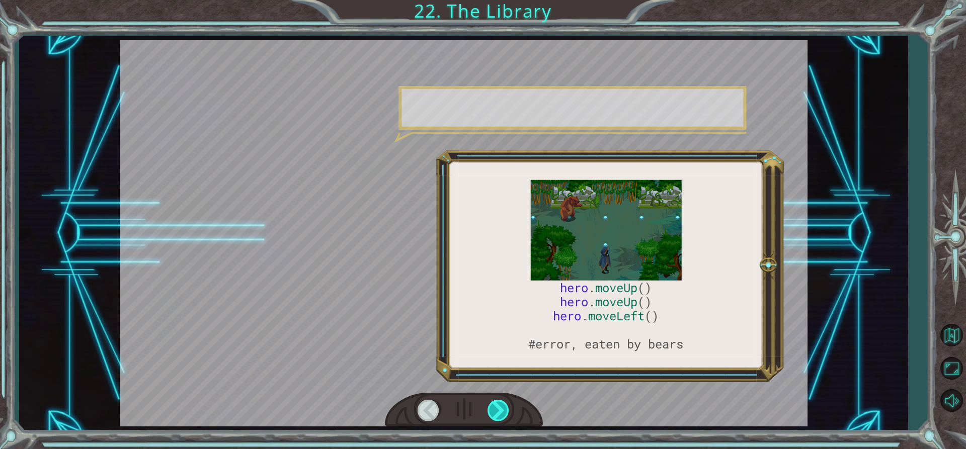
click at [503, 410] on div at bounding box center [498, 410] width 23 height 21
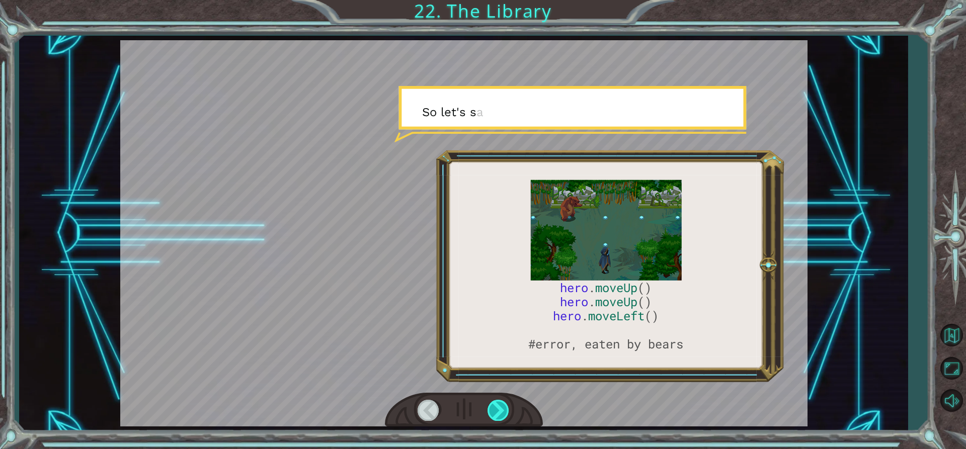
click at [503, 409] on div at bounding box center [498, 410] width 23 height 21
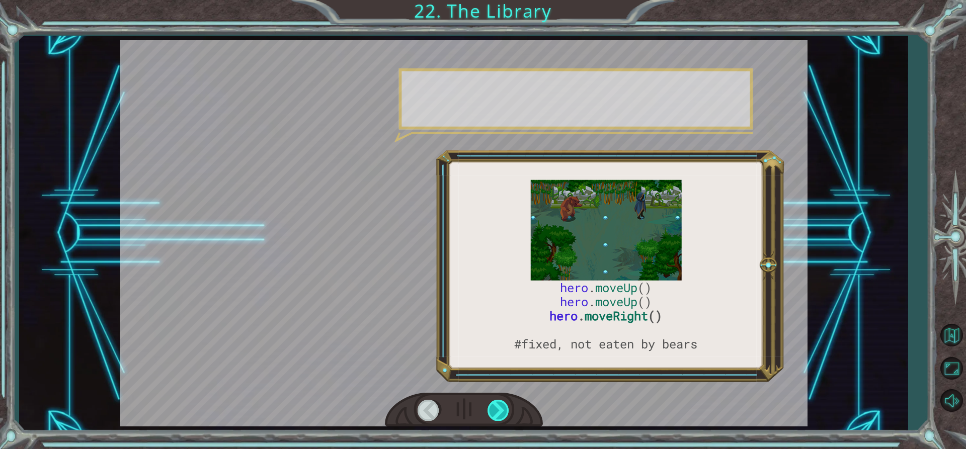
click at [501, 406] on div at bounding box center [498, 410] width 23 height 21
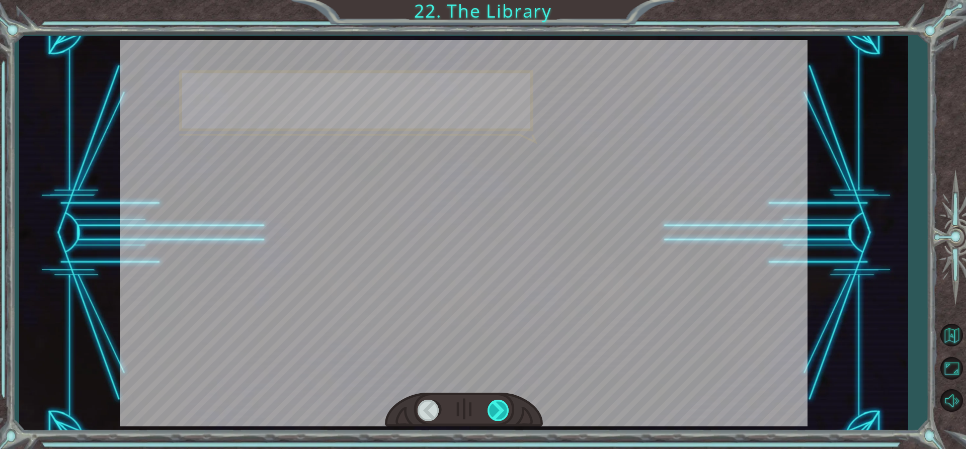
drag, startPoint x: 496, startPoint y: 405, endPoint x: 490, endPoint y: 402, distance: 5.9
click at [491, 402] on div at bounding box center [498, 410] width 23 height 21
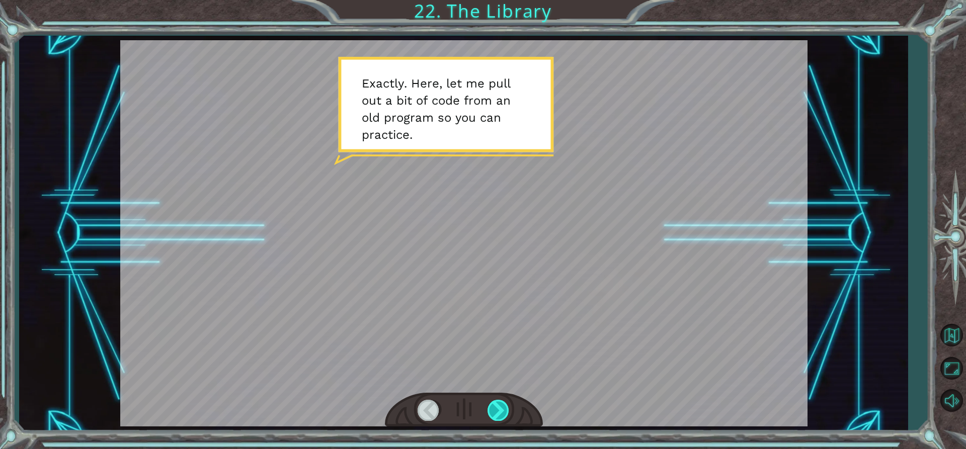
click at [496, 408] on div at bounding box center [498, 410] width 23 height 21
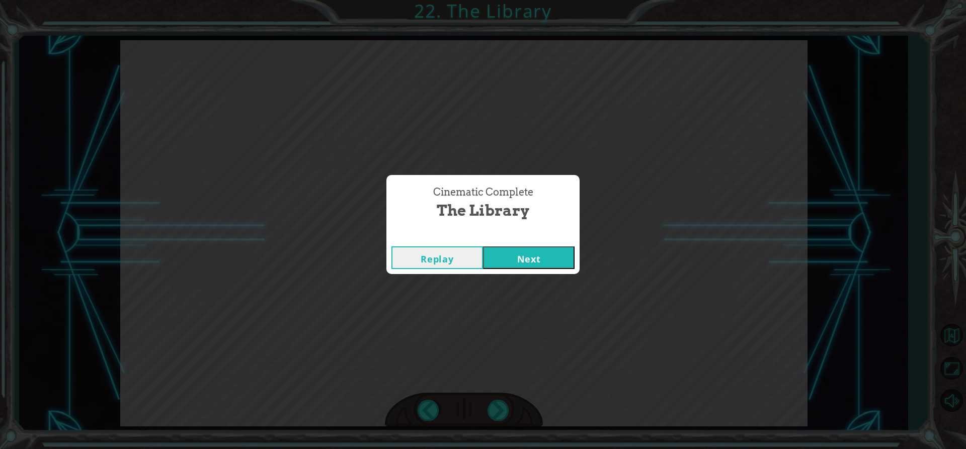
click at [496, 409] on div "Cinematic Complete The Library Replay Next" at bounding box center [483, 224] width 966 height 449
click at [511, 258] on button "Next" at bounding box center [529, 257] width 92 height 23
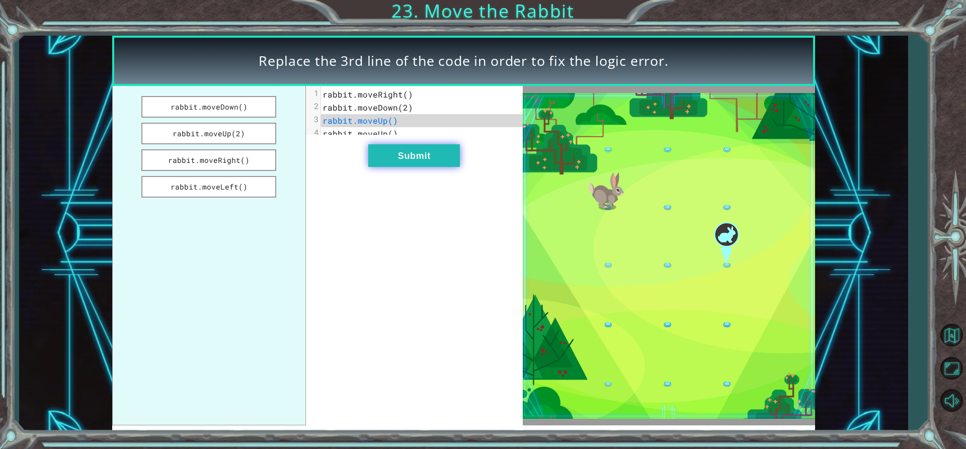
click at [402, 163] on button "Submit" at bounding box center [414, 155] width 92 height 23
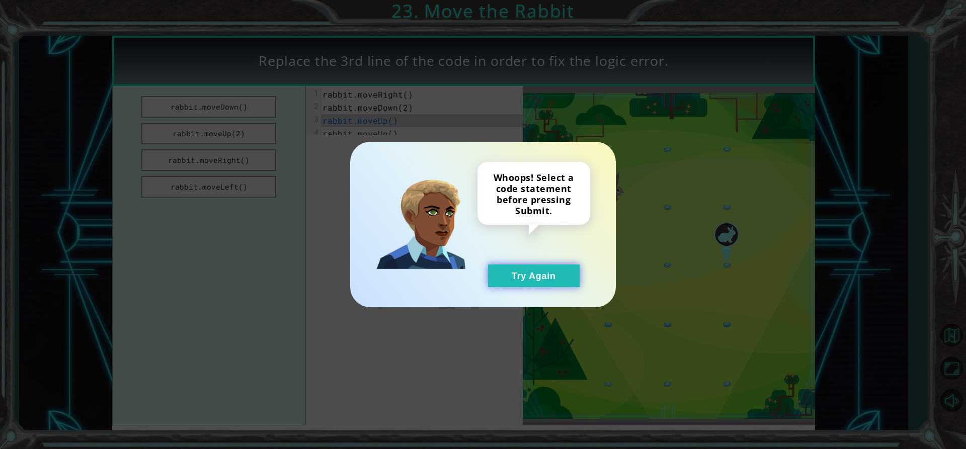
click at [510, 270] on button "Try Again" at bounding box center [534, 276] width 92 height 23
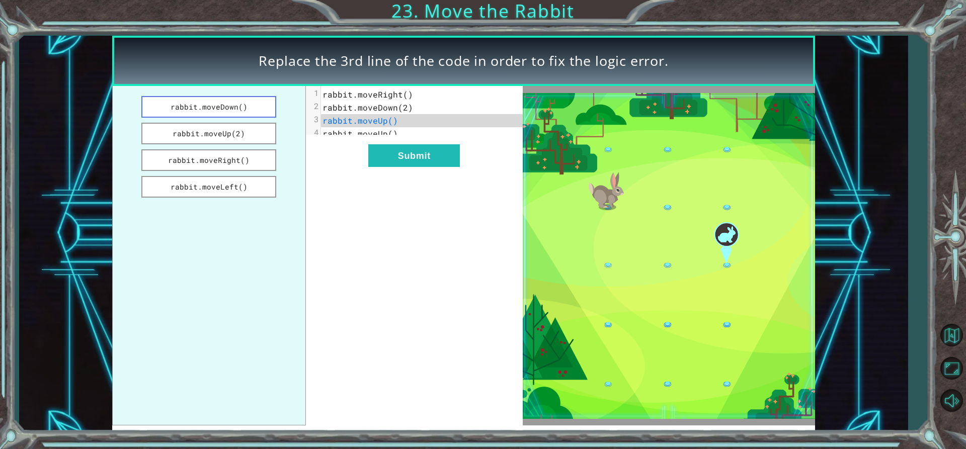
click at [243, 111] on button "rabbit.moveDown()" at bounding box center [208, 107] width 135 height 22
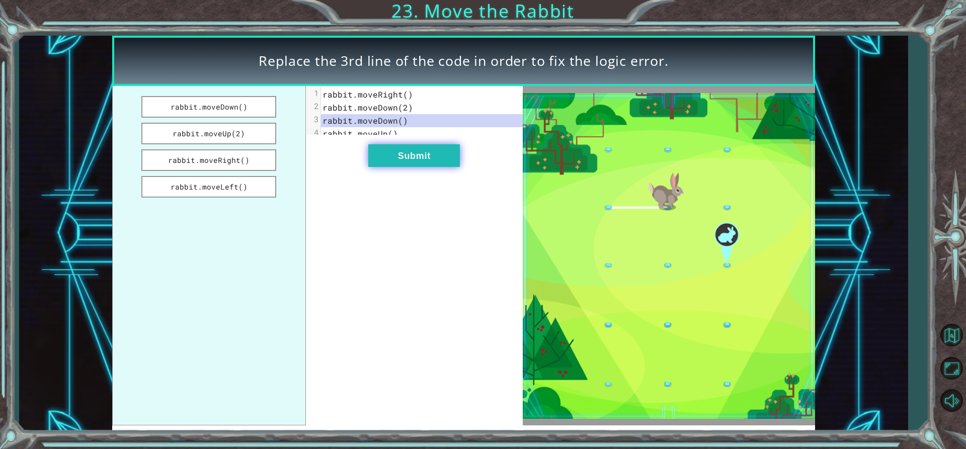
click at [397, 161] on button "Submit" at bounding box center [414, 155] width 92 height 23
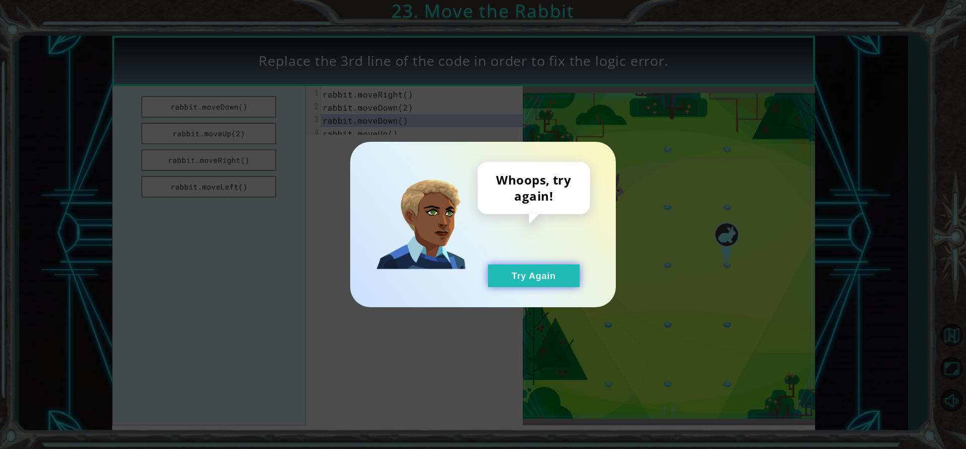
click at [523, 277] on button "Try Again" at bounding box center [534, 276] width 92 height 23
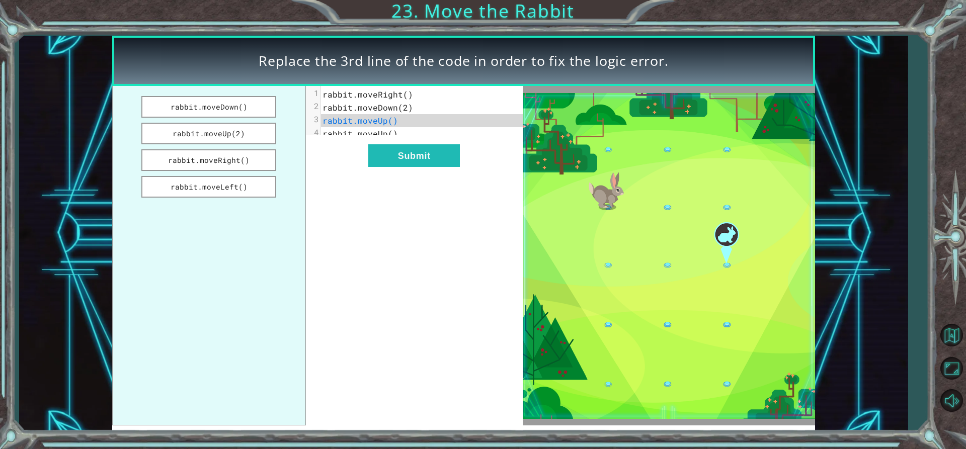
click at [404, 96] on span "rabbit.moveRight()" at bounding box center [367, 94] width 91 height 11
click at [236, 160] on button "rabbit.moveRight()" at bounding box center [208, 160] width 135 height 22
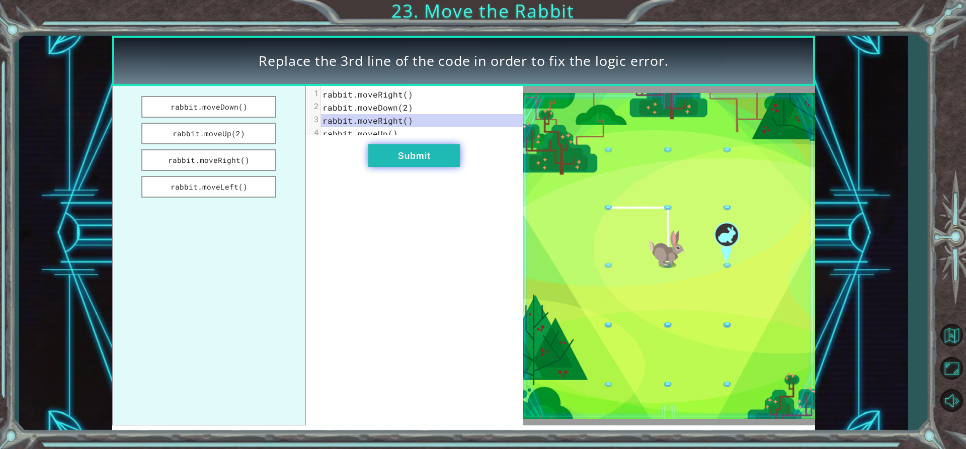
click at [376, 167] on button "Submit" at bounding box center [414, 155] width 92 height 23
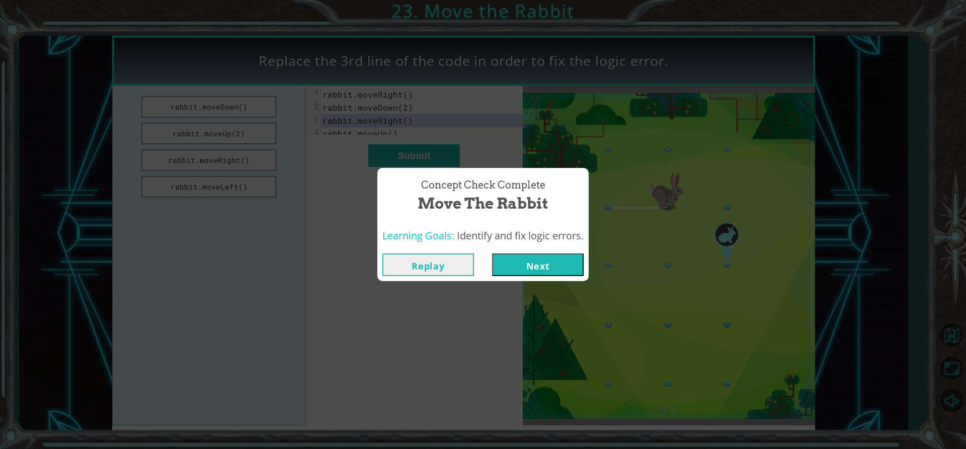
click at [519, 262] on button "Next" at bounding box center [538, 265] width 92 height 23
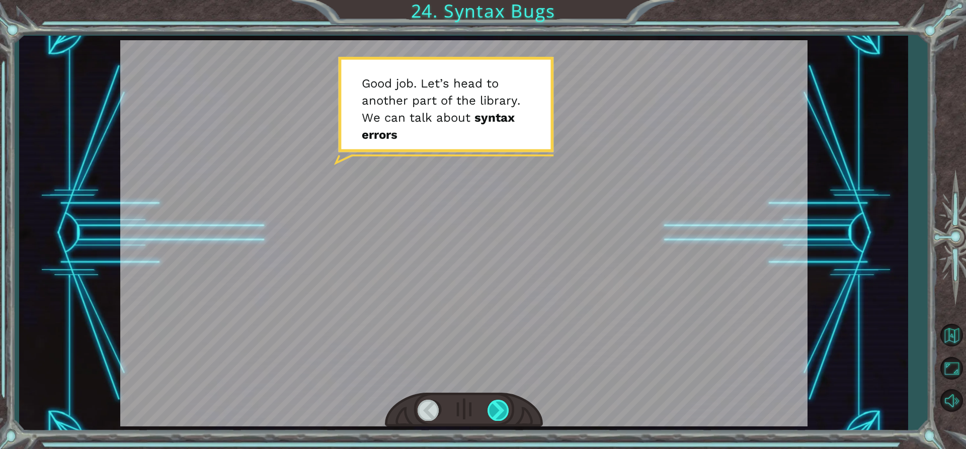
click at [500, 405] on div at bounding box center [498, 410] width 23 height 21
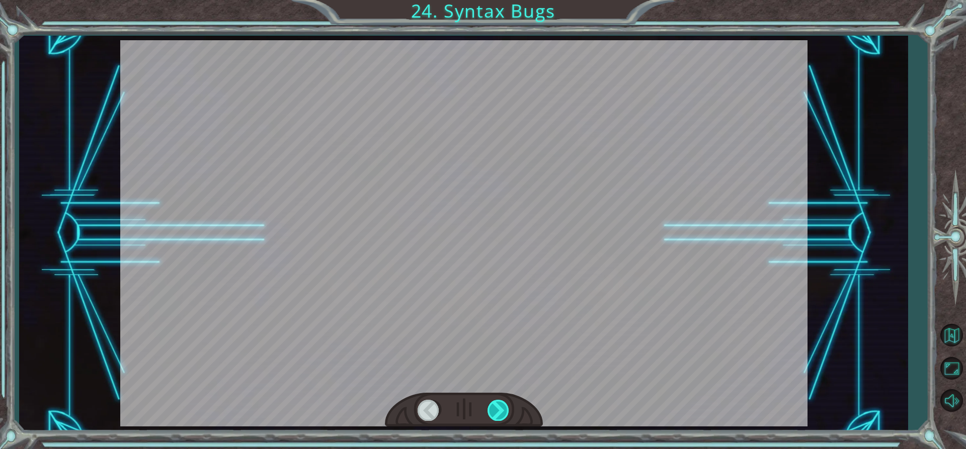
click at [500, 405] on div at bounding box center [498, 410] width 23 height 21
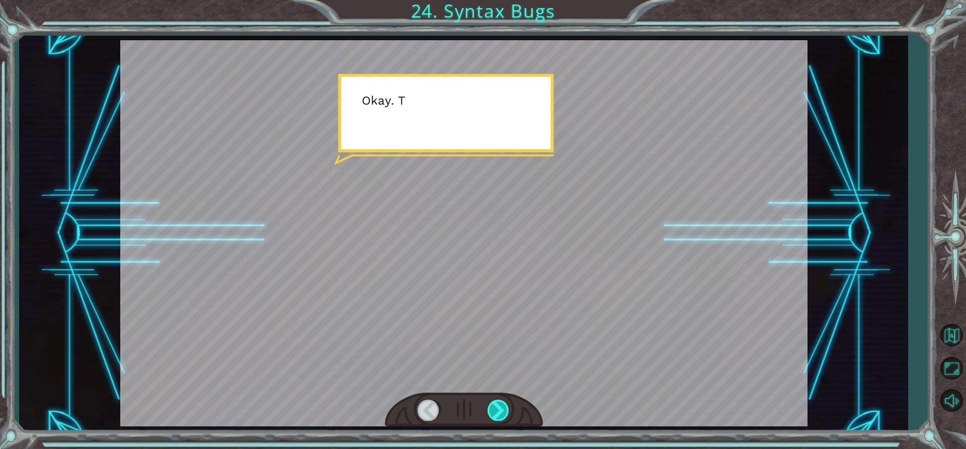
click at [500, 405] on div at bounding box center [498, 410] width 23 height 21
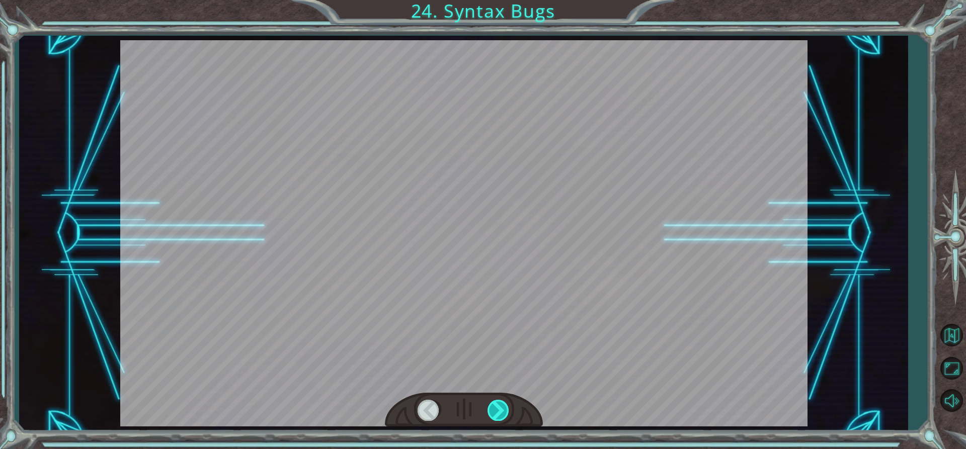
click at [500, 405] on div at bounding box center [498, 410] width 23 height 21
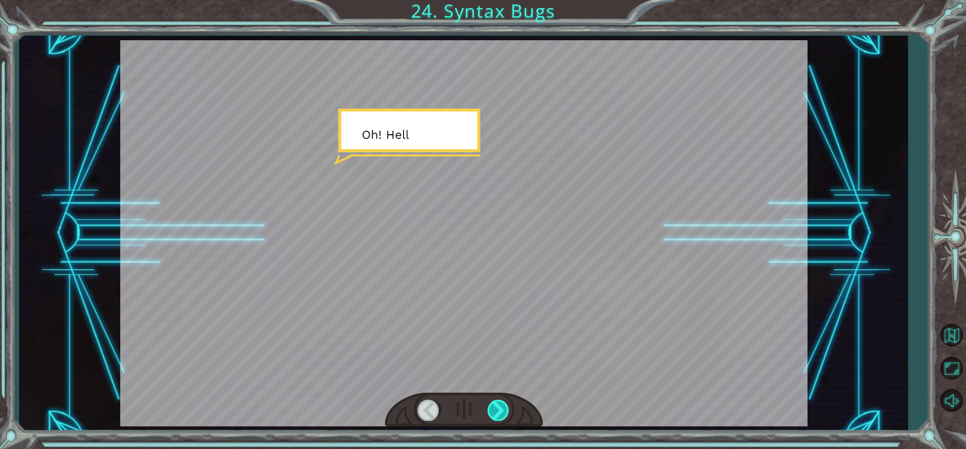
click at [500, 405] on div at bounding box center [498, 410] width 23 height 21
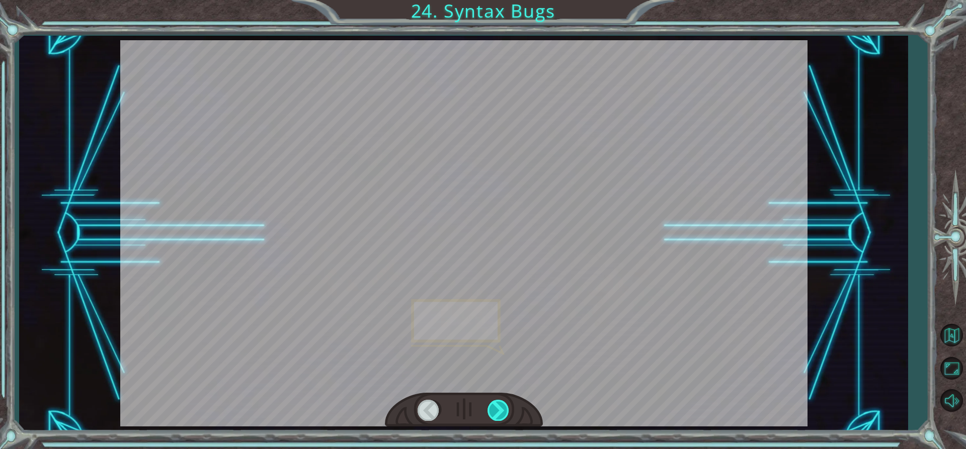
click at [500, 405] on div at bounding box center [498, 410] width 23 height 21
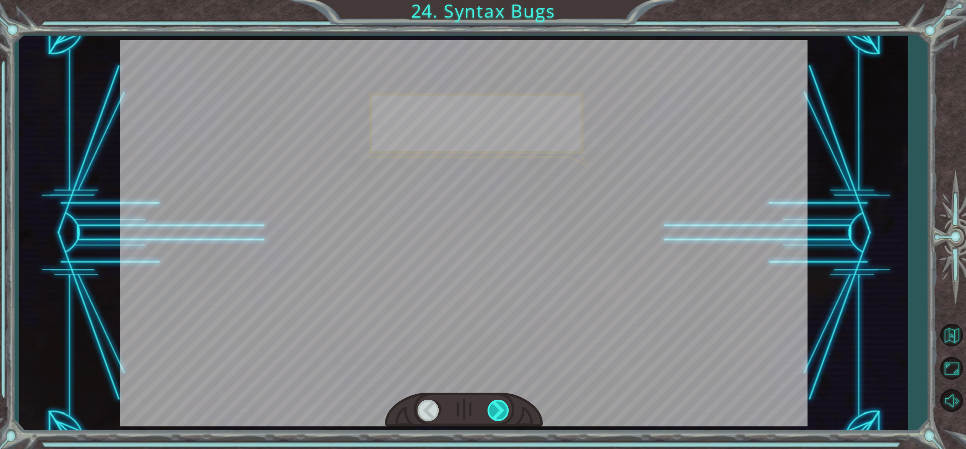
click at [500, 405] on div at bounding box center [498, 410] width 23 height 21
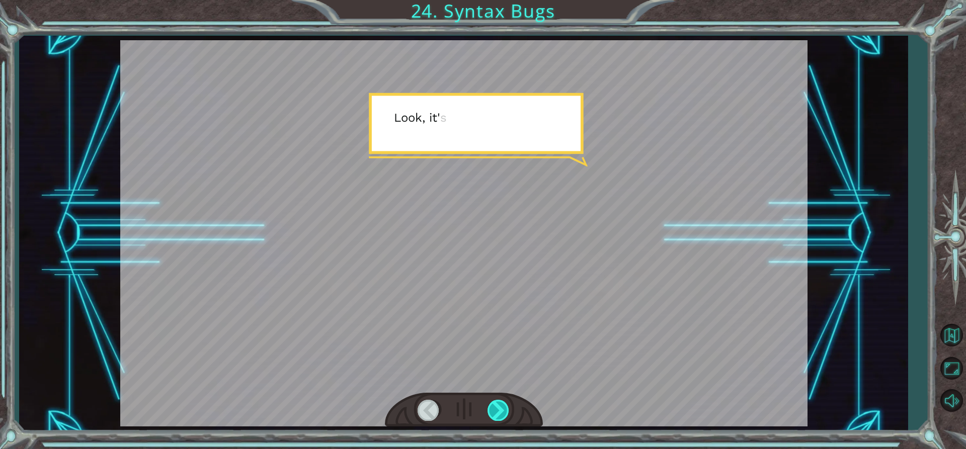
click at [500, 405] on div at bounding box center [498, 410] width 23 height 21
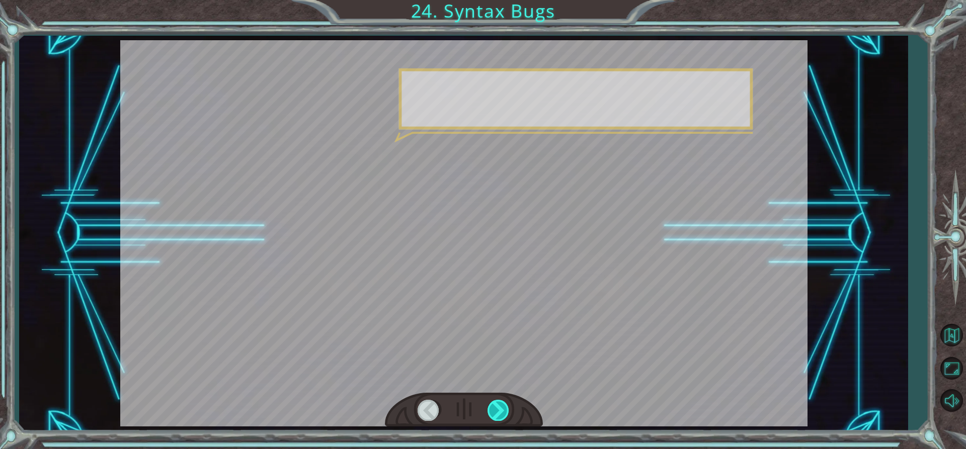
click at [500, 405] on div at bounding box center [498, 410] width 23 height 21
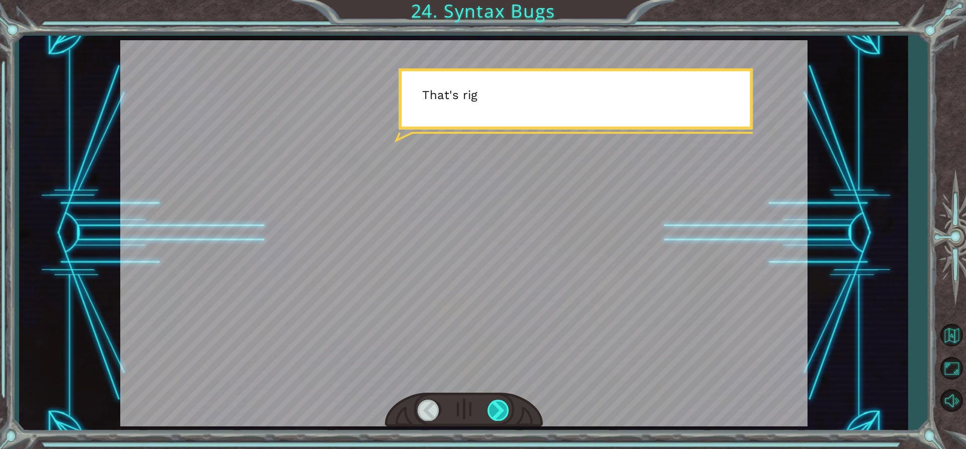
click at [500, 405] on div at bounding box center [498, 410] width 23 height 21
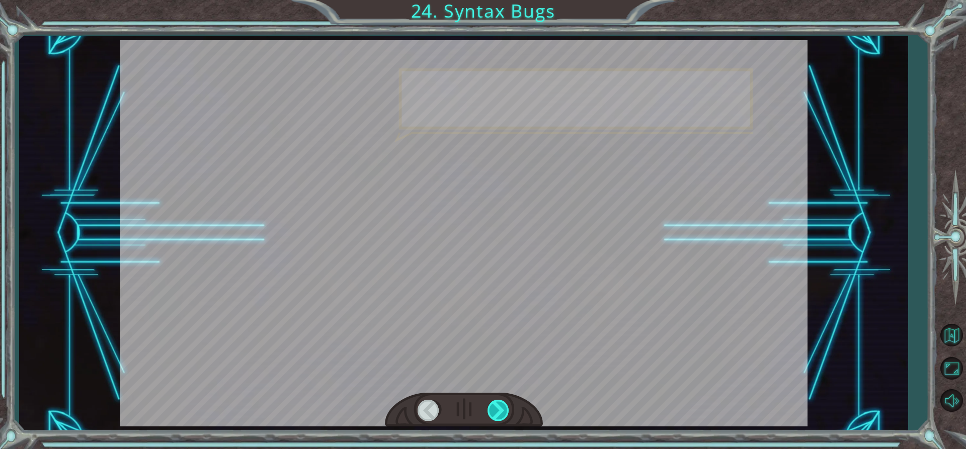
click at [500, 405] on div at bounding box center [498, 410] width 23 height 21
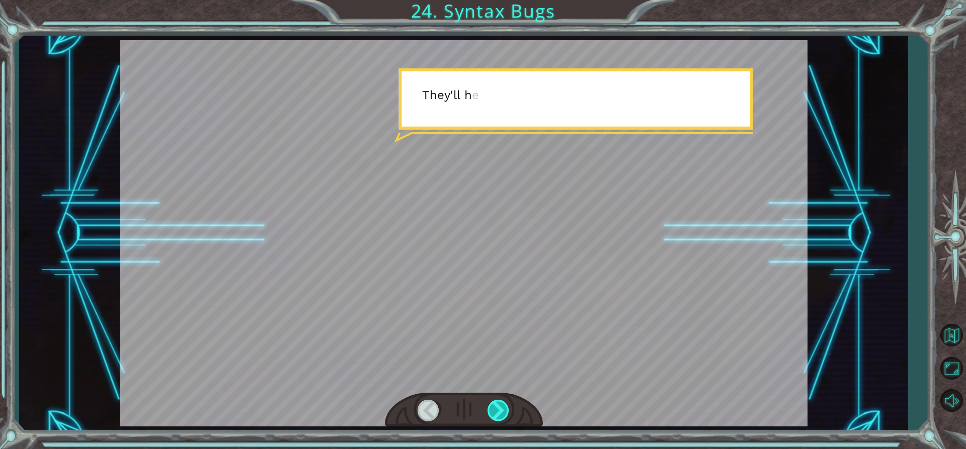
click at [500, 405] on div at bounding box center [498, 410] width 23 height 21
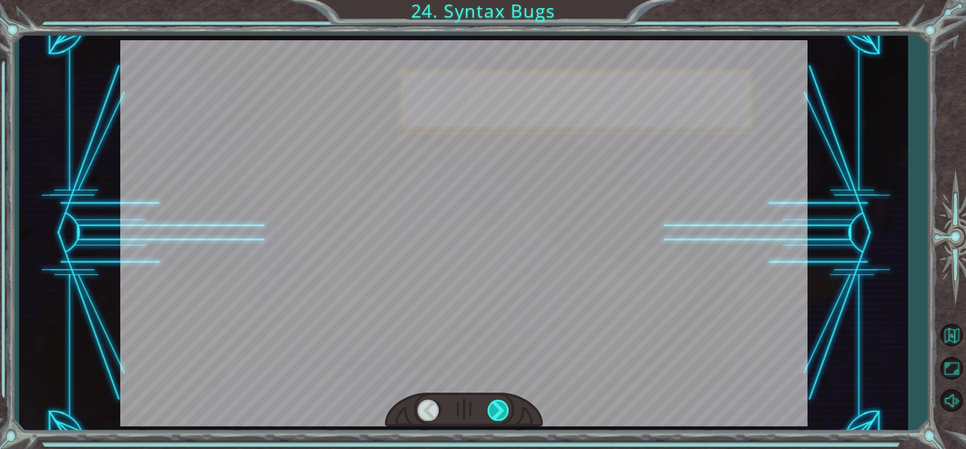
click at [500, 405] on div at bounding box center [498, 410] width 23 height 21
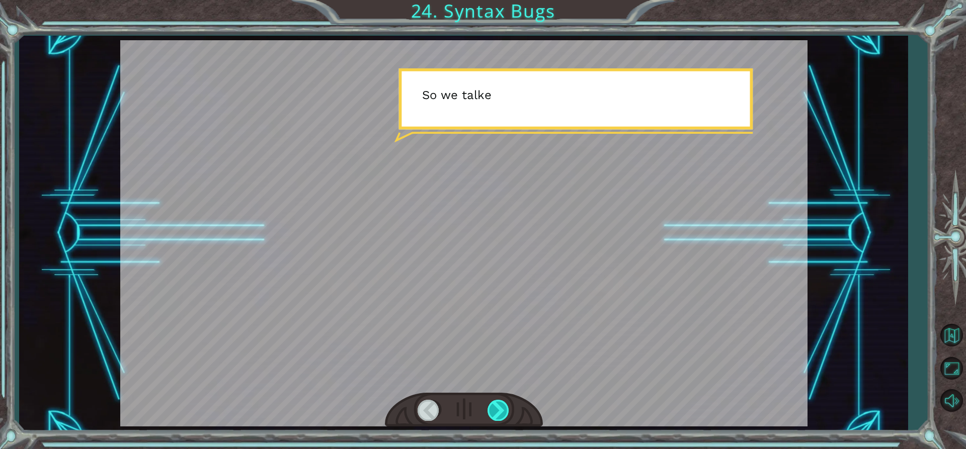
click at [500, 405] on div at bounding box center [498, 410] width 23 height 21
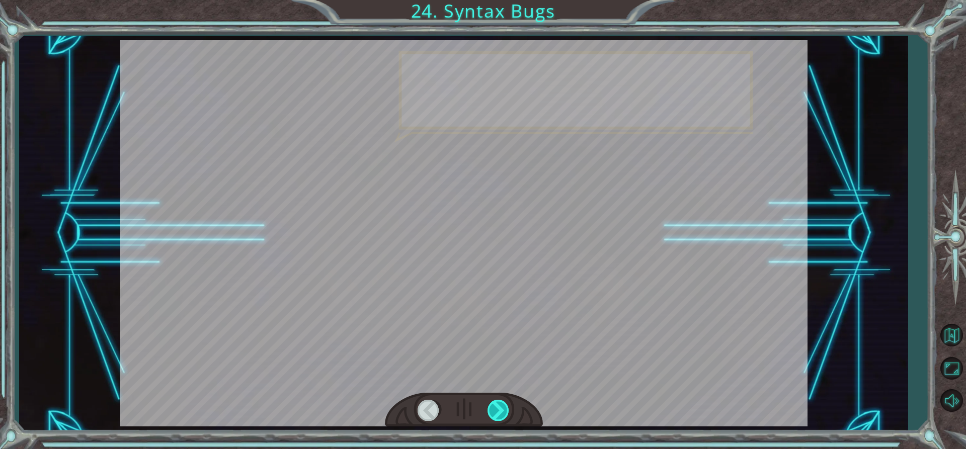
click at [500, 405] on div at bounding box center [498, 410] width 23 height 21
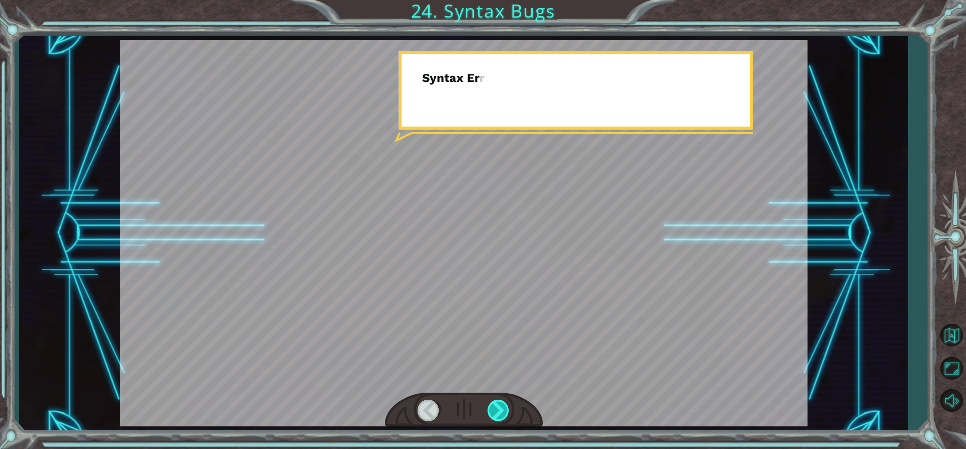
click at [500, 405] on div at bounding box center [498, 410] width 23 height 21
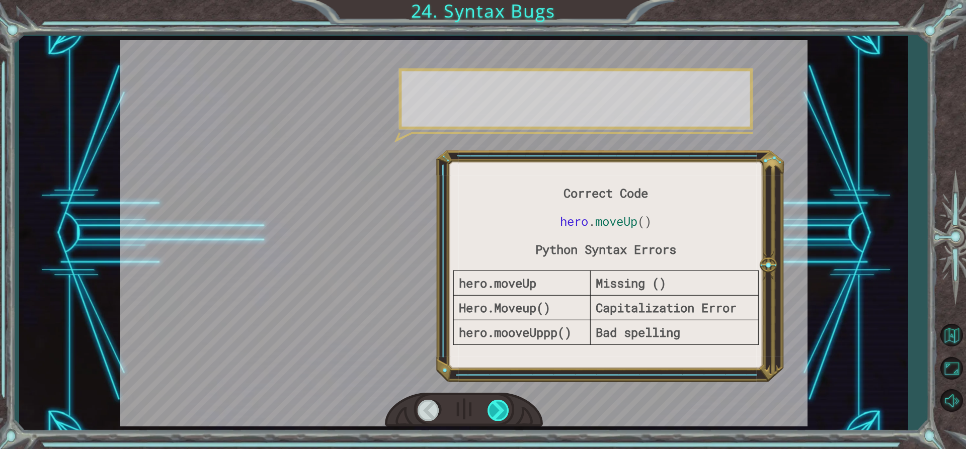
click at [500, 405] on div at bounding box center [498, 410] width 23 height 21
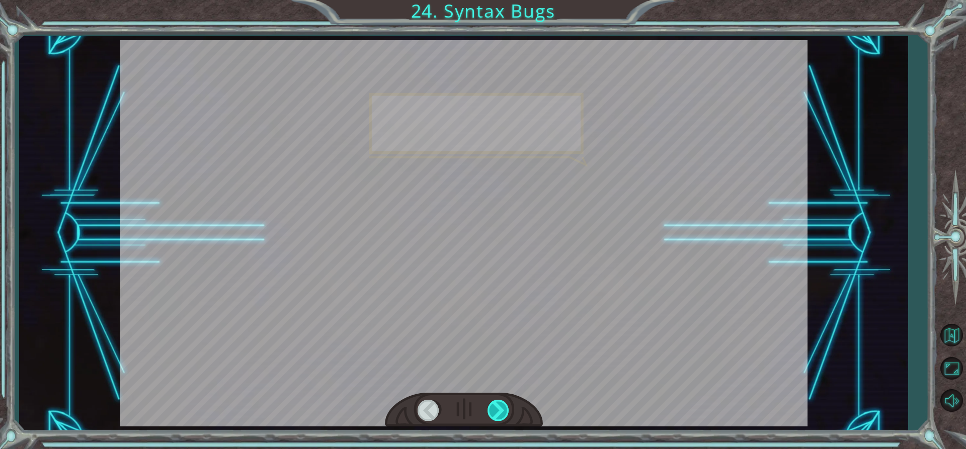
click at [500, 405] on div at bounding box center [498, 410] width 23 height 21
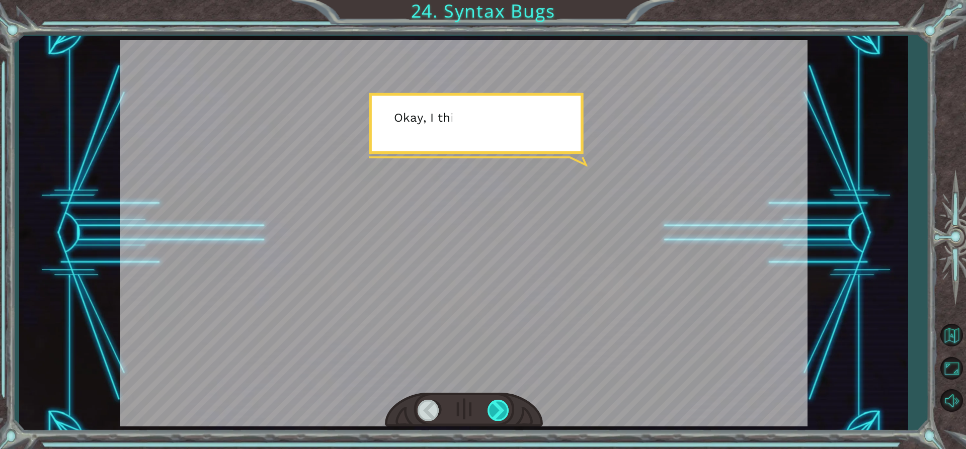
click at [500, 405] on div at bounding box center [498, 410] width 23 height 21
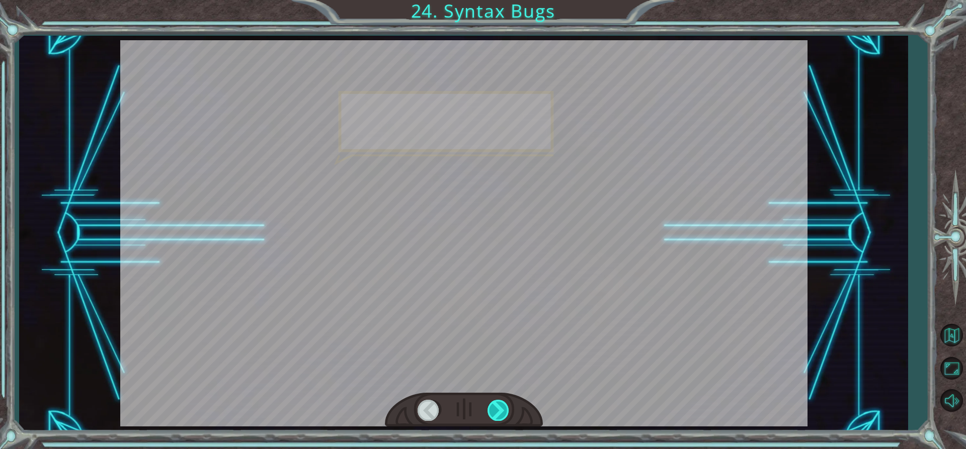
click at [500, 405] on div at bounding box center [498, 410] width 23 height 21
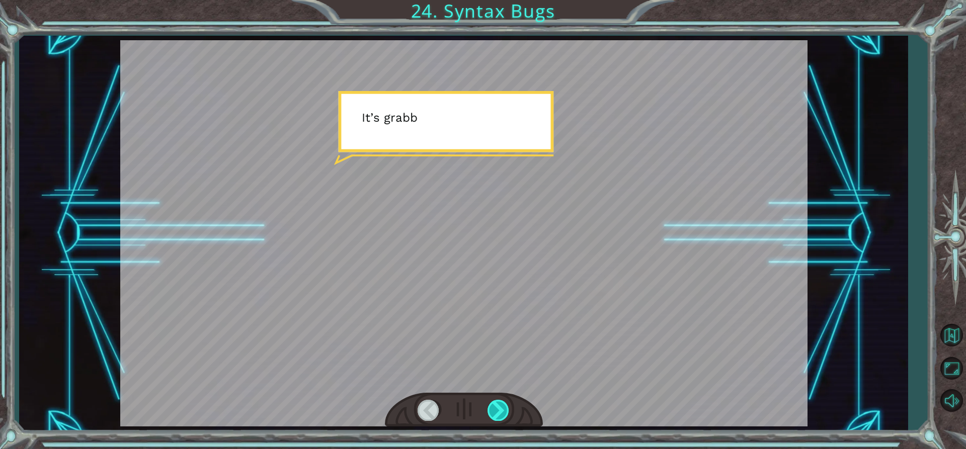
click at [500, 405] on div at bounding box center [498, 410] width 23 height 21
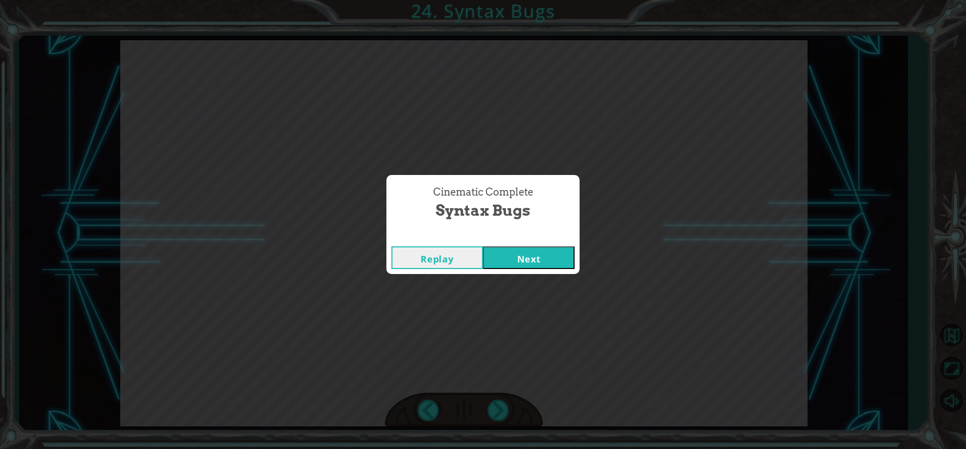
click at [507, 248] on button "Next" at bounding box center [529, 257] width 92 height 23
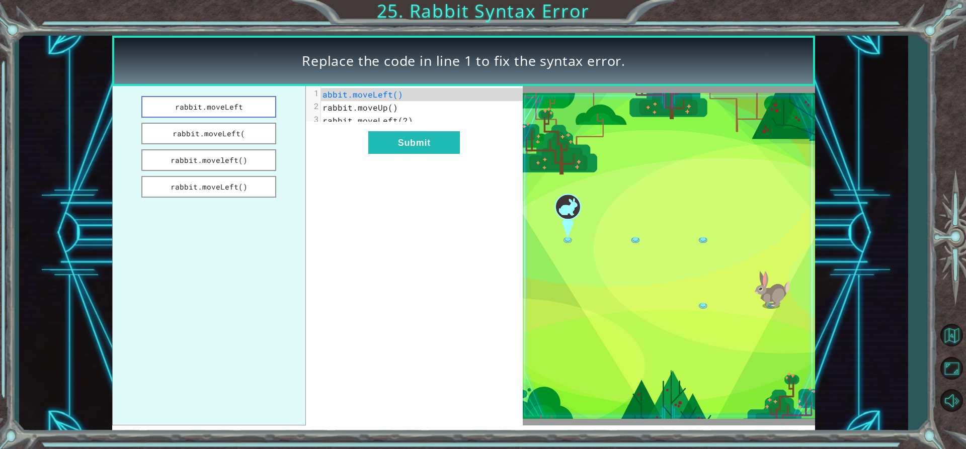
click at [250, 99] on button "rabbit.moveLeft" at bounding box center [208, 107] width 135 height 22
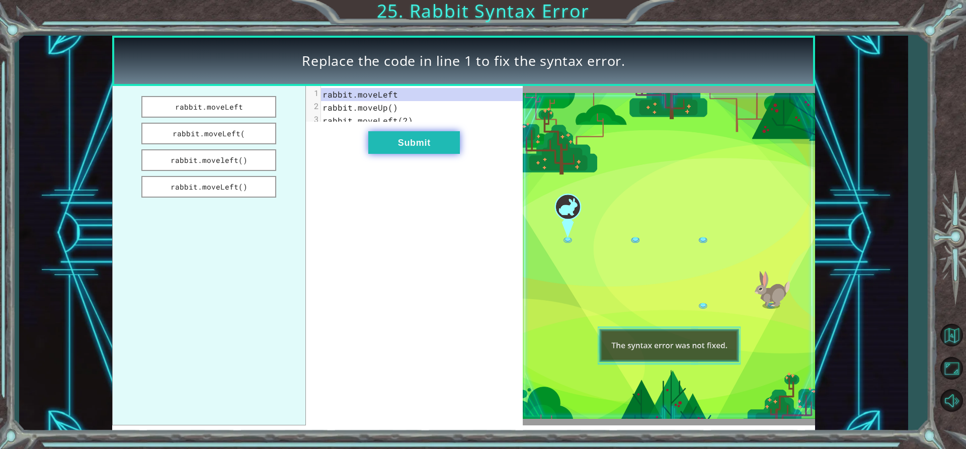
click at [403, 147] on button "Submit" at bounding box center [414, 142] width 92 height 23
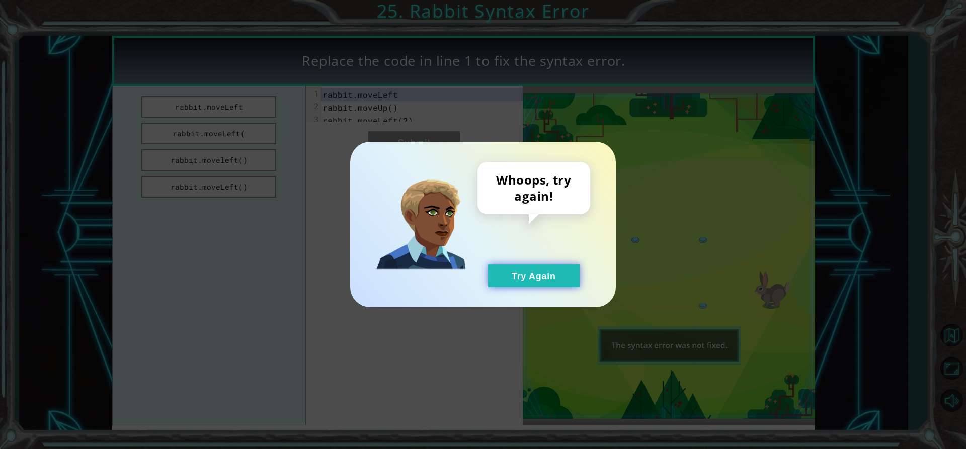
click at [512, 271] on button "Try Again" at bounding box center [534, 276] width 92 height 23
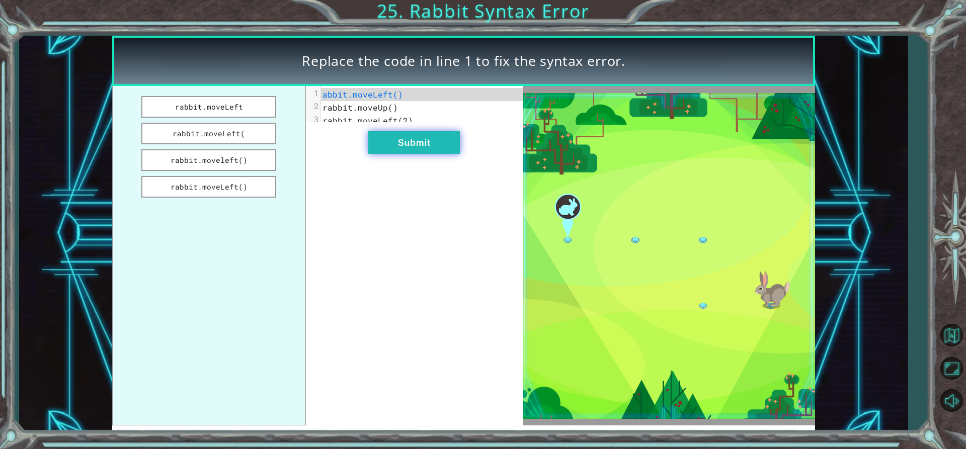
click at [420, 153] on button "Submit" at bounding box center [414, 142] width 92 height 23
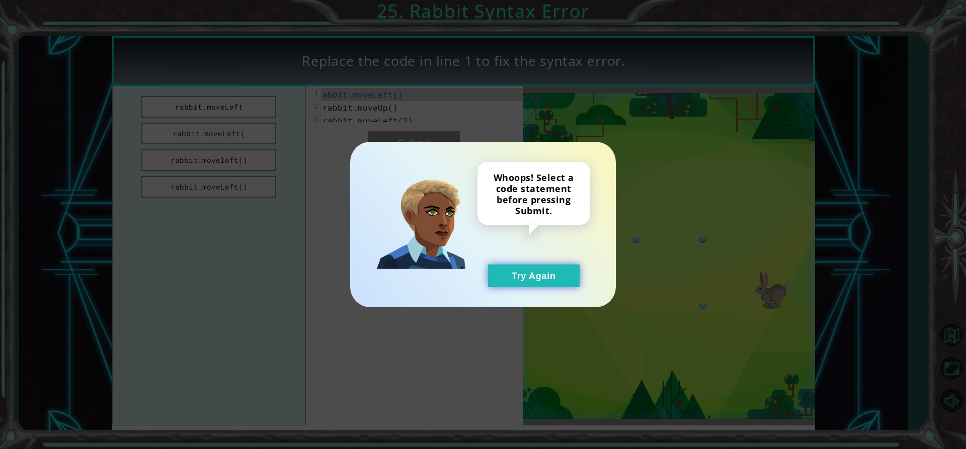
click at [502, 277] on button "Try Again" at bounding box center [534, 276] width 92 height 23
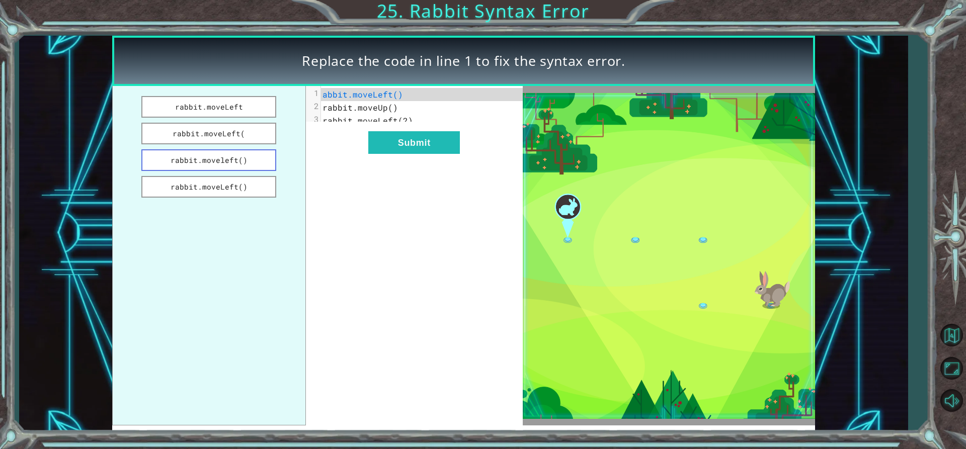
click
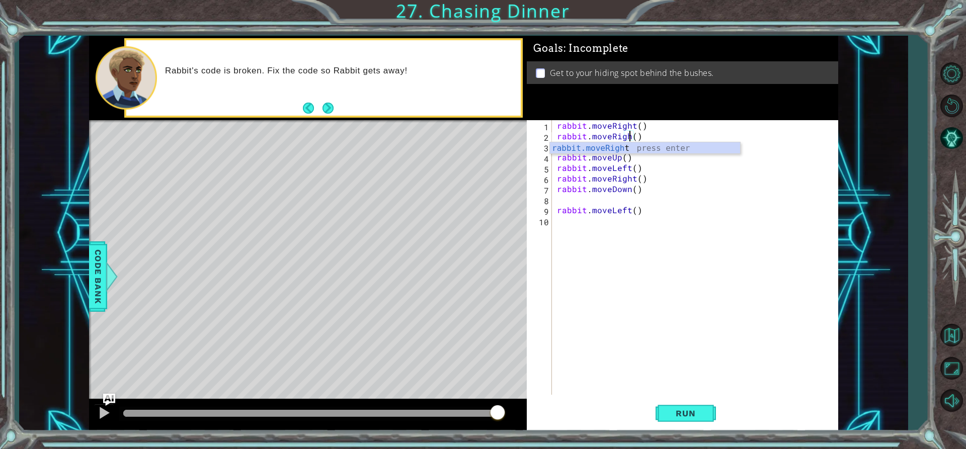
scroll to position [0, 5]
type textarea "rabbit.moveRight()"
